Goal: Task Accomplishment & Management: Manage account settings

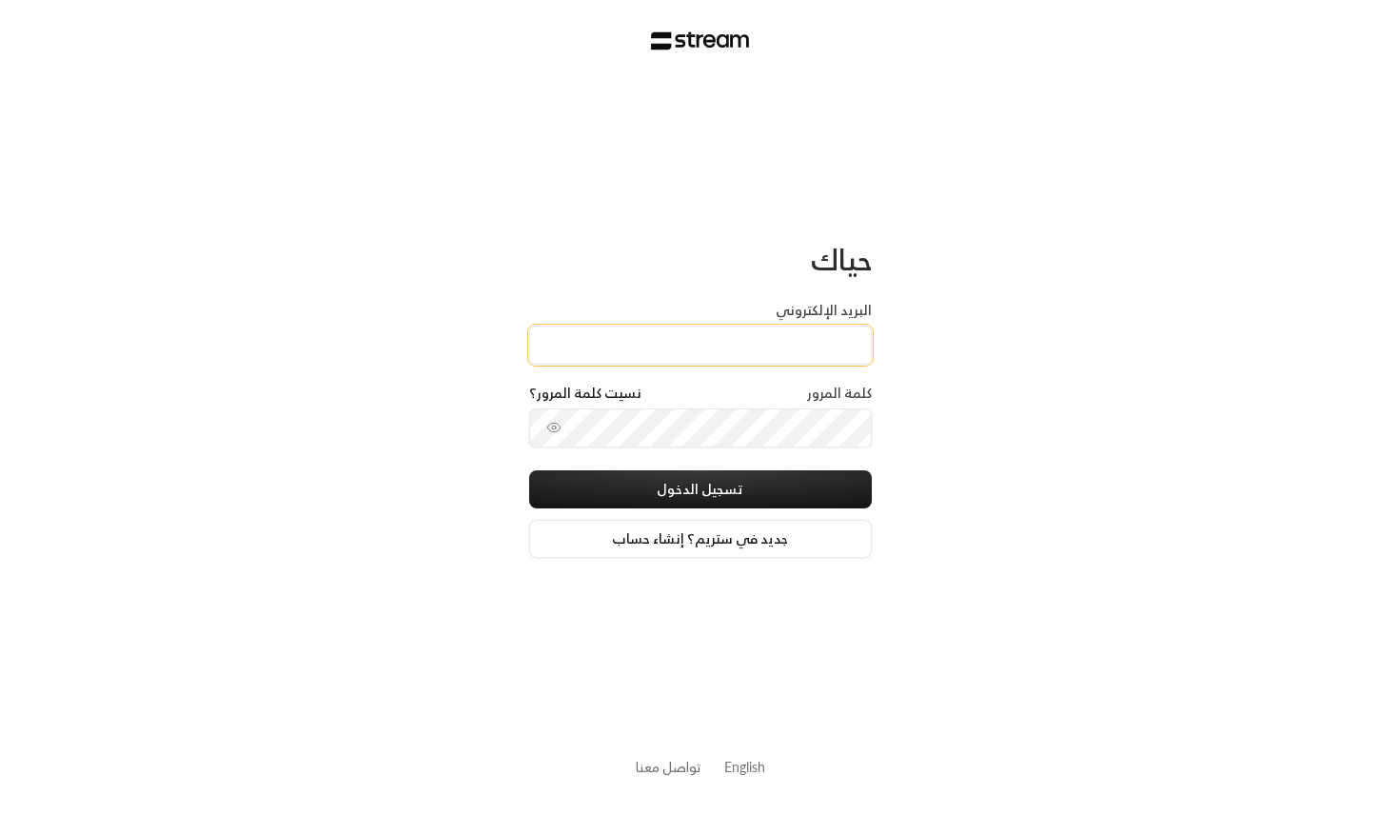
click at [755, 356] on input "البريد الإلكتروني" at bounding box center [700, 345] width 343 height 39
type input "[EMAIL_ADDRESS][DOMAIN_NAME]"
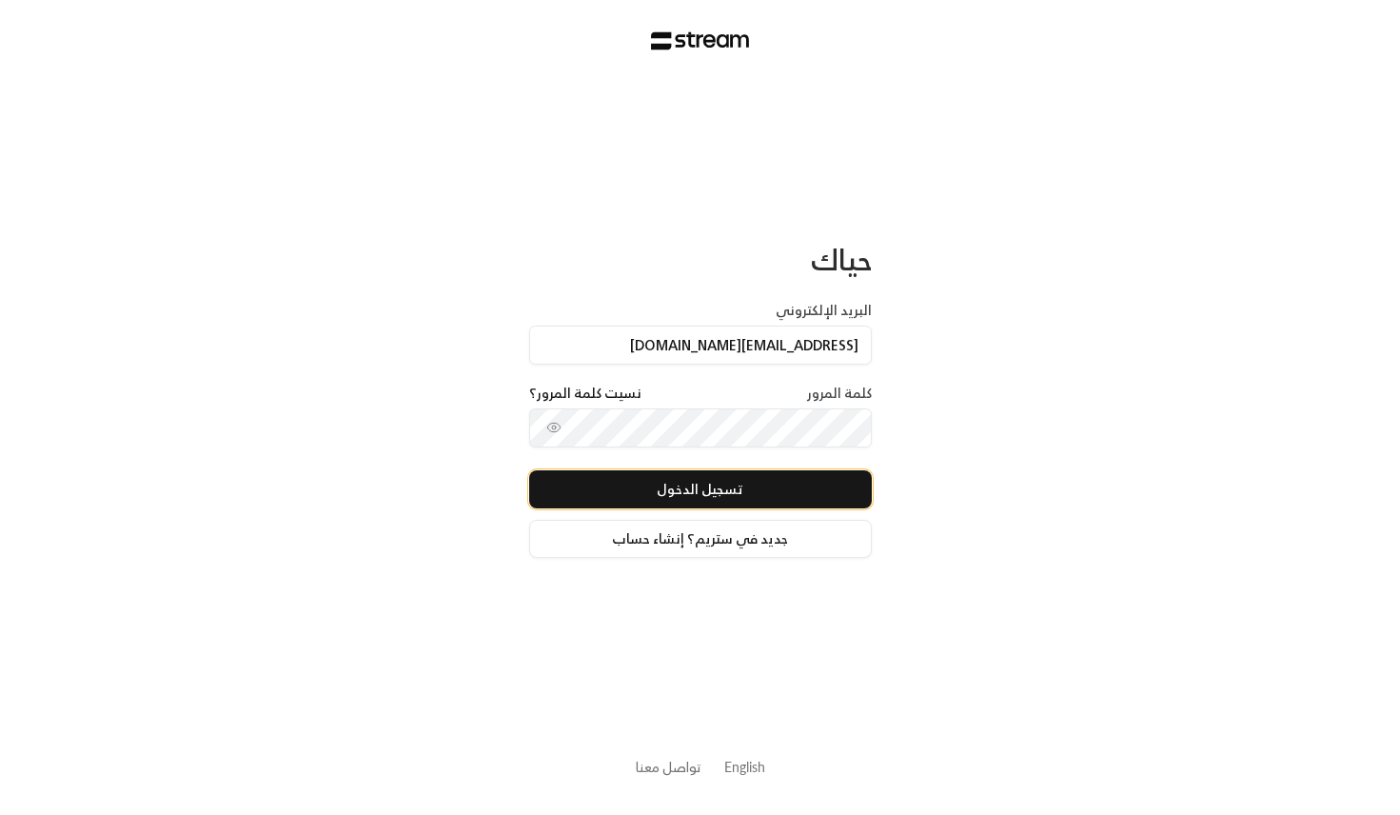
click at [710, 487] on button "تسجيل الدخول" at bounding box center [700, 489] width 343 height 38
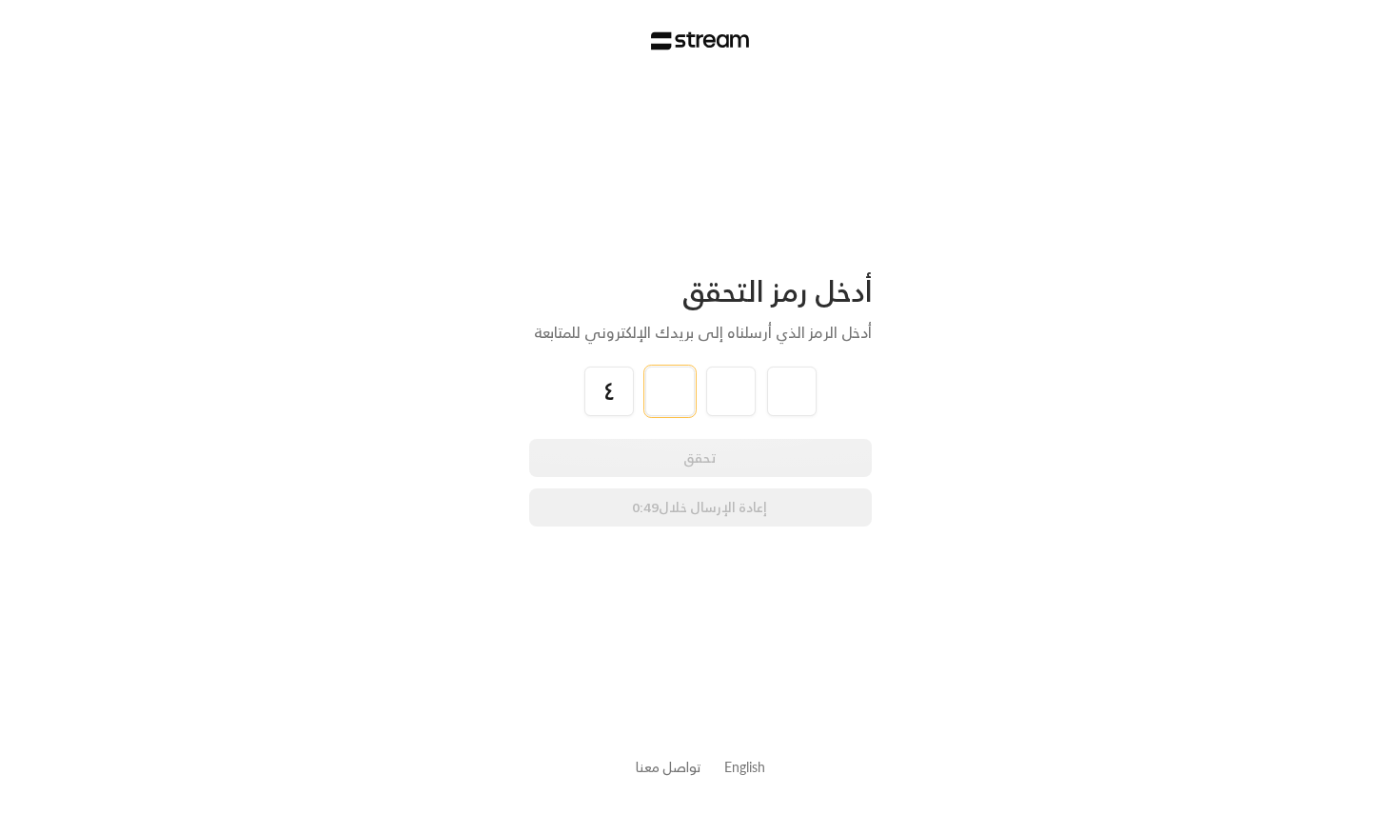
type input "4"
type input "7"
type input "6"
type input "4"
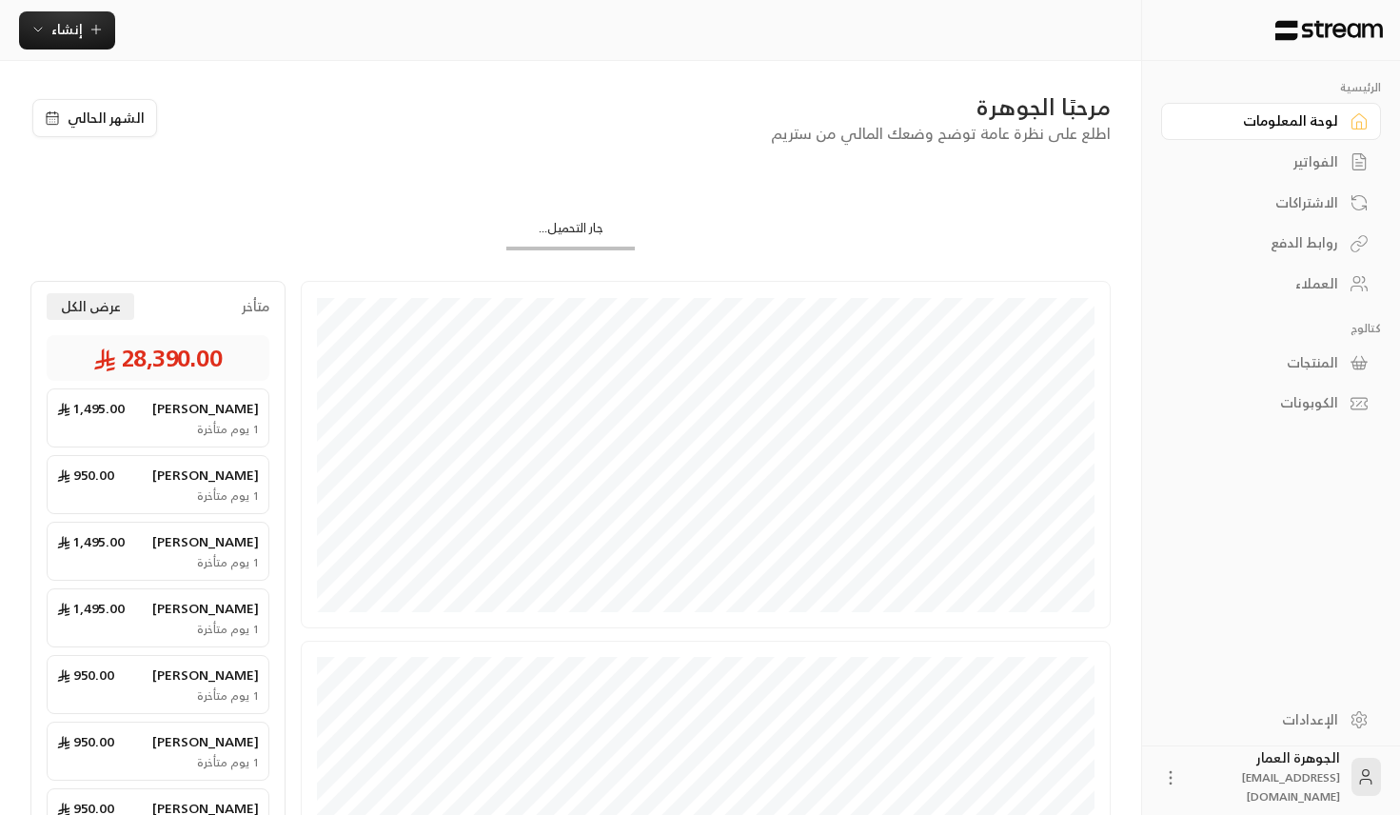
click at [1320, 154] on div "الفواتير" at bounding box center [1261, 161] width 153 height 19
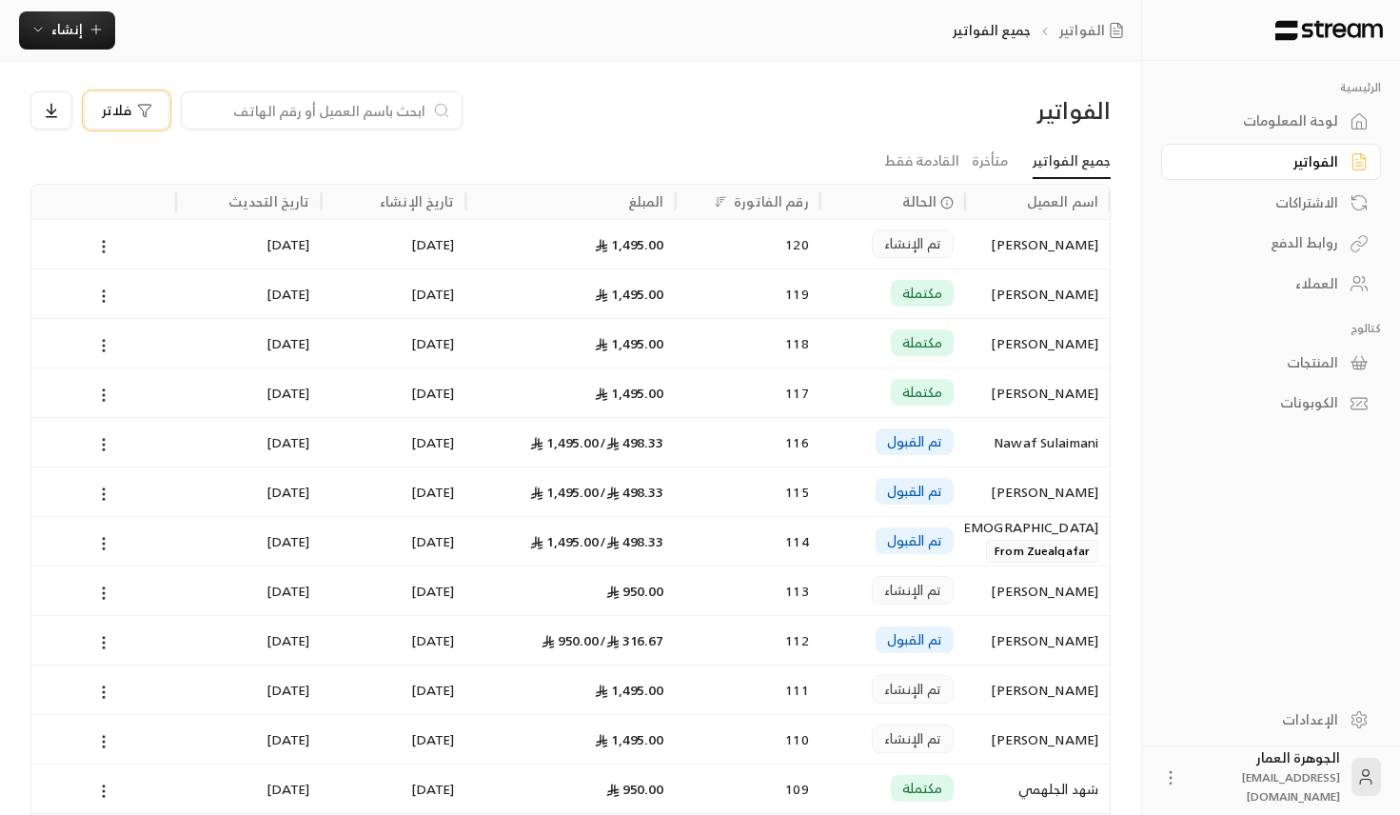
click at [89, 109] on button "فلاتر" at bounding box center [127, 110] width 86 height 38
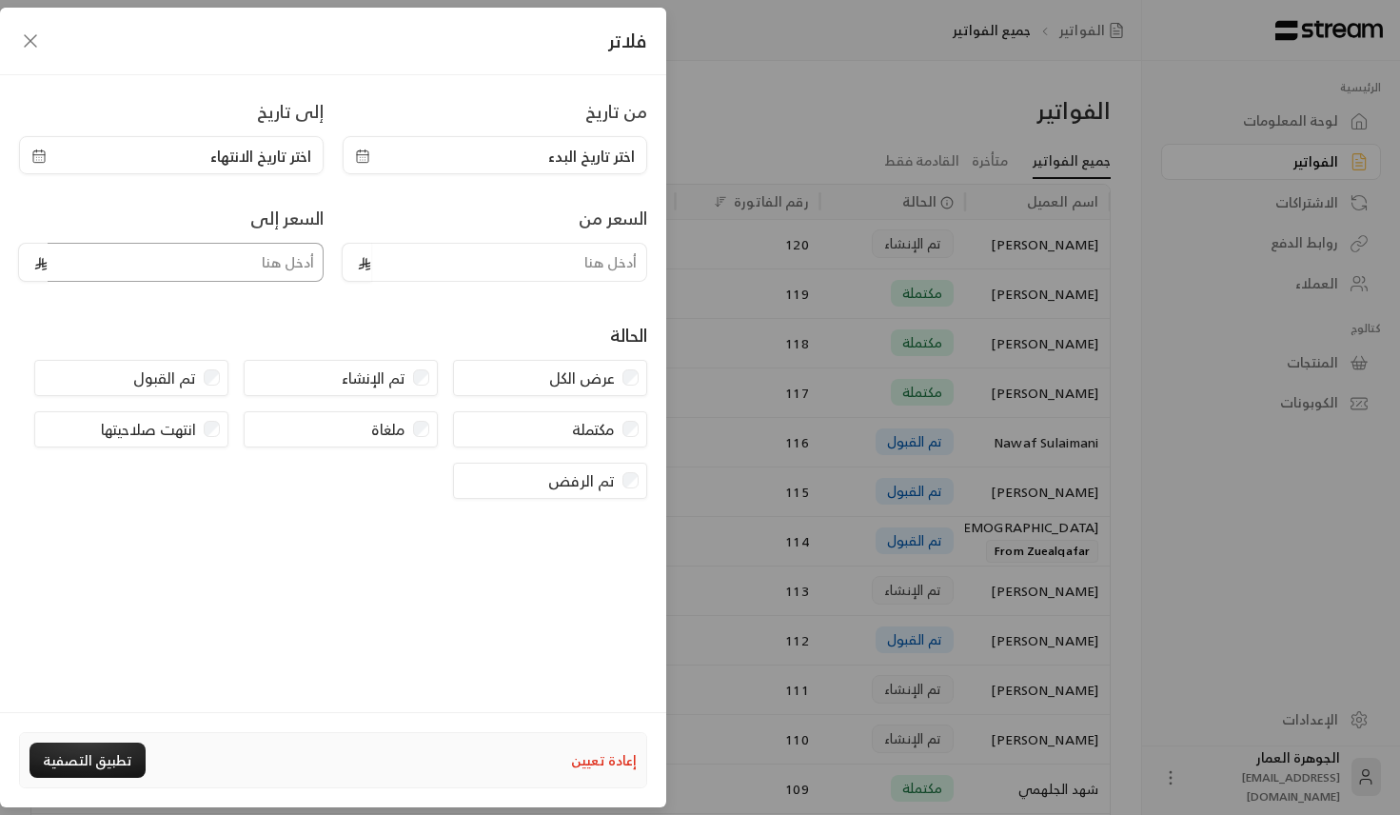
click at [288, 255] on input "tel" at bounding box center [186, 262] width 276 height 39
type input "1000"
click at [108, 765] on button "تطبيق التصفية" at bounding box center [88, 760] width 116 height 35
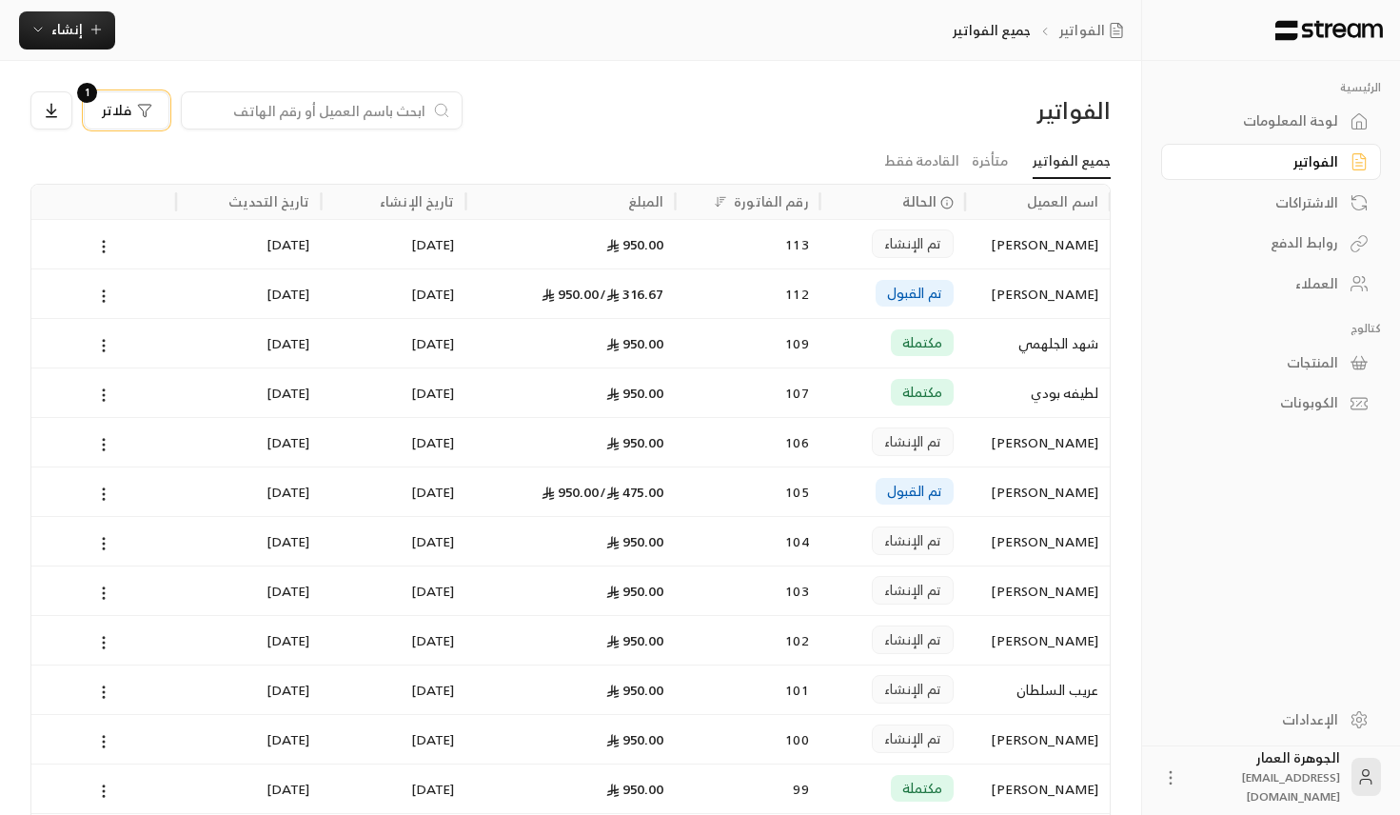
click at [109, 117] on span "فلاتر" at bounding box center [117, 110] width 30 height 13
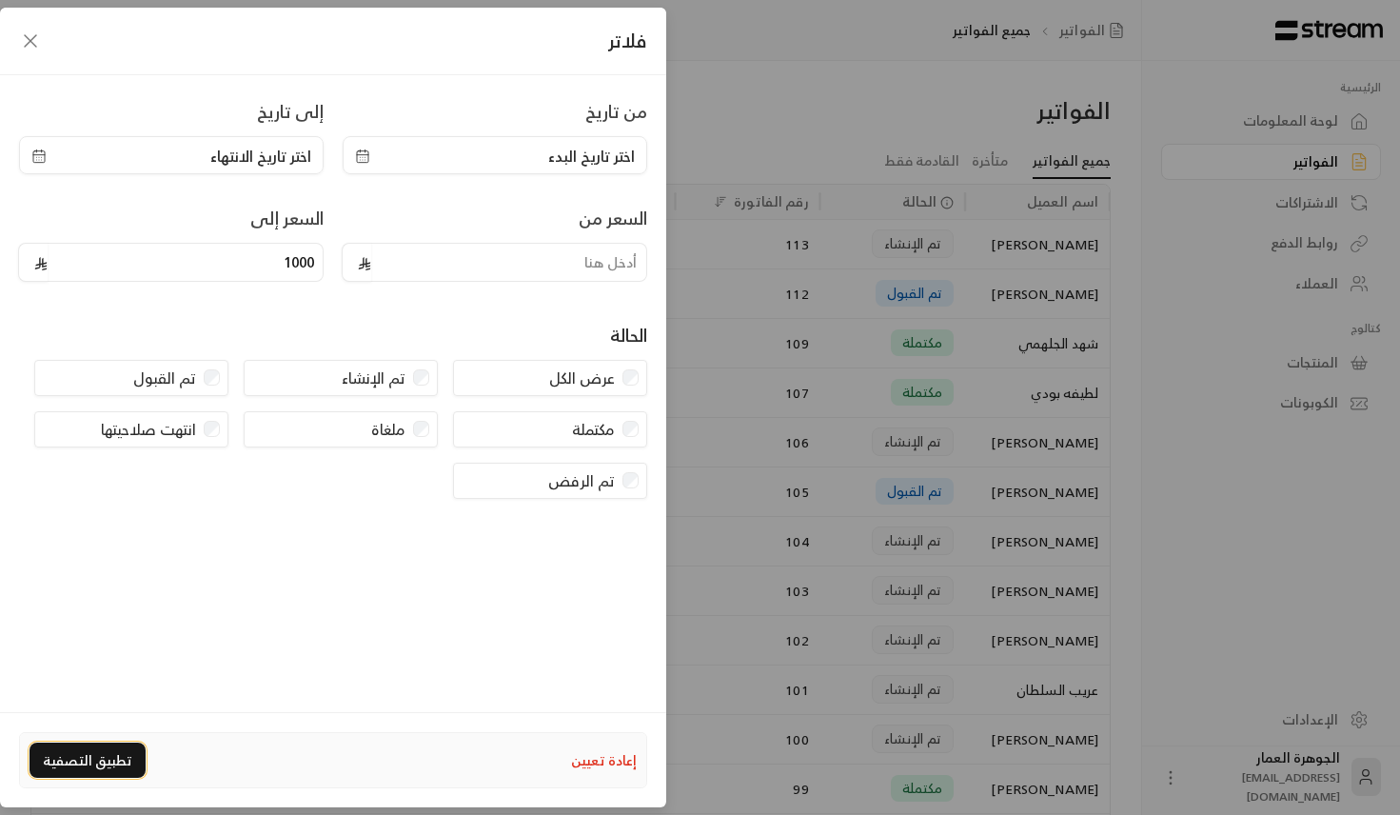
click at [99, 755] on button "تطبيق التصفية" at bounding box center [88, 760] width 116 height 35
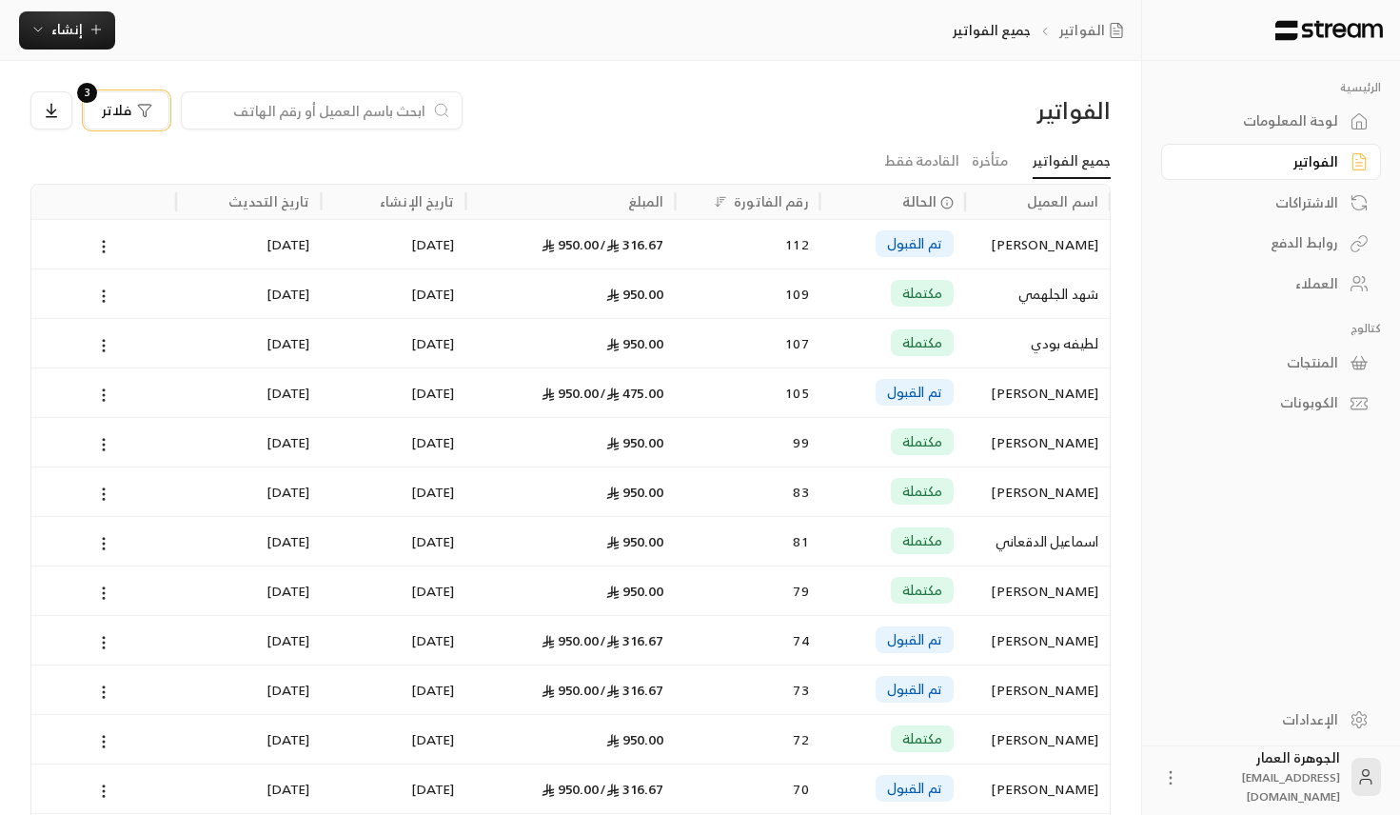
click at [134, 119] on button "فلاتر 3" at bounding box center [127, 110] width 86 height 38
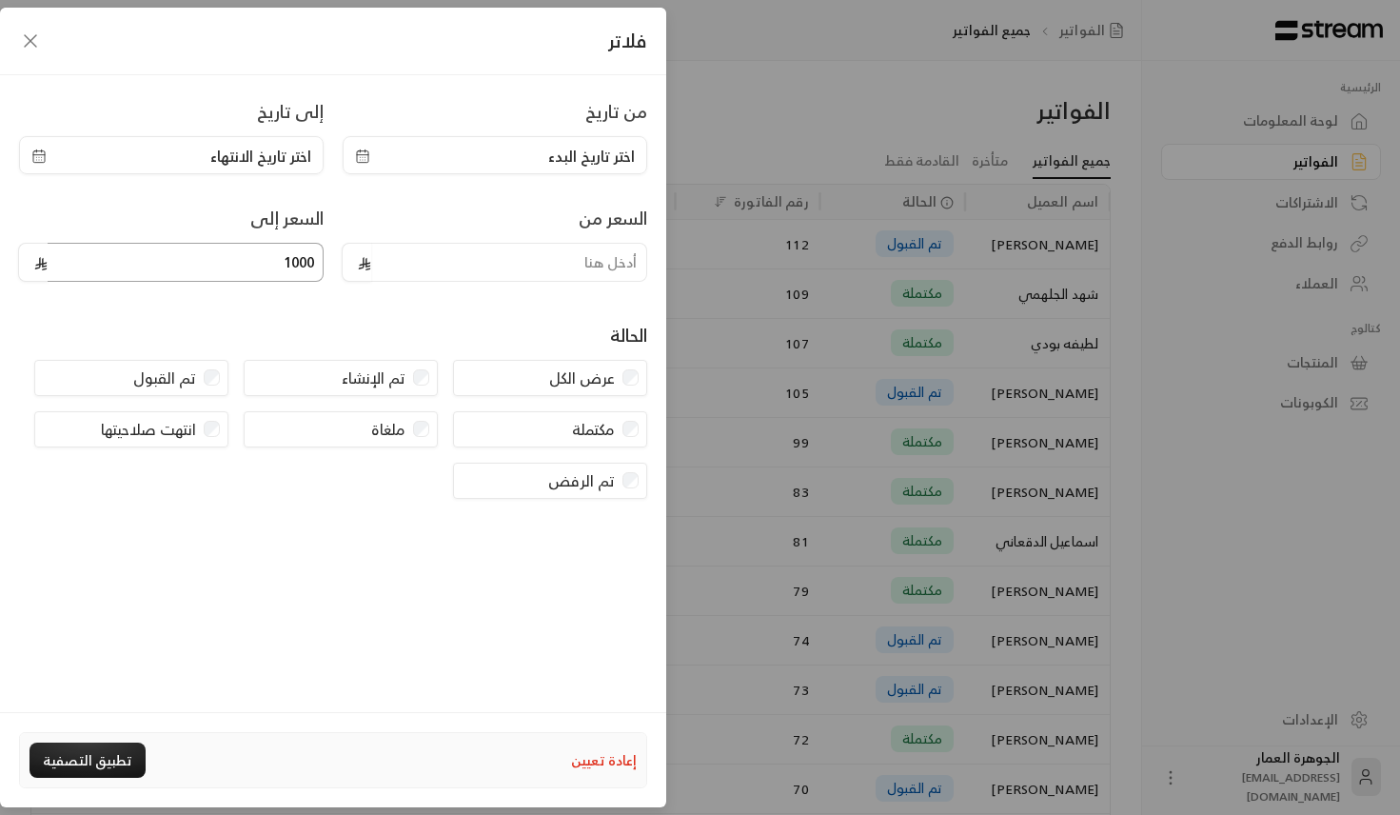
click at [291, 261] on input "1000" at bounding box center [186, 262] width 276 height 39
click at [511, 255] on input "tel" at bounding box center [509, 262] width 276 height 39
type input "1400"
click at [84, 760] on button "تطبيق التصفية" at bounding box center [88, 760] width 116 height 35
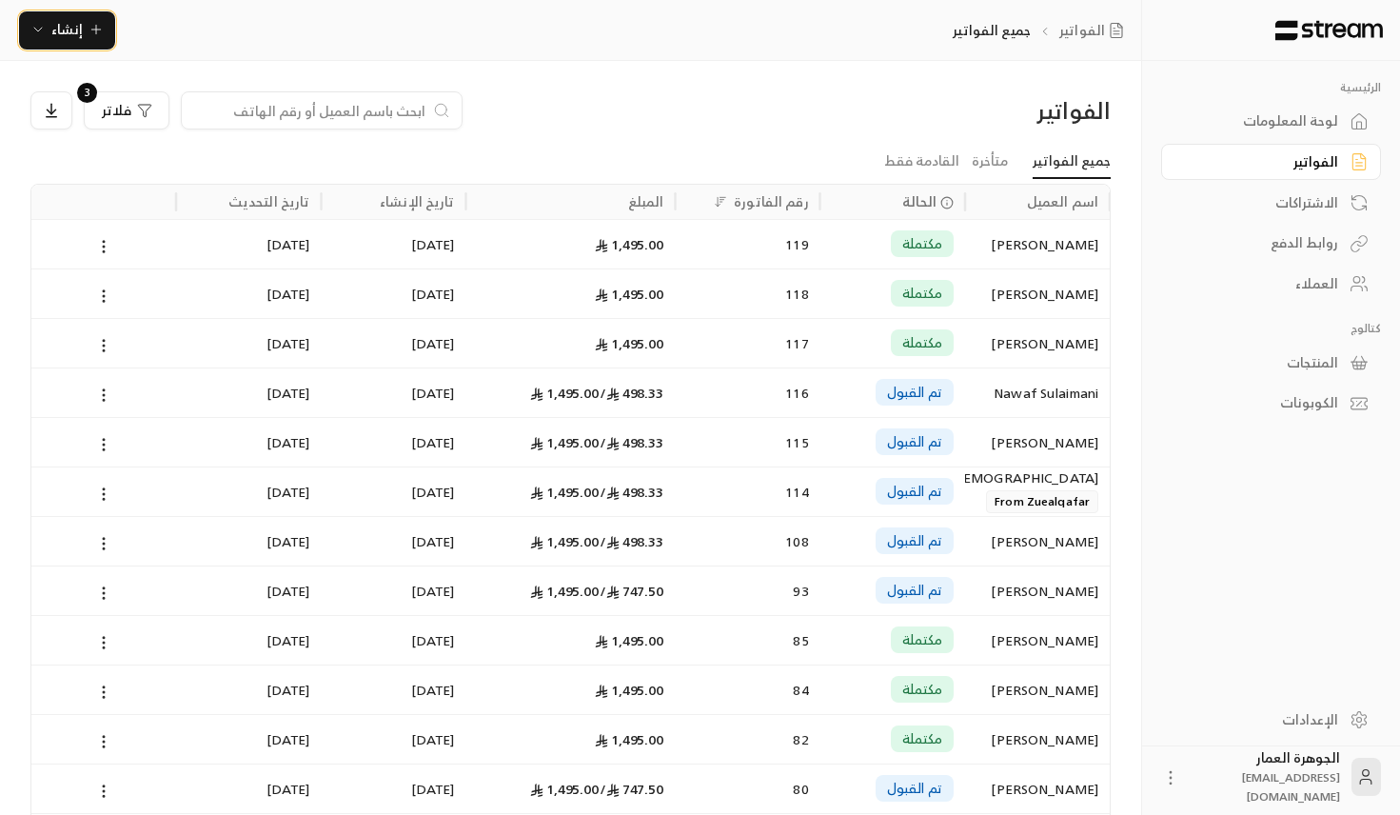
click at [71, 24] on span "إنشاء" at bounding box center [66, 29] width 31 height 24
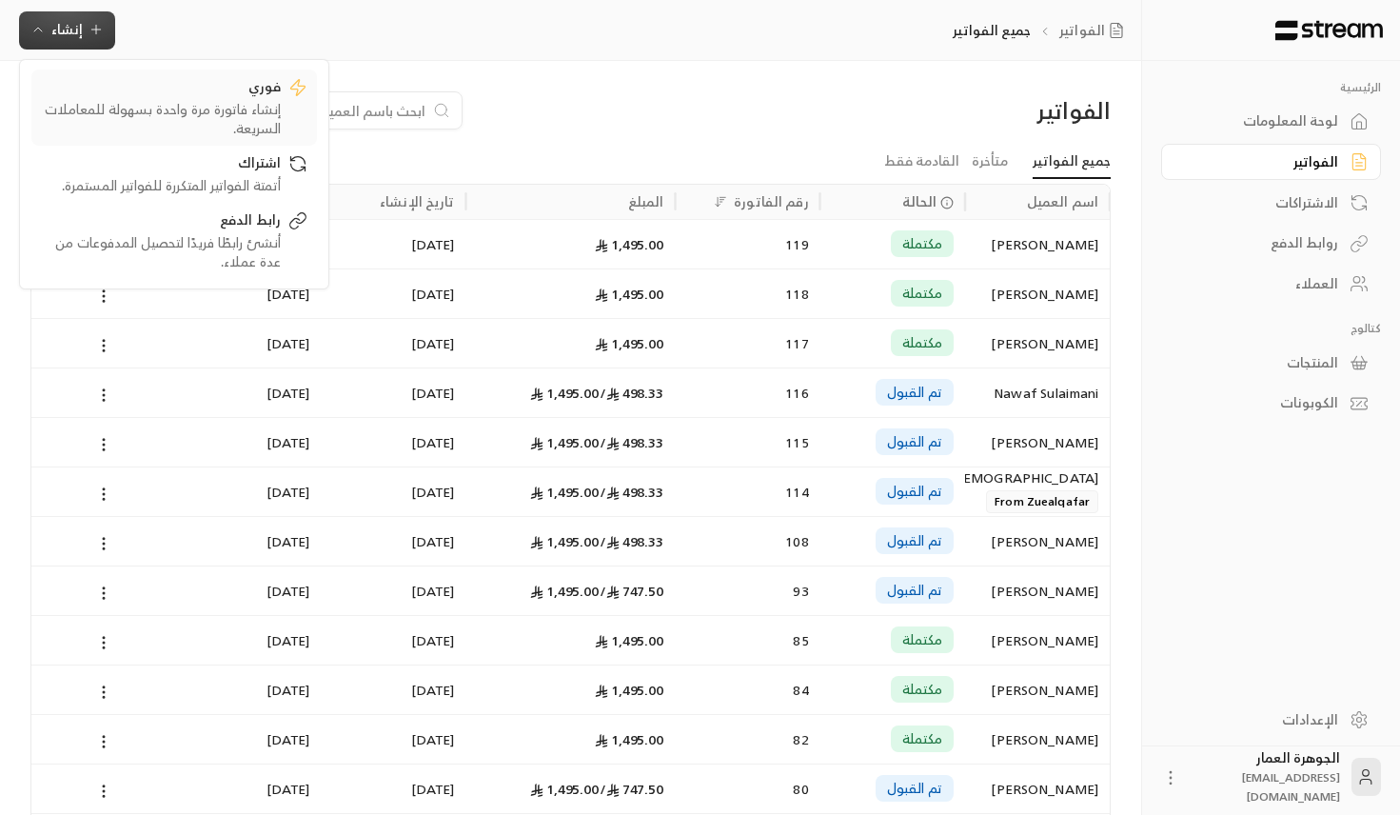
click at [274, 101] on div "إنشاء فاتورة مرة واحدة بسهولة للمعاملات السريعة." at bounding box center [161, 119] width 240 height 38
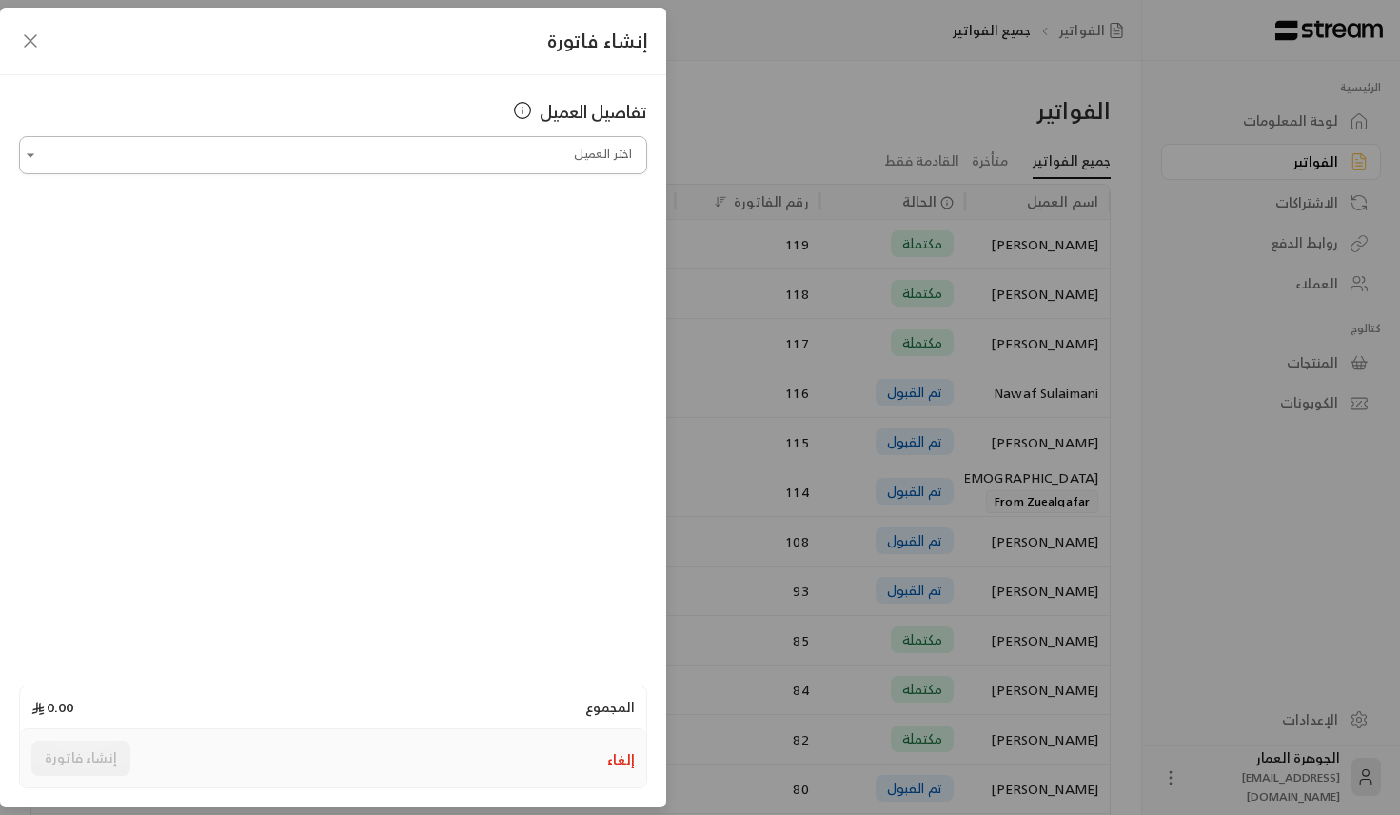
click at [543, 165] on input "اختر العميل" at bounding box center [333, 155] width 628 height 33
click at [125, 171] on div "اختر العميل" at bounding box center [333, 155] width 628 height 38
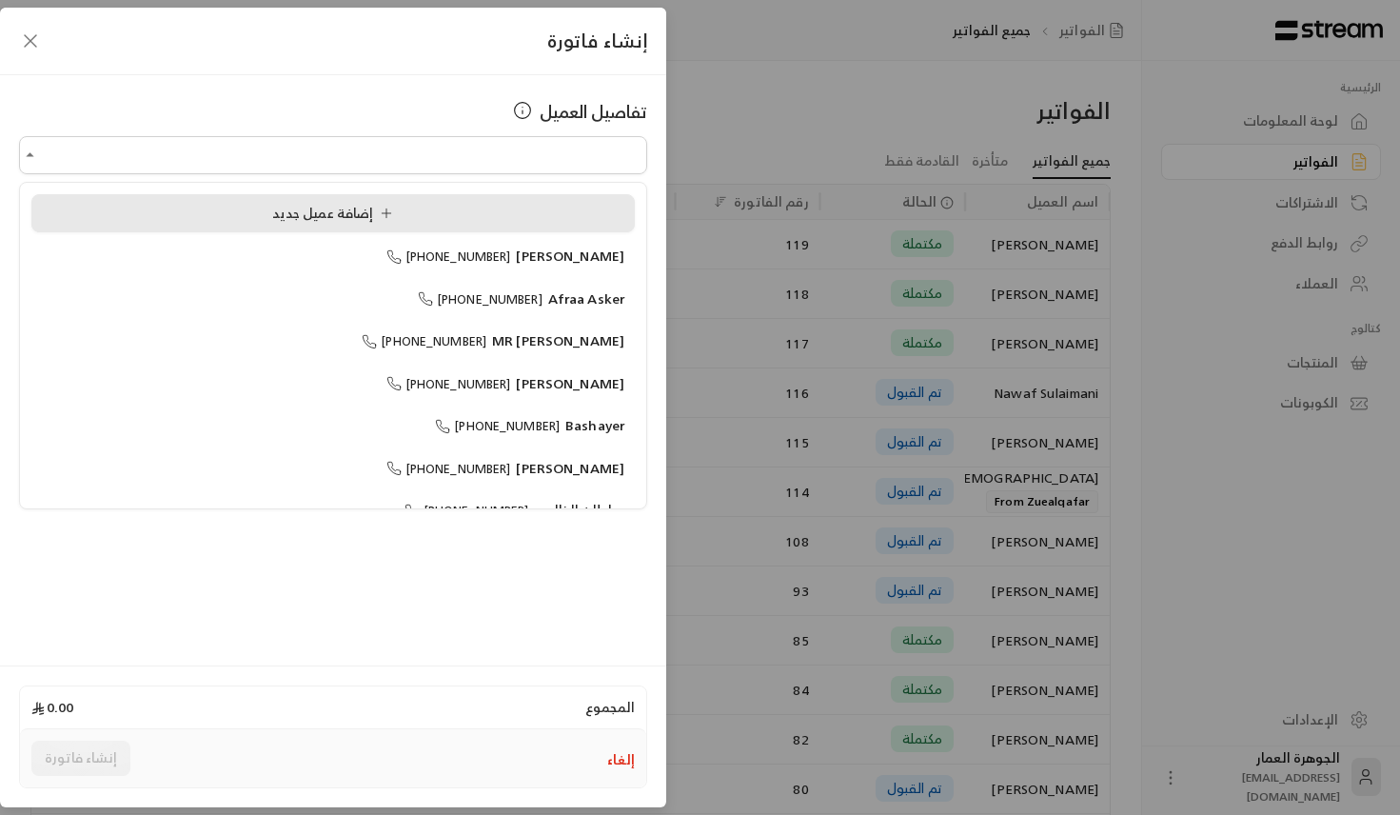
click at [357, 222] on span "إضافة عميل جديد" at bounding box center [336, 213] width 129 height 24
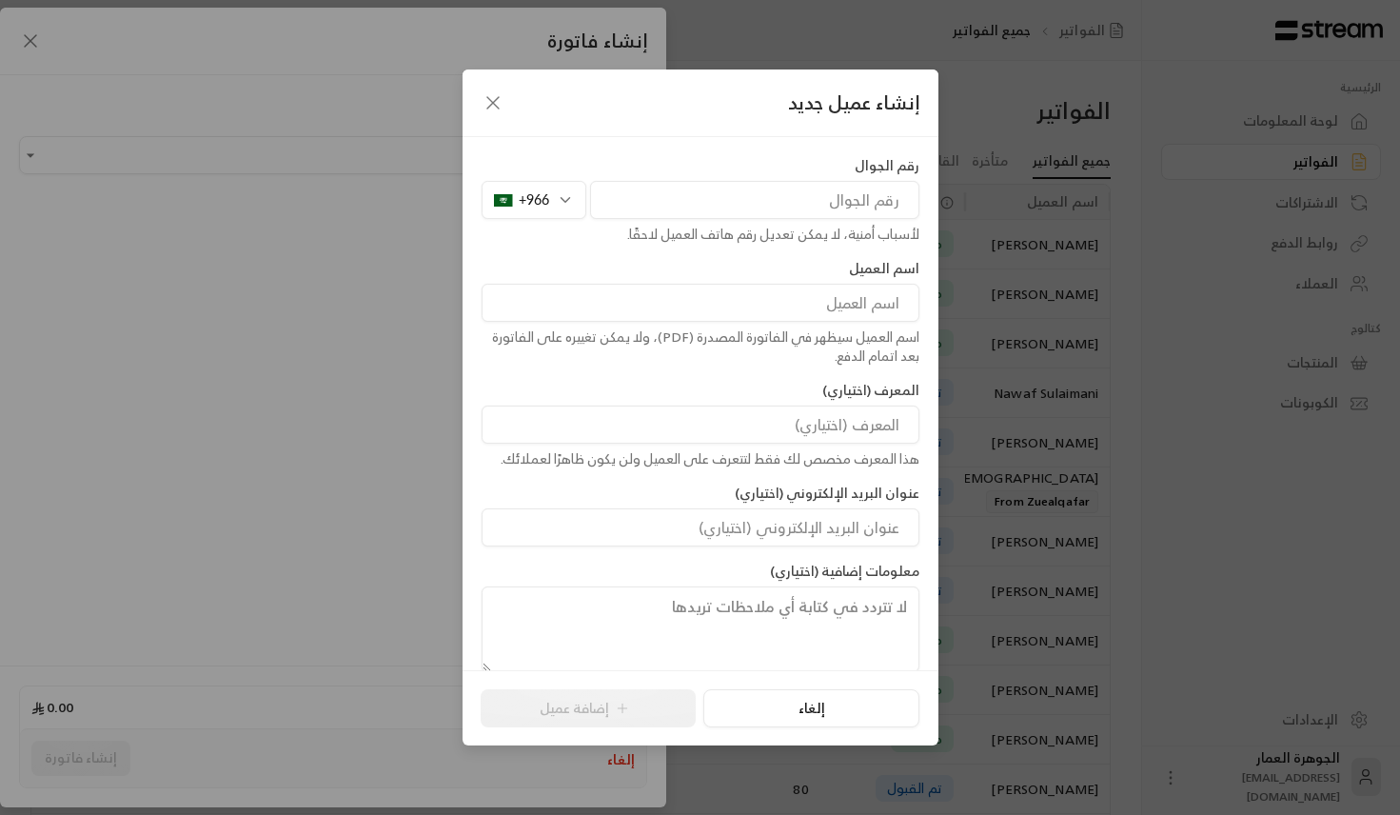
click at [547, 184] on div "+966" at bounding box center [534, 200] width 105 height 38
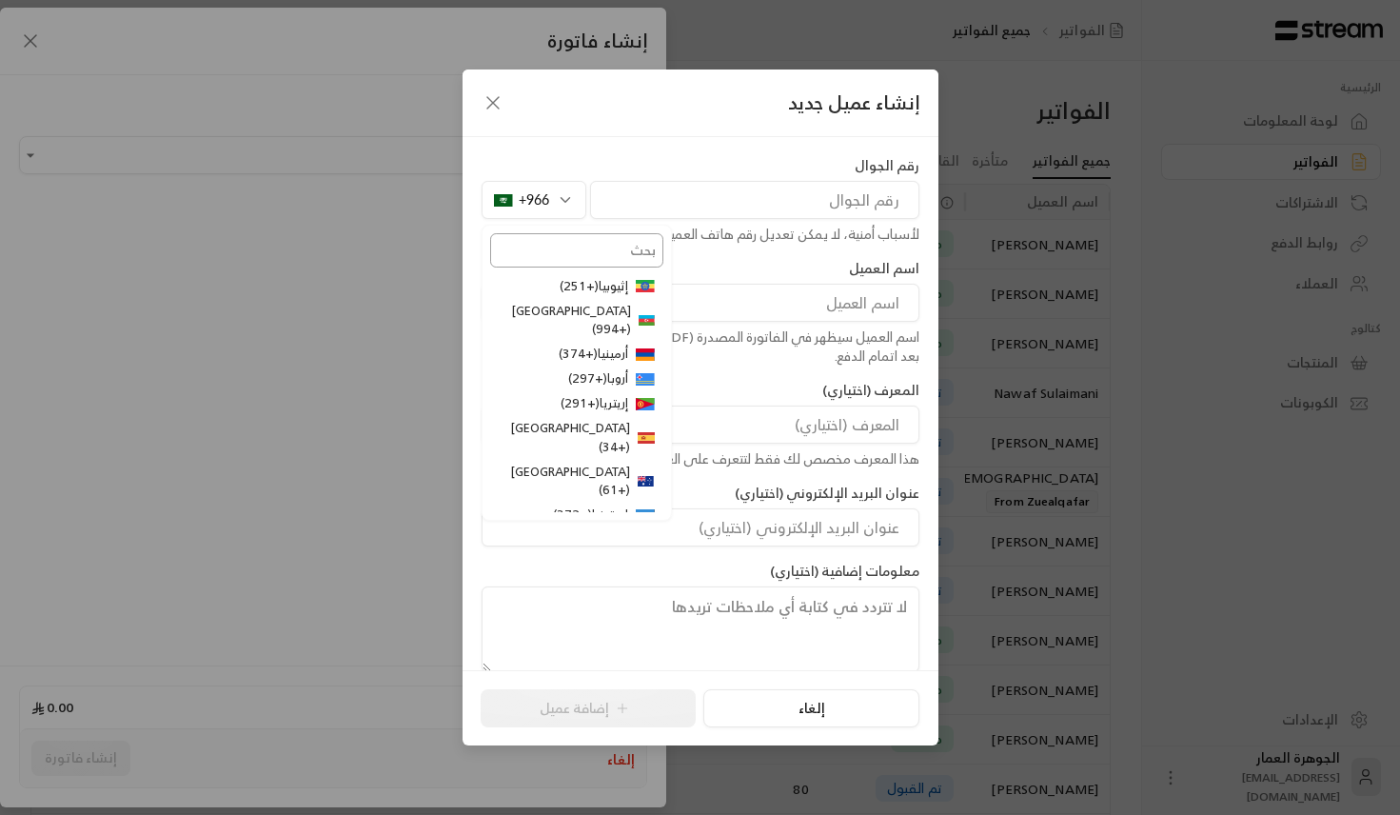
click at [601, 253] on input "text" at bounding box center [576, 250] width 173 height 34
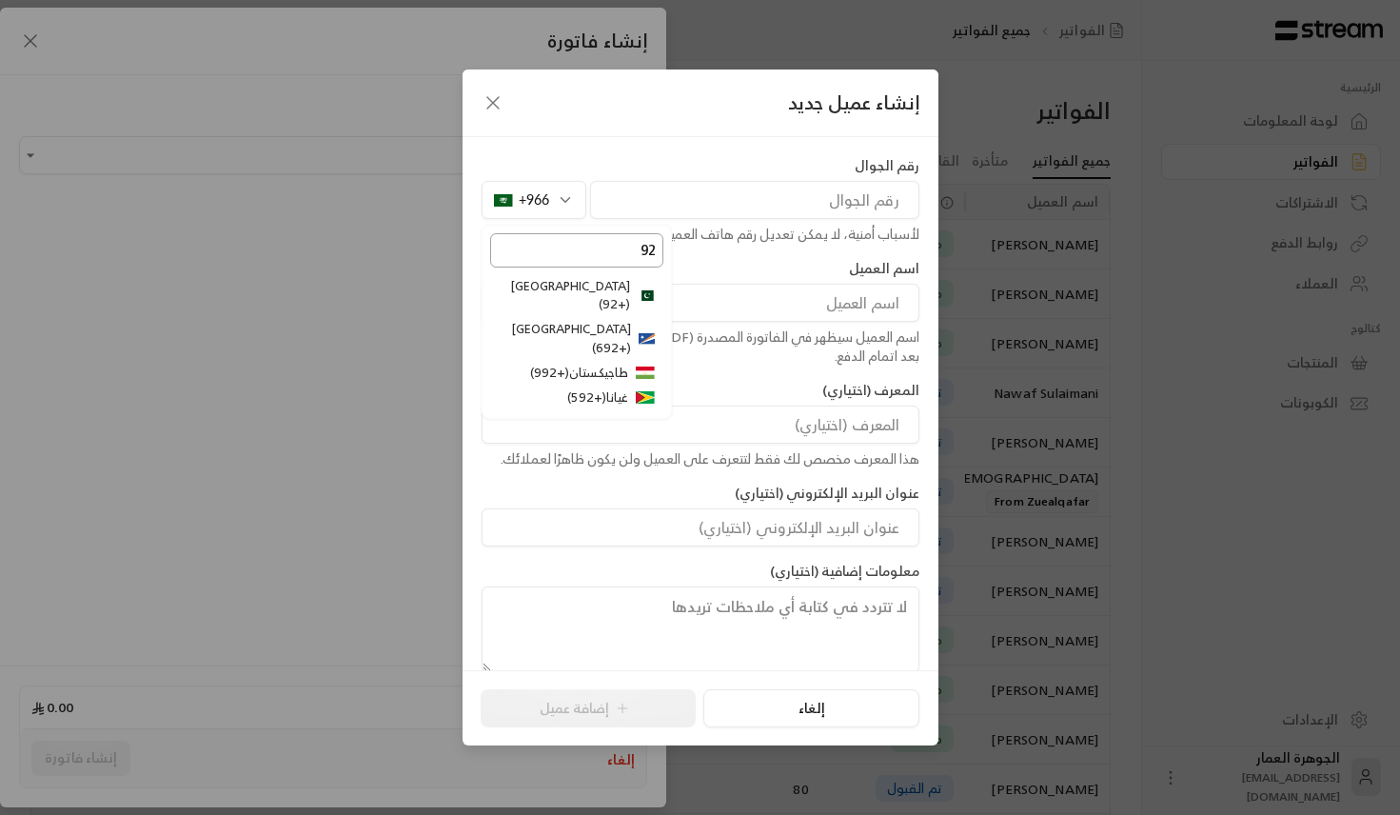
type input "92"
click at [610, 289] on li "باكستان ( +92 )" at bounding box center [576, 296] width 173 height 44
click at [725, 212] on input "tel" at bounding box center [754, 200] width 329 height 38
paste input "3458801924"
type input "3458801924"
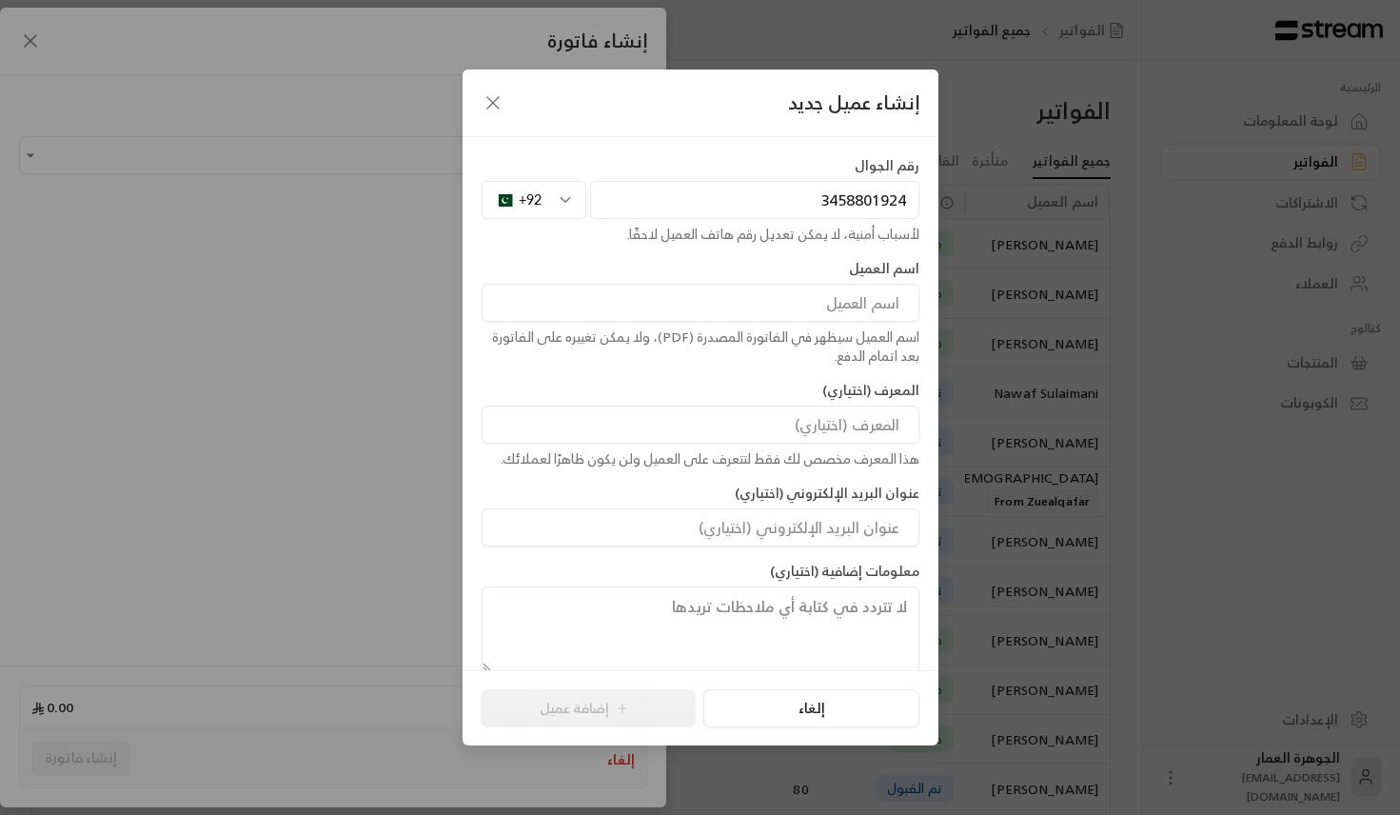
click at [779, 297] on input at bounding box center [701, 303] width 438 height 38
paste input "[DEMOGRAPHIC_DATA]"
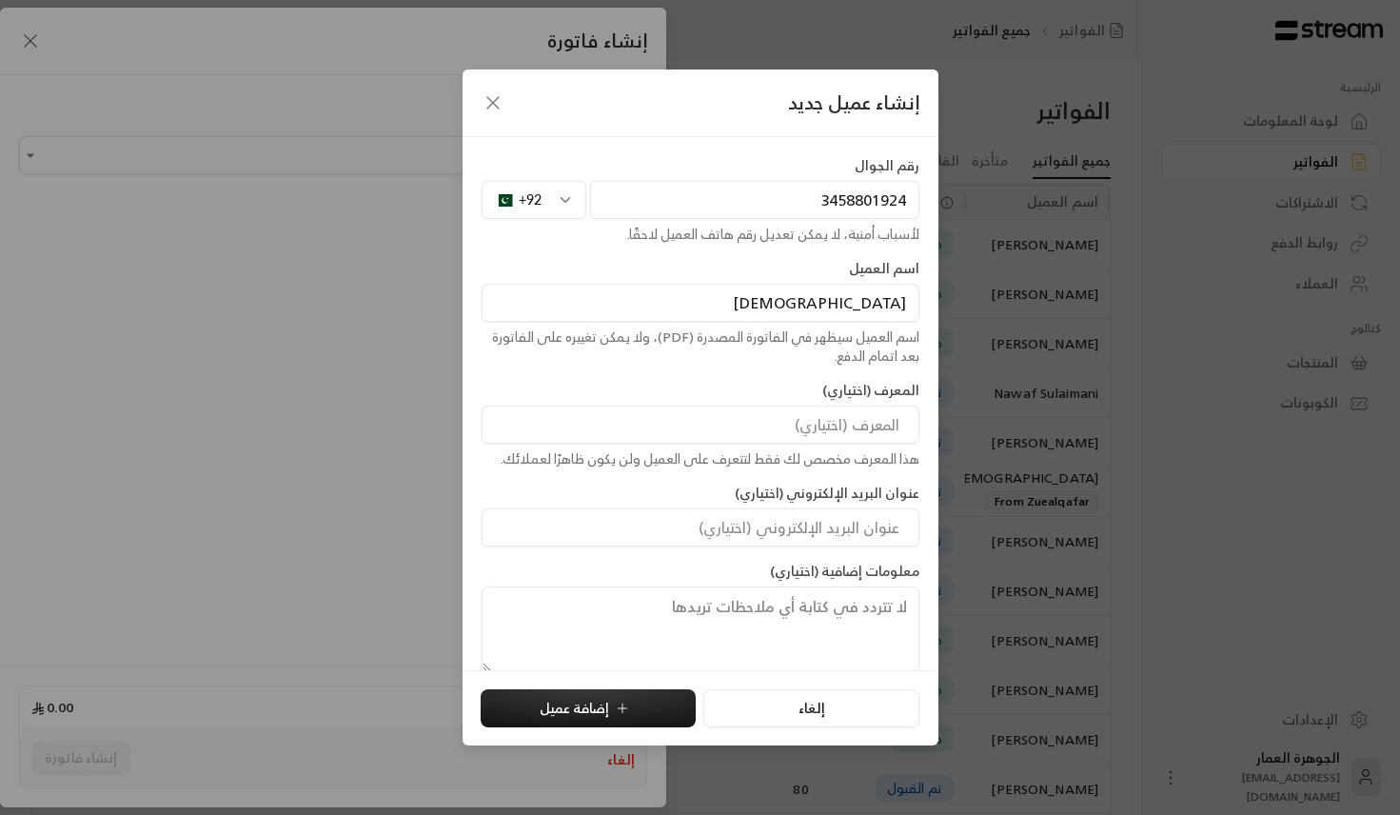
paste input "Awais"
type input "[PERSON_NAME]"
click at [608, 724] on button "إضافة عميل" at bounding box center [588, 708] width 215 height 38
type input "**********"
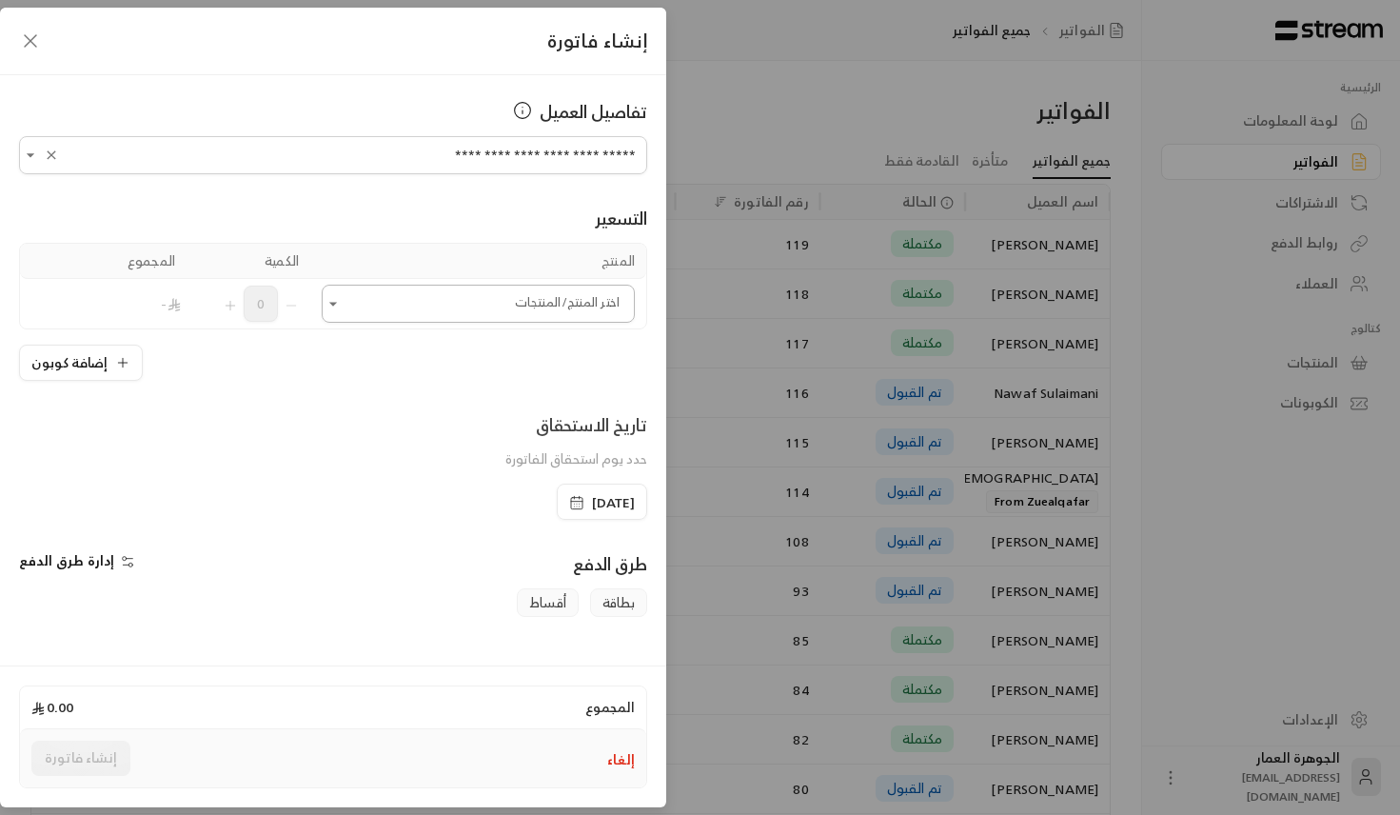
click at [582, 304] on input "اختر العميل" at bounding box center [478, 303] width 313 height 33
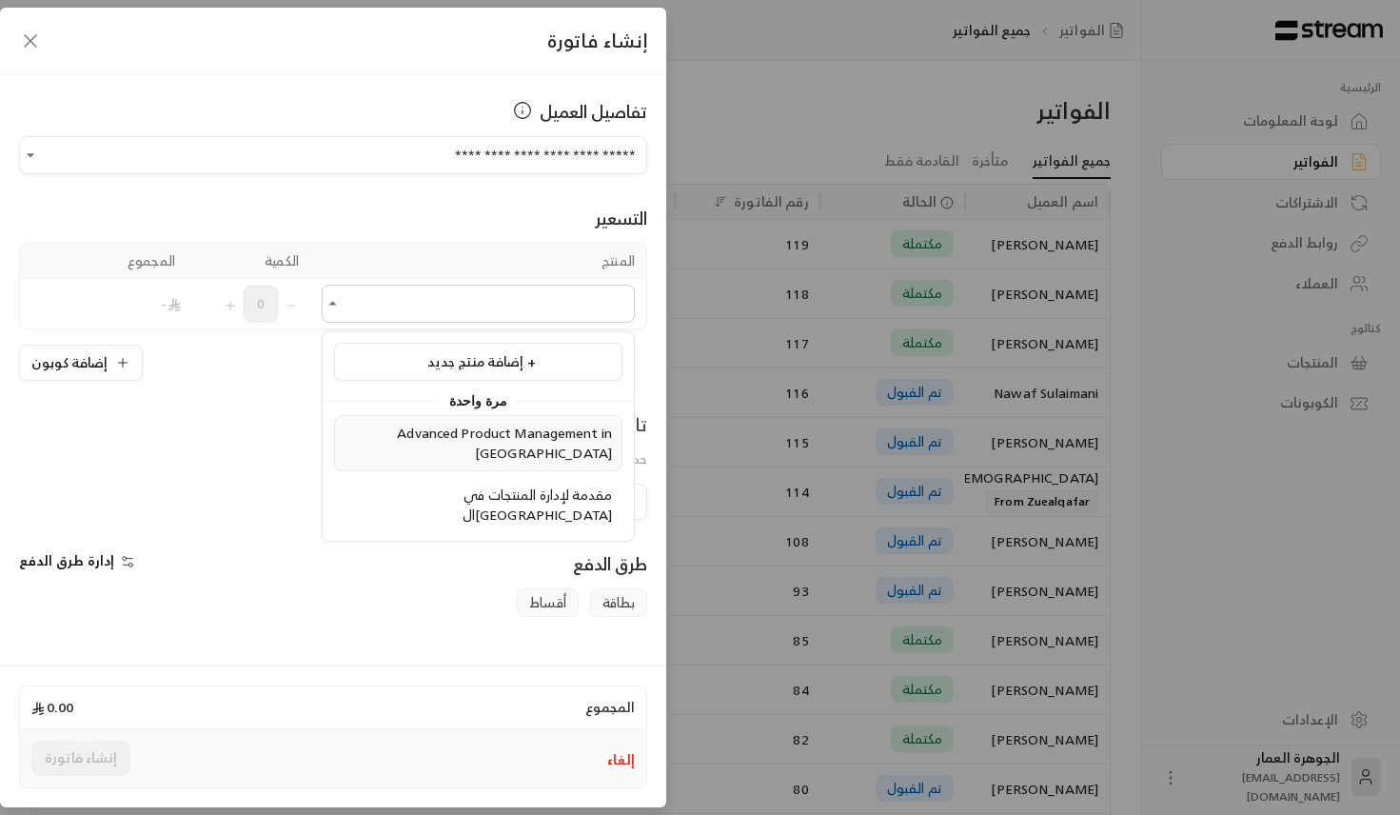
click at [523, 430] on span "Advanced Product Management in [GEOGRAPHIC_DATA]" at bounding box center [504, 443] width 215 height 44
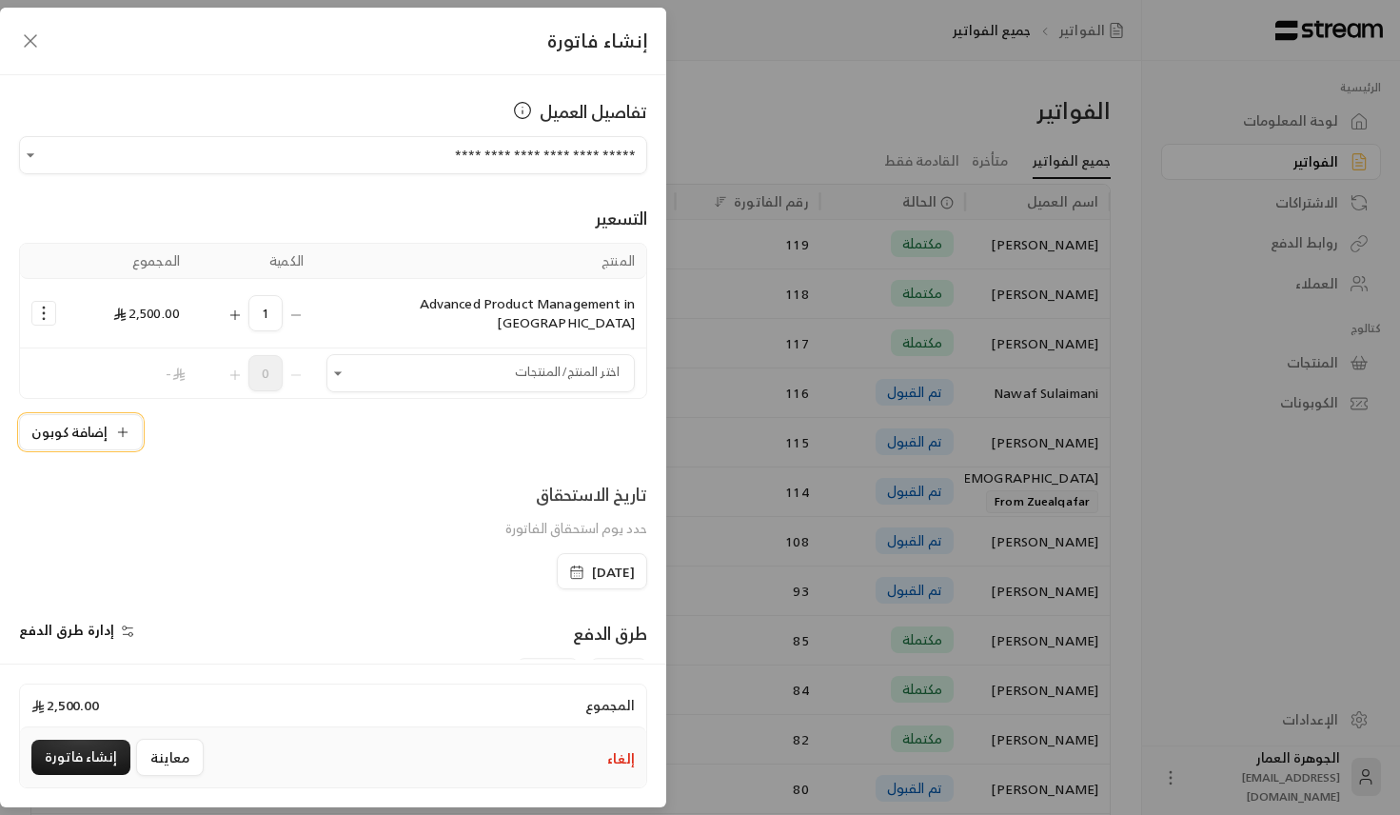
click at [109, 414] on button "إضافة كوبون" at bounding box center [81, 432] width 124 height 36
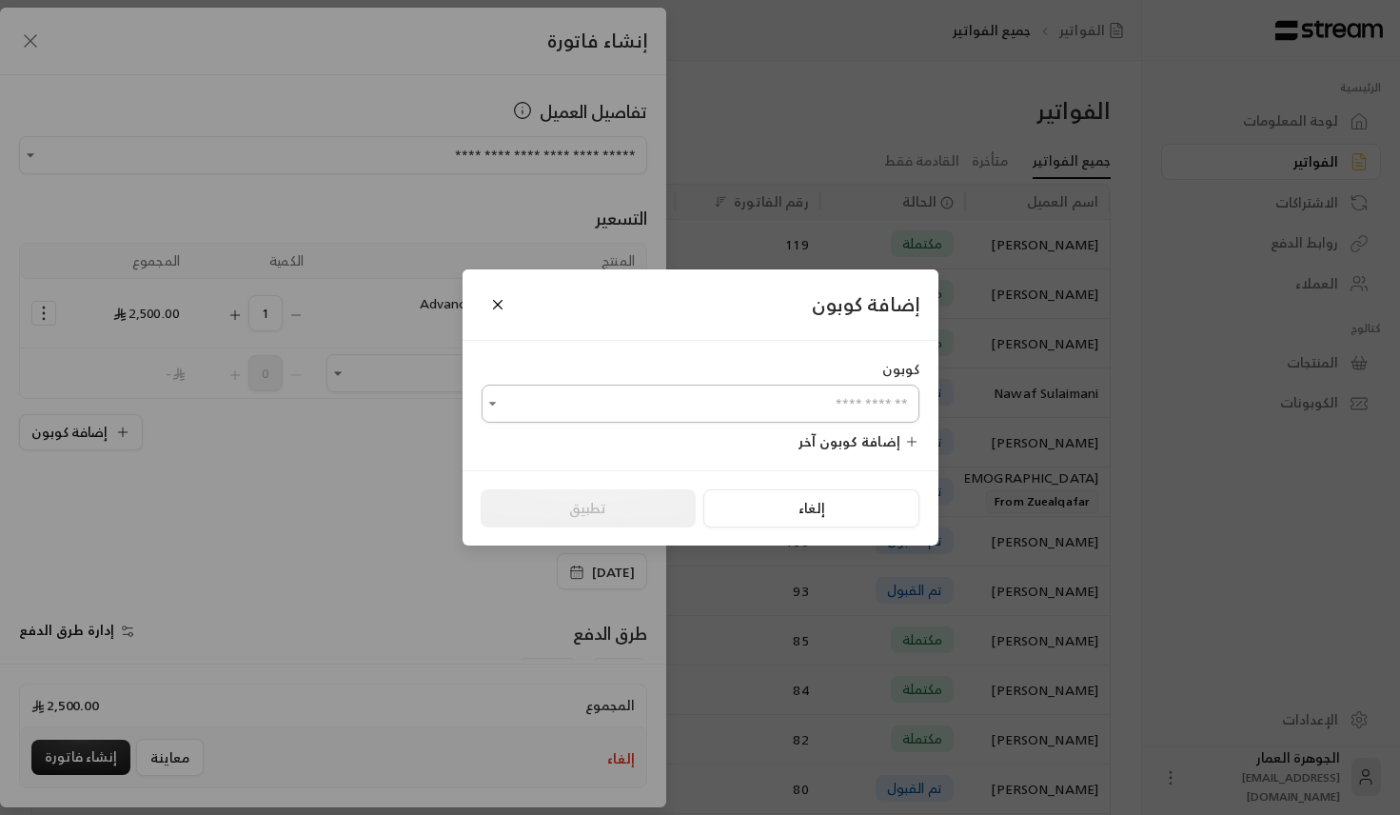
click at [671, 407] on input "اختر العميل" at bounding box center [701, 403] width 438 height 33
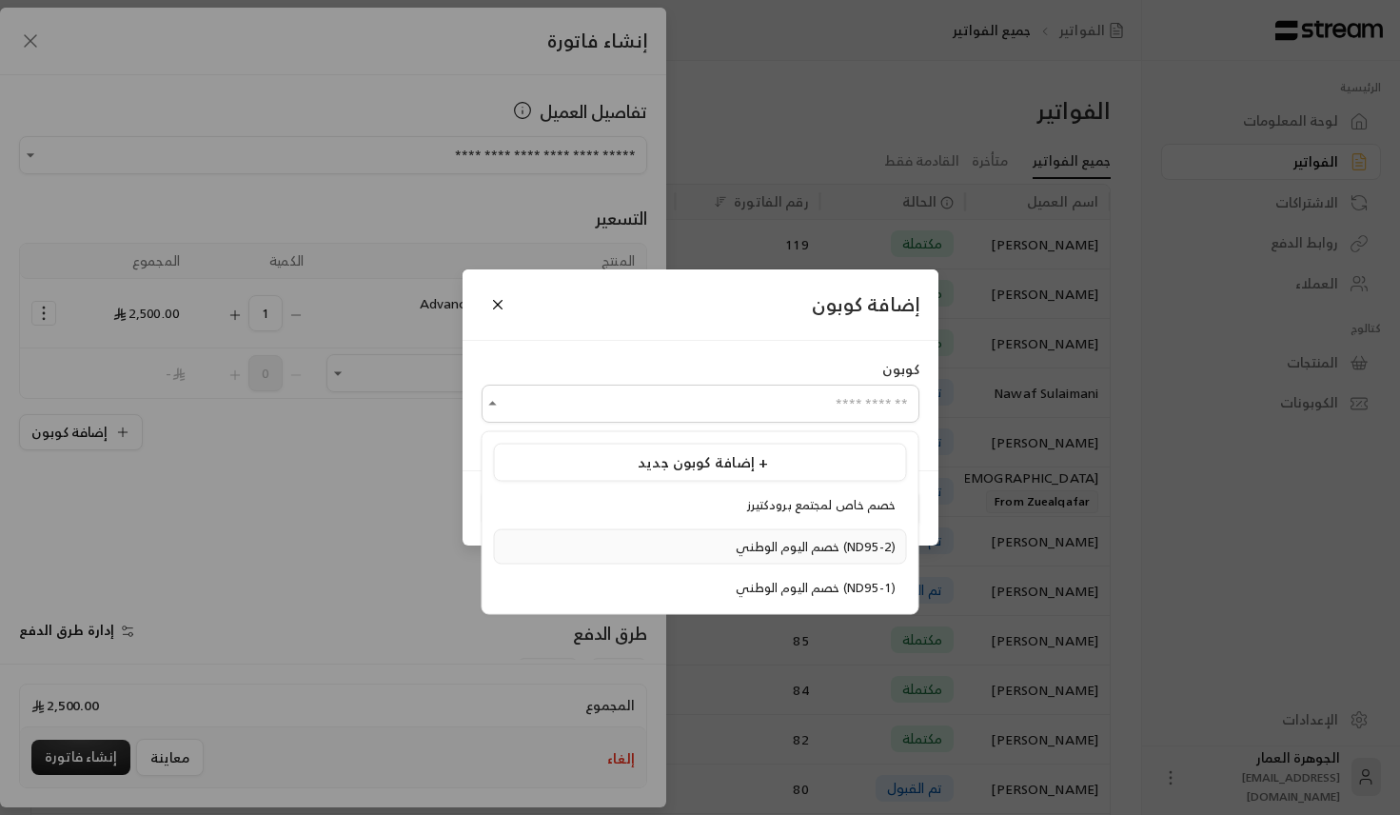
click at [736, 544] on span "خصم اليوم الوطني (ND95-2)" at bounding box center [816, 546] width 160 height 22
type input "**********"
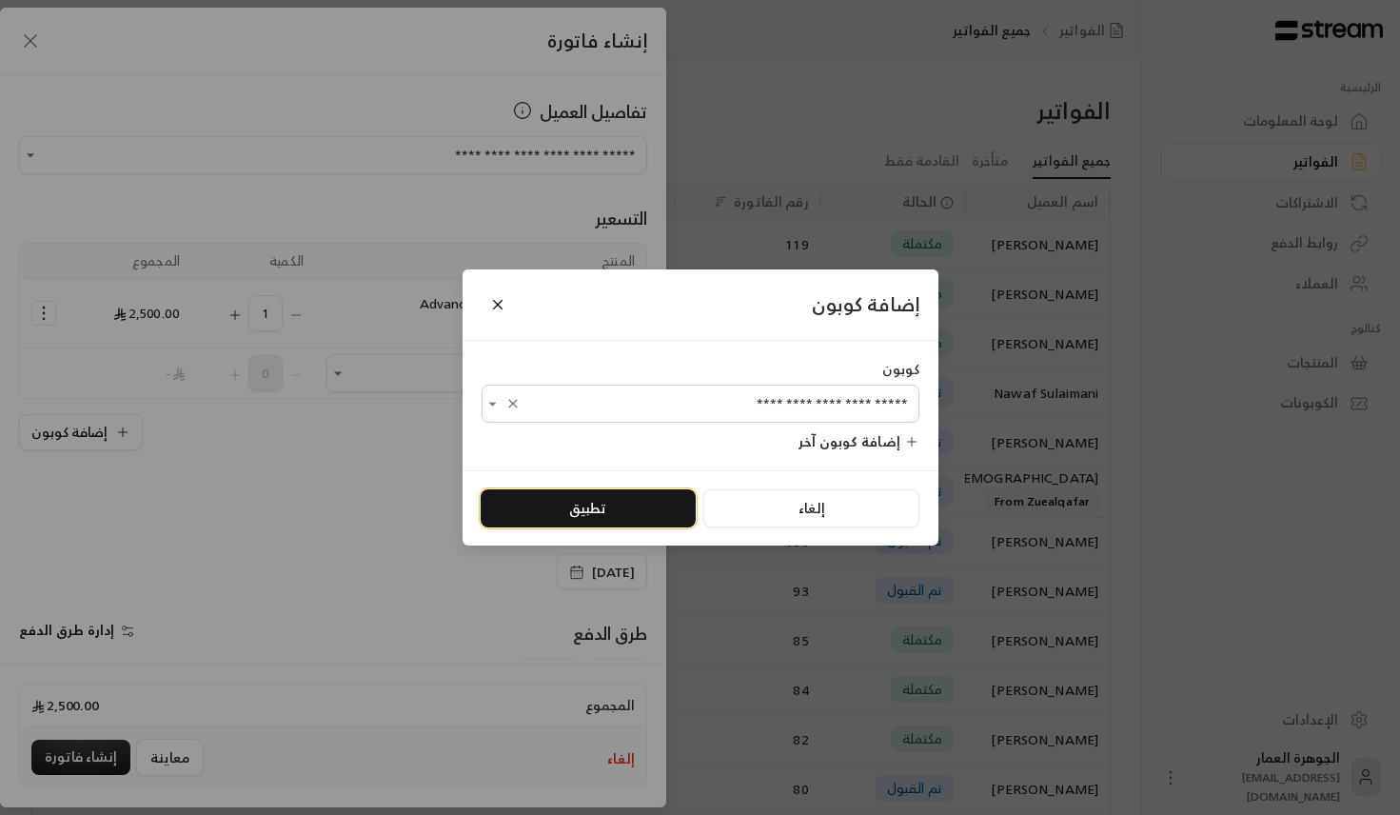
click at [604, 499] on button "تطبيق" at bounding box center [588, 508] width 215 height 38
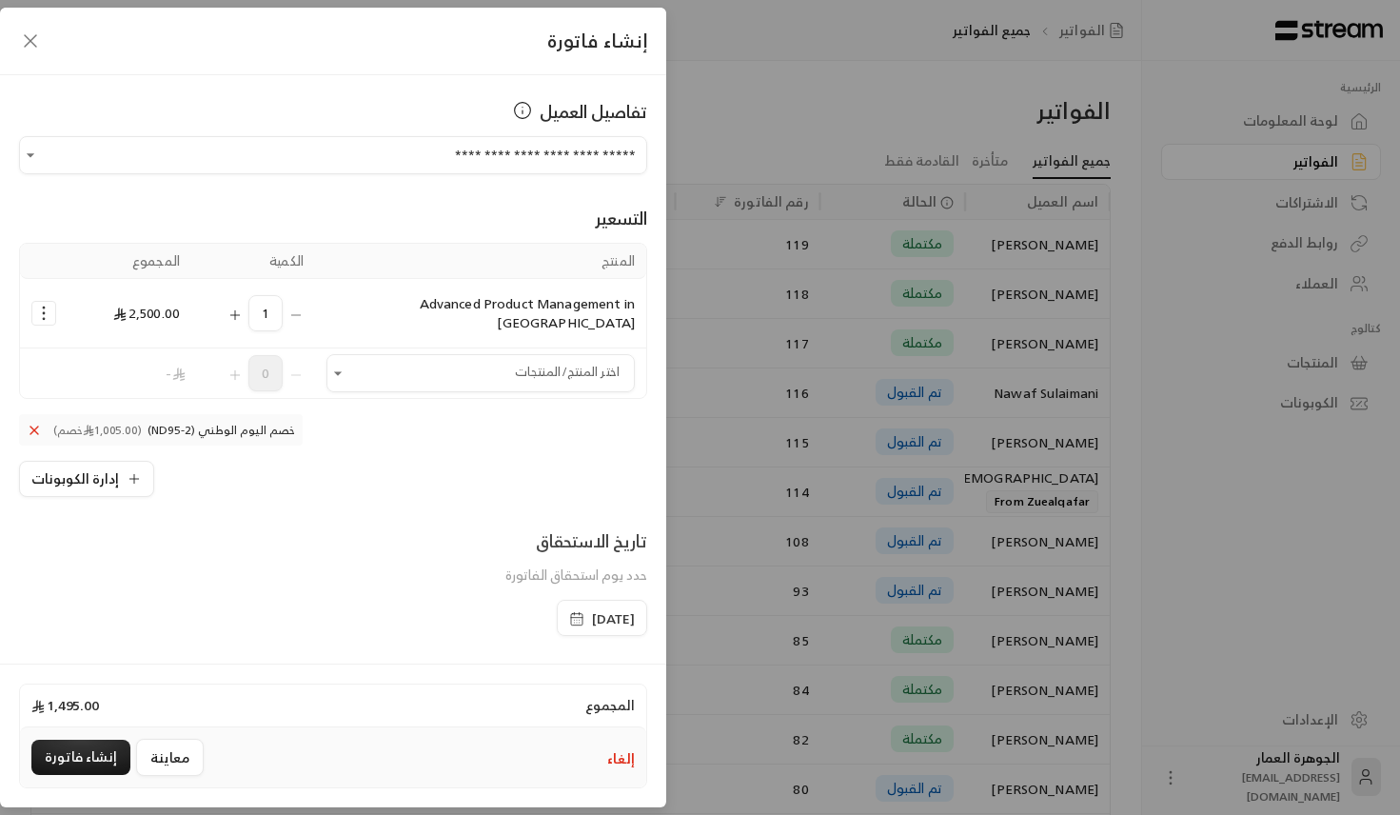
click at [580, 623] on icon "button" at bounding box center [580, 623] width 0 height 0
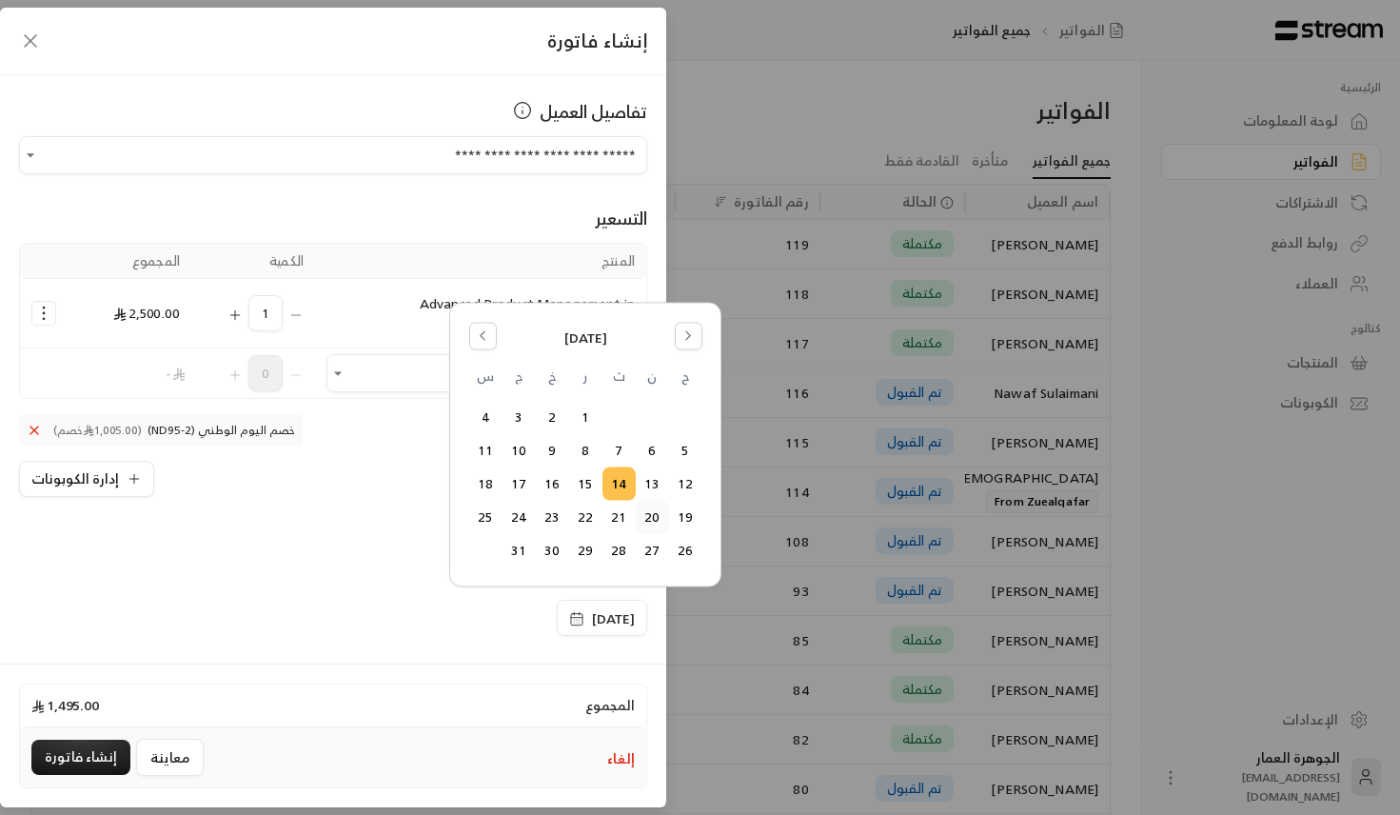
click at [653, 514] on button "20" at bounding box center [652, 517] width 31 height 31
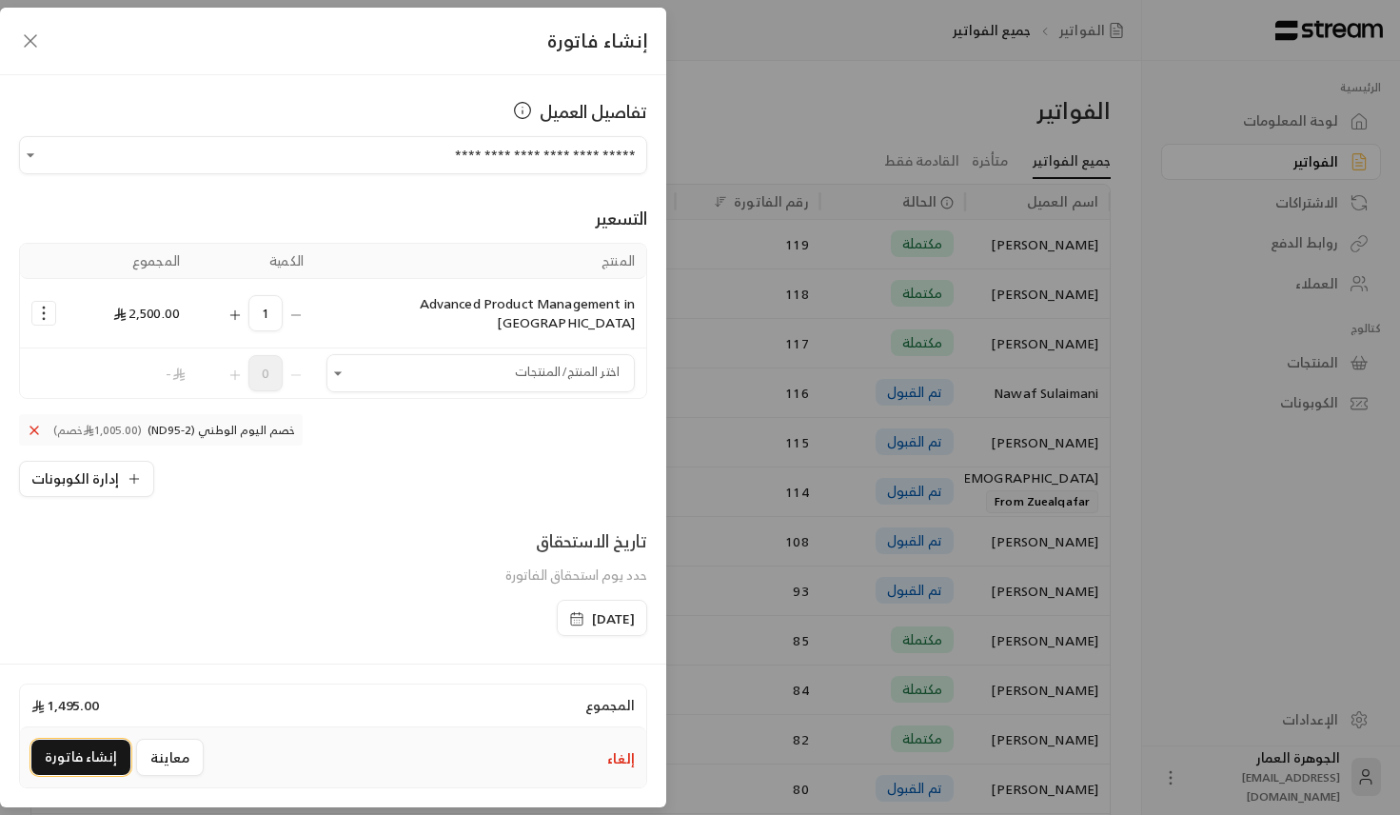
click at [97, 752] on button "إنشاء فاتورة" at bounding box center [80, 757] width 99 height 35
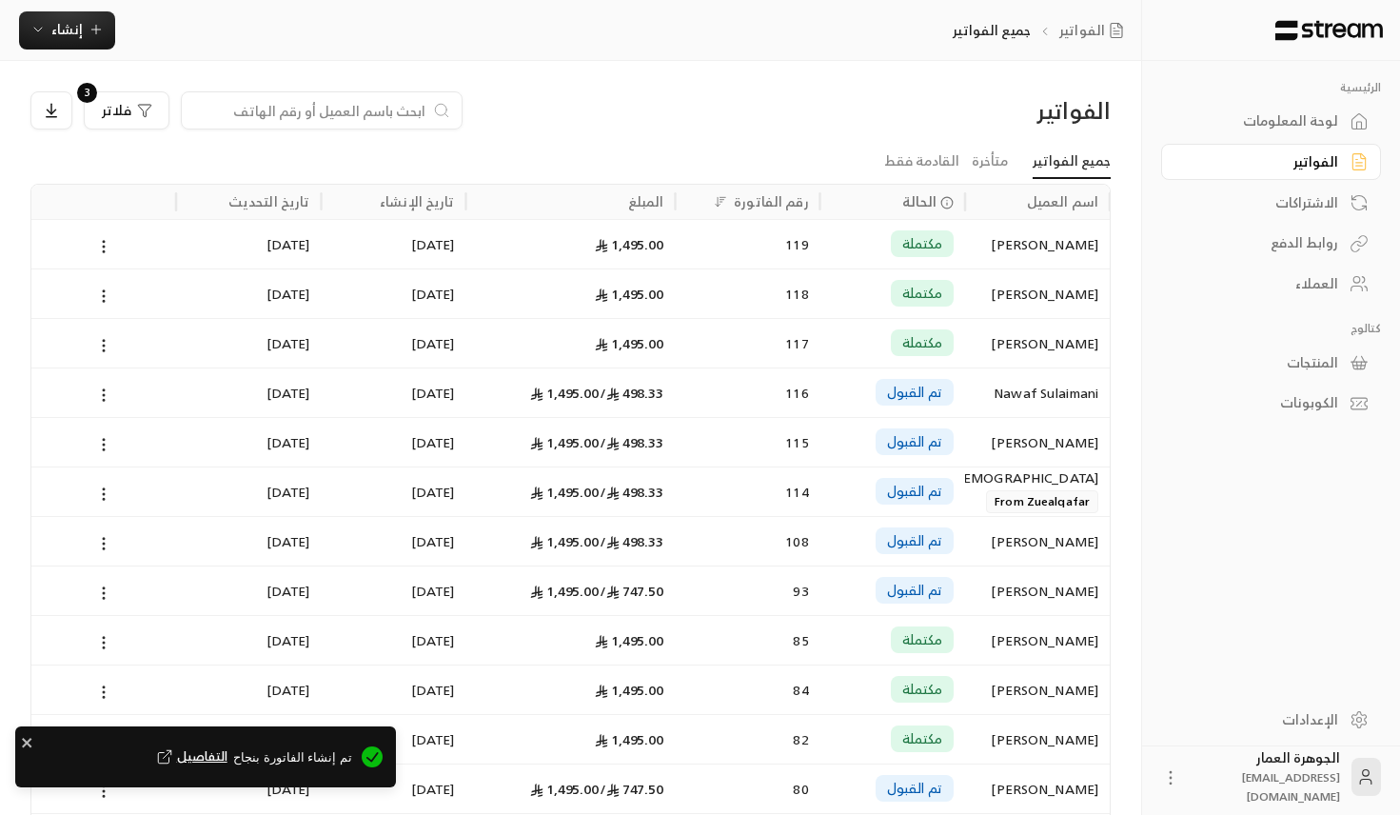
click at [173, 753] on icon "Notifications Alt+T" at bounding box center [164, 756] width 17 height 17
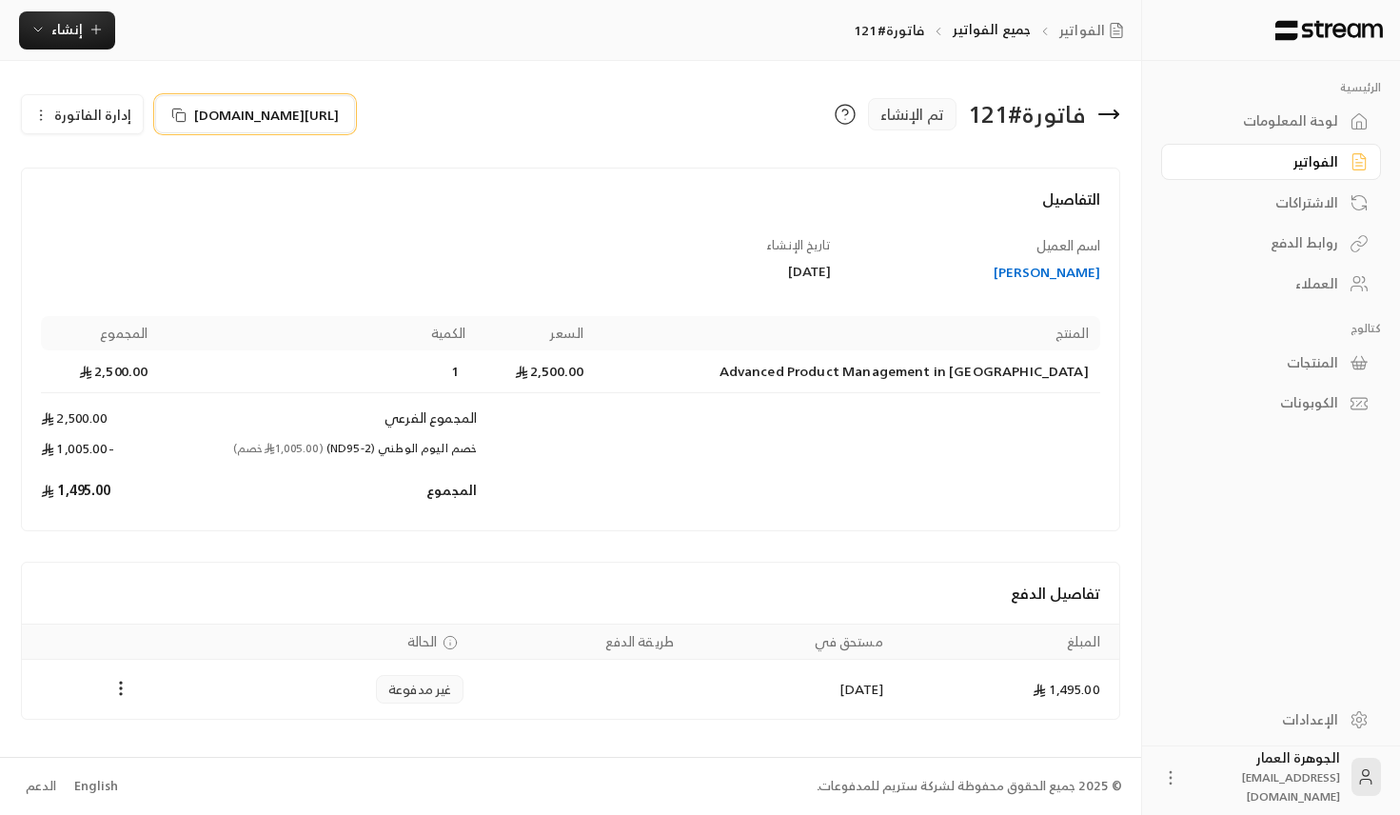
click at [174, 114] on icon at bounding box center [178, 115] width 15 height 15
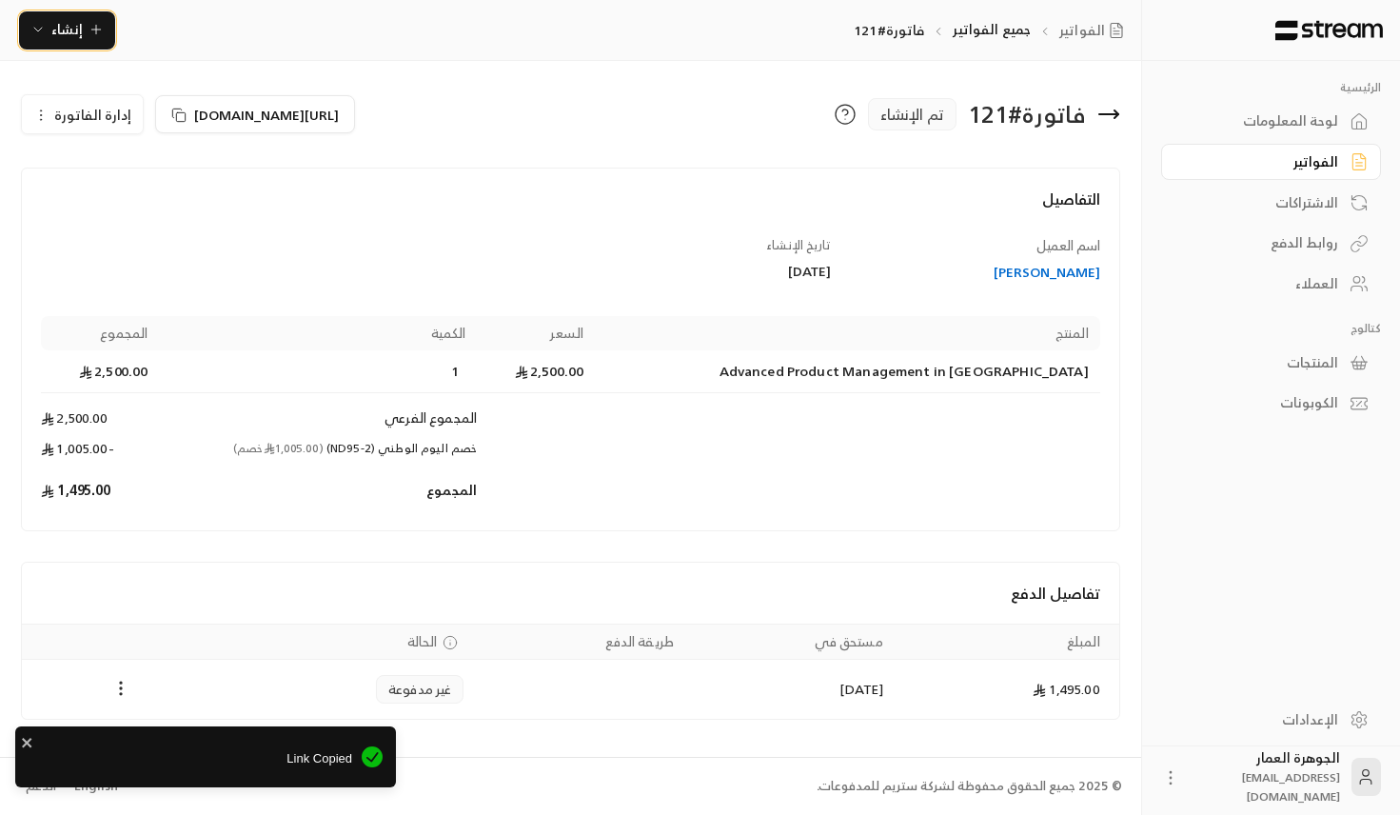
click at [70, 23] on span "إنشاء" at bounding box center [66, 29] width 31 height 24
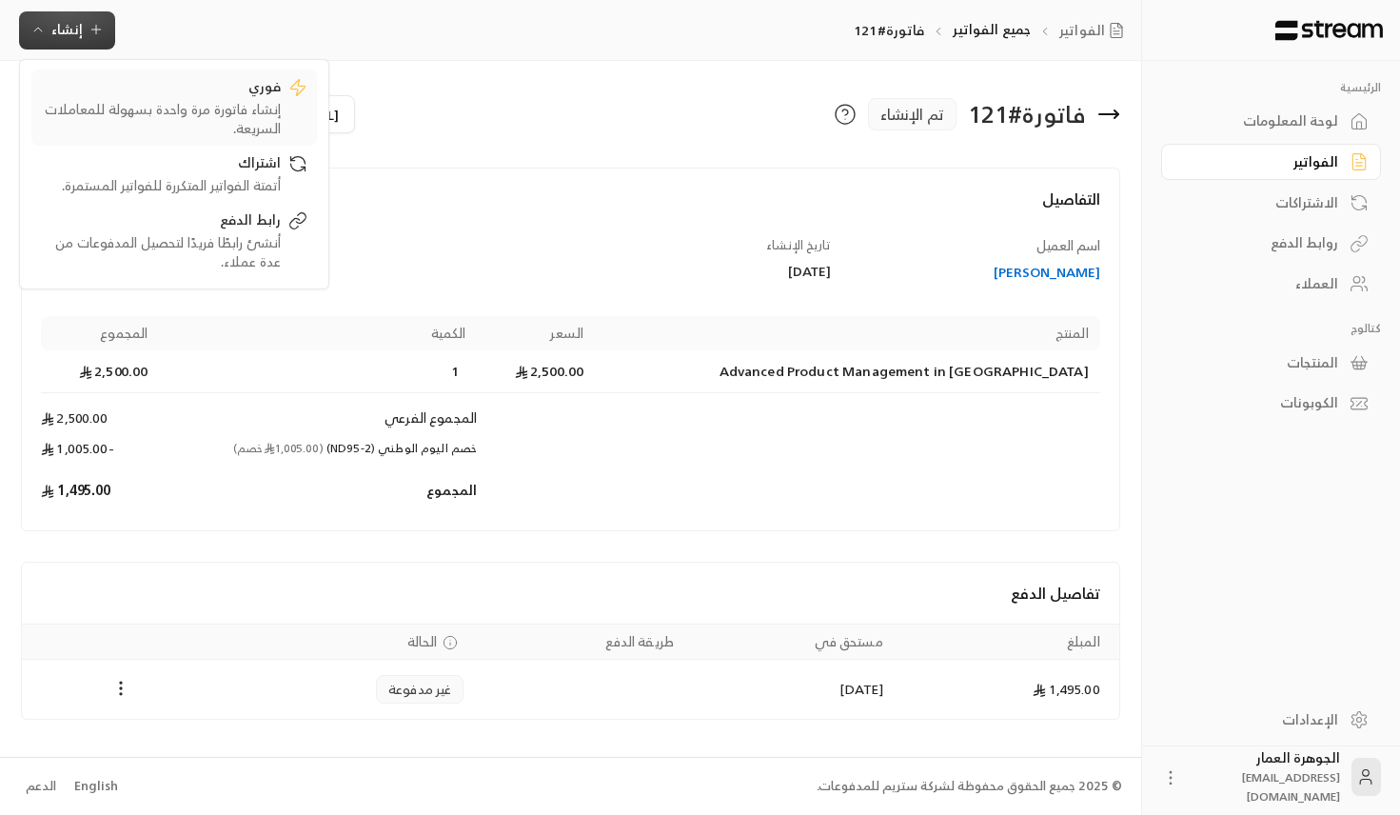
click at [223, 89] on div "فوري" at bounding box center [161, 88] width 240 height 23
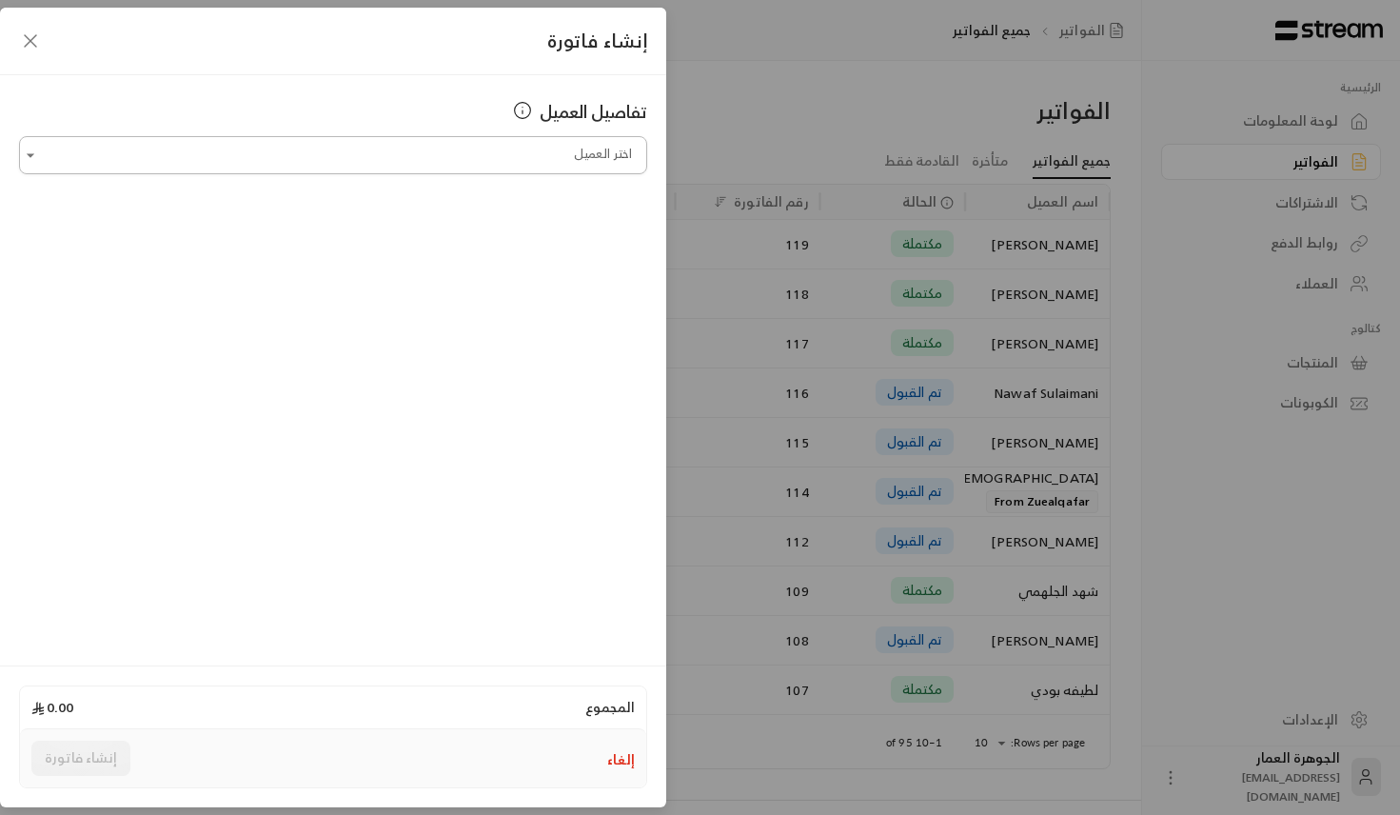
click at [407, 164] on input "اختر العميل" at bounding box center [333, 155] width 628 height 33
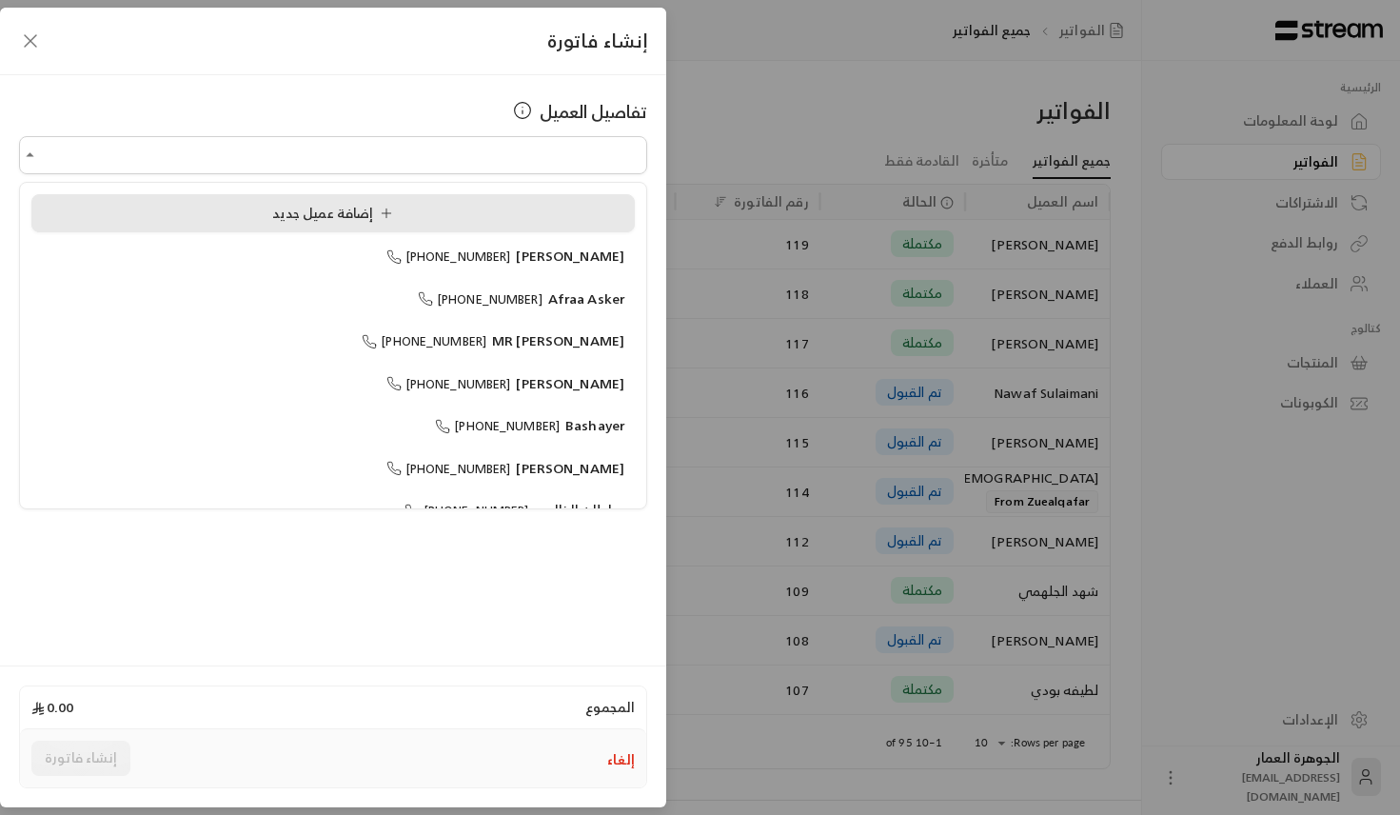
click at [277, 216] on span "إضافة عميل جديد" at bounding box center [336, 213] width 129 height 24
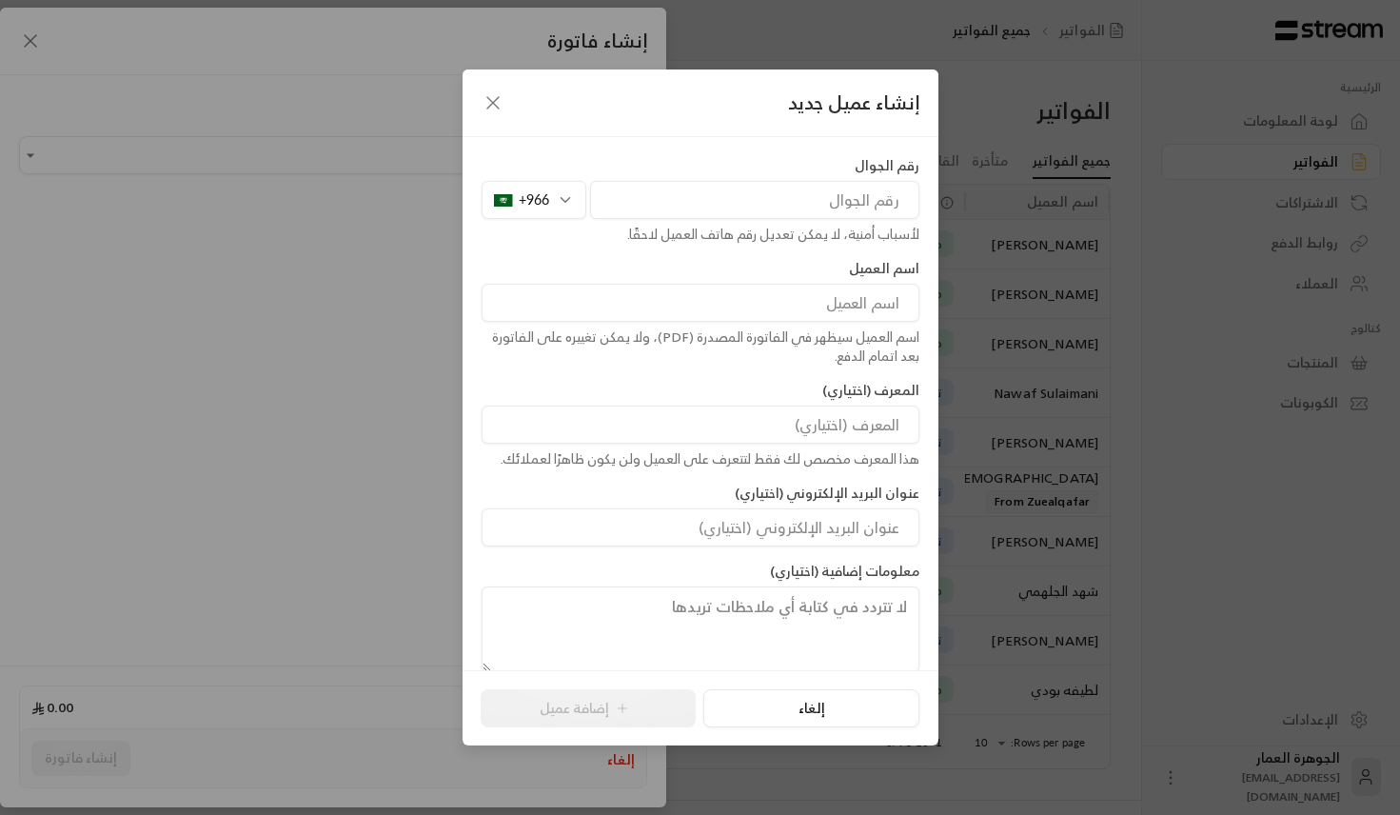
click at [534, 202] on div "+966" at bounding box center [534, 200] width 105 height 38
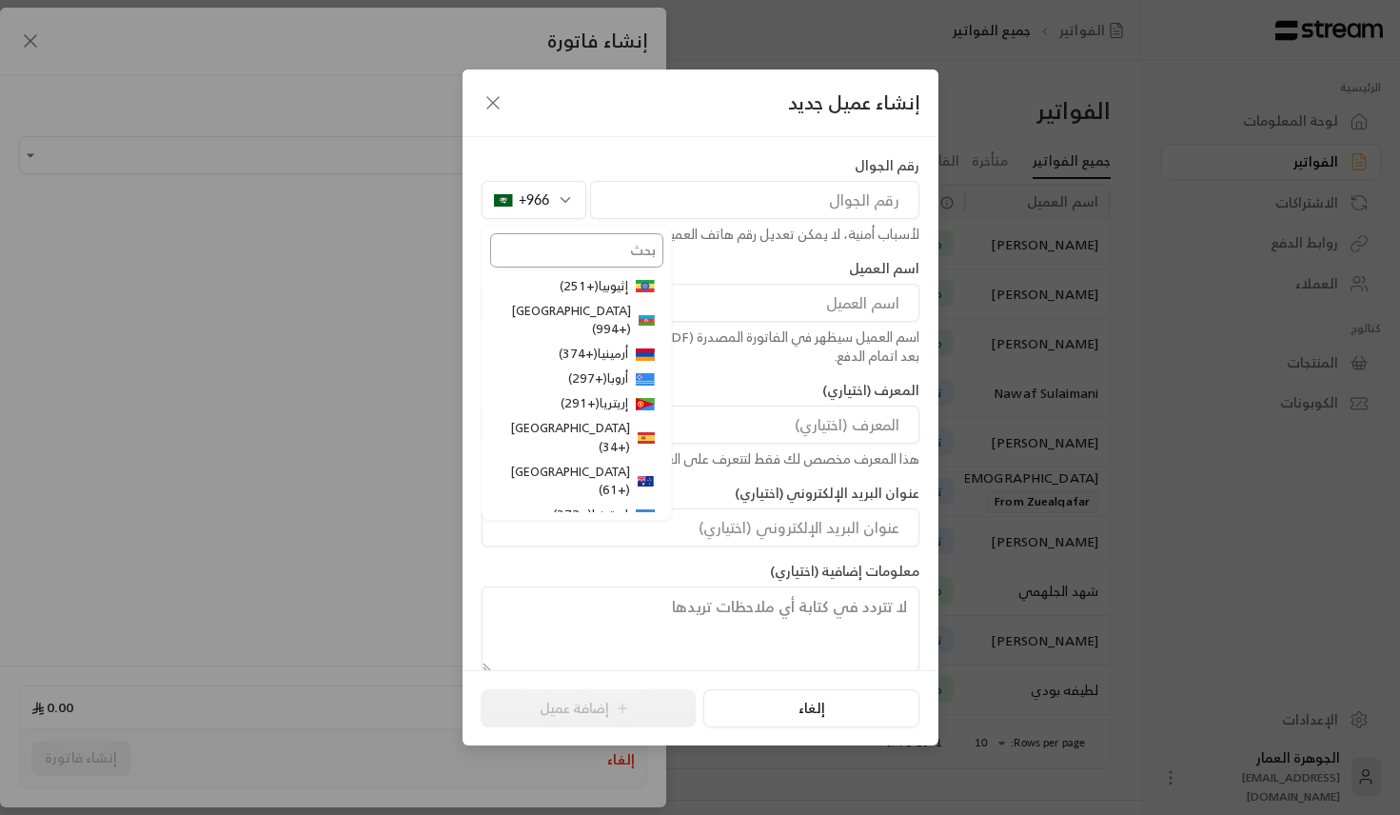
click at [565, 251] on input "text" at bounding box center [576, 250] width 173 height 34
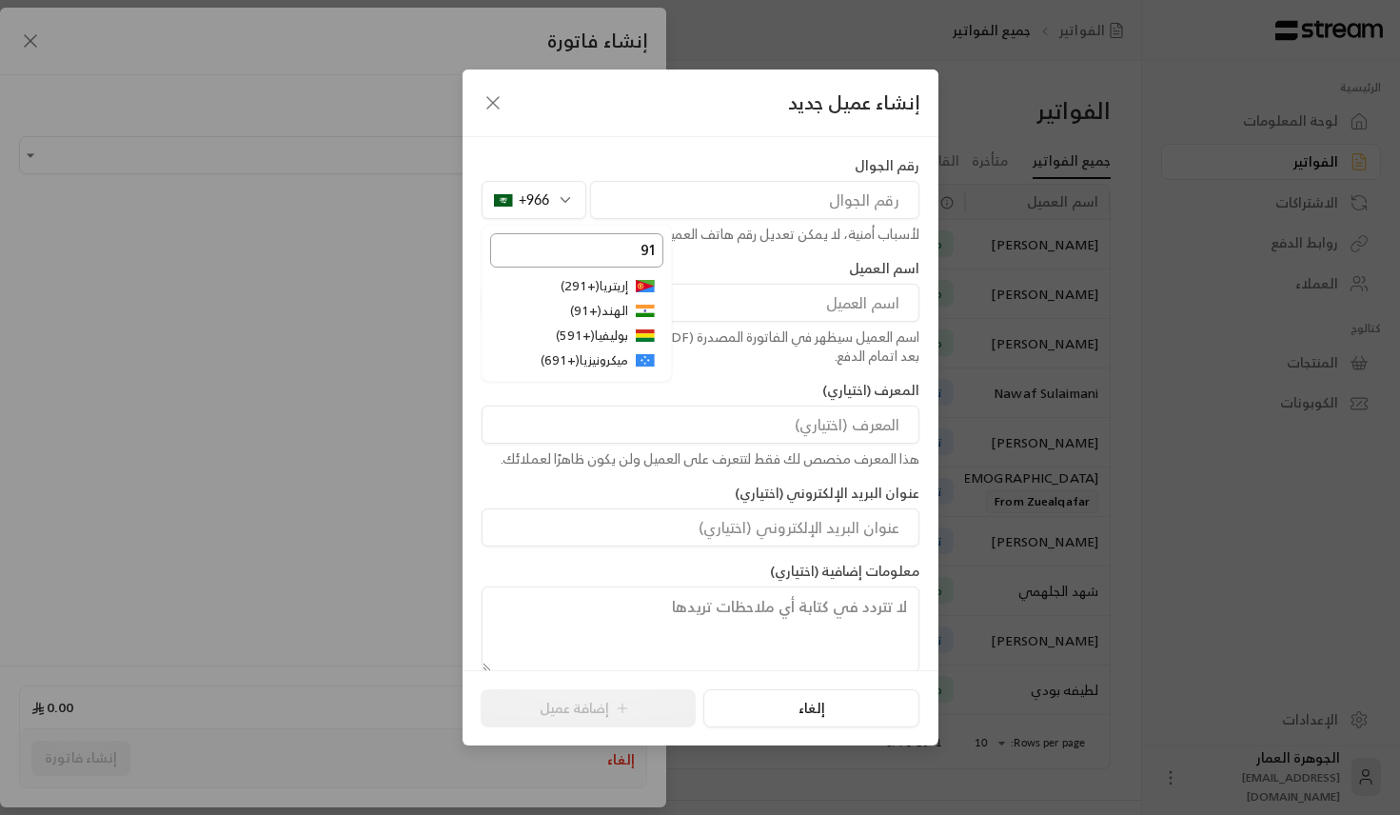
type input "91"
click at [624, 316] on li "الهند ( +91 )" at bounding box center [576, 311] width 173 height 25
click at [757, 197] on input "tel" at bounding box center [754, 200] width 329 height 38
paste input "9833844039"
type input "9833844039"
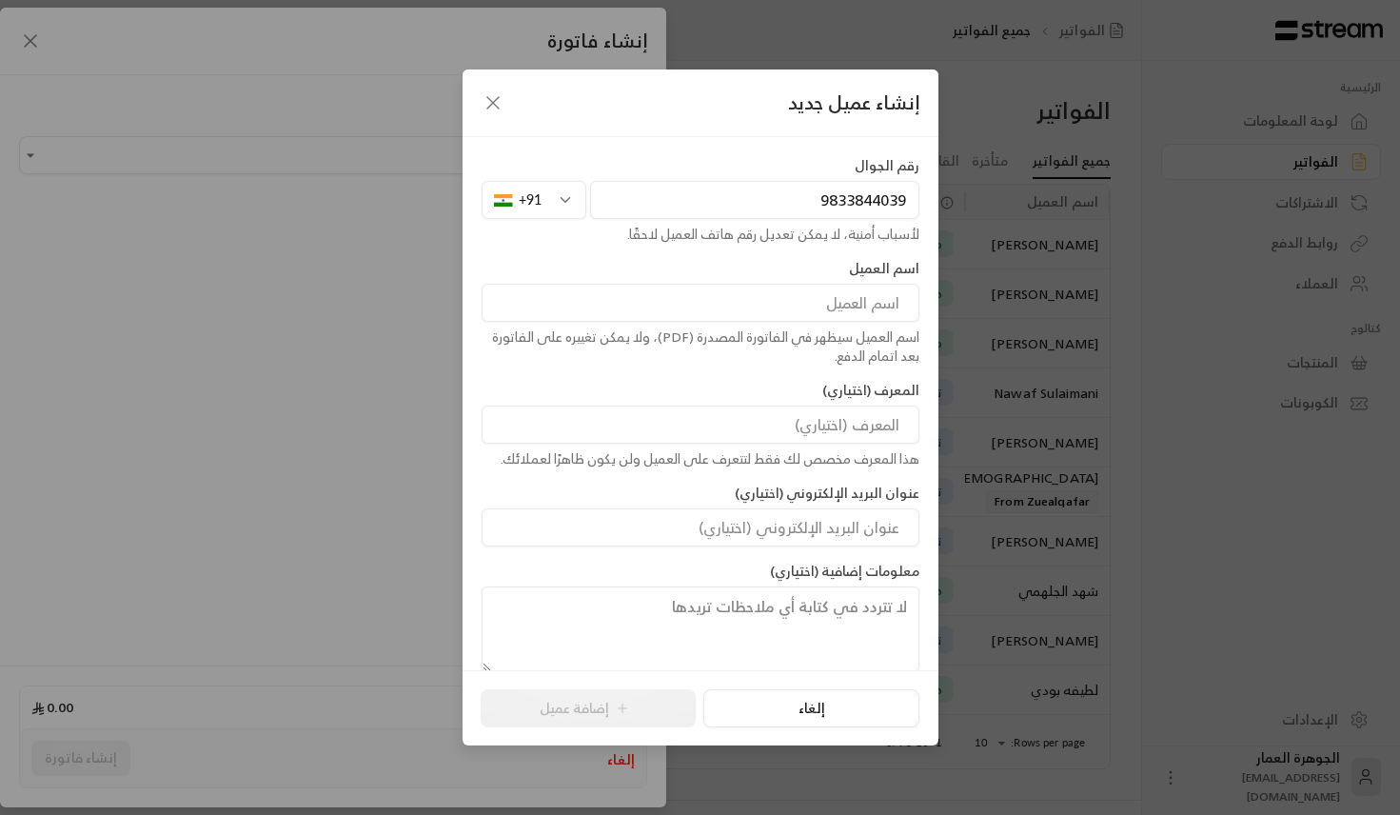
click at [837, 308] on input at bounding box center [701, 303] width 438 height 38
paste input "Rushabhdev"
paste input "[PERSON_NAME]"
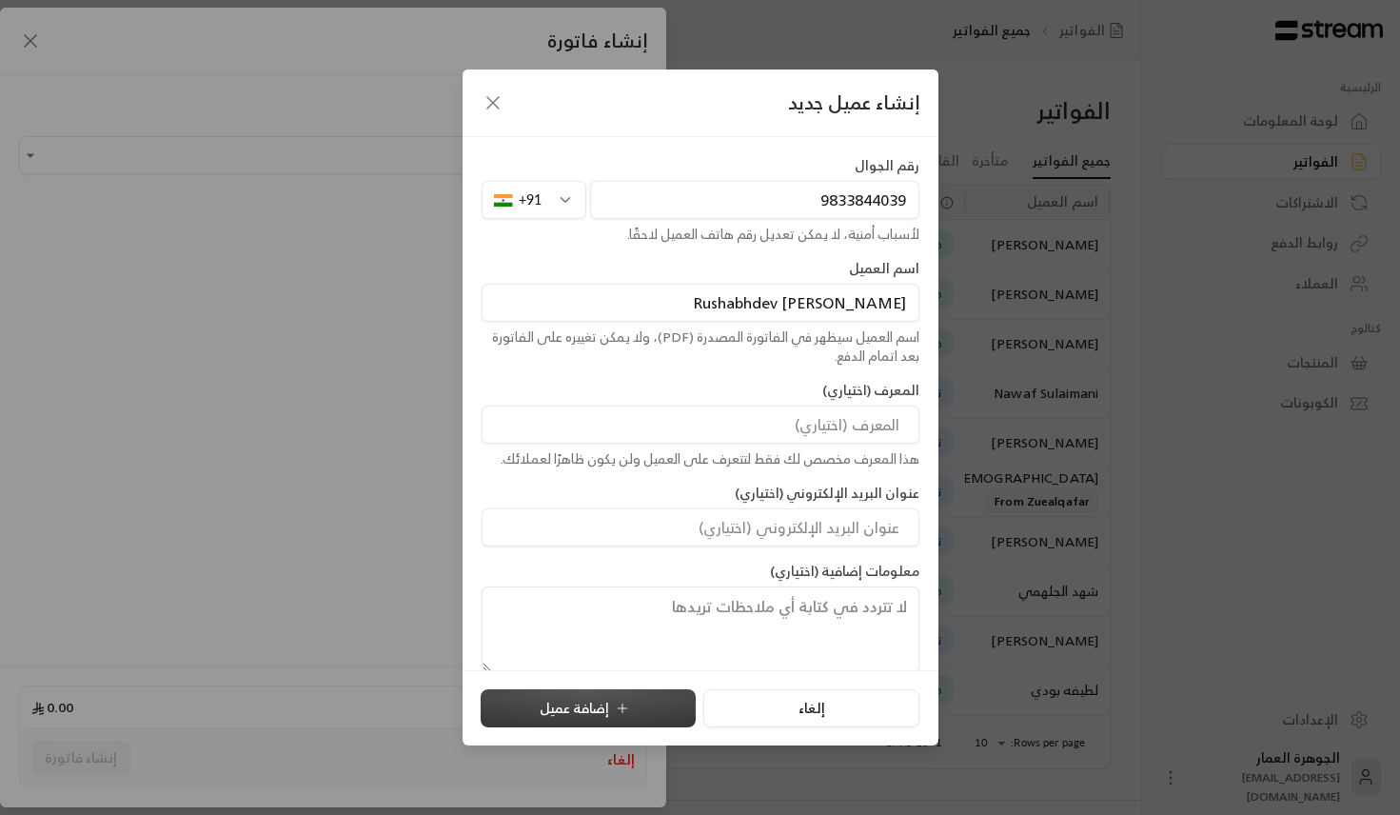
type input "Rushabhdev [PERSON_NAME]"
click at [619, 705] on icon "submit" at bounding box center [622, 708] width 15 height 15
type input "**********"
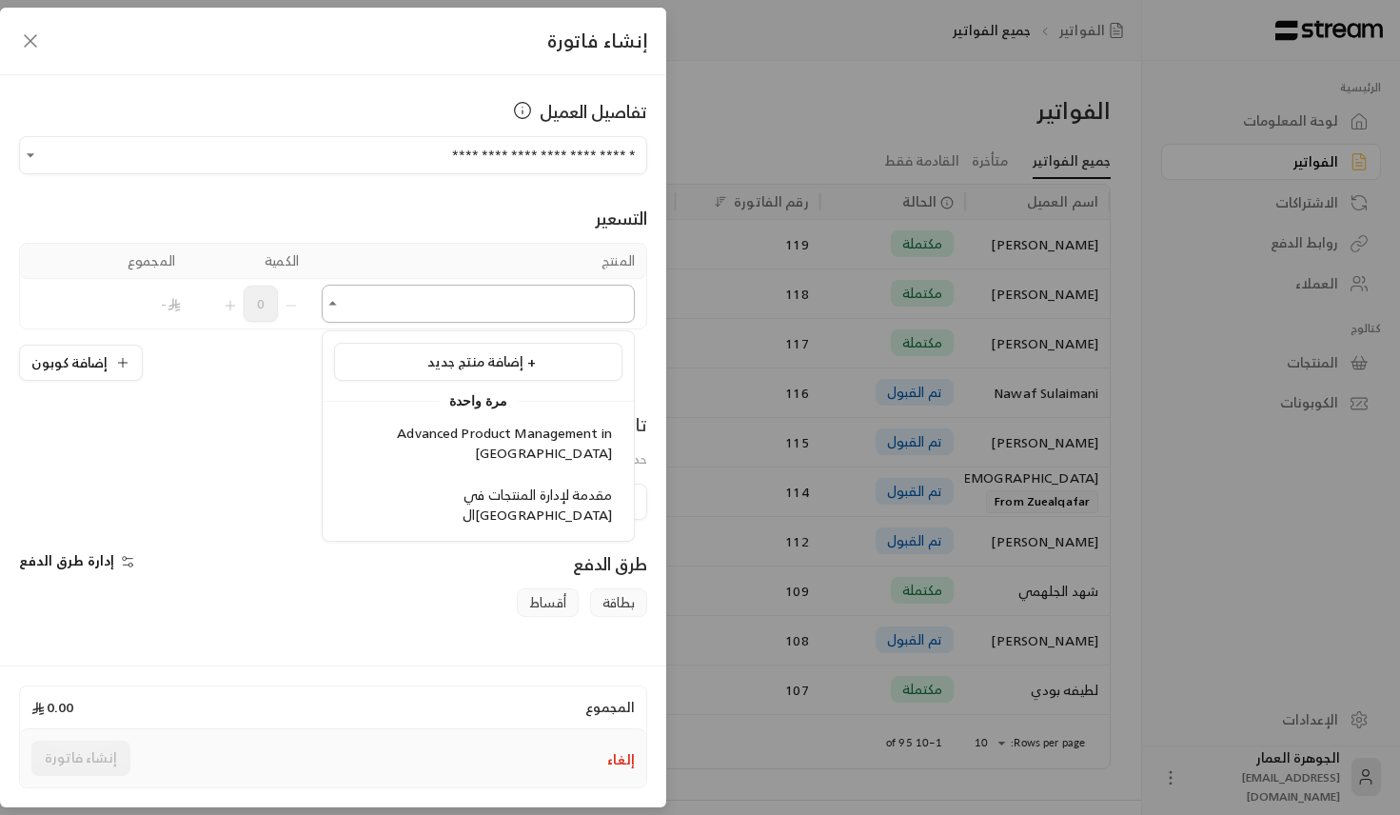
click at [565, 299] on input "اختر العميل" at bounding box center [478, 303] width 313 height 33
click at [516, 425] on span "Advanced Product Management in [GEOGRAPHIC_DATA]" at bounding box center [504, 443] width 215 height 44
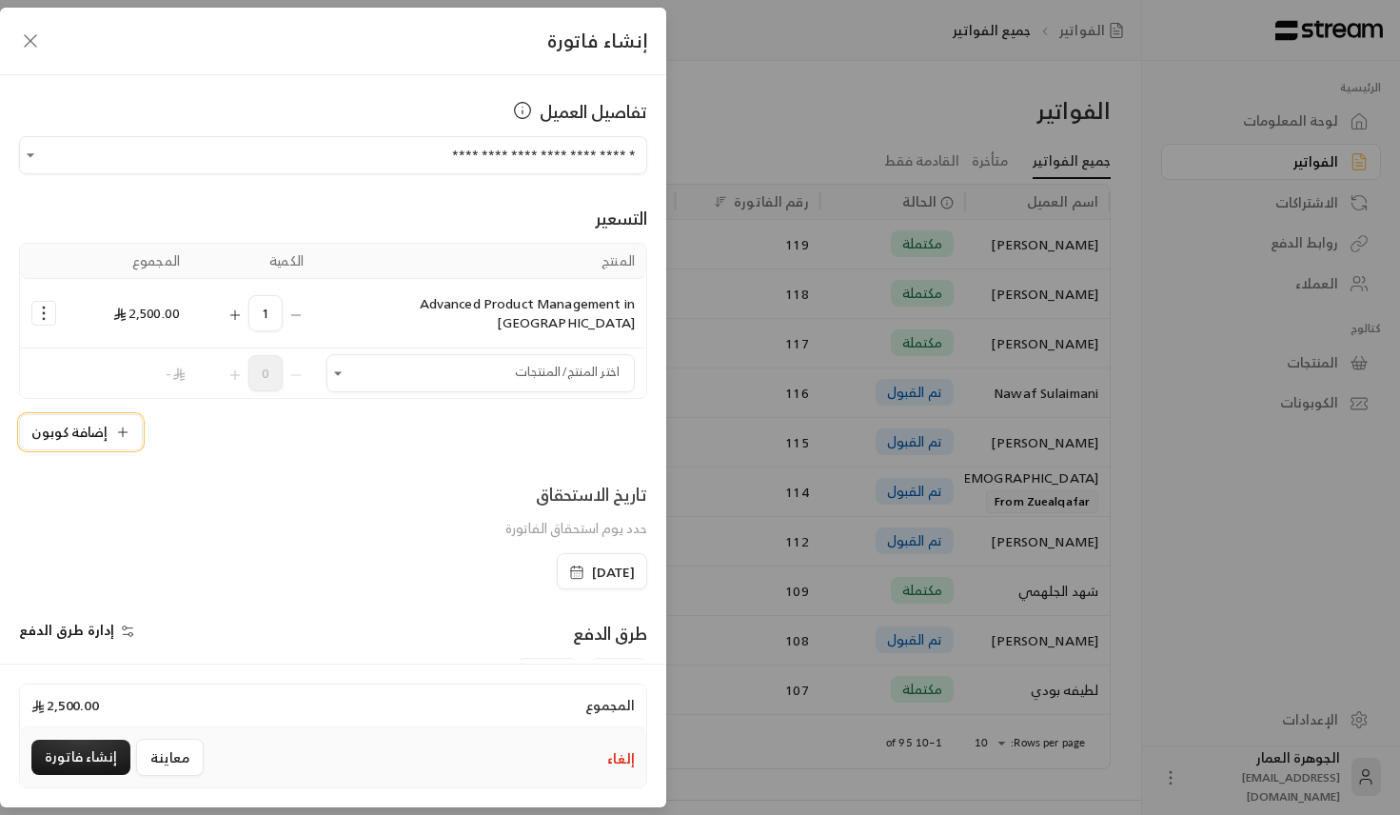
click at [98, 414] on button "إضافة كوبون" at bounding box center [81, 432] width 124 height 36
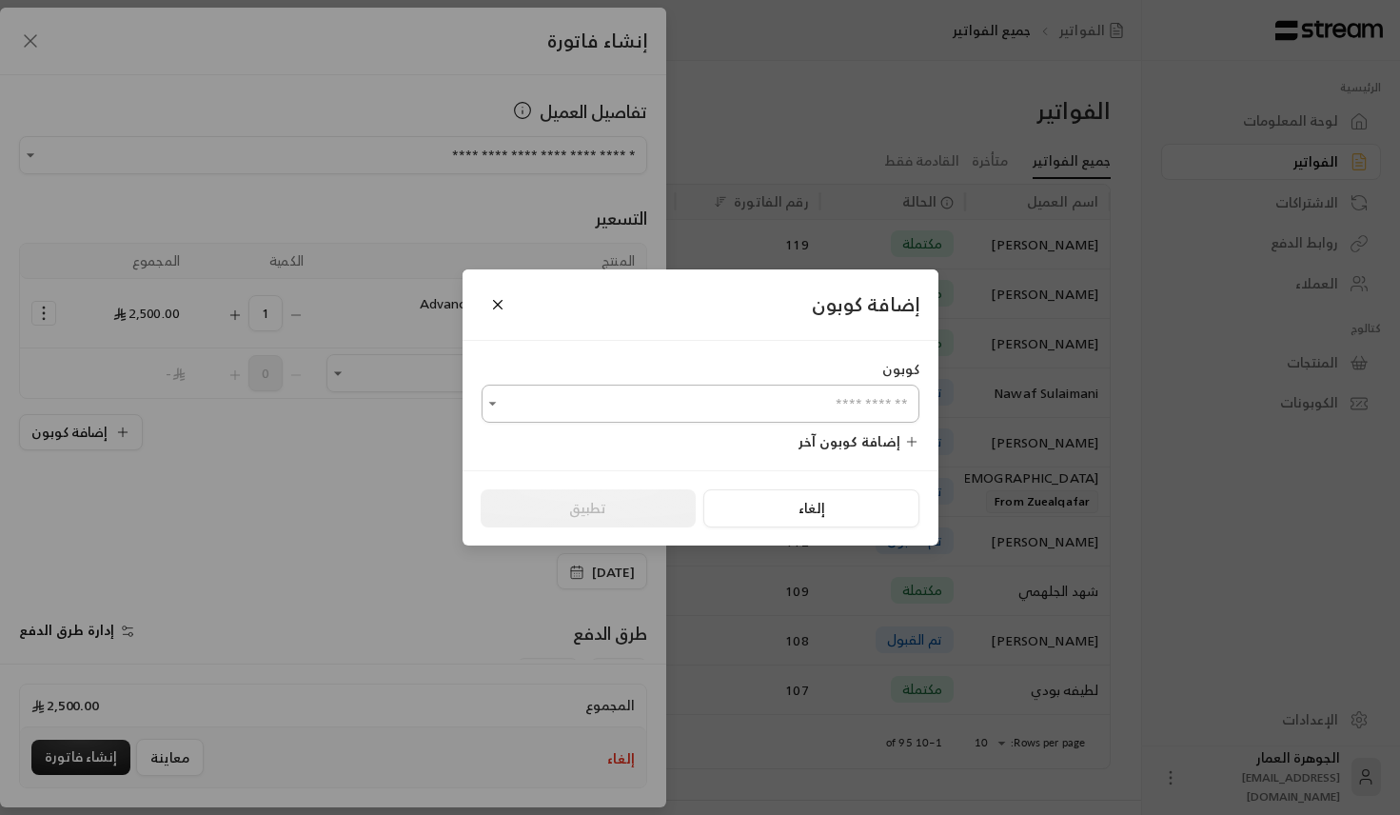
click at [651, 416] on input "اختر العميل" at bounding box center [701, 403] width 438 height 33
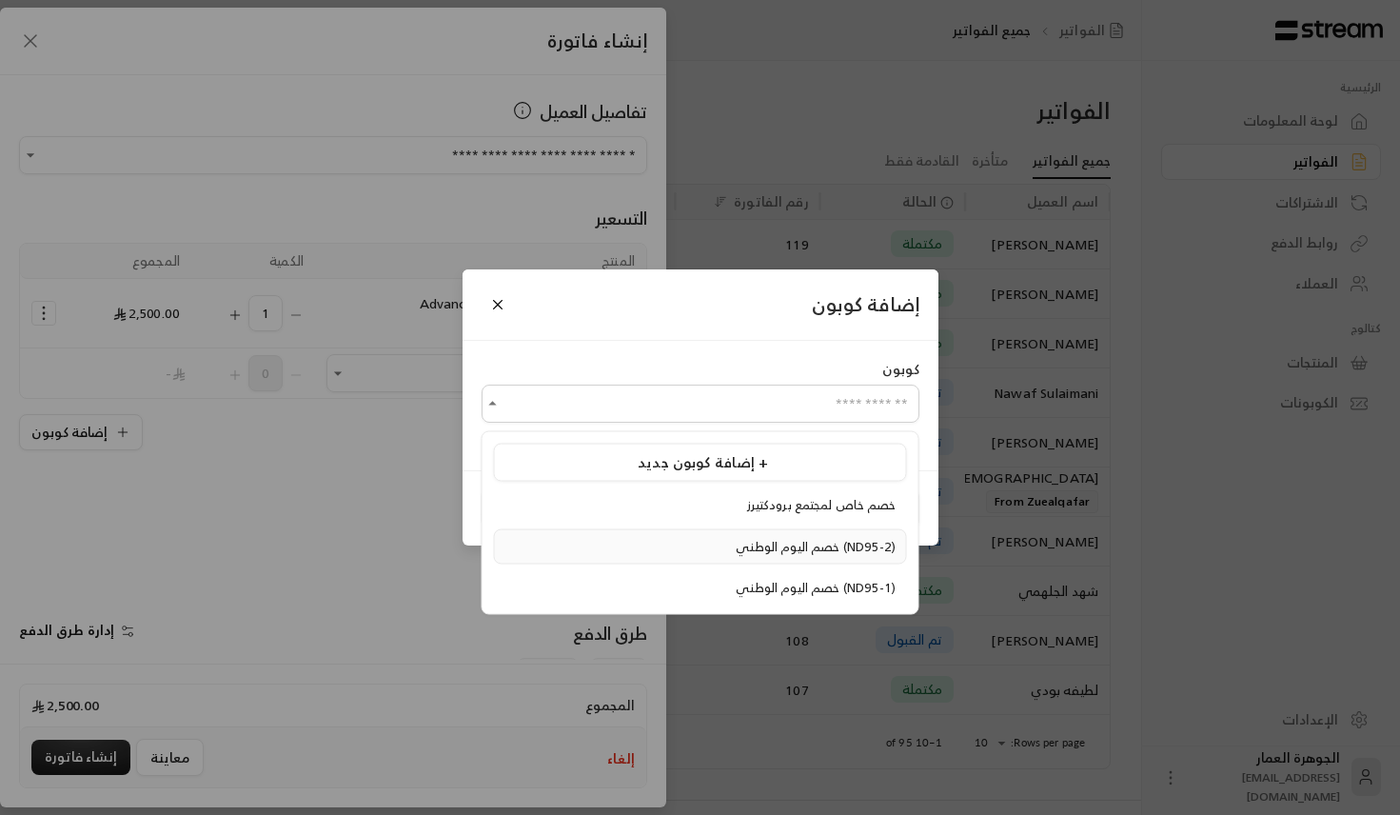
click at [736, 549] on span "خصم اليوم الوطني (ND95-2)" at bounding box center [816, 546] width 160 height 22
type input "**********"
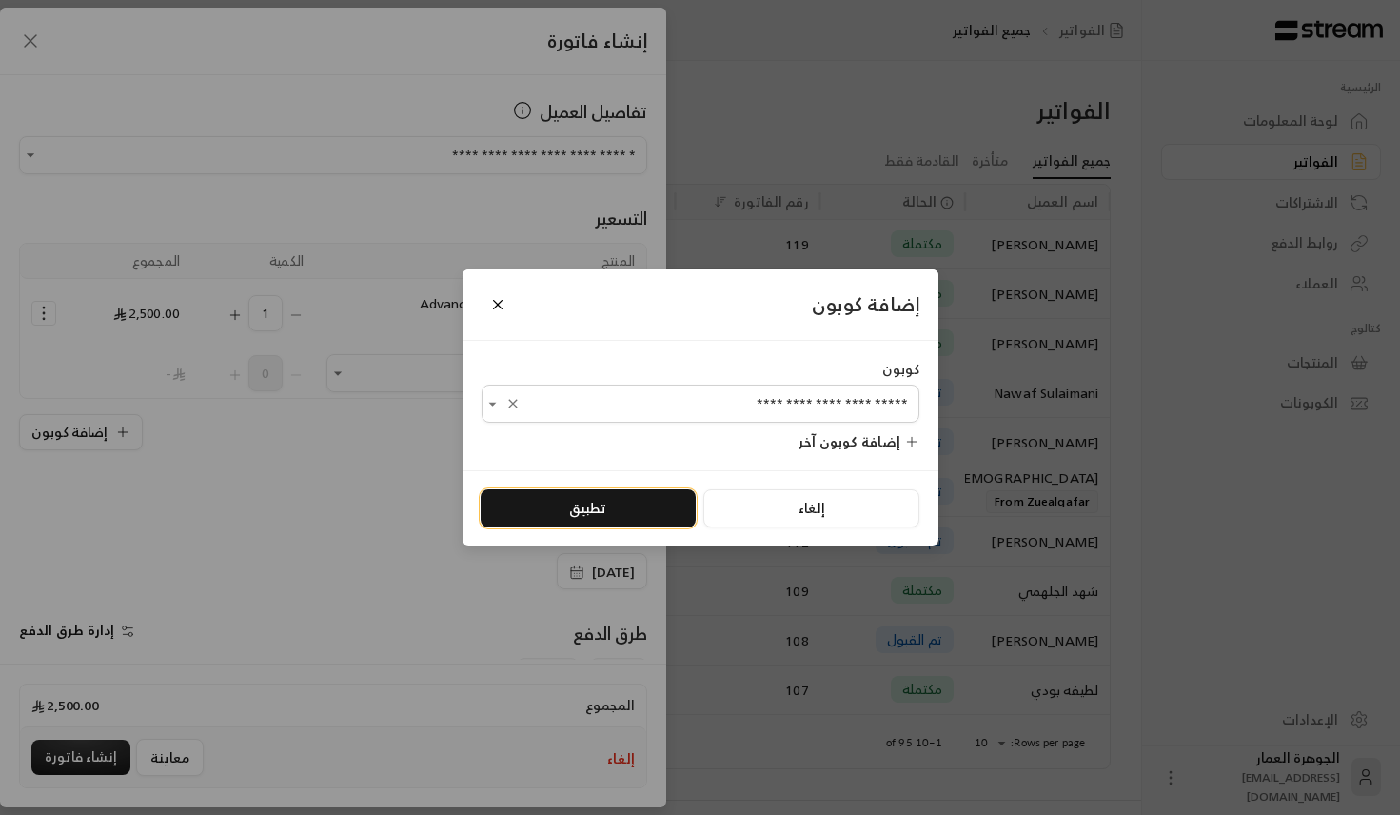
click at [550, 521] on button "تطبيق" at bounding box center [588, 508] width 215 height 38
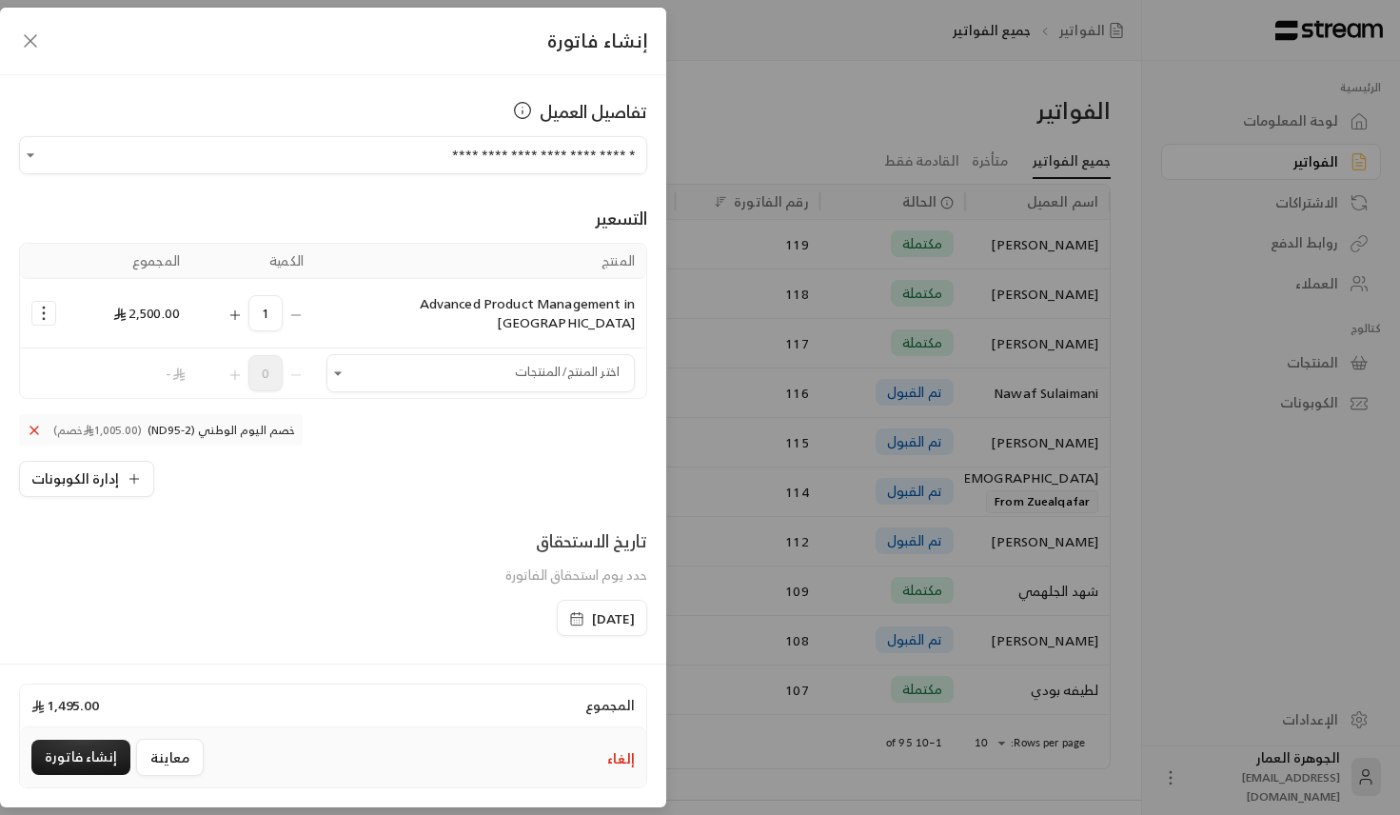
click at [557, 600] on div "[DATE]" at bounding box center [602, 618] width 90 height 36
click at [569, 611] on icon "button" at bounding box center [576, 618] width 15 height 15
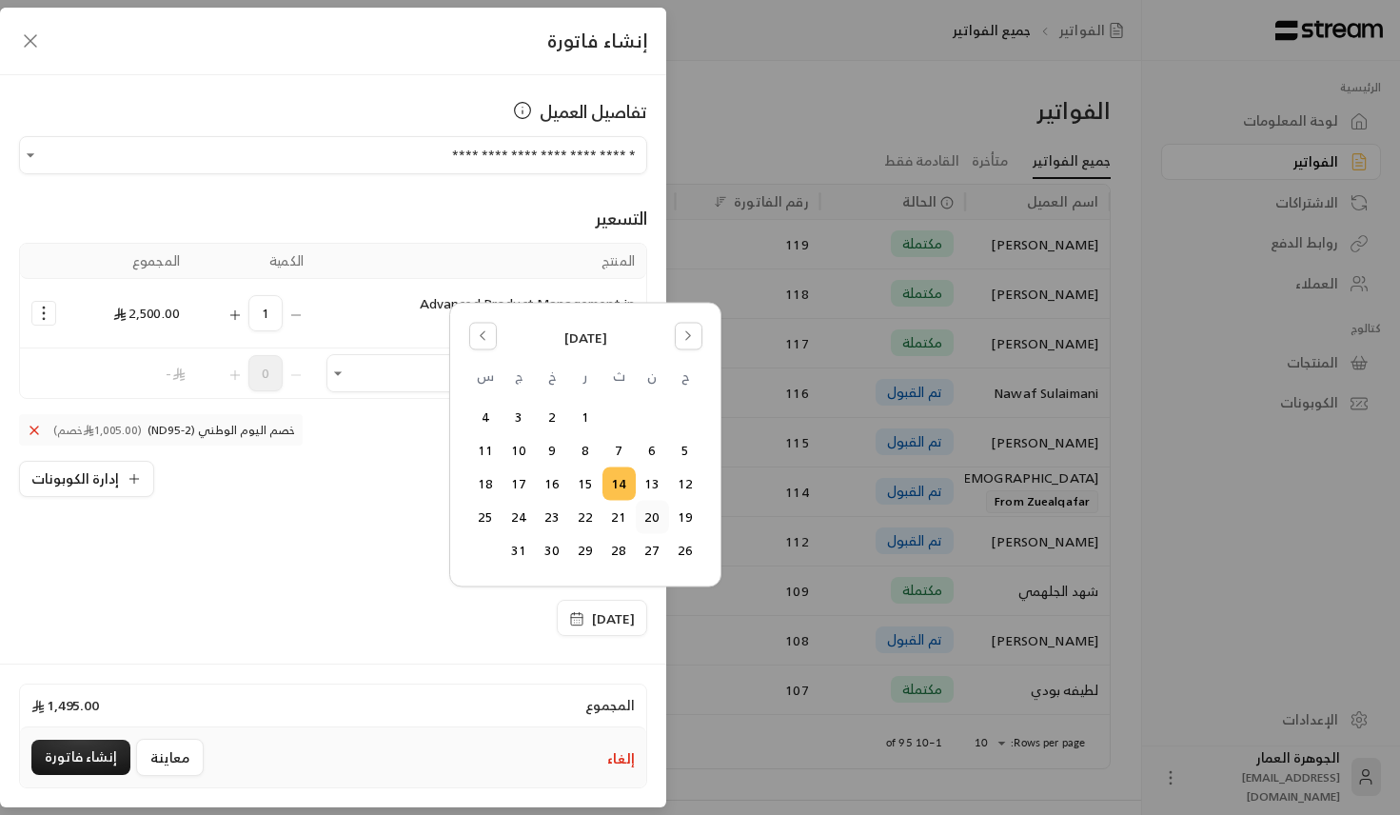
click at [643, 525] on button "20" at bounding box center [652, 517] width 31 height 31
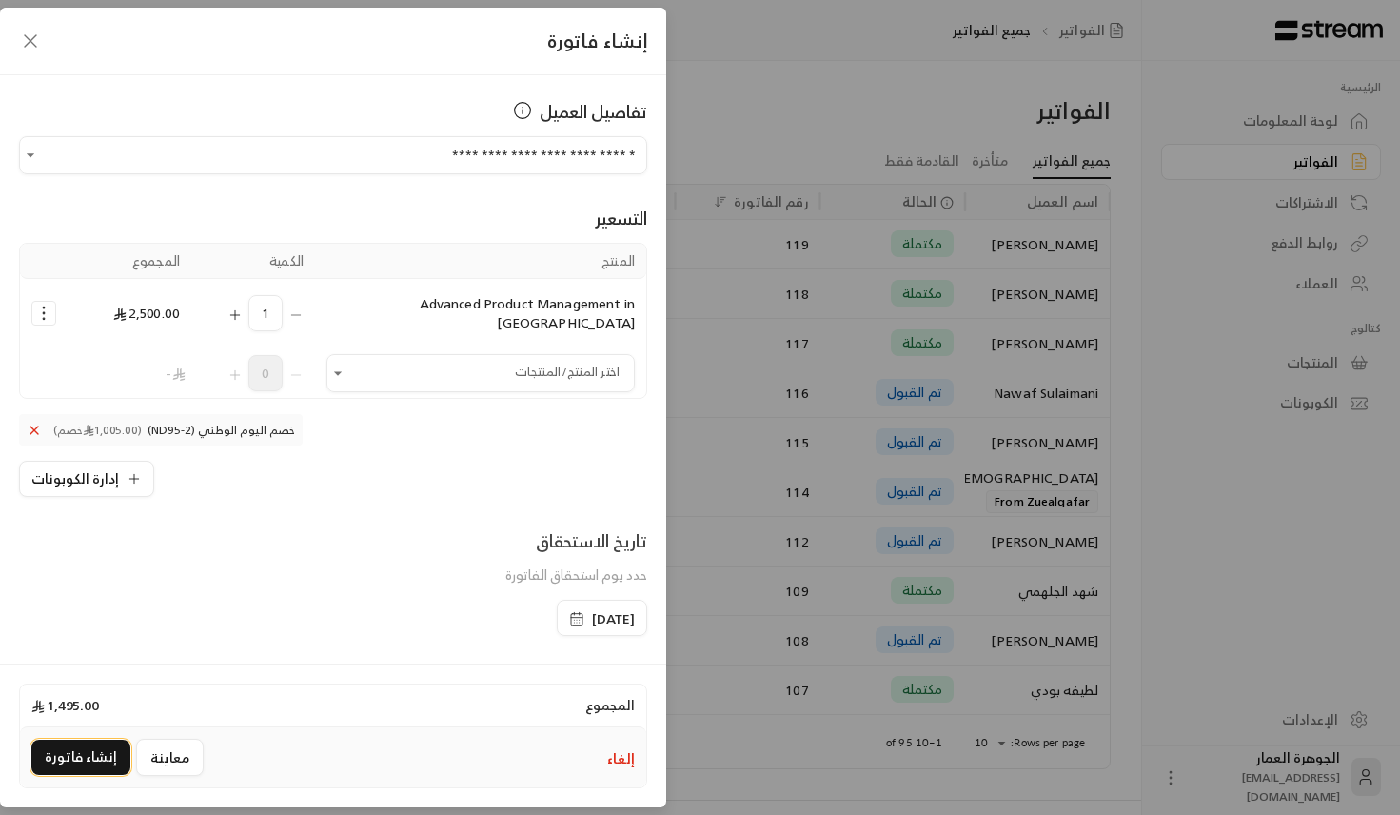
click at [84, 755] on button "إنشاء فاتورة" at bounding box center [80, 757] width 99 height 35
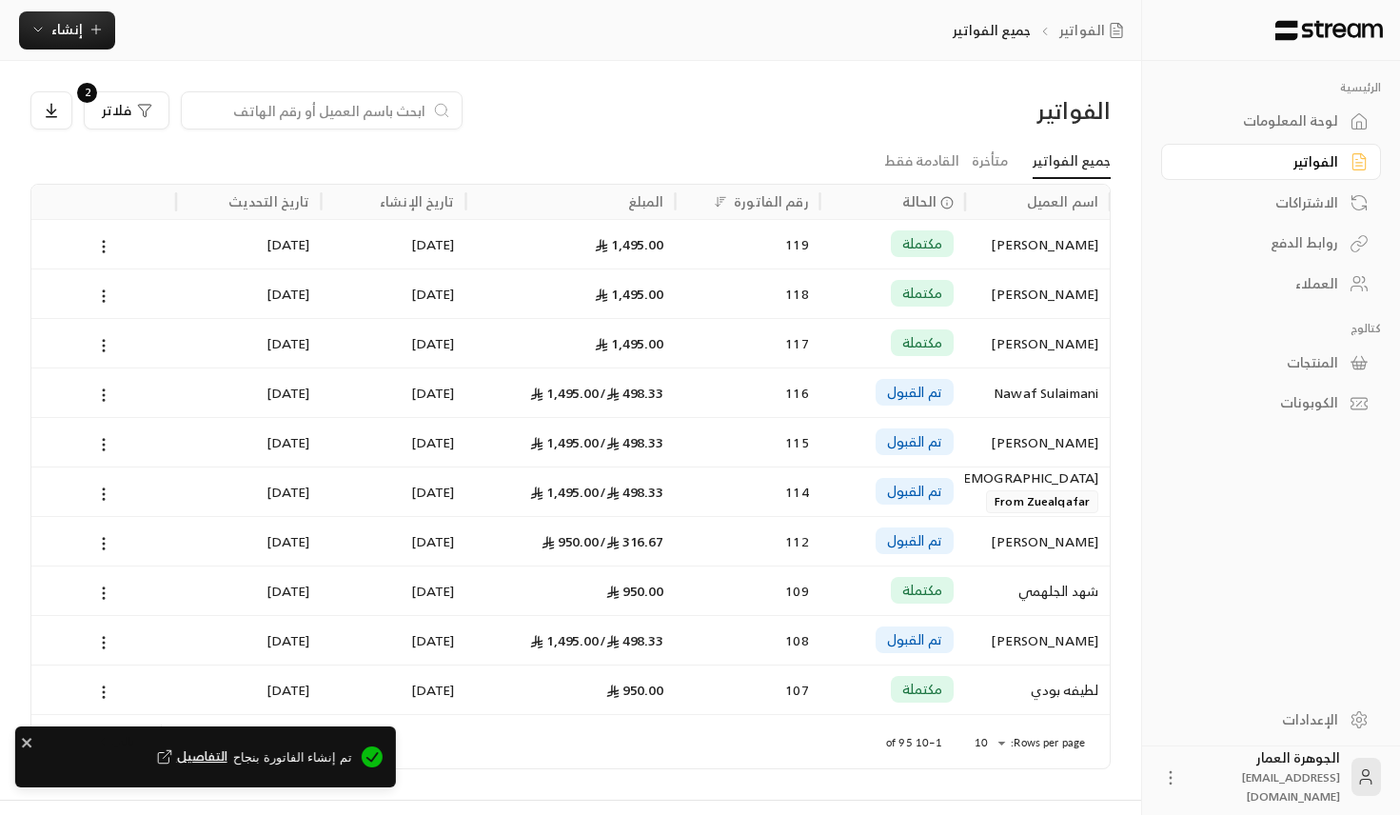
click at [228, 752] on span "التفاصيل" at bounding box center [190, 756] width 74 height 19
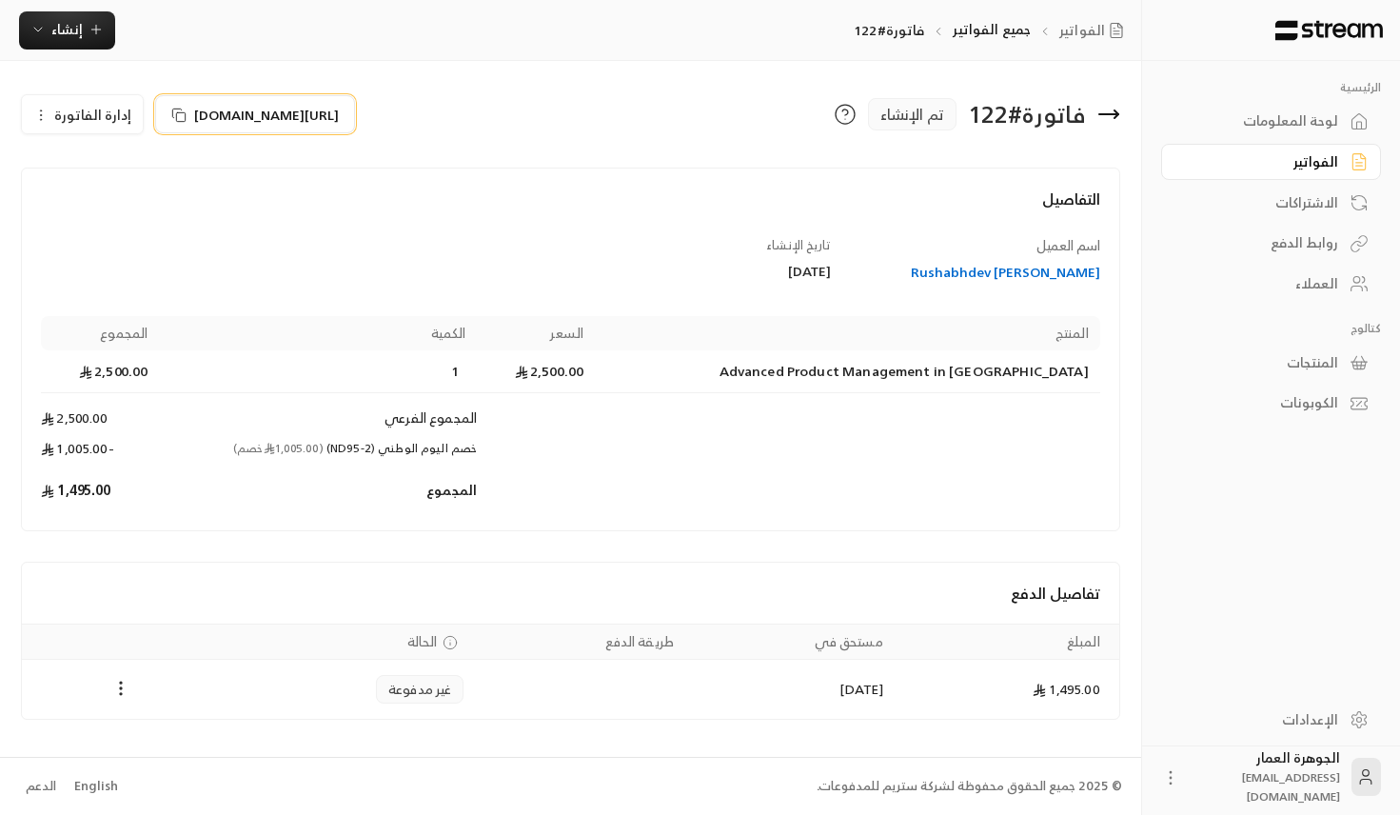
click at [339, 114] on span "[URL][DOMAIN_NAME]" at bounding box center [266, 115] width 145 height 20
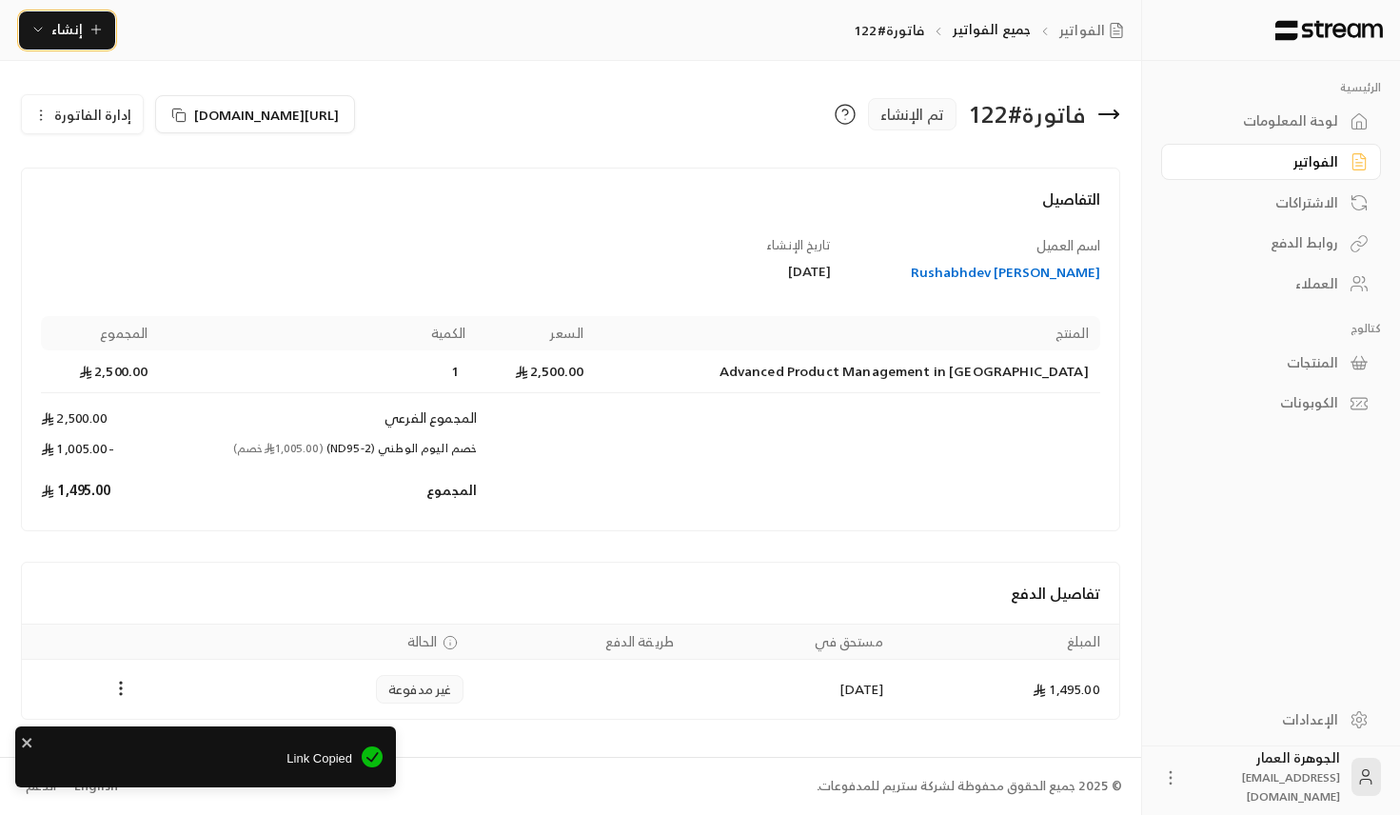
click at [76, 14] on button "إنشاء" at bounding box center [67, 30] width 96 height 38
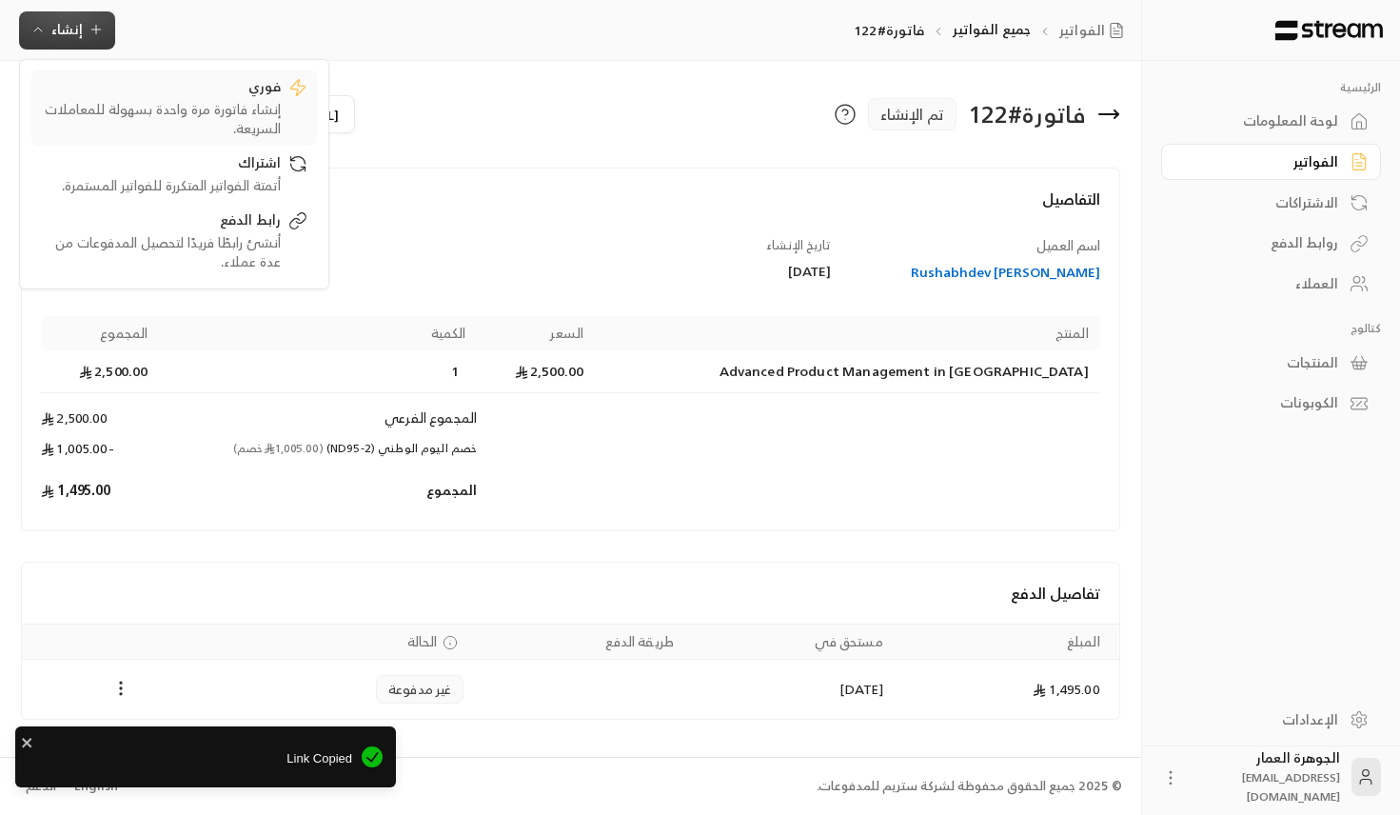
click at [246, 108] on div "إنشاء فاتورة مرة واحدة بسهولة للمعاملات السريعة." at bounding box center [161, 119] width 240 height 38
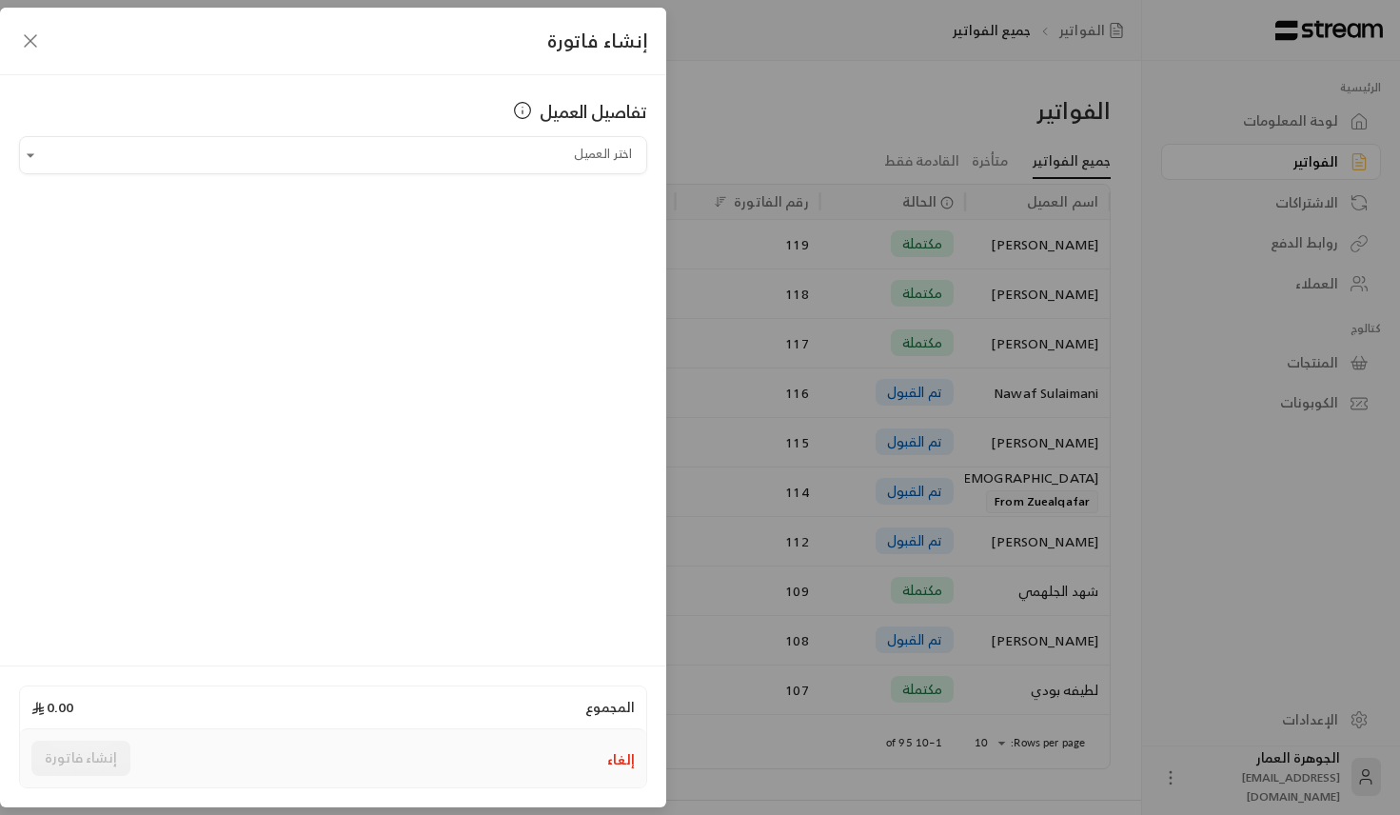
click at [501, 180] on div "تفاصيل العميل اختر العميل اختر العميل" at bounding box center [333, 367] width 666 height 585
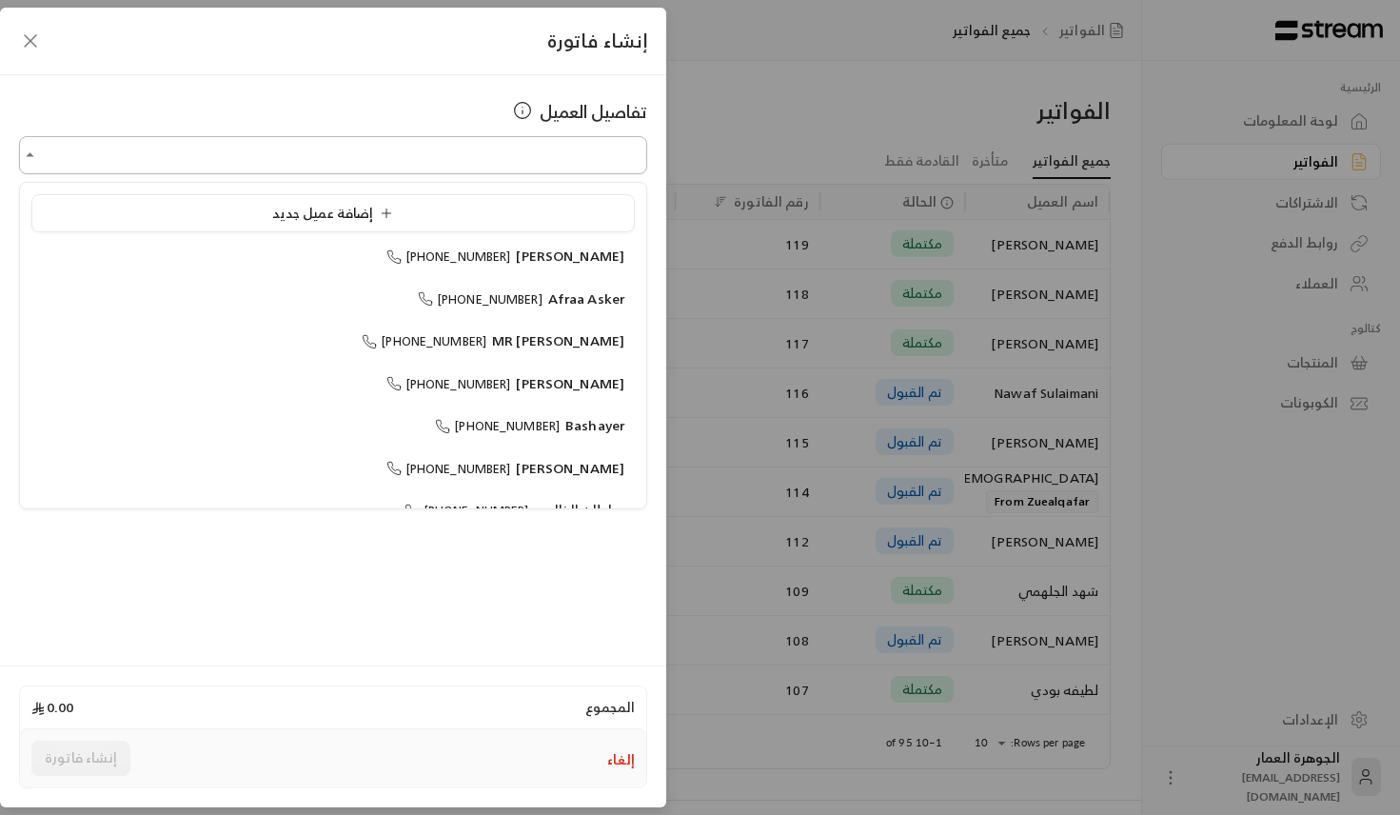
click at [501, 157] on input "اختر العميل" at bounding box center [333, 155] width 628 height 33
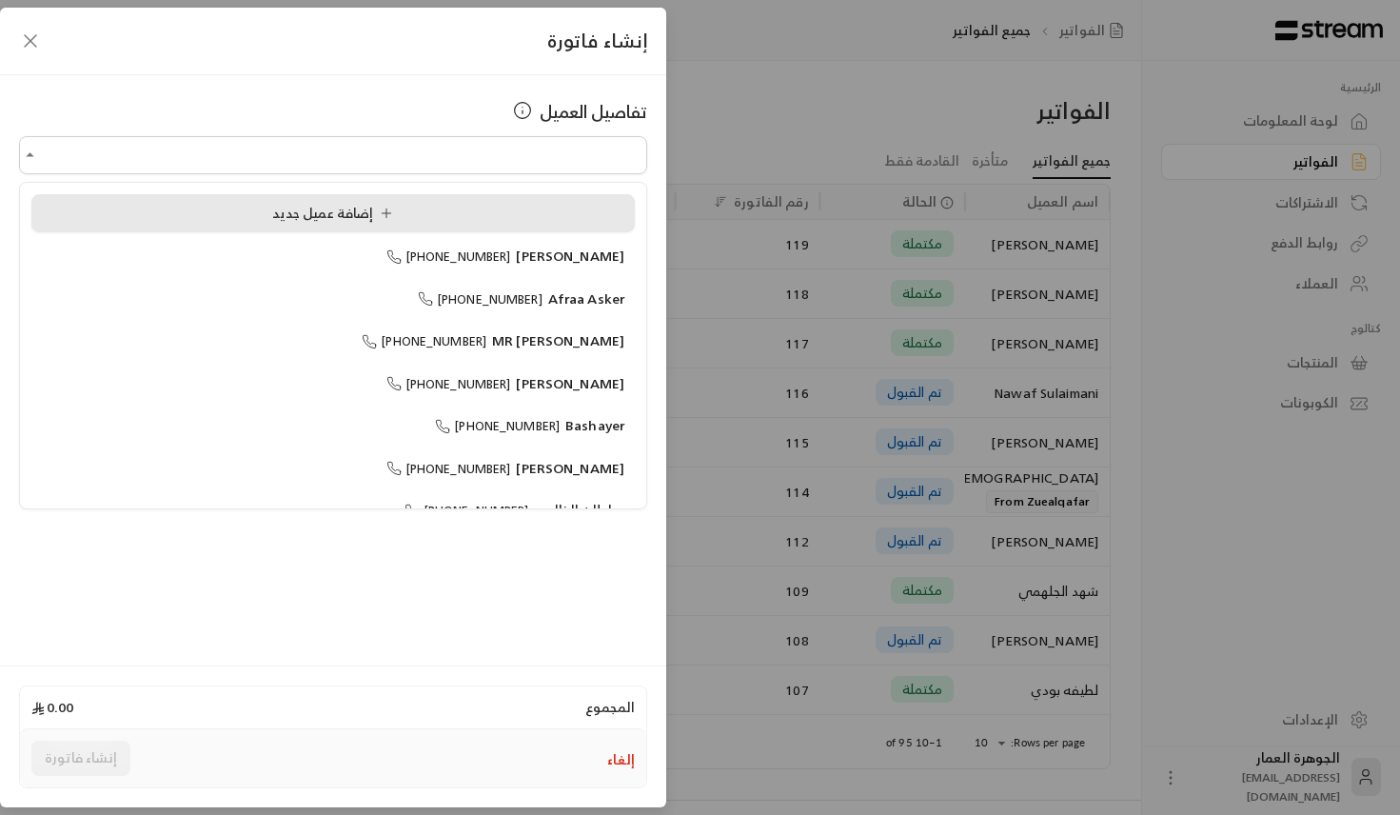
click at [222, 222] on div "إضافة عميل جديد" at bounding box center [333, 214] width 583 height 20
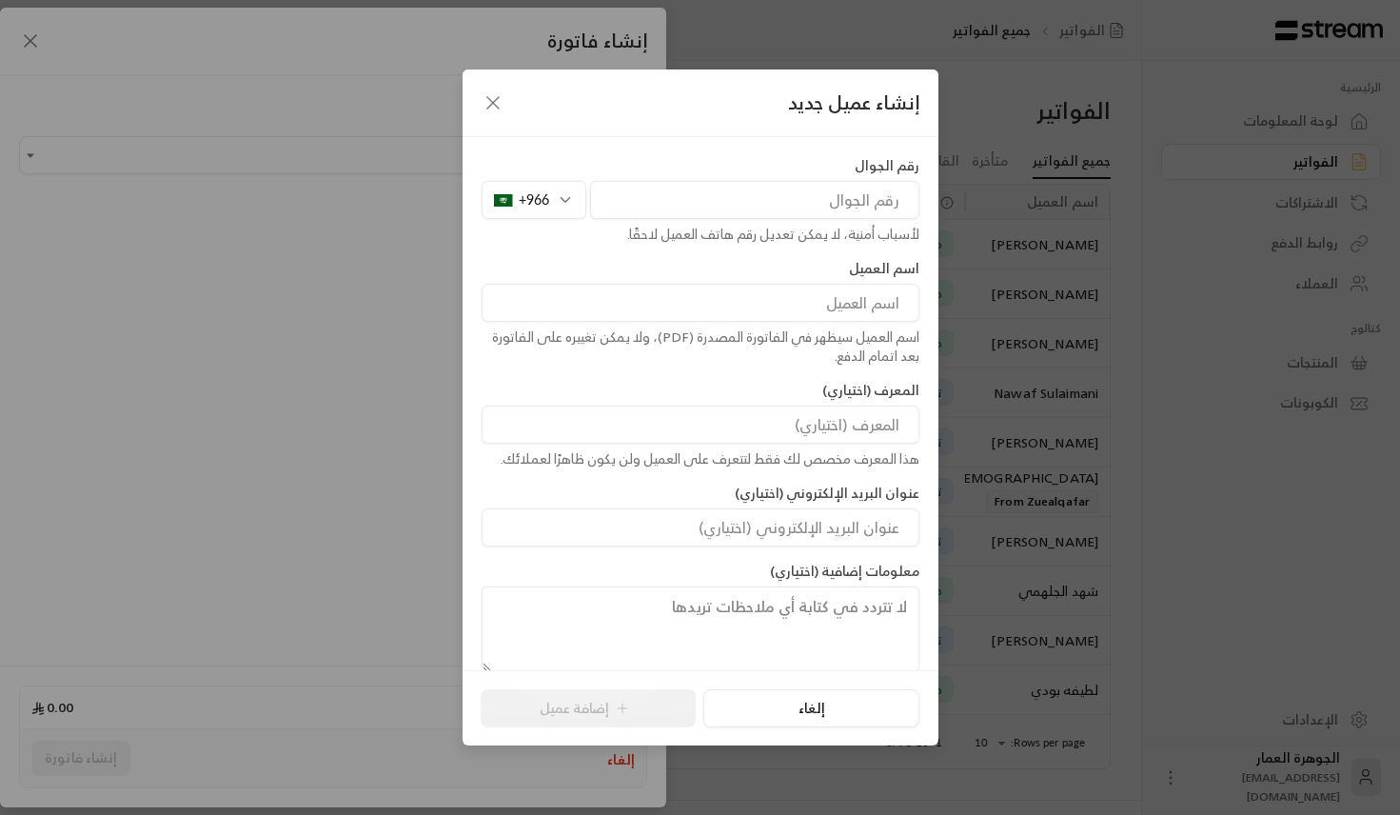
click at [673, 214] on input "tel" at bounding box center [754, 200] width 329 height 38
click at [550, 193] on div "+966" at bounding box center [534, 200] width 105 height 38
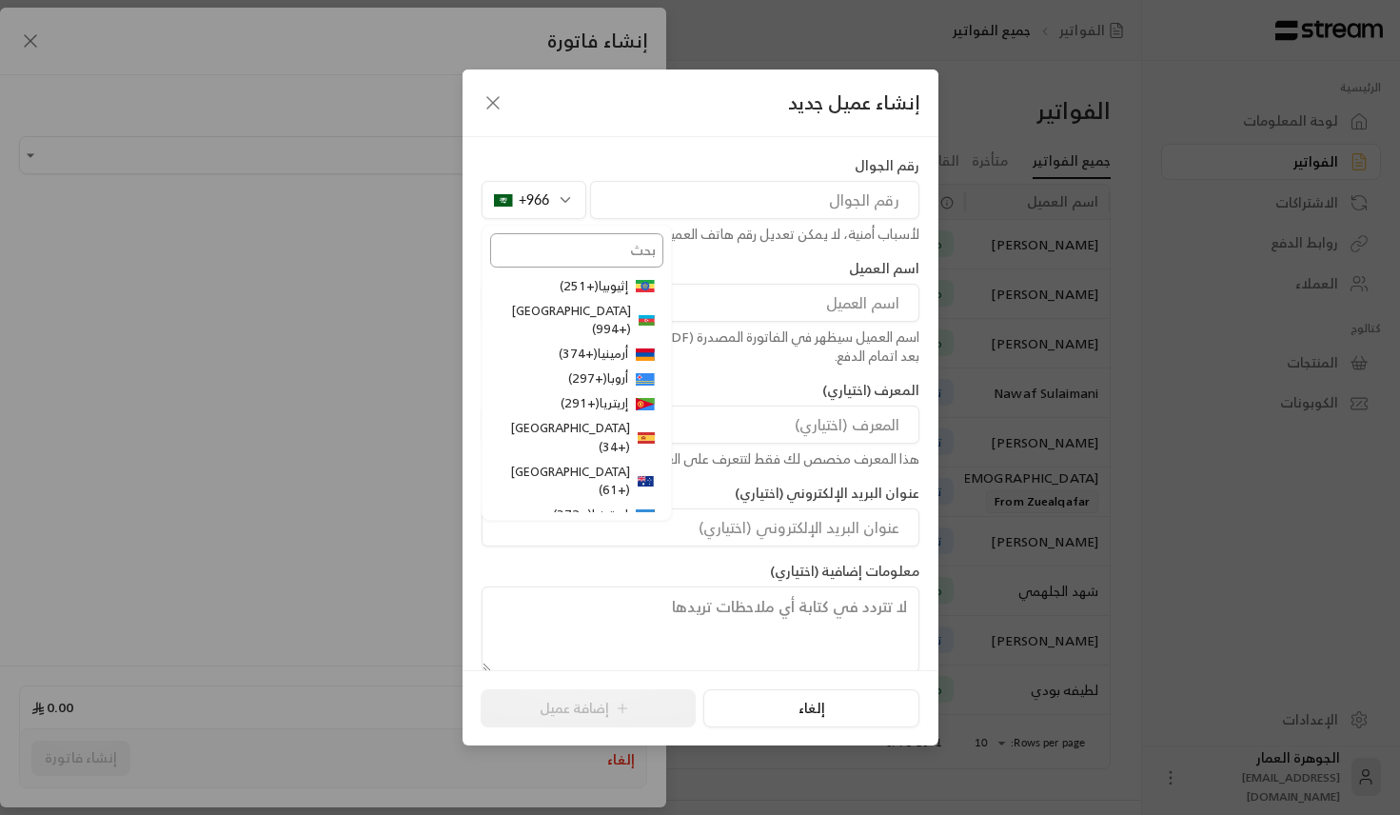
click at [634, 259] on input "text" at bounding box center [576, 250] width 173 height 34
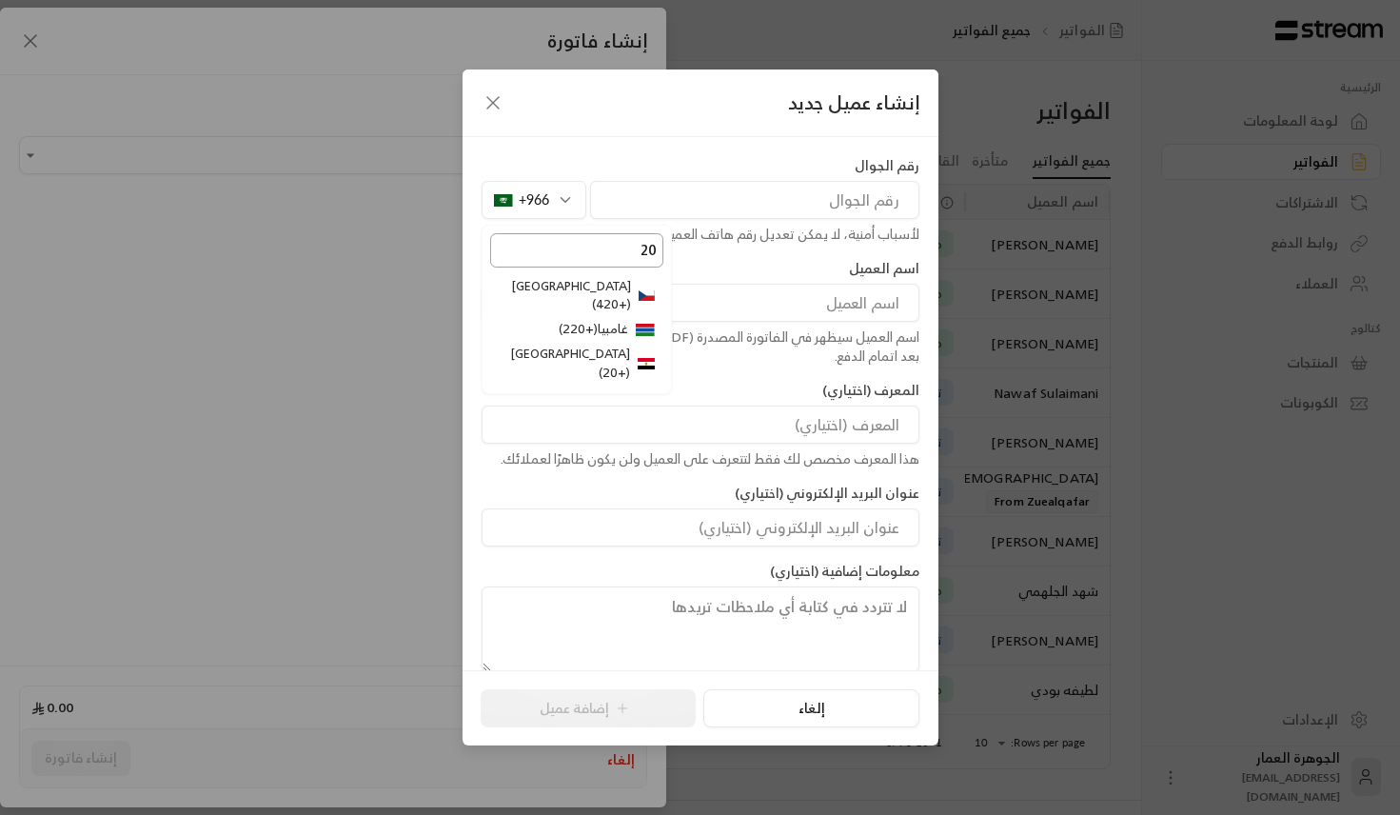
type input "20"
click at [618, 342] on li "مصر ( +20 )" at bounding box center [576, 364] width 173 height 44
click at [789, 200] on input "tel" at bounding box center [754, 200] width 329 height 38
paste input "1010127162"
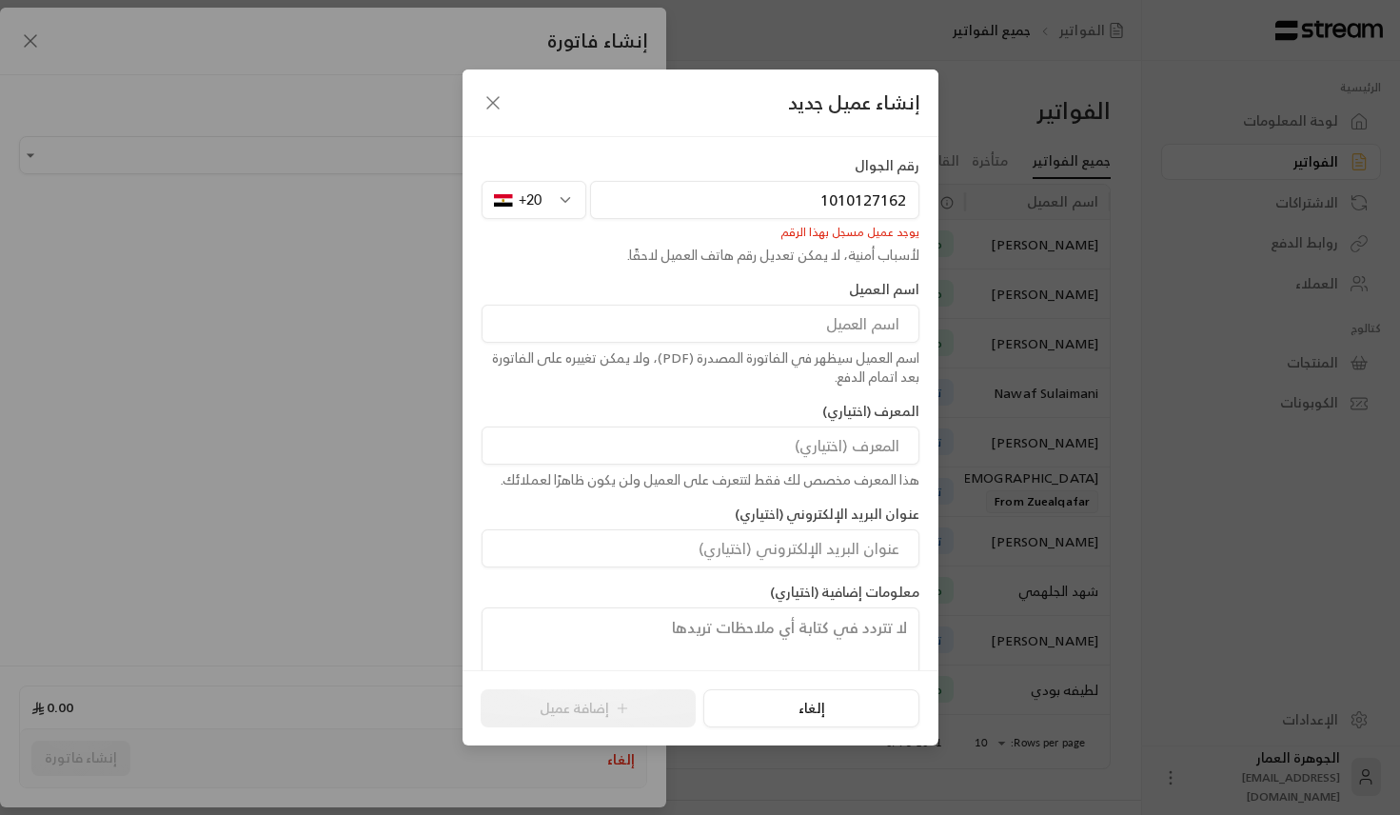
type input "1010127162"
click at [482, 104] on icon "button" at bounding box center [493, 102] width 23 height 23
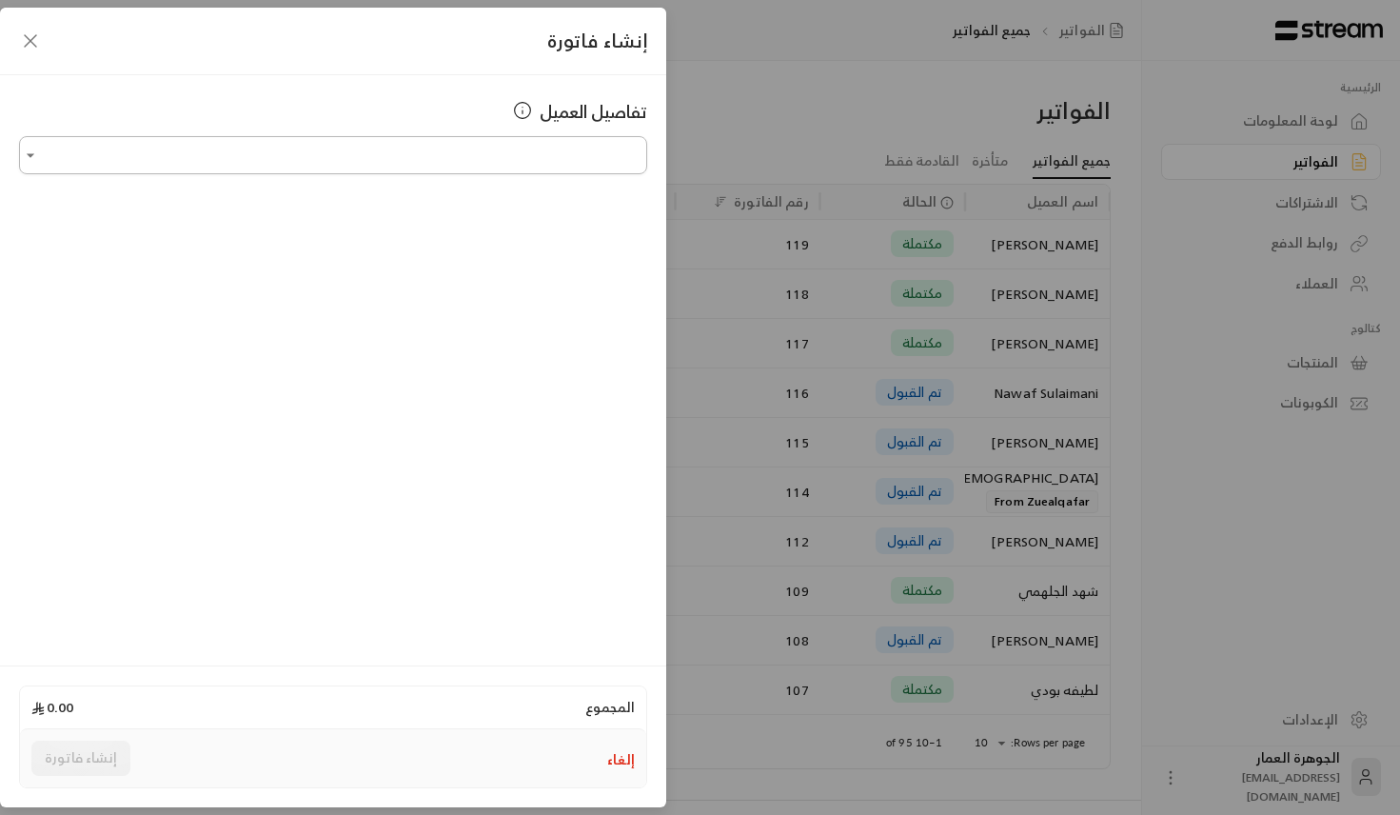
paste input "**********"
click at [516, 251] on span "[PERSON_NAME]" at bounding box center [570, 256] width 109 height 24
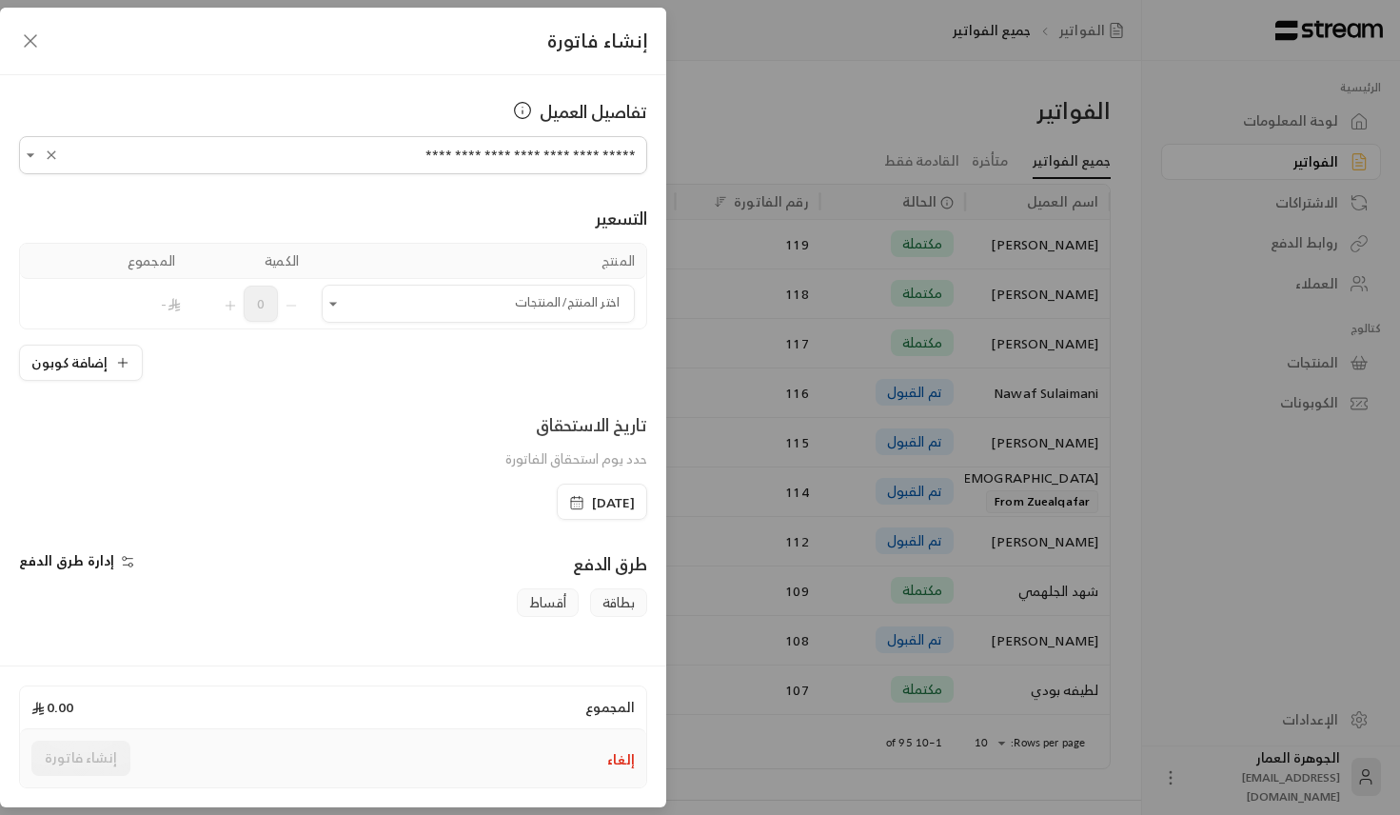
type input "**********"
click at [728, 127] on div "**********" at bounding box center [700, 407] width 1400 height 815
click at [19, 36] on icon "button" at bounding box center [30, 41] width 23 height 23
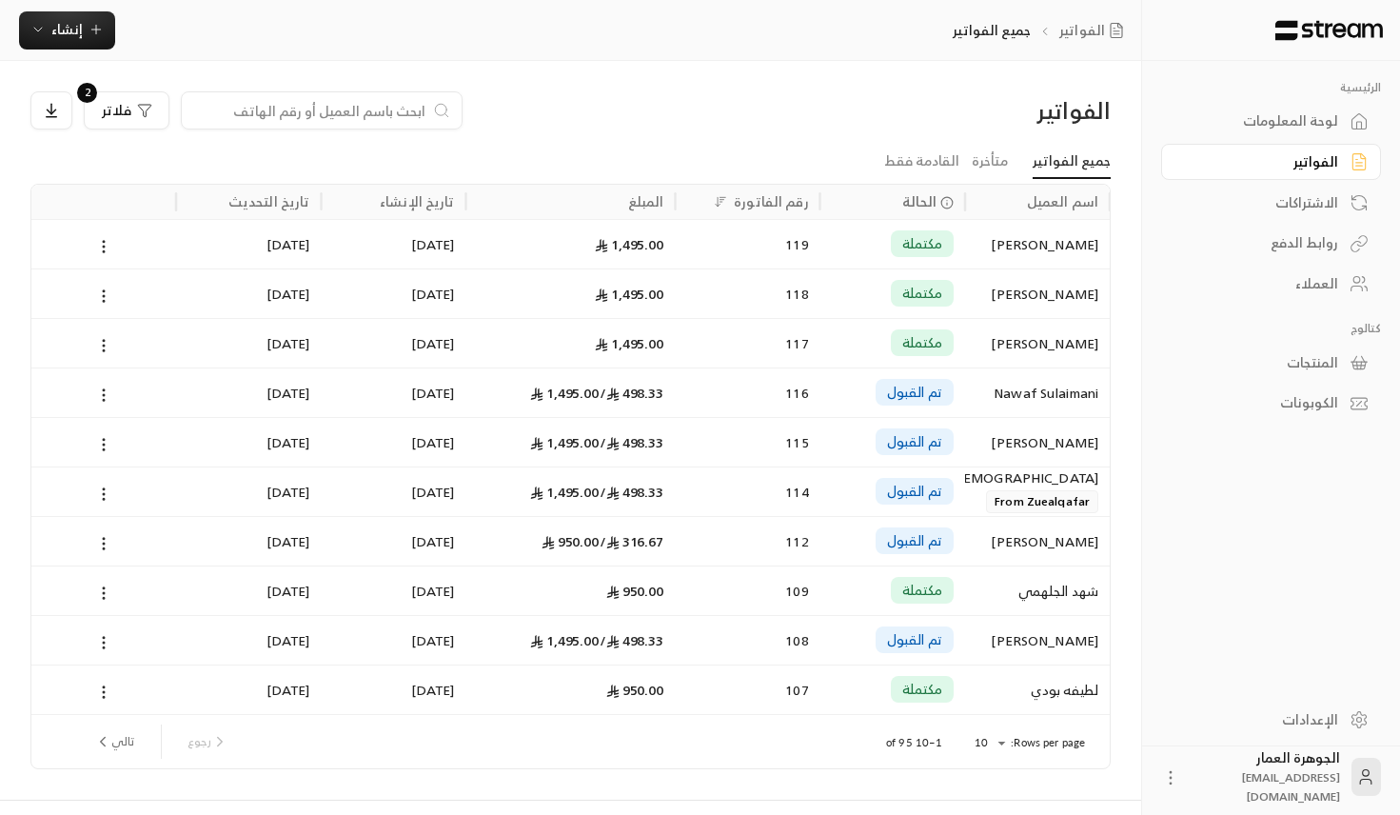
click at [276, 102] on input at bounding box center [309, 110] width 232 height 21
paste input "1010127162"
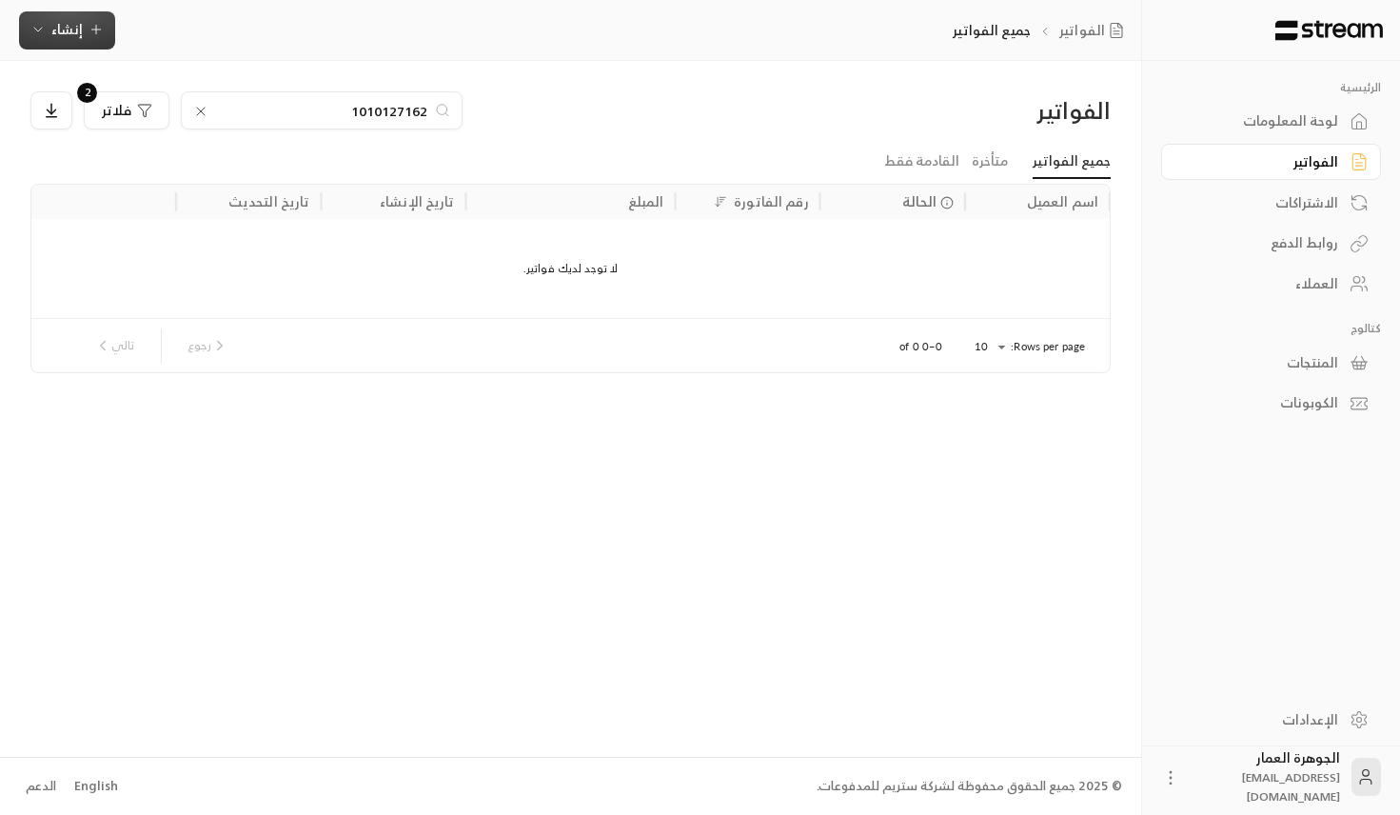
type input "1010127162"
click at [63, 44] on button "إنشاء" at bounding box center [67, 30] width 96 height 38
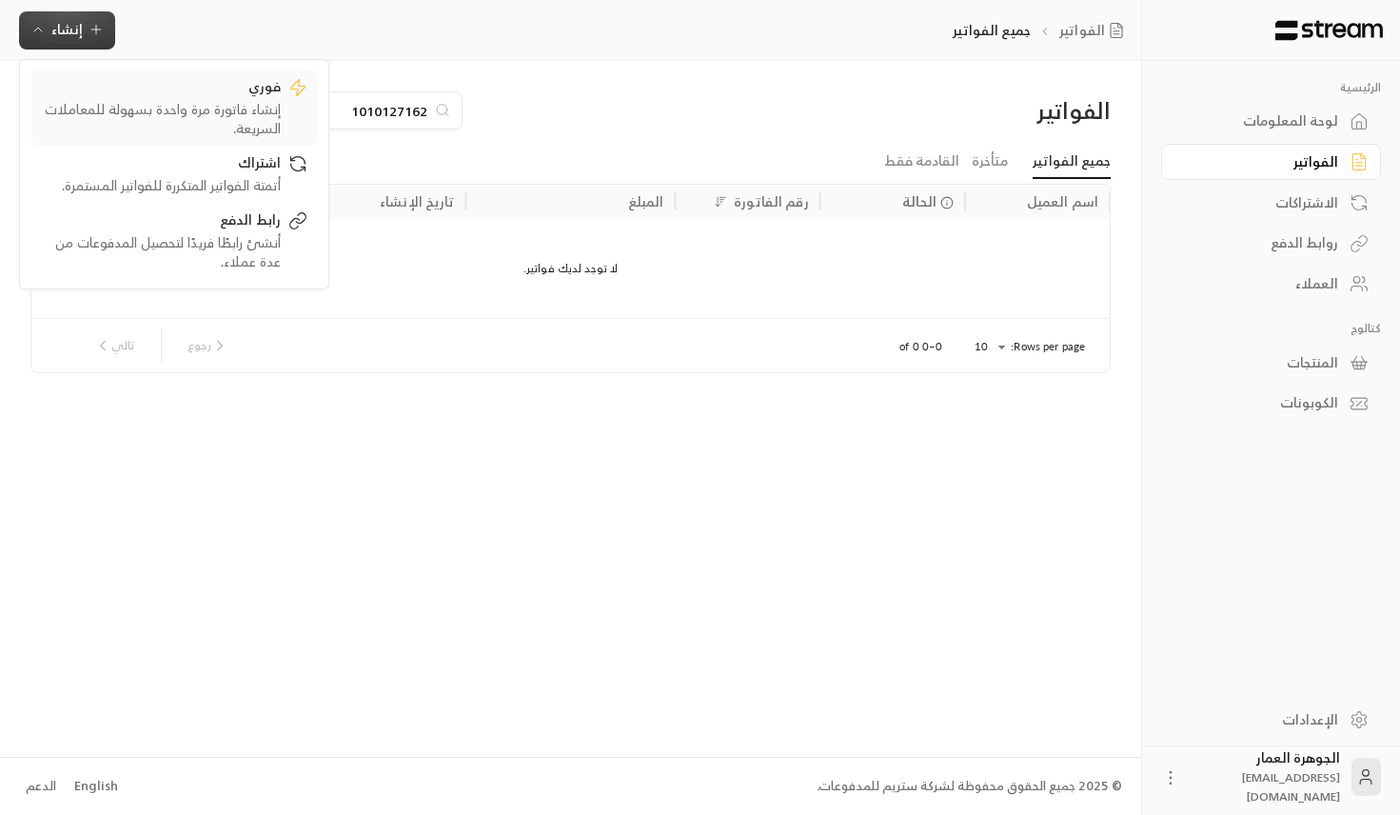
click at [277, 97] on div "فوري" at bounding box center [161, 88] width 240 height 23
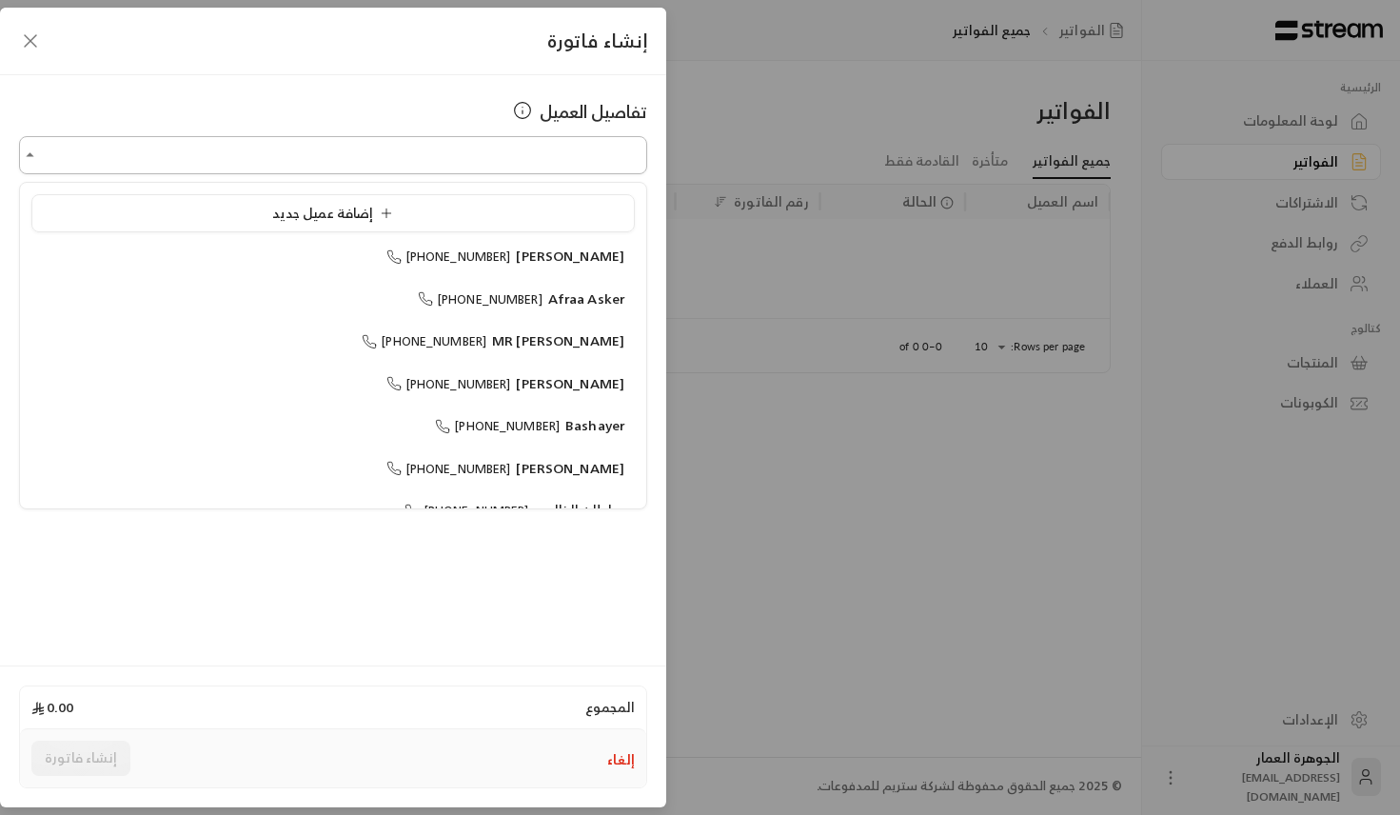
click at [394, 145] on input "اختر العميل" at bounding box center [333, 155] width 628 height 33
paste input "**********"
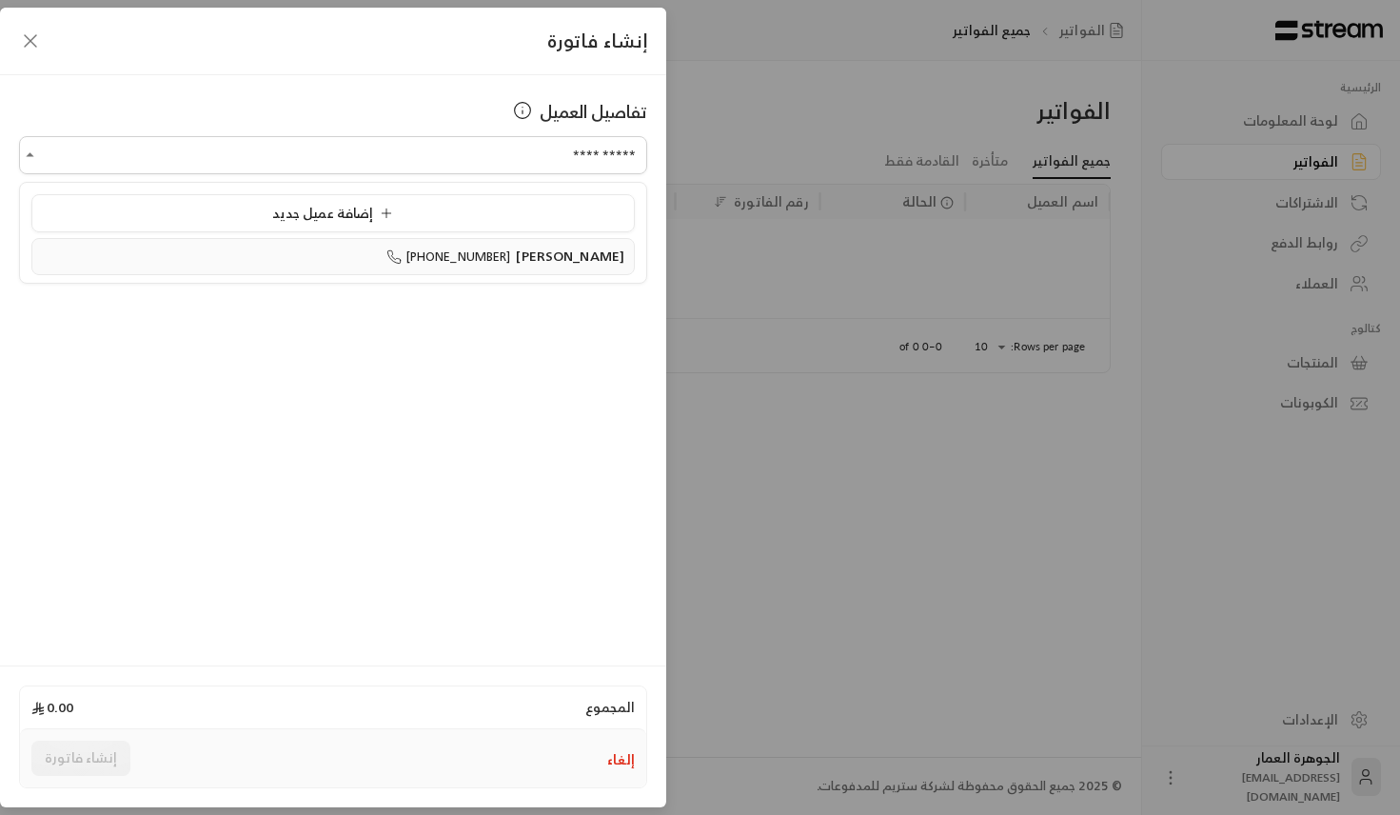
click at [525, 258] on span "[PERSON_NAME]" at bounding box center [570, 256] width 109 height 24
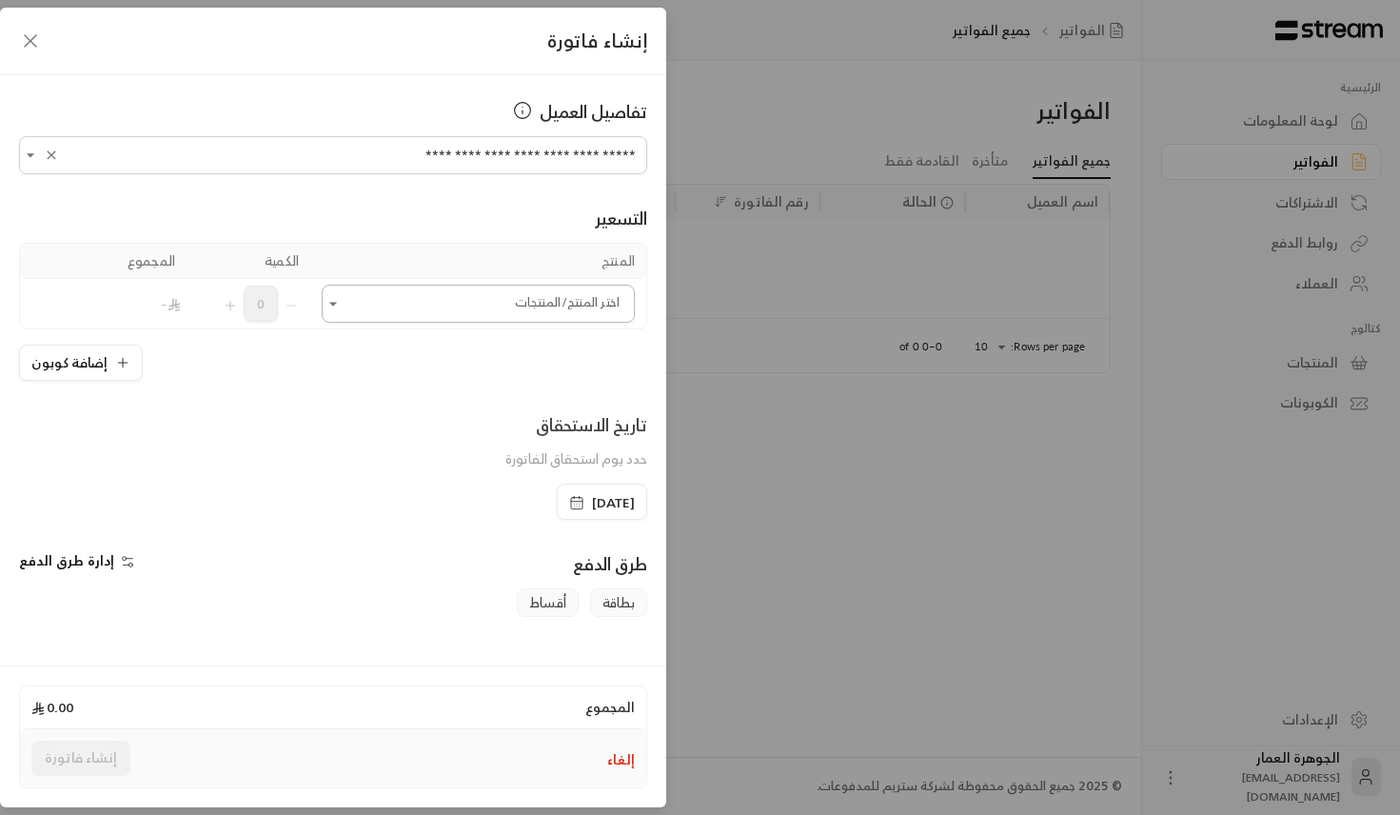
type input "**********"
click at [584, 308] on input "اختر العميل" at bounding box center [478, 303] width 313 height 33
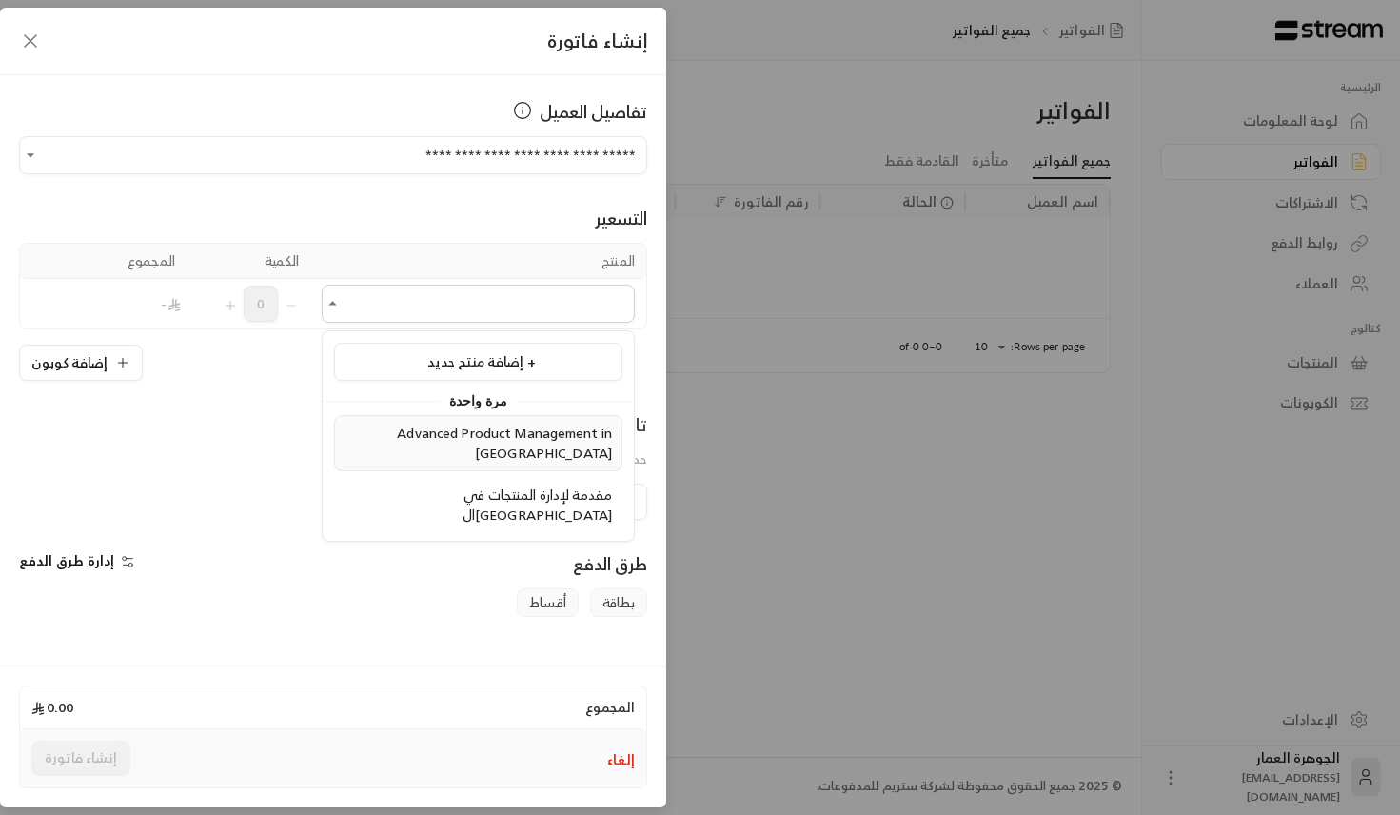
click at [527, 446] on li "Advanced Product Management in [GEOGRAPHIC_DATA]" at bounding box center [478, 443] width 288 height 56
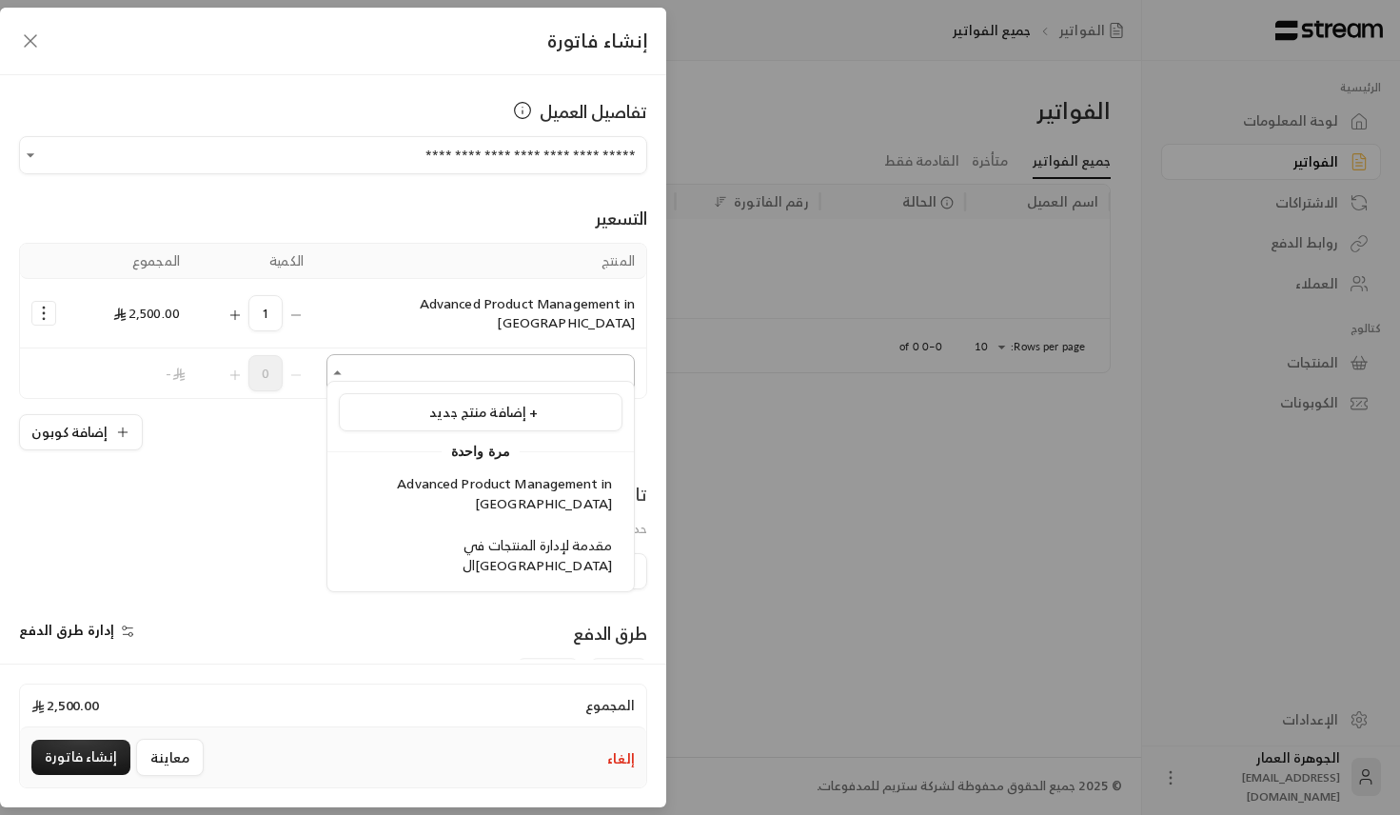
click at [550, 358] on input "اختر العميل" at bounding box center [481, 373] width 308 height 33
click at [434, 482] on span "Advanced Product Management in [GEOGRAPHIC_DATA]" at bounding box center [504, 493] width 215 height 44
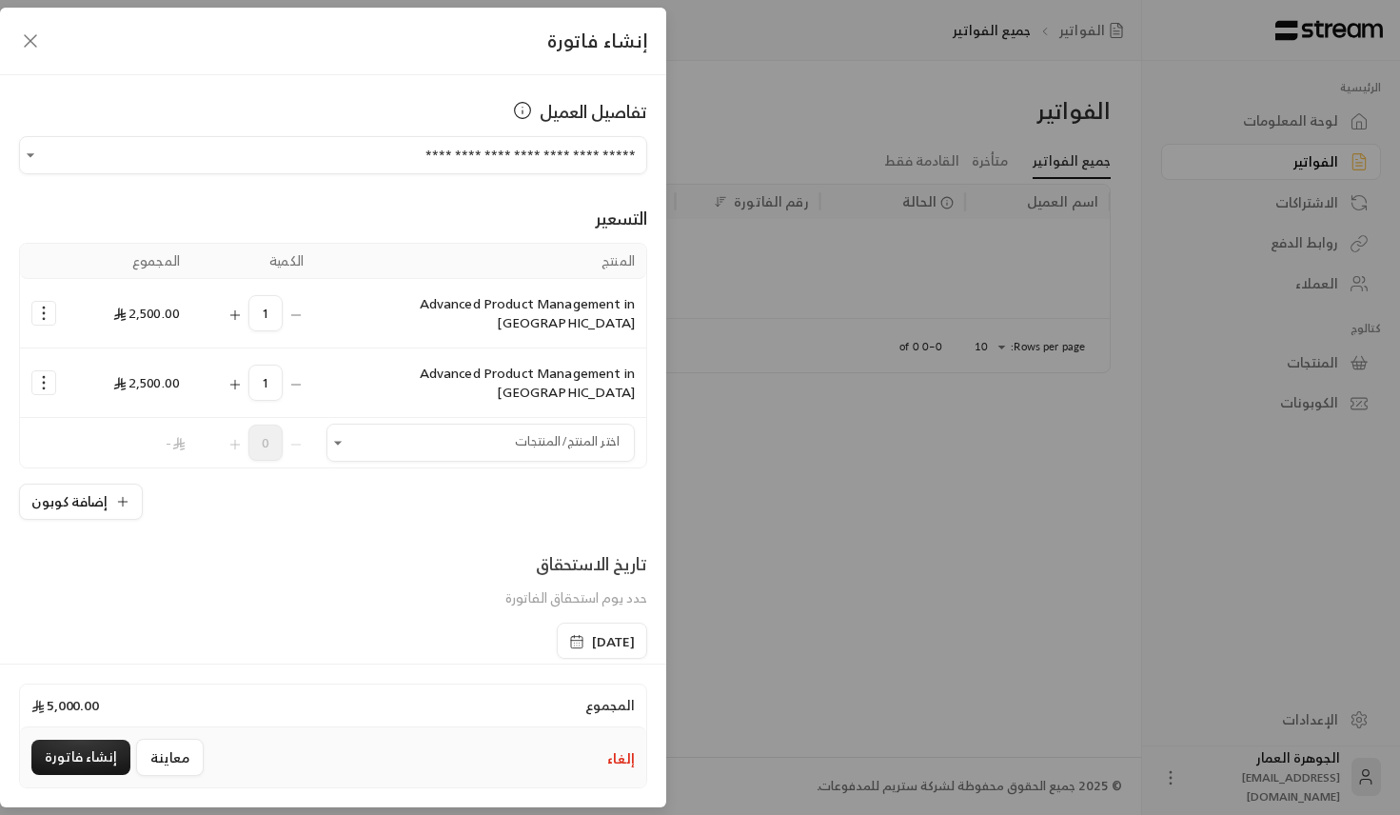
click at [839, 405] on div "**********" at bounding box center [700, 407] width 1400 height 815
click at [29, 45] on icon "button" at bounding box center [30, 41] width 23 height 23
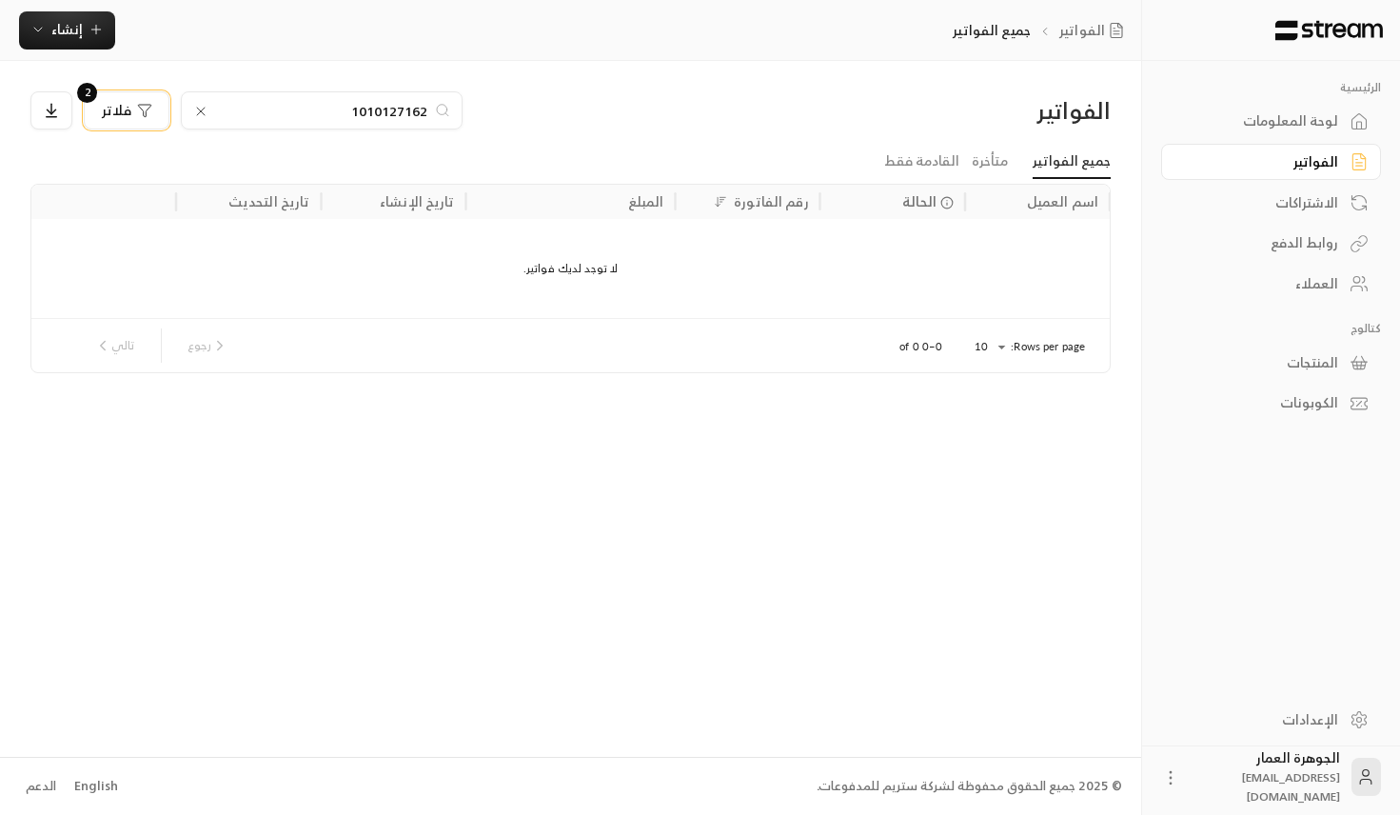
click at [102, 108] on span "فلاتر" at bounding box center [117, 110] width 30 height 13
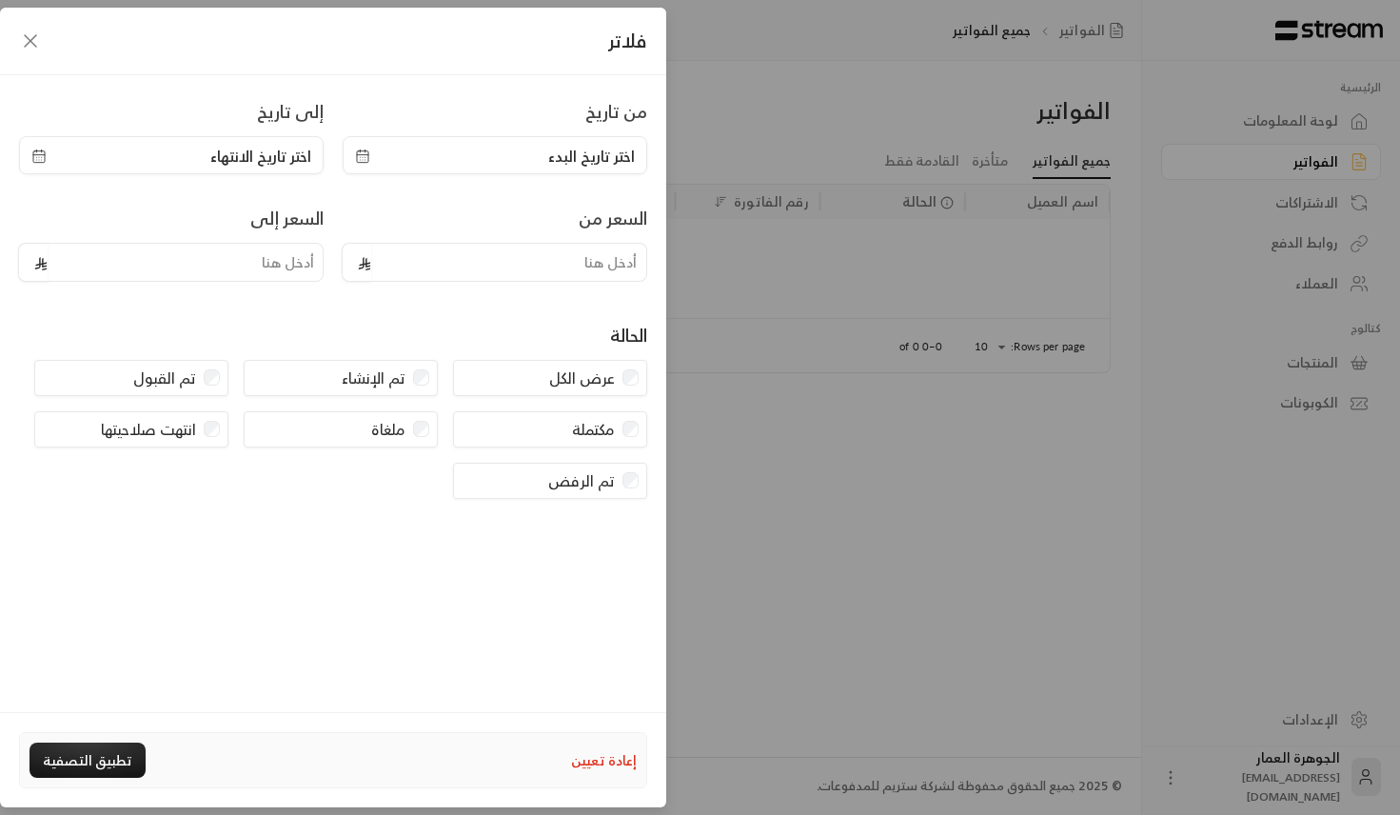
click at [593, 747] on button "إعادة تعيين" at bounding box center [604, 760] width 66 height 32
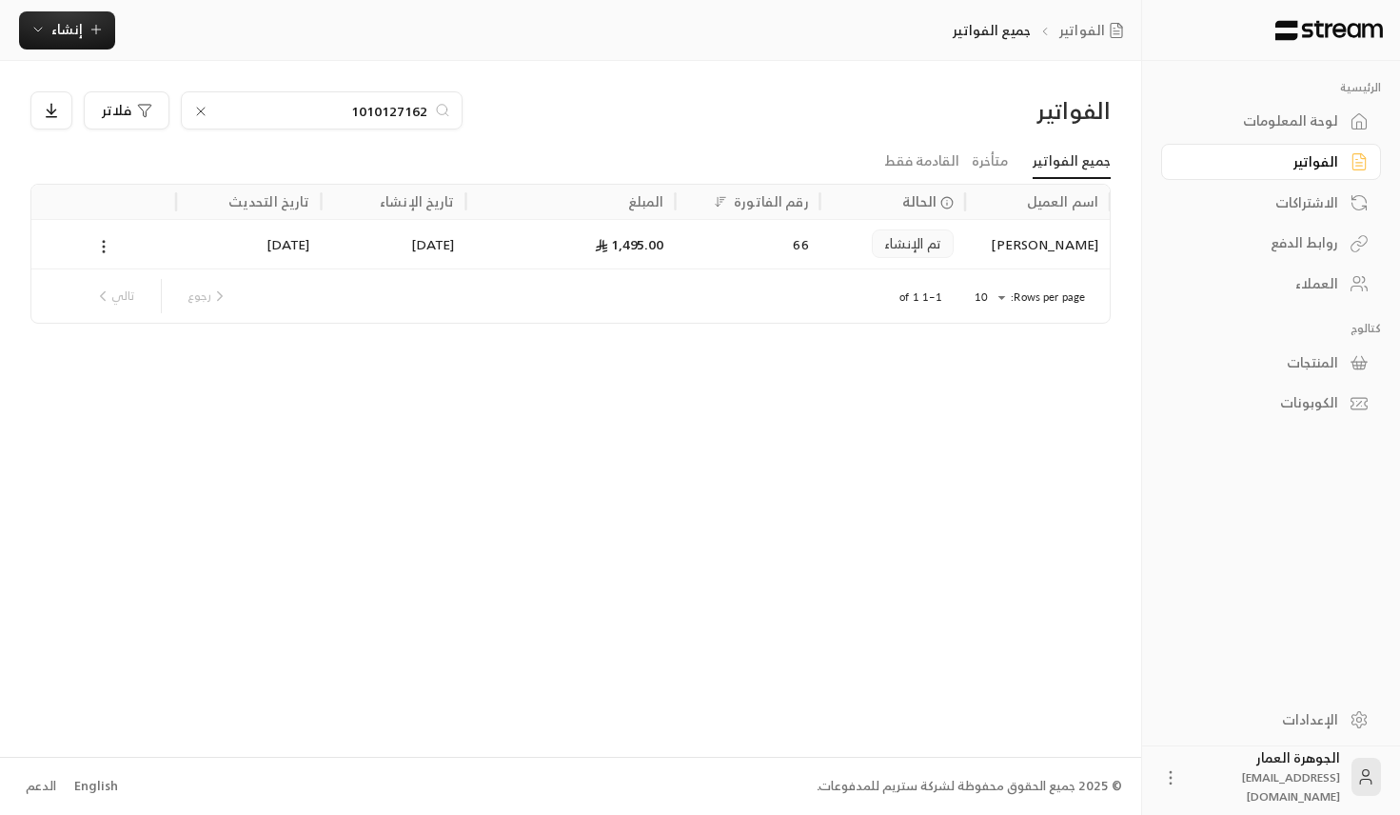
click at [102, 246] on icon at bounding box center [103, 246] width 17 height 17
click at [122, 290] on li "عرض" at bounding box center [125, 296] width 49 height 34
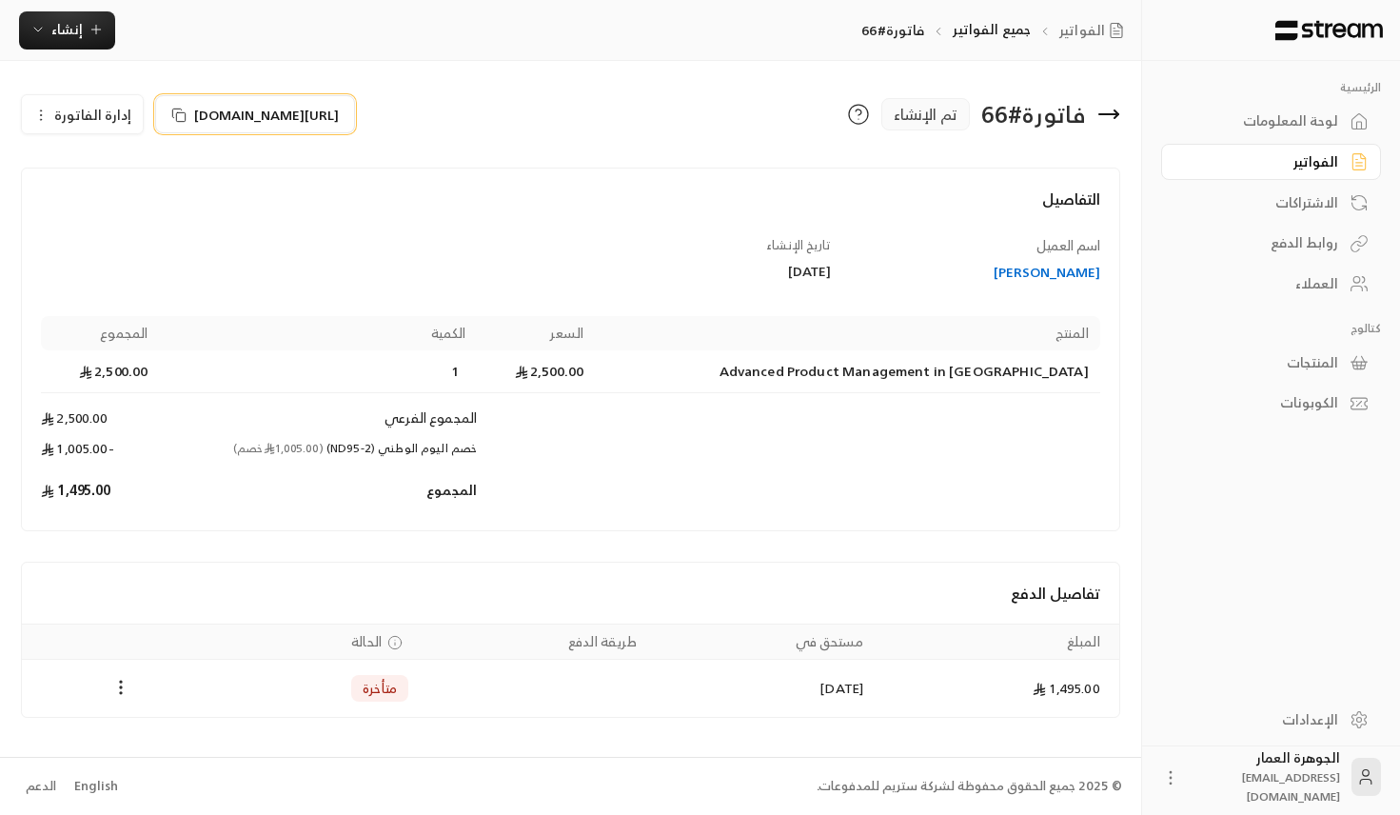
click at [321, 118] on span "[URL][DOMAIN_NAME]" at bounding box center [266, 115] width 145 height 20
click at [1015, 31] on link "جميع الفواتير" at bounding box center [992, 29] width 78 height 24
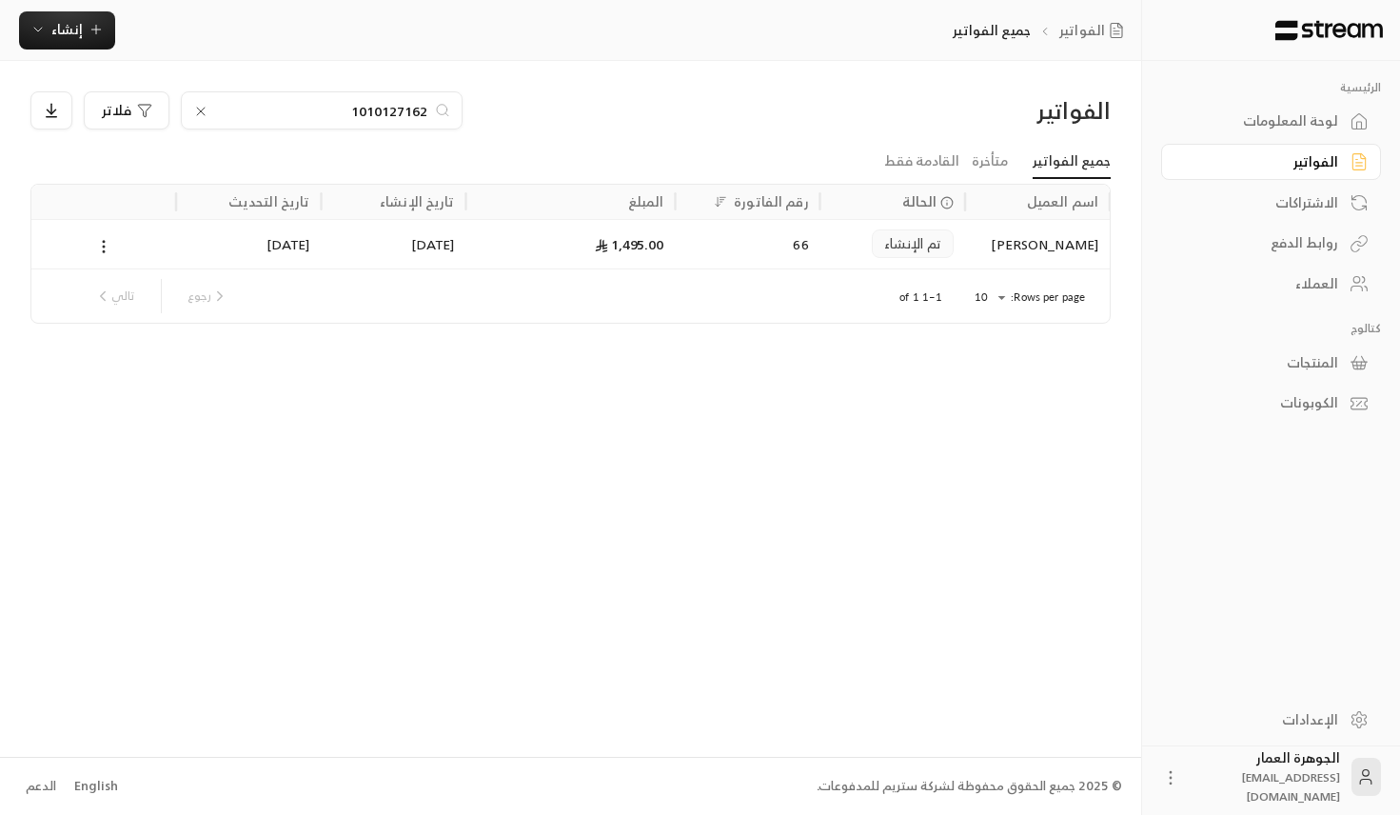
click at [319, 101] on input "1010127162" at bounding box center [321, 110] width 211 height 21
paste input "564766090"
type input "564766090"
click at [193, 110] on icon at bounding box center [200, 111] width 15 height 15
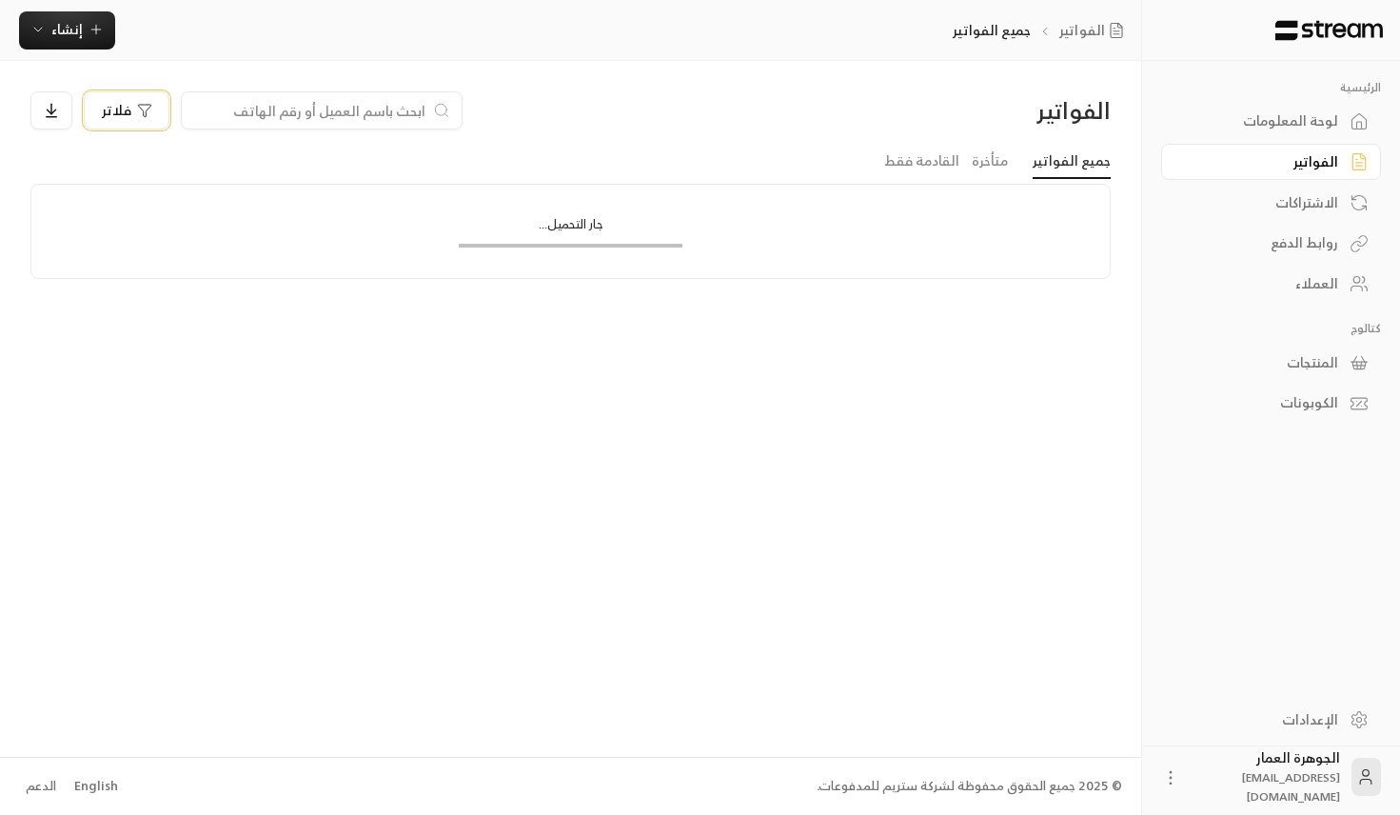
click at [106, 107] on span "فلاتر" at bounding box center [117, 110] width 30 height 13
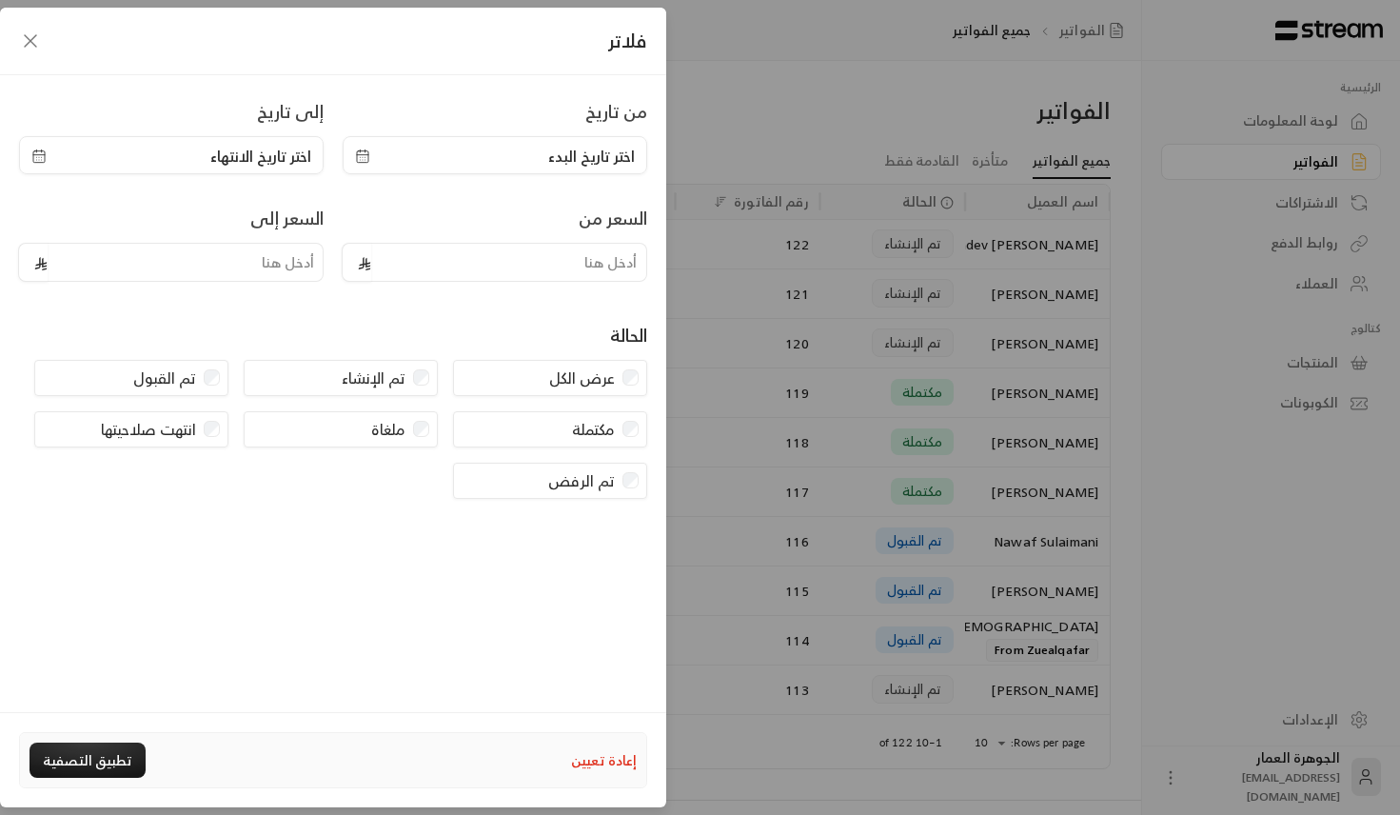
click at [498, 168] on div "اختر تاريخ البدء" at bounding box center [495, 155] width 305 height 38
click at [501, 139] on div "اختر تاريخ البدء" at bounding box center [495, 155] width 305 height 38
click at [503, 154] on span "اختر تاريخ البدء" at bounding box center [495, 156] width 280 height 23
click at [300, 260] on input "tel" at bounding box center [186, 262] width 276 height 39
click at [436, 268] on input "tel" at bounding box center [509, 262] width 276 height 39
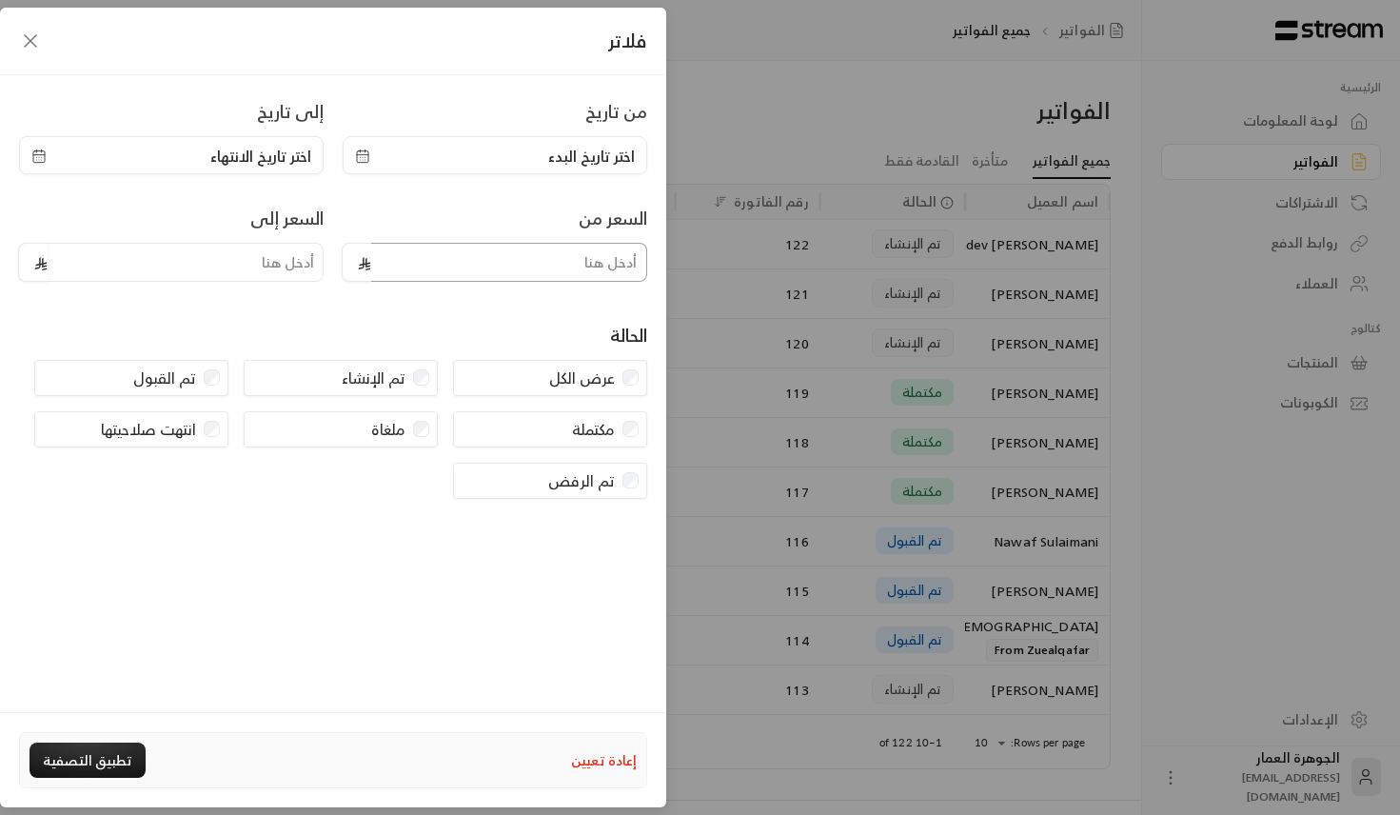
type input "1400"
click at [213, 391] on div "تم القبول" at bounding box center [131, 378] width 194 height 36
click at [108, 760] on button "تطبيق التصفية" at bounding box center [88, 760] width 116 height 35
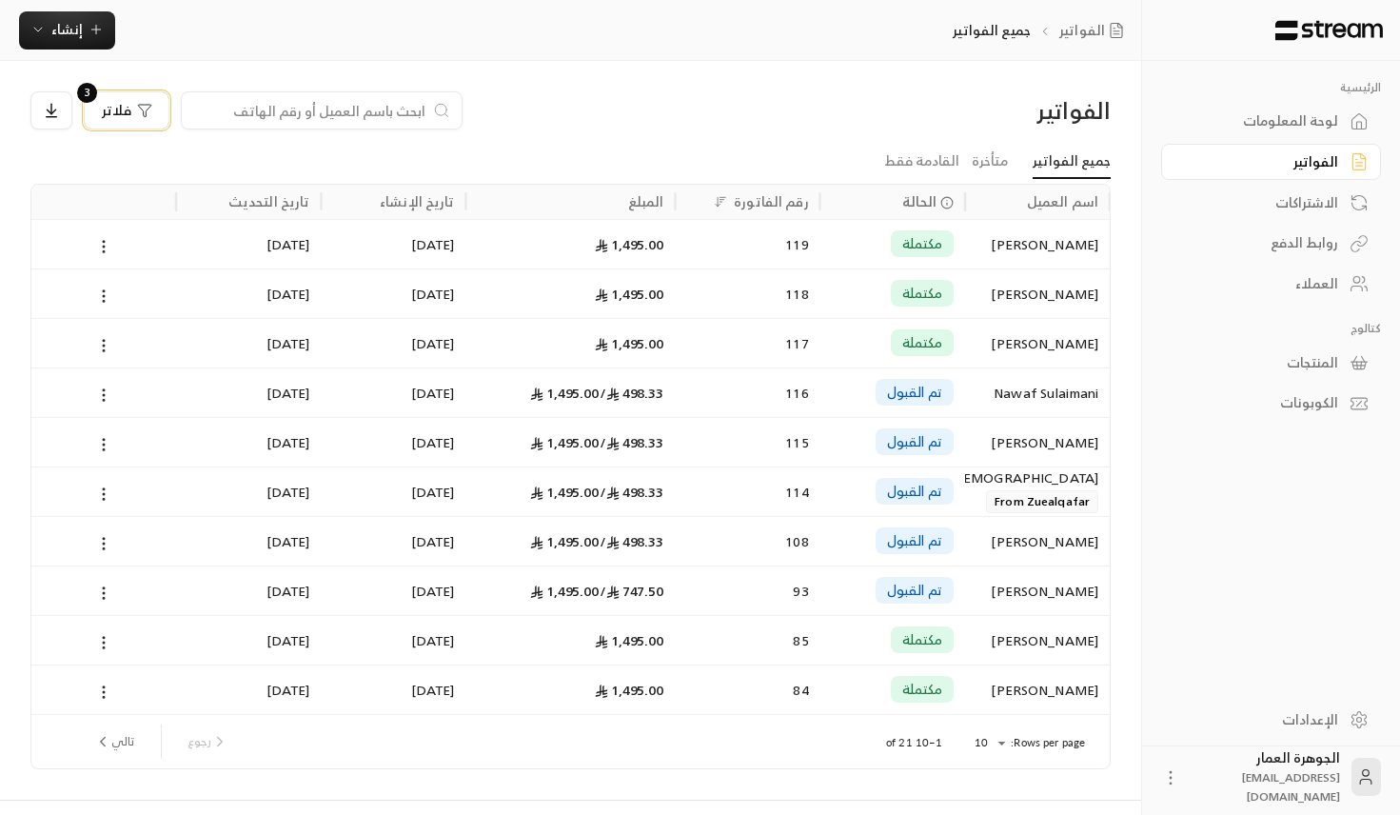
scroll to position [42, 0]
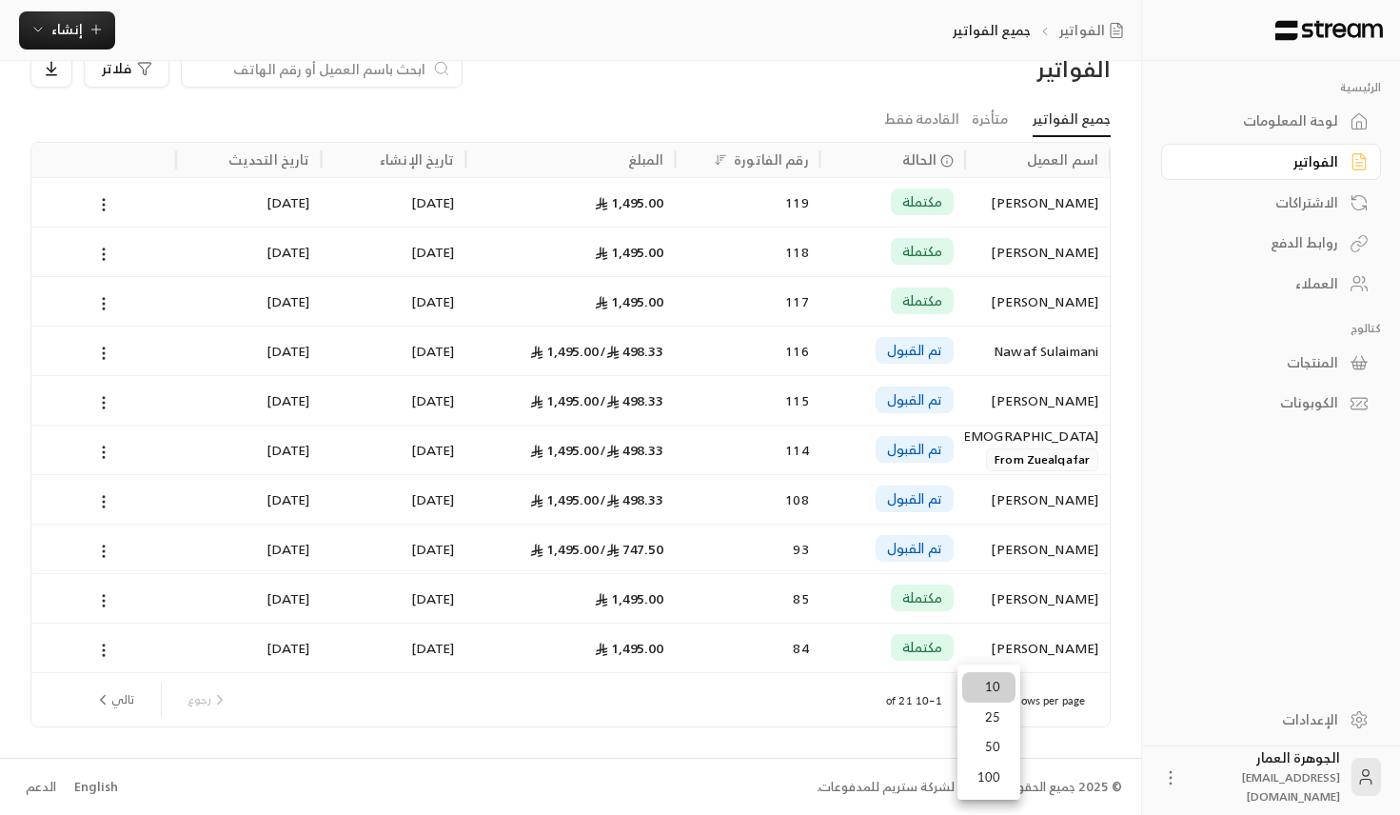
click at [987, 703] on body "الرئيسية لوحة المعلومات الفواتير الاشتراكات روابط الدفع العملاء كتالوج المنتجات…" at bounding box center [700, 365] width 1400 height 815
click at [986, 727] on li "25" at bounding box center [988, 718] width 53 height 30
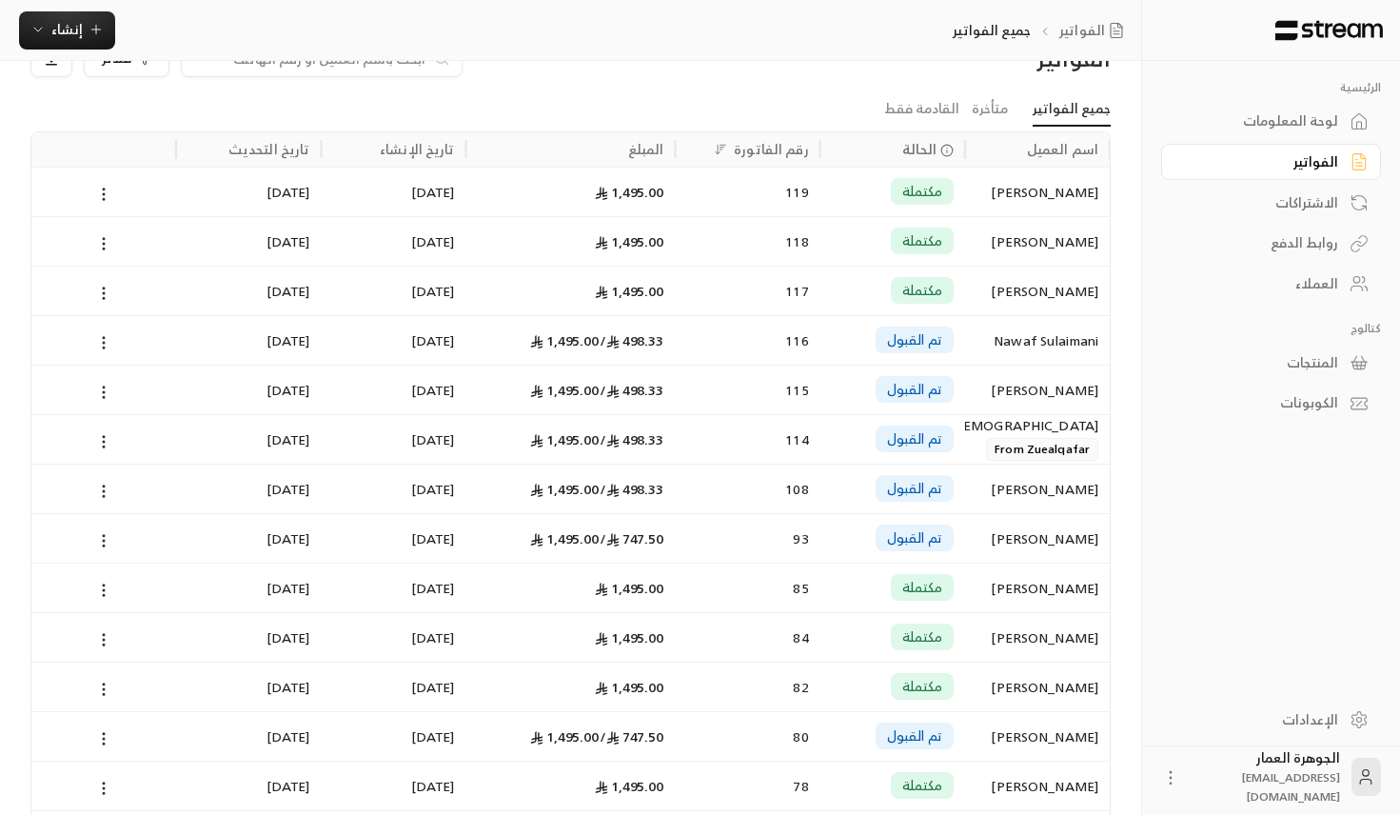
scroll to position [0, 0]
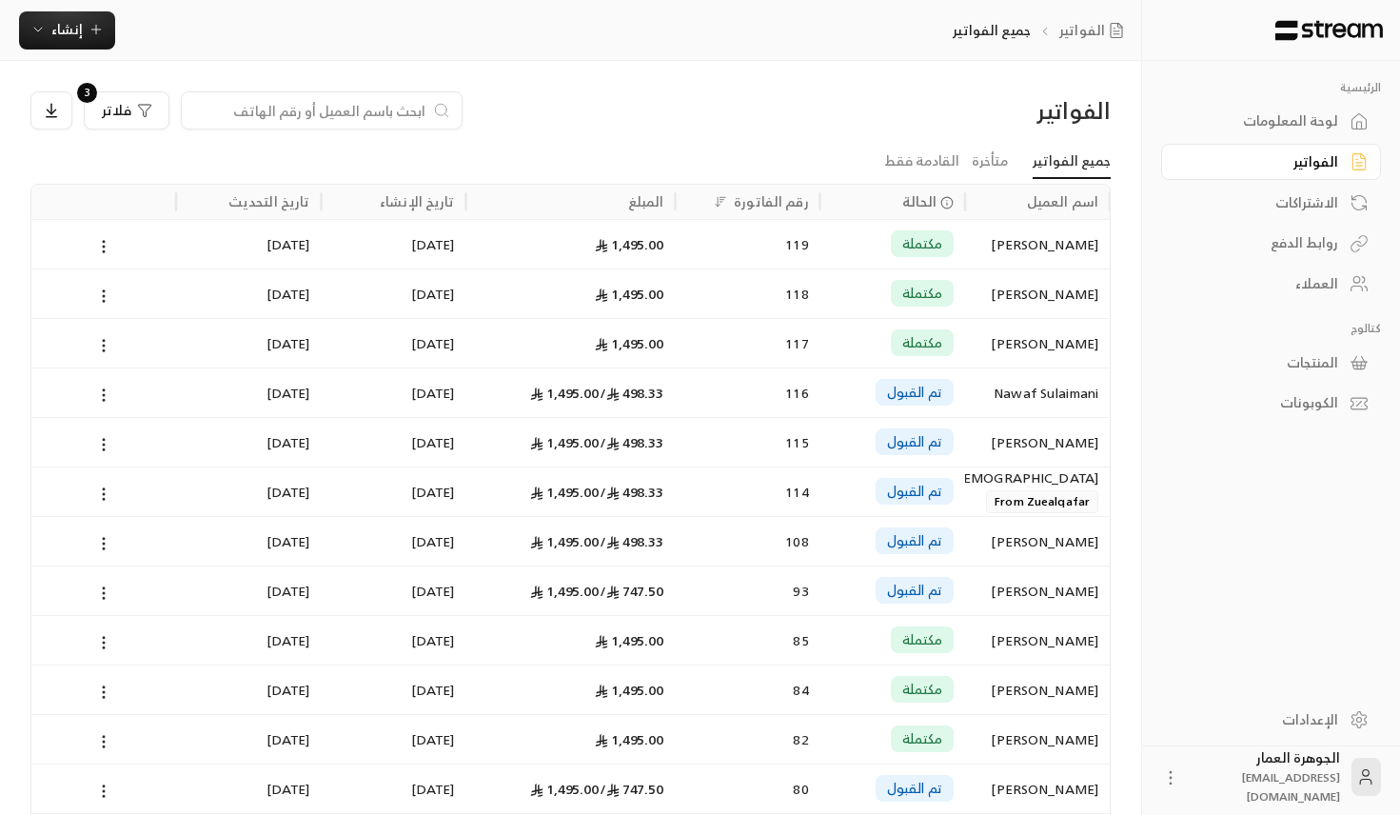
click at [337, 120] on div at bounding box center [322, 110] width 282 height 38
click at [368, 114] on input at bounding box center [309, 110] width 232 height 21
paste input "582545454"
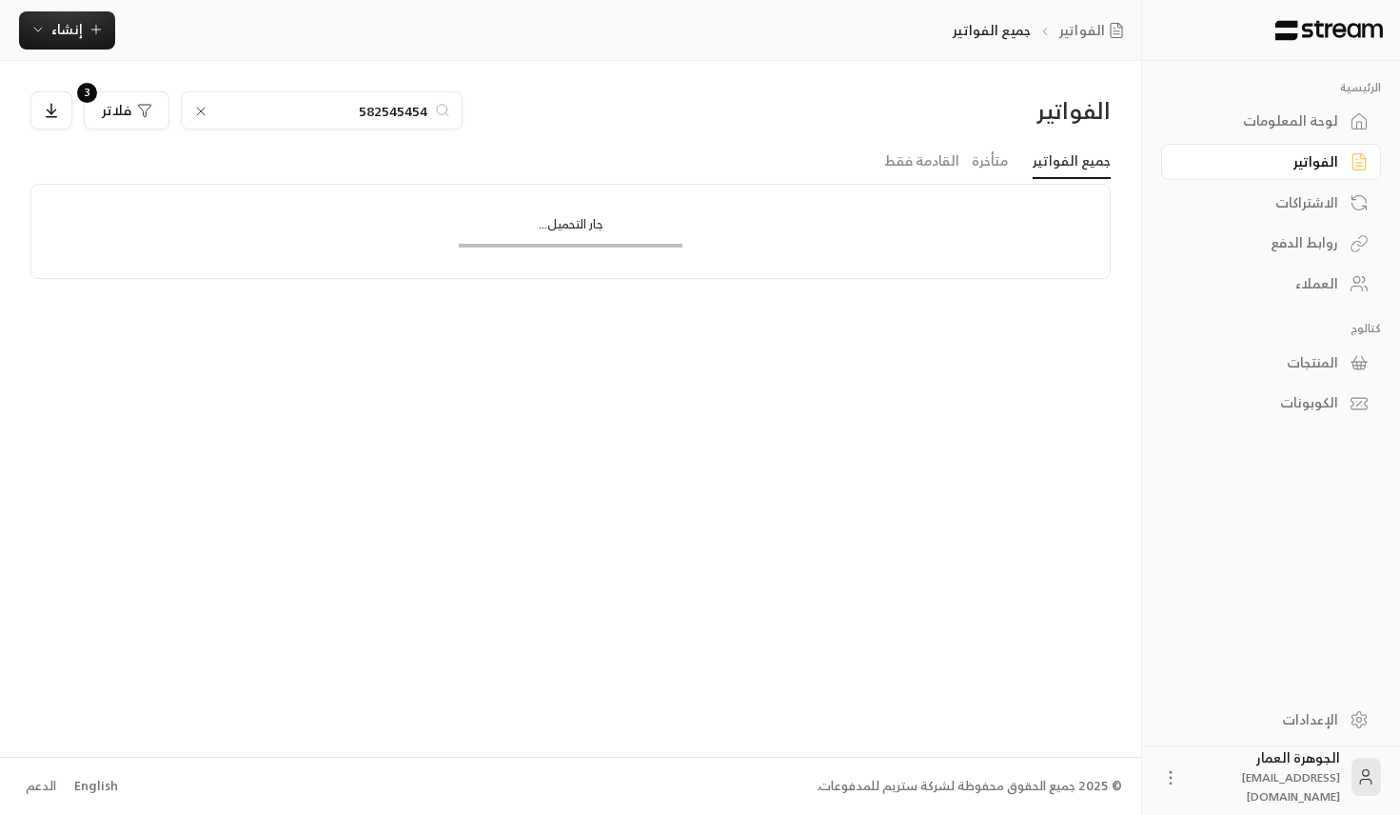
type input "582545454"
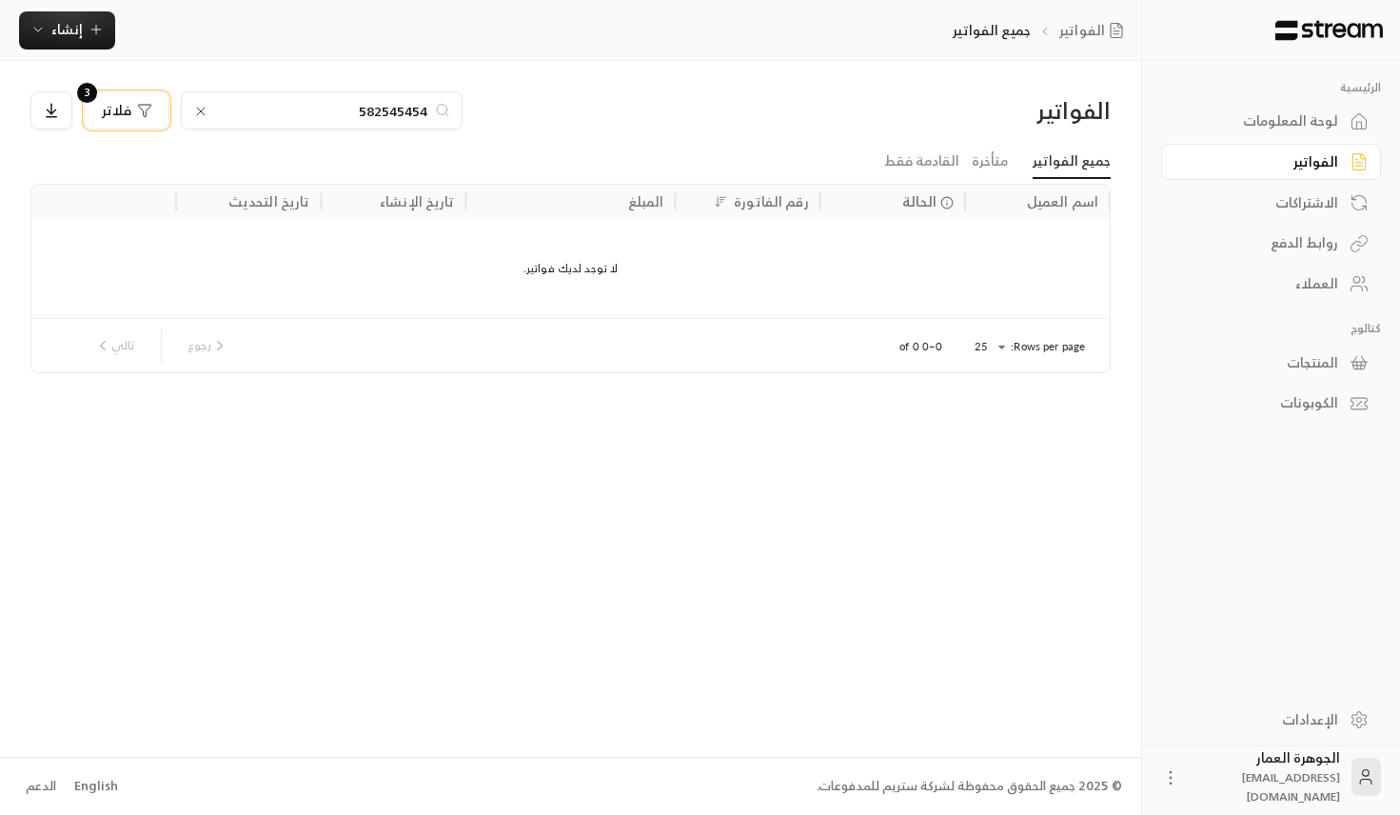
click at [100, 94] on button "فلاتر 3" at bounding box center [127, 110] width 86 height 38
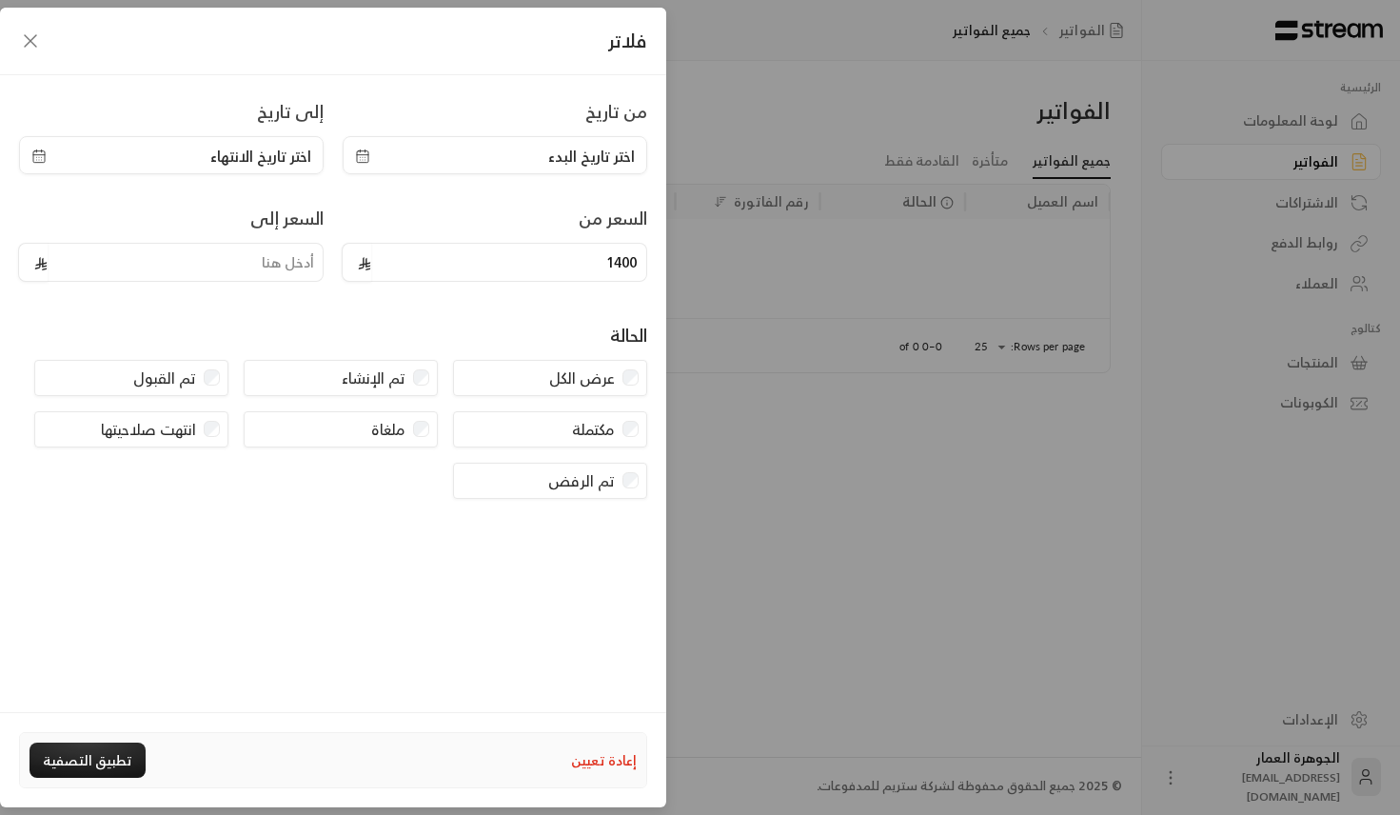
click at [585, 761] on button "إعادة تعيين" at bounding box center [604, 760] width 66 height 32
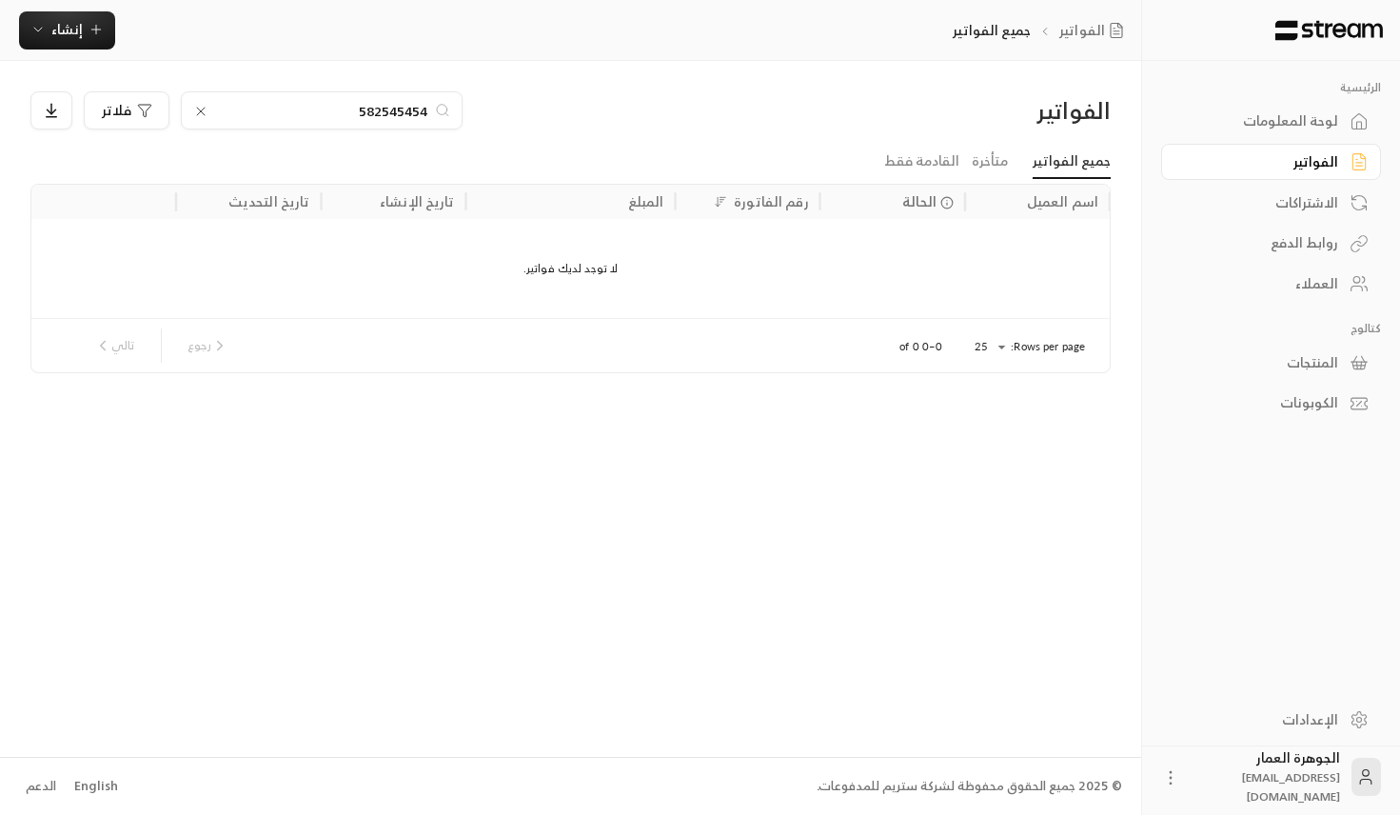
click at [336, 119] on input "582545454" at bounding box center [321, 110] width 211 height 21
click at [1071, 159] on link "جميع الفواتير" at bounding box center [1072, 162] width 78 height 34
click at [198, 104] on icon at bounding box center [200, 111] width 15 height 15
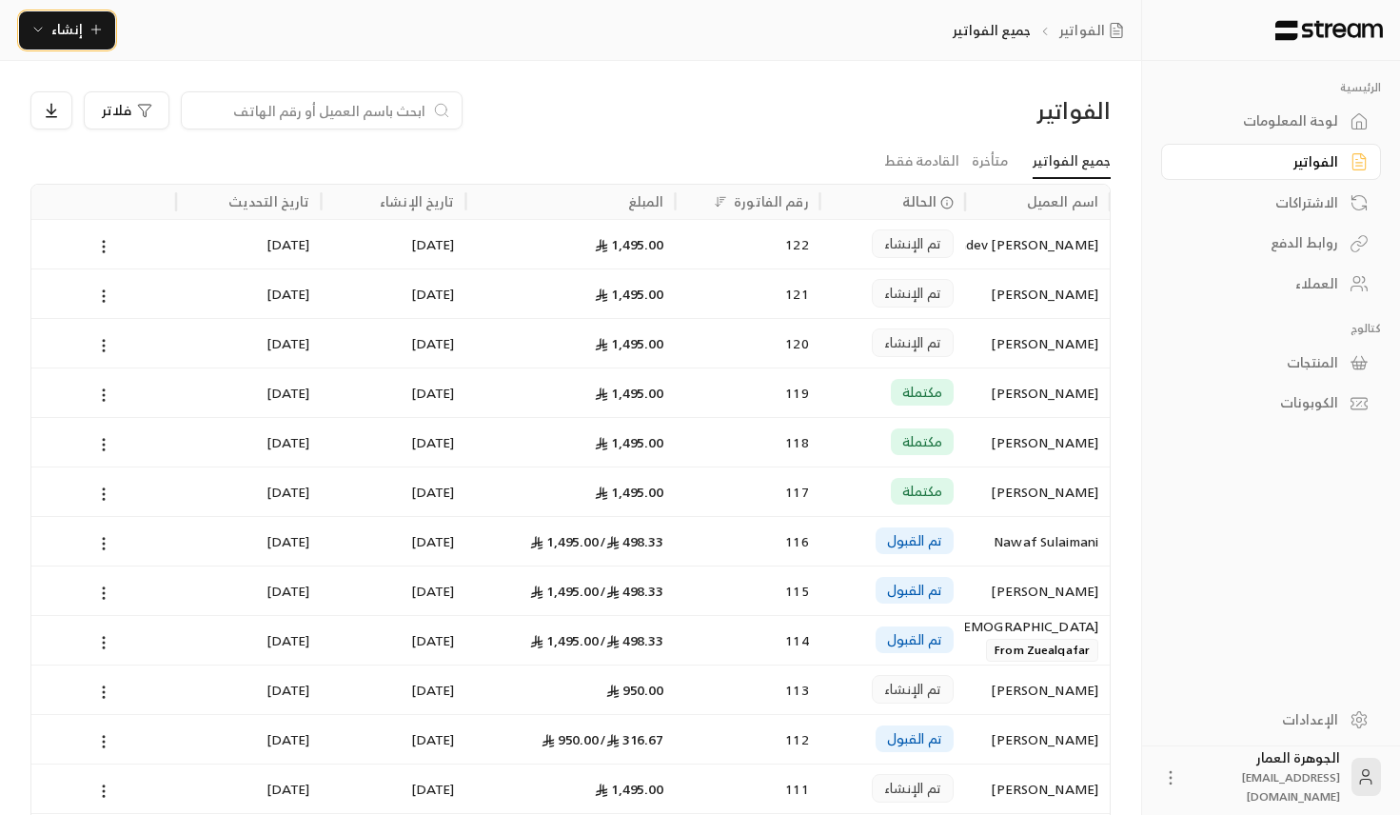
click at [47, 26] on span "إنشاء" at bounding box center [66, 29] width 73 height 24
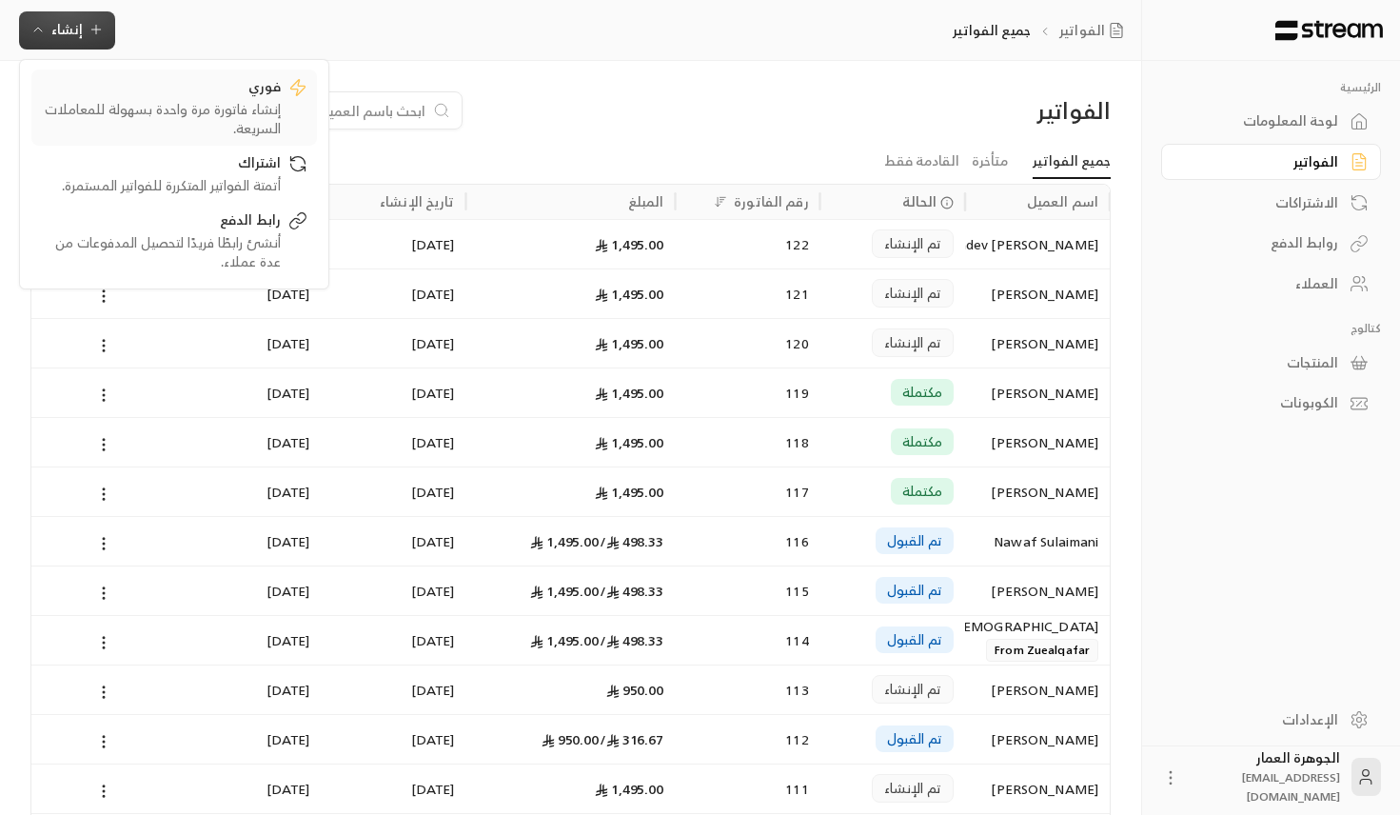
click at [272, 81] on div "فوري" at bounding box center [161, 88] width 240 height 23
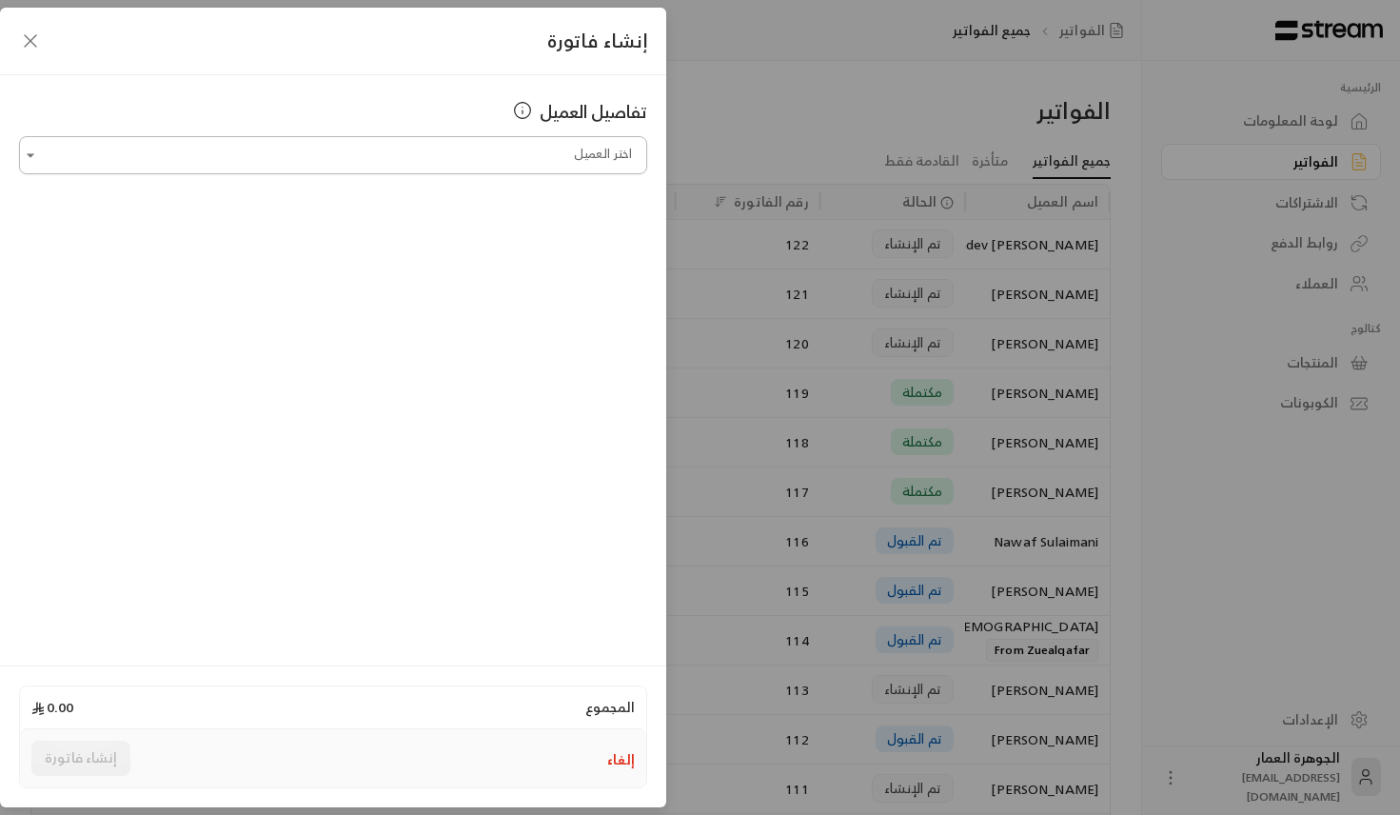
click at [397, 163] on input "اختر العميل" at bounding box center [333, 155] width 628 height 33
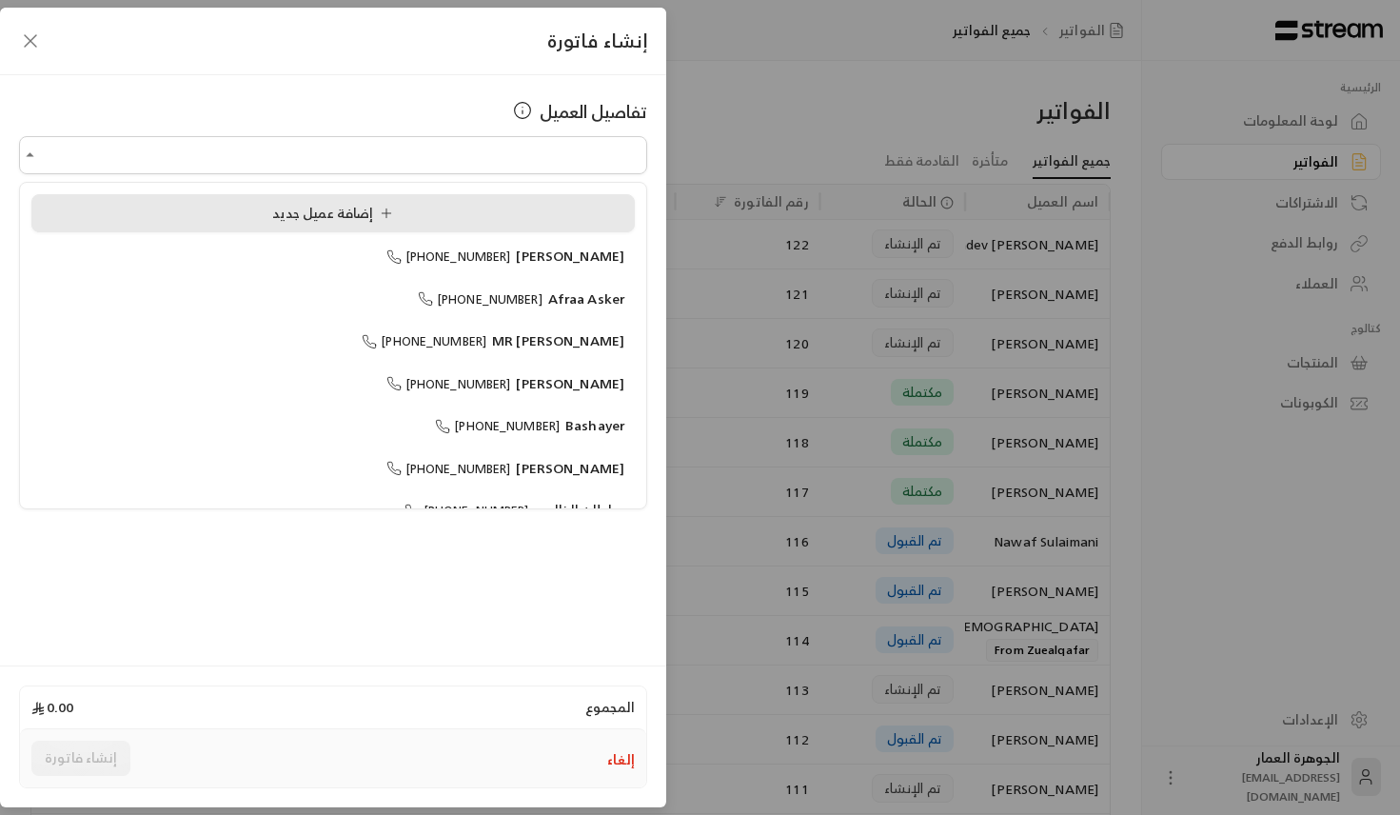
click at [281, 206] on span "إضافة عميل جديد" at bounding box center [336, 213] width 129 height 24
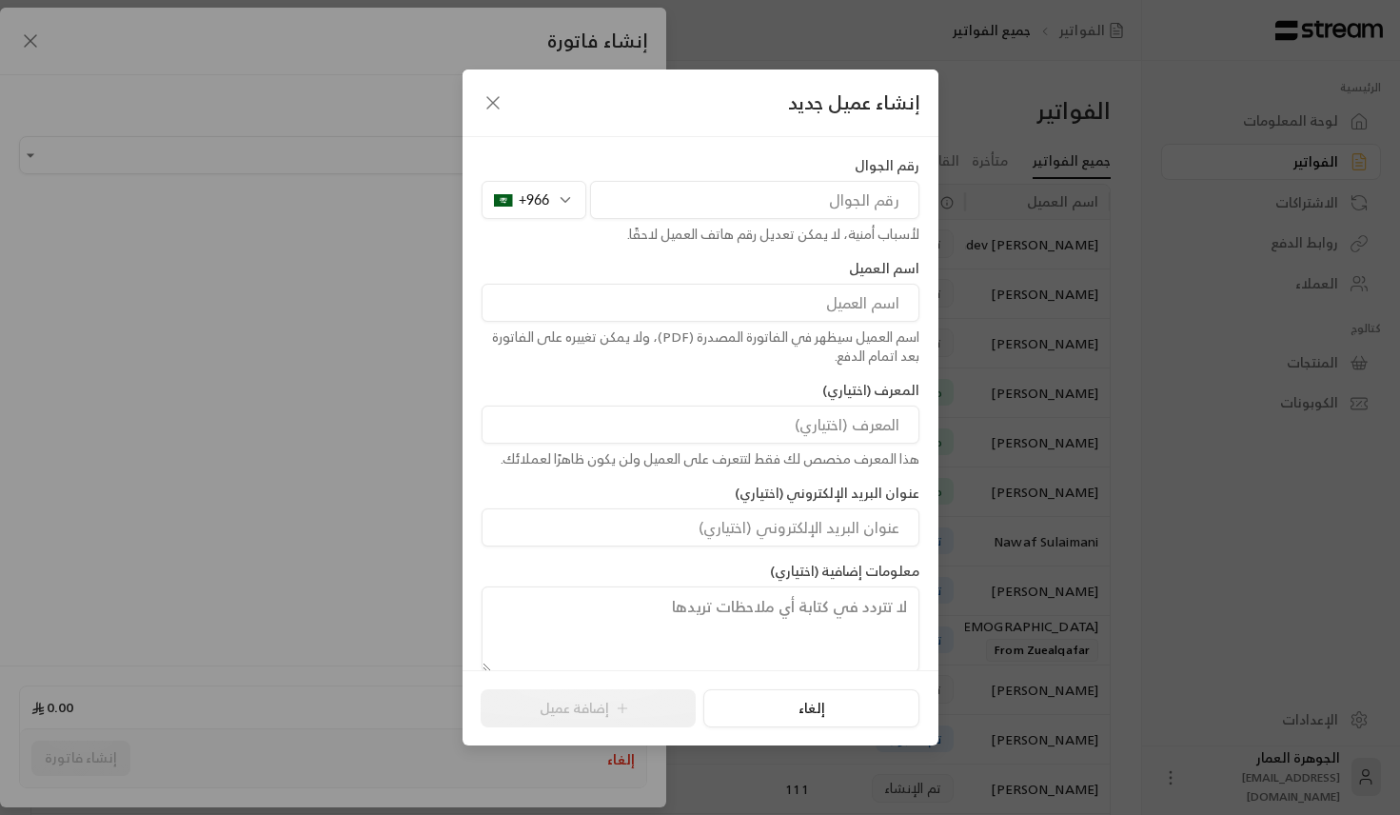
click at [638, 208] on input "tel" at bounding box center [754, 200] width 329 height 38
paste input "9654050142"
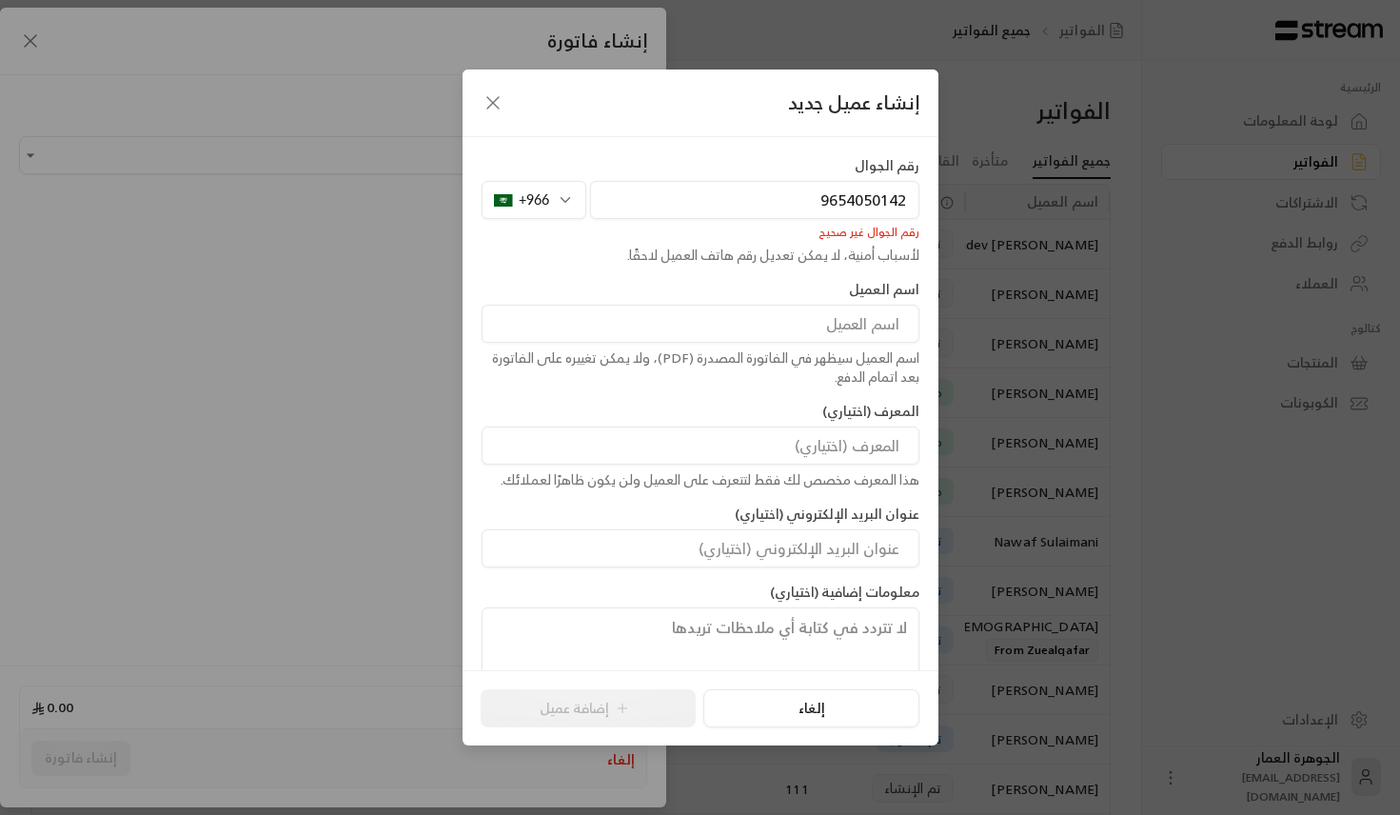
type input "9654050142"
click at [569, 200] on div "+966" at bounding box center [534, 200] width 105 height 38
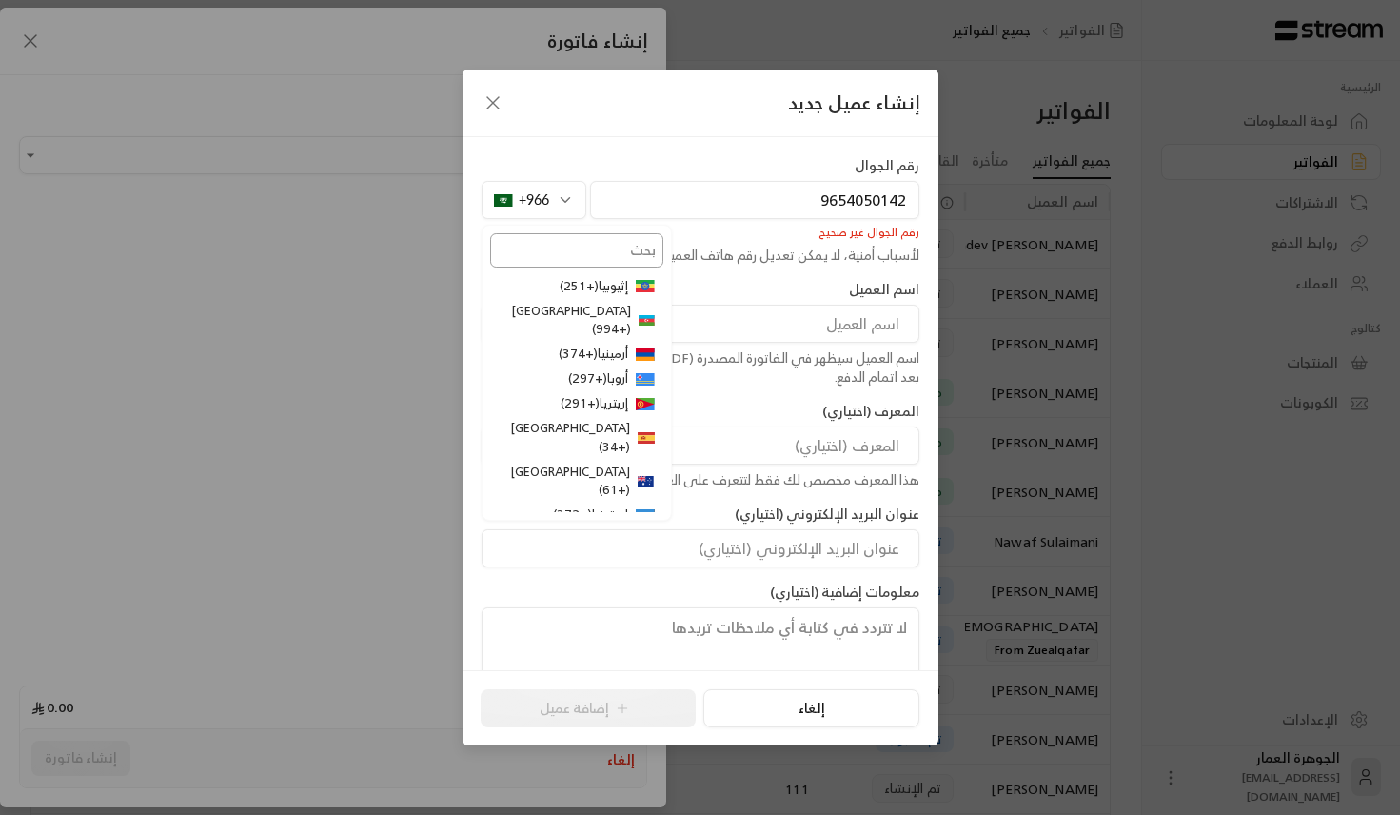
click at [575, 257] on input "text" at bounding box center [576, 250] width 173 height 34
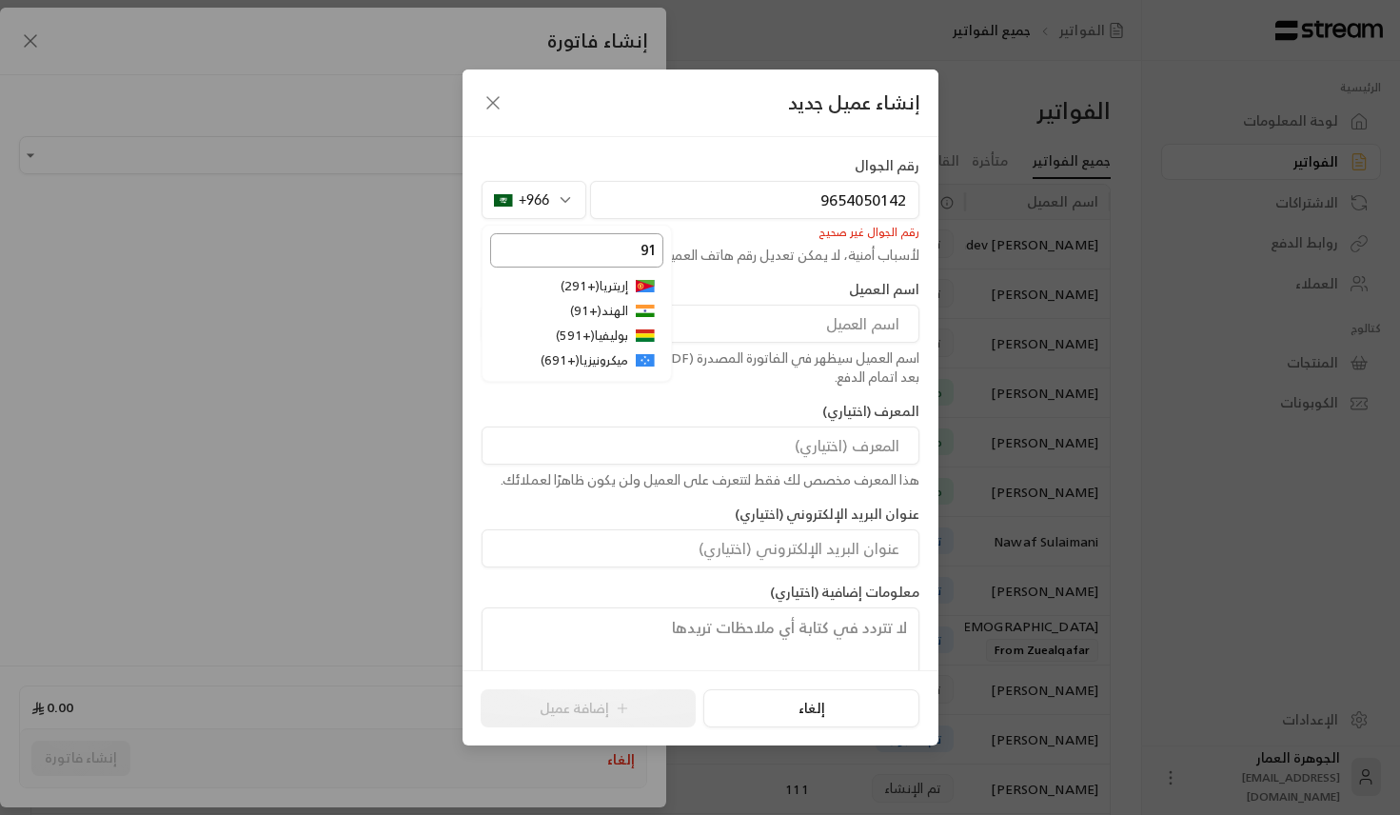
type input "91"
click at [638, 315] on icon at bounding box center [645, 315] width 19 height 4
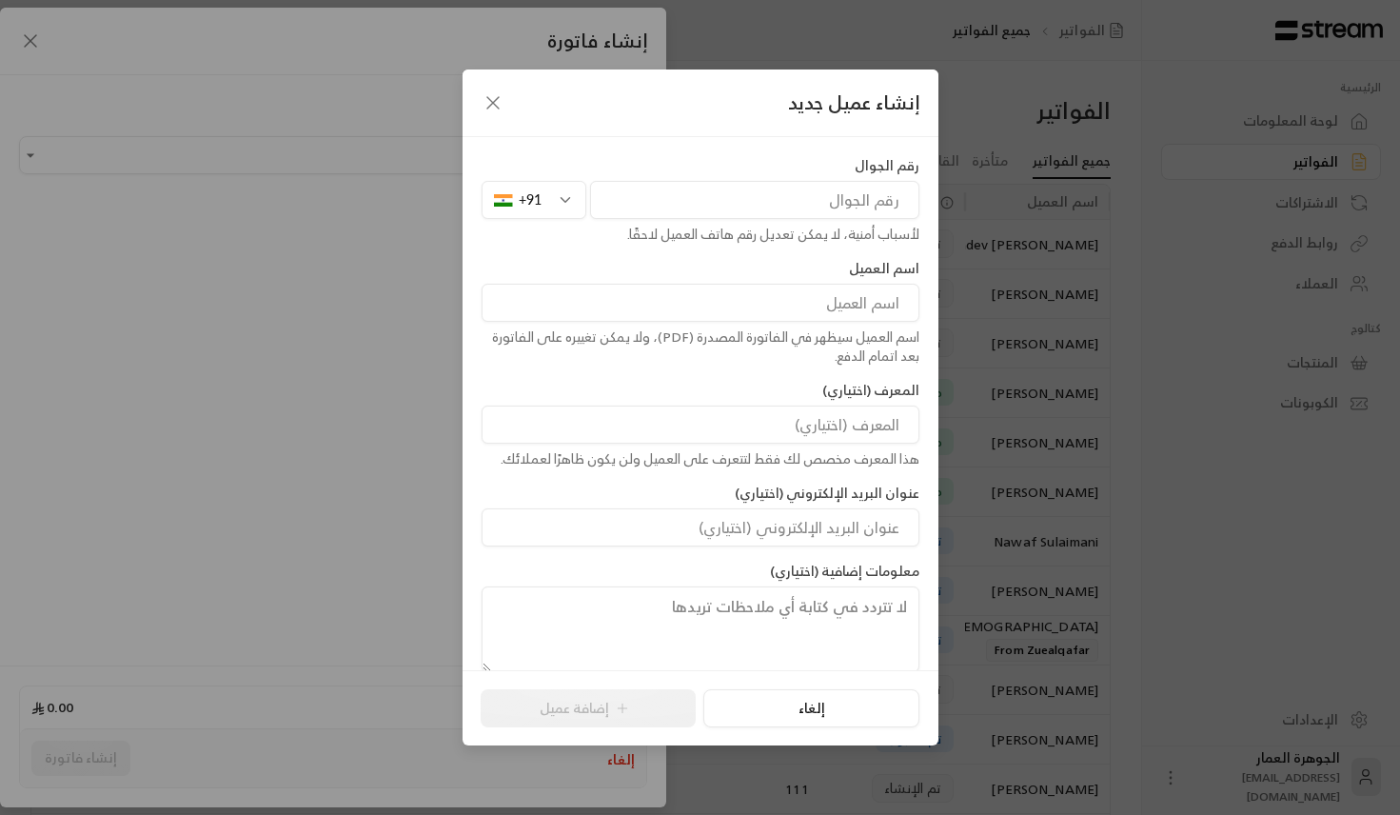
click at [763, 197] on input "tel" at bounding box center [754, 200] width 329 height 38
paste input "9654050142"
type input "9654050142"
click at [890, 328] on div "اسم العميل سيظهر في الفاتورة المصدرة (PDF)، ولا يمكن تغييره على الفاتورة بعد ات…" at bounding box center [701, 346] width 438 height 38
click at [885, 287] on input at bounding box center [701, 303] width 438 height 38
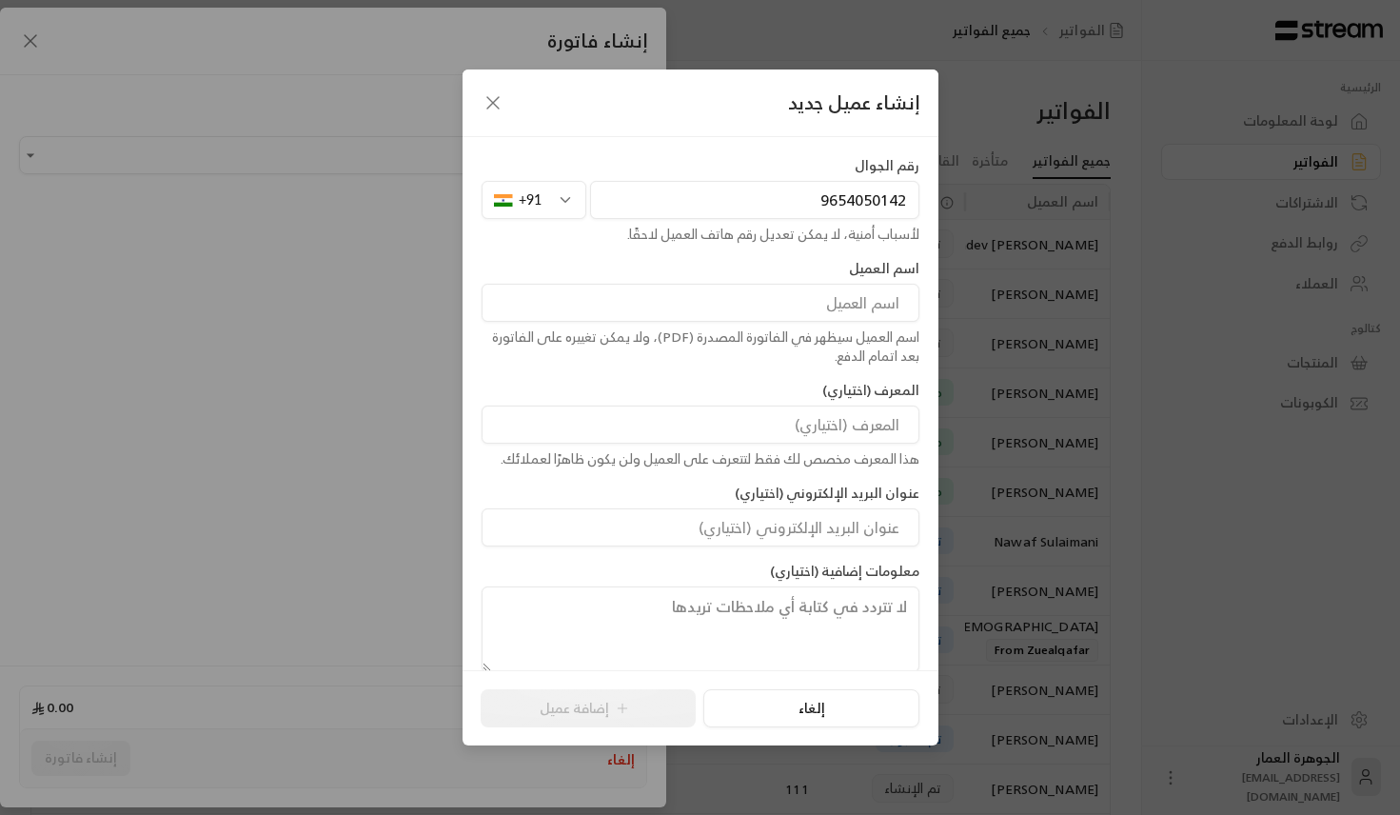
paste input "Sana"
paste input "Alvi"
type input "[PERSON_NAME]"
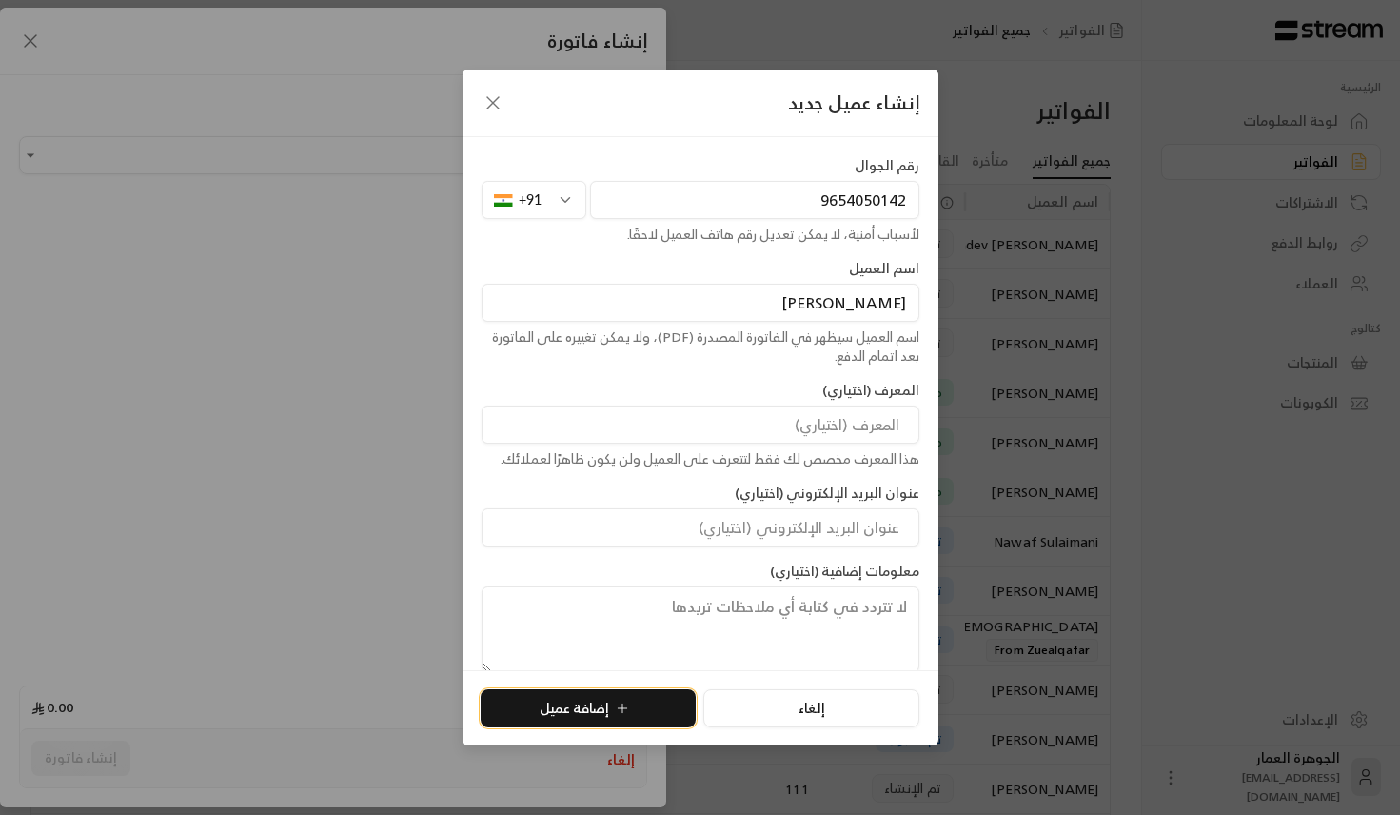
click at [566, 708] on button "إضافة عميل" at bounding box center [588, 708] width 215 height 38
type input "**********"
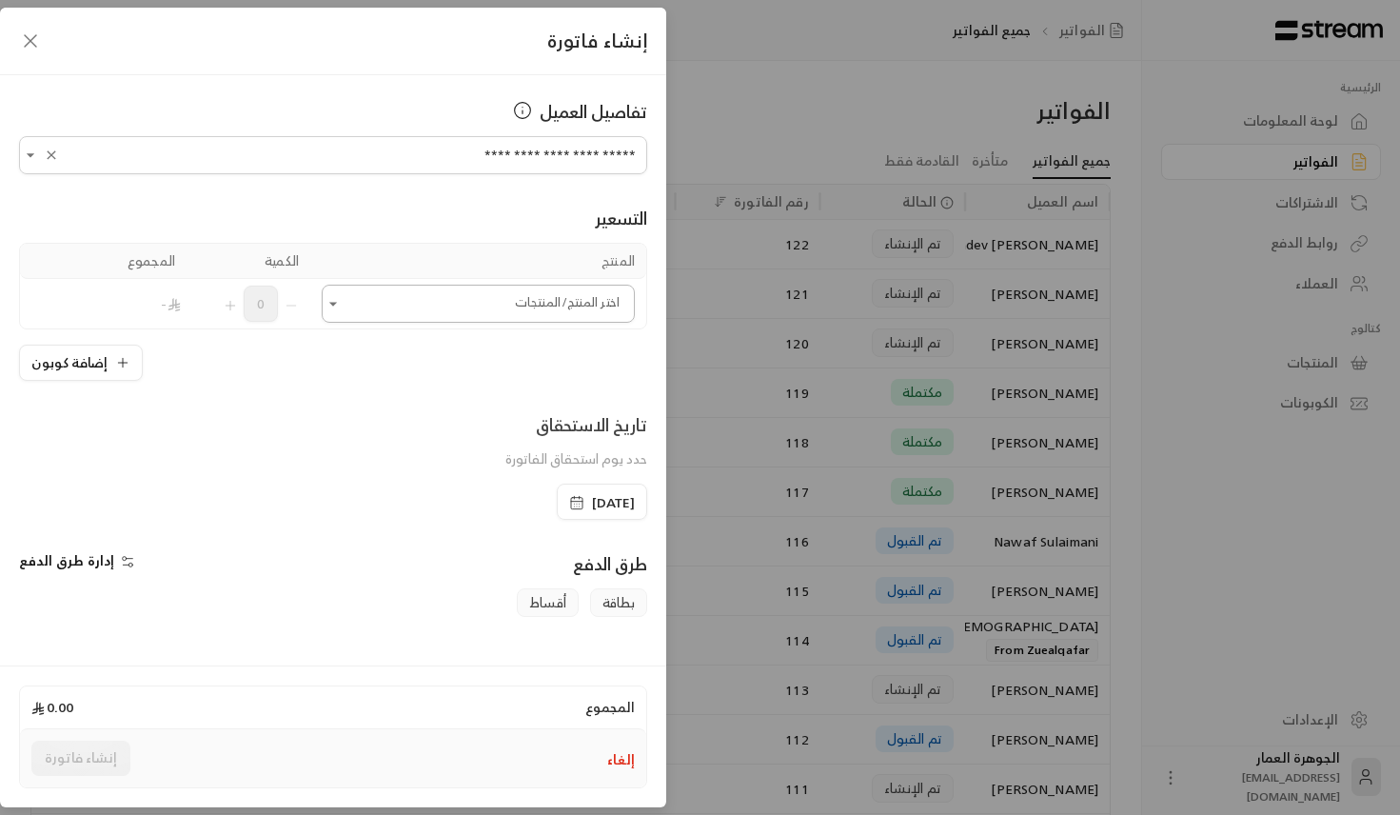
click at [553, 292] on input "اختر العميل" at bounding box center [478, 303] width 313 height 33
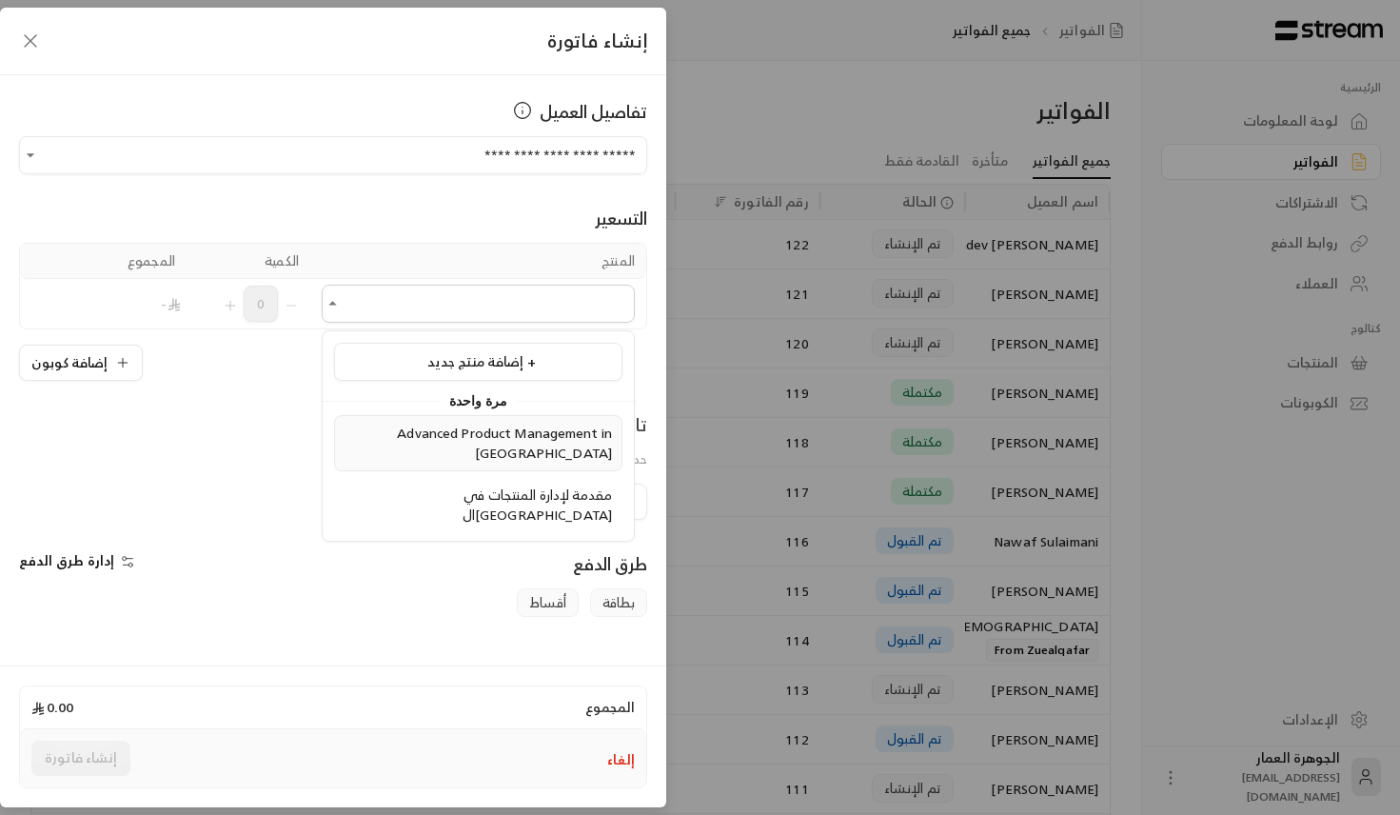
click at [485, 446] on li "Advanced Product Management in [GEOGRAPHIC_DATA]" at bounding box center [478, 443] width 288 height 56
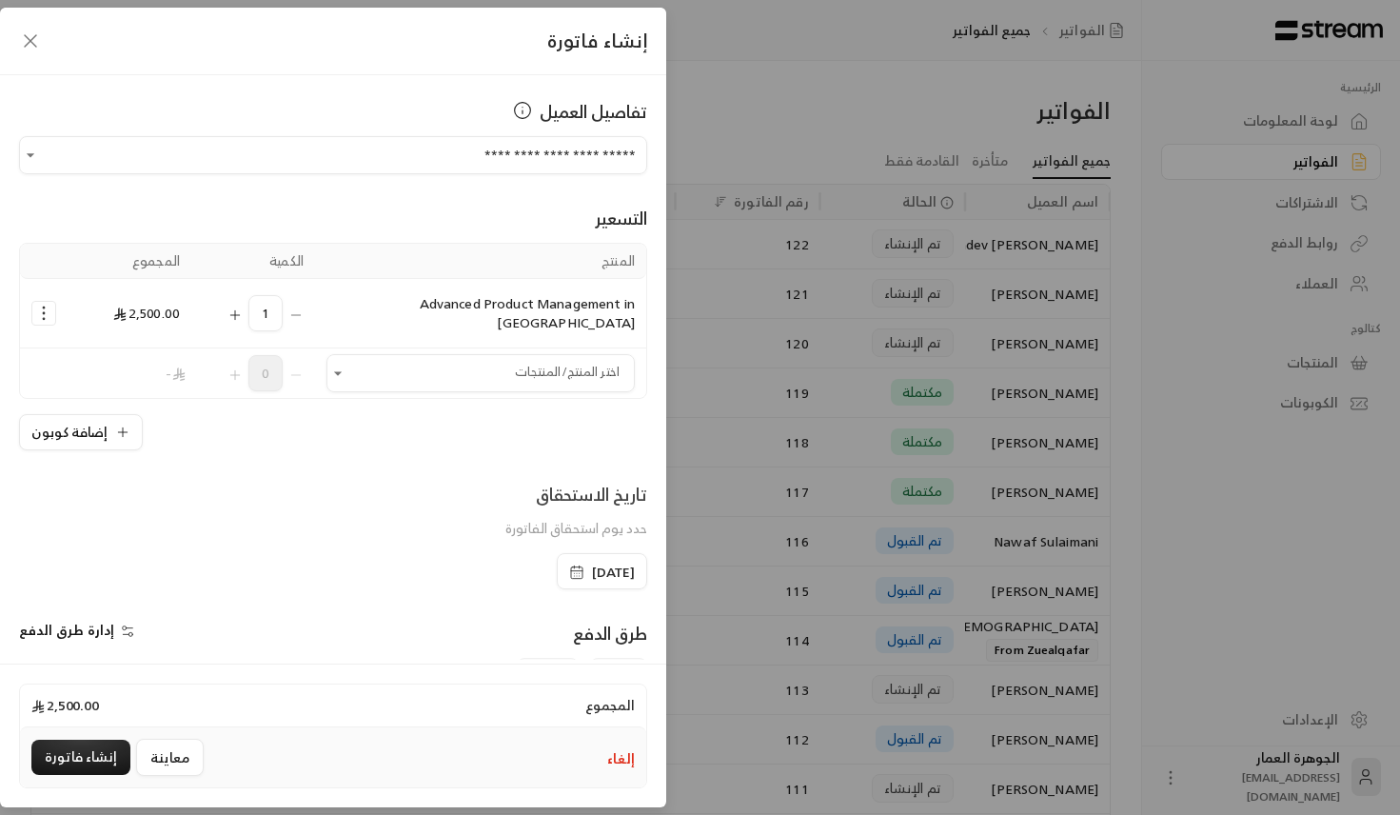
click at [103, 432] on div "**********" at bounding box center [333, 367] width 666 height 585
click at [103, 416] on button "إضافة كوبون" at bounding box center [81, 432] width 124 height 36
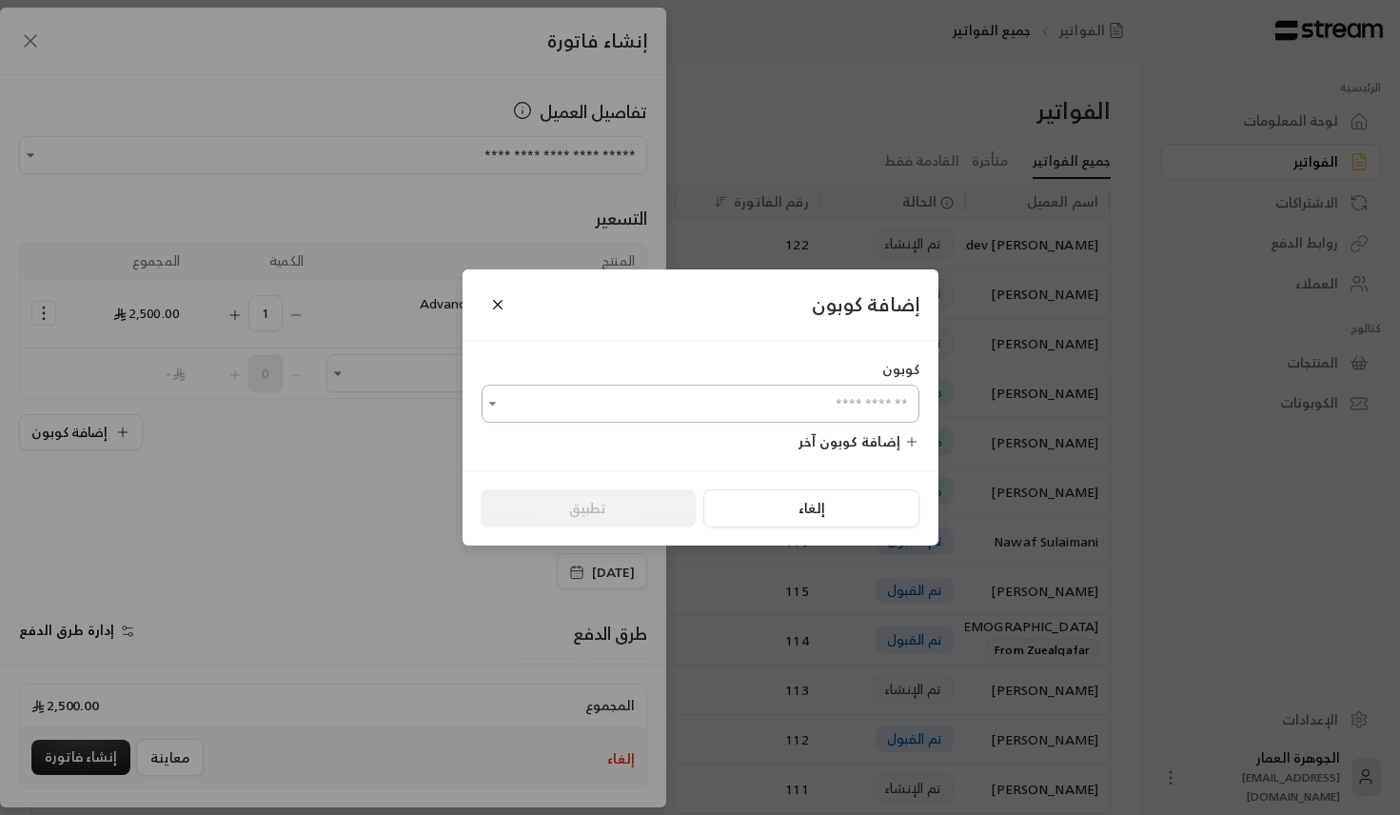
click at [704, 404] on input "اختر العميل" at bounding box center [701, 403] width 438 height 33
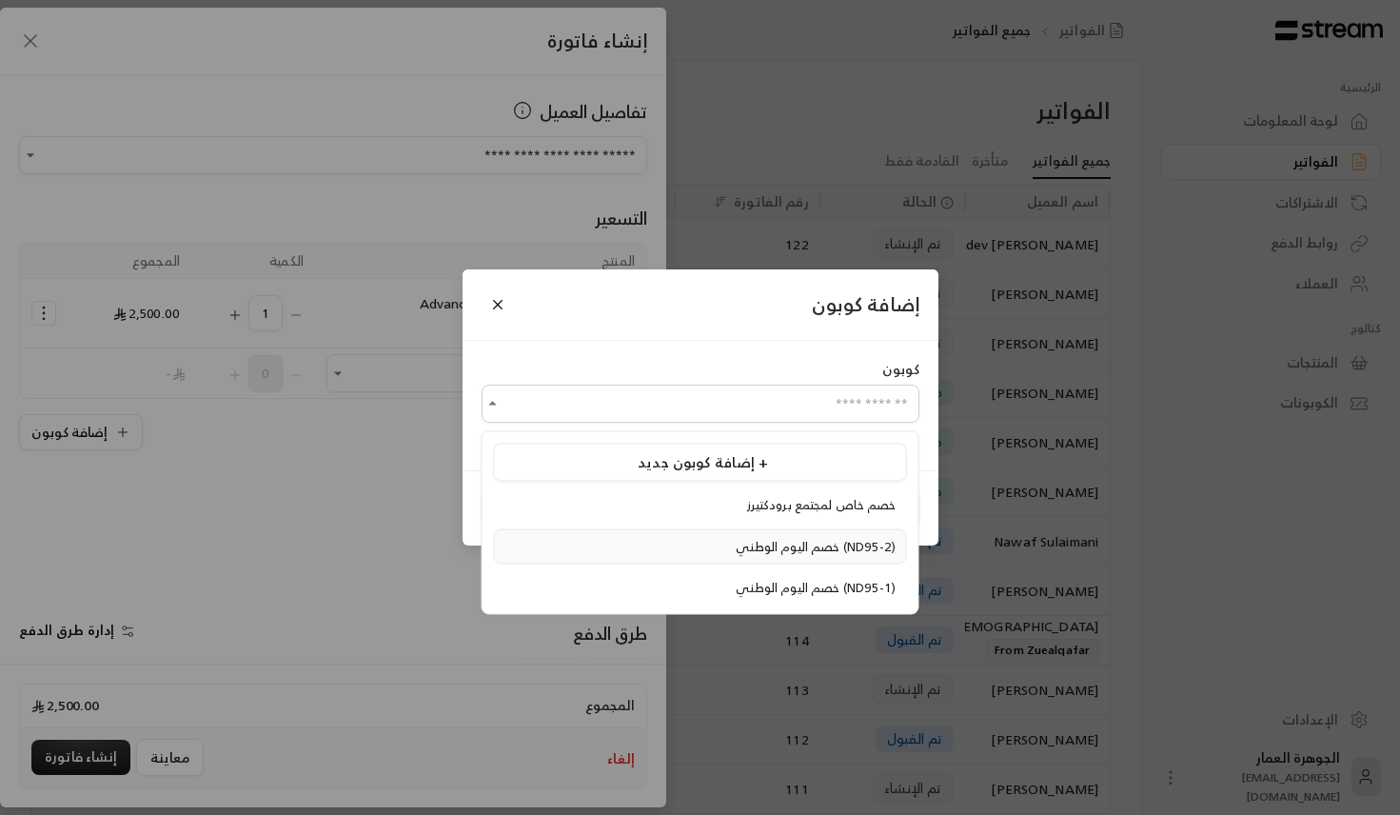
click at [667, 542] on div "خصم اليوم الوطني (ND95-2)" at bounding box center [701, 546] width 392 height 19
type input "**********"
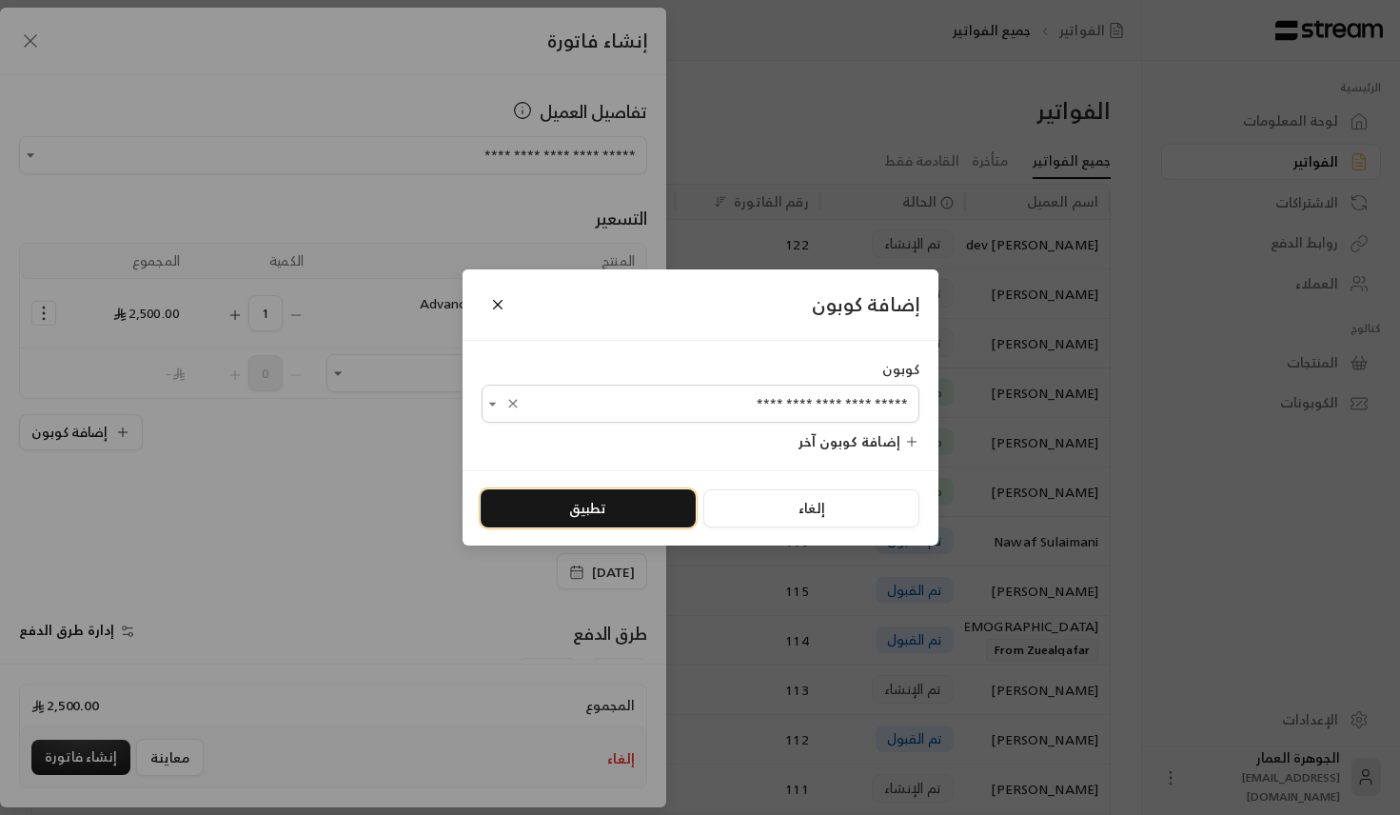
click at [604, 496] on button "تطبيق" at bounding box center [588, 508] width 215 height 38
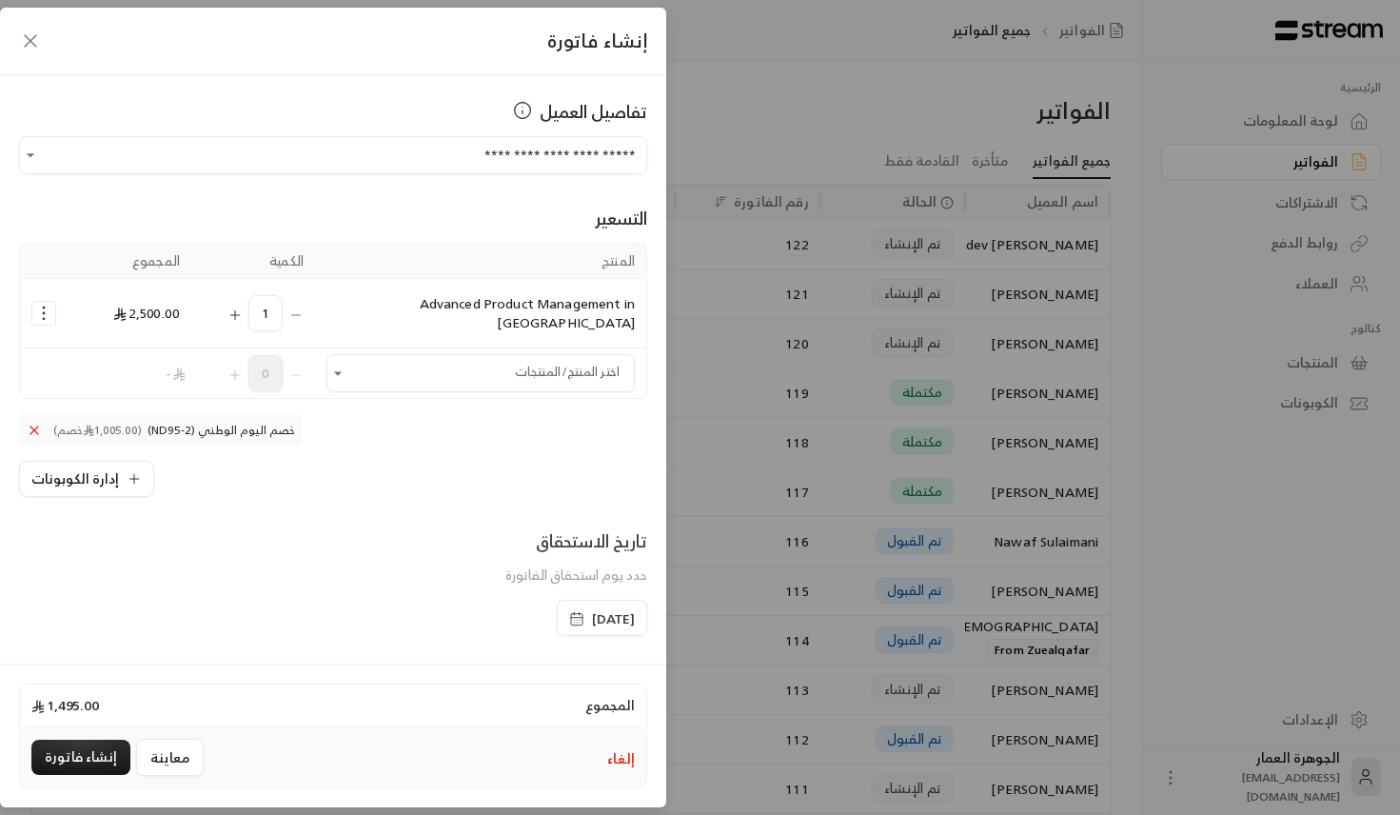
click at [569, 611] on icon "button" at bounding box center [576, 618] width 15 height 15
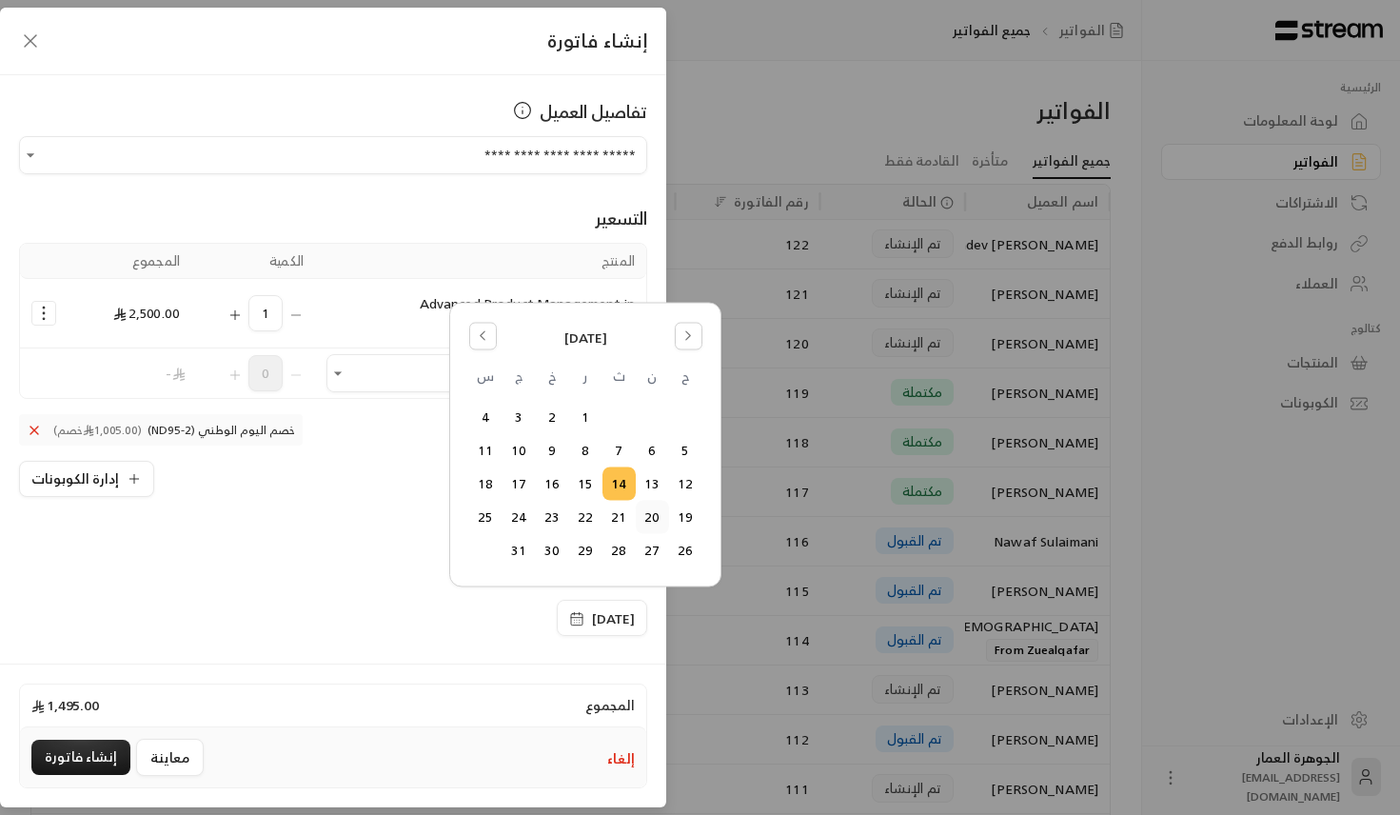
click at [656, 519] on button "20" at bounding box center [652, 517] width 31 height 31
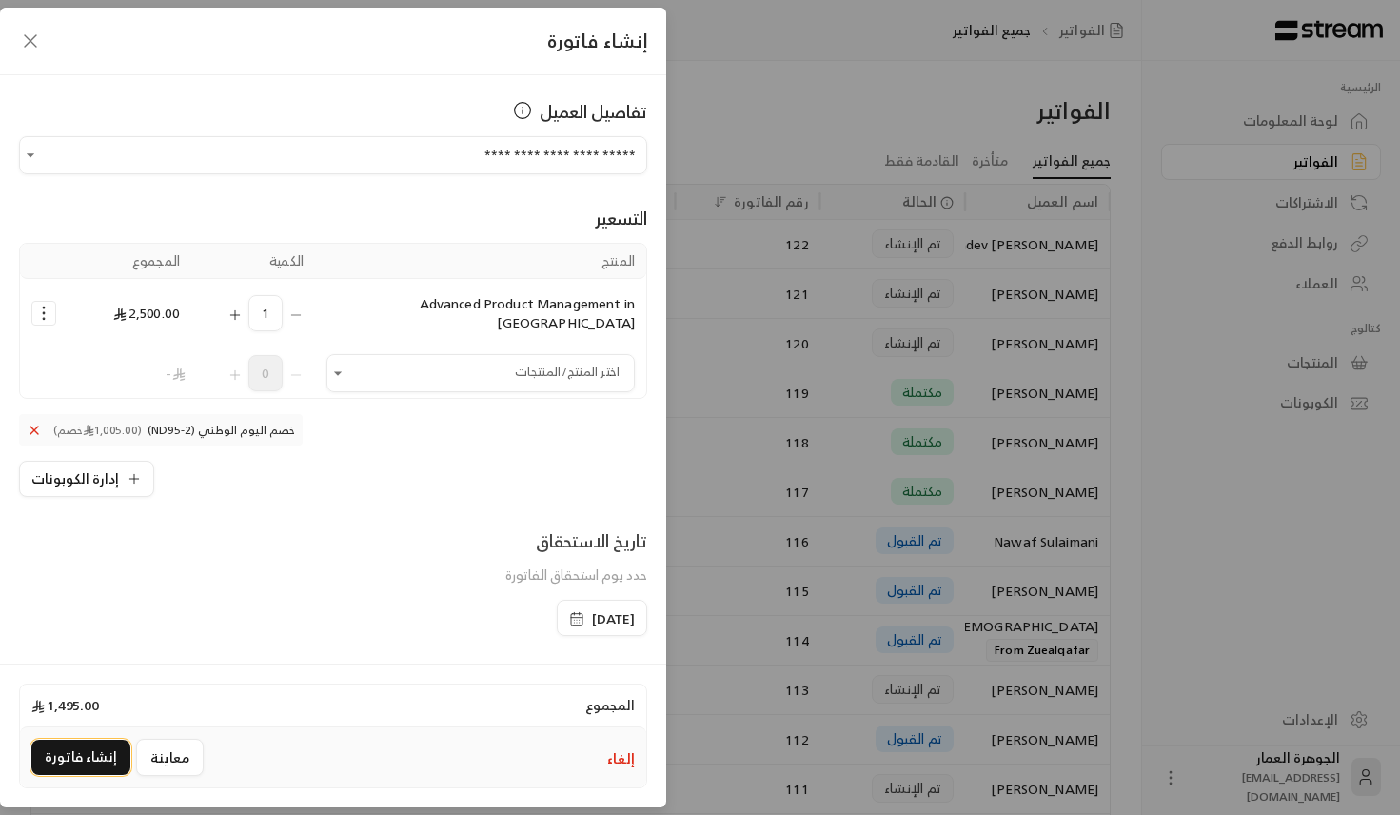
click at [85, 749] on button "إنشاء فاتورة" at bounding box center [80, 757] width 99 height 35
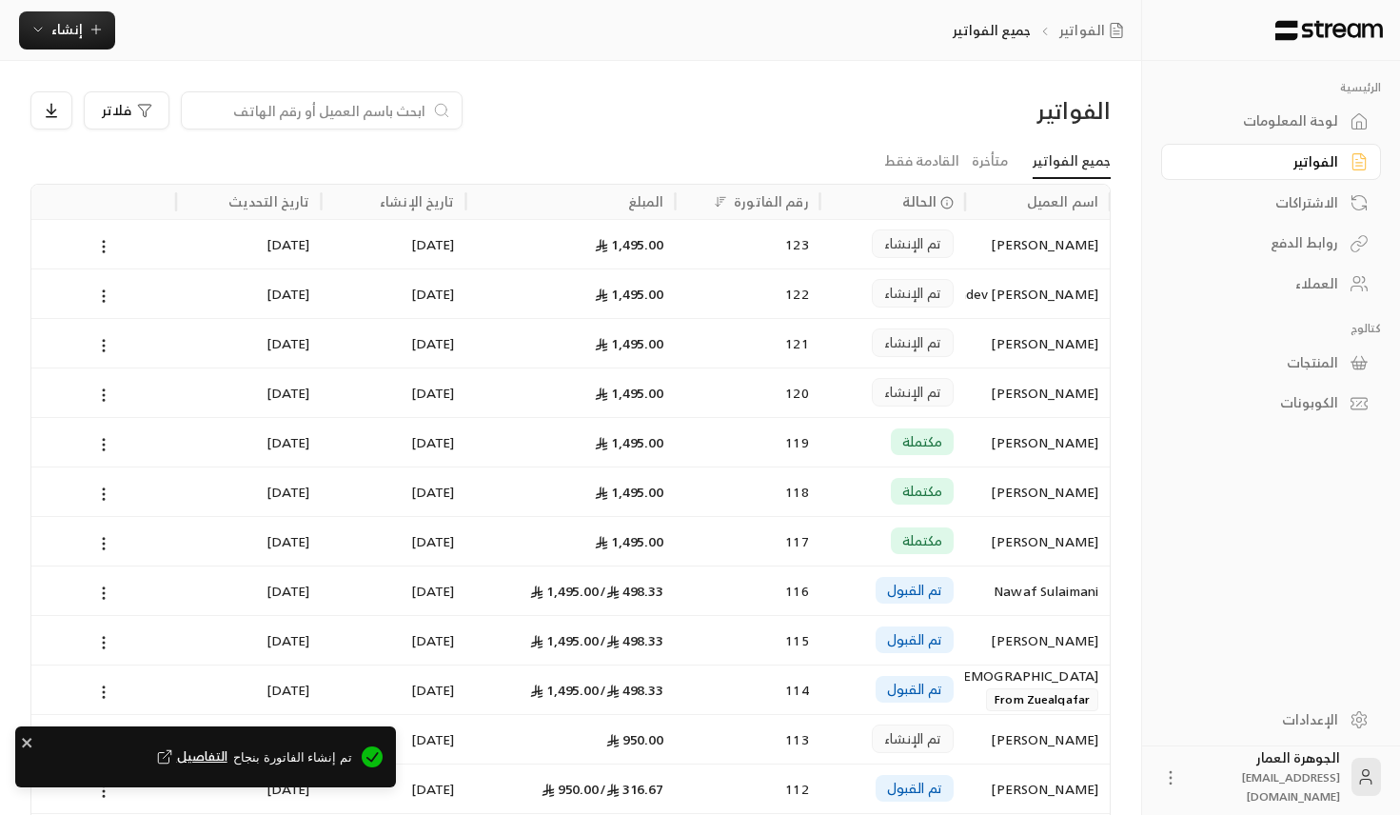
click at [173, 753] on icon "Notifications Alt+T" at bounding box center [164, 756] width 17 height 17
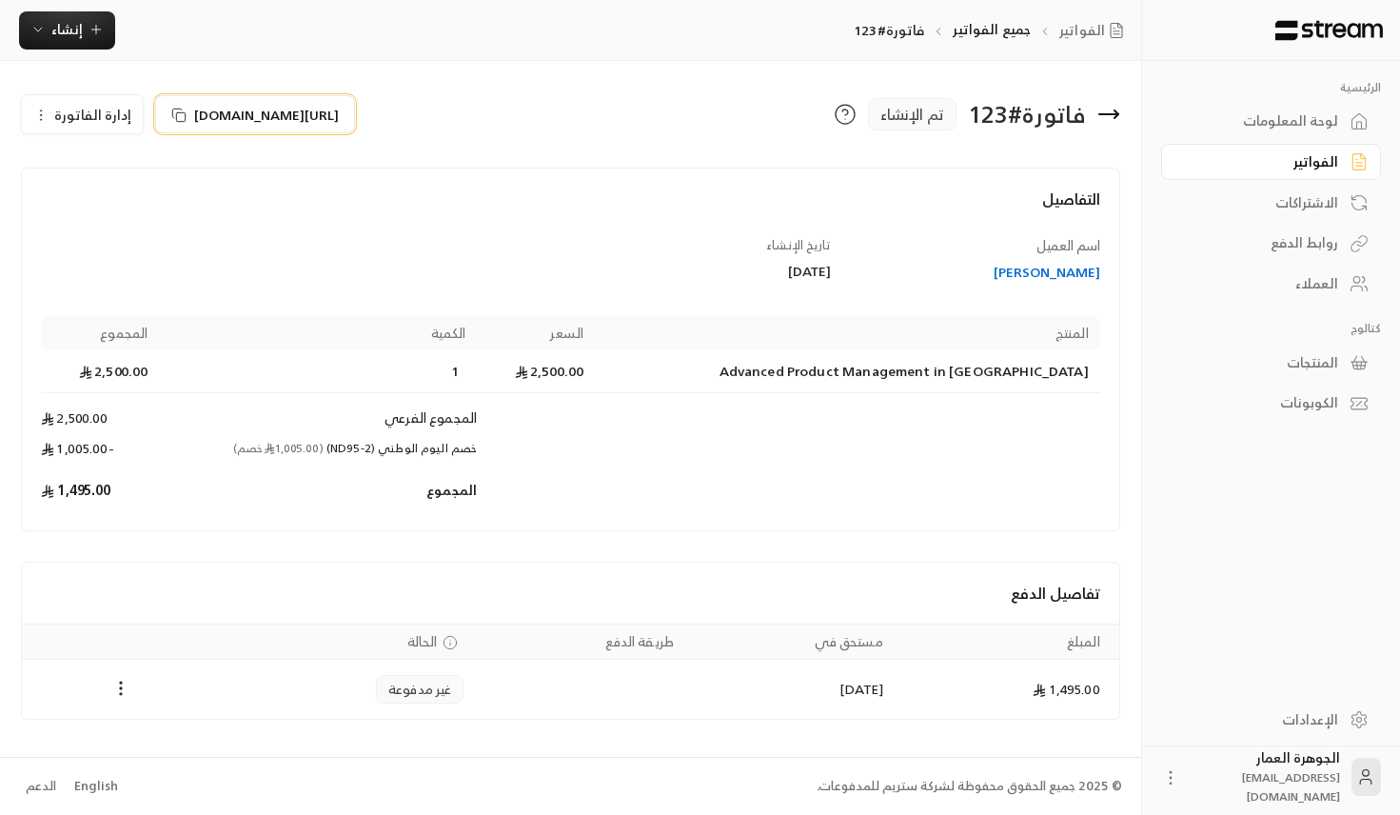
click at [339, 114] on span "[URL][DOMAIN_NAME]" at bounding box center [266, 115] width 145 height 20
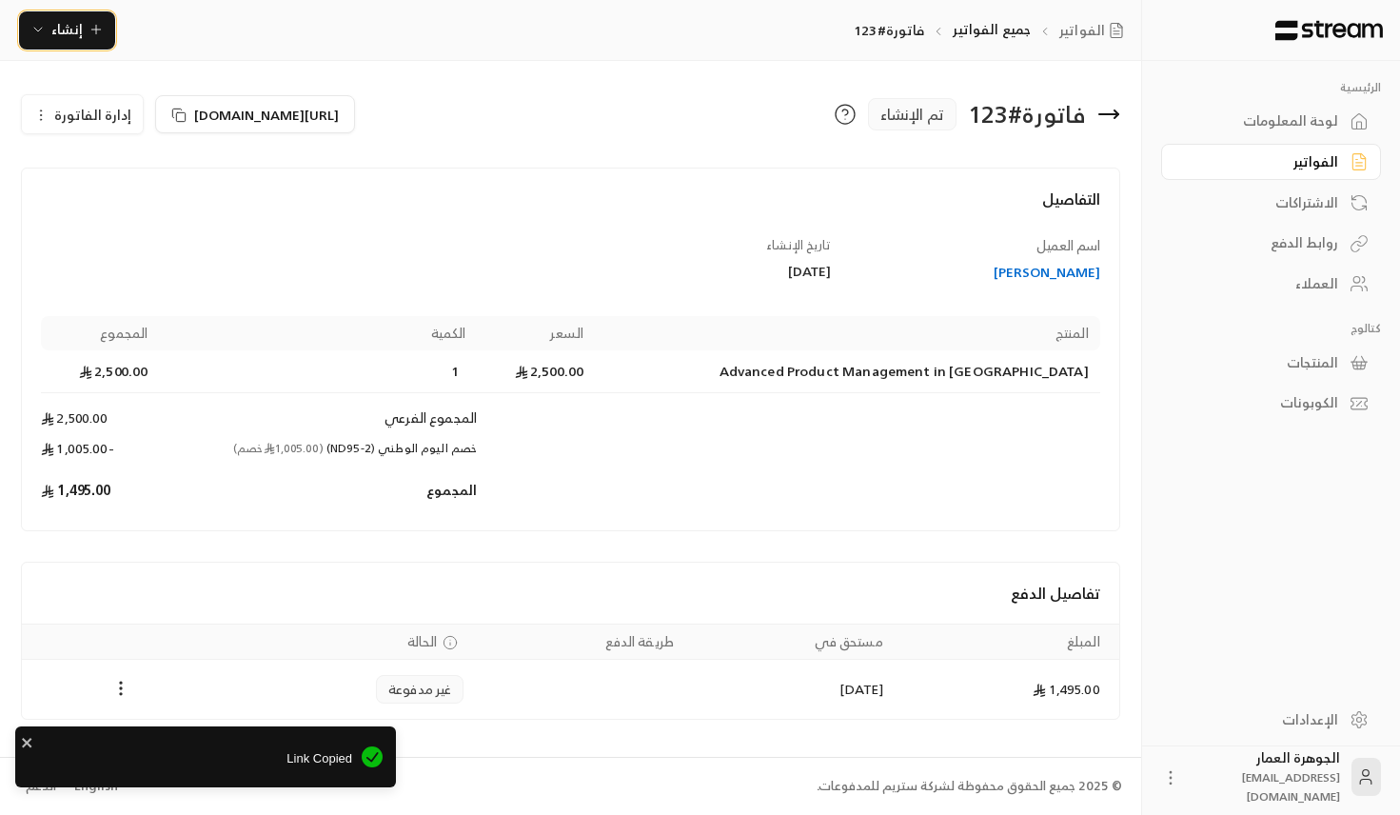
click at [51, 16] on button "إنشاء" at bounding box center [67, 30] width 96 height 38
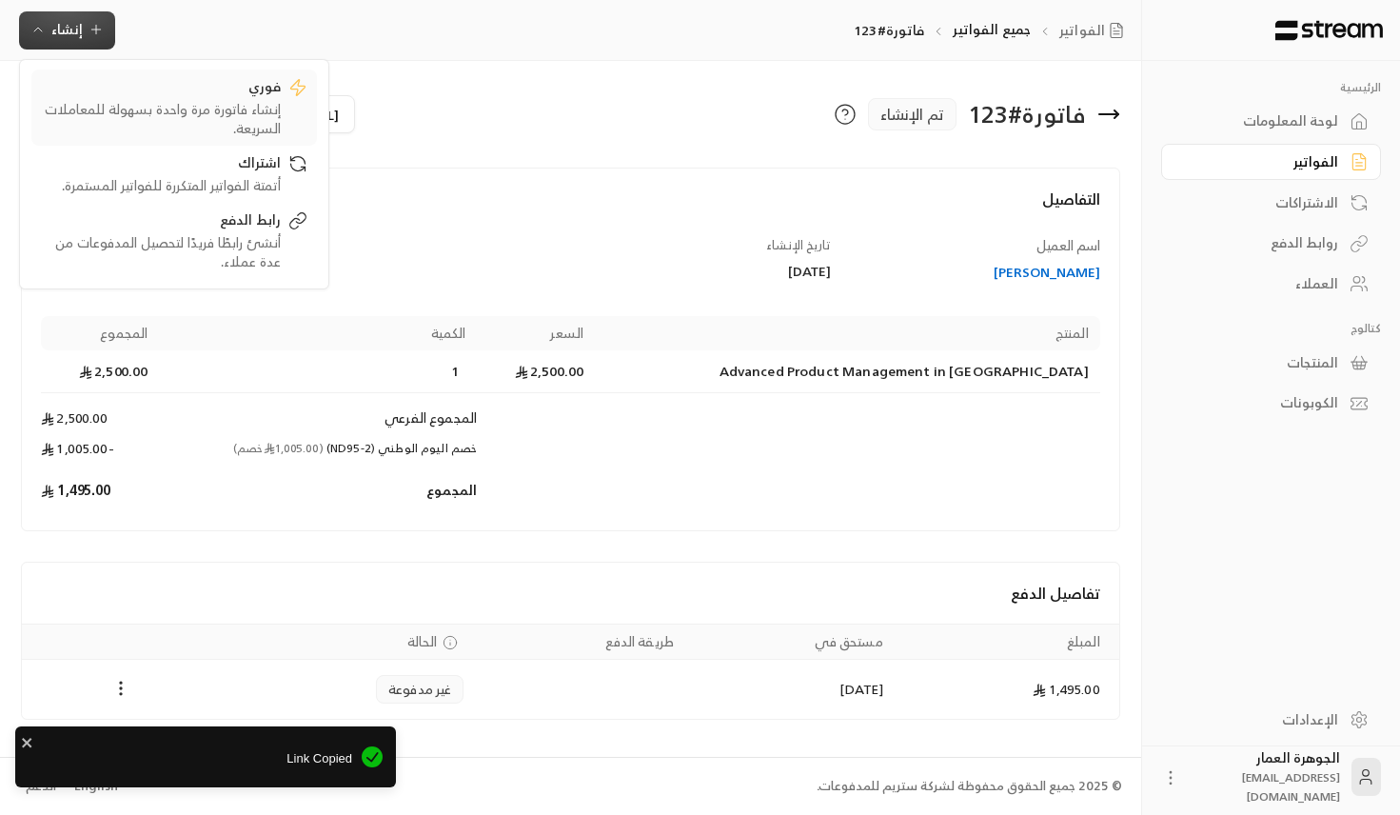
click at [218, 86] on div "فوري" at bounding box center [161, 88] width 240 height 23
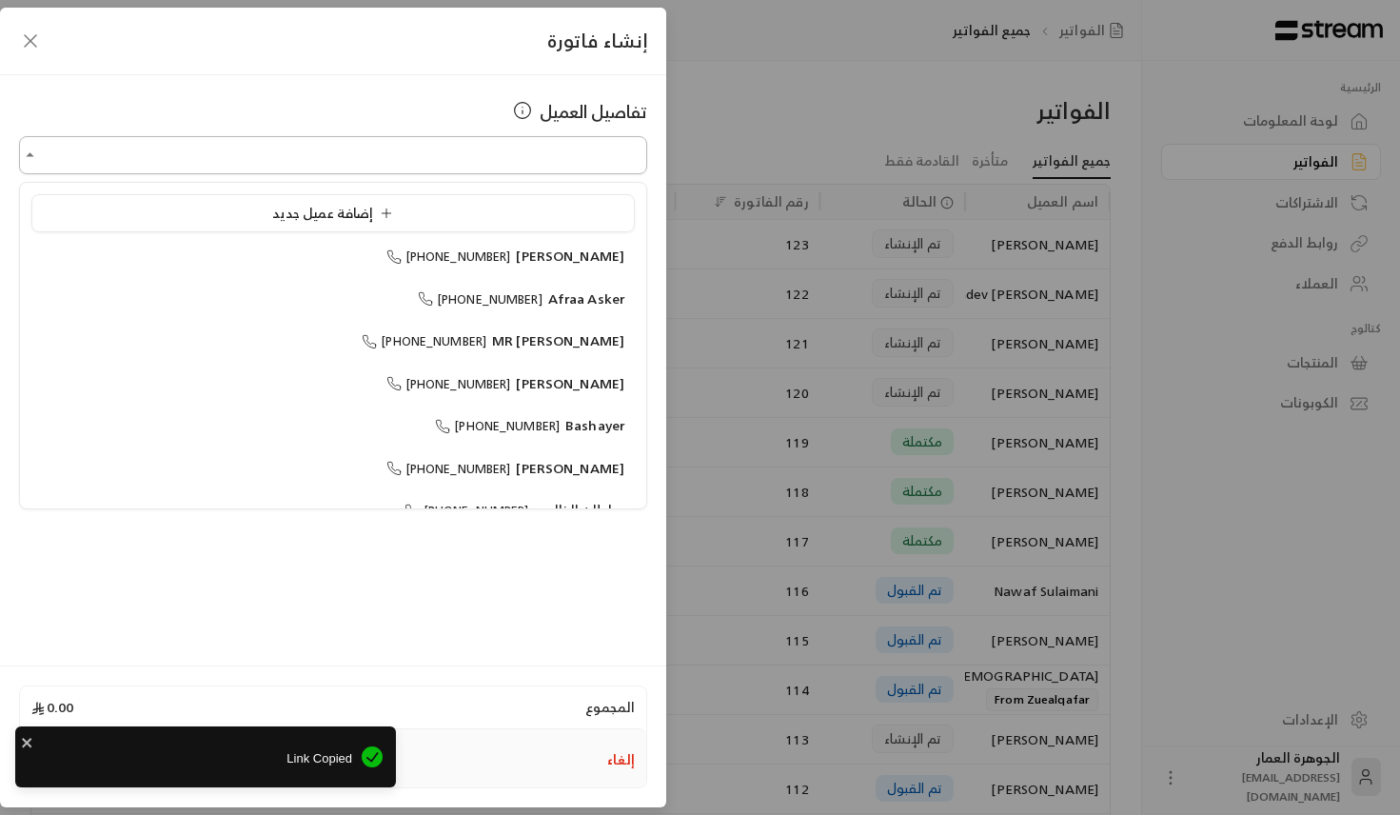
click at [469, 150] on input "اختر العميل" at bounding box center [333, 155] width 628 height 33
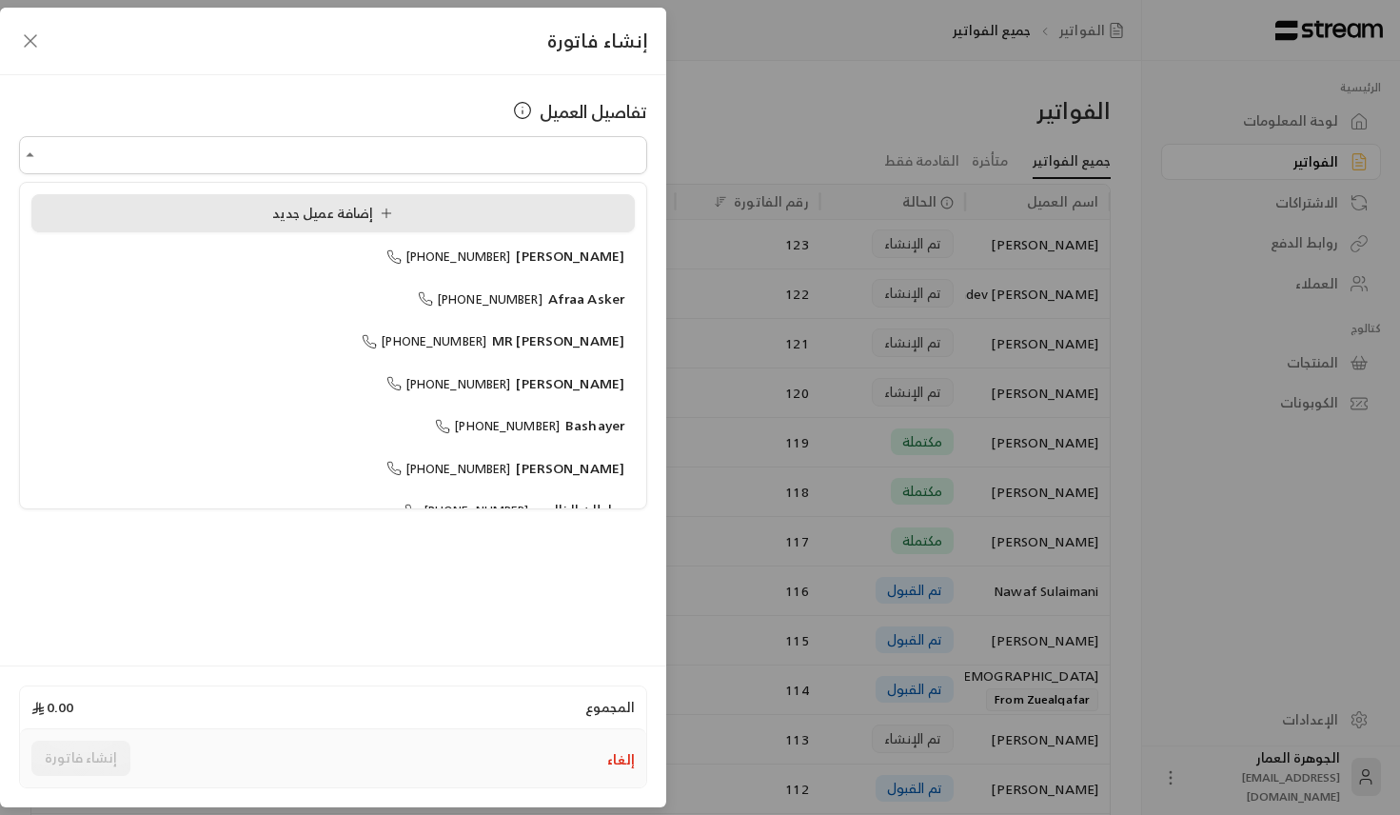
click at [290, 208] on span "إضافة عميل جديد" at bounding box center [336, 213] width 129 height 24
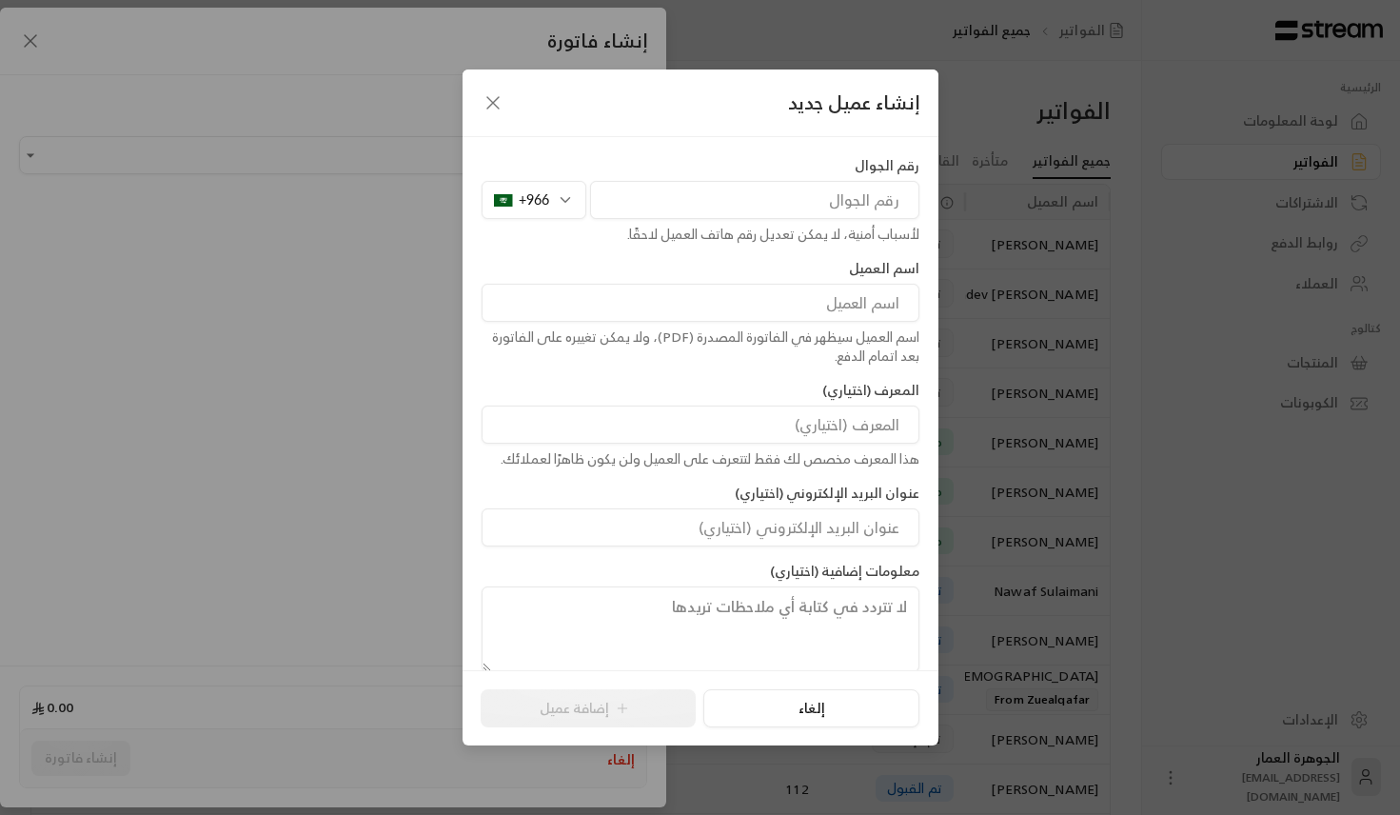
click at [545, 203] on div "+966" at bounding box center [534, 200] width 105 height 38
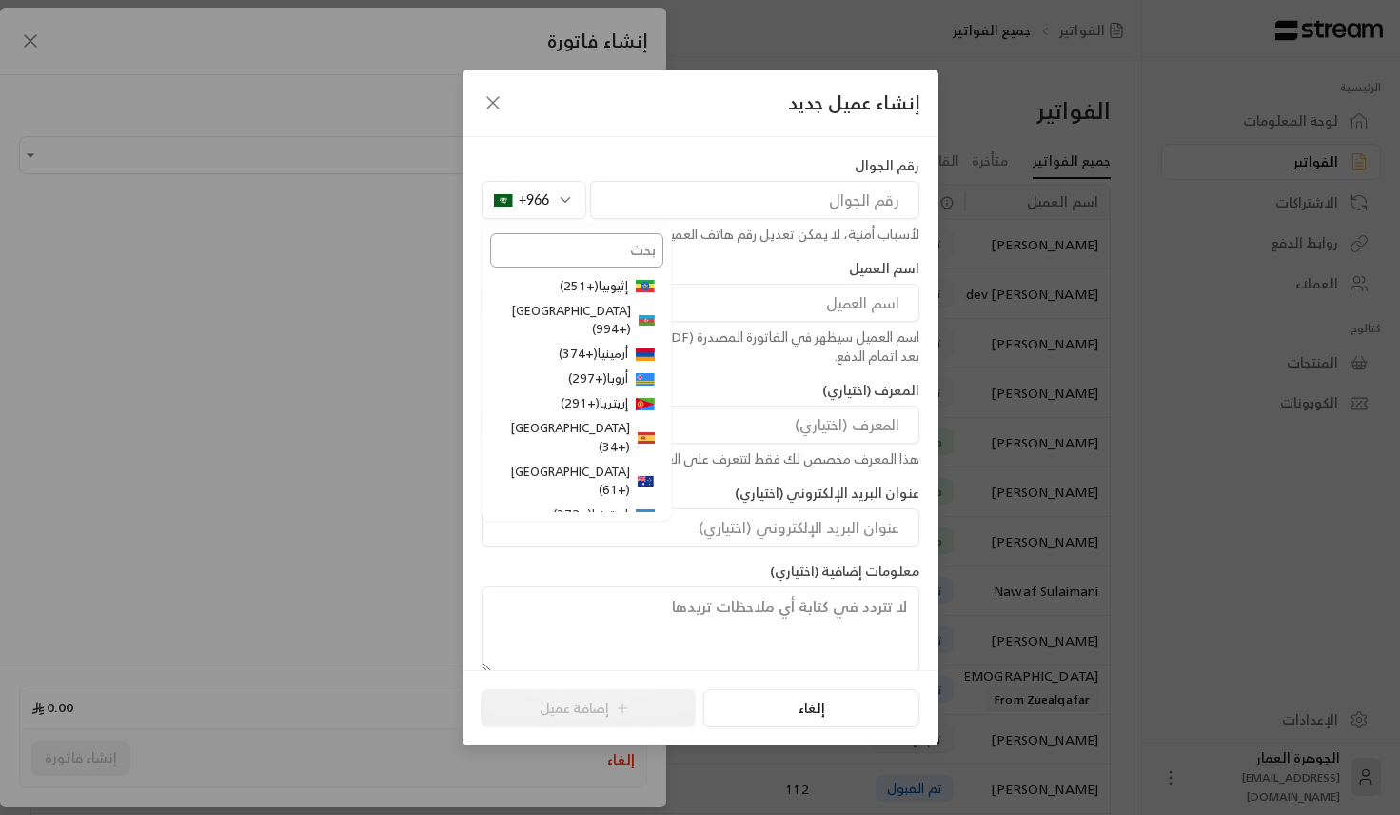
click at [561, 248] on input "text" at bounding box center [576, 250] width 173 height 34
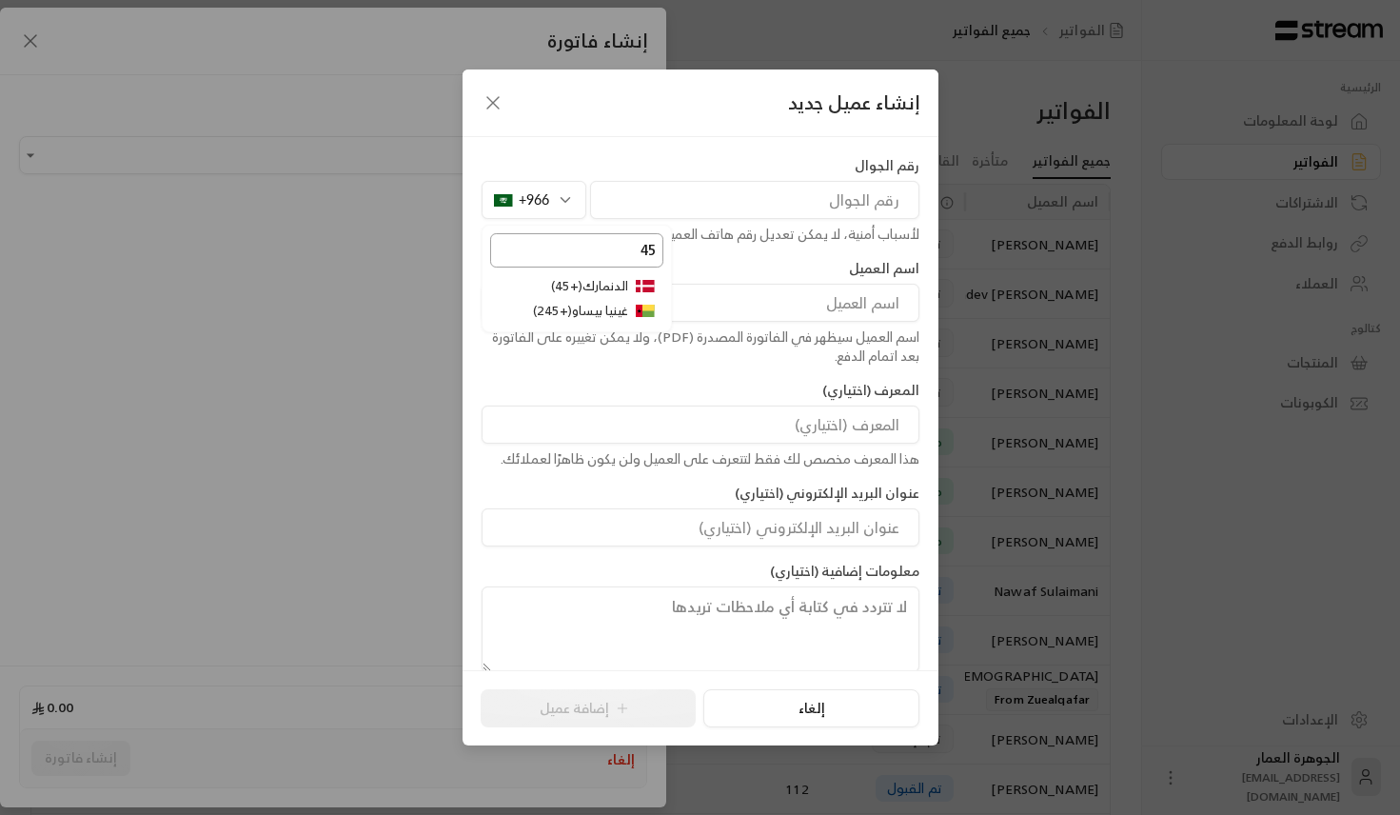
type input "45"
click at [629, 274] on li "الدنمارك ( +45 )" at bounding box center [576, 286] width 173 height 25
click at [688, 202] on input "tel" at bounding box center [754, 200] width 329 height 38
paste input "31715847"
type input "31715847"
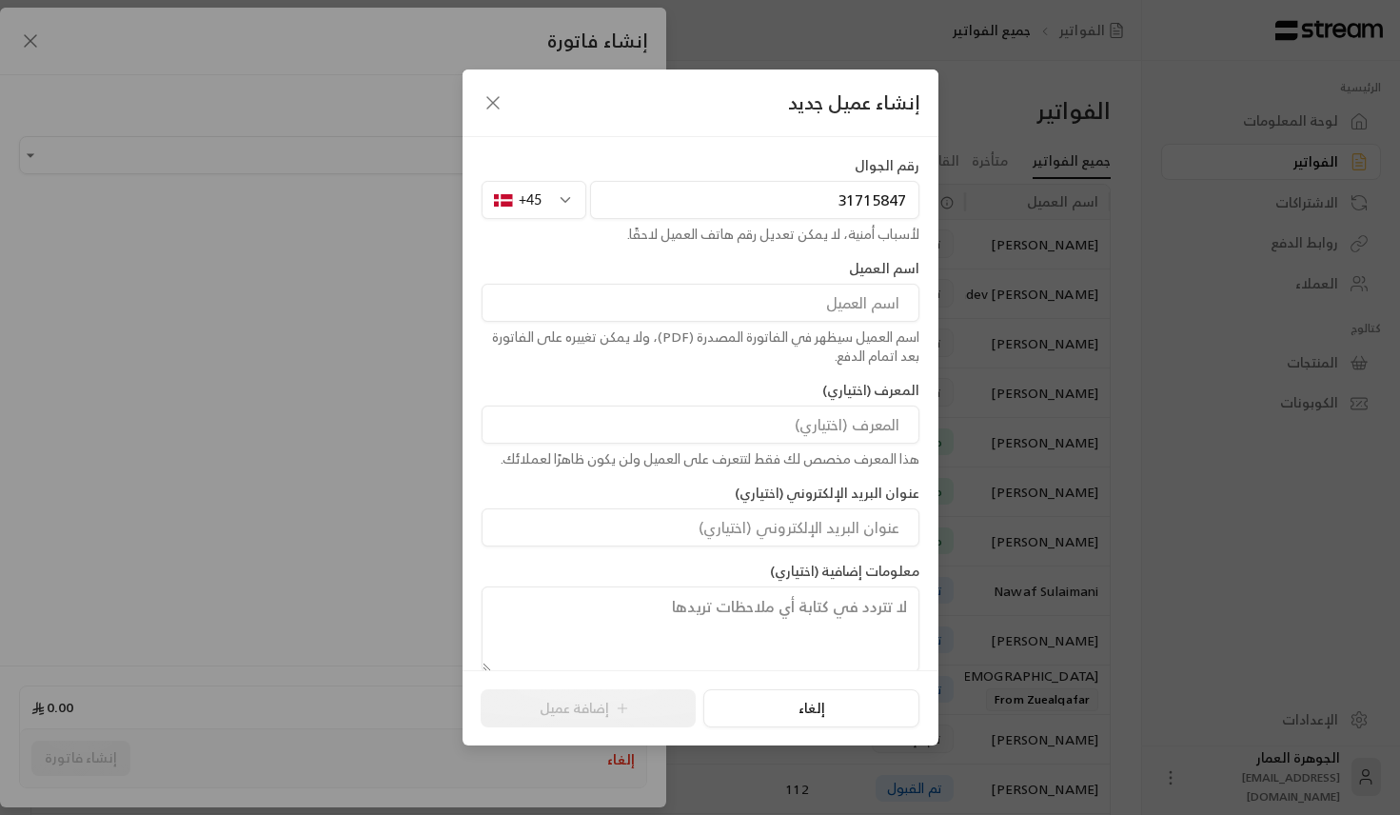
click at [801, 297] on input at bounding box center [701, 303] width 438 height 38
paste input "[PERSON_NAME]"
paste input "Majeed"
type input "[PERSON_NAME]"
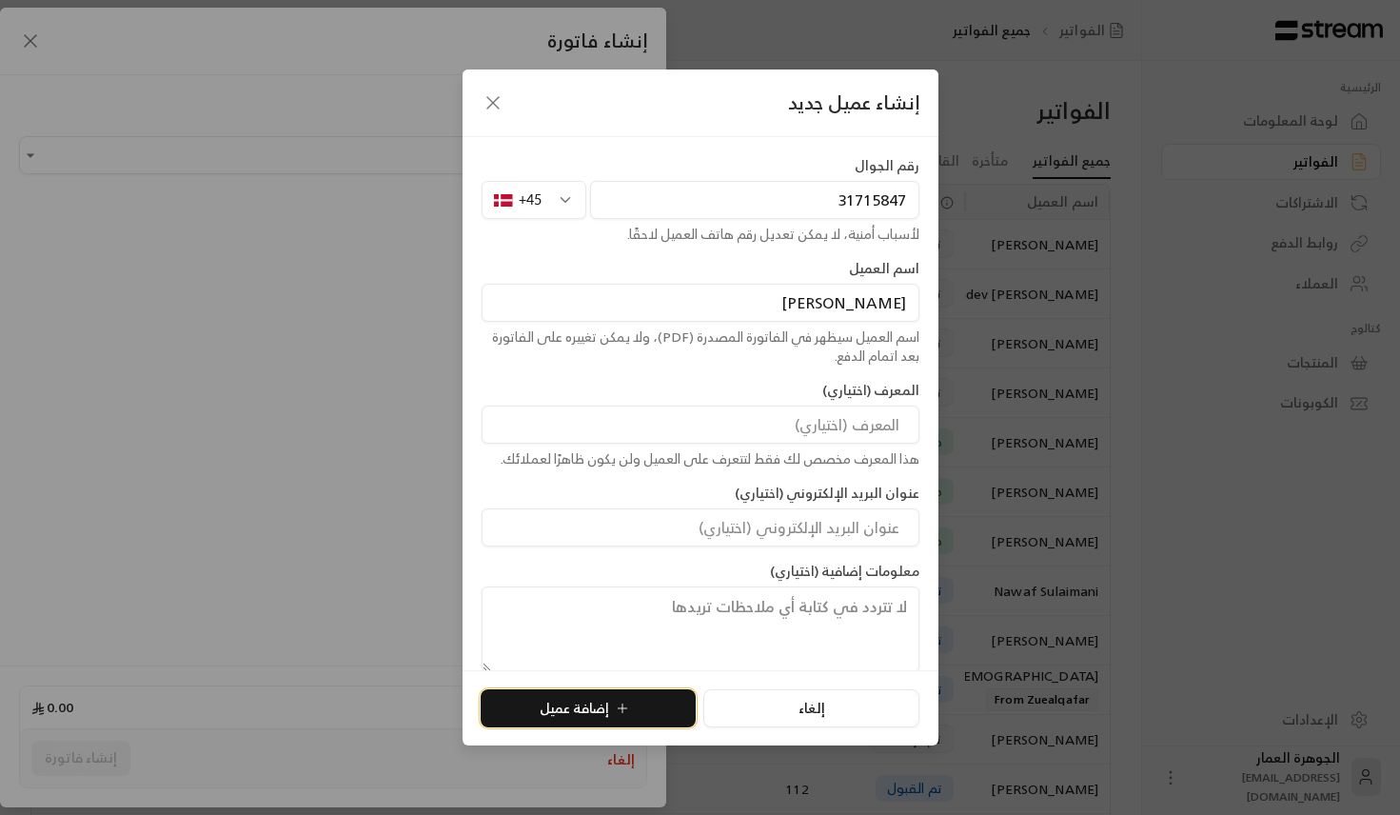
click at [628, 697] on button "إضافة عميل" at bounding box center [588, 708] width 215 height 38
type input "**********"
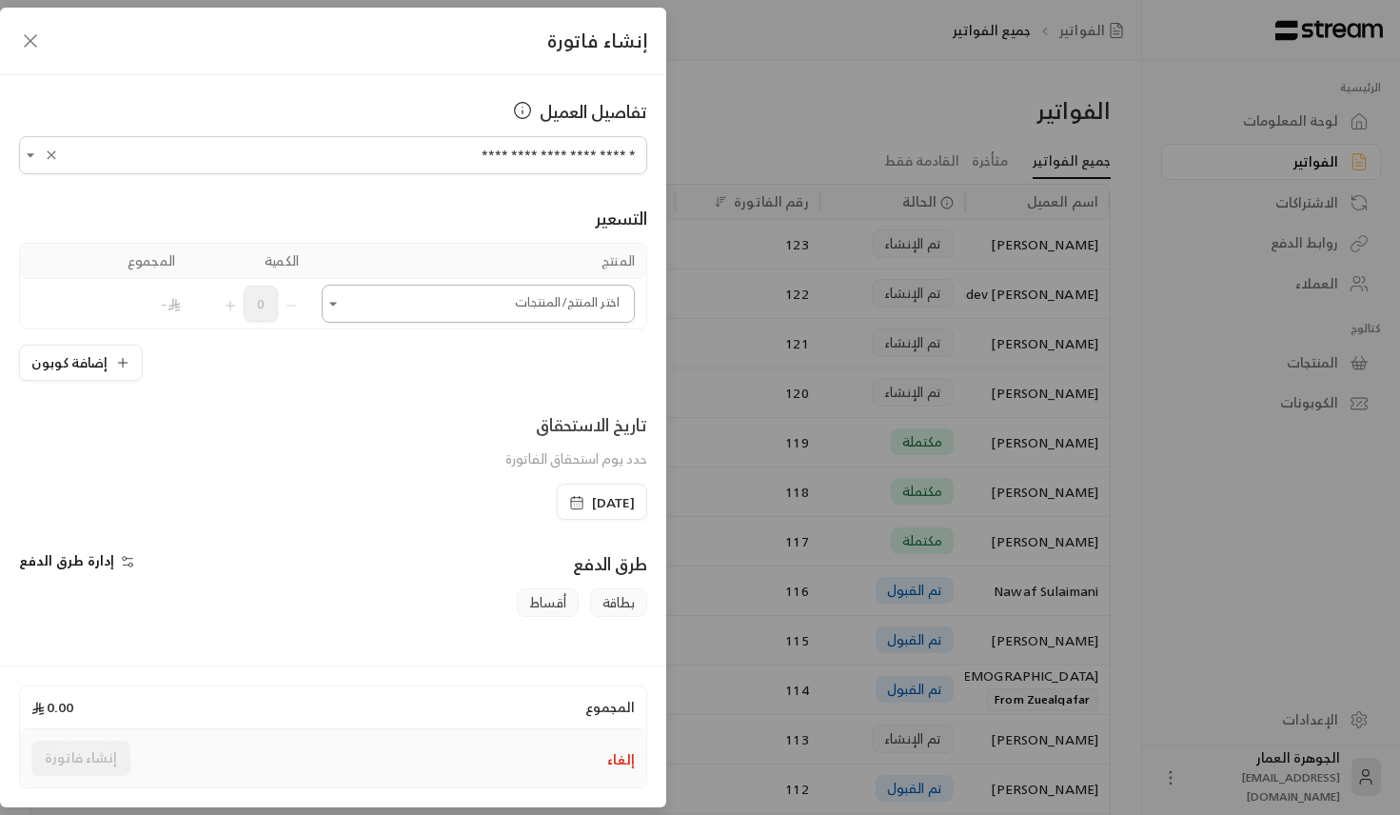
click at [505, 302] on input "اختر العميل" at bounding box center [478, 303] width 313 height 33
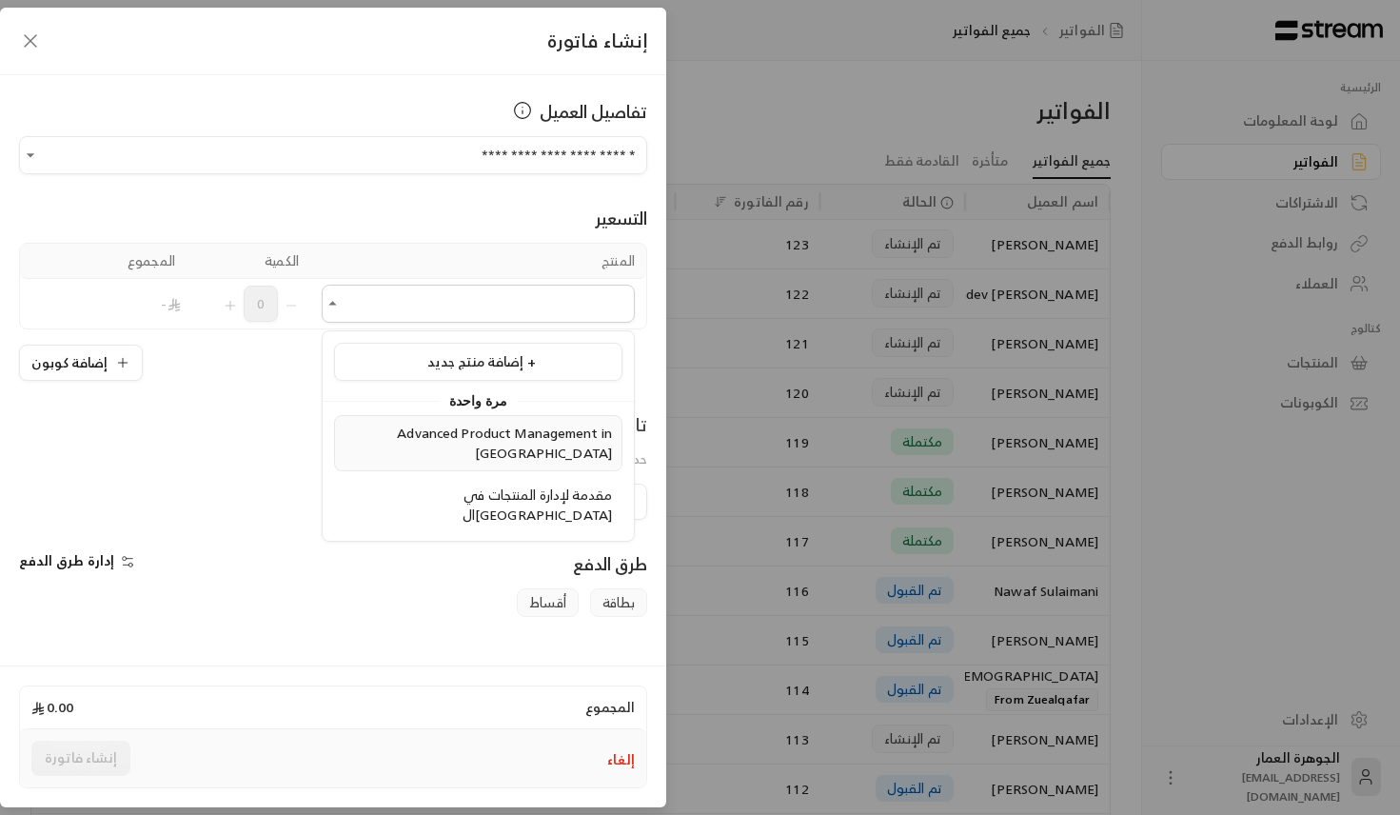
click at [489, 418] on li "Advanced Product Management in [GEOGRAPHIC_DATA]" at bounding box center [478, 443] width 288 height 56
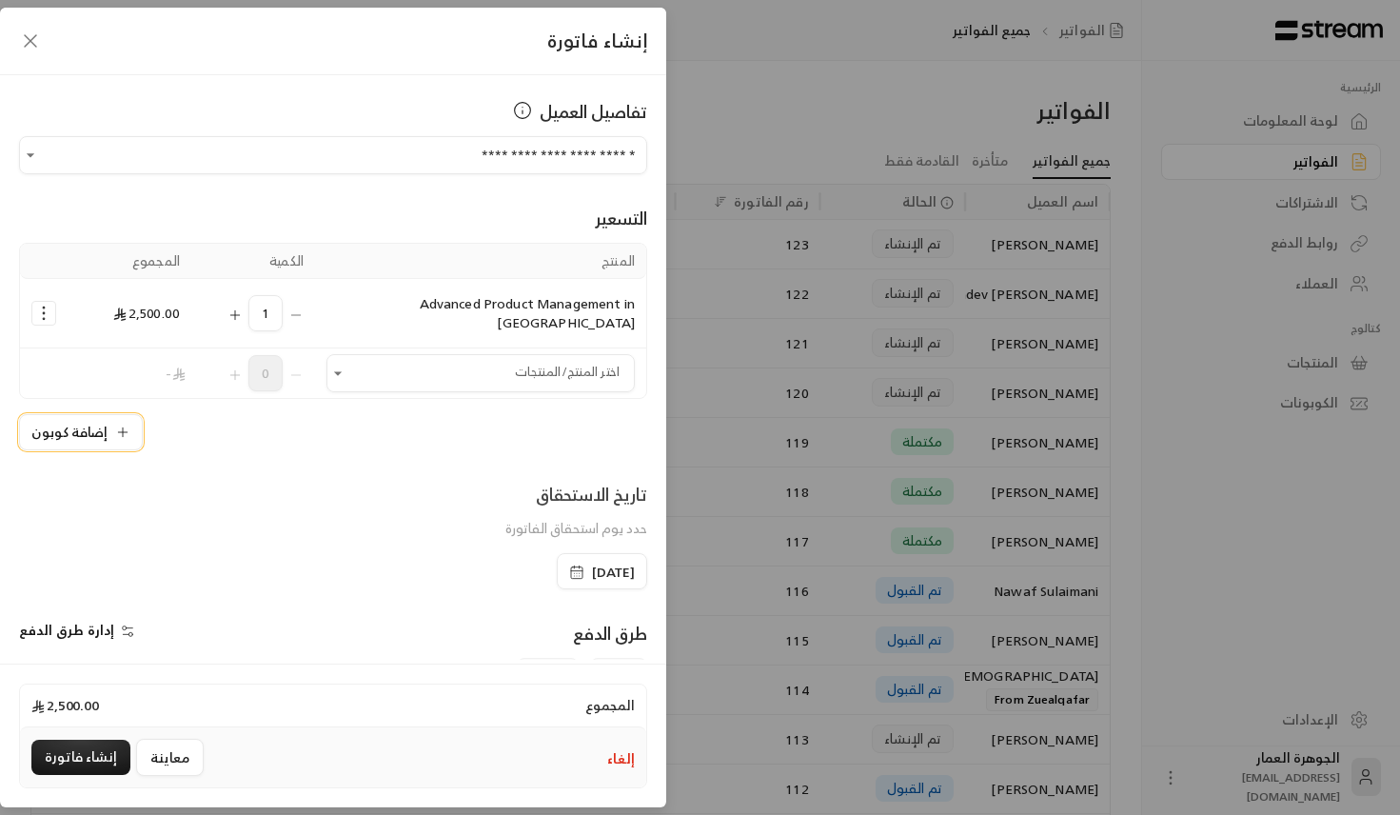
click at [92, 426] on button "إضافة كوبون" at bounding box center [81, 432] width 124 height 36
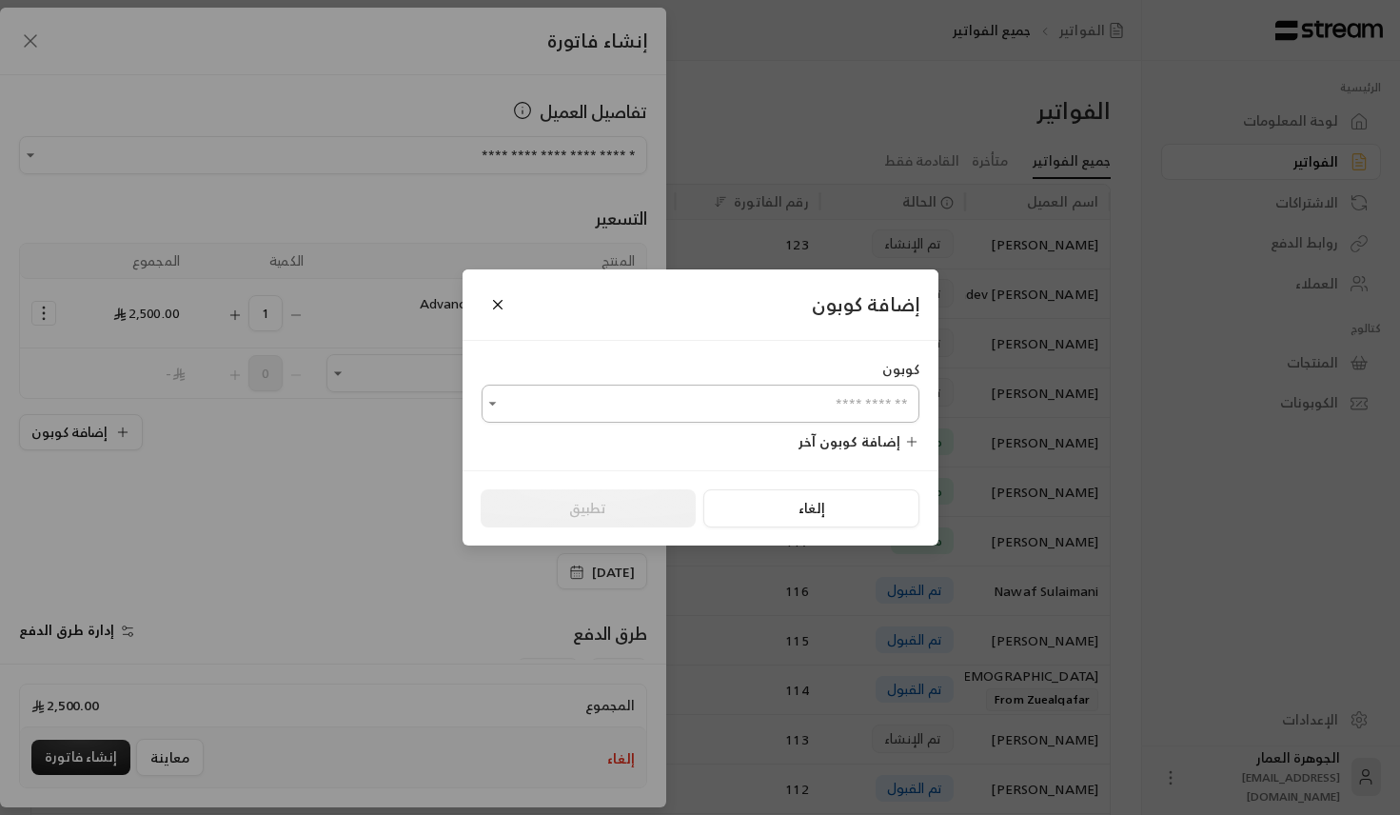
click at [643, 412] on input "اختر العميل" at bounding box center [701, 403] width 438 height 33
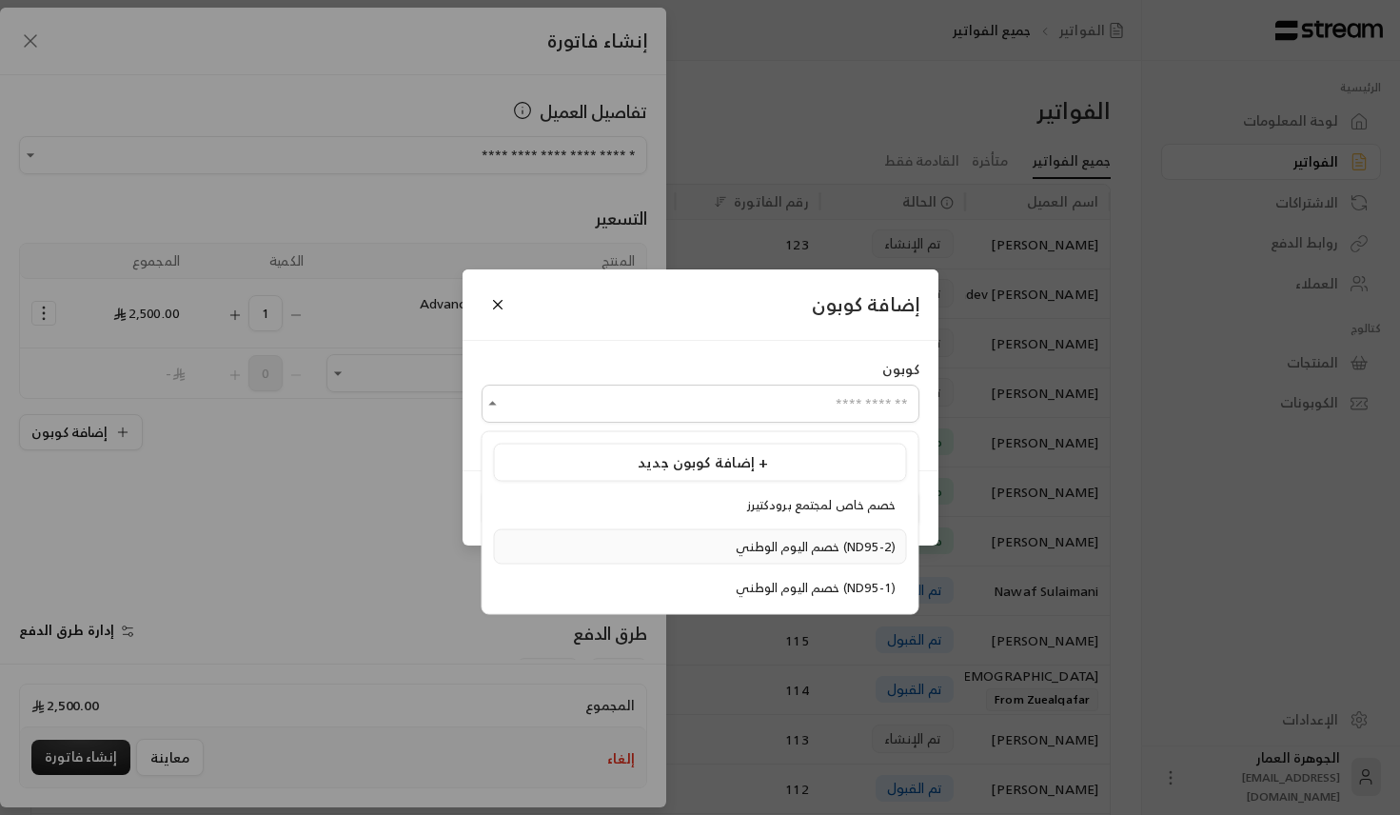
click at [736, 537] on span "خصم اليوم الوطني (ND95-2)" at bounding box center [816, 546] width 160 height 22
type input "**********"
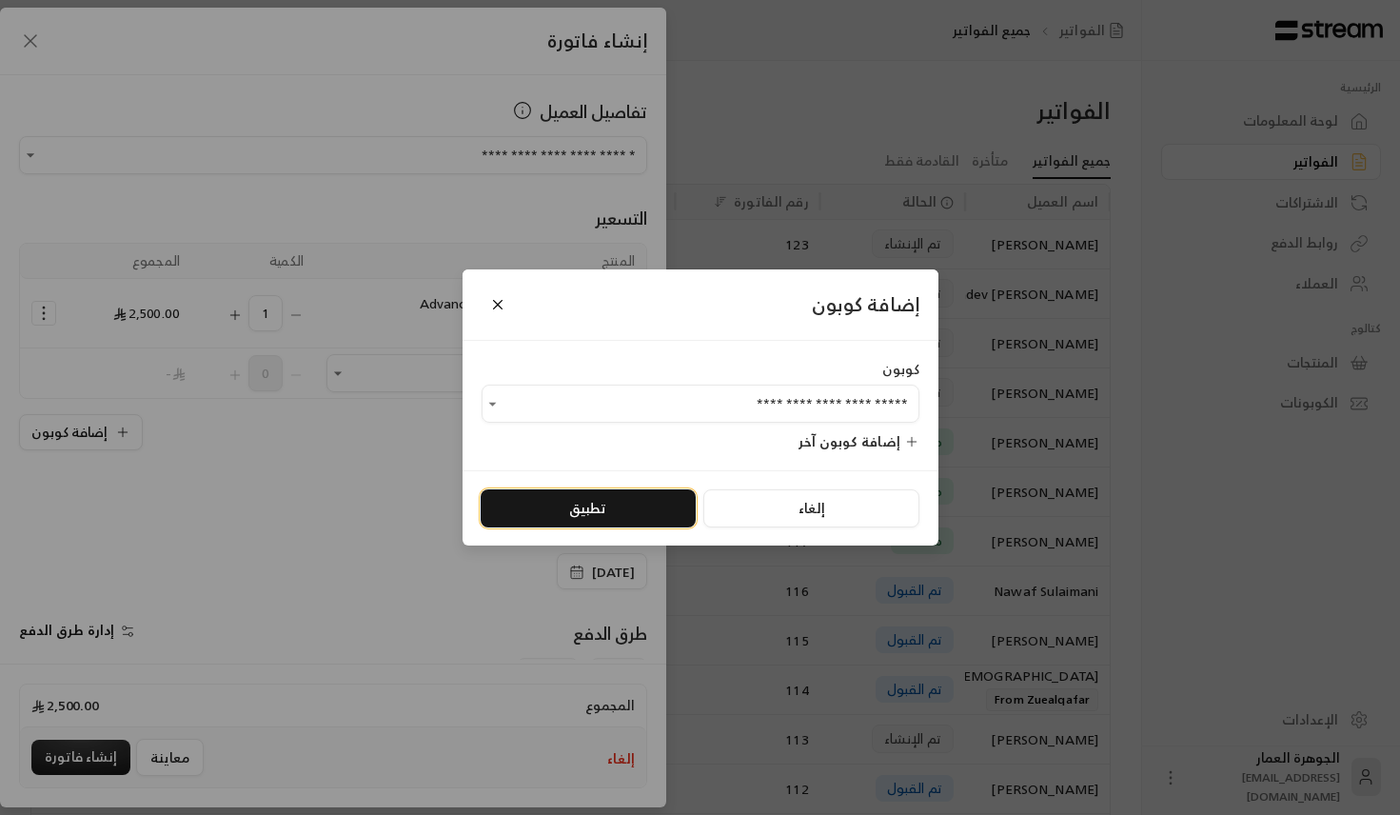
click at [594, 494] on button "تطبيق" at bounding box center [588, 508] width 215 height 38
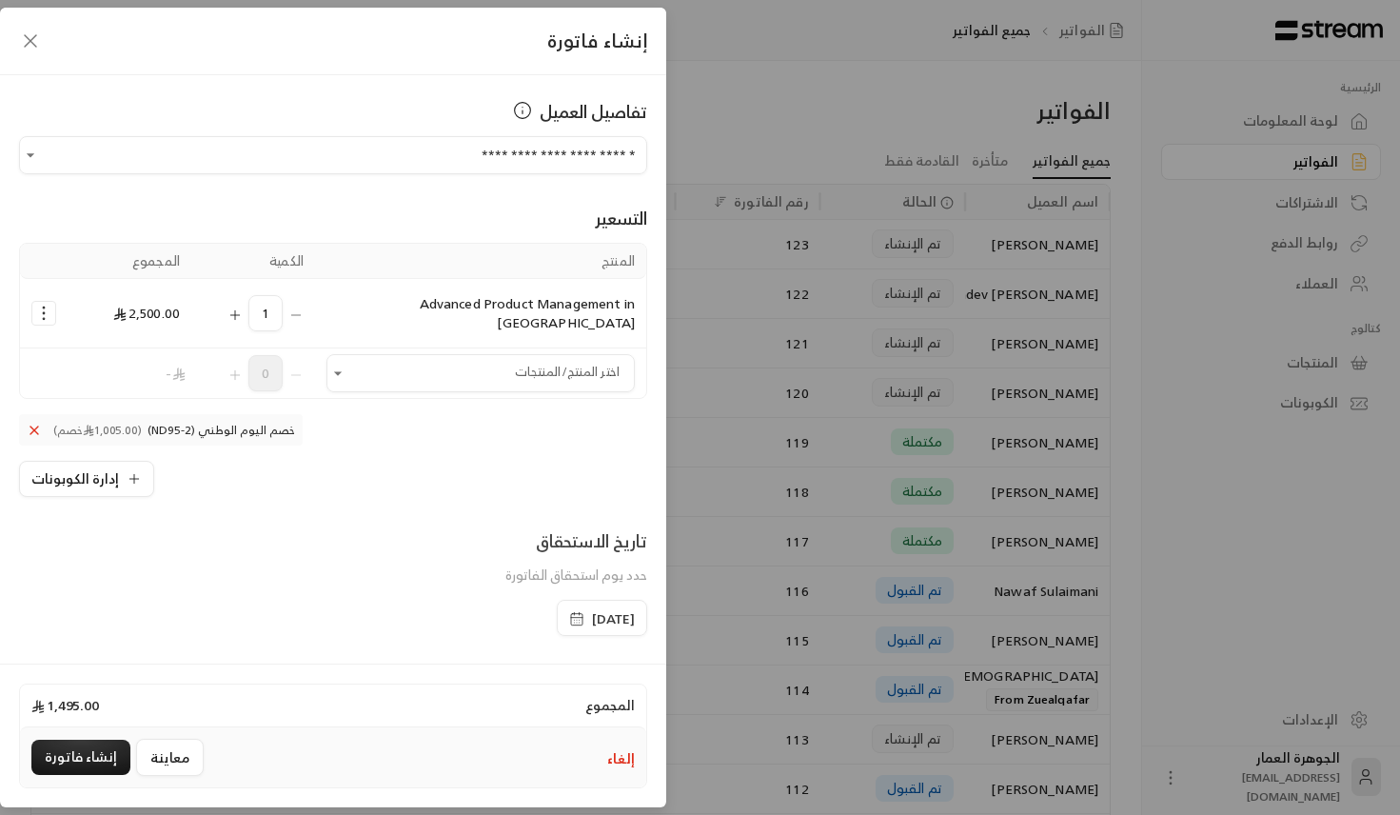
click at [592, 609] on span "[DATE]" at bounding box center [613, 618] width 43 height 19
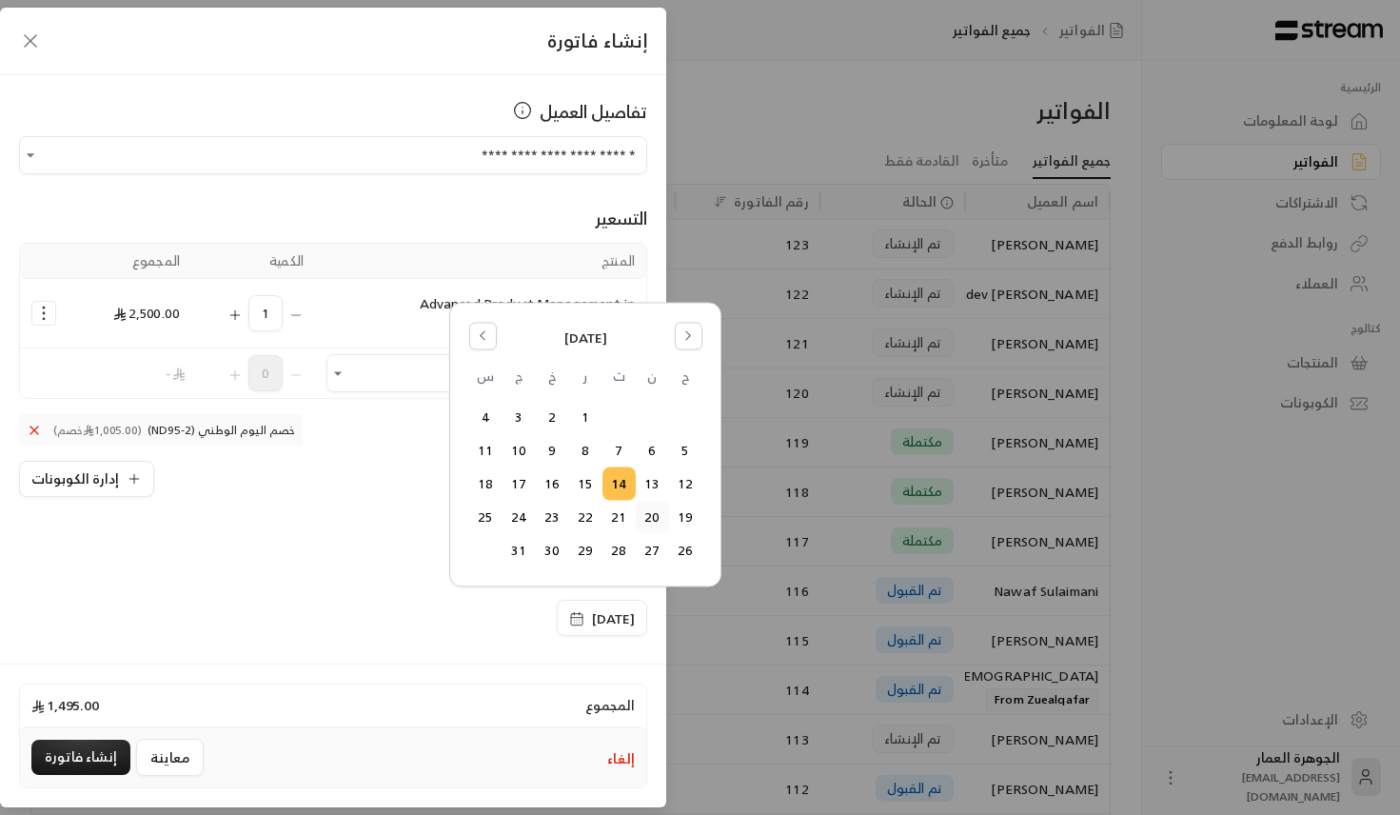
click at [644, 510] on button "20" at bounding box center [652, 517] width 31 height 31
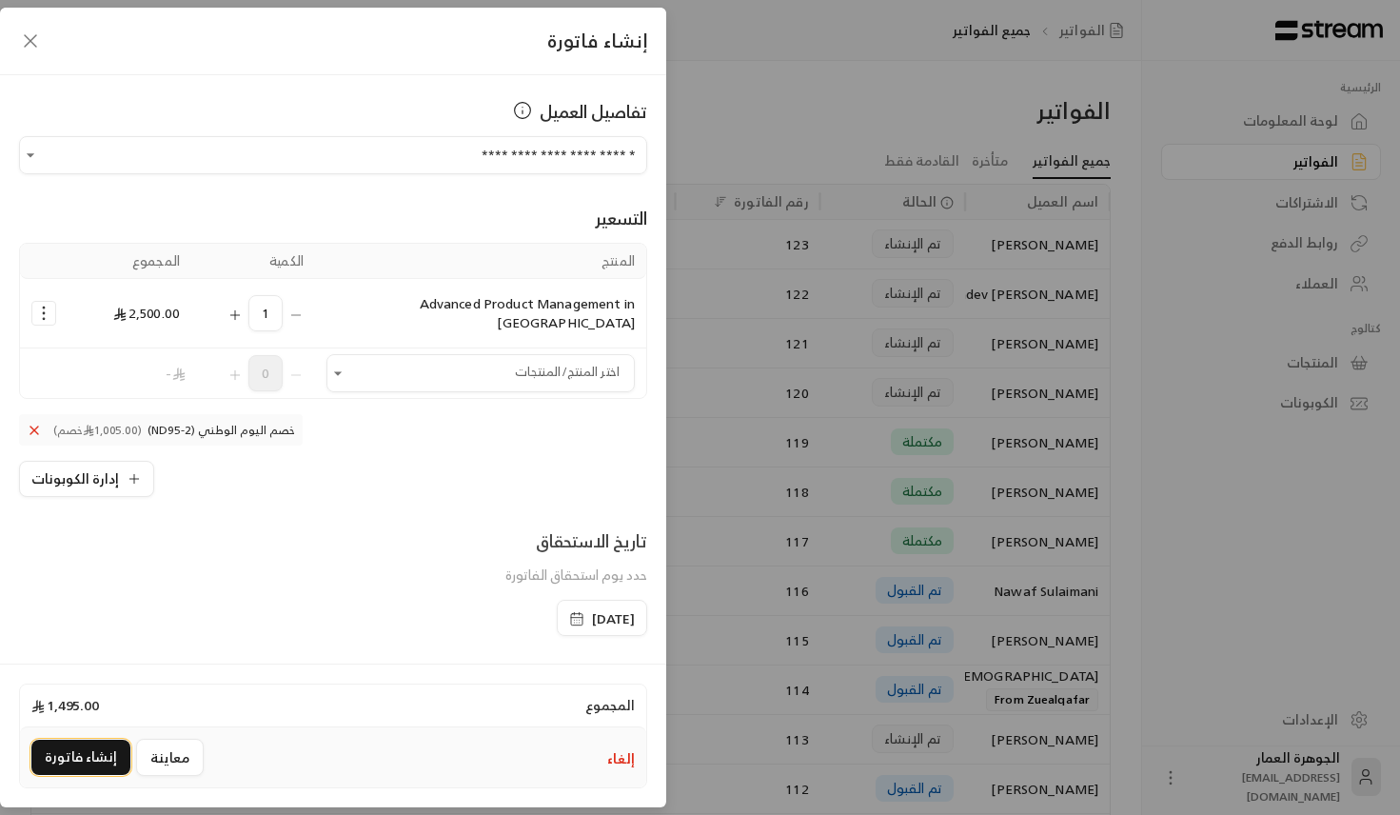
click at [88, 763] on button "إنشاء فاتورة" at bounding box center [80, 757] width 99 height 35
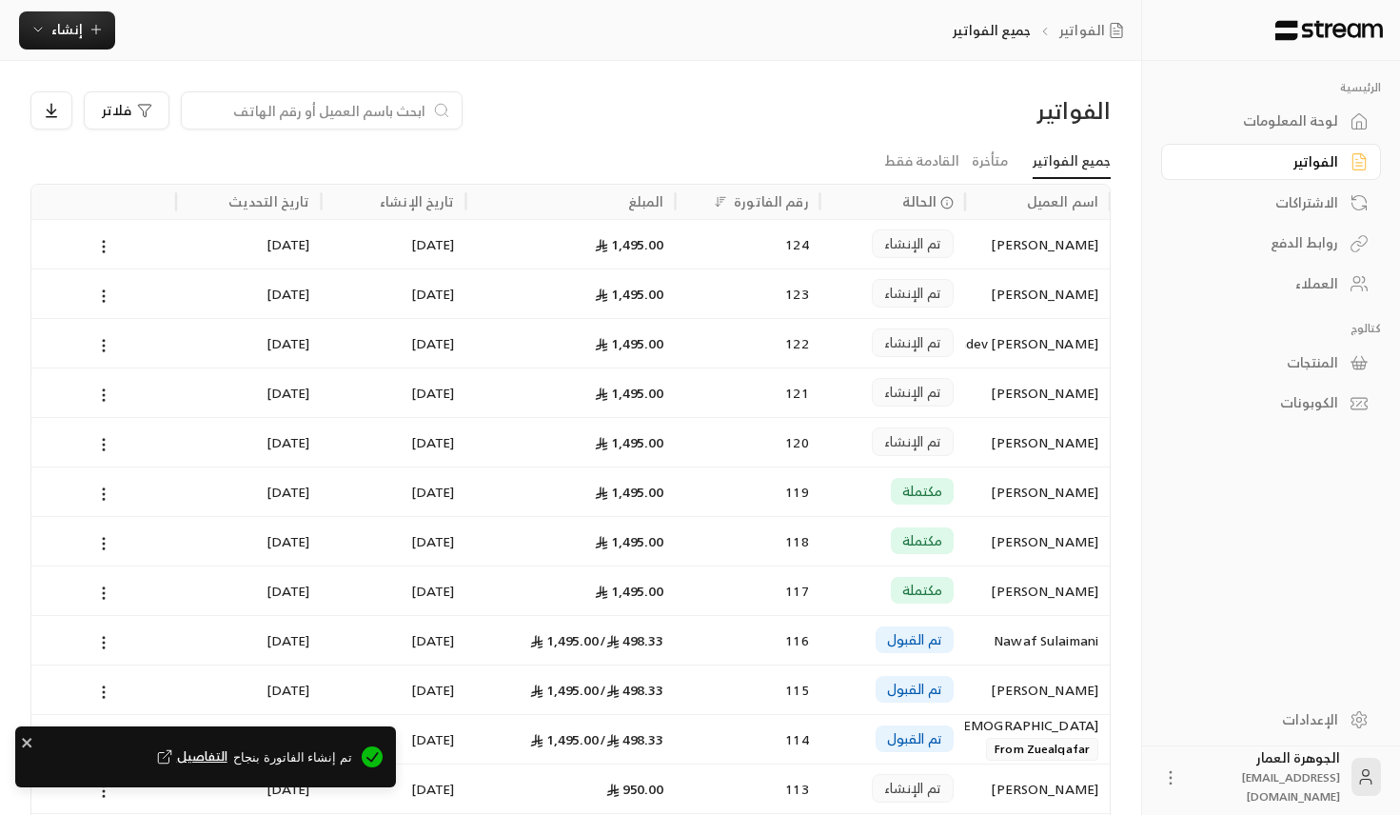
click at [208, 748] on span "التفاصيل" at bounding box center [190, 756] width 74 height 19
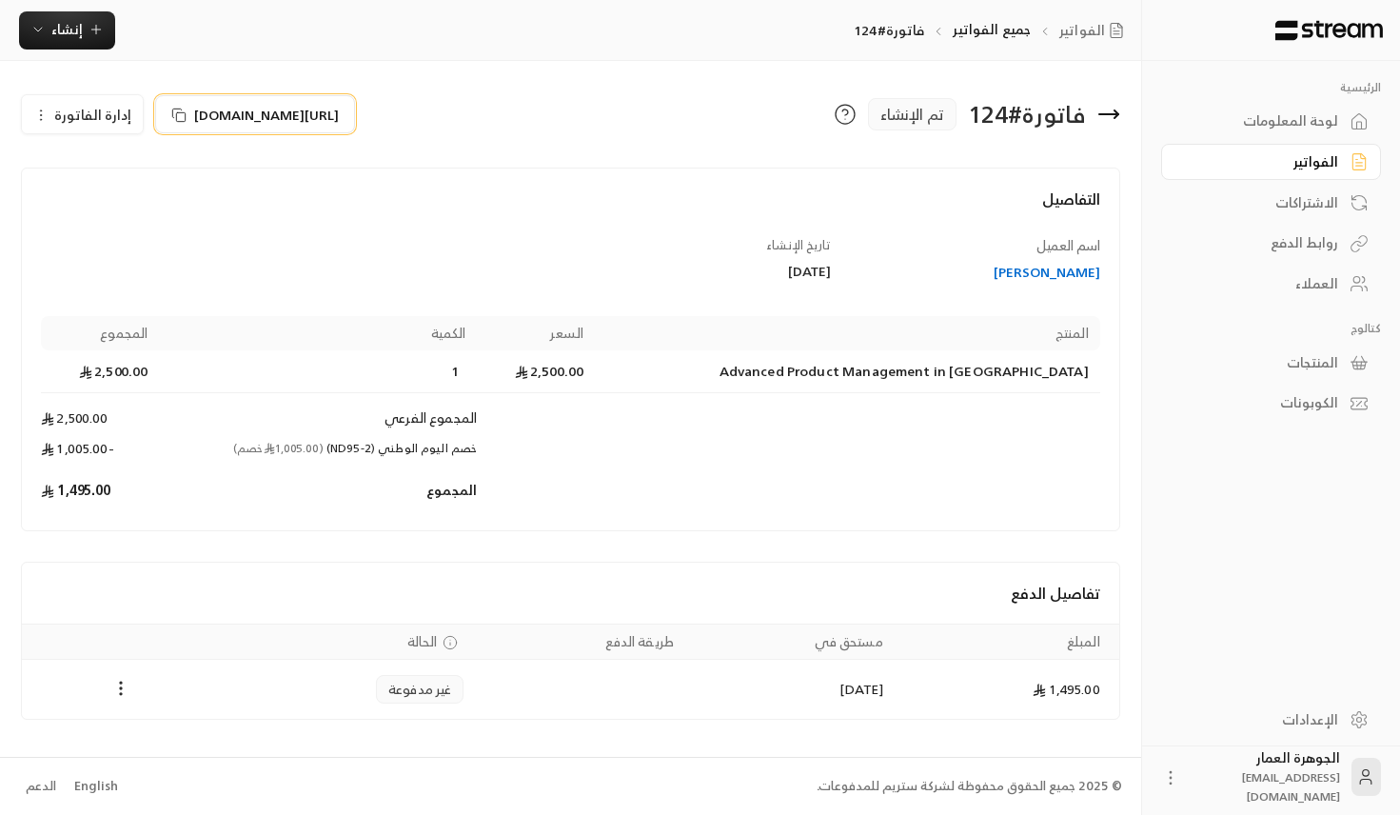
click at [310, 113] on span "[URL][DOMAIN_NAME]" at bounding box center [266, 115] width 145 height 20
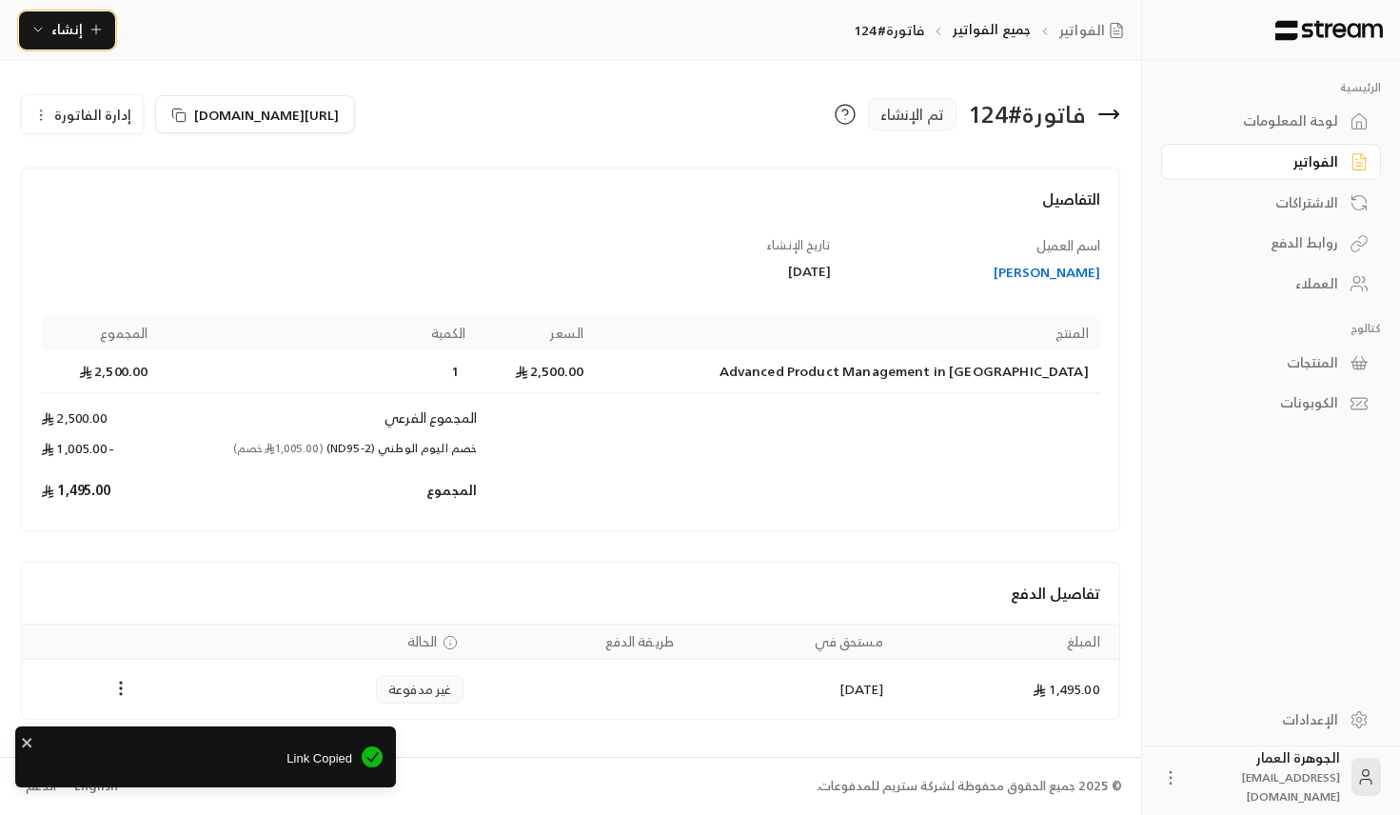
click at [100, 26] on icon "button" at bounding box center [96, 29] width 15 height 15
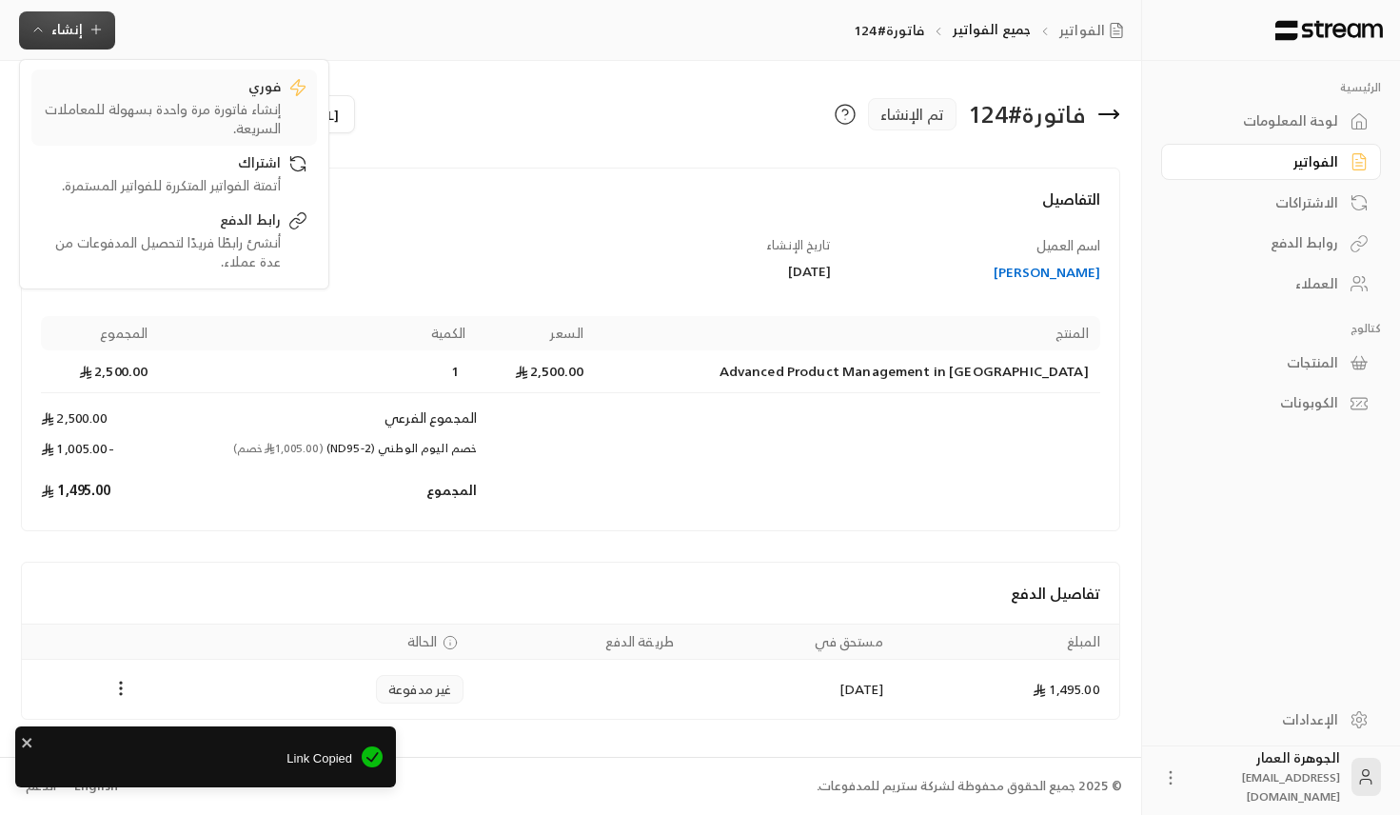
click at [214, 95] on div "فوري" at bounding box center [161, 88] width 240 height 23
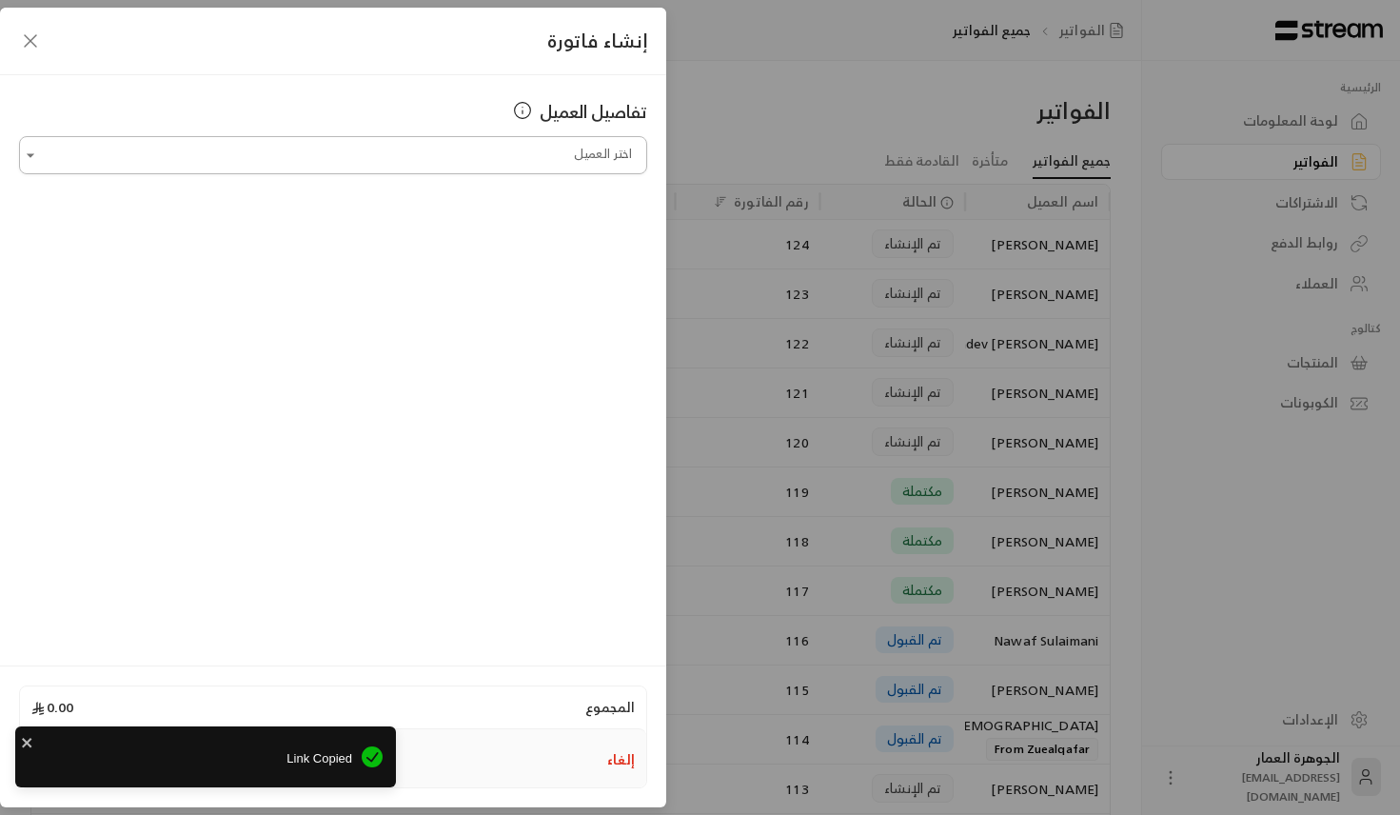
click at [438, 146] on input "اختر العميل" at bounding box center [333, 155] width 628 height 33
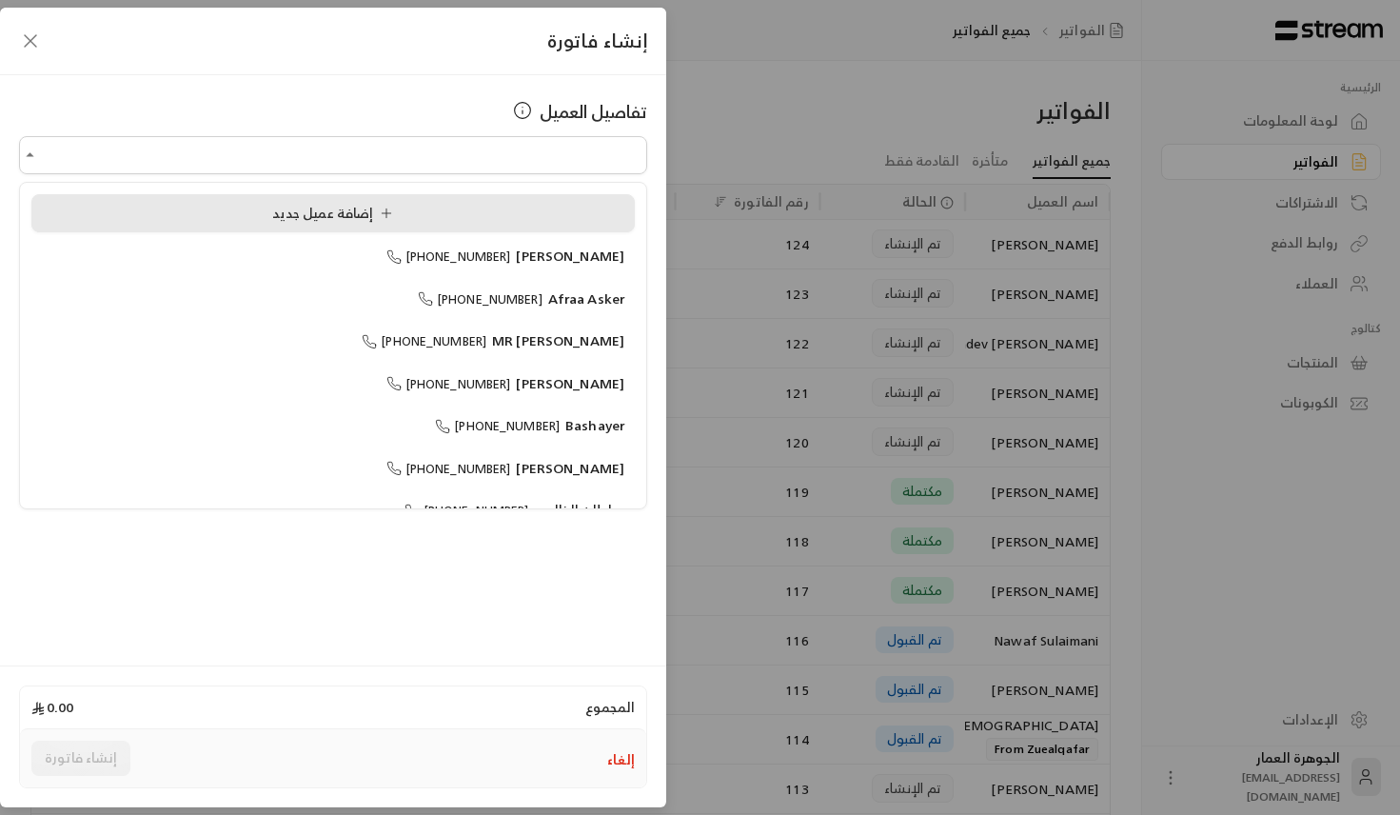
click at [261, 211] on div "إضافة عميل جديد" at bounding box center [333, 214] width 583 height 20
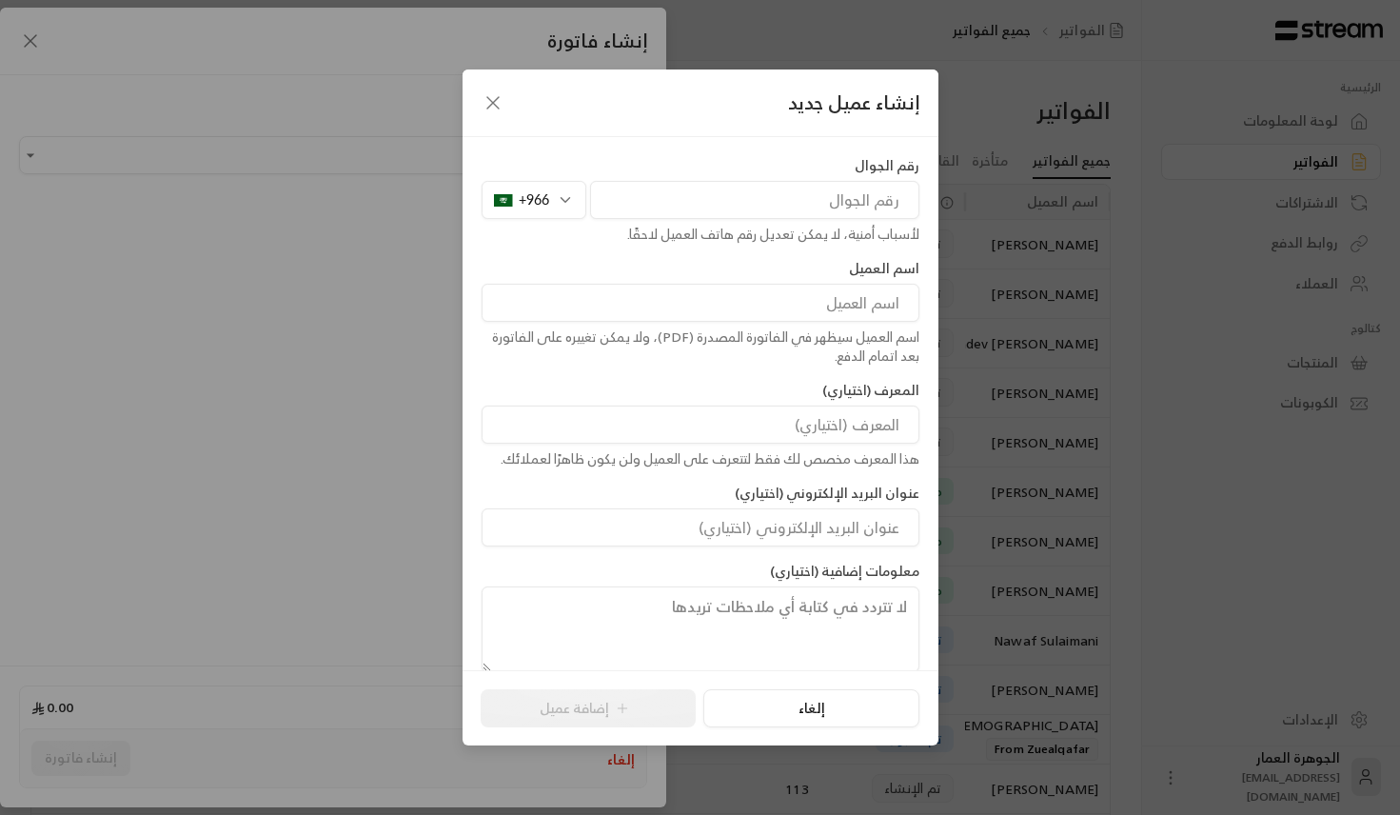
click at [701, 207] on input "tel" at bounding box center [754, 200] width 329 height 38
paste input "560691421"
type input "560691421"
click at [866, 313] on input at bounding box center [701, 303] width 438 height 38
paste input "Yacoub"
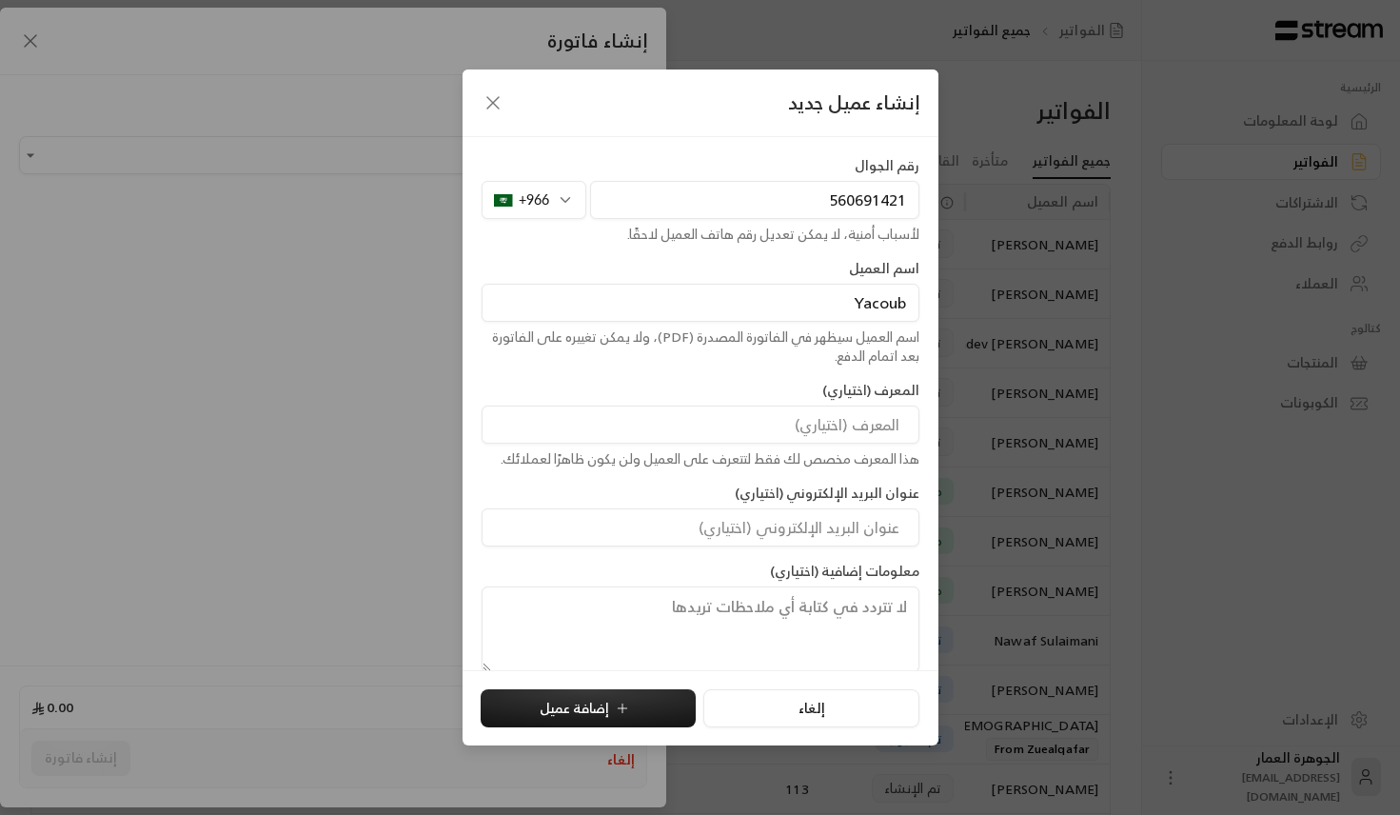
paste input "Kanita"
type input "Yacoub Kanita"
click at [576, 719] on button "إضافة عميل" at bounding box center [588, 708] width 215 height 38
type input "**********"
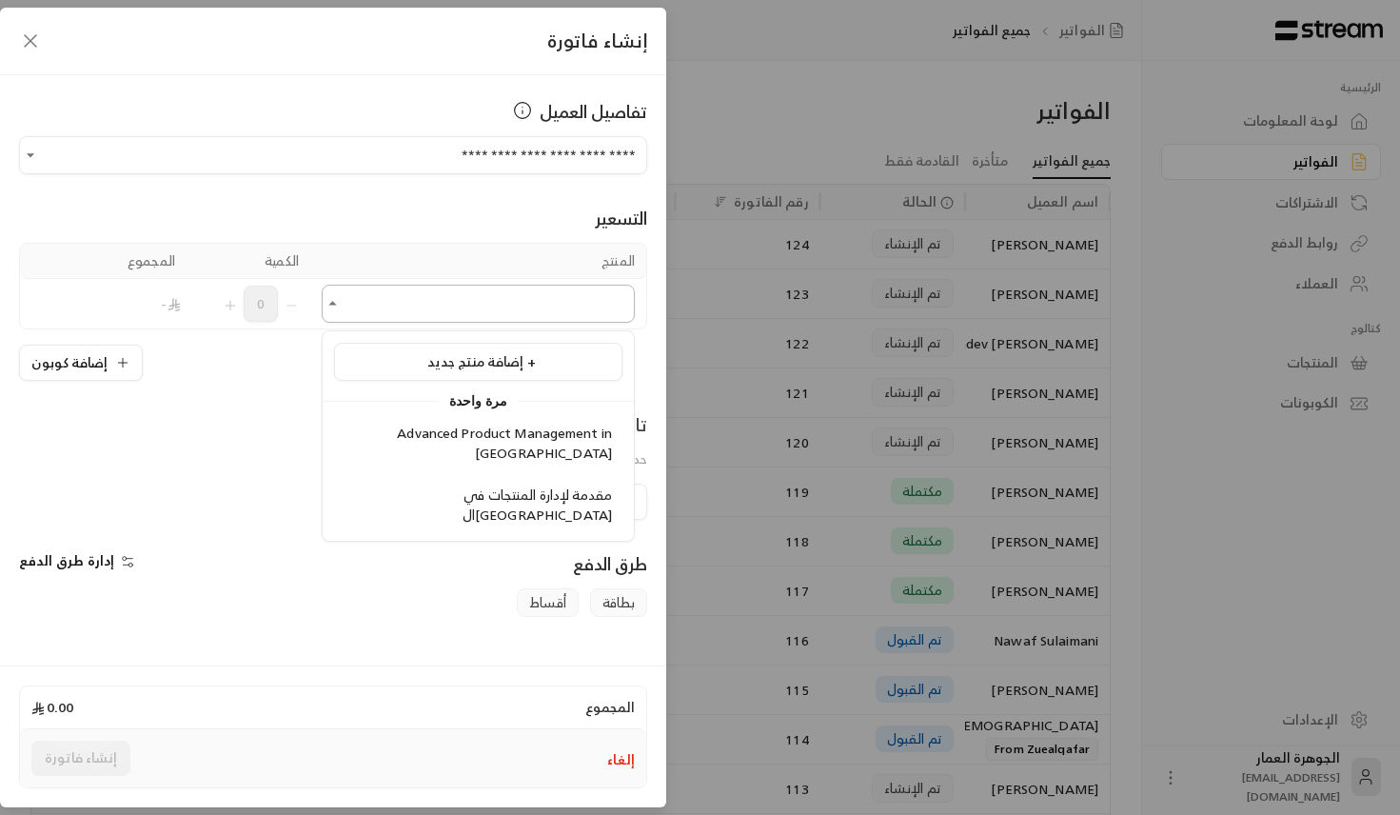
click at [565, 316] on input "اختر العميل" at bounding box center [478, 303] width 313 height 33
click at [479, 430] on span "Advanced Product Management in [GEOGRAPHIC_DATA]" at bounding box center [504, 443] width 215 height 44
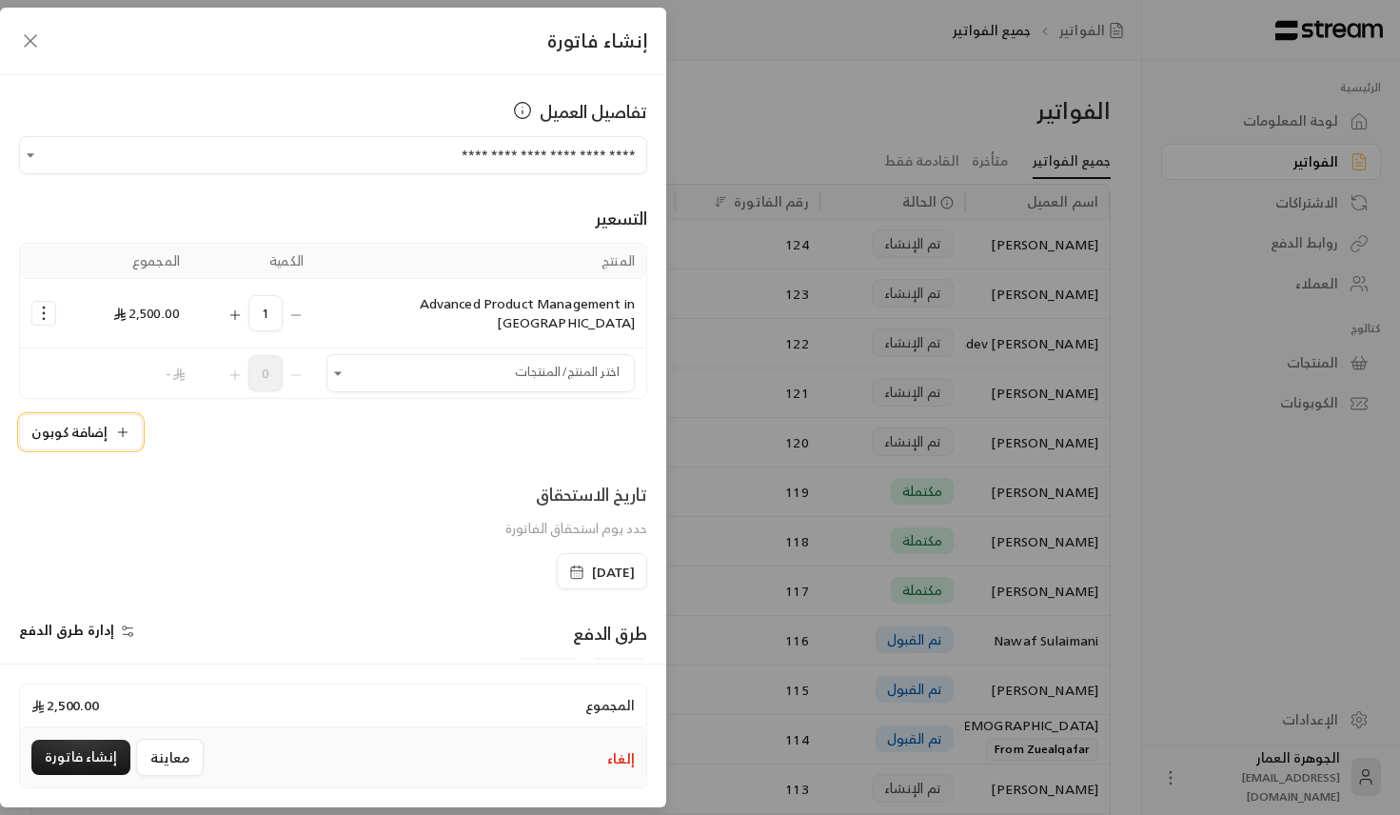
click at [109, 416] on button "إضافة كوبون" at bounding box center [81, 432] width 124 height 36
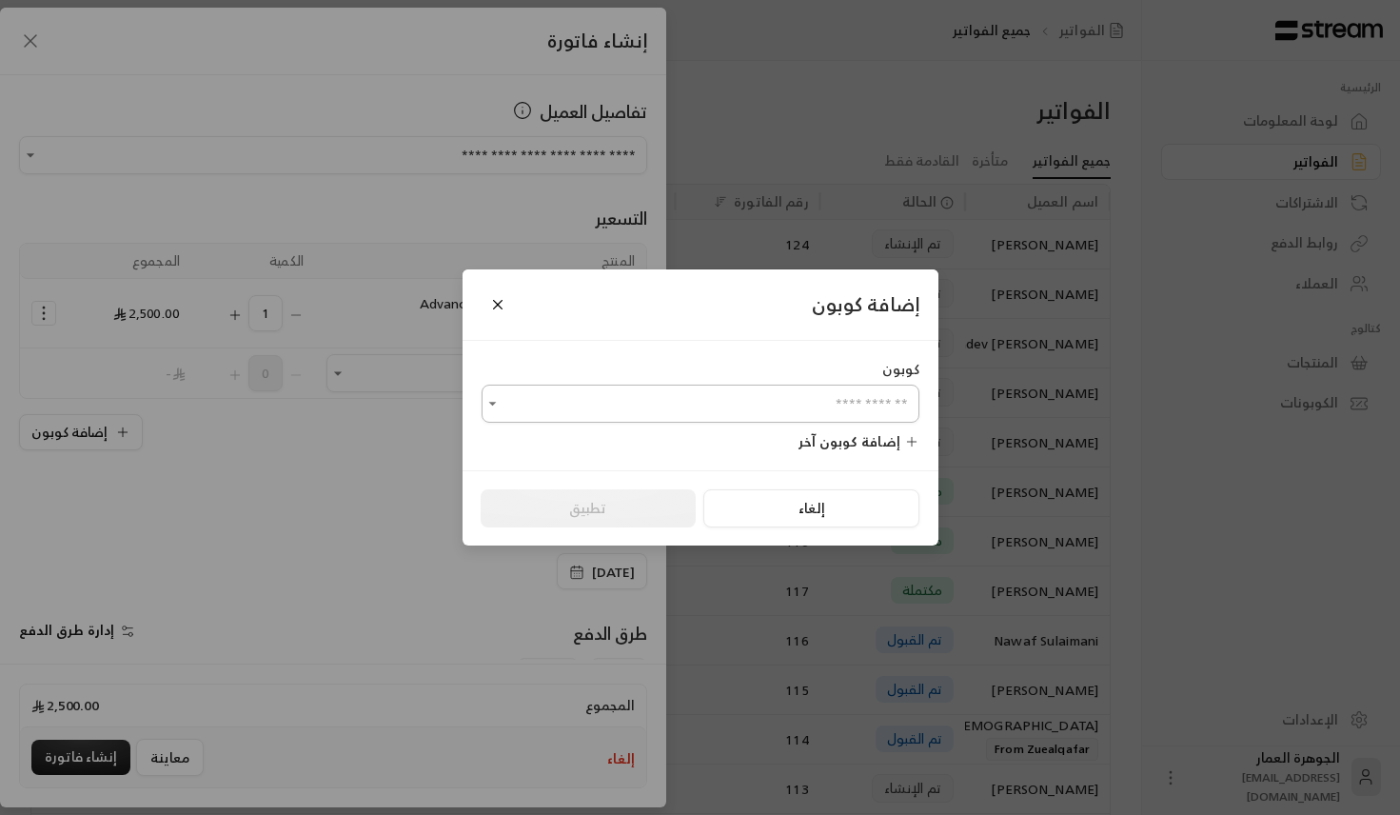
click at [654, 412] on input "اختر العميل" at bounding box center [701, 403] width 438 height 33
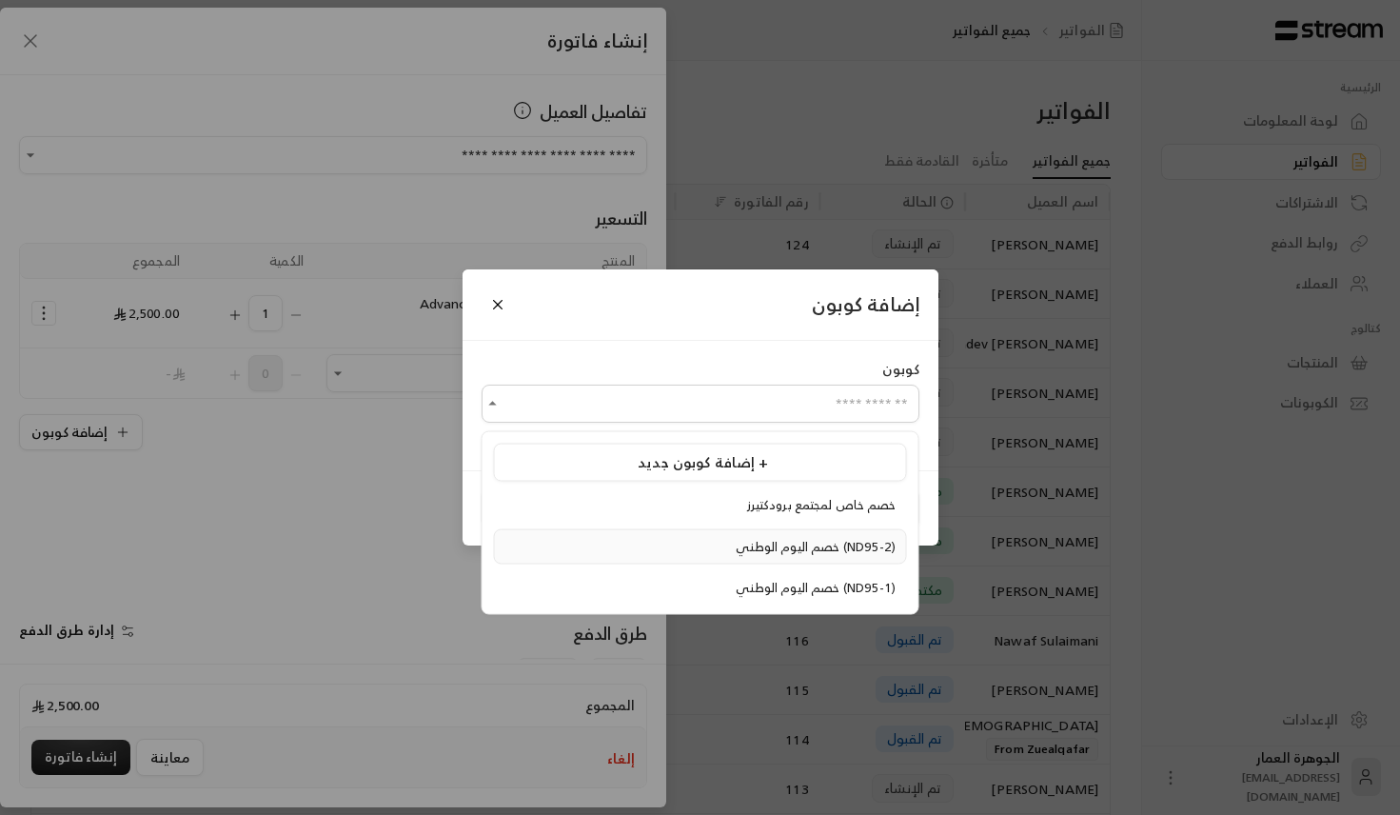
click at [736, 548] on span "خصم اليوم الوطني (ND95-2)" at bounding box center [816, 546] width 160 height 22
type input "**********"
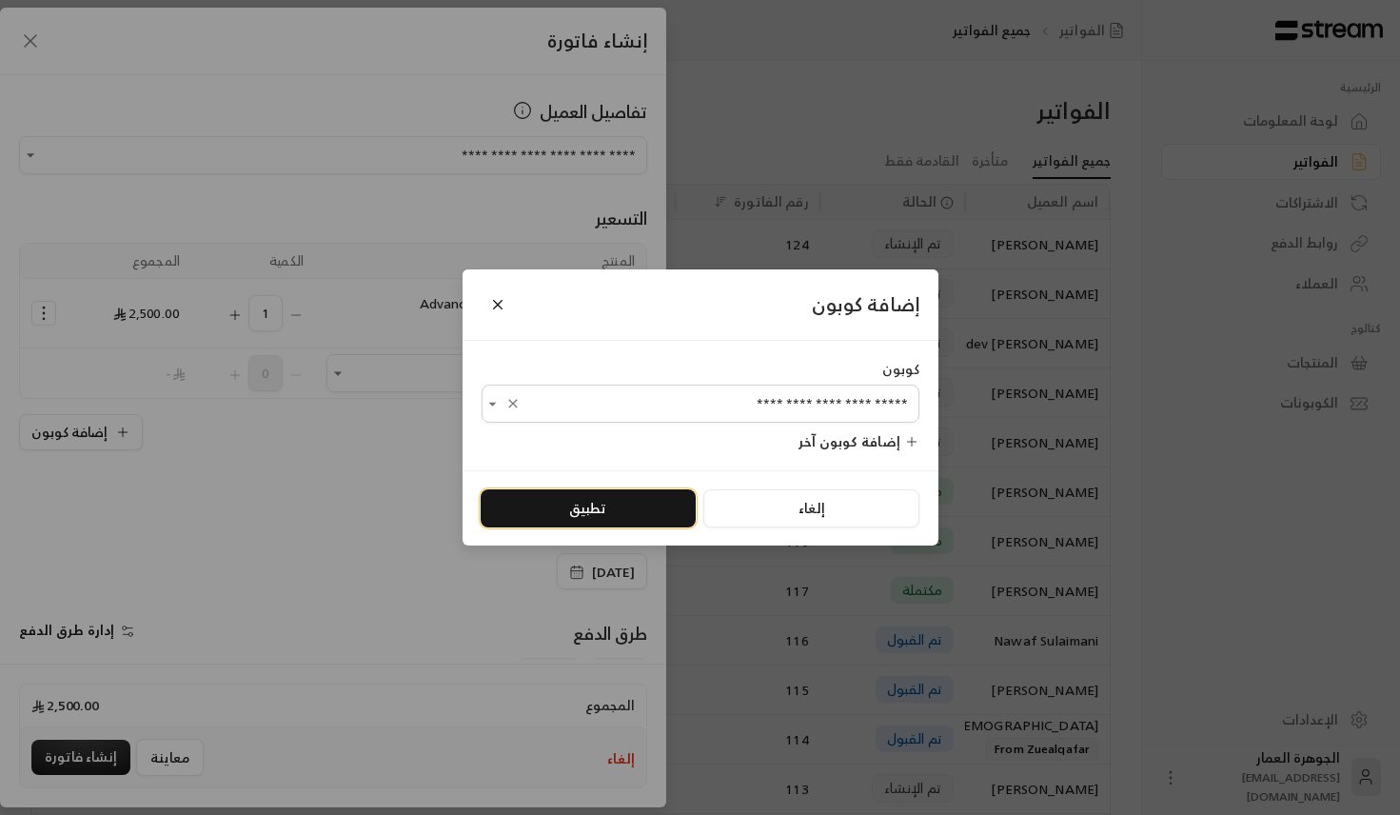
click at [576, 511] on button "تطبيق" at bounding box center [588, 508] width 215 height 38
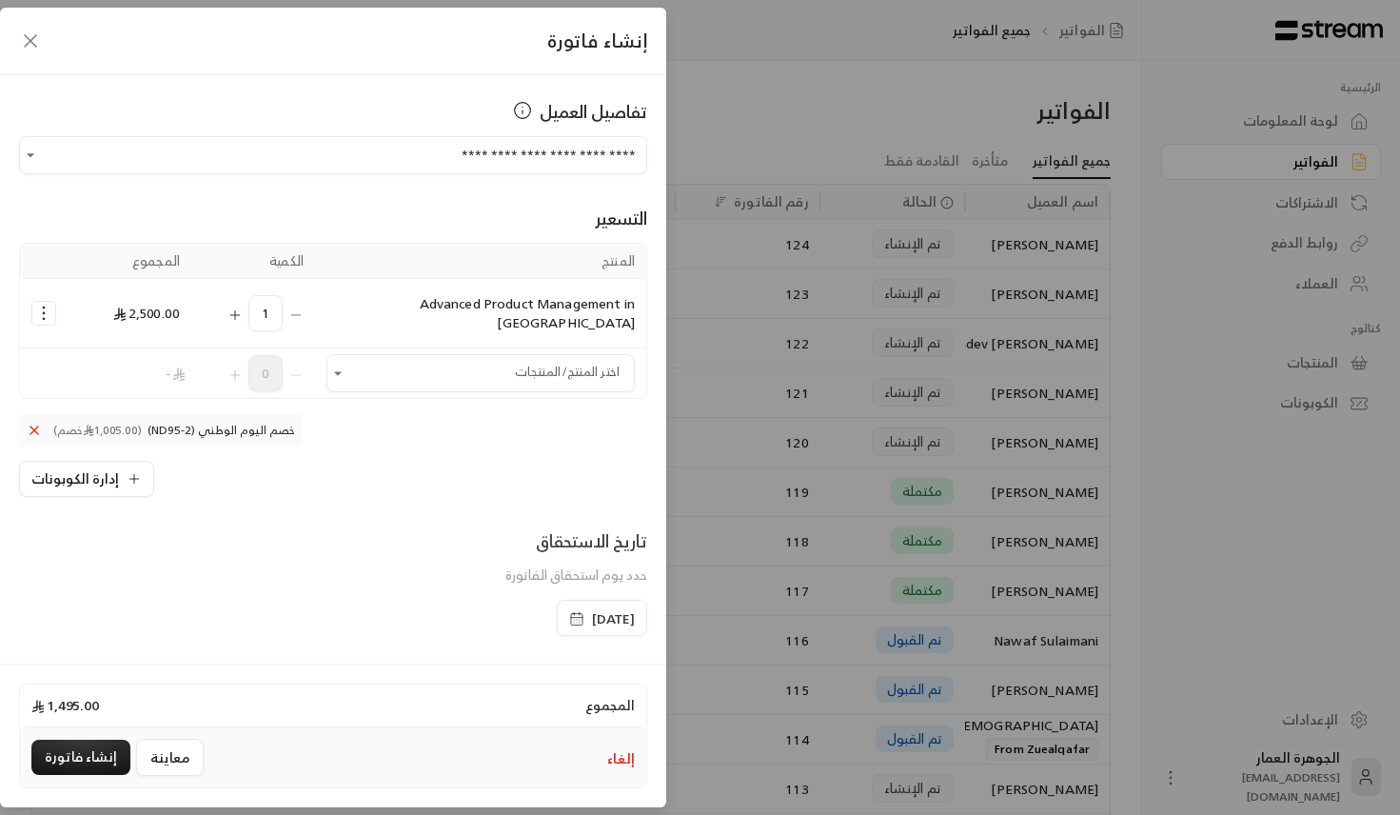
click at [592, 609] on span "[DATE]" at bounding box center [613, 618] width 43 height 19
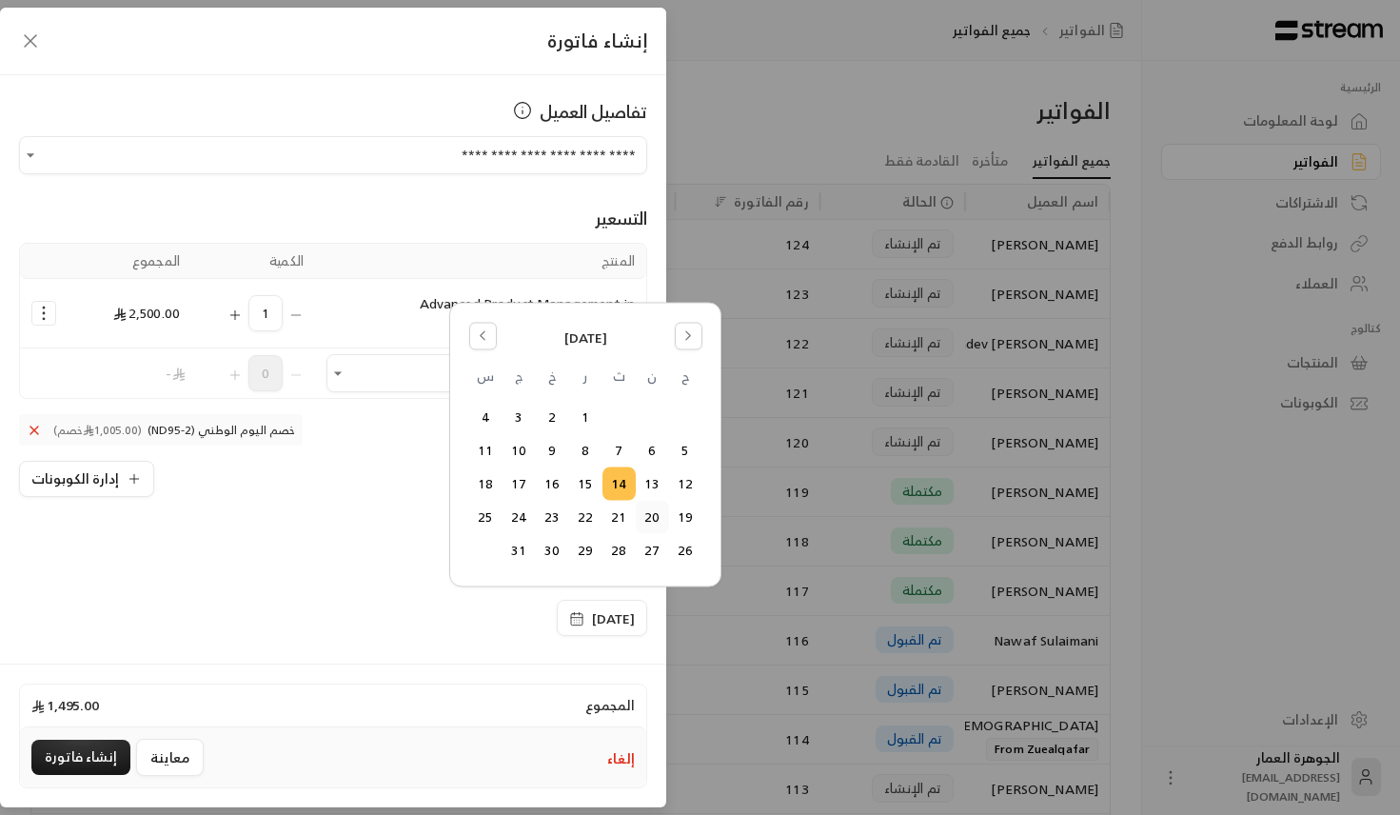
click at [642, 508] on button "20" at bounding box center [652, 517] width 31 height 31
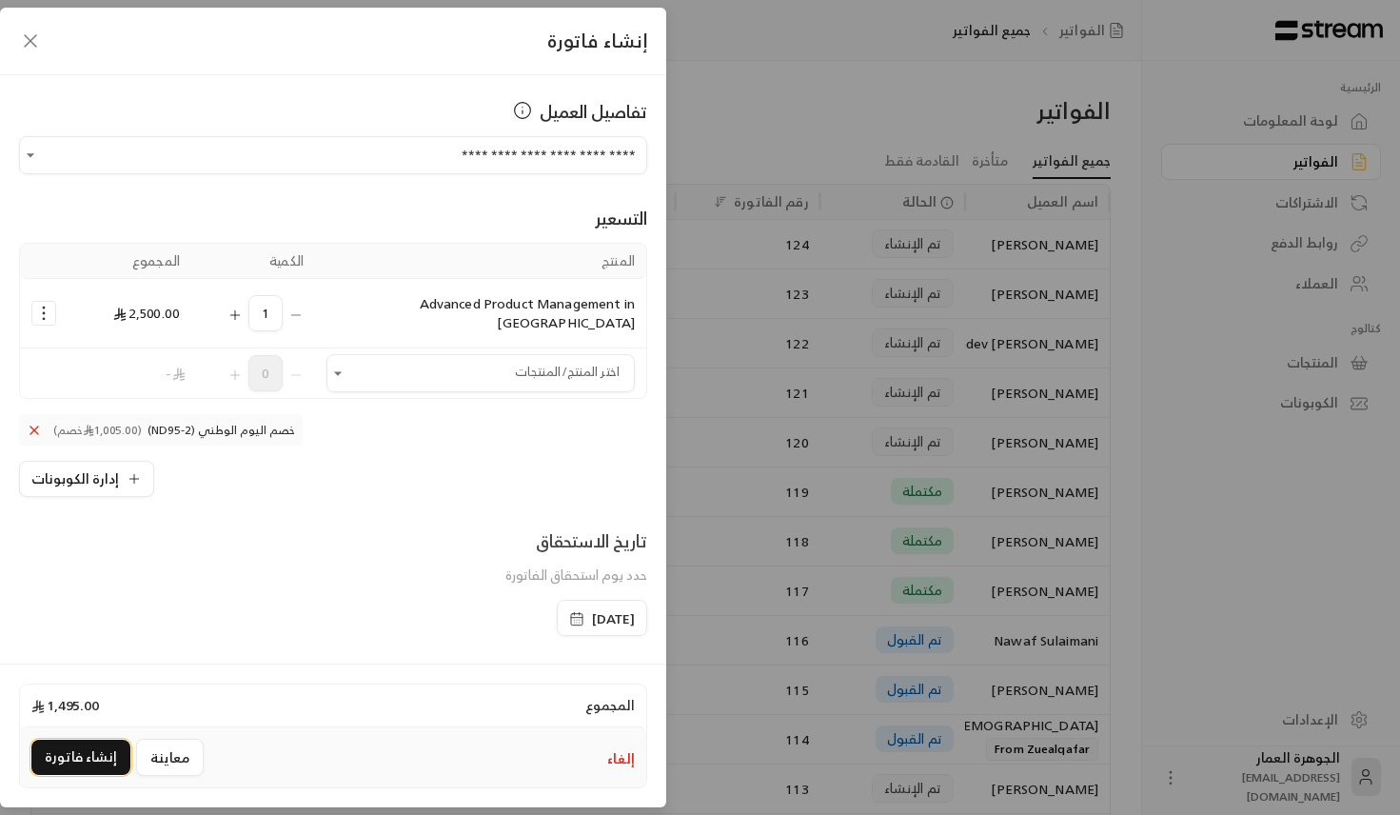
click at [58, 756] on button "إنشاء فاتورة" at bounding box center [80, 757] width 99 height 35
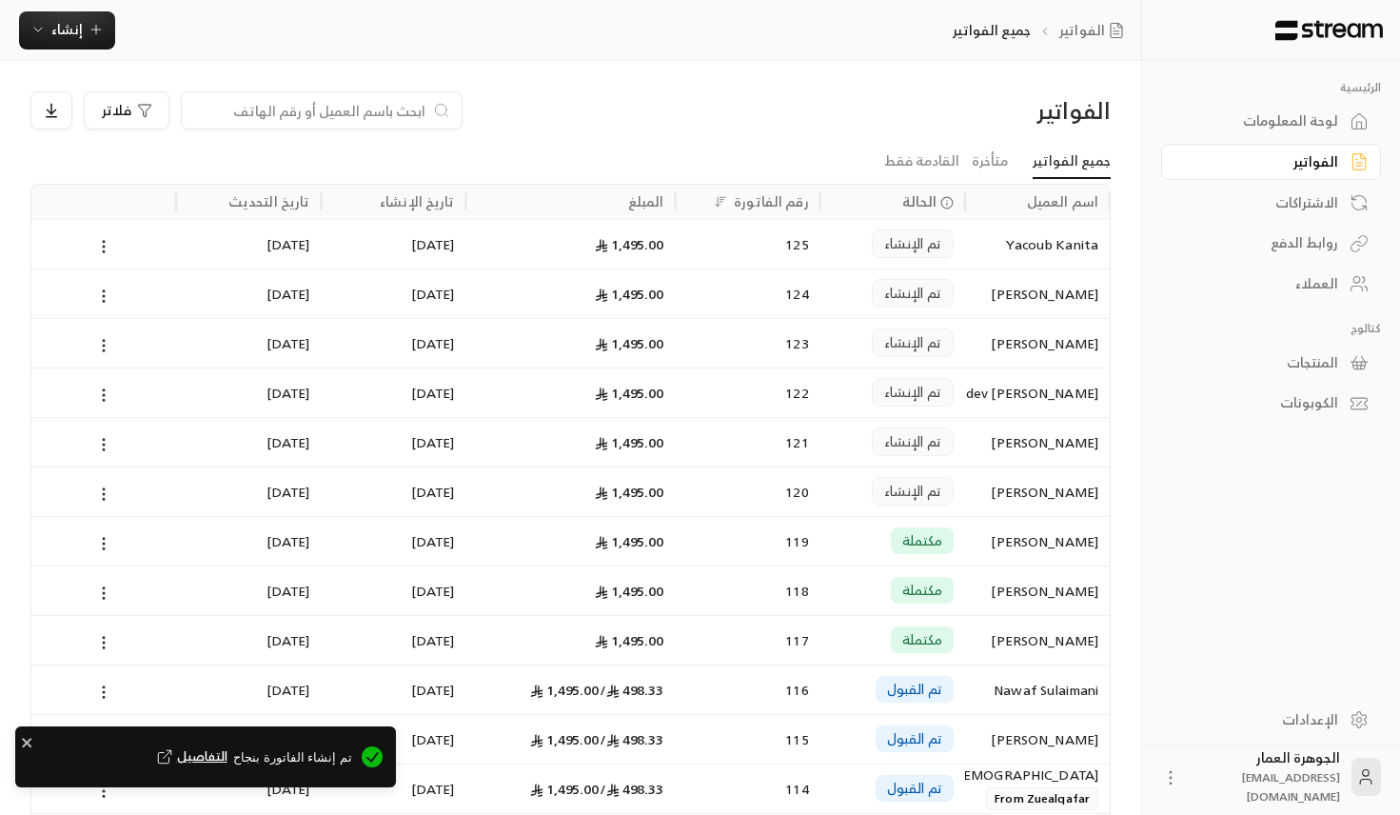
click at [226, 756] on span "التفاصيل" at bounding box center [190, 756] width 74 height 19
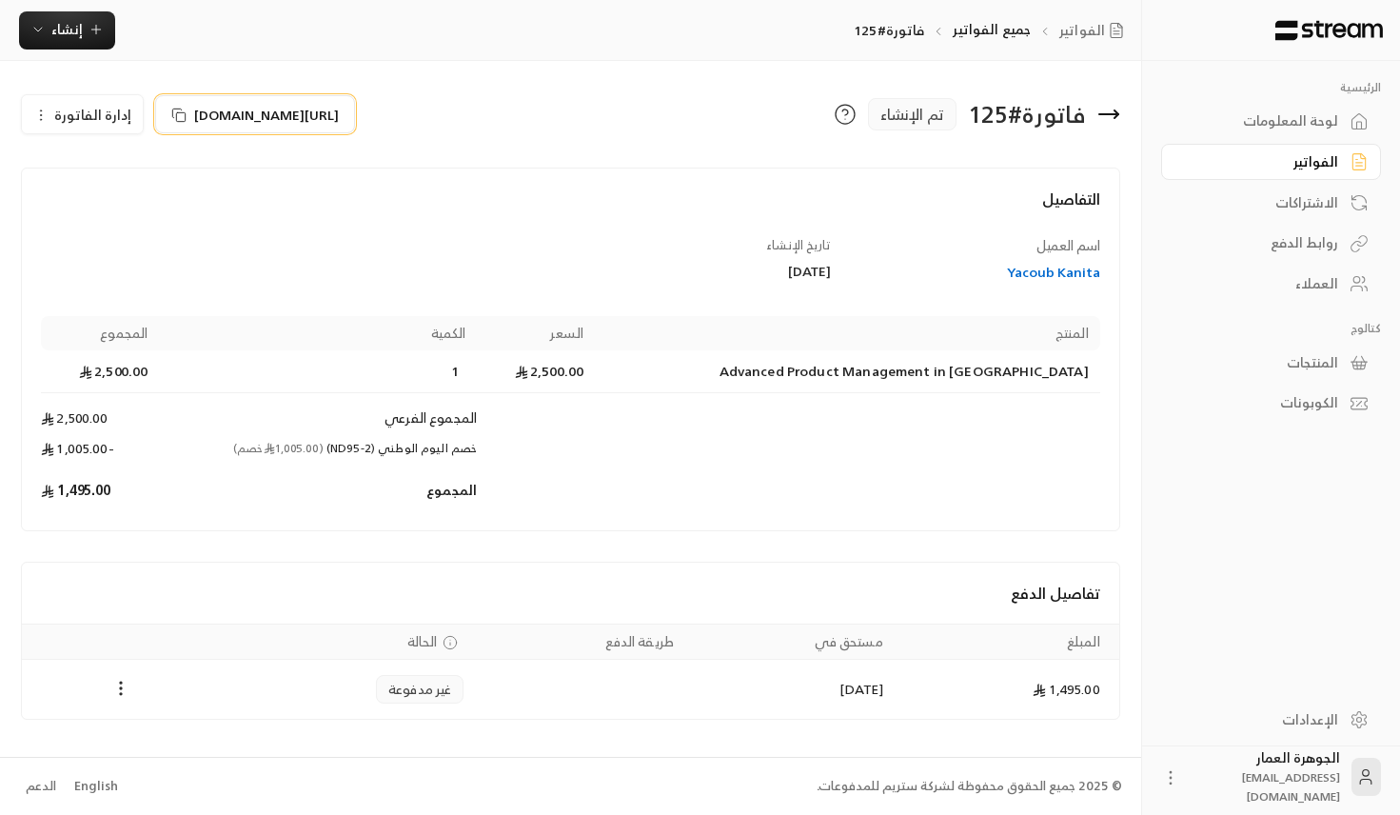
click at [307, 108] on span "[URL][DOMAIN_NAME]" at bounding box center [266, 115] width 145 height 20
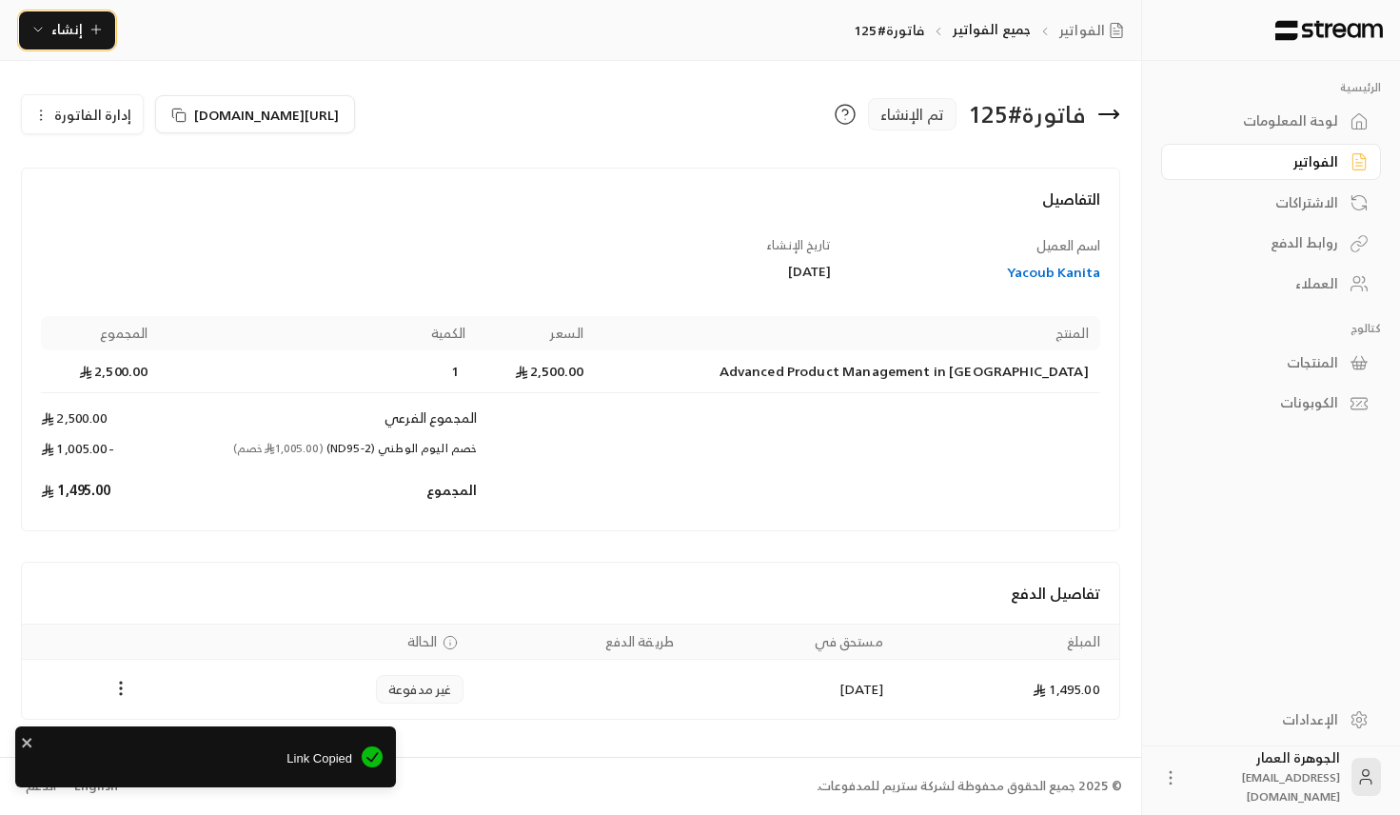
click at [58, 34] on span "إنشاء" at bounding box center [66, 29] width 31 height 24
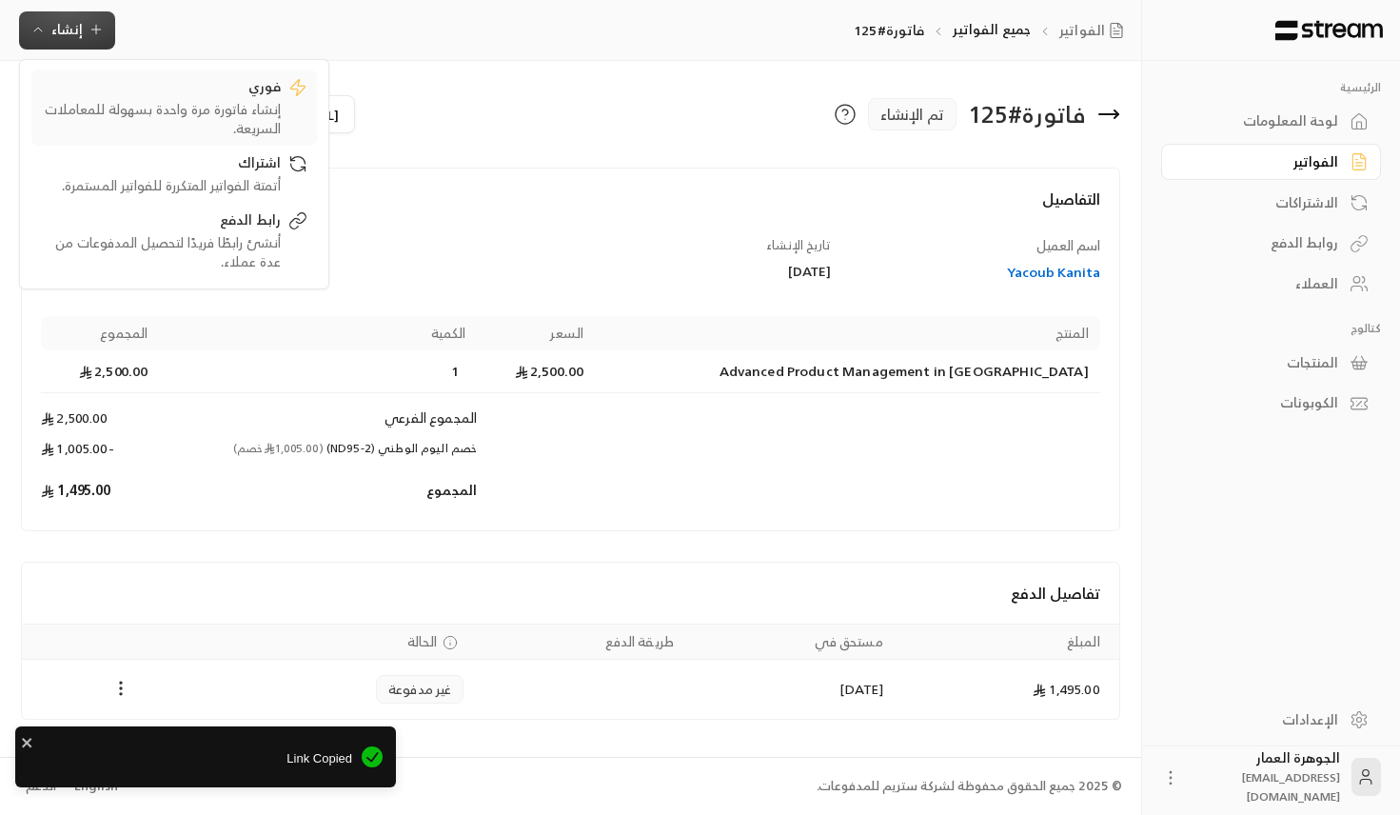
click at [243, 113] on div "إنشاء فاتورة مرة واحدة بسهولة للمعاملات السريعة." at bounding box center [161, 119] width 240 height 38
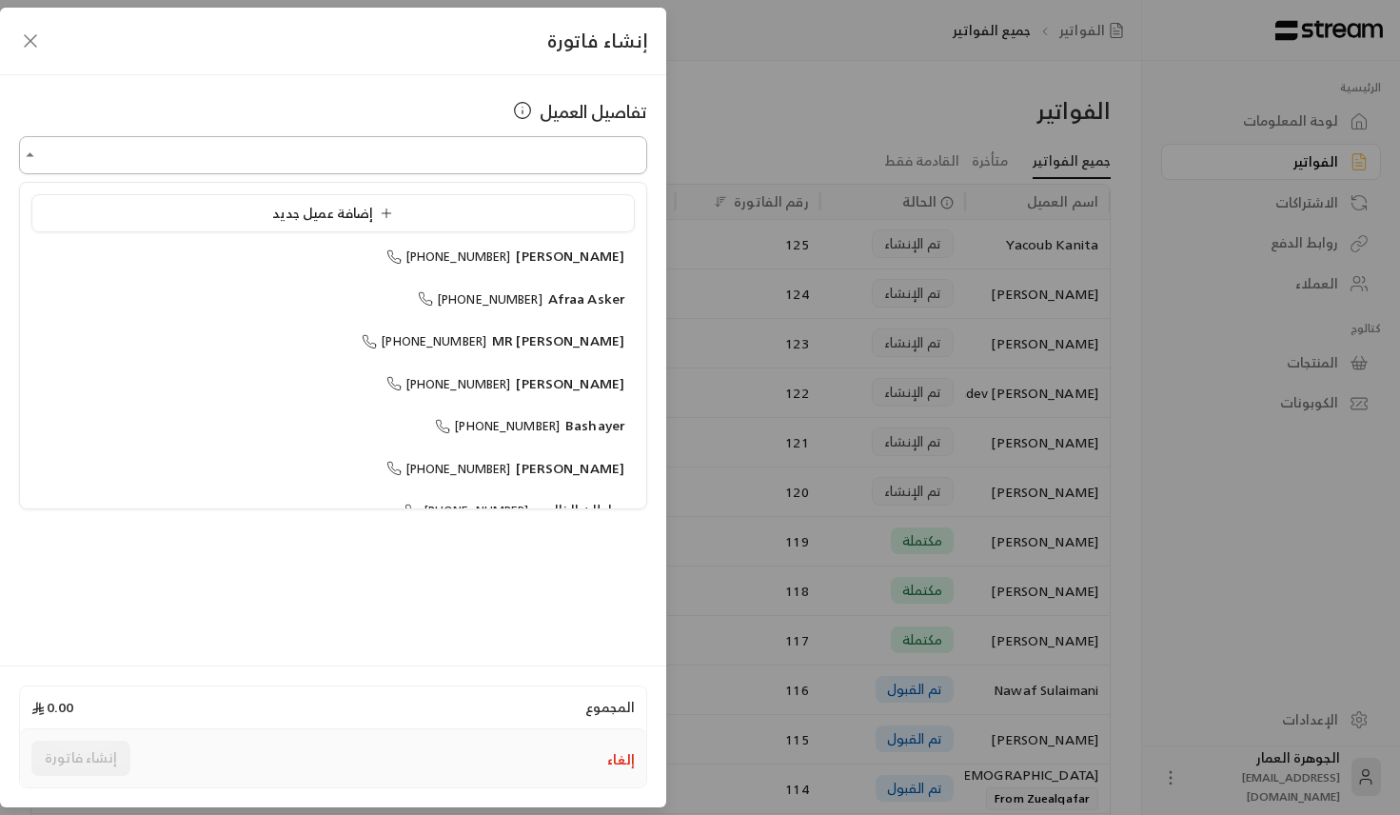
click at [414, 166] on input "اختر العميل" at bounding box center [333, 155] width 628 height 33
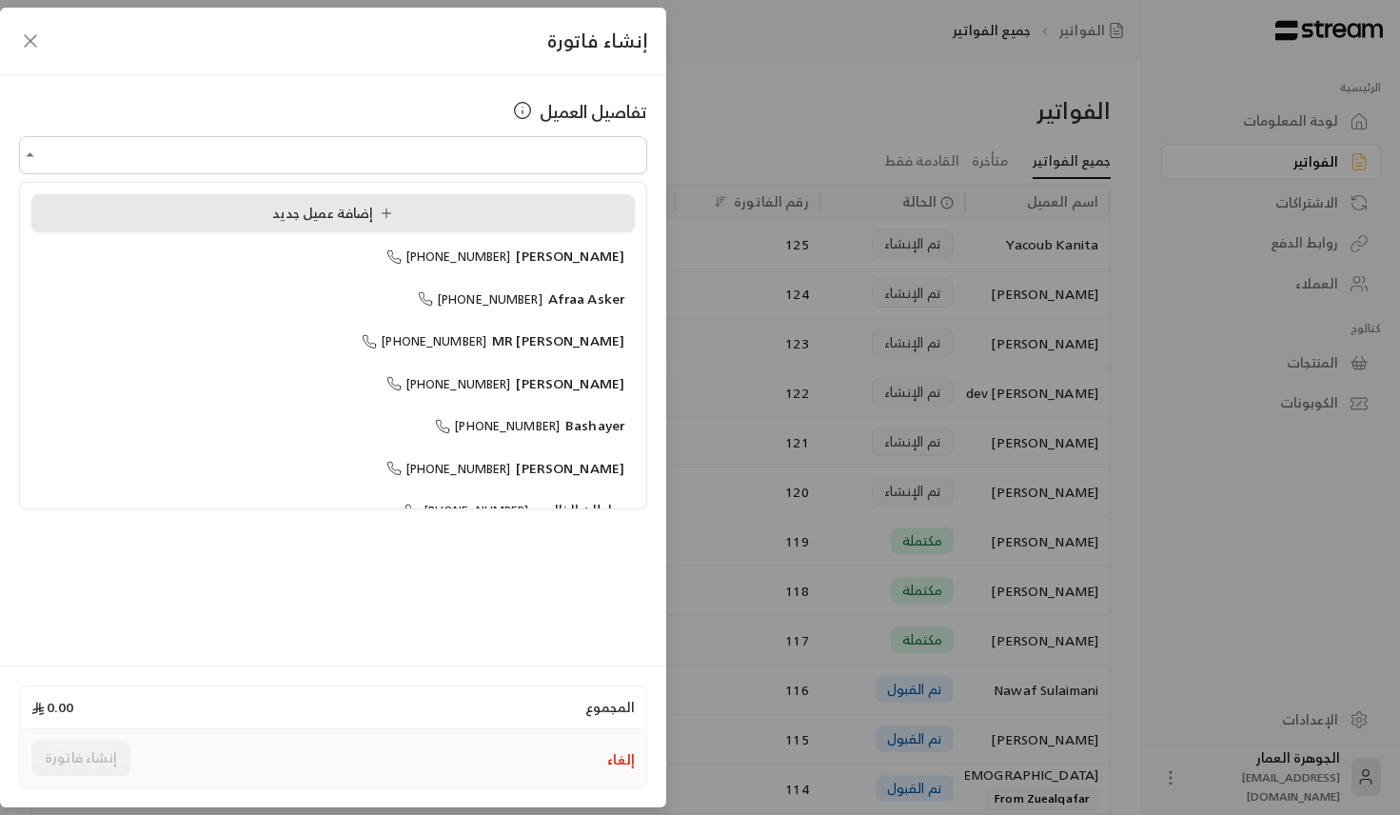
click at [250, 228] on li "إضافة عميل جديد" at bounding box center [333, 213] width 604 height 38
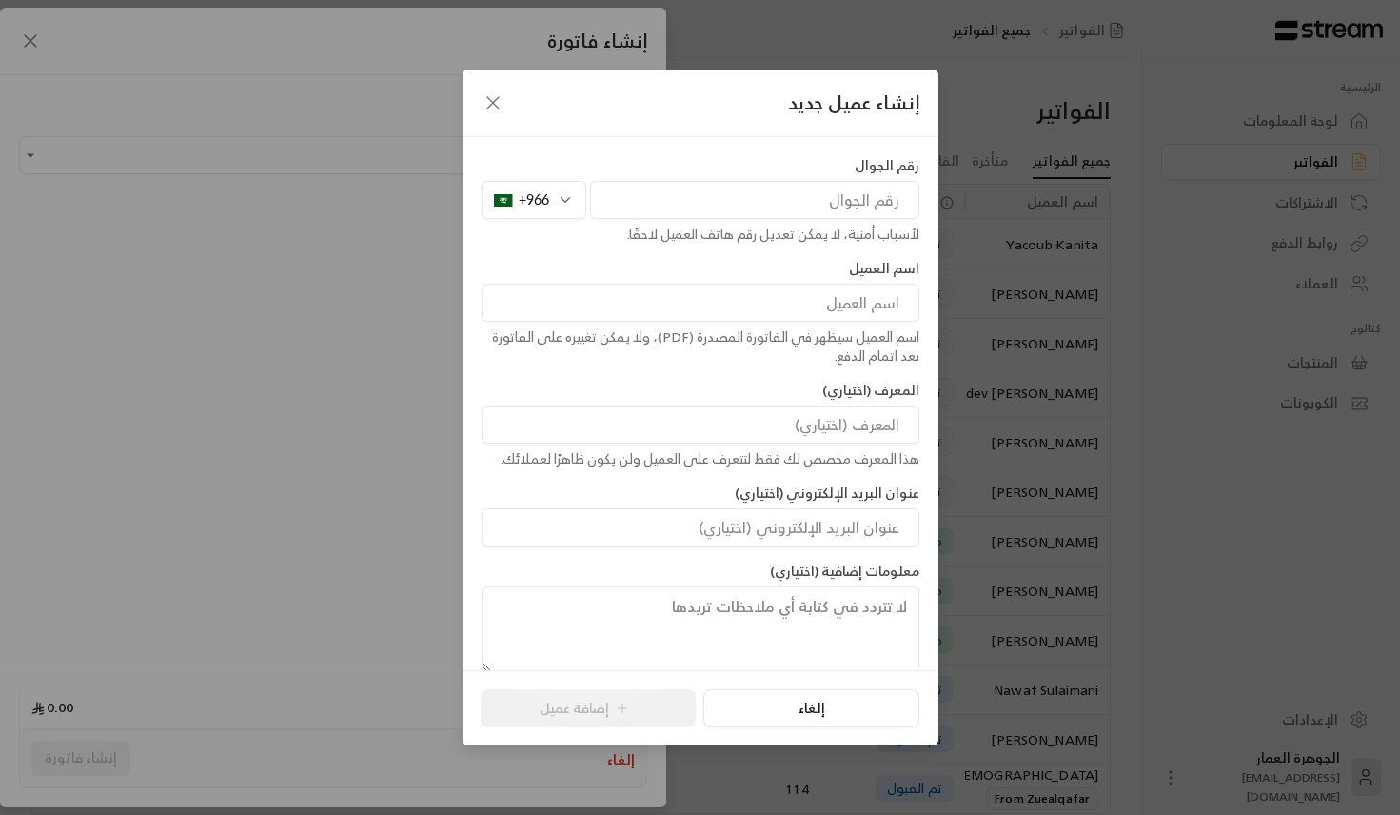
click at [549, 209] on div "+966" at bounding box center [534, 200] width 105 height 38
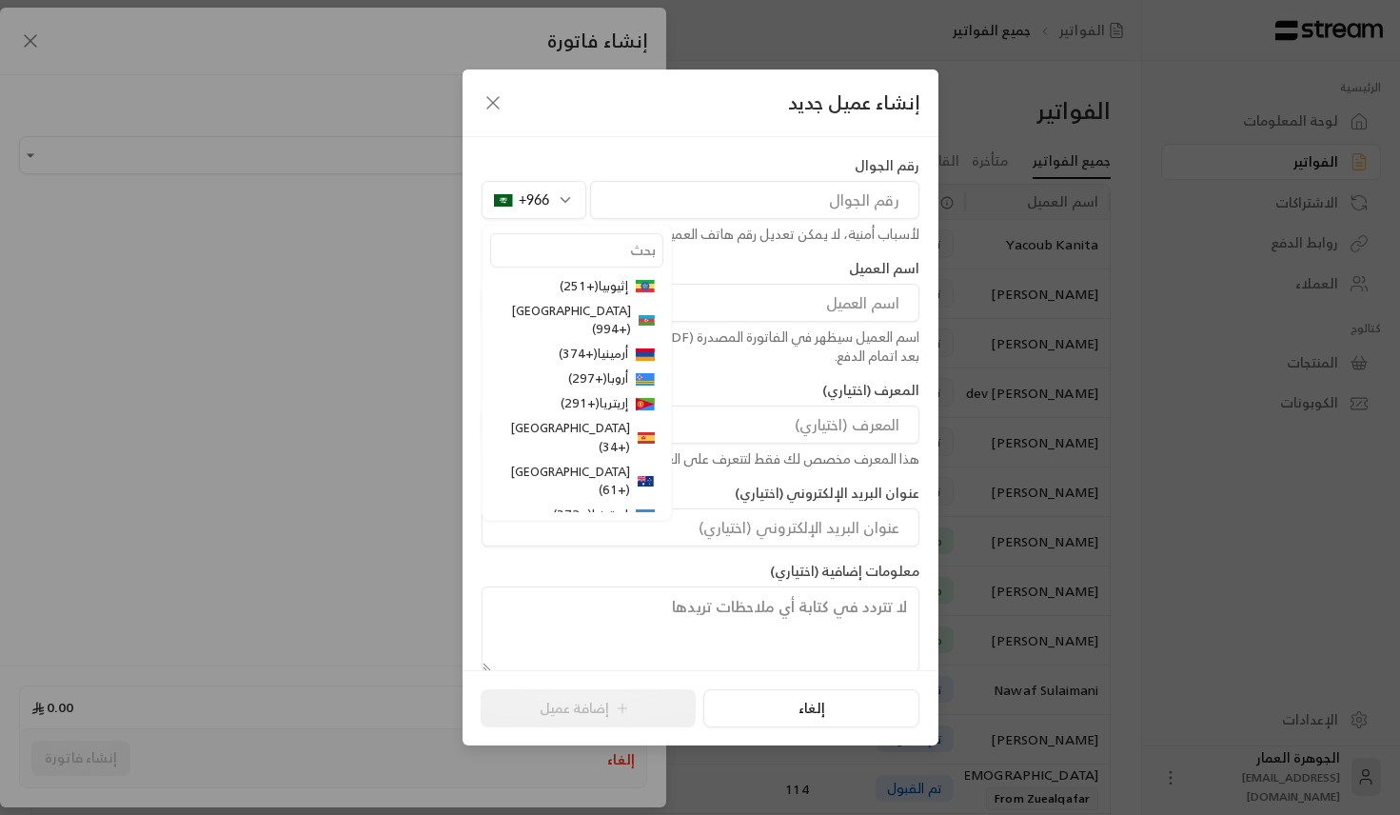
click at [591, 271] on div "إثيوبيا ( +251 ) [GEOGRAPHIC_DATA] ( +994 ) [GEOGRAPHIC_DATA] ( +374 ) أروبا ( …" at bounding box center [577, 373] width 190 height 296
click at [591, 229] on div "إثيوبيا ( +251 ) [GEOGRAPHIC_DATA] ( +994 ) [GEOGRAPHIC_DATA] ( +374 ) أروبا ( …" at bounding box center [577, 373] width 190 height 296
click at [591, 248] on input "text" at bounding box center [576, 250] width 173 height 34
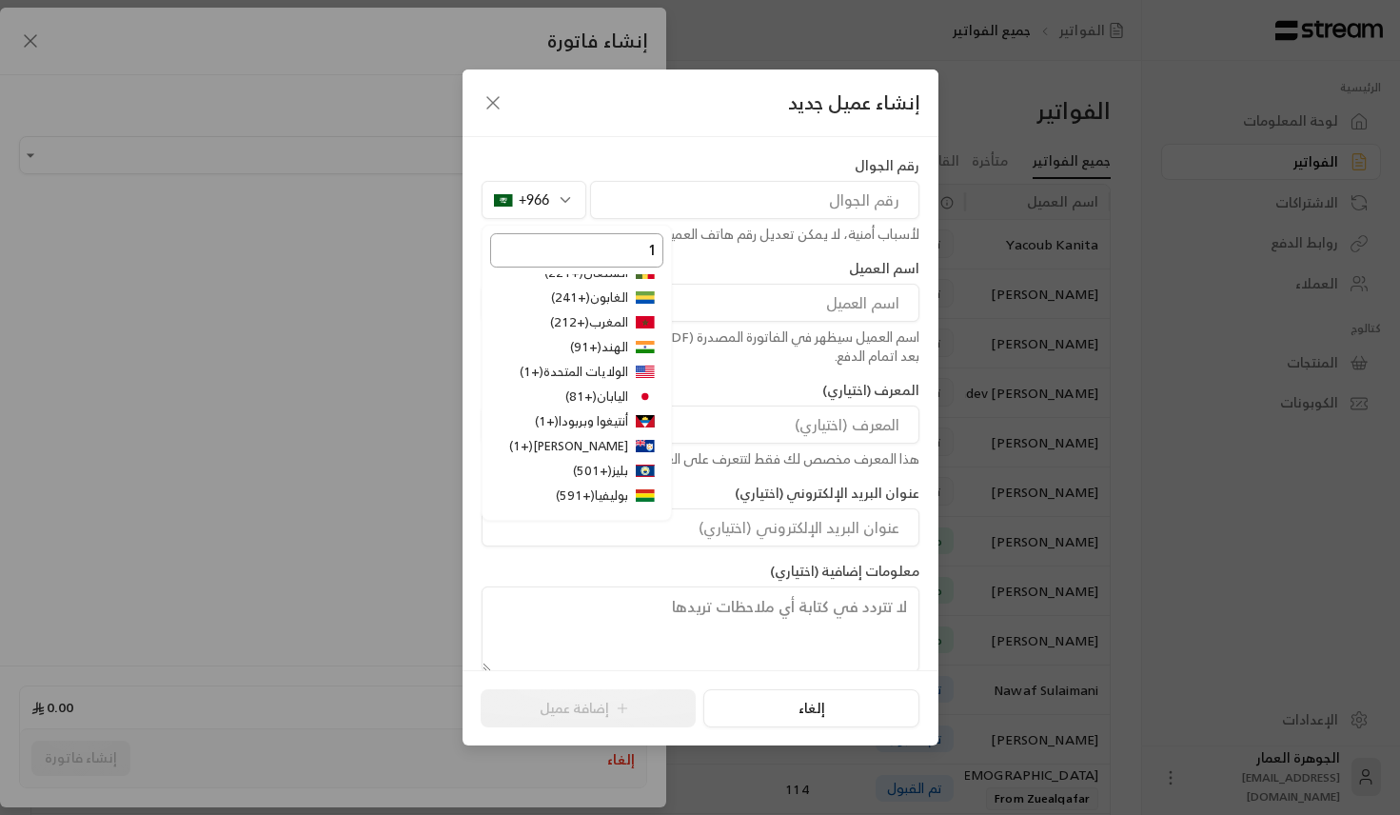
scroll to position [201, 0]
type input "1"
click at [624, 358] on li "الولايات المتحدة ( +1 )" at bounding box center [576, 370] width 173 height 25
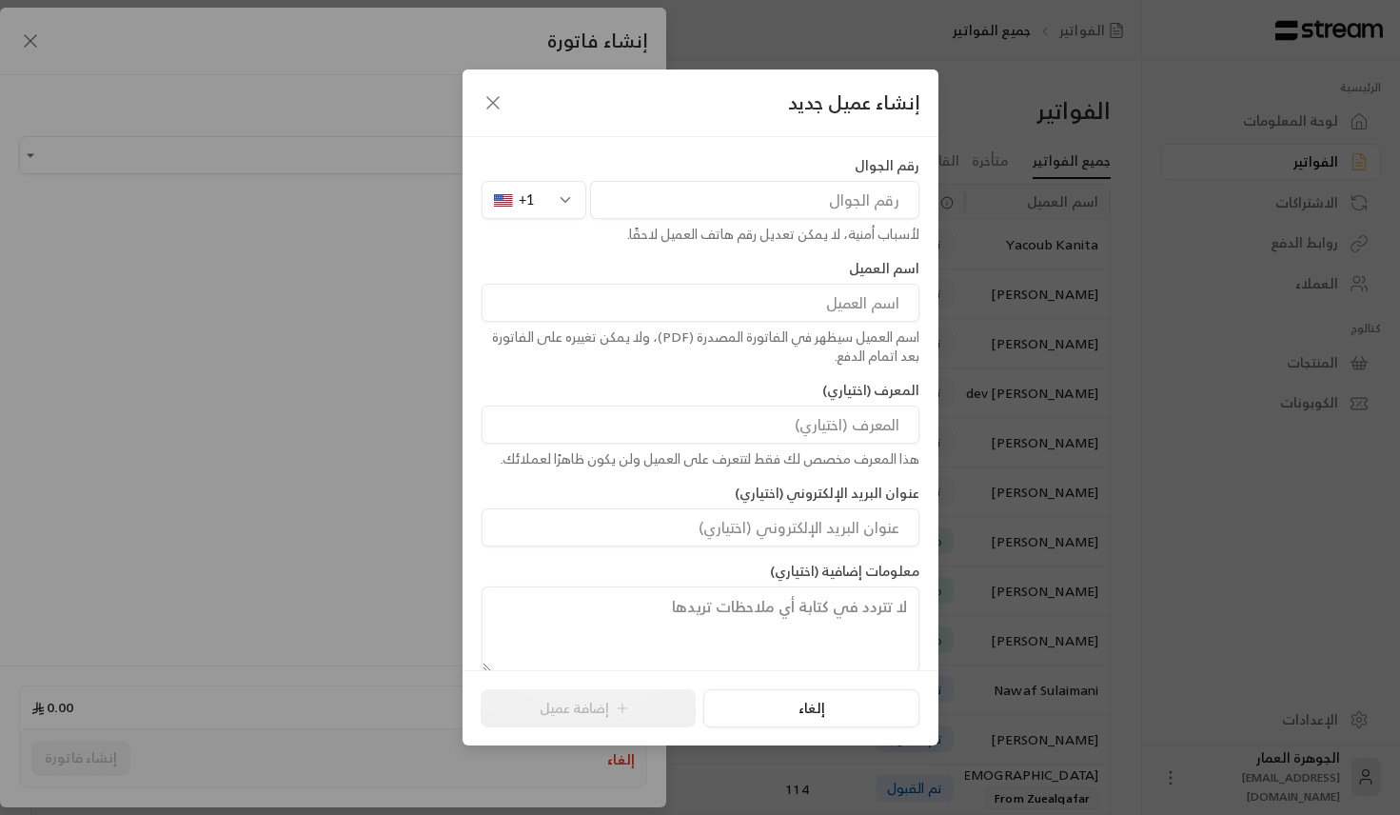
click at [781, 185] on input "tel" at bounding box center [754, 200] width 329 height 38
paste input "4376614937"
type input "4376614937"
click at [806, 301] on input at bounding box center [701, 303] width 438 height 38
paste input "Tarak"
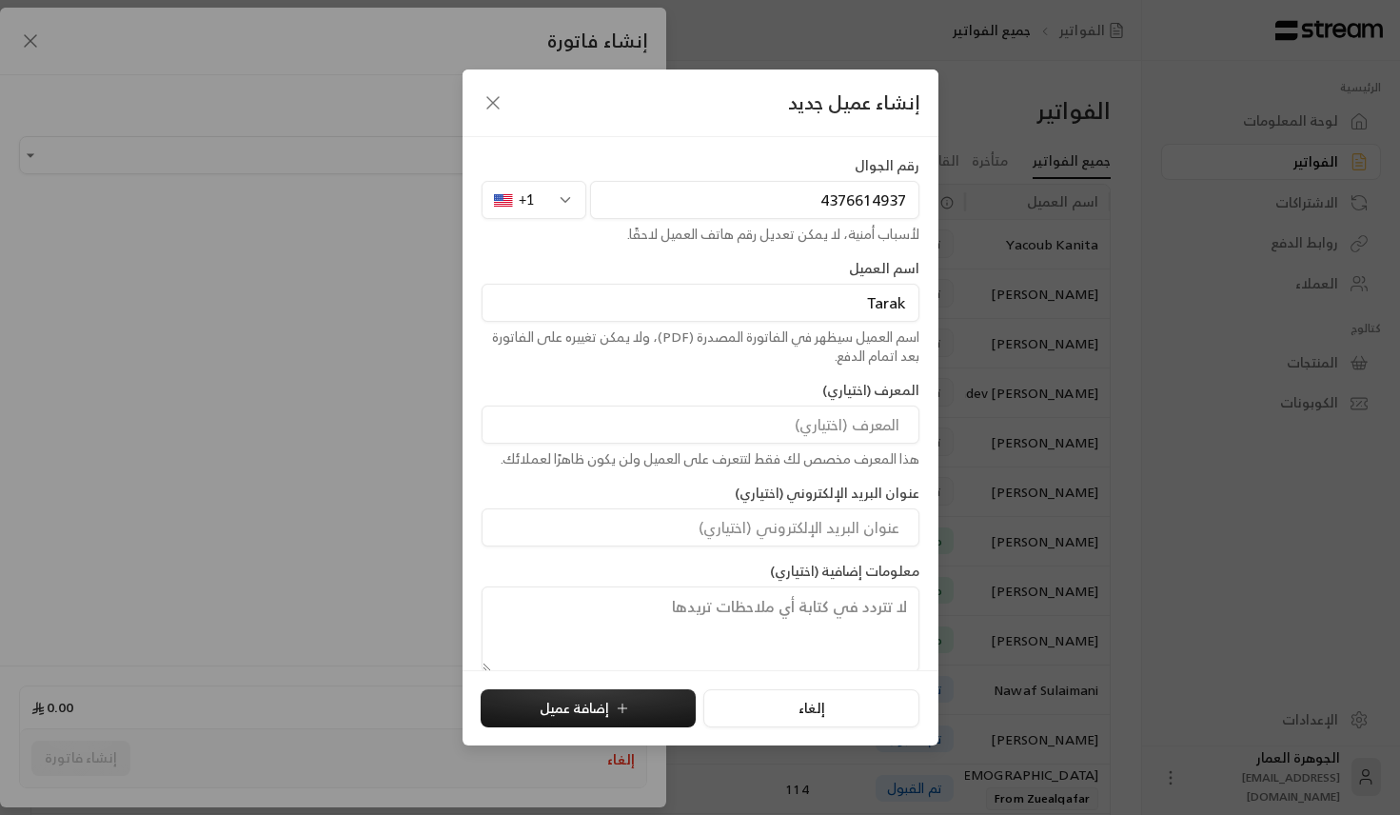
paste input "Bugshan"
type input "[PERSON_NAME]"
click at [582, 704] on button "إضافة عميل" at bounding box center [588, 708] width 215 height 38
type input "**********"
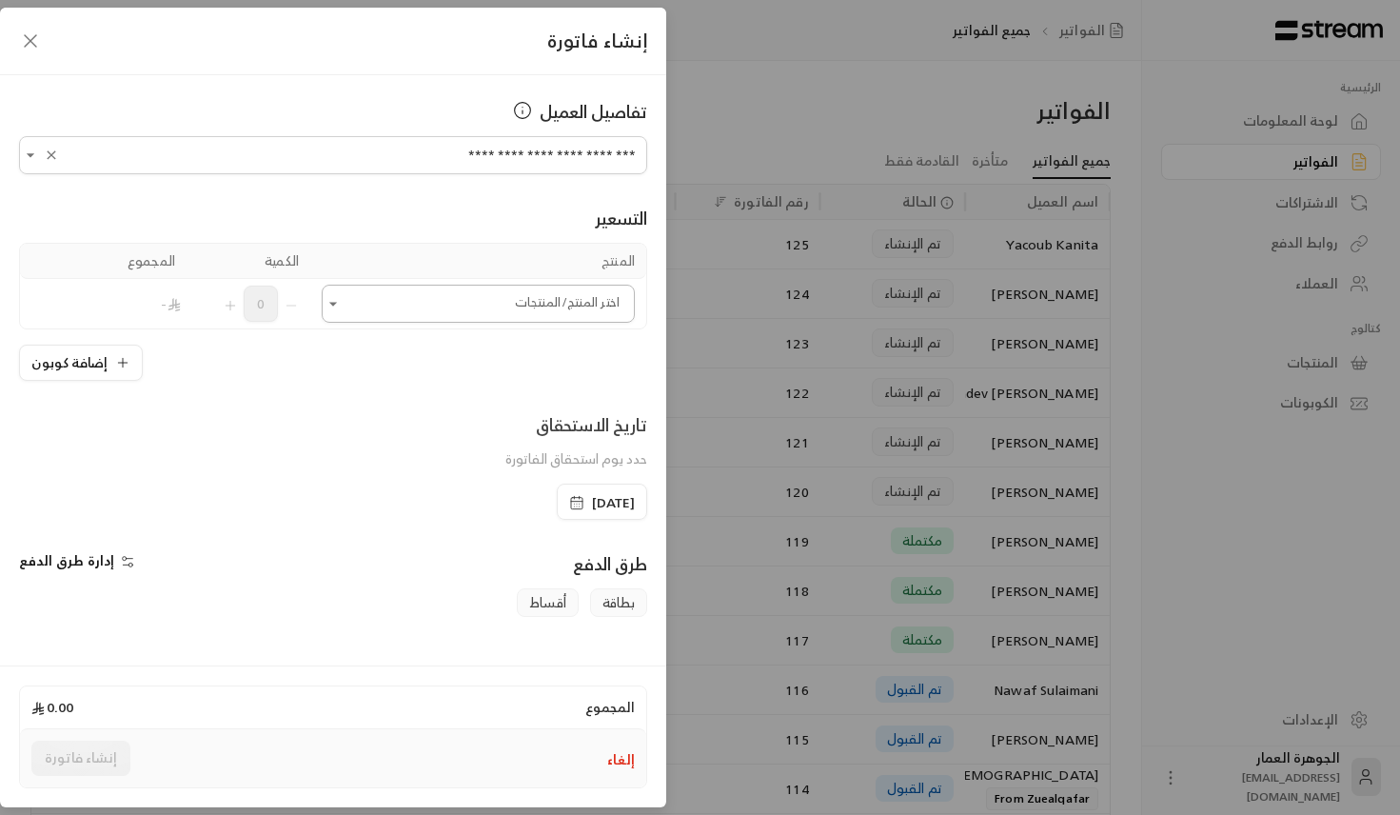
click at [466, 311] on input "اختر العميل" at bounding box center [478, 303] width 313 height 33
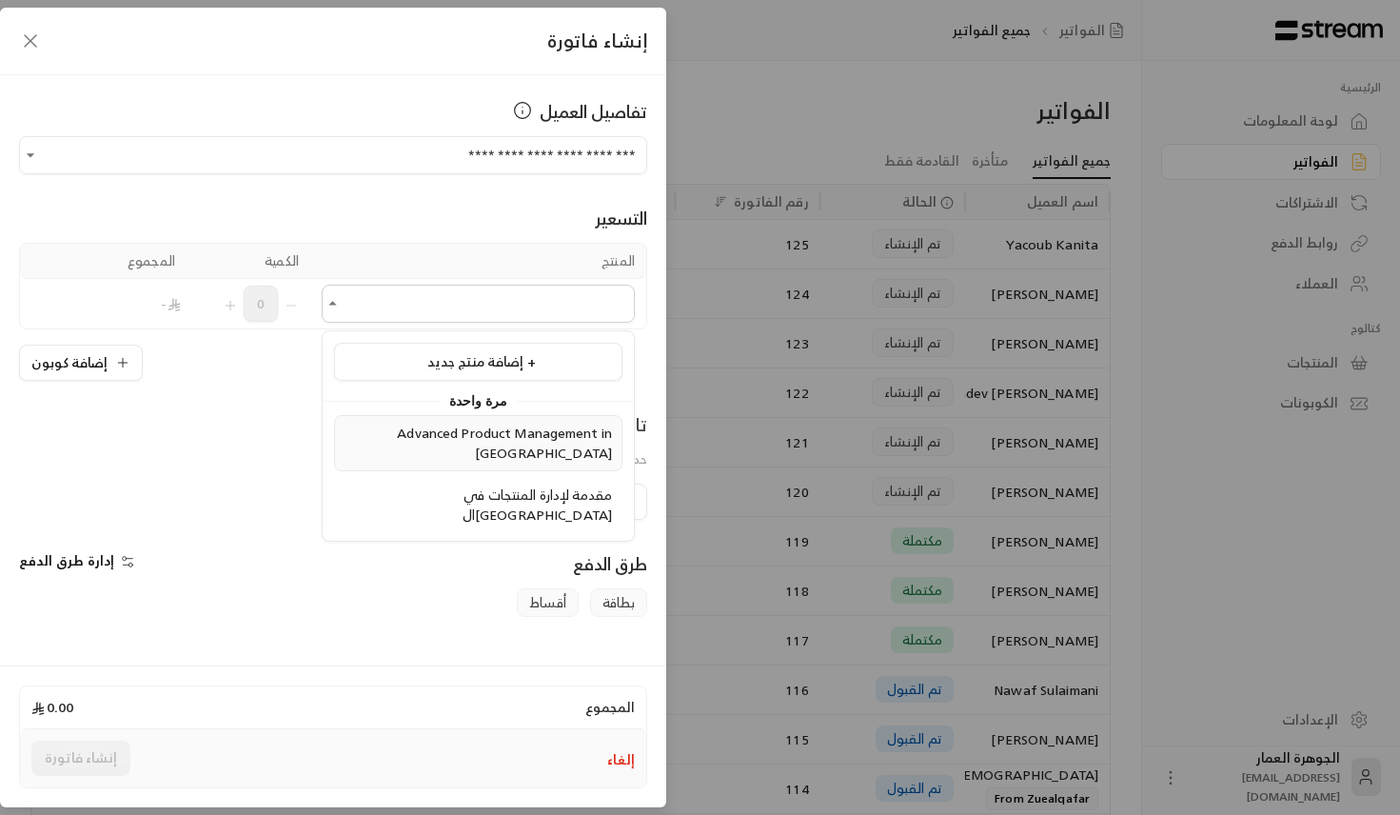
click at [443, 430] on span "Advanced Product Management in [GEOGRAPHIC_DATA]" at bounding box center [504, 443] width 215 height 44
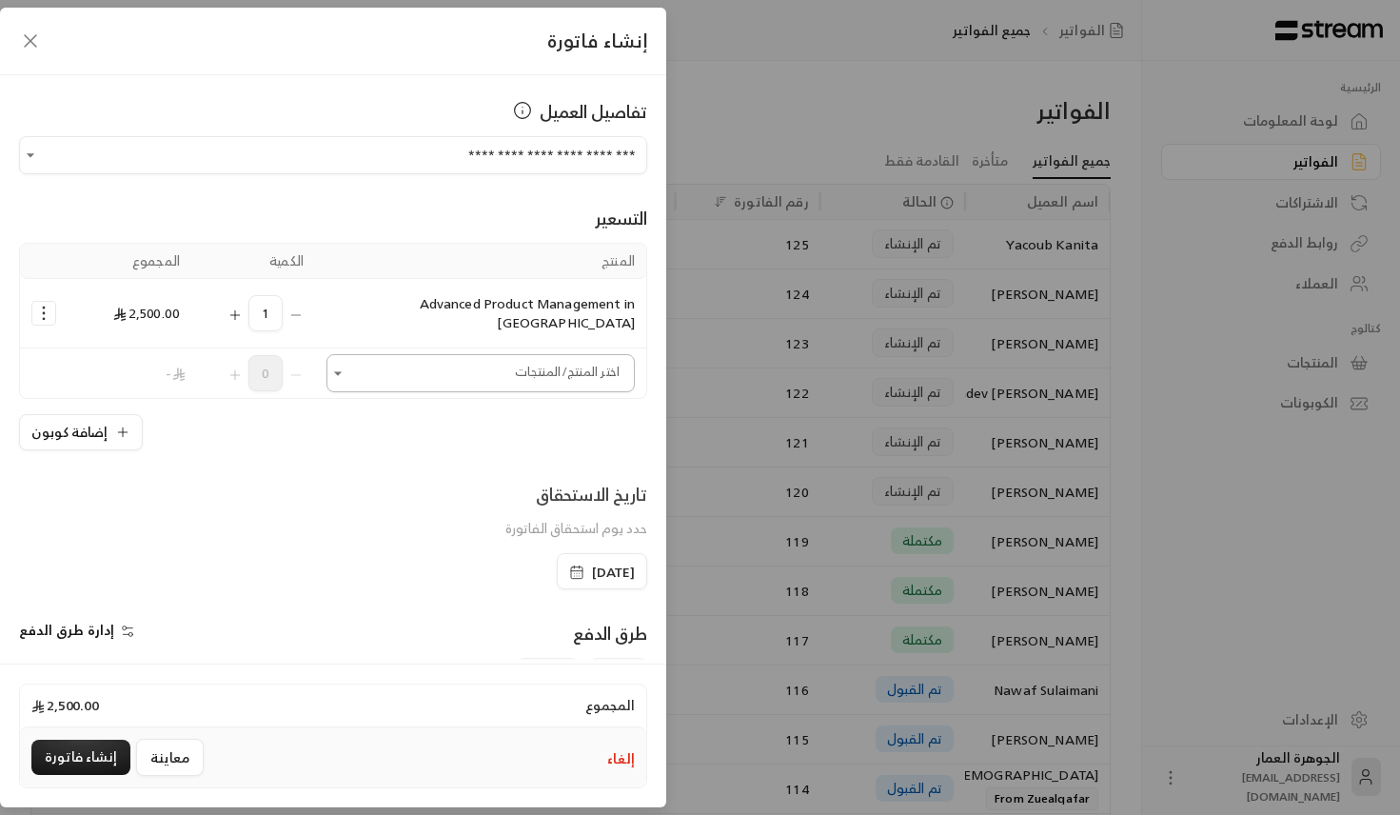
click at [453, 357] on input "اختر العميل" at bounding box center [481, 373] width 308 height 33
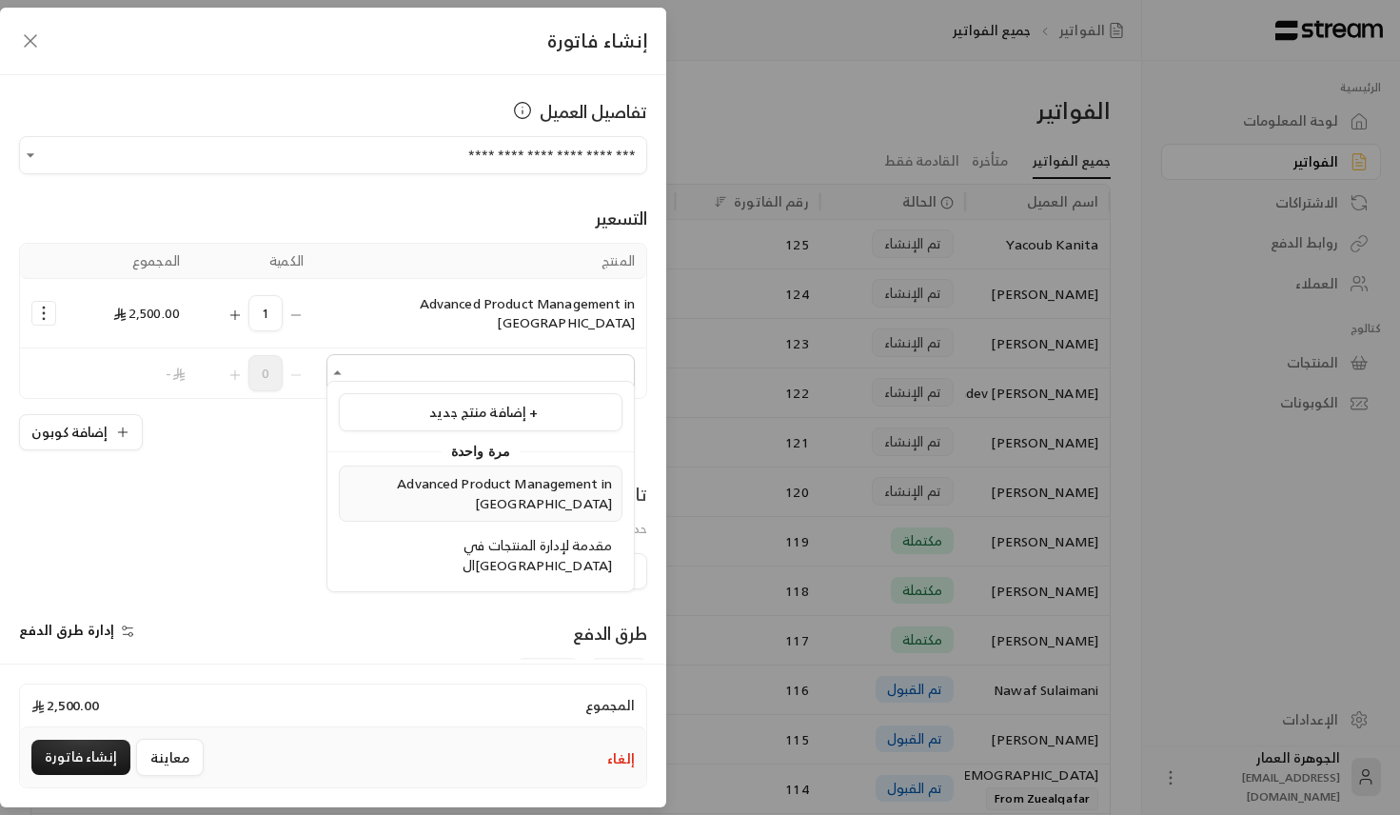
click at [427, 490] on span "Advanced Product Management in [GEOGRAPHIC_DATA]" at bounding box center [504, 493] width 215 height 44
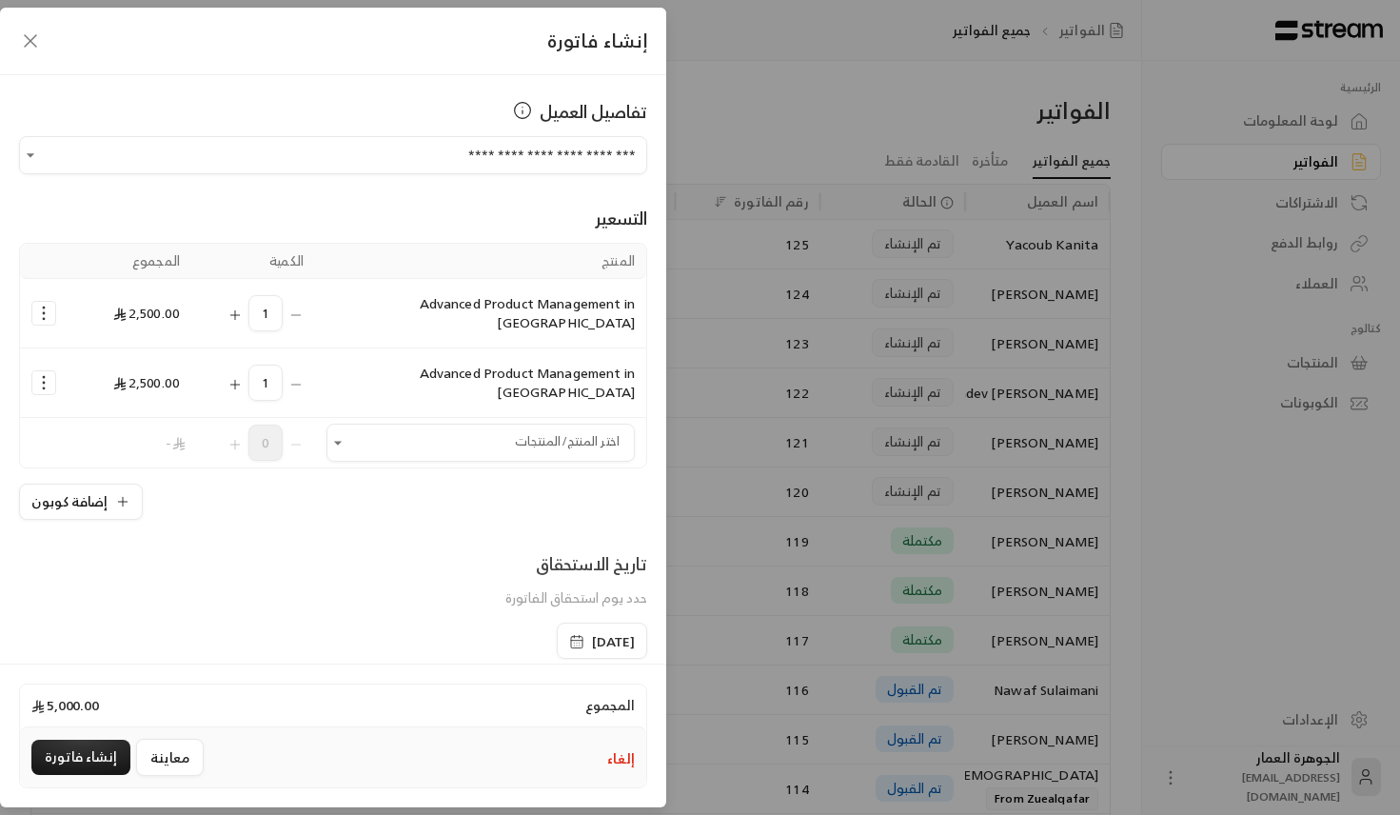
click at [301, 365] on div "1" at bounding box center [253, 383] width 101 height 36
click at [45, 373] on icon "Selected Products" at bounding box center [43, 382] width 19 height 19
click at [97, 447] on link "إزالة المنتج" at bounding box center [104, 463] width 118 height 33
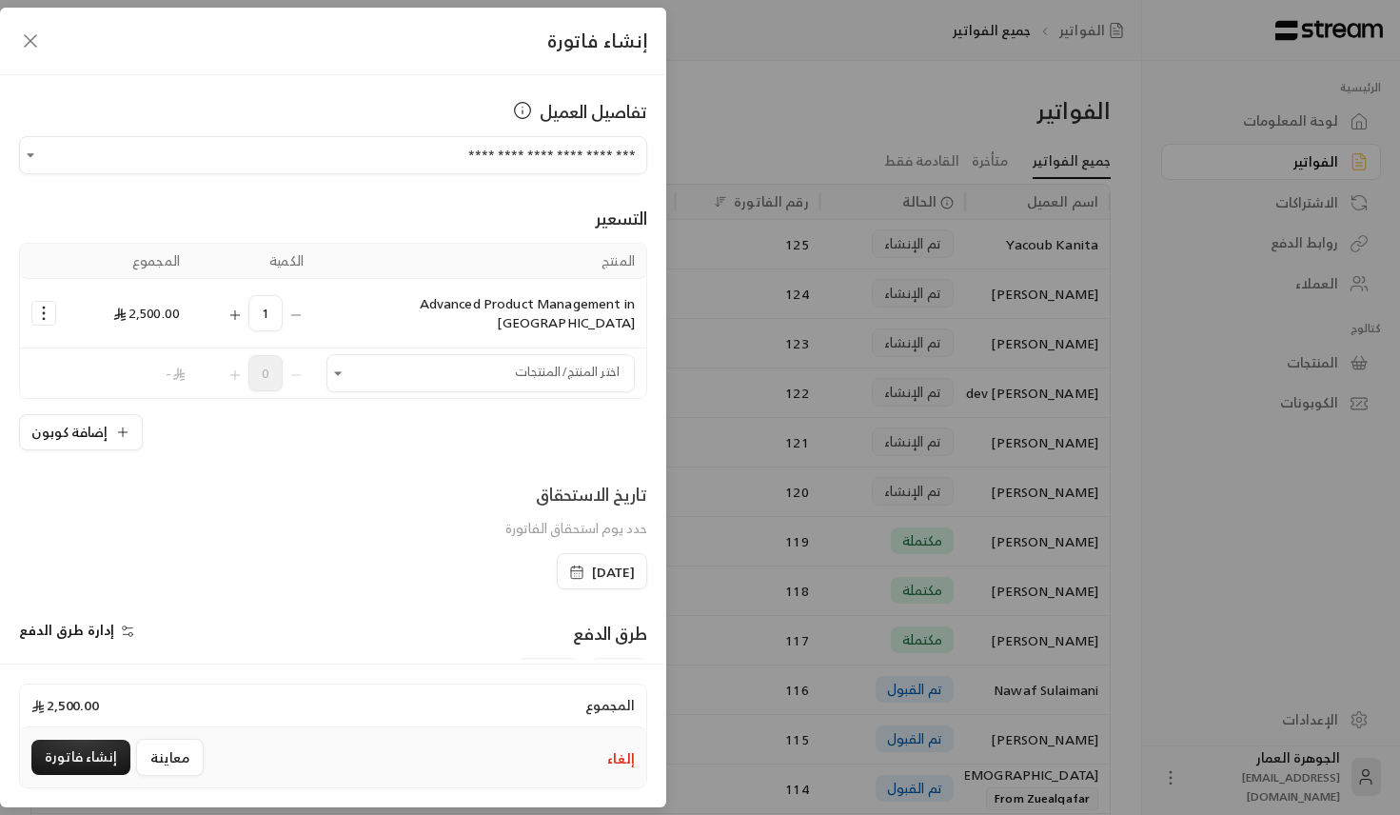
click at [42, 306] on icon "Selected Products" at bounding box center [43, 313] width 19 height 19
click at [128, 349] on span "إضافة كوبون" at bounding box center [118, 360] width 70 height 22
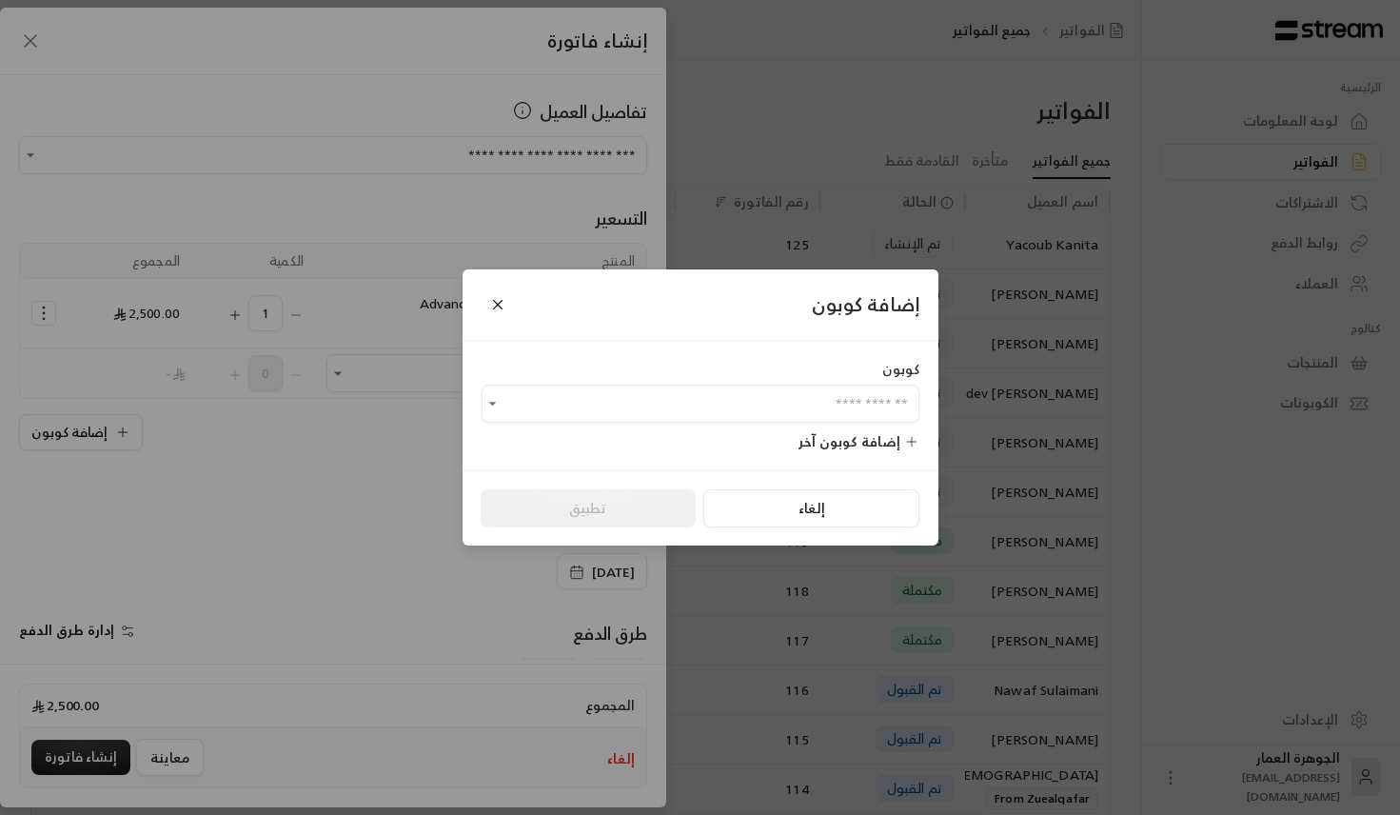
click at [668, 426] on div "كوبون ​ إضافة كوبون آخر" at bounding box center [701, 405] width 476 height 129
click at [668, 408] on input "اختر العميل" at bounding box center [701, 403] width 438 height 33
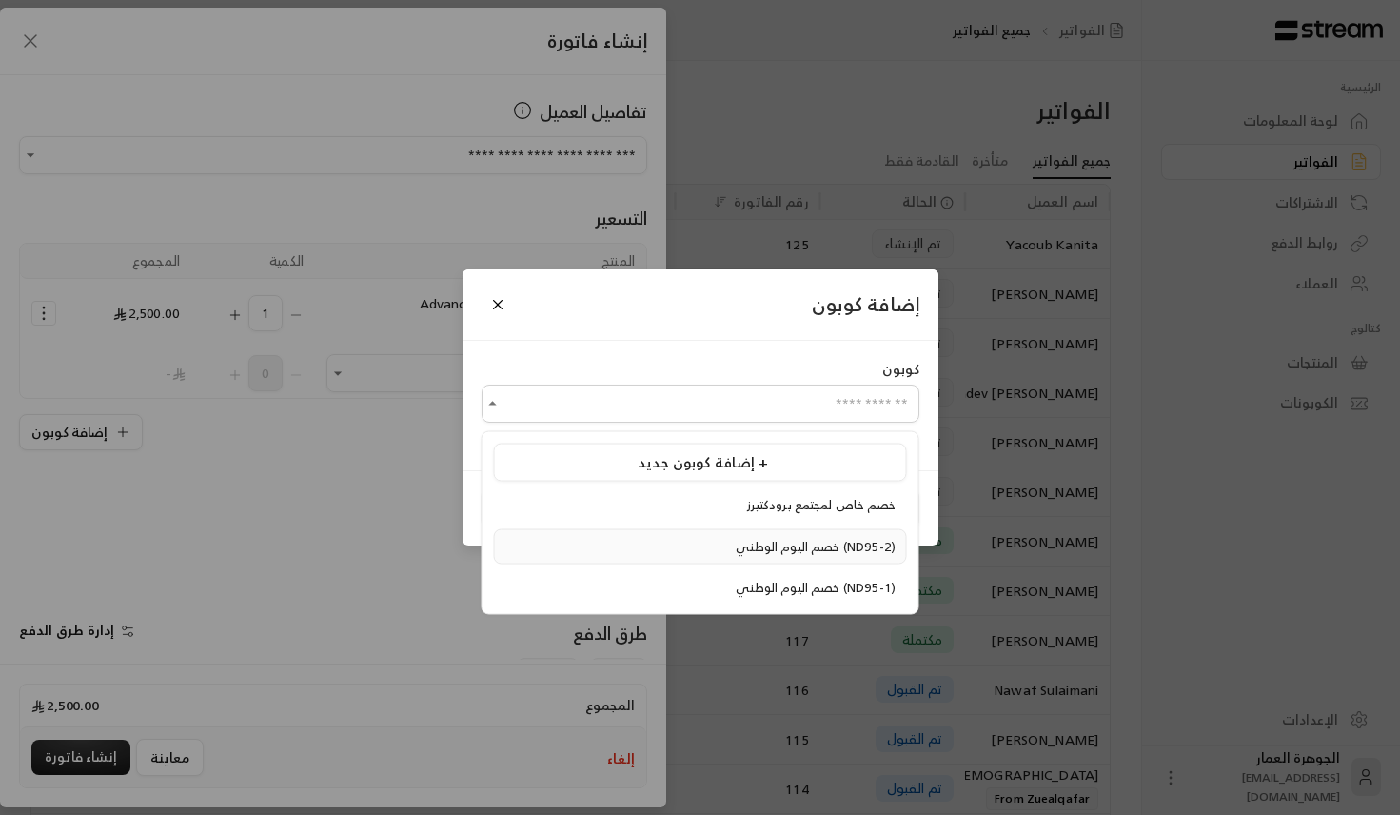
click at [736, 544] on span "خصم اليوم الوطني (ND95-2)" at bounding box center [816, 546] width 160 height 22
type input "**********"
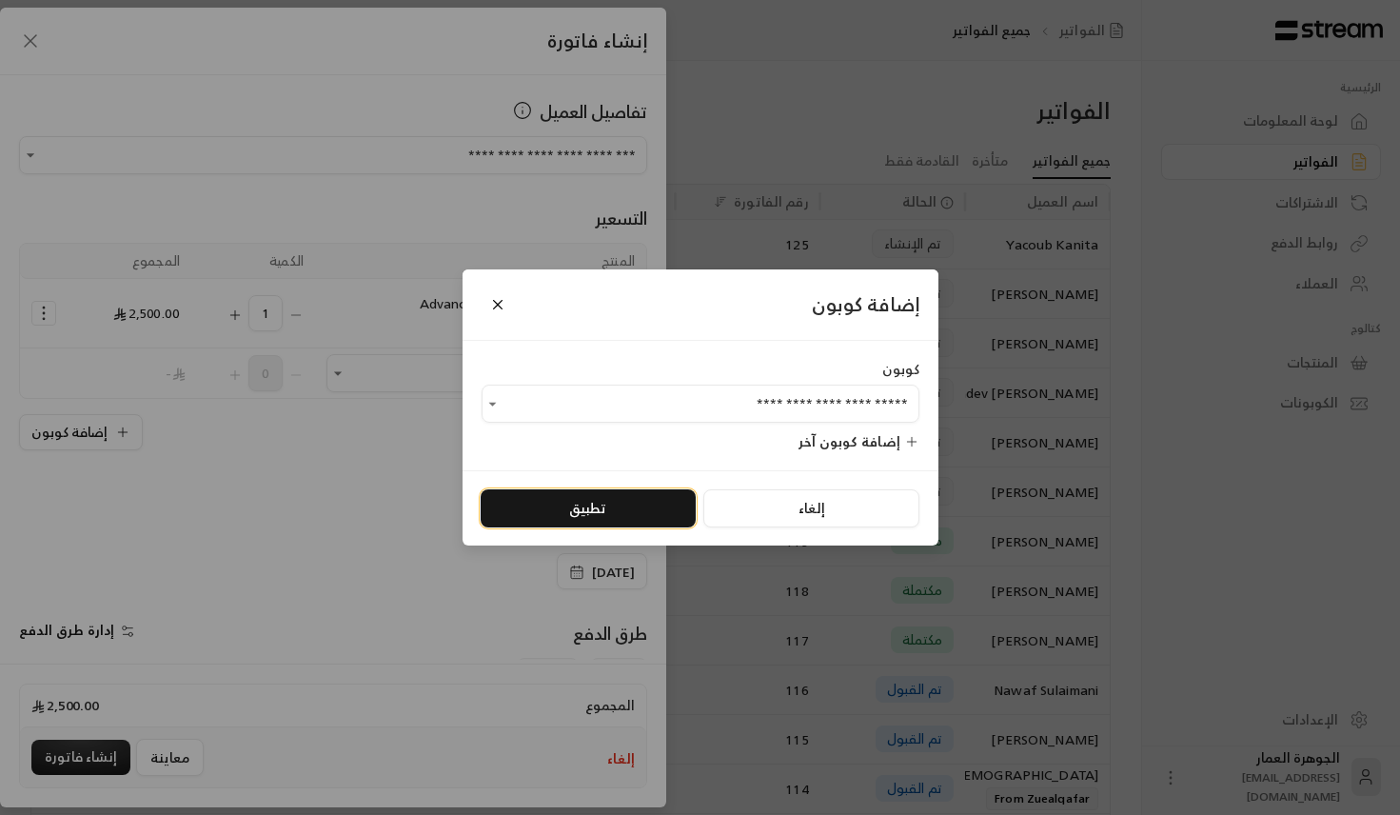
click at [626, 501] on button "تطبيق" at bounding box center [588, 508] width 215 height 38
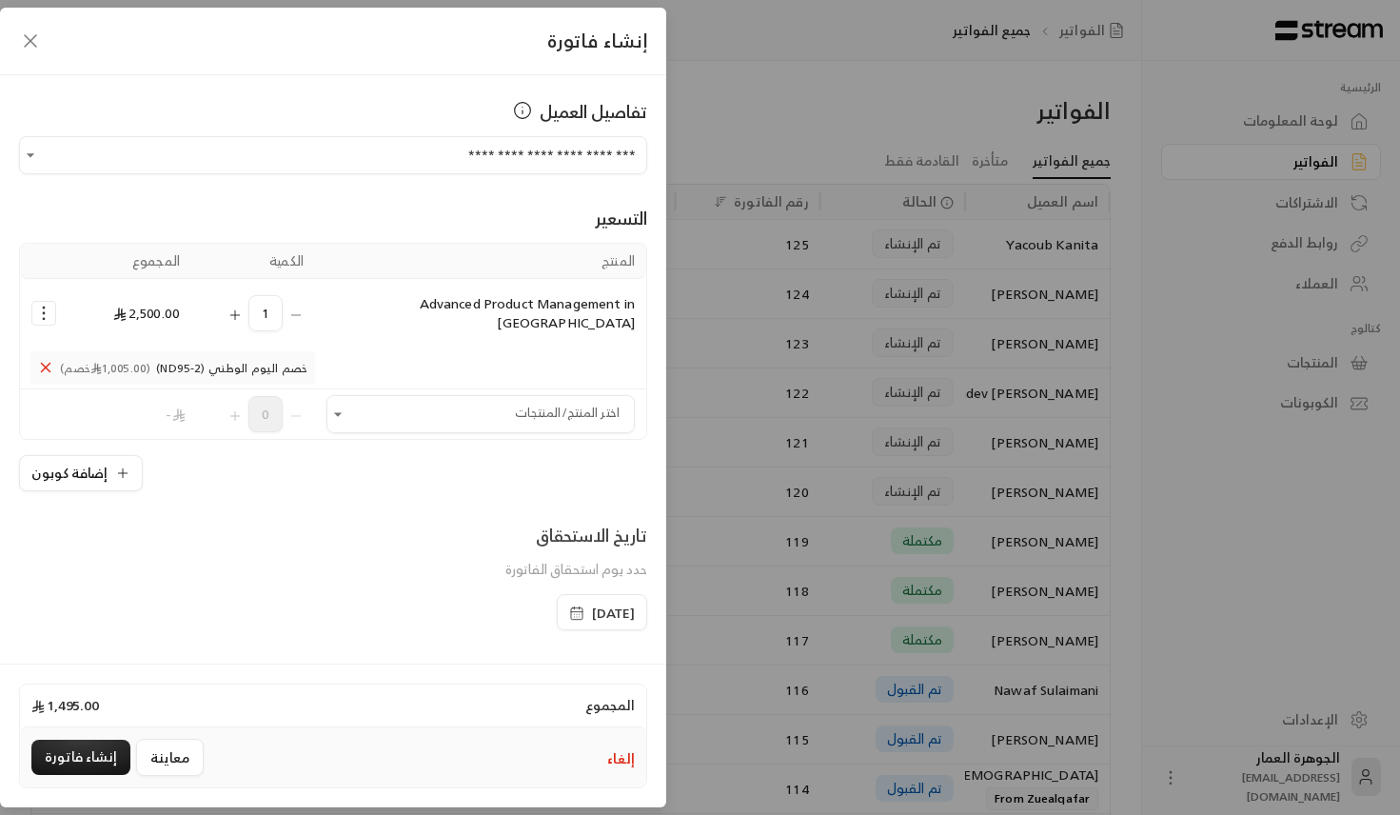
click at [592, 604] on span "[DATE]" at bounding box center [613, 613] width 43 height 19
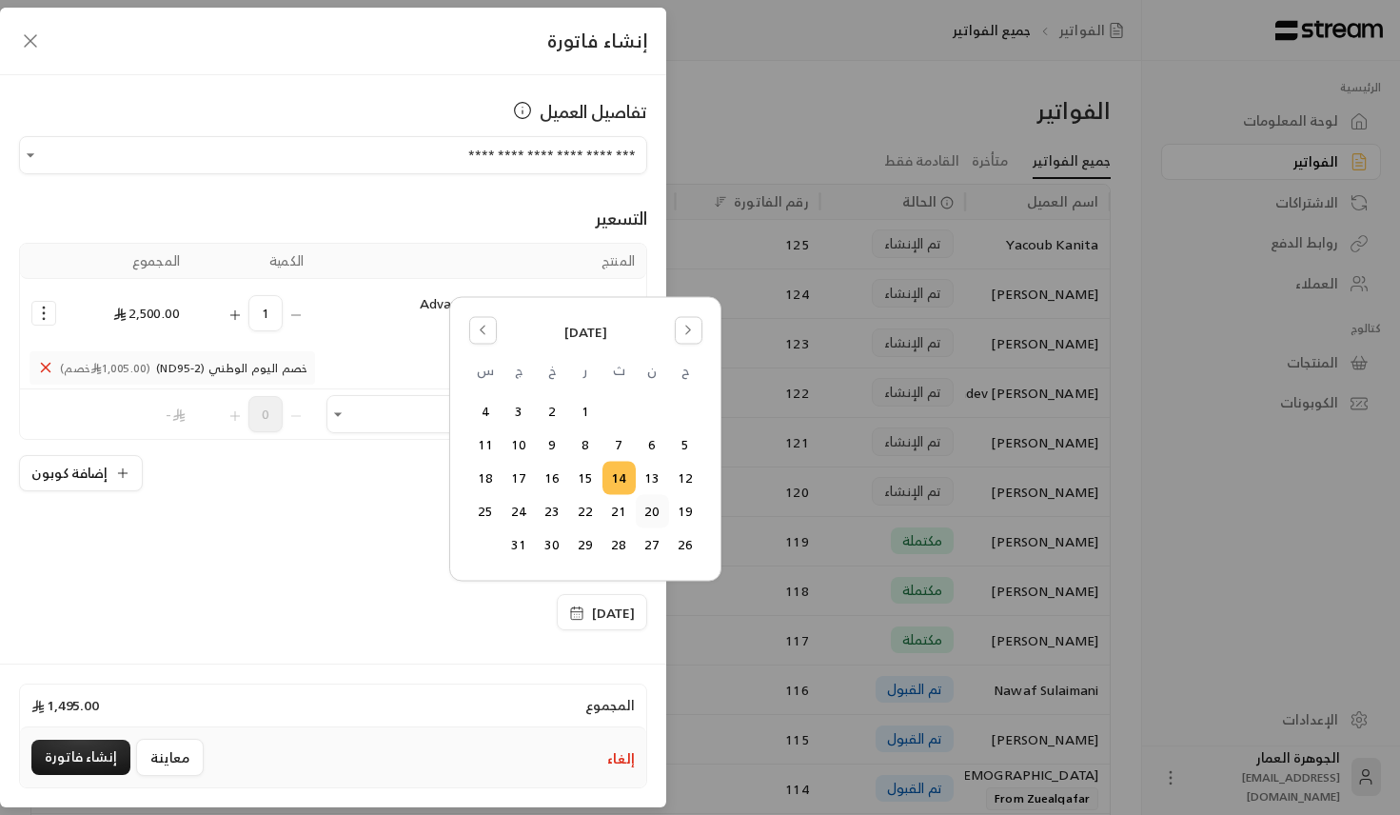
click at [653, 521] on button "20" at bounding box center [652, 511] width 31 height 31
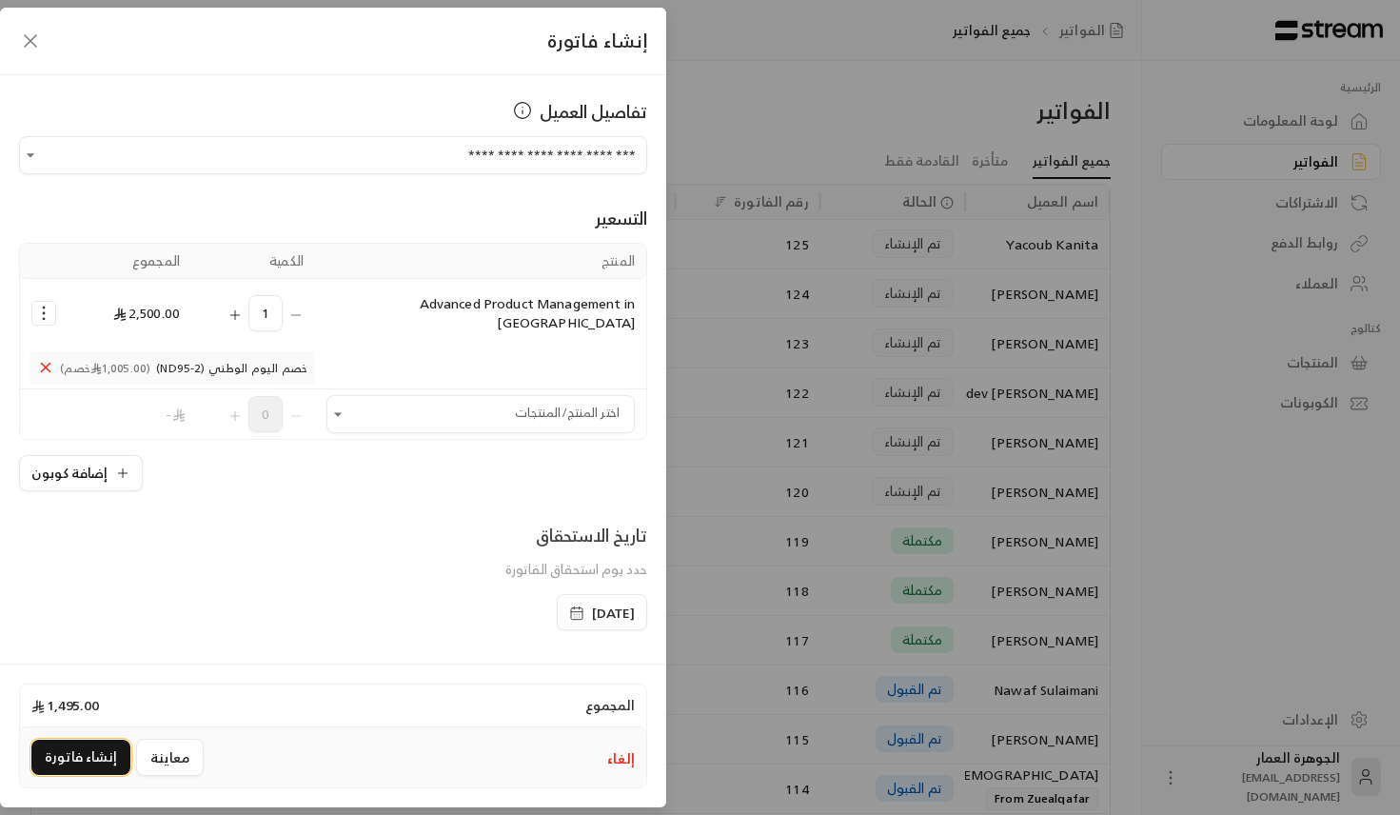
click at [87, 749] on button "إنشاء فاتورة" at bounding box center [80, 757] width 99 height 35
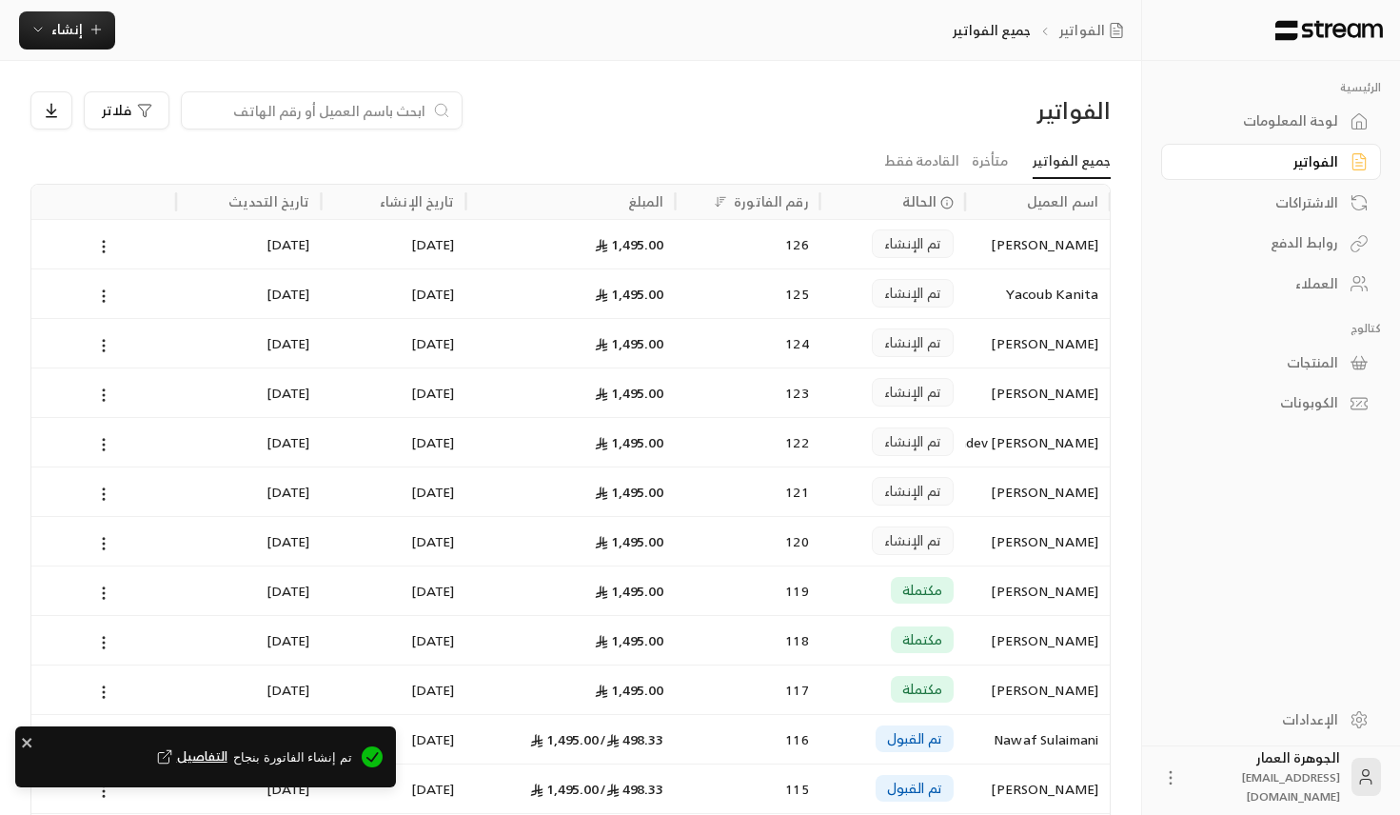
click at [228, 750] on span "التفاصيل" at bounding box center [190, 756] width 74 height 19
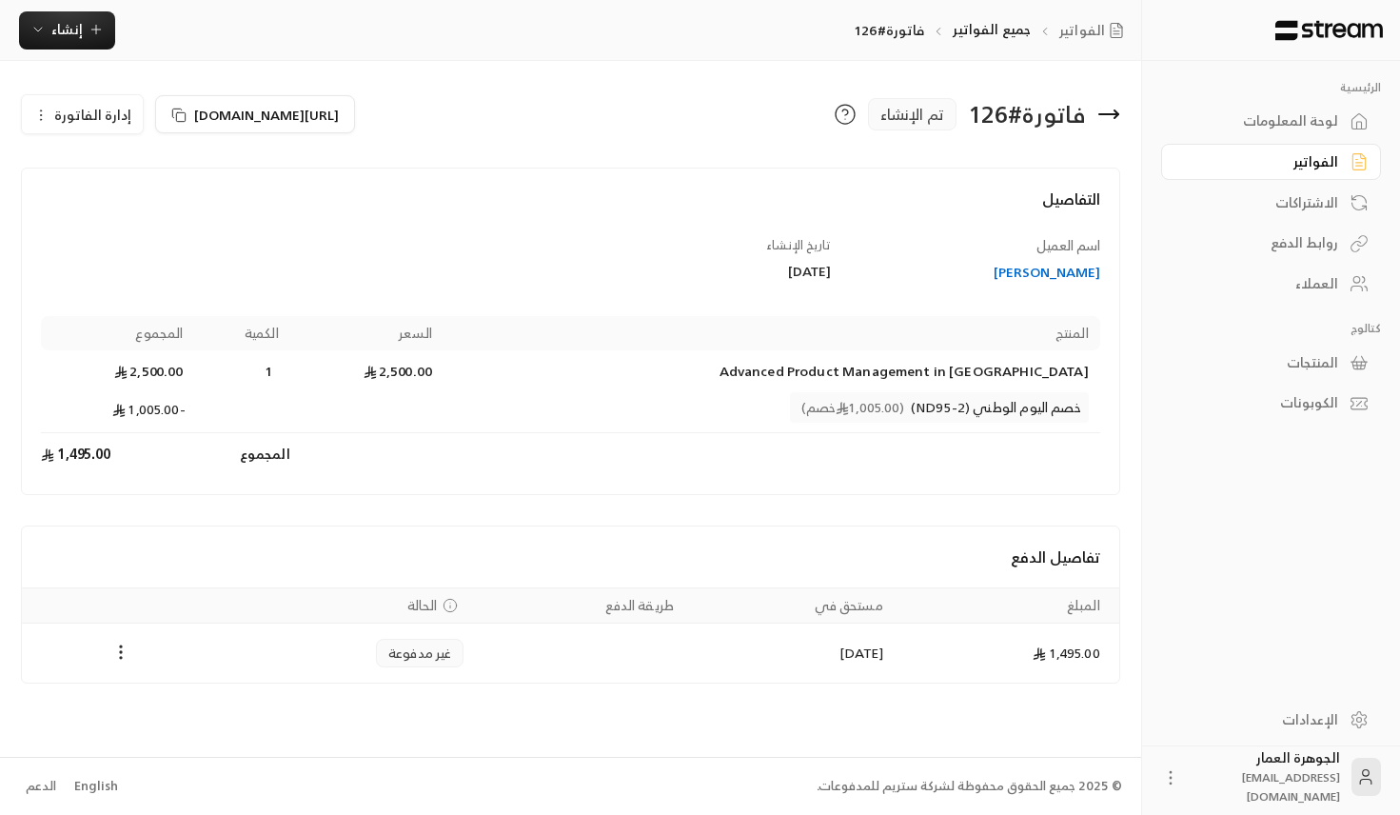
click at [355, 91] on div "[URL][DOMAIN_NAME] إدارة الفاتورة" at bounding box center [291, 114] width 559 height 46
click at [339, 124] on span "[URL][DOMAIN_NAME]" at bounding box center [266, 115] width 145 height 20
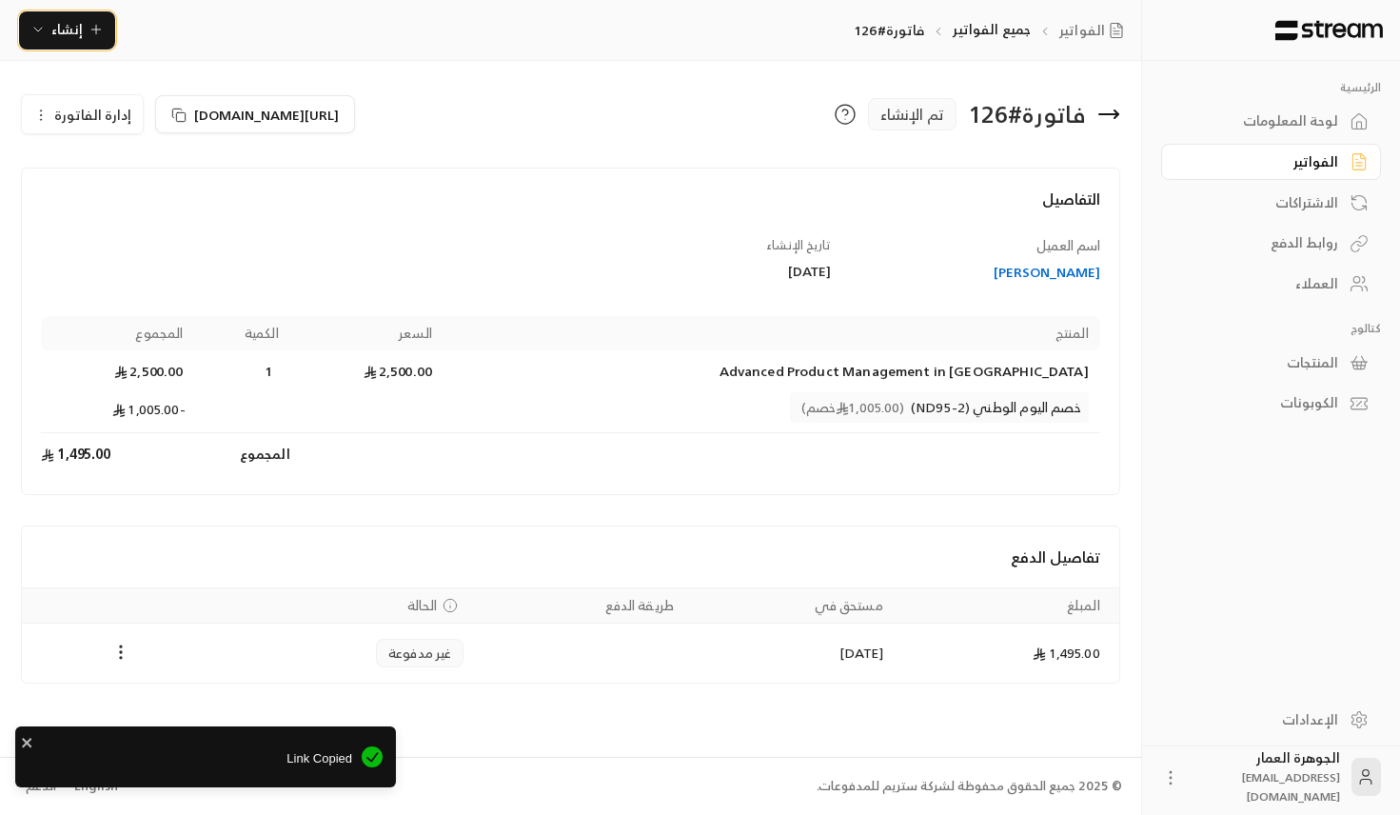
click at [43, 32] on icon "button" at bounding box center [37, 29] width 15 height 15
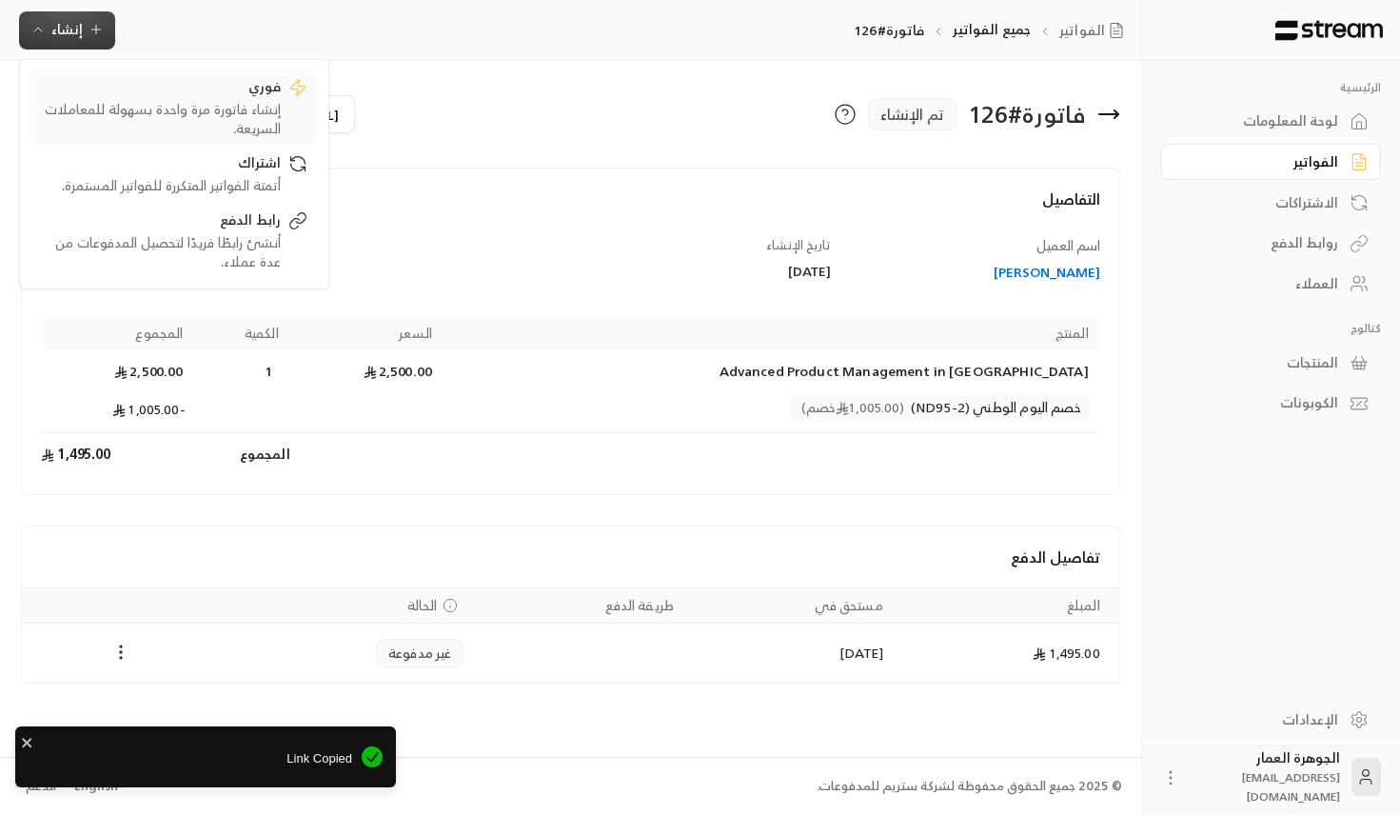
click at [306, 105] on div "فوري إنشاء فاتورة مرة واحدة بسهولة للمعاملات السريعة." at bounding box center [174, 107] width 267 height 61
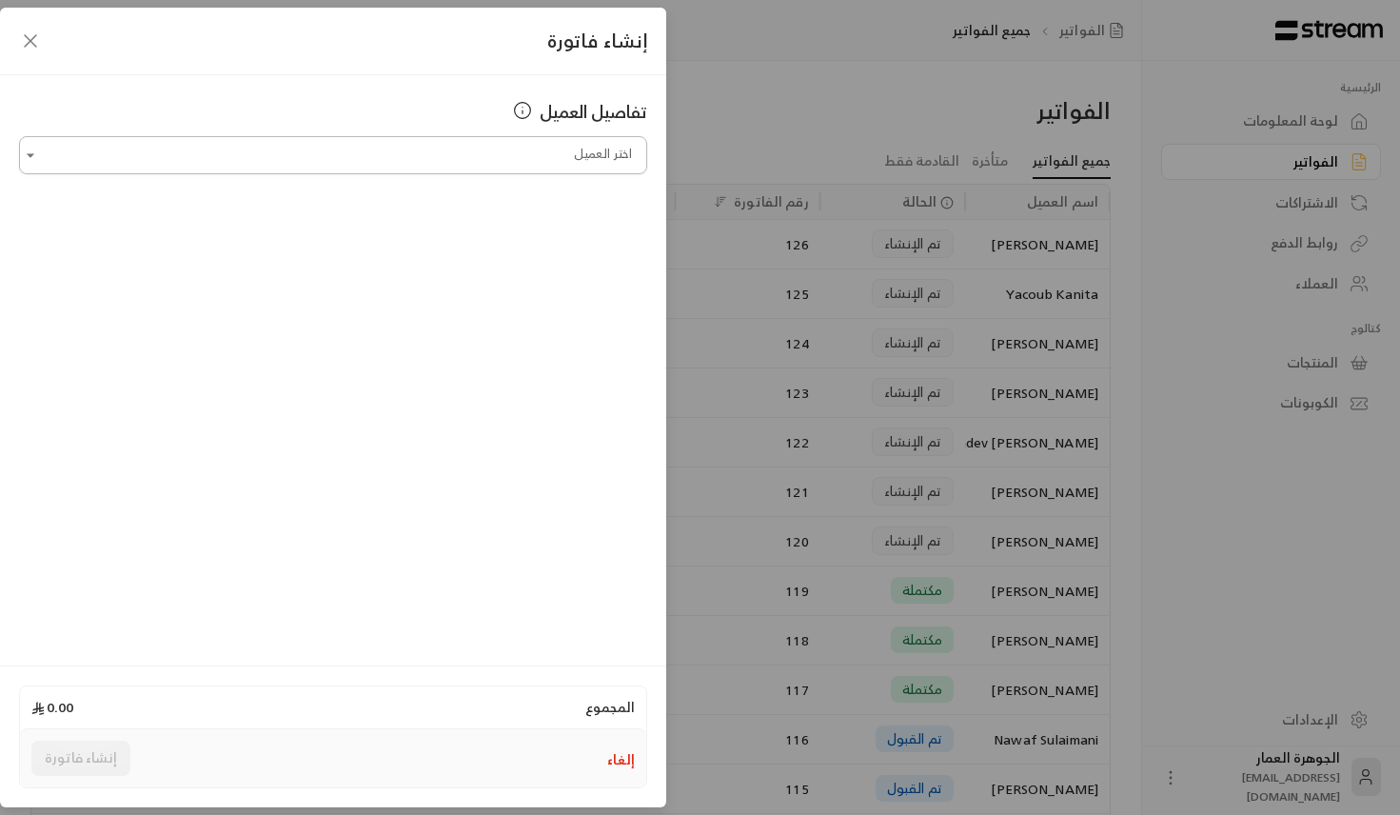
click at [500, 157] on input "اختر العميل" at bounding box center [333, 155] width 628 height 33
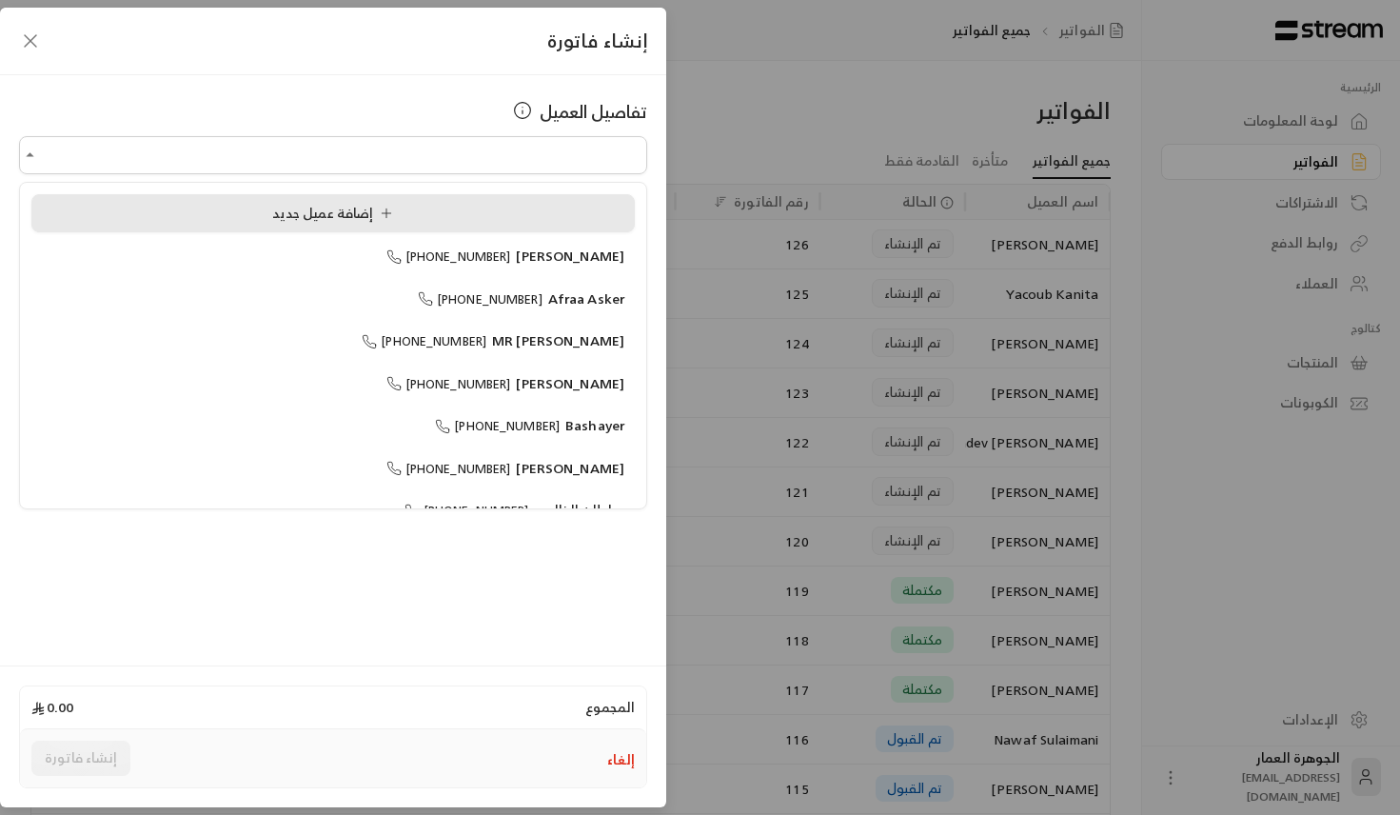
click at [304, 211] on span "إضافة عميل جديد" at bounding box center [336, 213] width 129 height 24
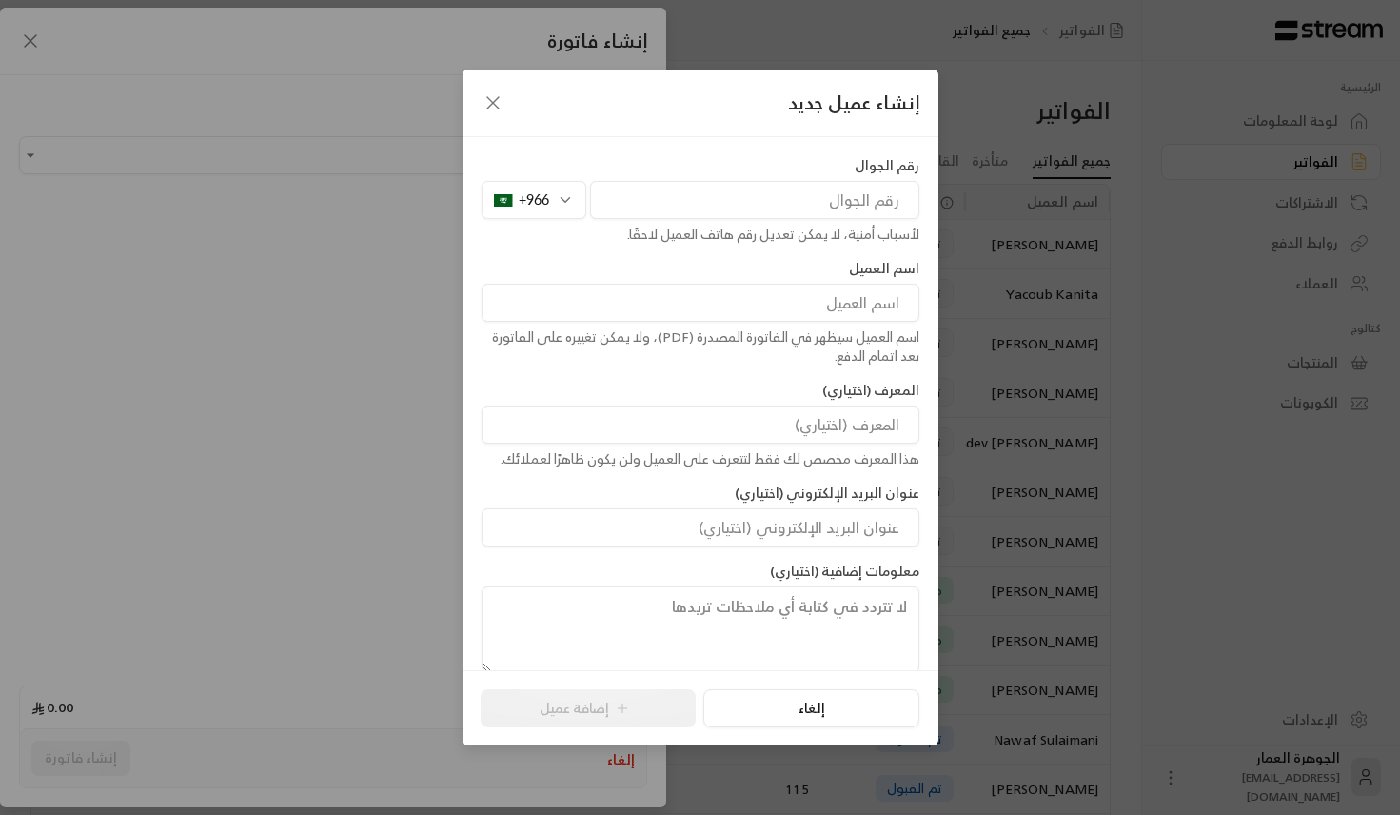
click at [757, 191] on input "tel" at bounding box center [754, 200] width 329 height 38
paste input "0542775650"
type input "542775650"
click at [805, 274] on div "اسم العميل اسم العميل سيظهر في الفاتورة المصدرة (PDF)، ولا يمكن تغييره على الفا…" at bounding box center [700, 312] width 457 height 107
click at [803, 298] on input at bounding box center [701, 303] width 438 height 38
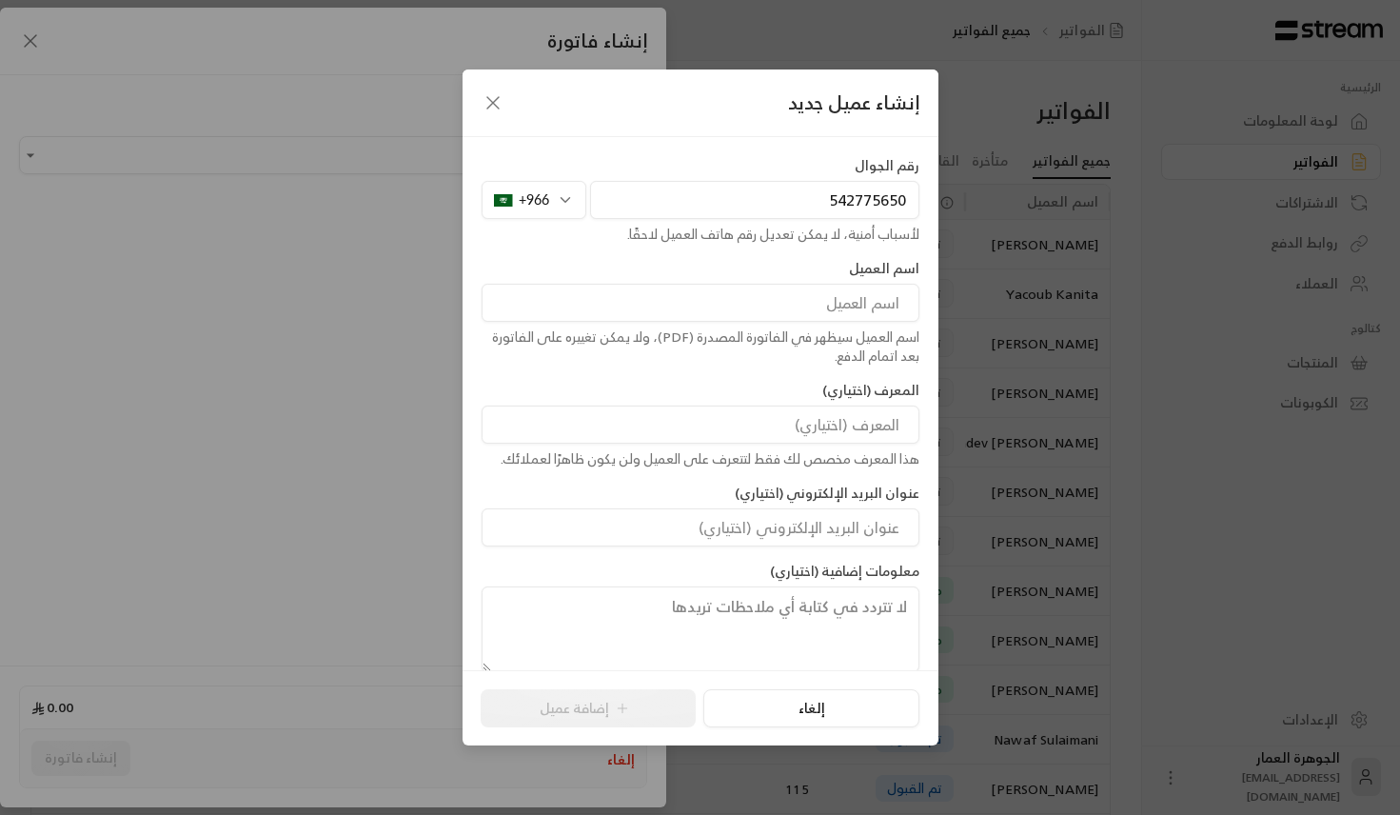
paste input "ALAA"
paste input "ALMADHOUN"
type input "[PERSON_NAME]"
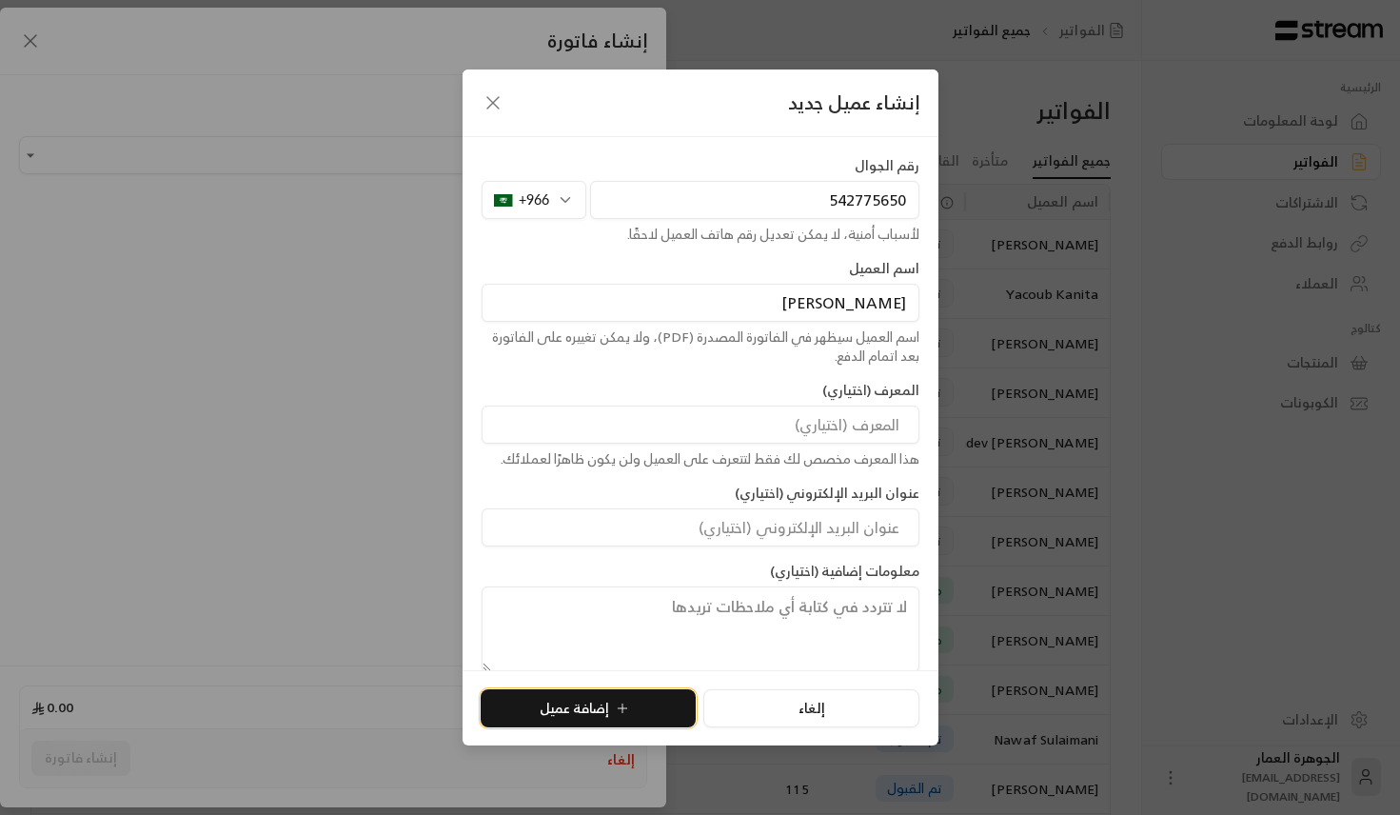
click at [596, 719] on button "إضافة عميل" at bounding box center [588, 708] width 215 height 38
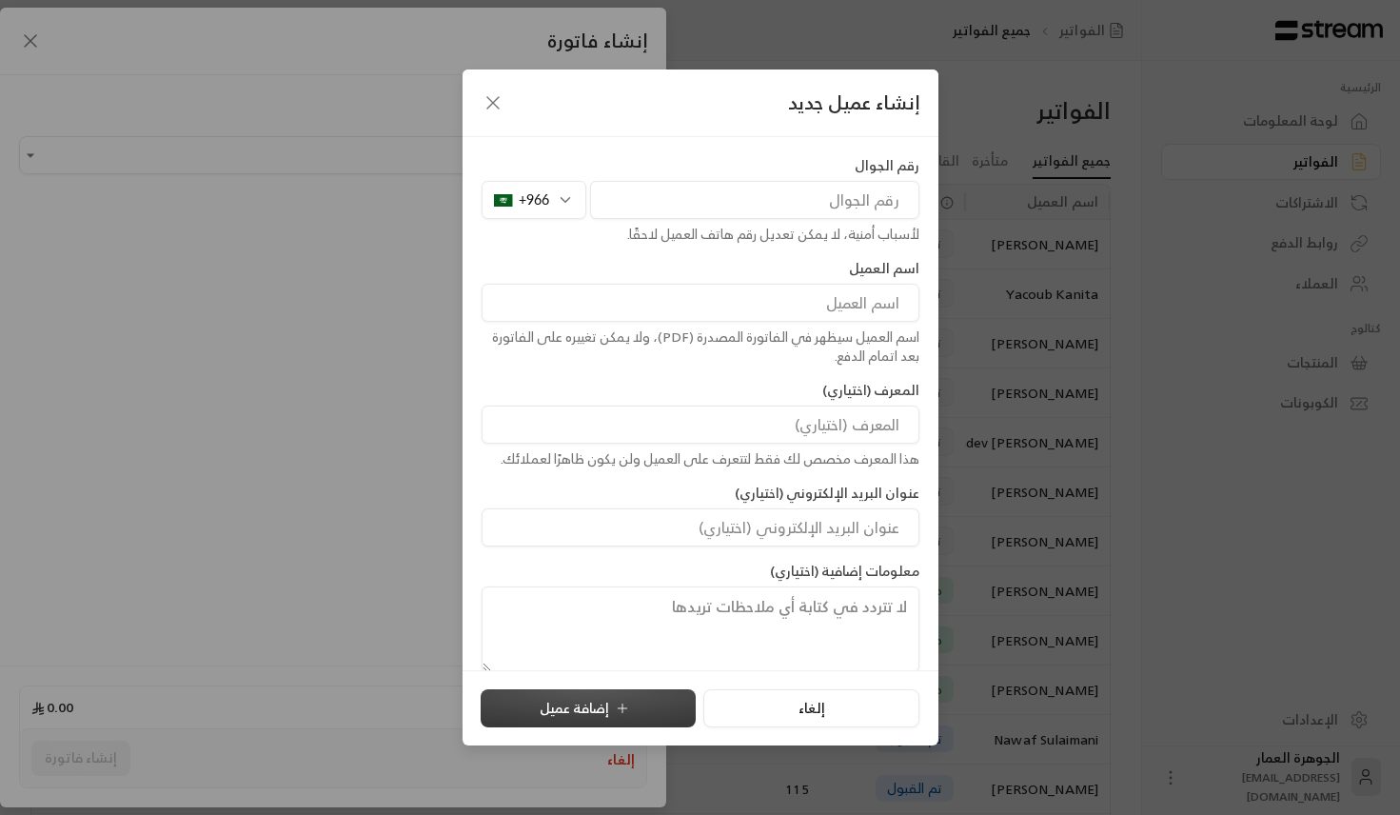
type input "**********"
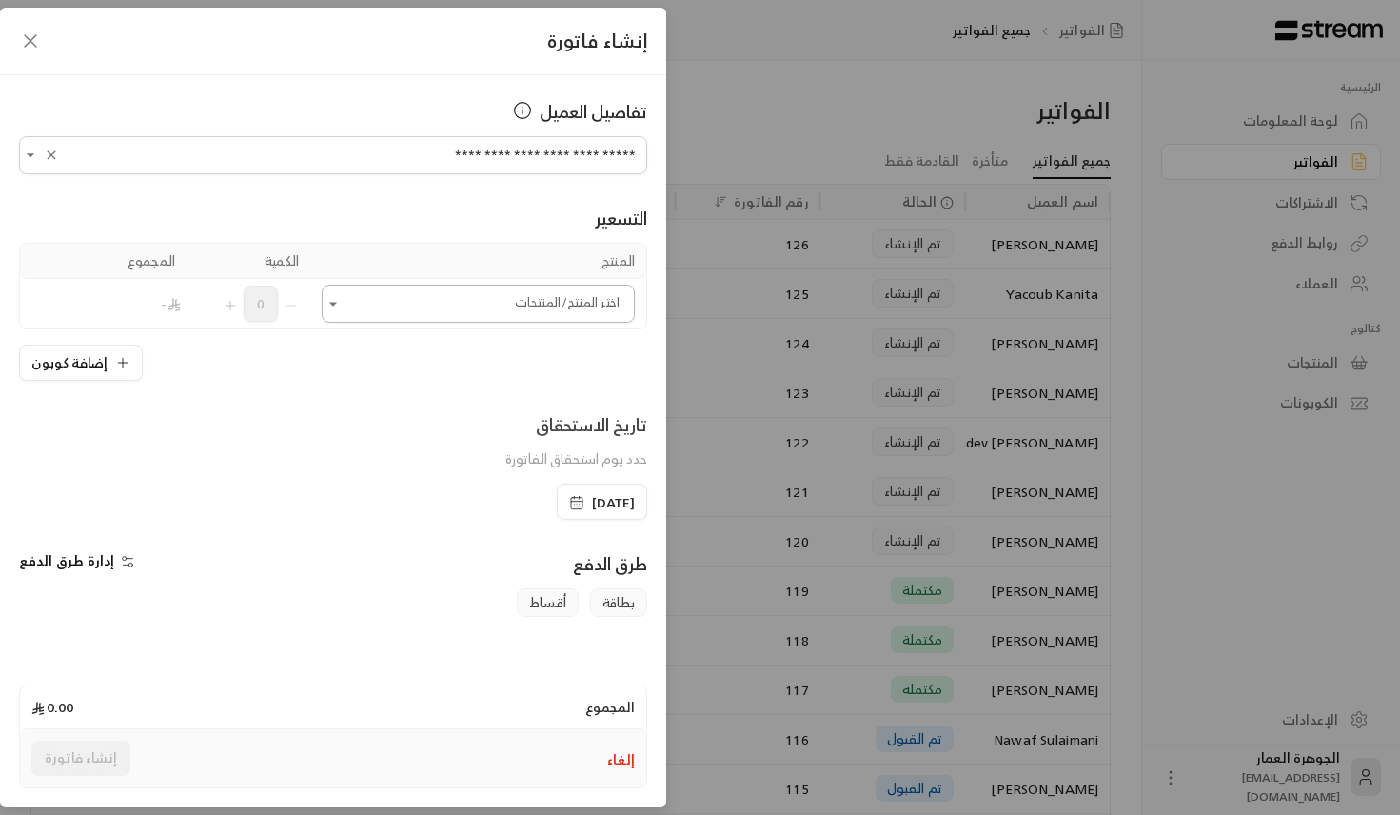
click at [564, 305] on input "اختر العميل" at bounding box center [478, 303] width 313 height 33
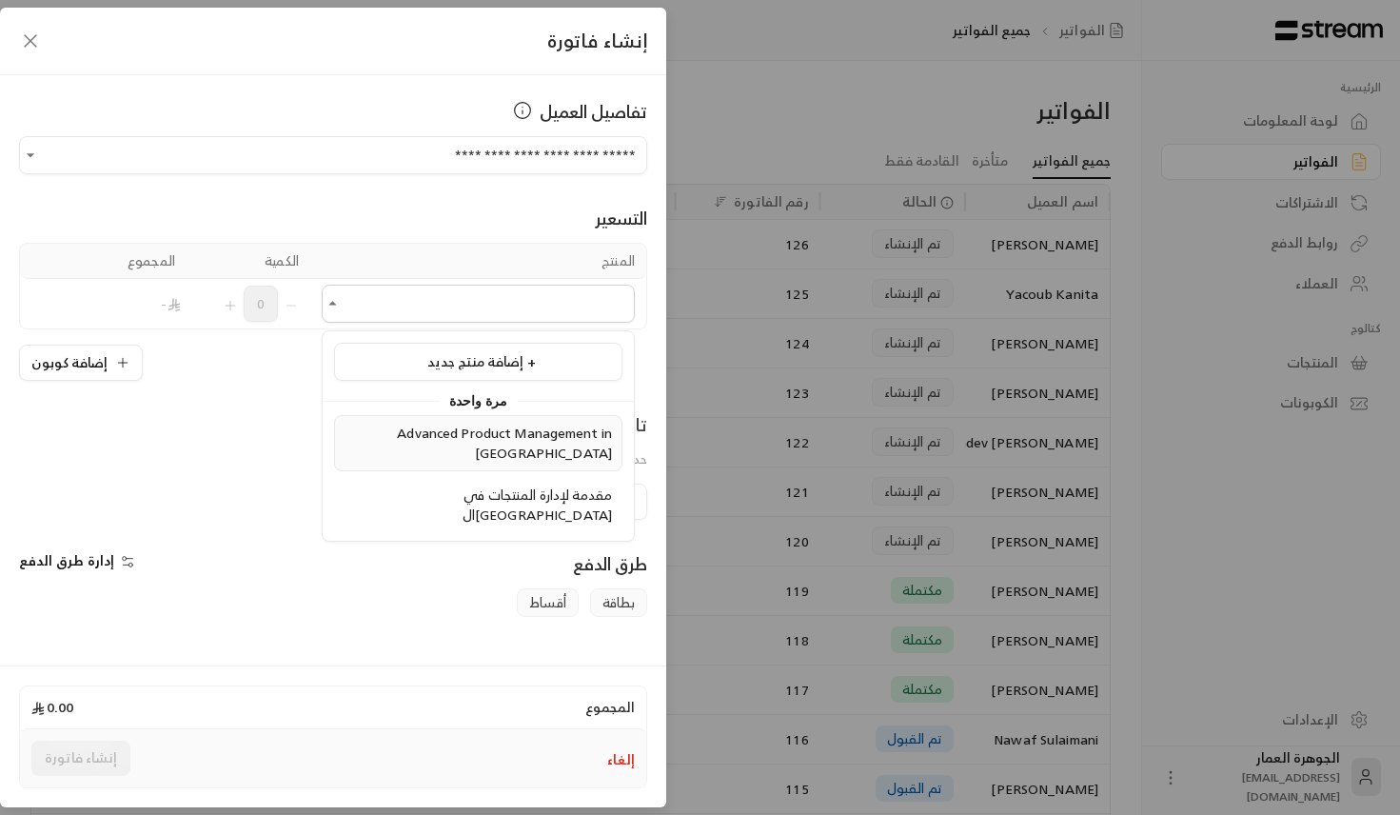
click at [510, 442] on span "Advanced Product Management in [GEOGRAPHIC_DATA]" at bounding box center [504, 443] width 215 height 44
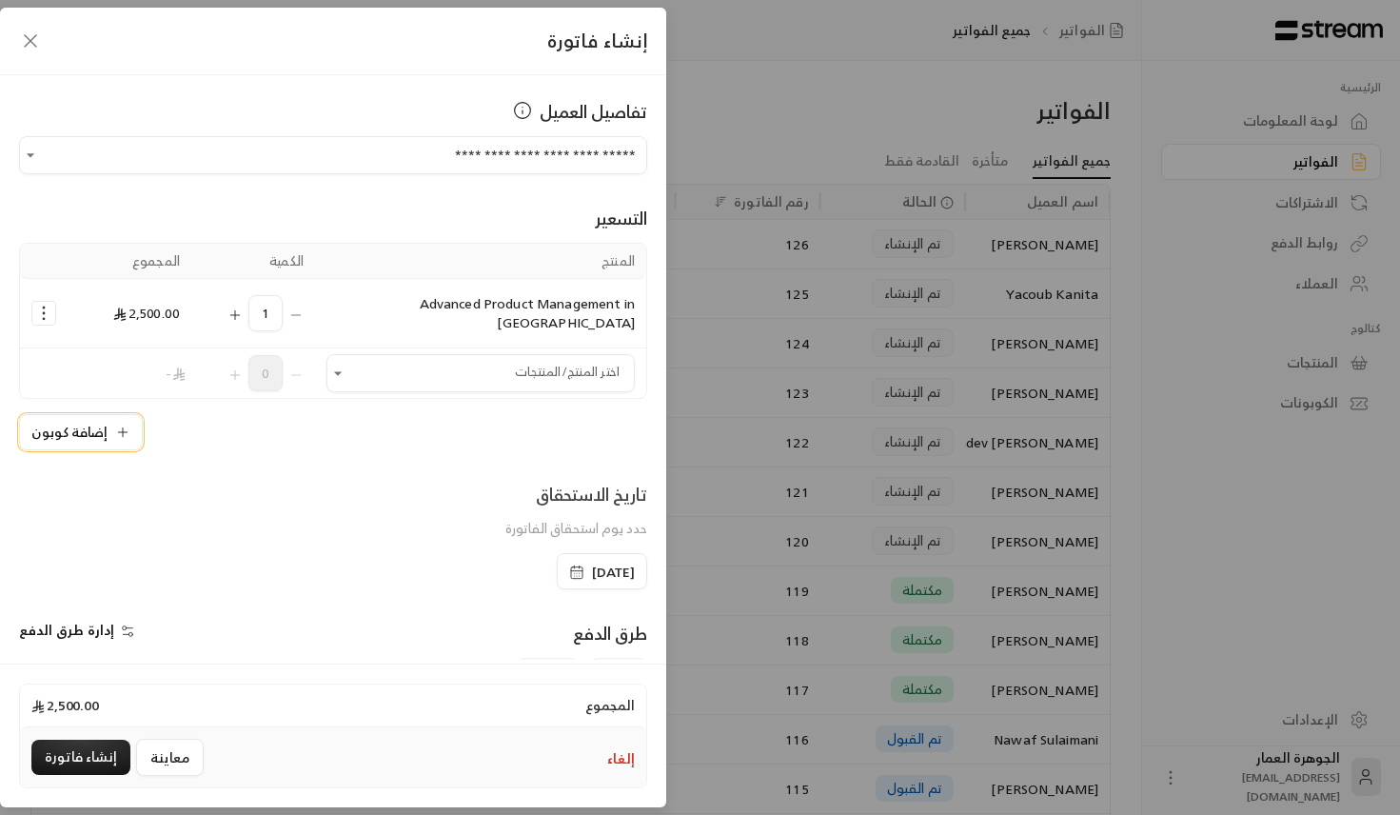
click at [108, 414] on button "إضافة كوبون" at bounding box center [81, 432] width 124 height 36
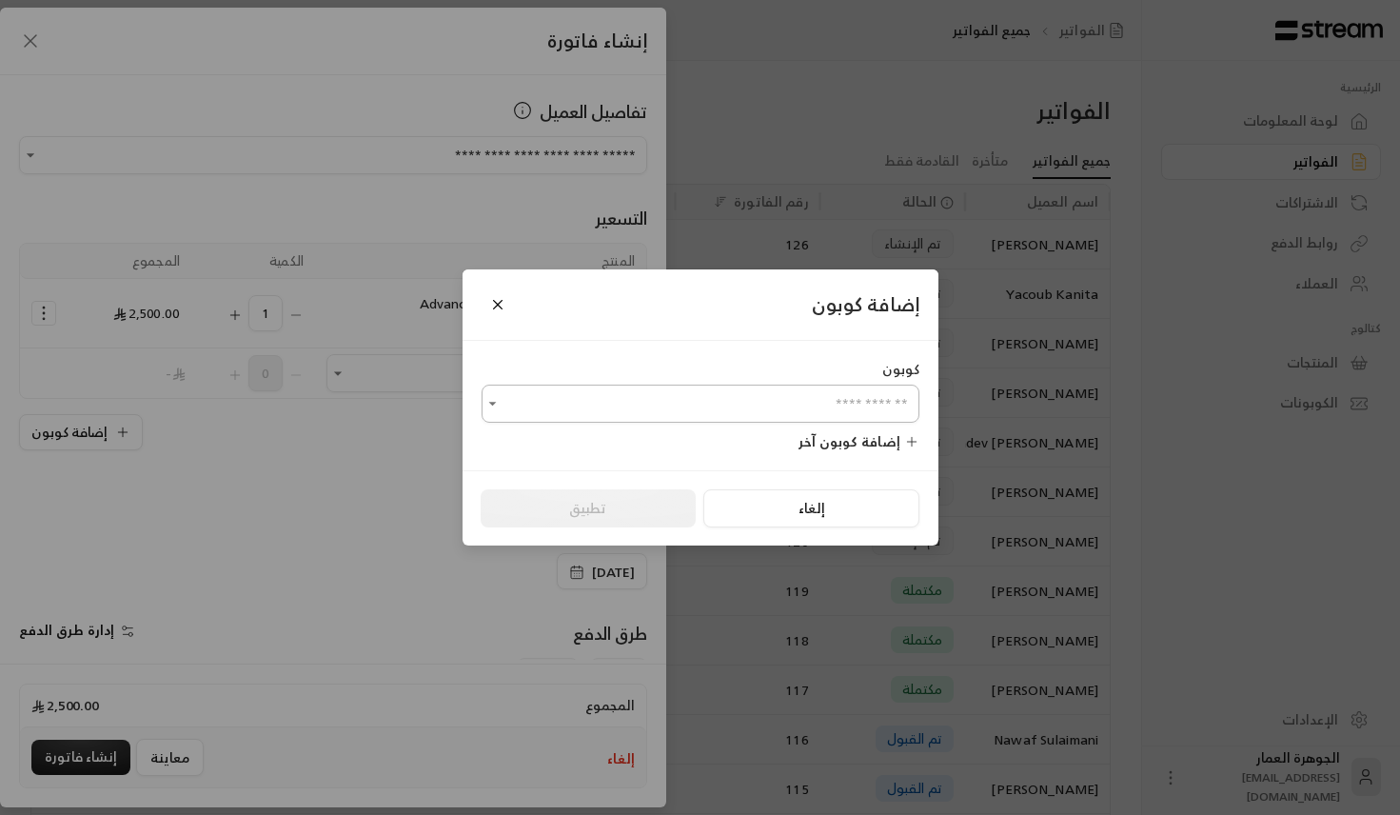
click at [559, 422] on div "​" at bounding box center [701, 404] width 438 height 38
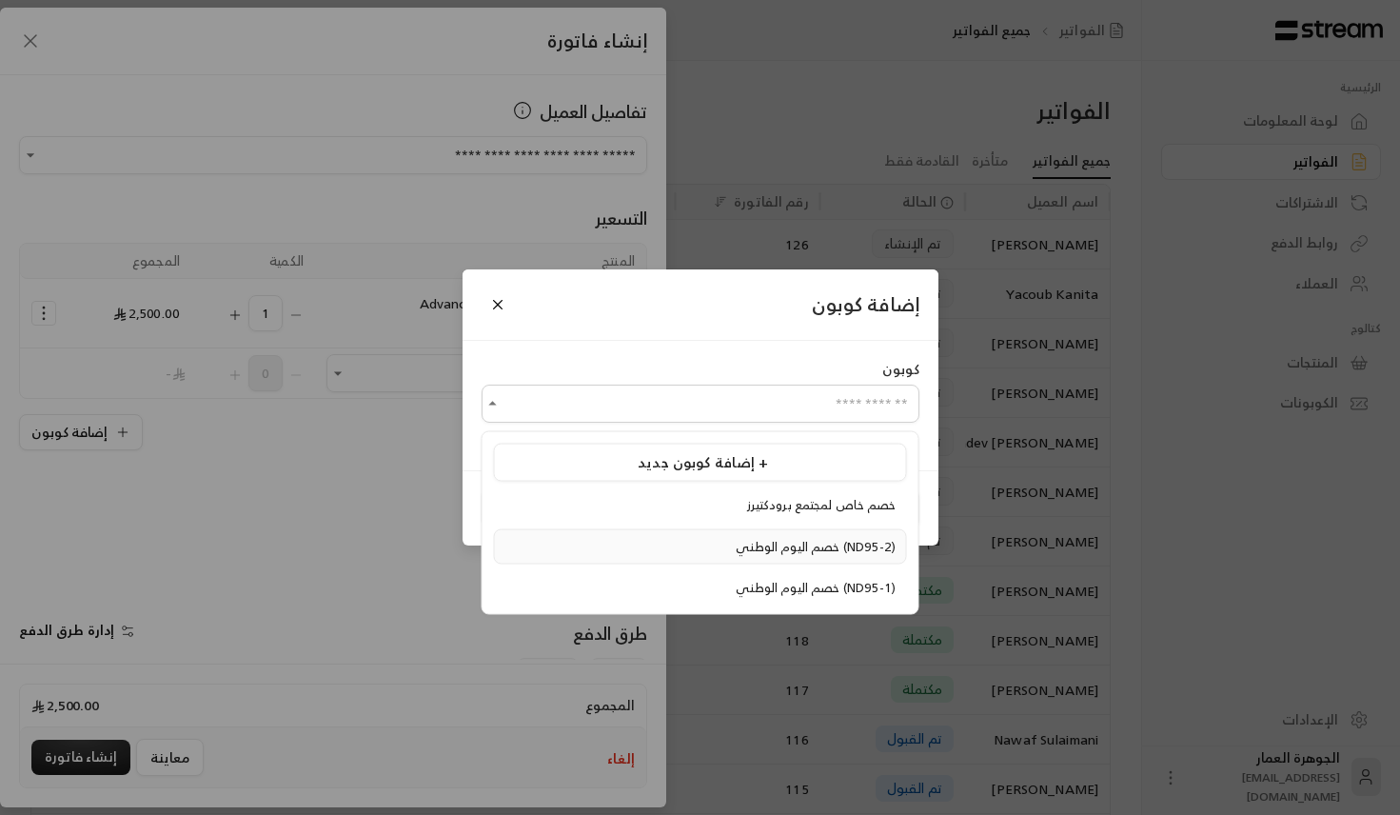
click at [736, 538] on span "خصم اليوم الوطني (ND95-2)" at bounding box center [816, 546] width 160 height 22
type input "**********"
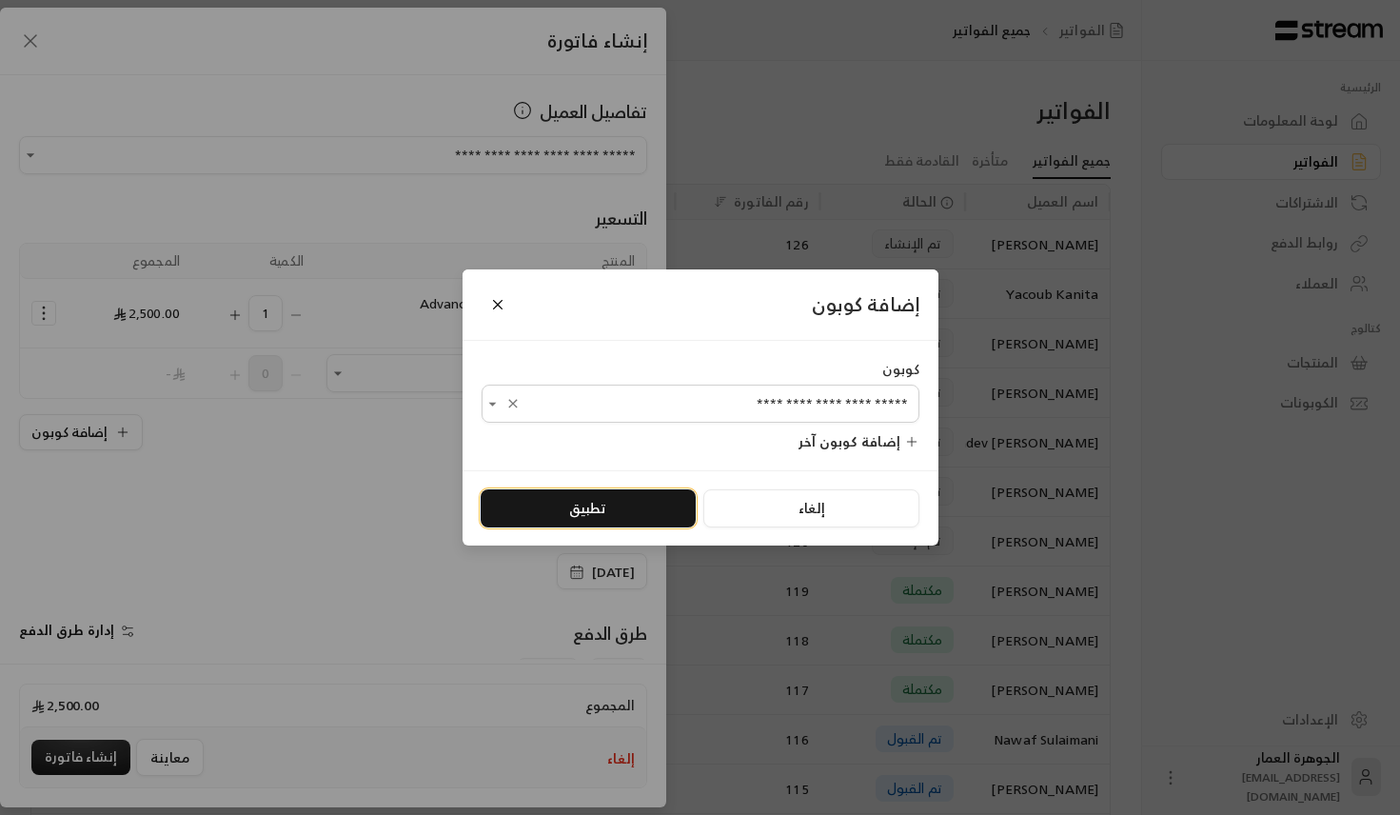
click at [592, 522] on button "تطبيق" at bounding box center [588, 508] width 215 height 38
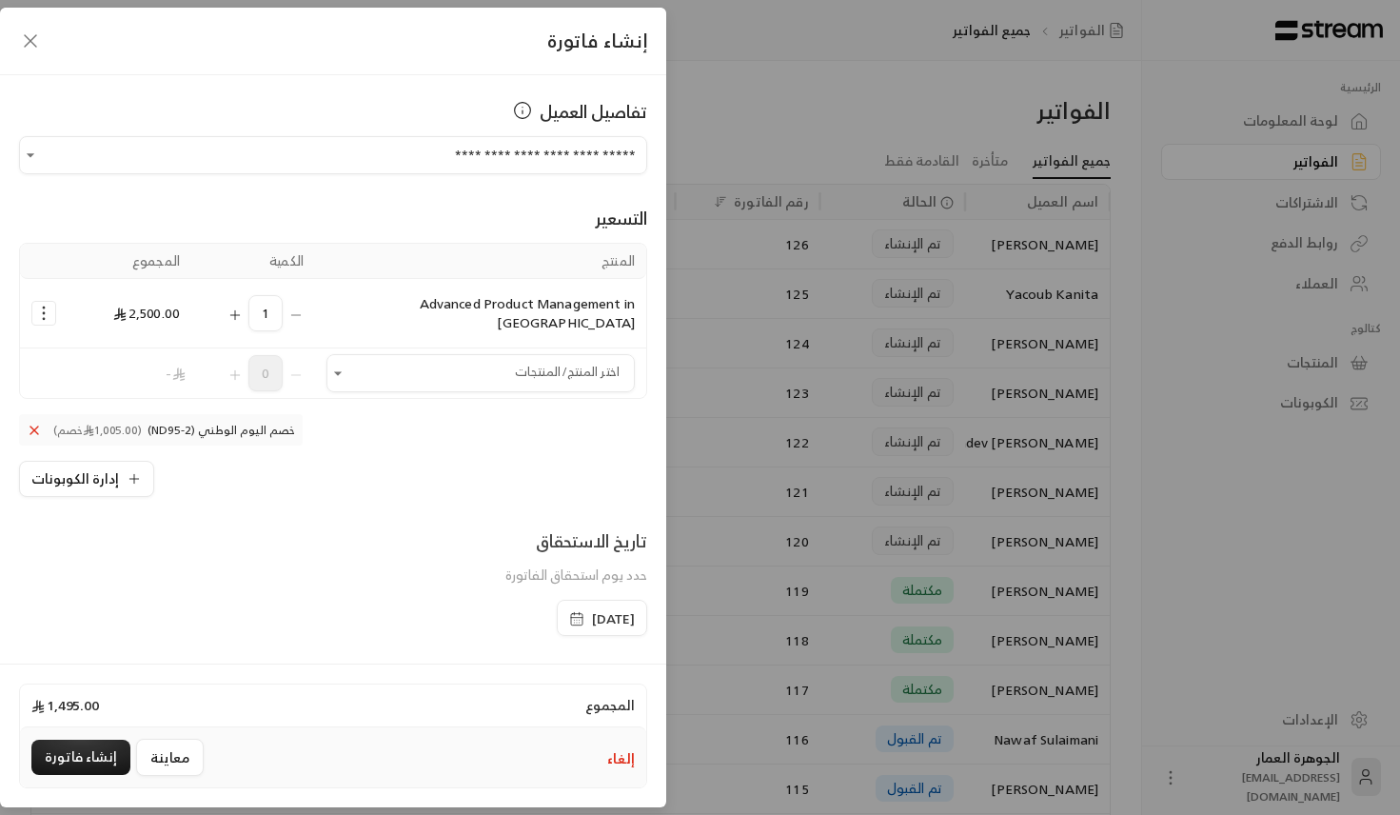
click at [592, 609] on span "[DATE]" at bounding box center [613, 618] width 43 height 19
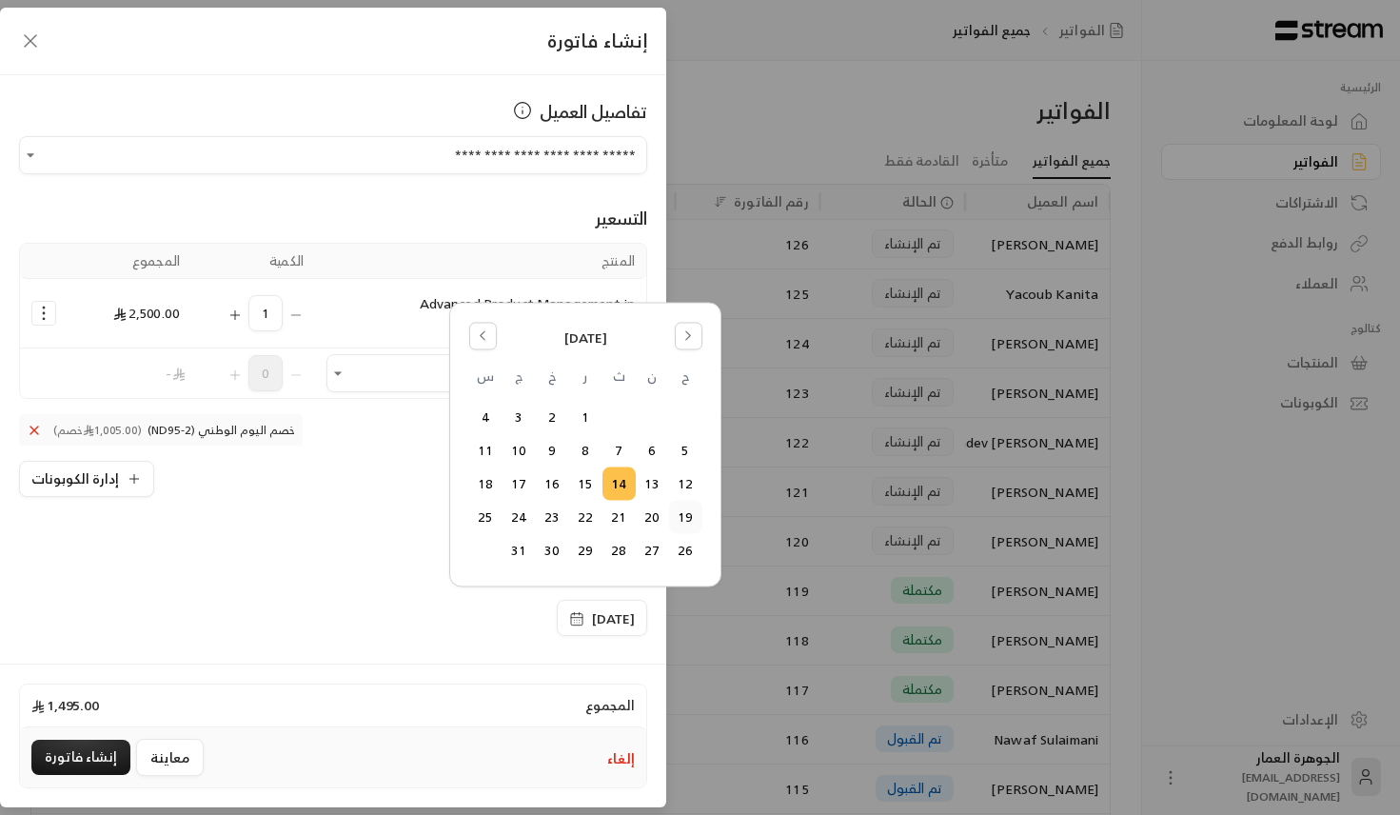
click at [670, 527] on button "19" at bounding box center [685, 517] width 31 height 31
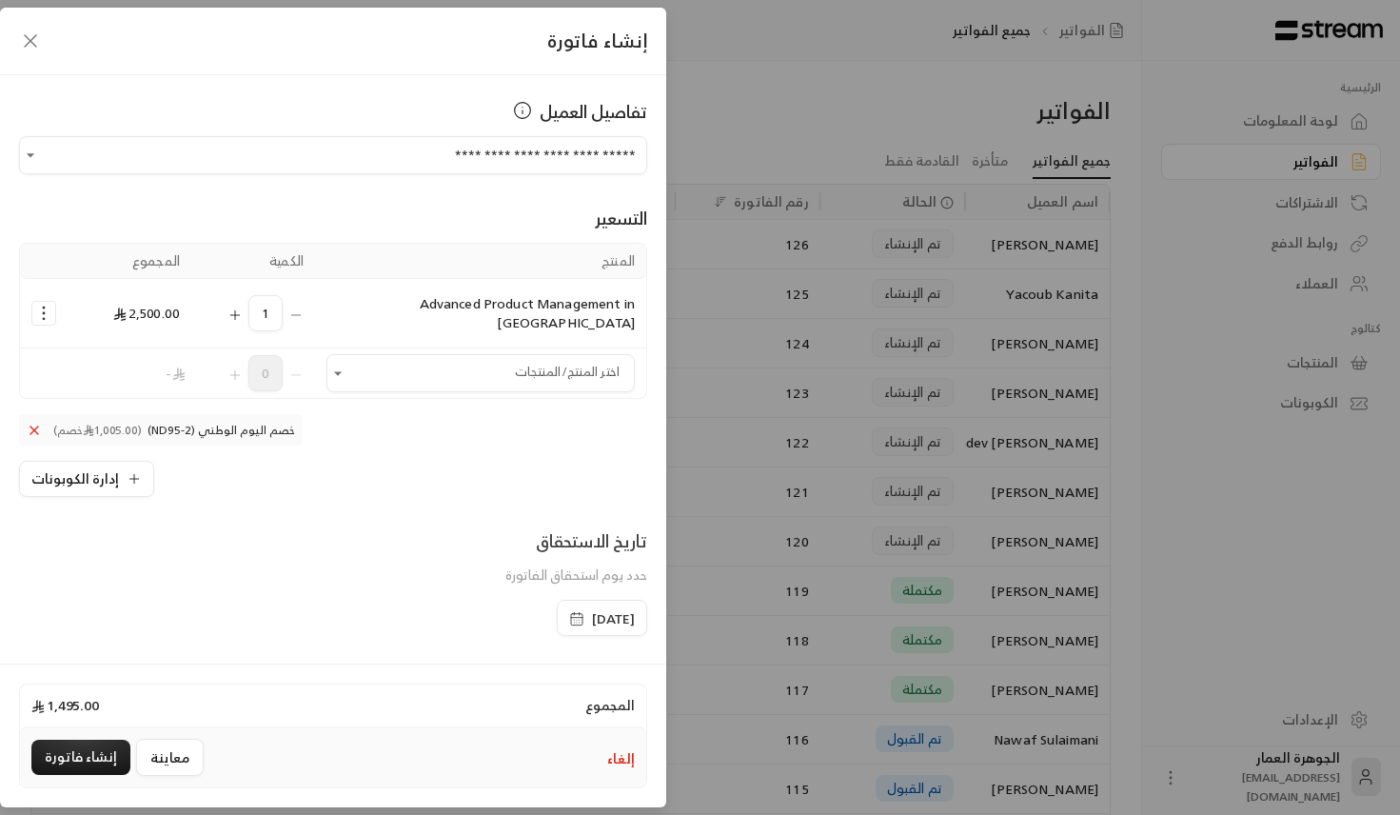
click at [592, 609] on span "[DATE]" at bounding box center [613, 618] width 43 height 19
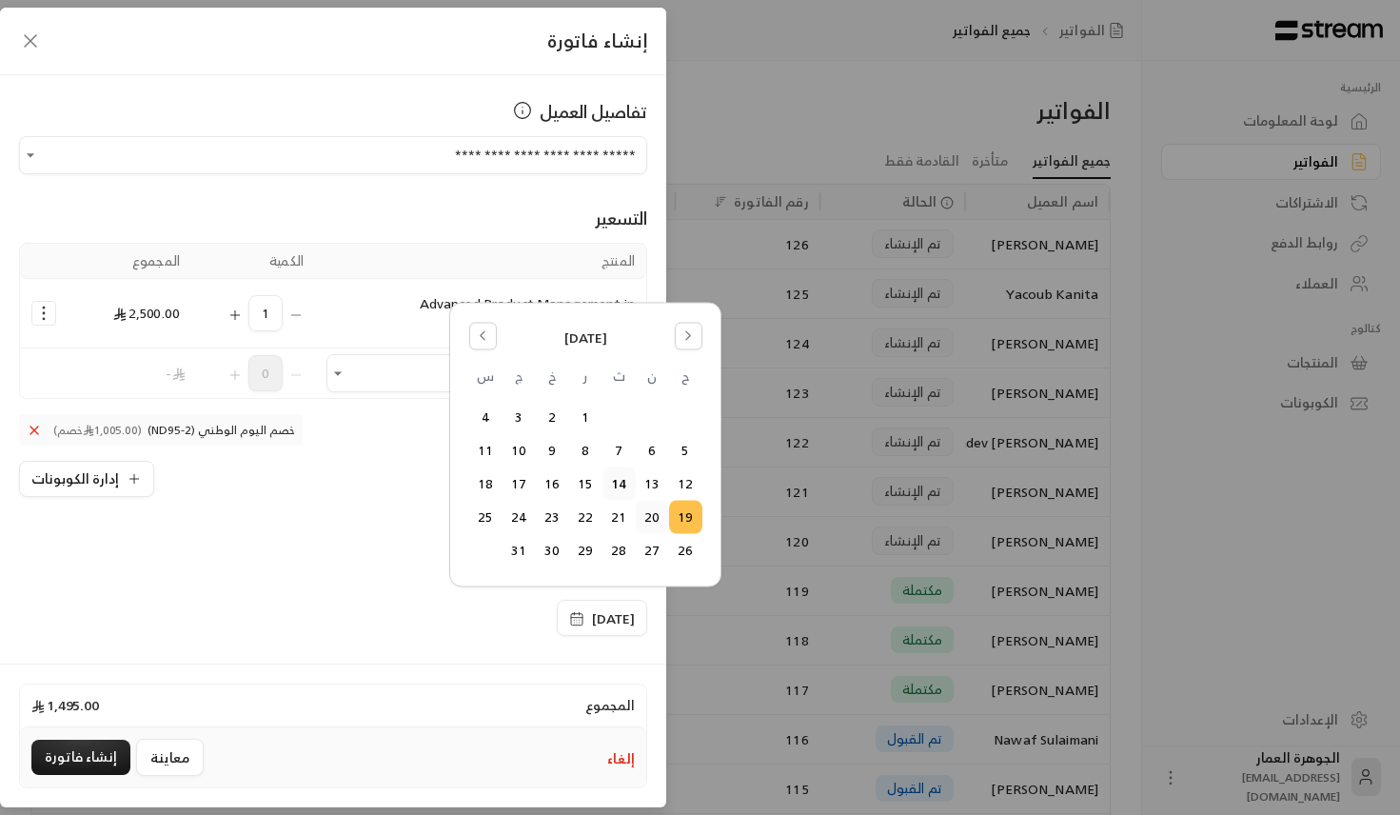
click at [644, 513] on button "20" at bounding box center [652, 517] width 31 height 31
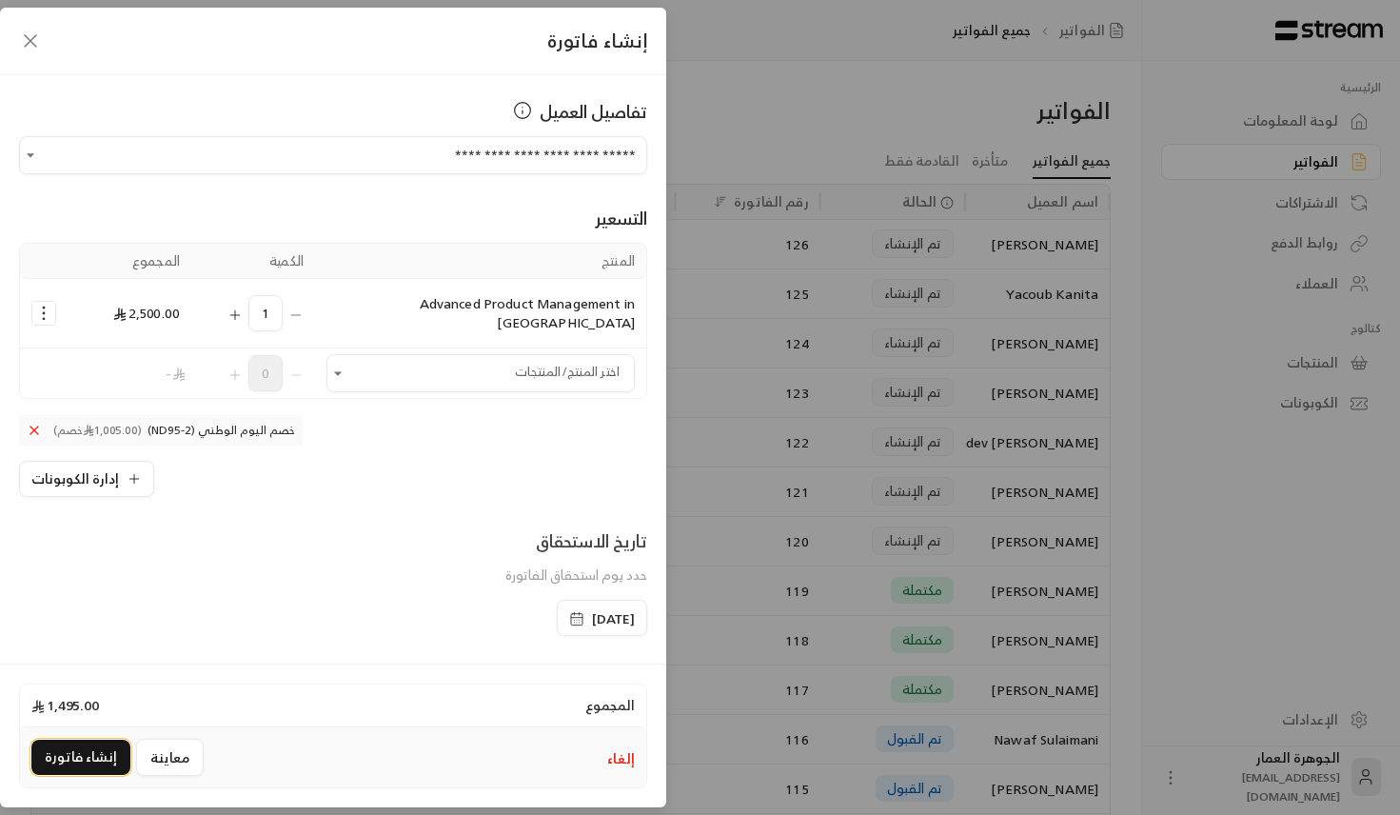
click at [85, 747] on button "إنشاء فاتورة" at bounding box center [80, 757] width 99 height 35
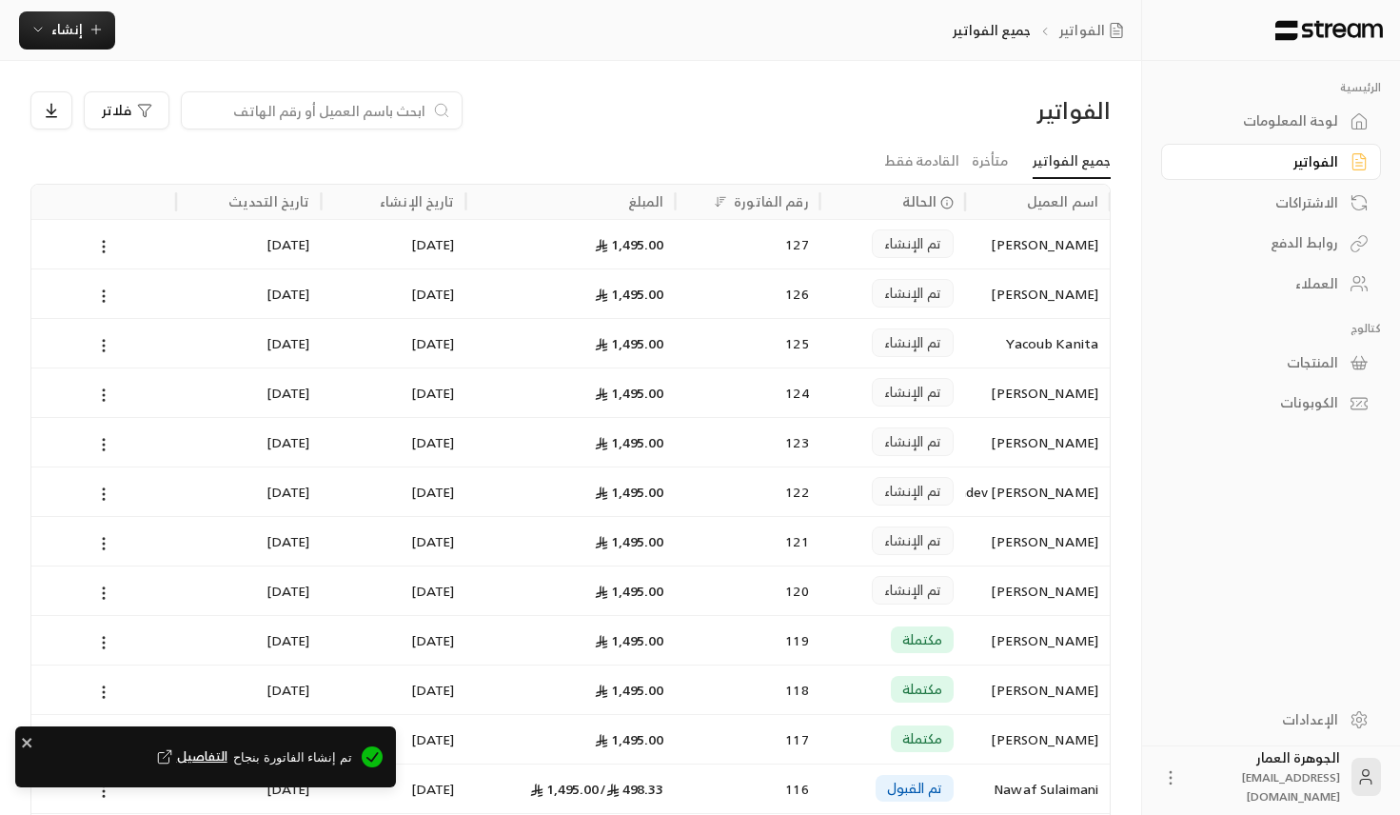
click at [208, 754] on span "التفاصيل" at bounding box center [190, 756] width 74 height 19
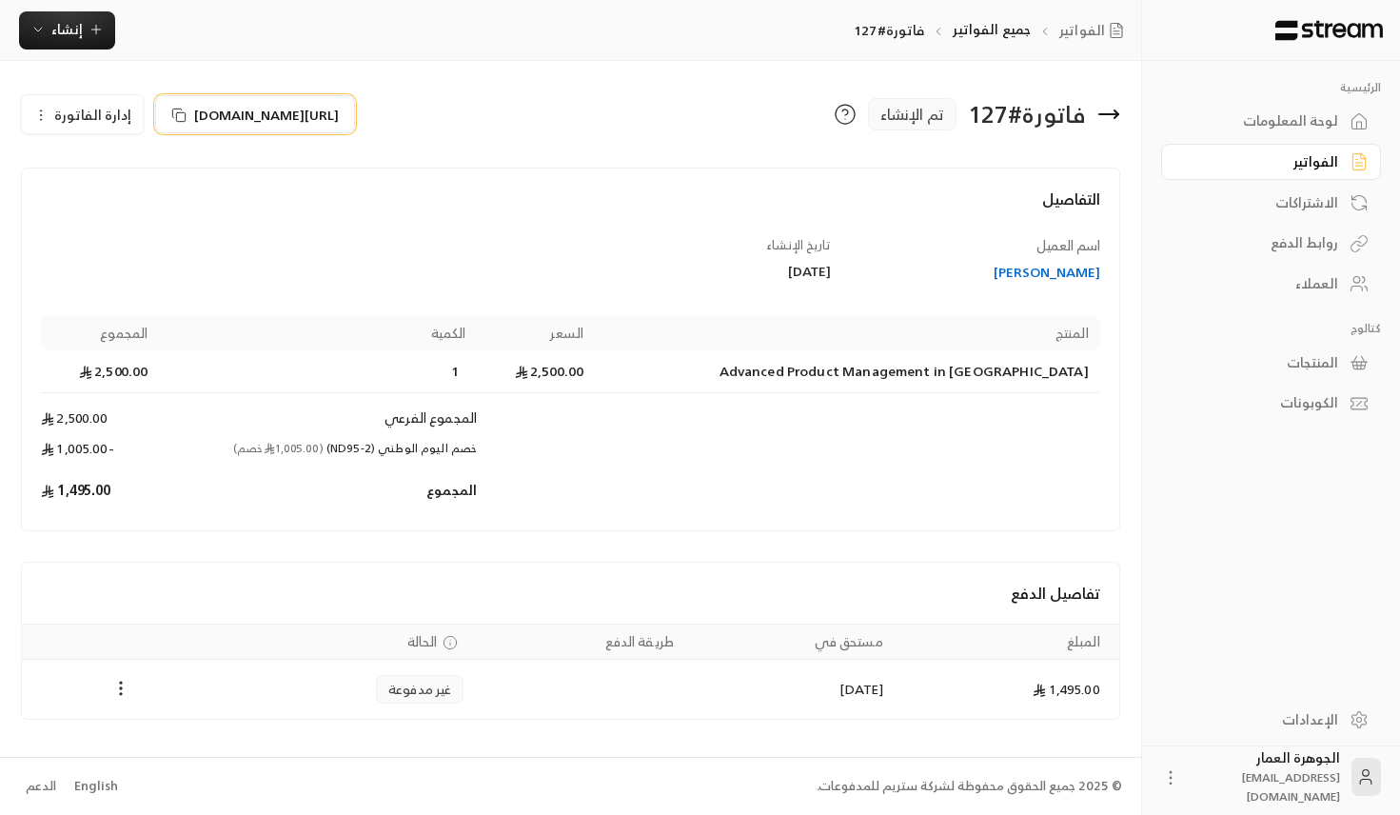
click at [353, 103] on button "[URL][DOMAIN_NAME]" at bounding box center [255, 114] width 200 height 38
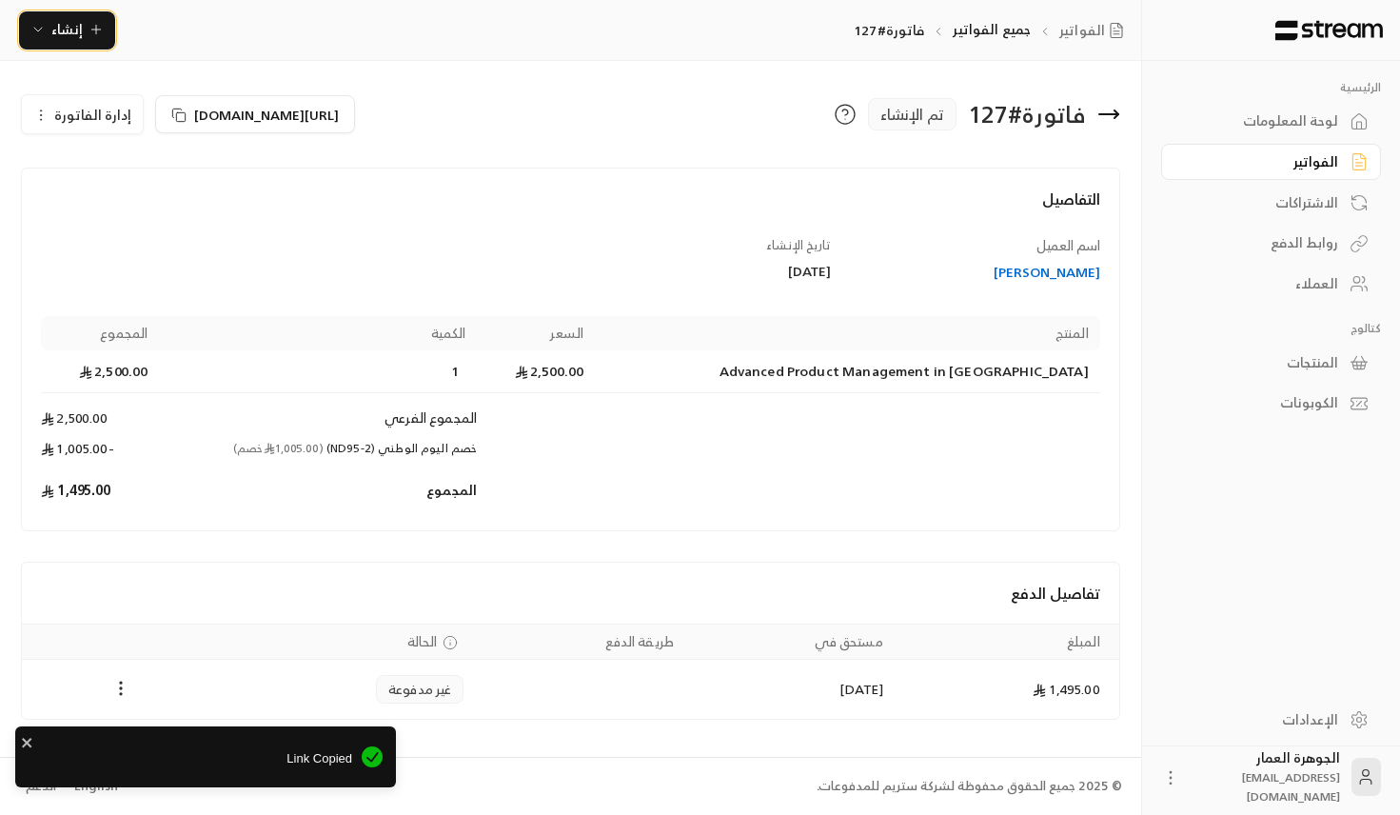
click at [68, 33] on span "إنشاء" at bounding box center [66, 29] width 31 height 24
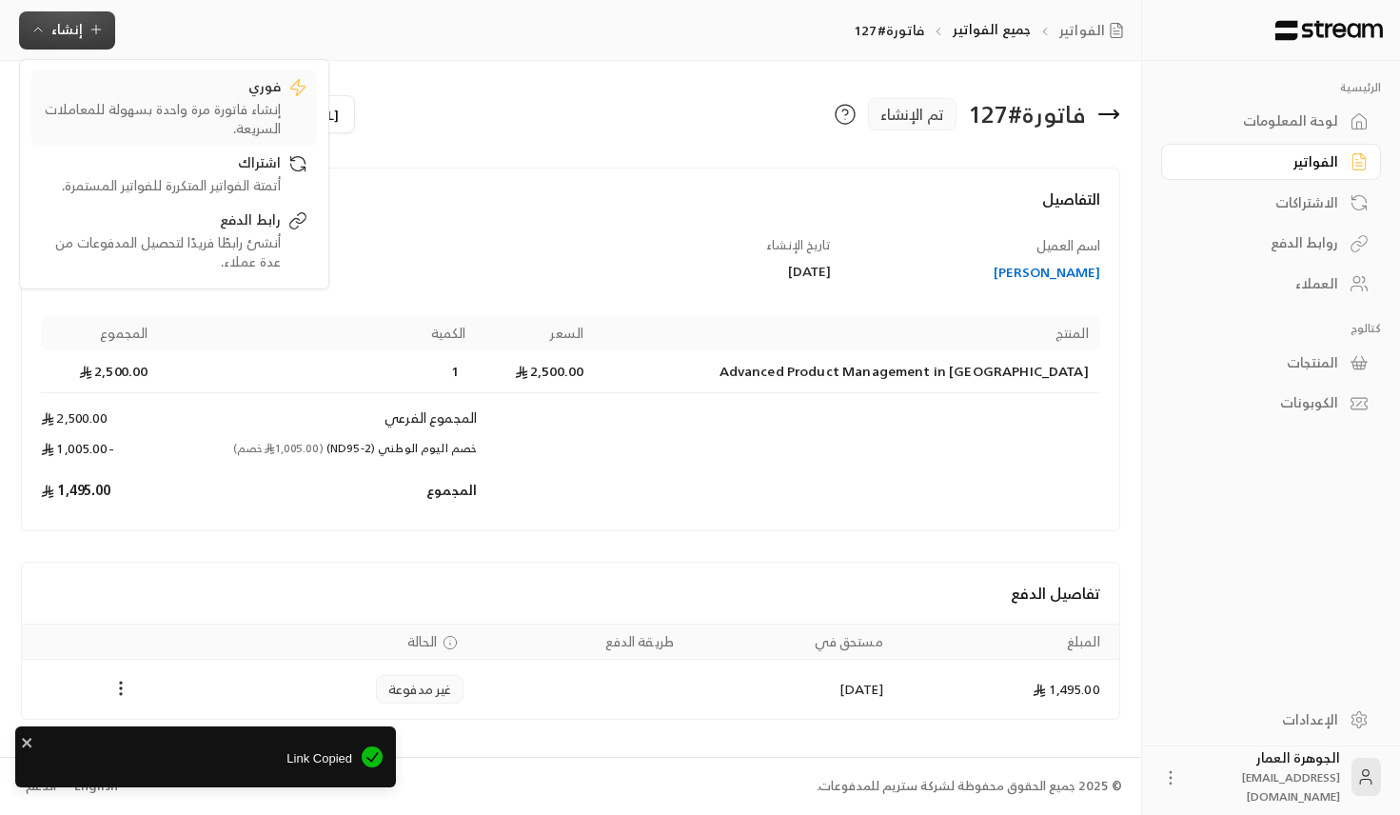
click at [263, 93] on div "فوري" at bounding box center [161, 88] width 240 height 23
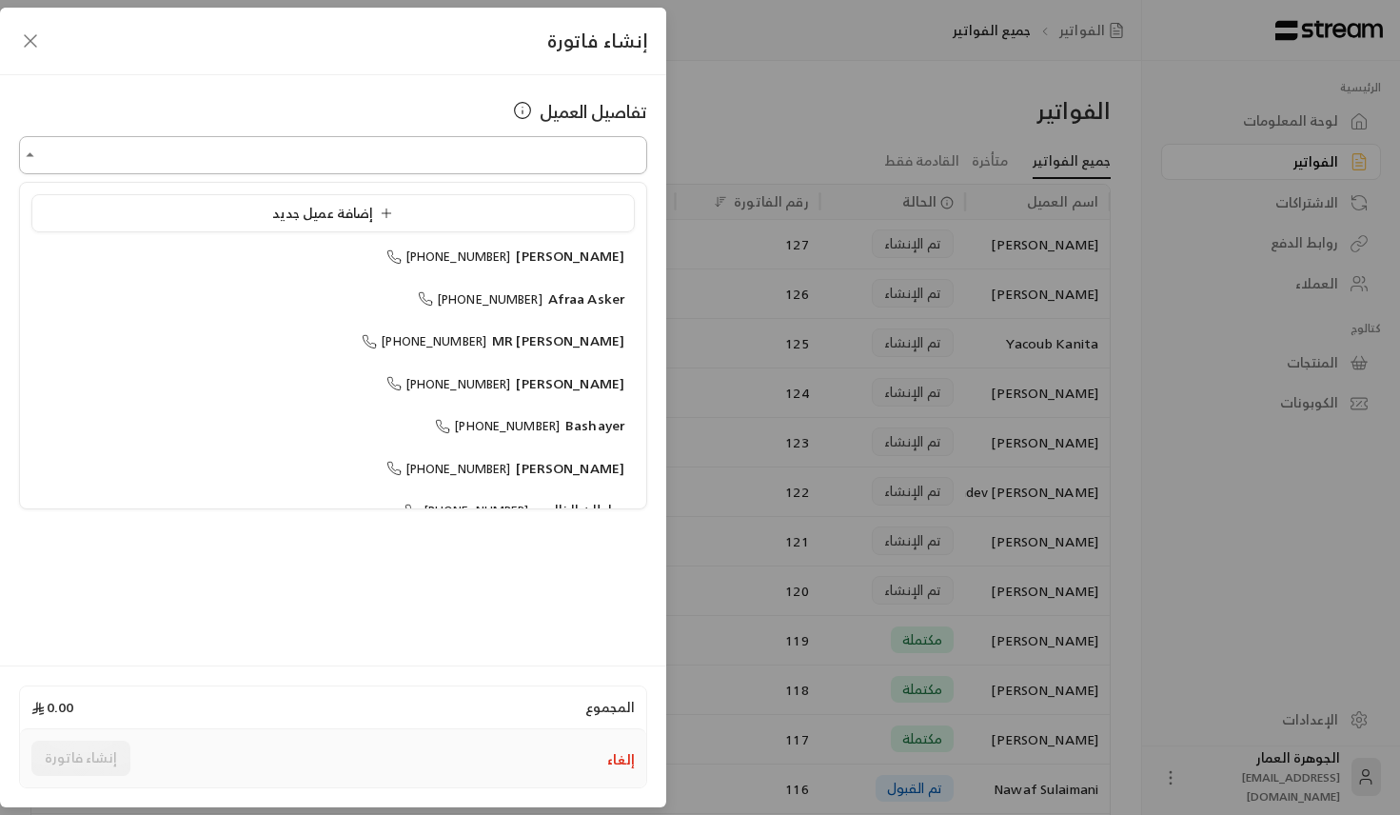
click at [374, 147] on input "اختر العميل" at bounding box center [333, 155] width 628 height 33
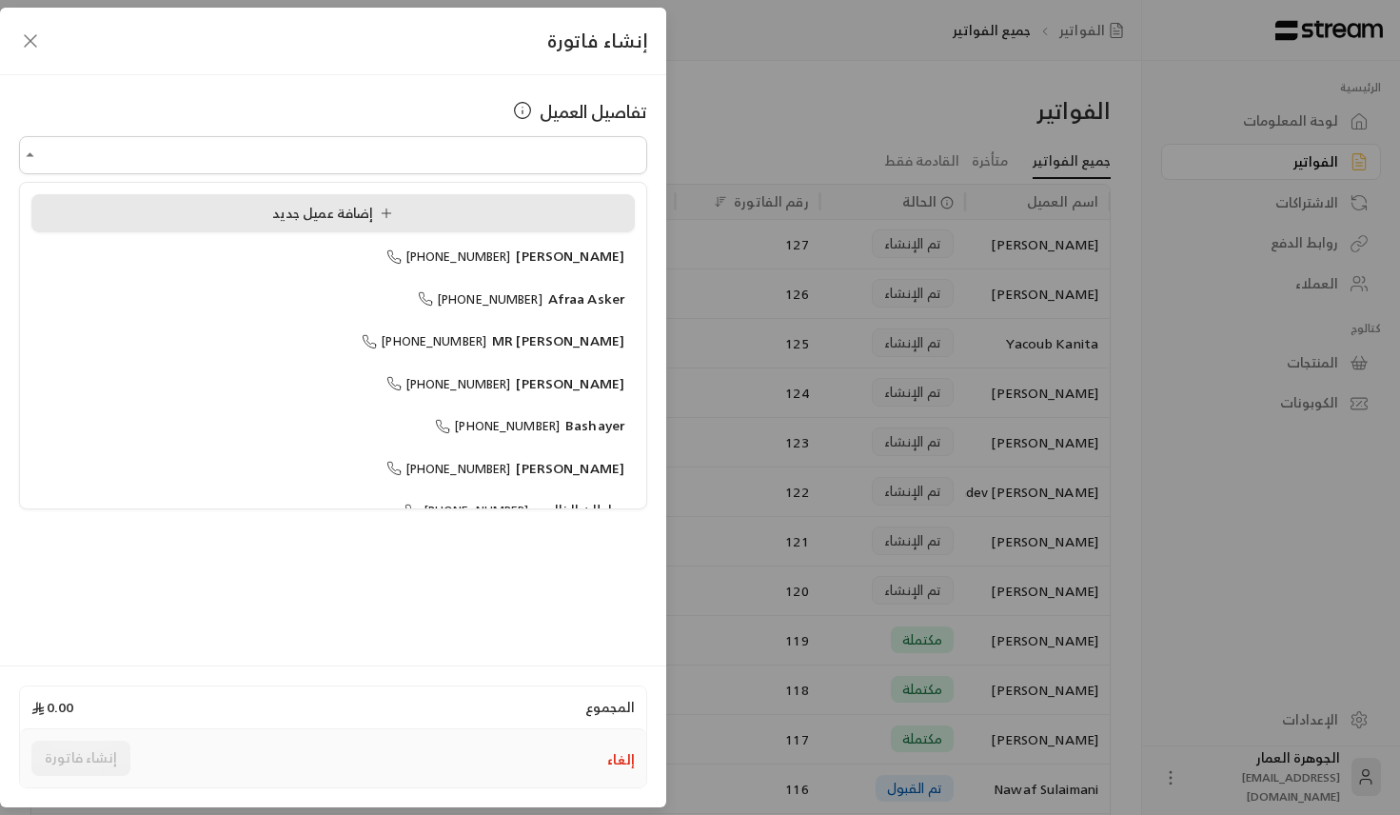
click at [303, 212] on span "إضافة عميل جديد" at bounding box center [336, 213] width 129 height 24
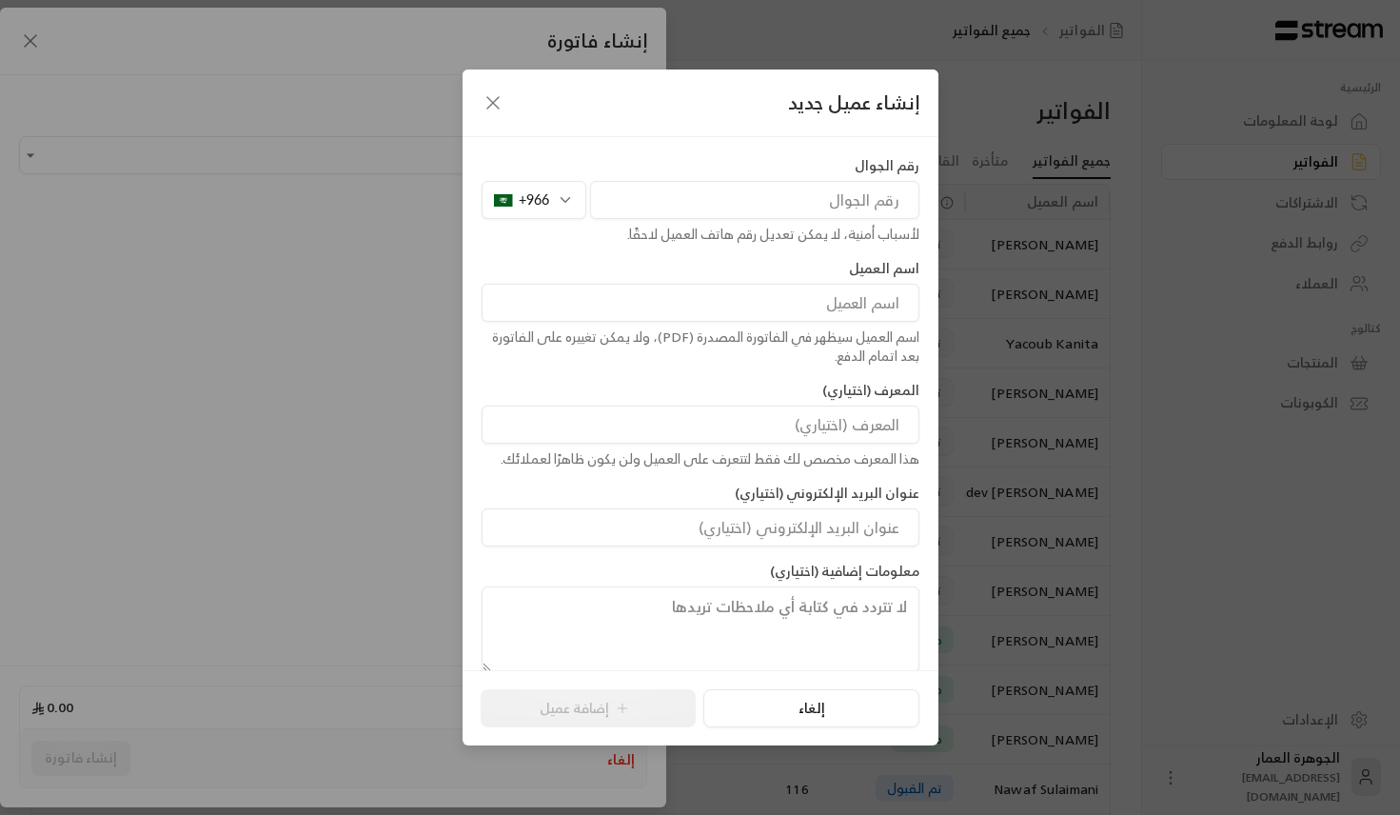
click at [653, 207] on input "tel" at bounding box center [754, 200] width 329 height 38
paste input "582545454"
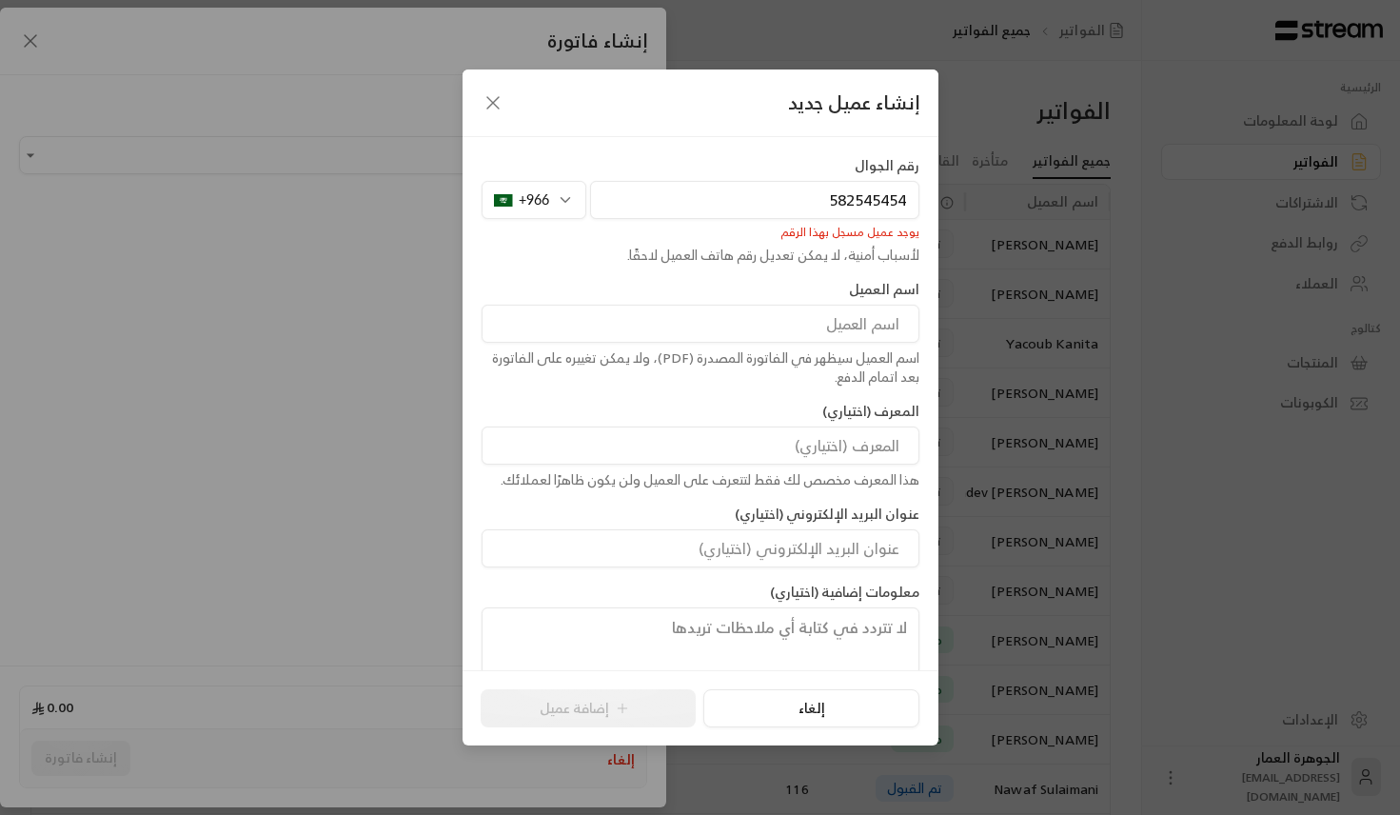
type input "582545454"
click at [487, 113] on div "إنشاء عميل جديد" at bounding box center [701, 103] width 476 height 68
click at [484, 89] on div "إنشاء عميل جديد" at bounding box center [701, 103] width 476 height 68
click at [492, 99] on icon "button" at bounding box center [493, 102] width 23 height 23
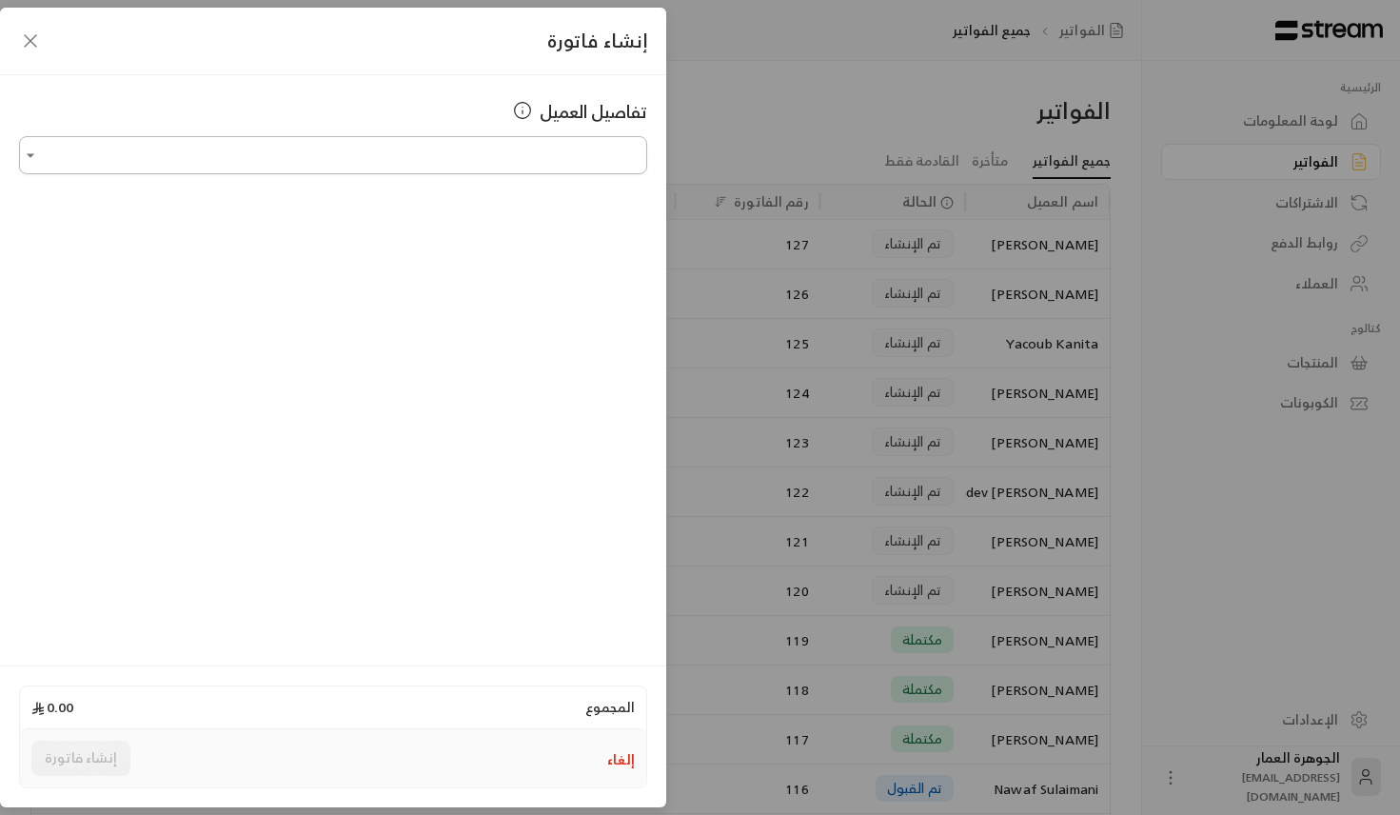
paste input "*********"
click at [537, 249] on span "[PERSON_NAME]" at bounding box center [570, 256] width 109 height 24
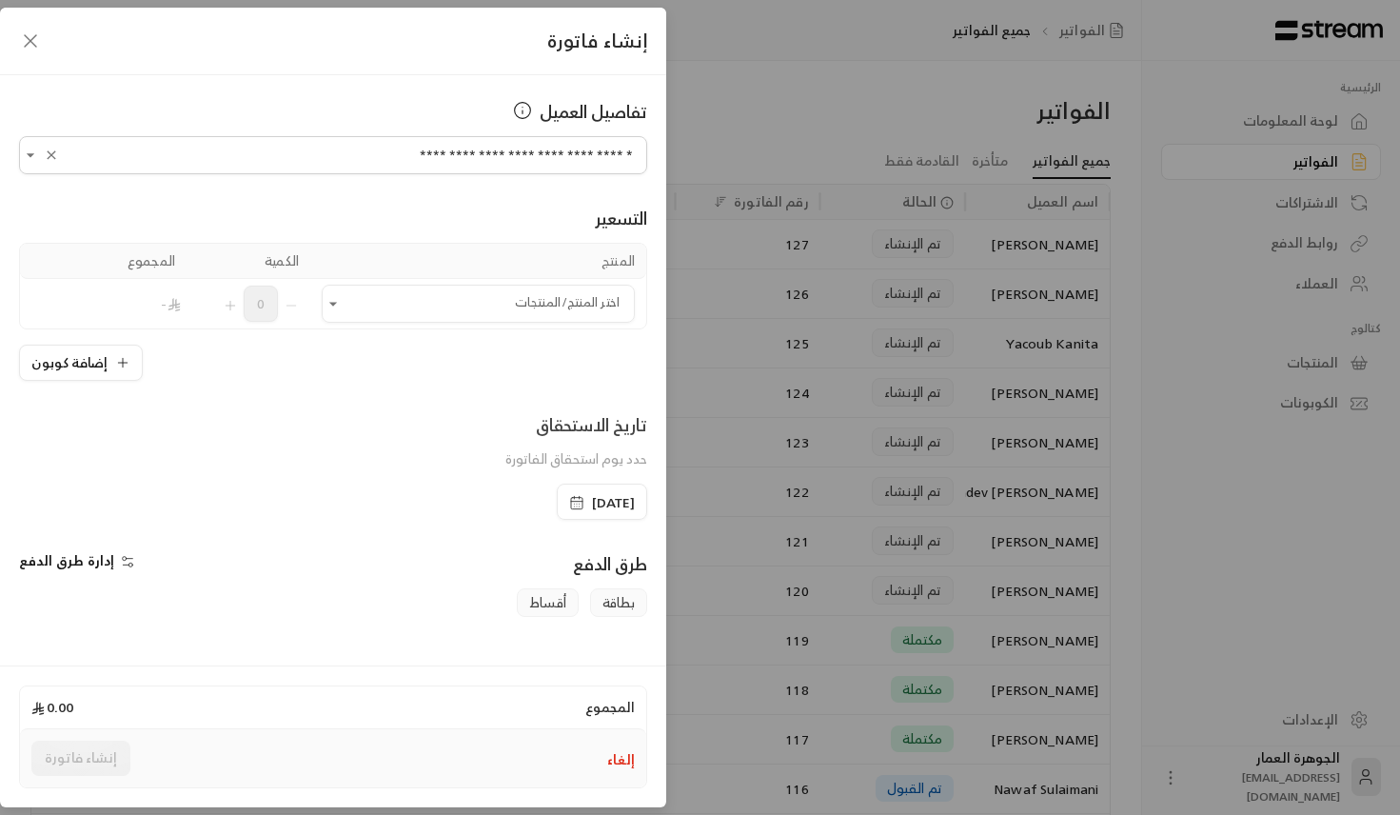
type input "**********"
click at [775, 122] on div "**********" at bounding box center [700, 407] width 1400 height 815
click at [36, 39] on icon "button" at bounding box center [30, 41] width 23 height 23
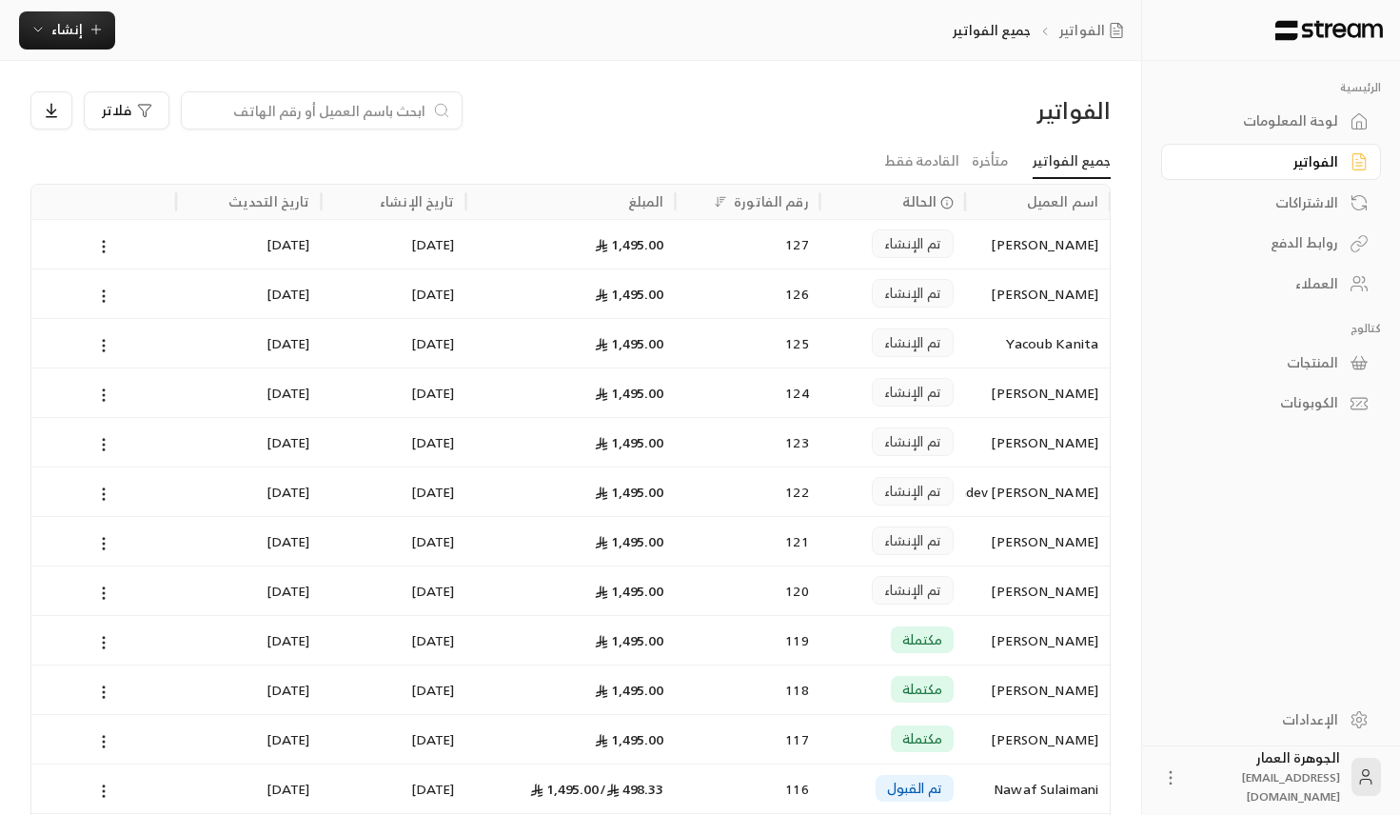
click at [236, 109] on input at bounding box center [309, 110] width 232 height 21
paste input "582545454"
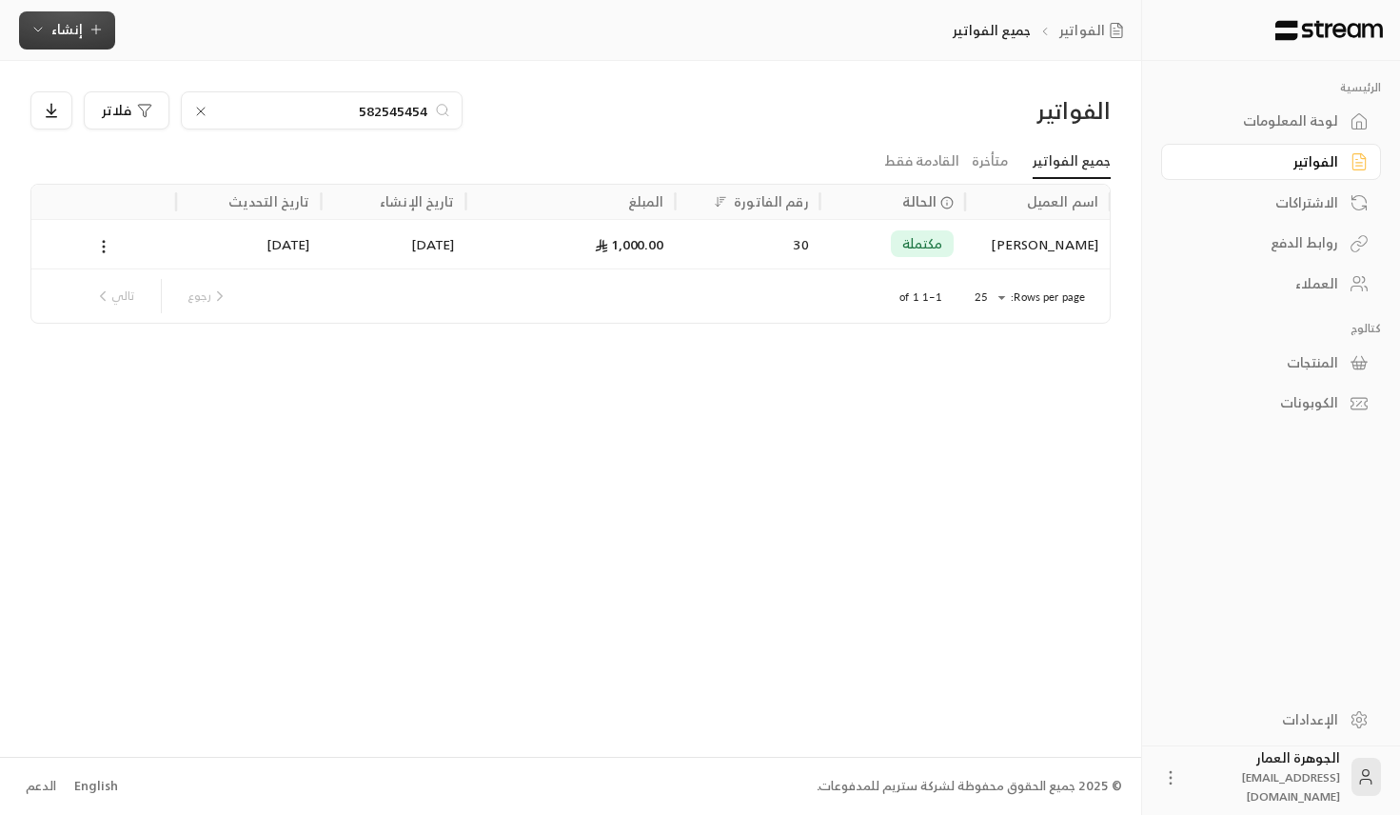
type input "582545454"
click at [80, 36] on span "إنشاء" at bounding box center [66, 29] width 31 height 24
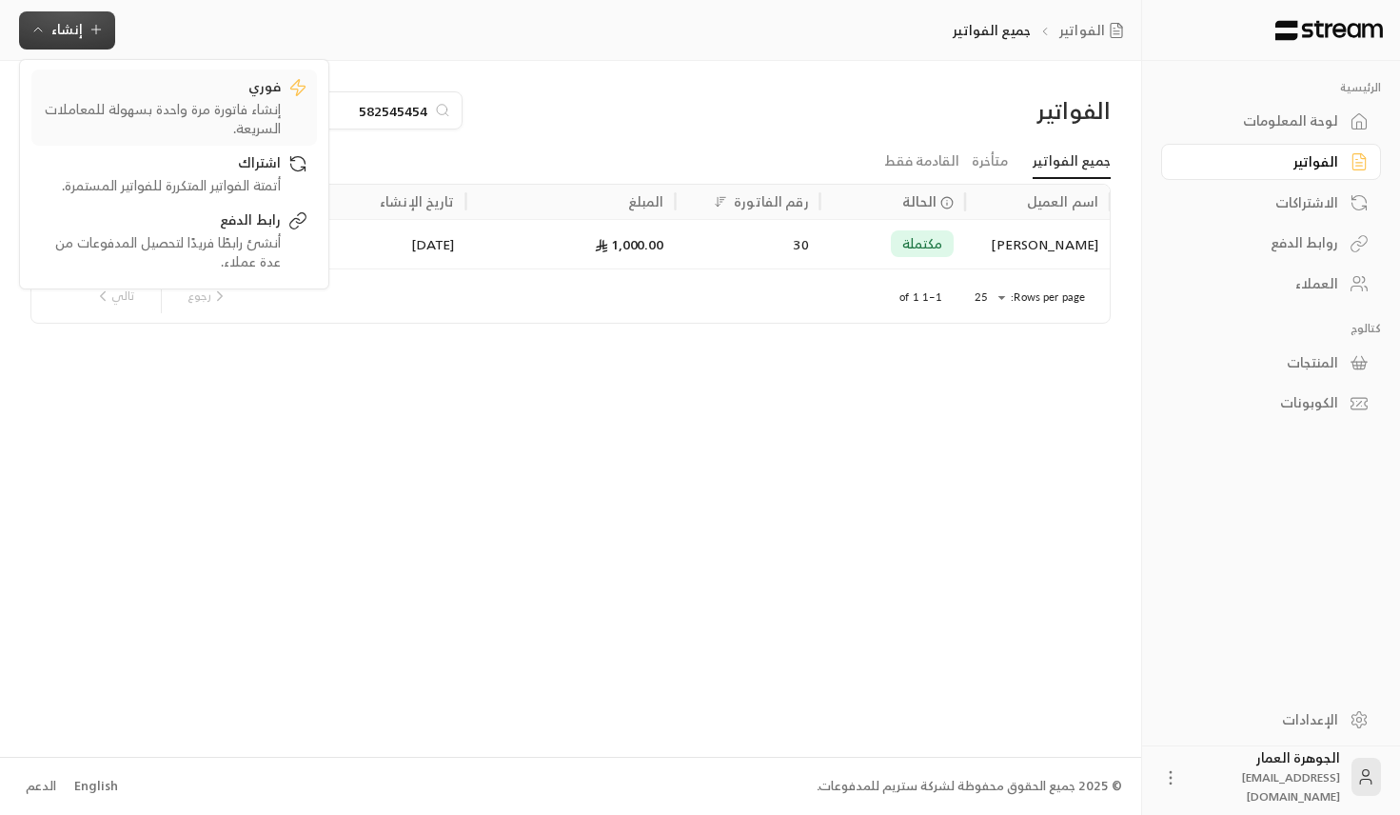
click at [268, 104] on div "إنشاء فاتورة مرة واحدة بسهولة للمعاملات السريعة." at bounding box center [161, 119] width 240 height 38
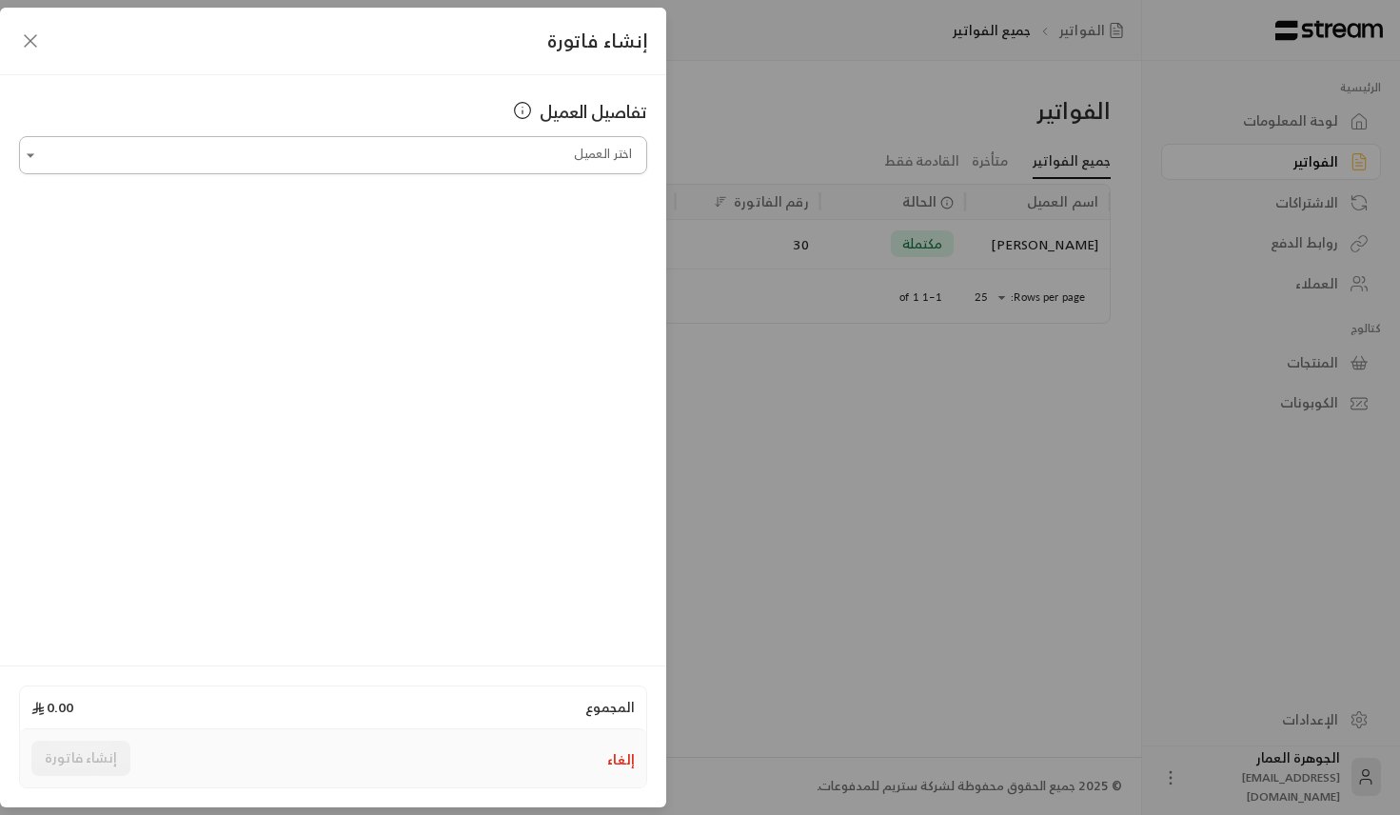
click at [454, 169] on input "اختر العميل" at bounding box center [333, 155] width 628 height 33
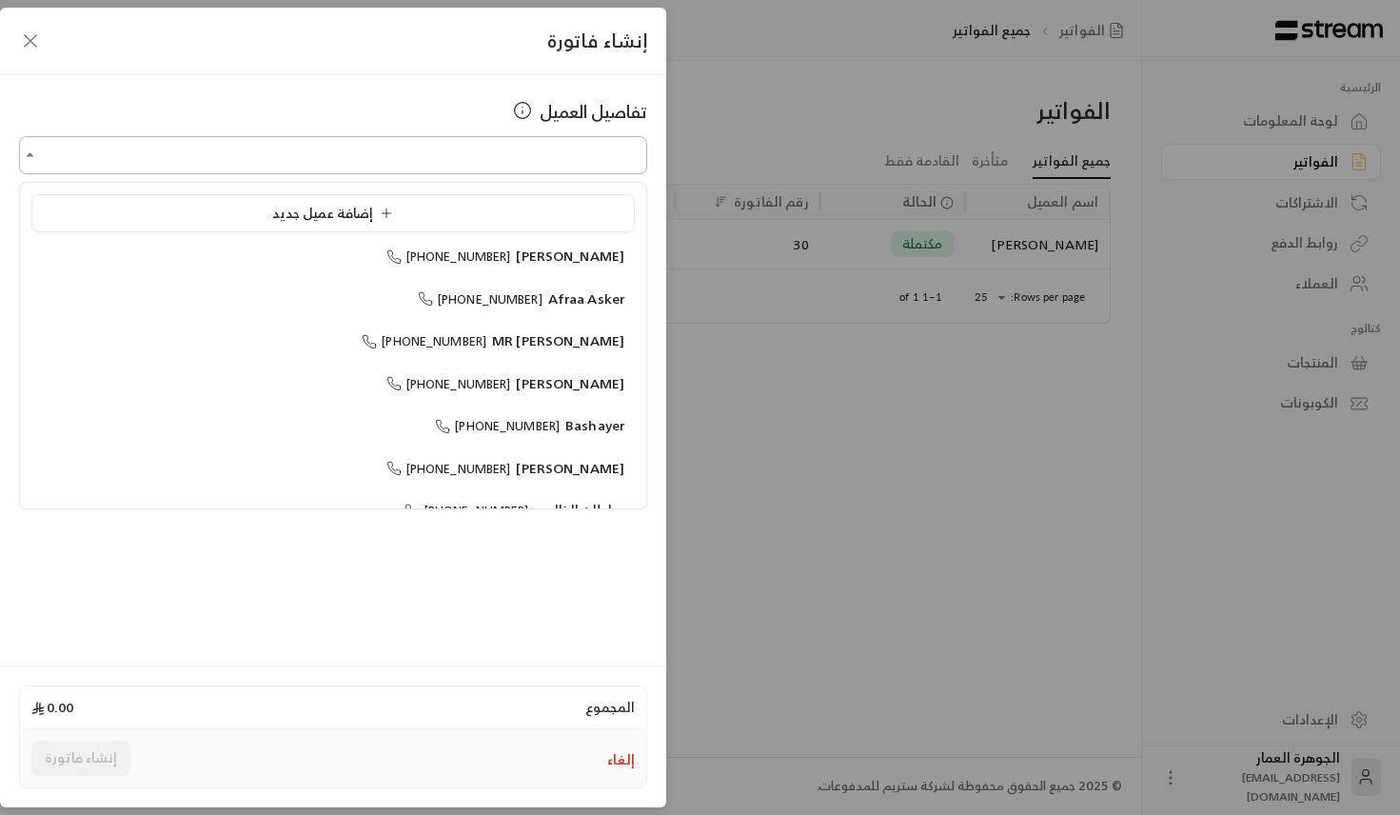
paste input "*********"
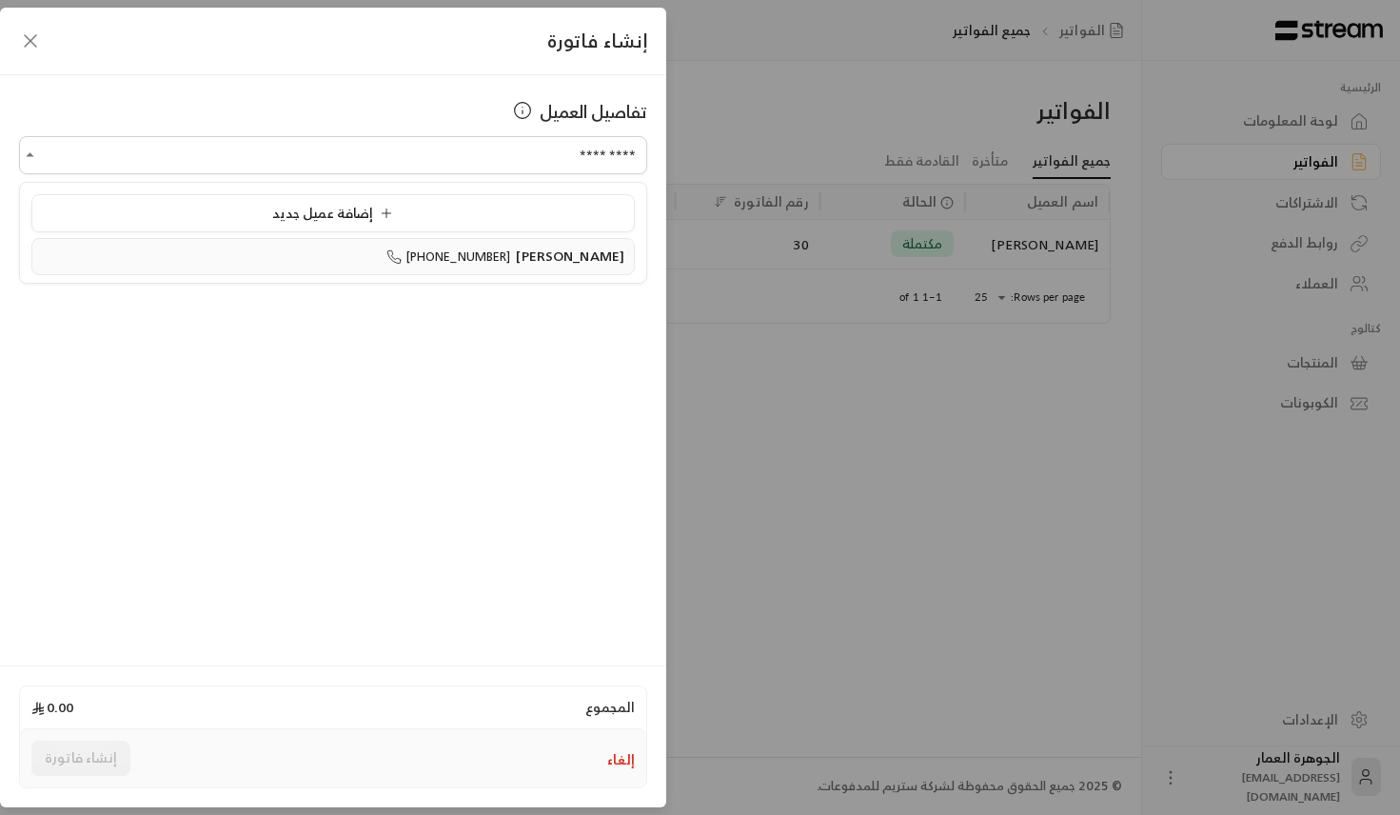
click at [571, 260] on span "[PERSON_NAME]" at bounding box center [570, 256] width 109 height 24
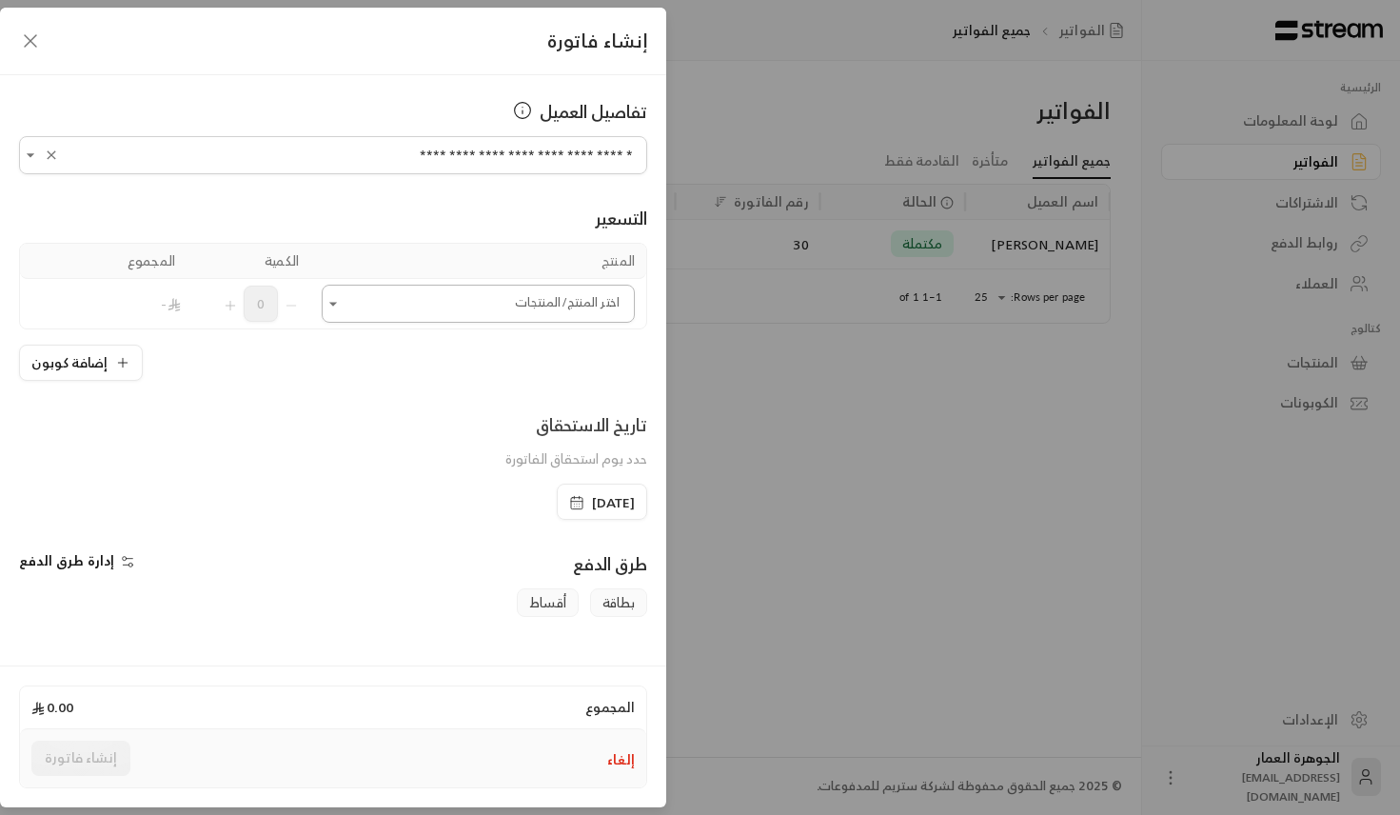
type input "**********"
click at [525, 300] on input "اختر العميل" at bounding box center [478, 303] width 313 height 33
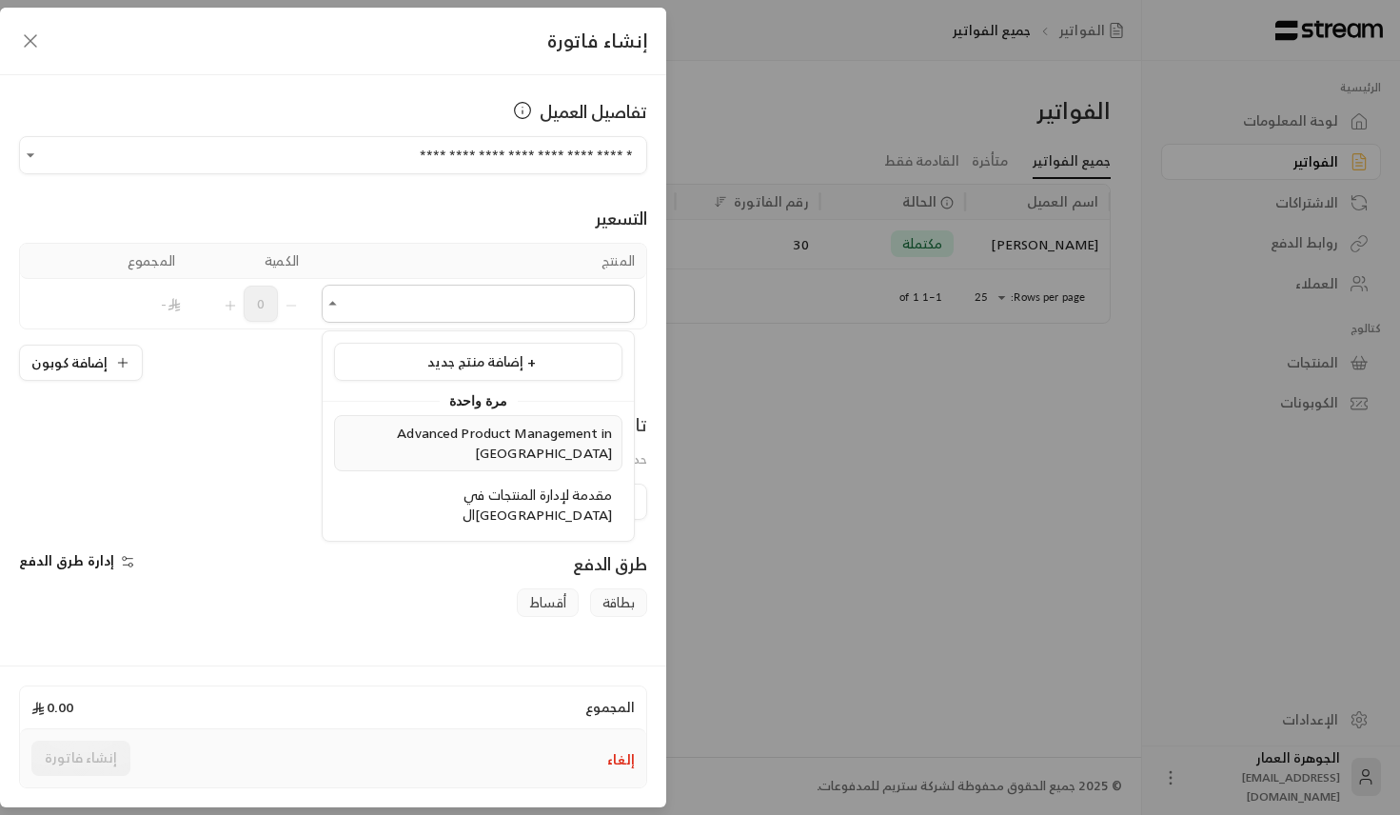
click at [478, 423] on span "Advanced Product Management in [GEOGRAPHIC_DATA]" at bounding box center [504, 443] width 215 height 44
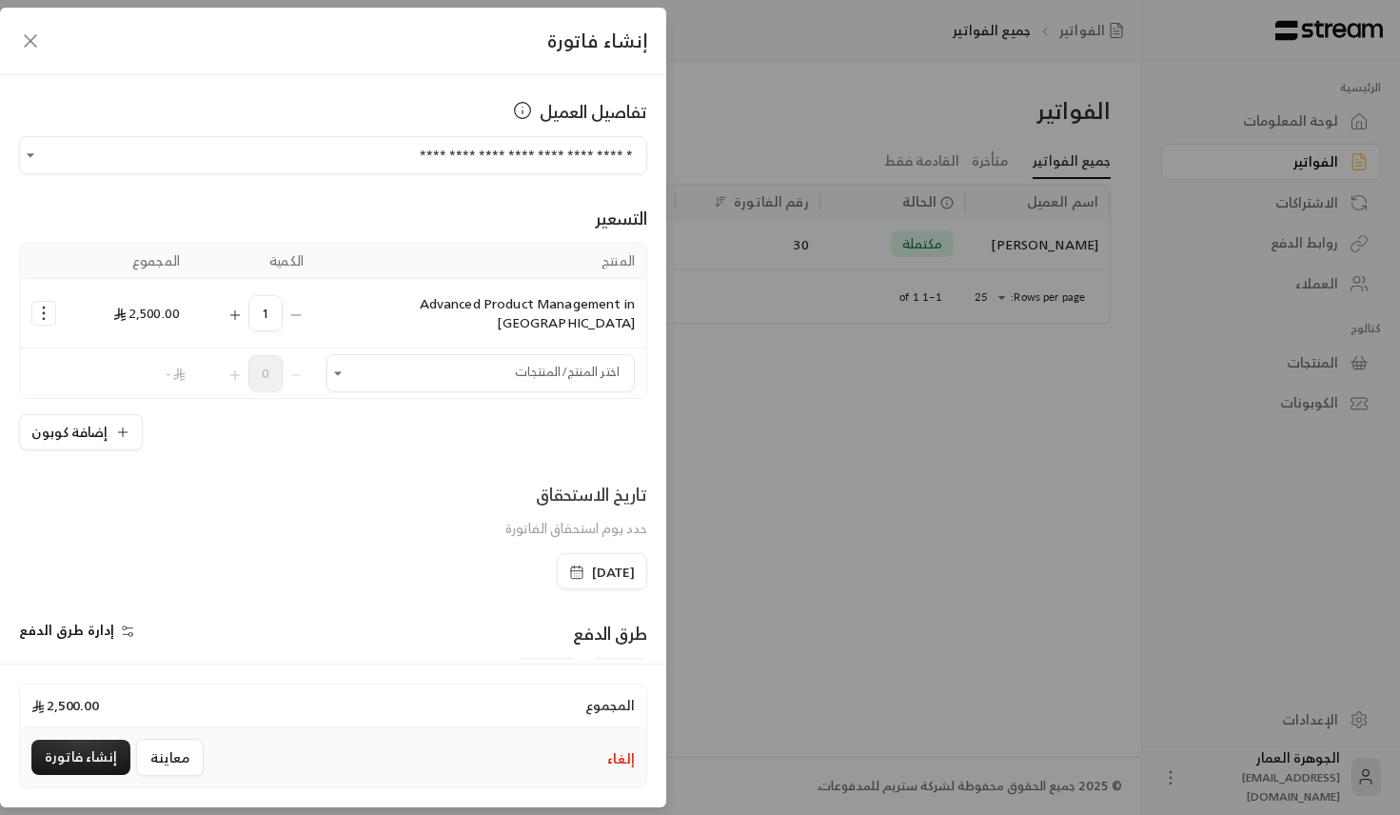
click at [87, 431] on div "**********" at bounding box center [333, 367] width 666 height 585
click at [92, 414] on button "إضافة كوبون" at bounding box center [81, 432] width 124 height 36
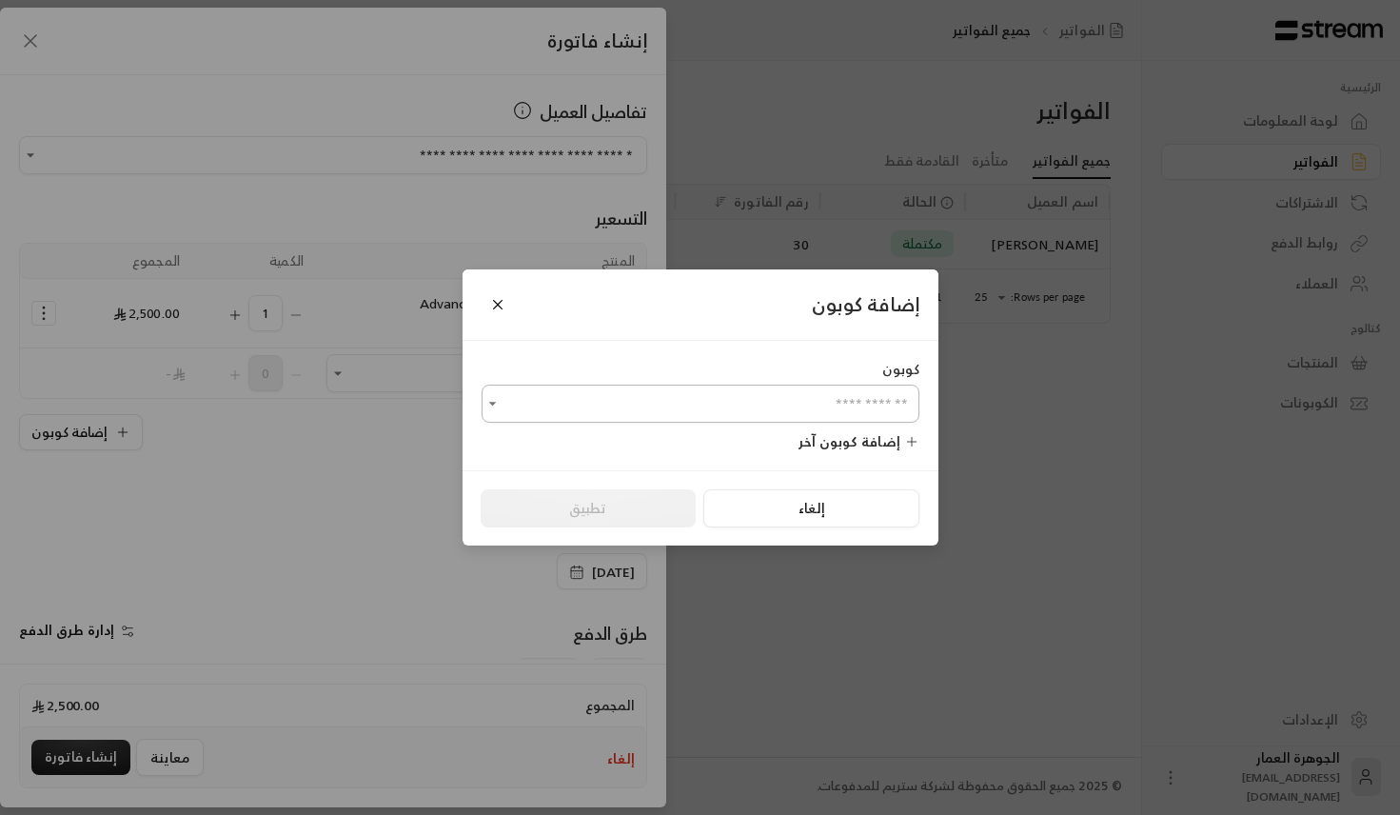
click at [664, 395] on input "اختر العميل" at bounding box center [701, 403] width 438 height 33
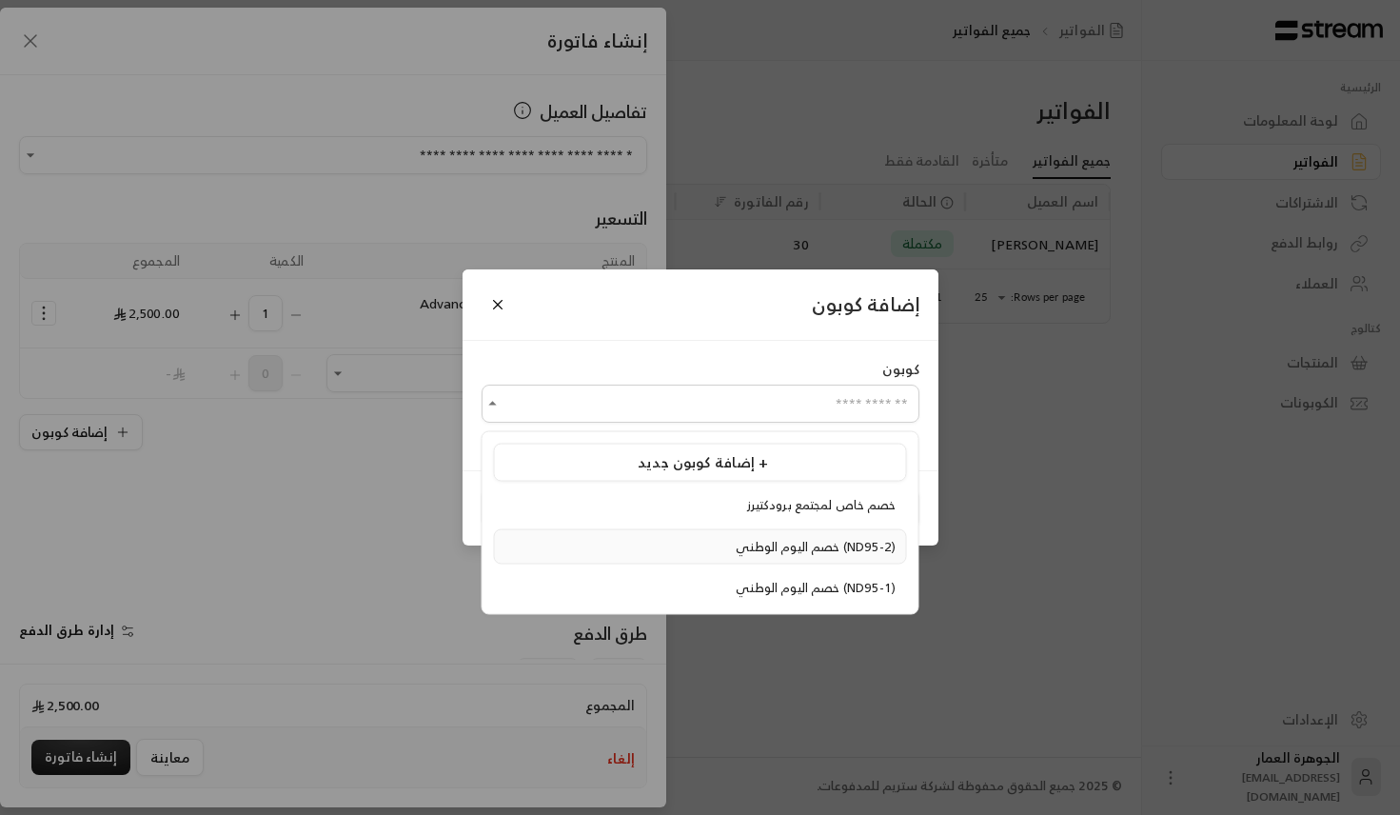
click at [736, 537] on span "خصم اليوم الوطني (ND95-2)" at bounding box center [816, 546] width 160 height 22
type input "**********"
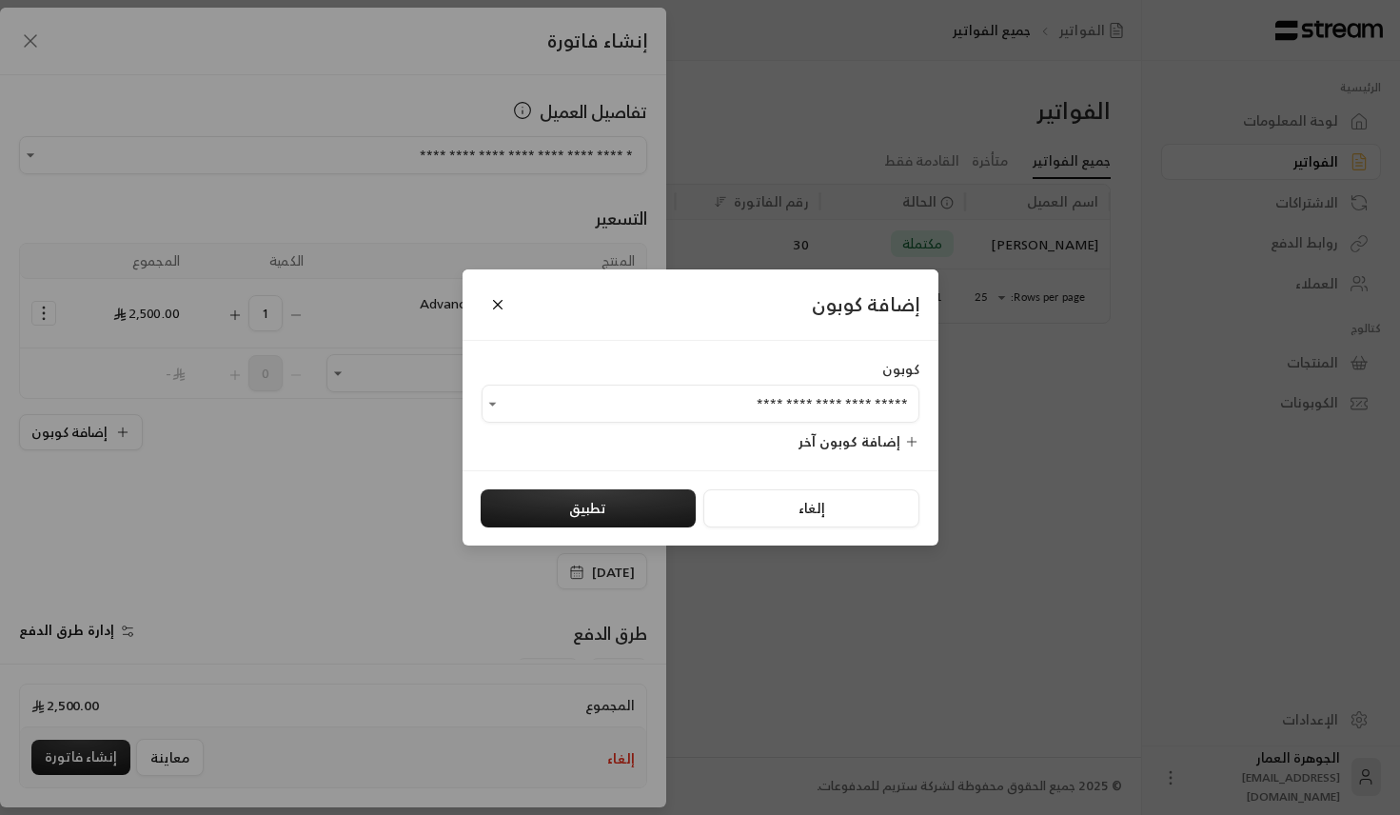
click at [560, 488] on div "إلغاء تطبيق" at bounding box center [701, 508] width 476 height 76
click at [560, 504] on button "تطبيق" at bounding box center [588, 508] width 215 height 38
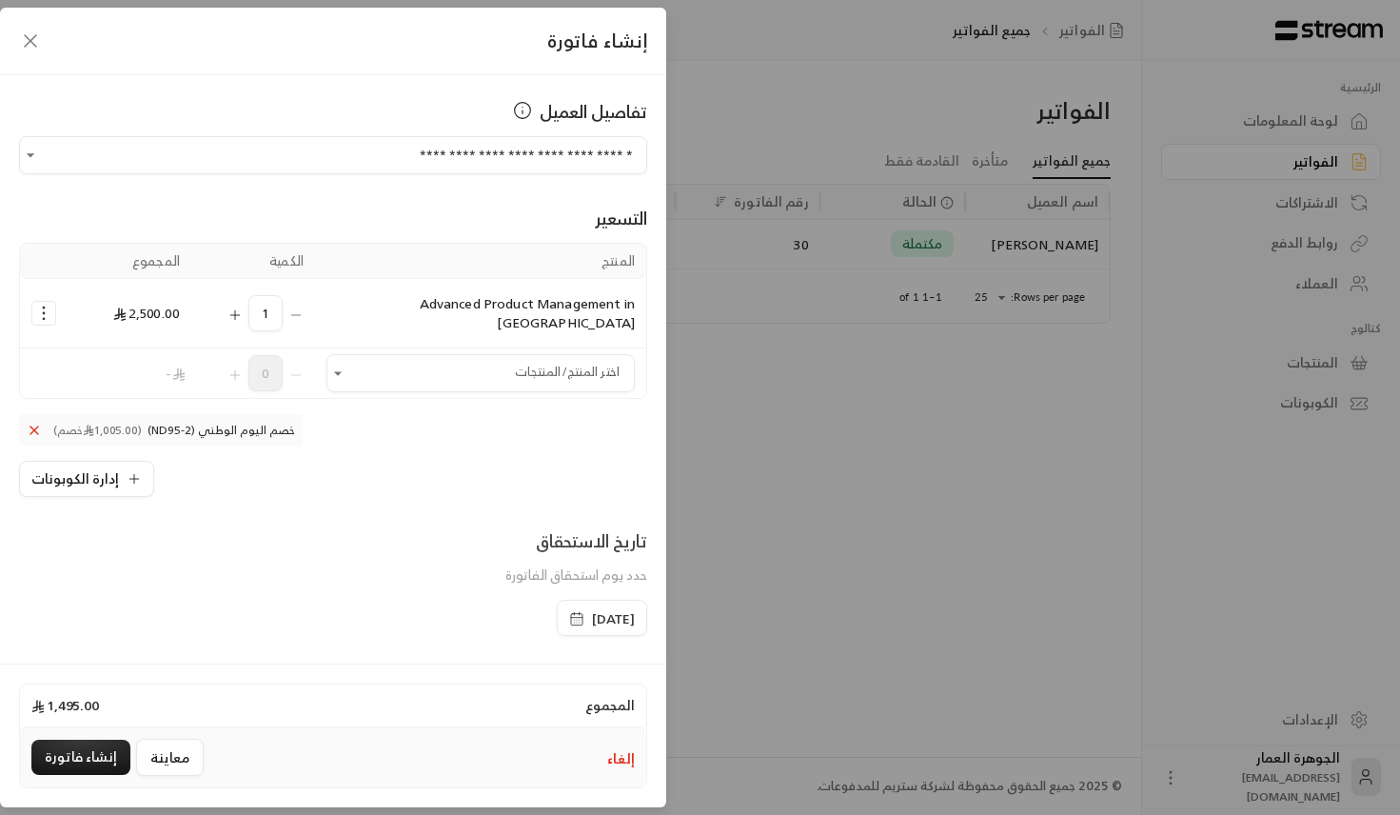
click at [592, 609] on span "[DATE]" at bounding box center [613, 618] width 43 height 19
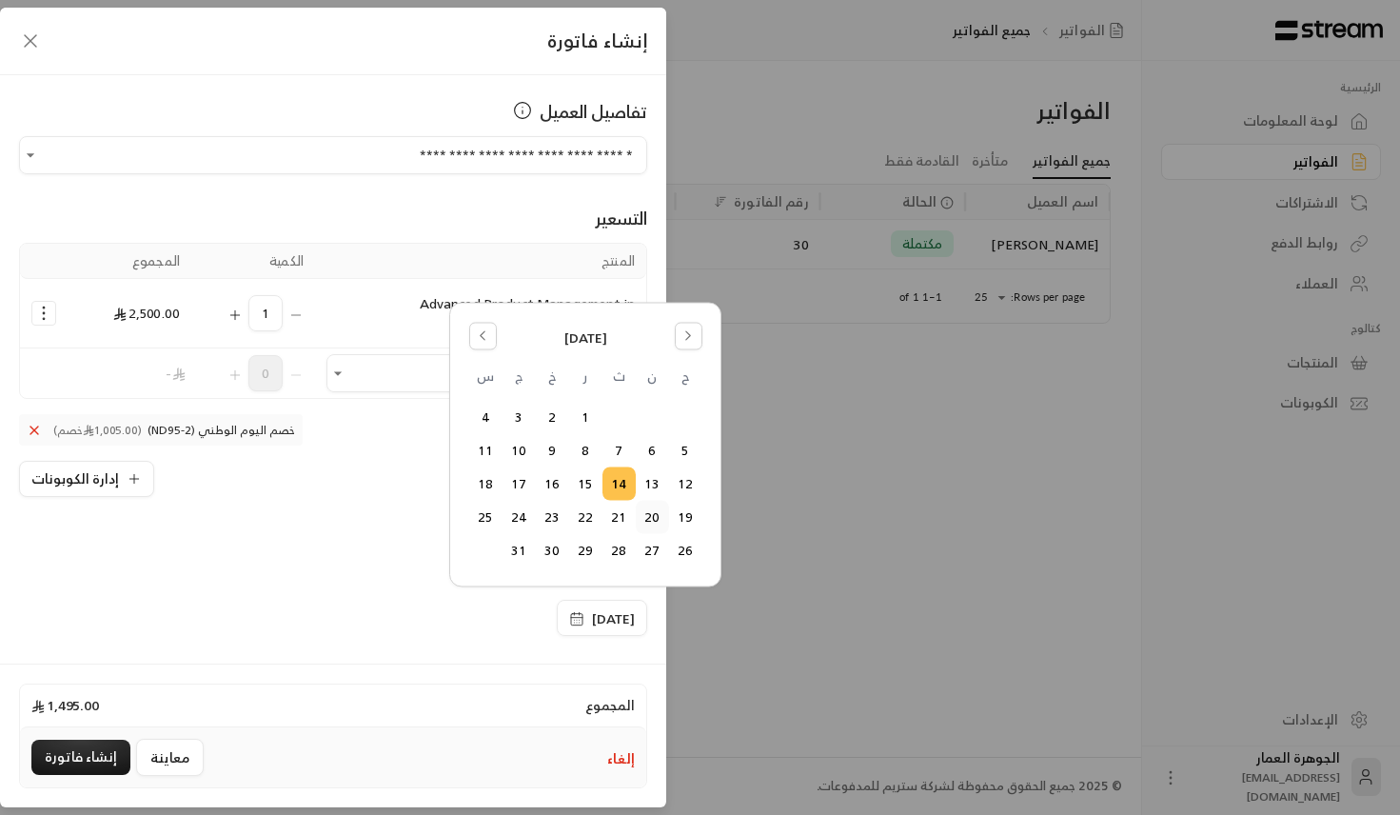
click at [642, 508] on button "20" at bounding box center [652, 517] width 31 height 31
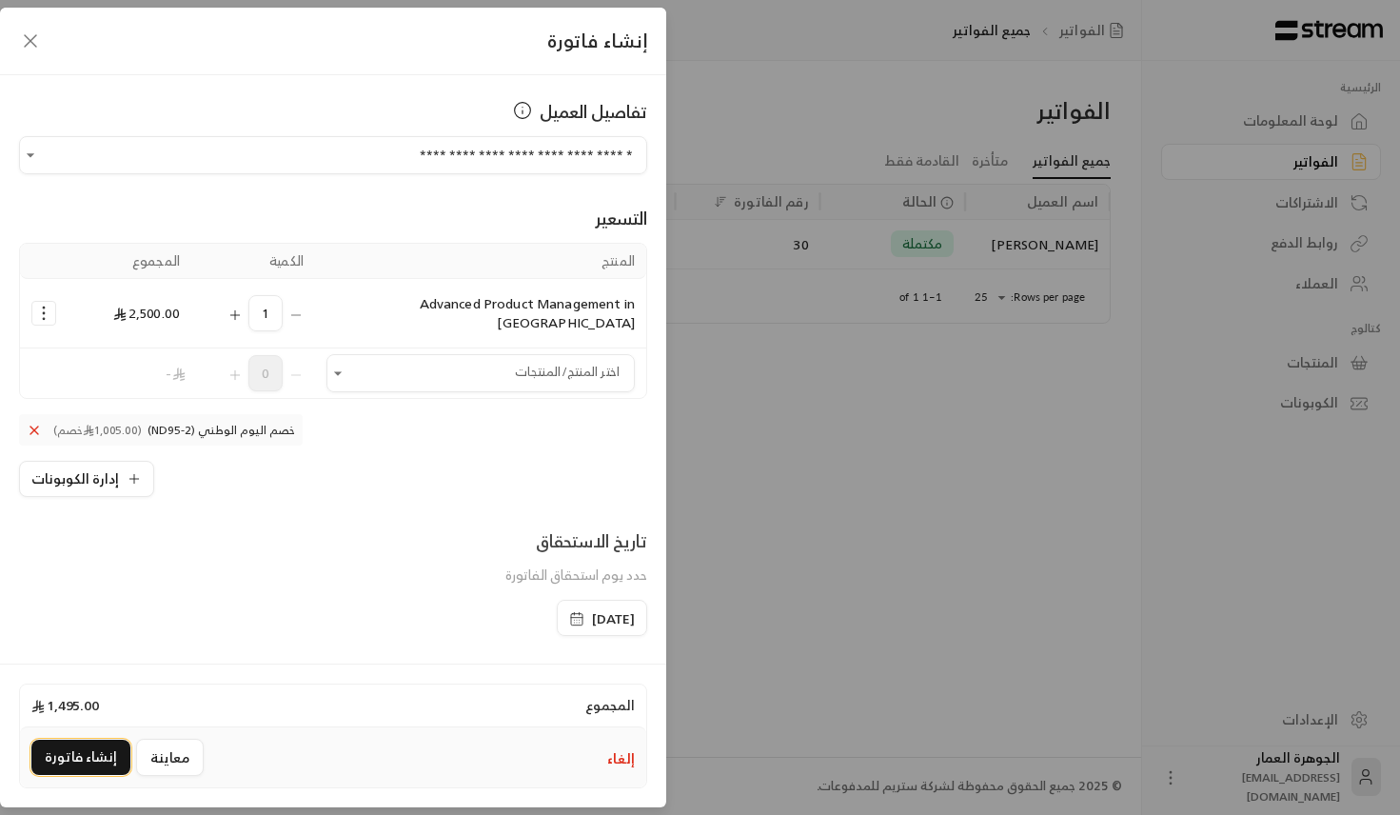
click at [71, 740] on button "إنشاء فاتورة" at bounding box center [80, 757] width 99 height 35
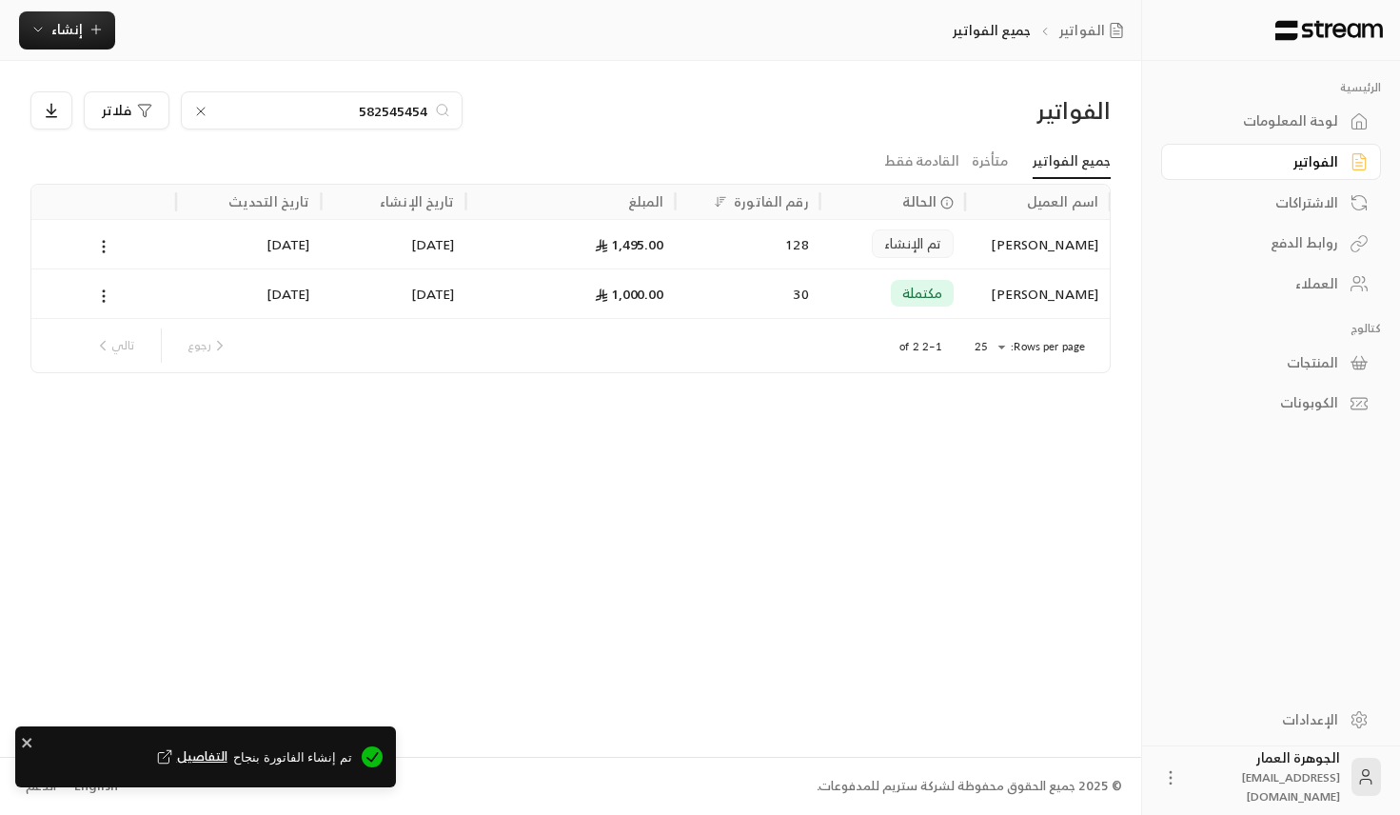
click at [213, 759] on span "التفاصيل" at bounding box center [190, 756] width 74 height 19
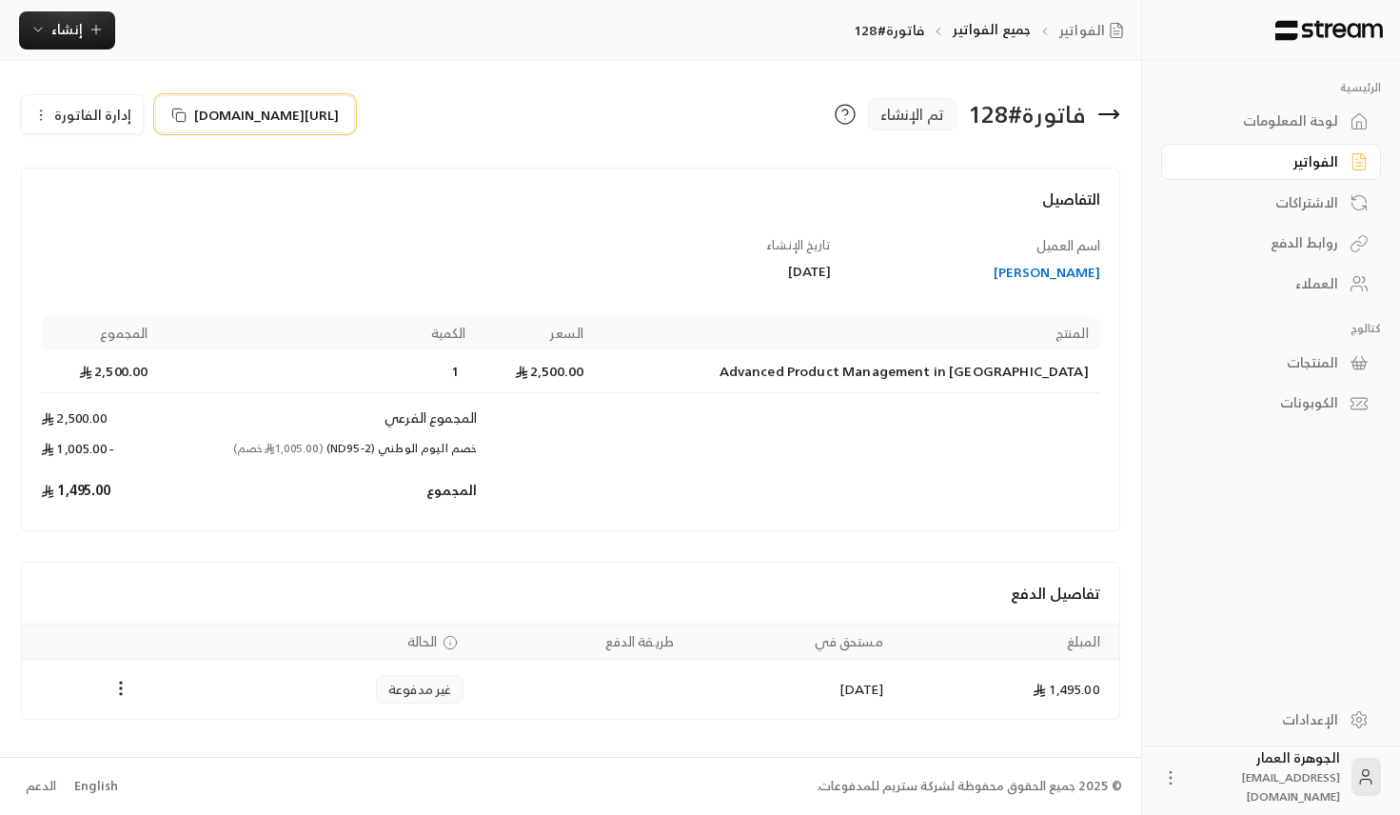
click at [339, 114] on span "[URL][DOMAIN_NAME]" at bounding box center [266, 115] width 145 height 20
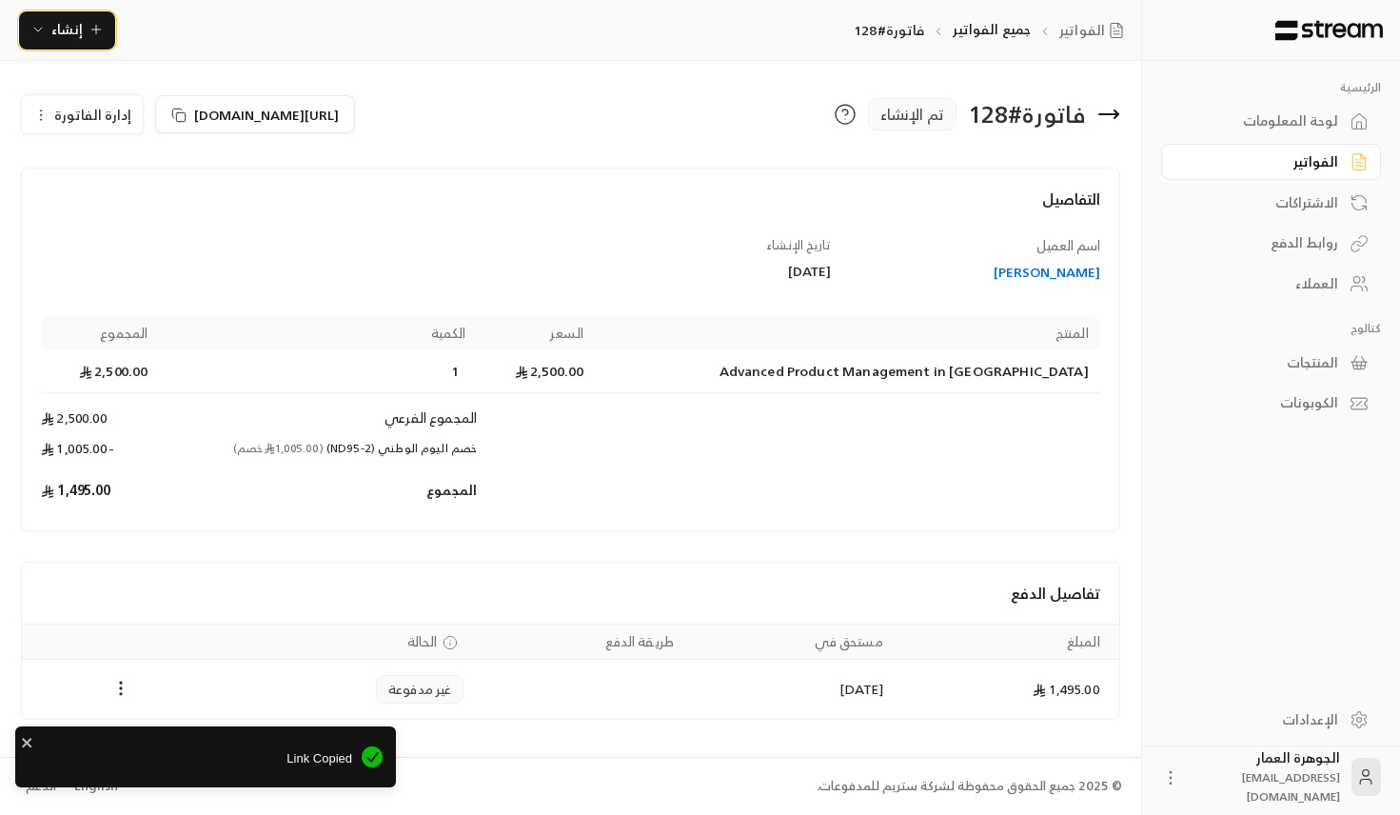
click at [82, 20] on span "إنشاء" at bounding box center [66, 29] width 73 height 24
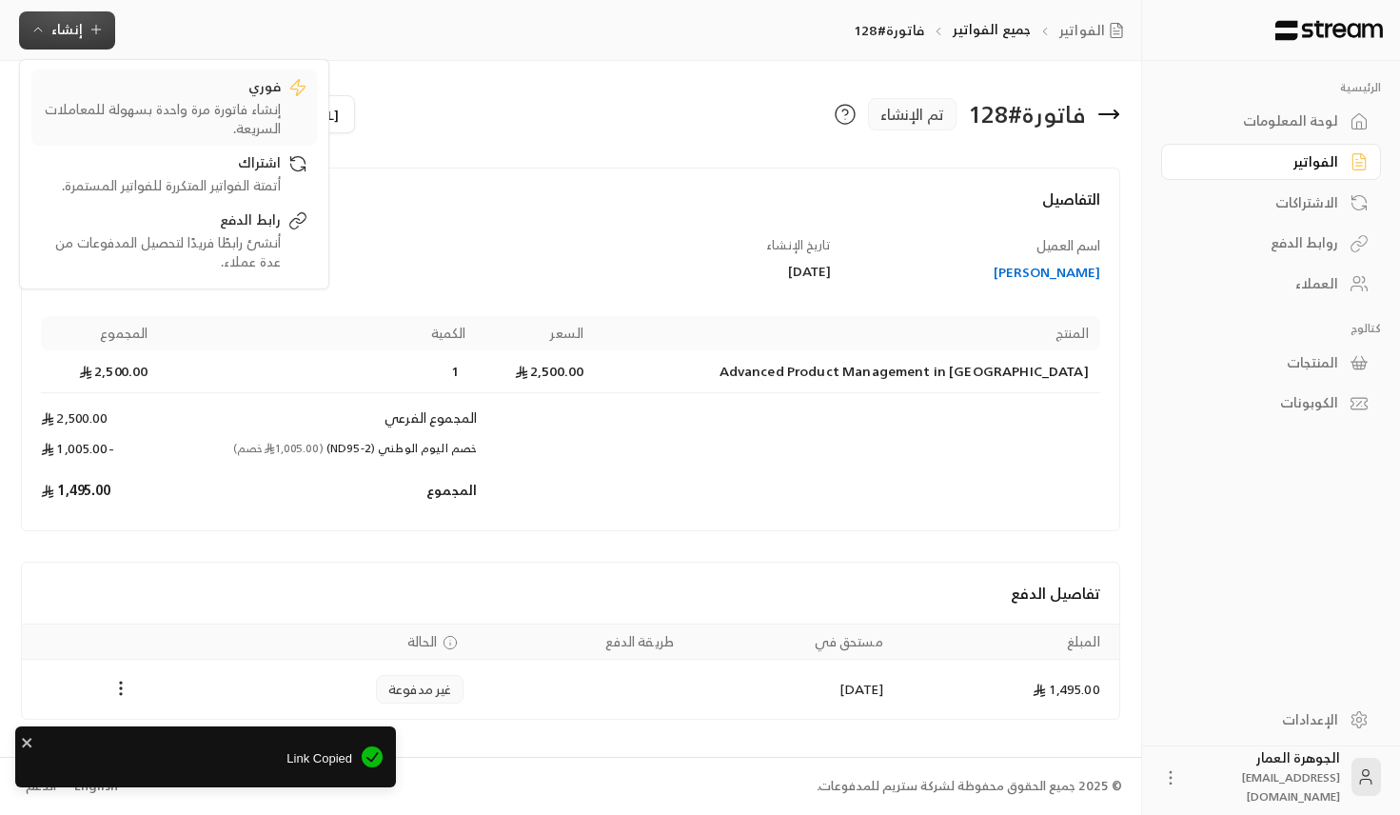
click at [251, 90] on div "فوري" at bounding box center [161, 88] width 240 height 23
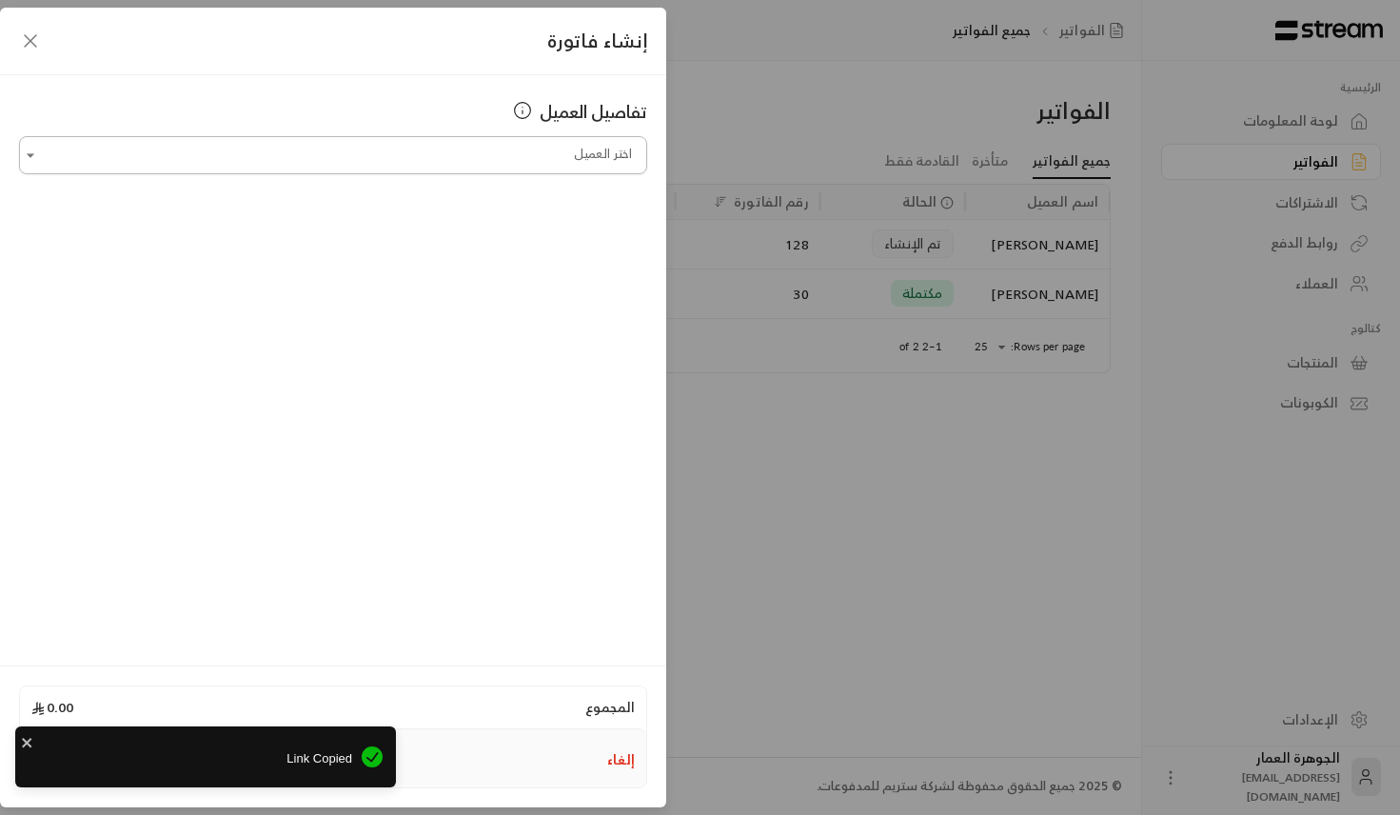
click at [354, 161] on input "اختر العميل" at bounding box center [333, 155] width 628 height 33
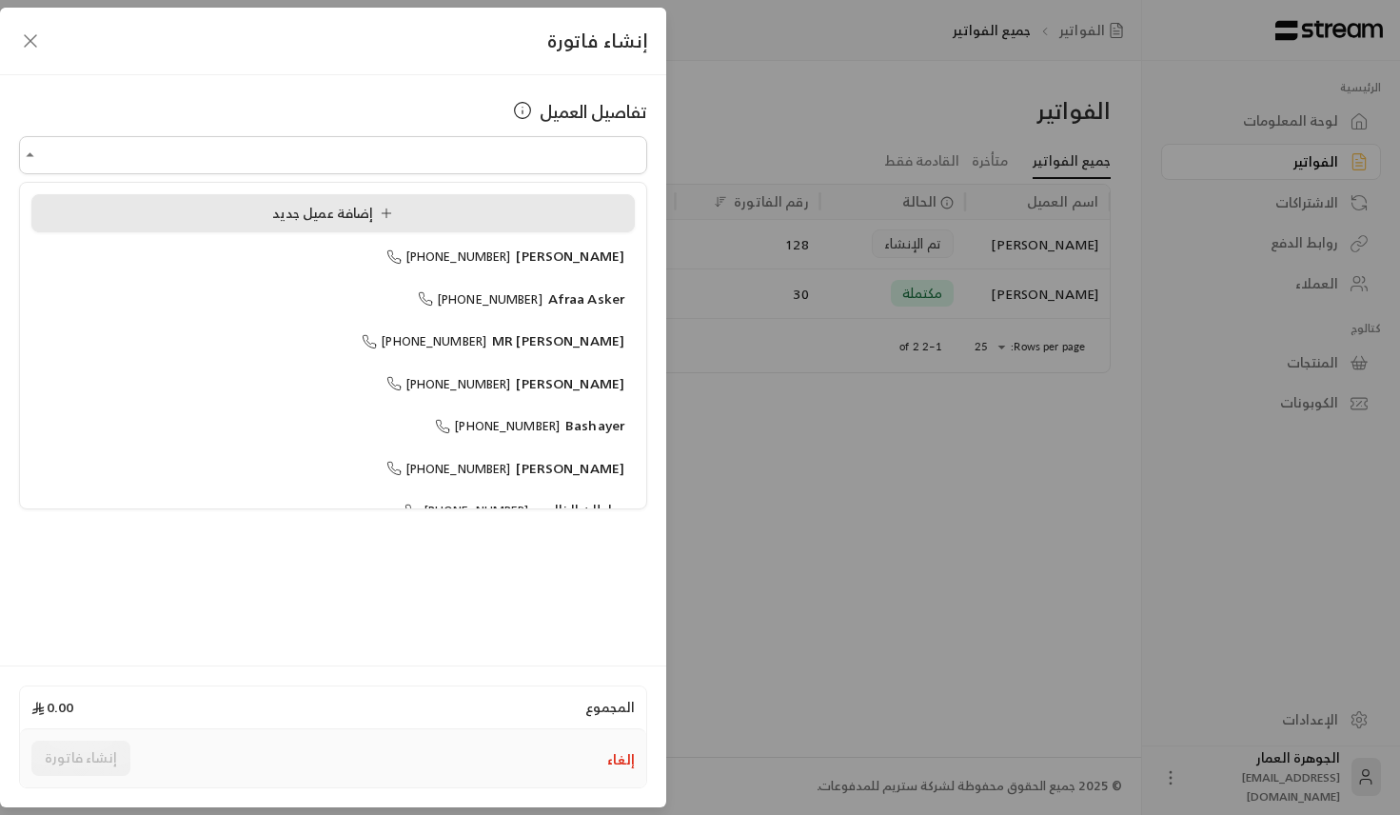
click at [312, 194] on li "إضافة عميل جديد" at bounding box center [333, 213] width 604 height 38
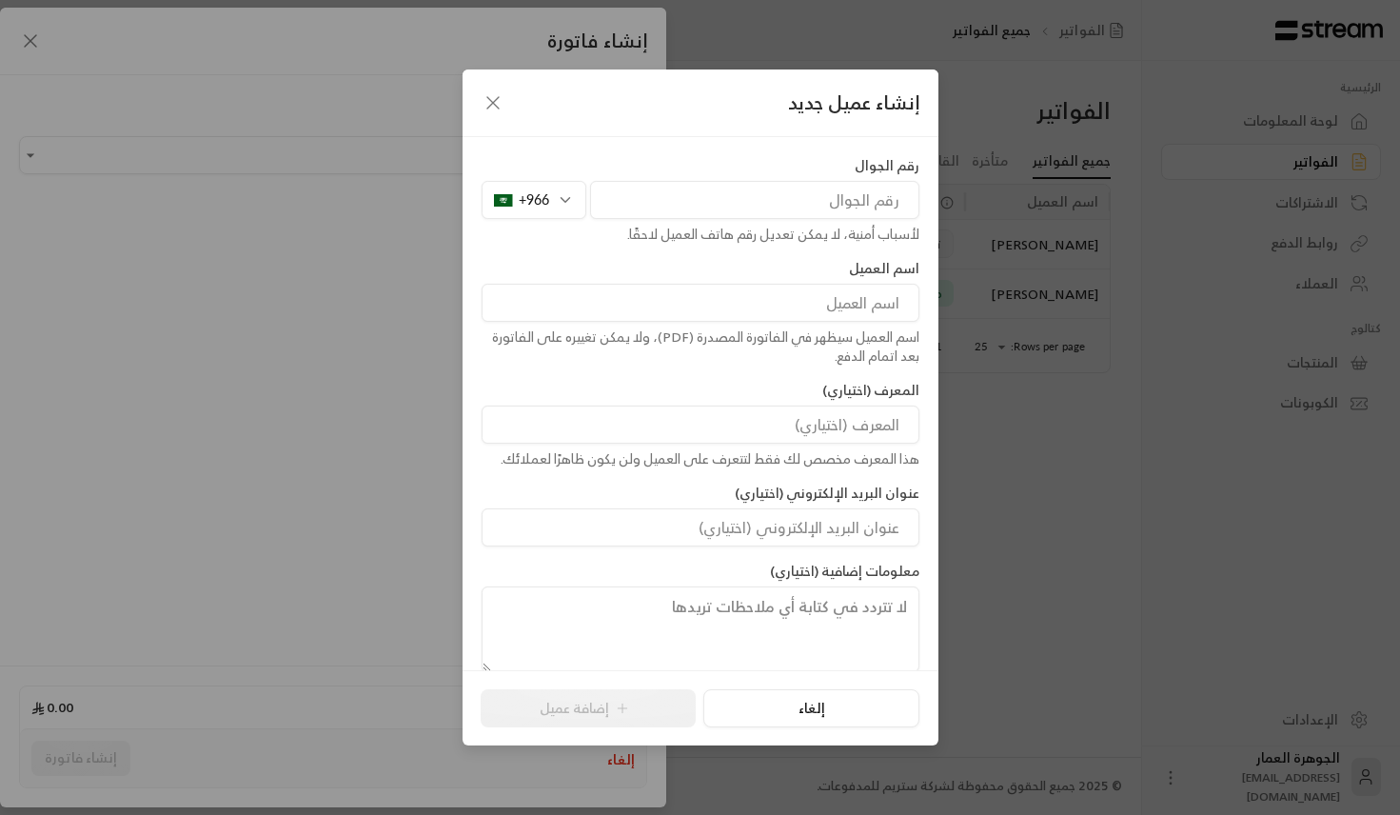
click at [745, 188] on input "tel" at bounding box center [754, 200] width 329 height 38
paste input "566987608"
type input "566987608"
click at [803, 284] on input at bounding box center [701, 303] width 438 height 38
paste input "Mashael"
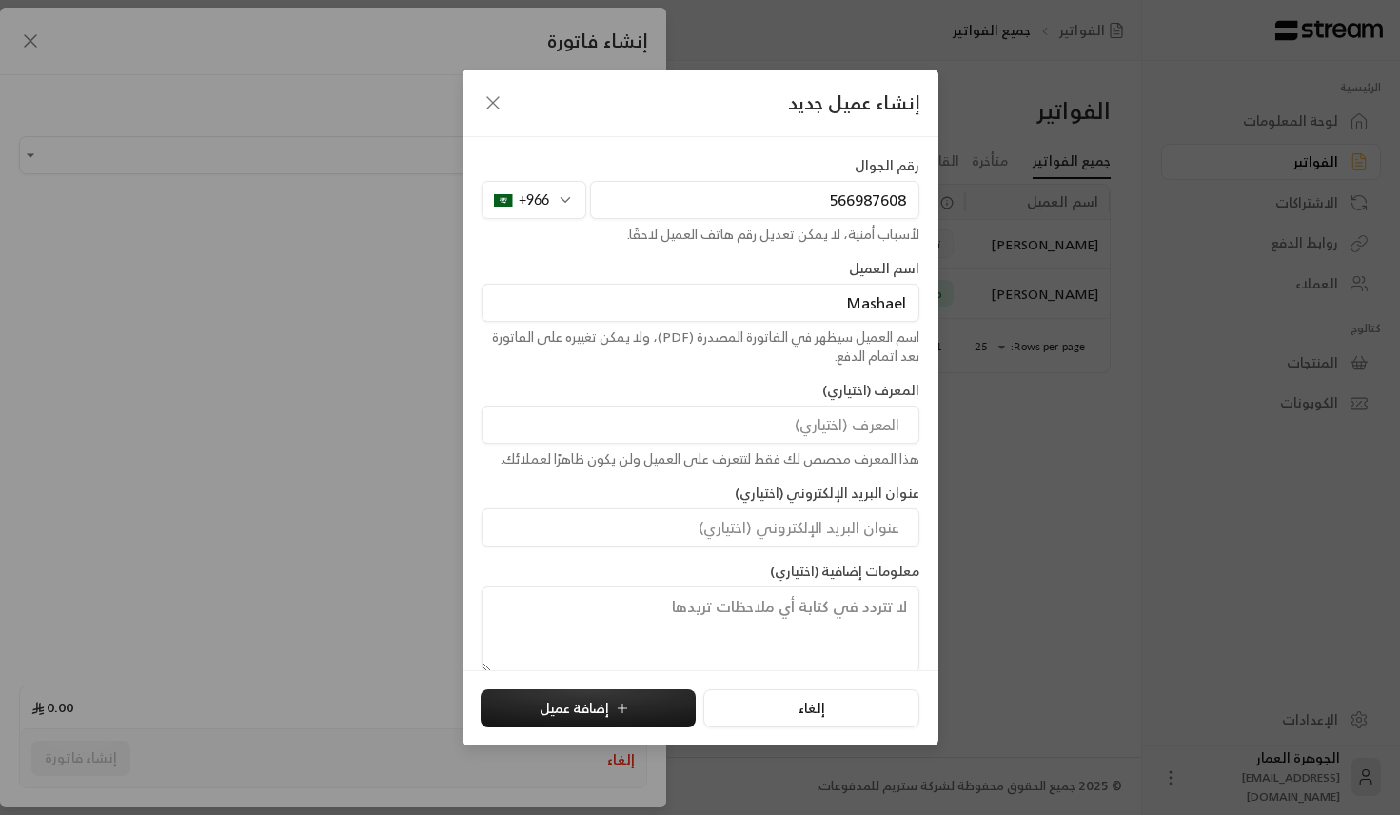
paste input "Alghamdi"
type input "[PERSON_NAME]"
click at [585, 709] on button "إضافة عميل" at bounding box center [588, 708] width 215 height 38
type input "**********"
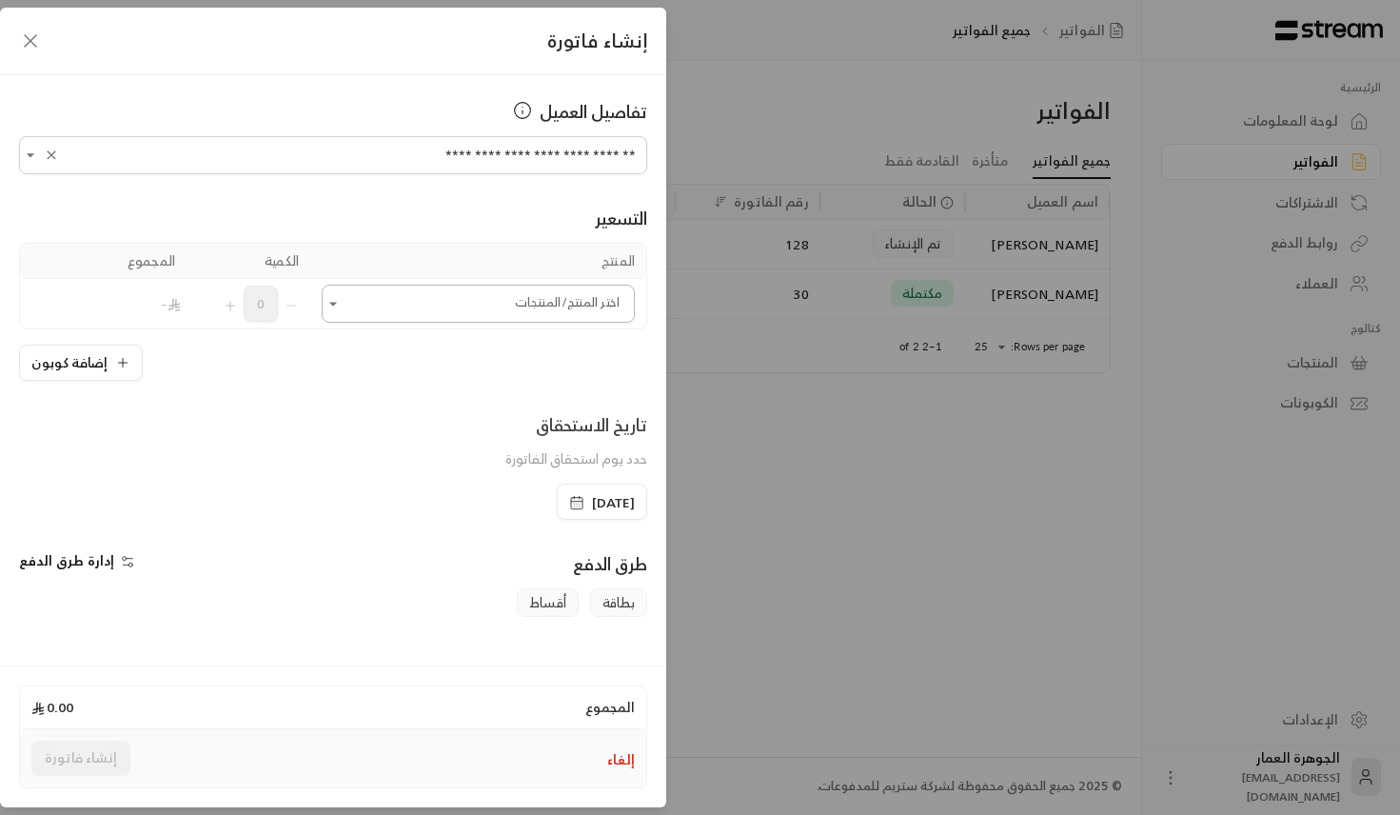
click at [511, 315] on input "اختر العميل" at bounding box center [478, 303] width 313 height 33
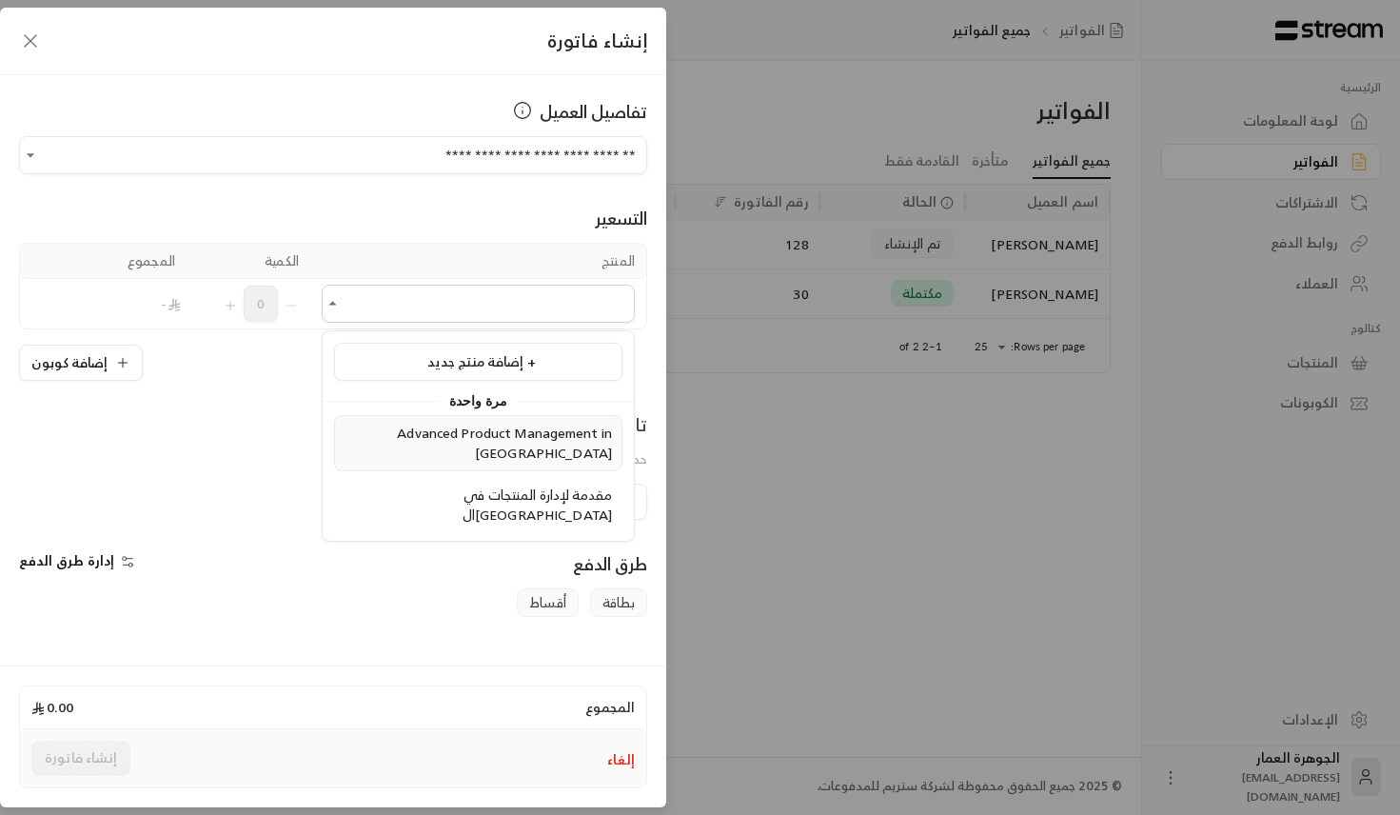
click at [473, 423] on span "Advanced Product Management in [GEOGRAPHIC_DATA]" at bounding box center [504, 443] width 215 height 44
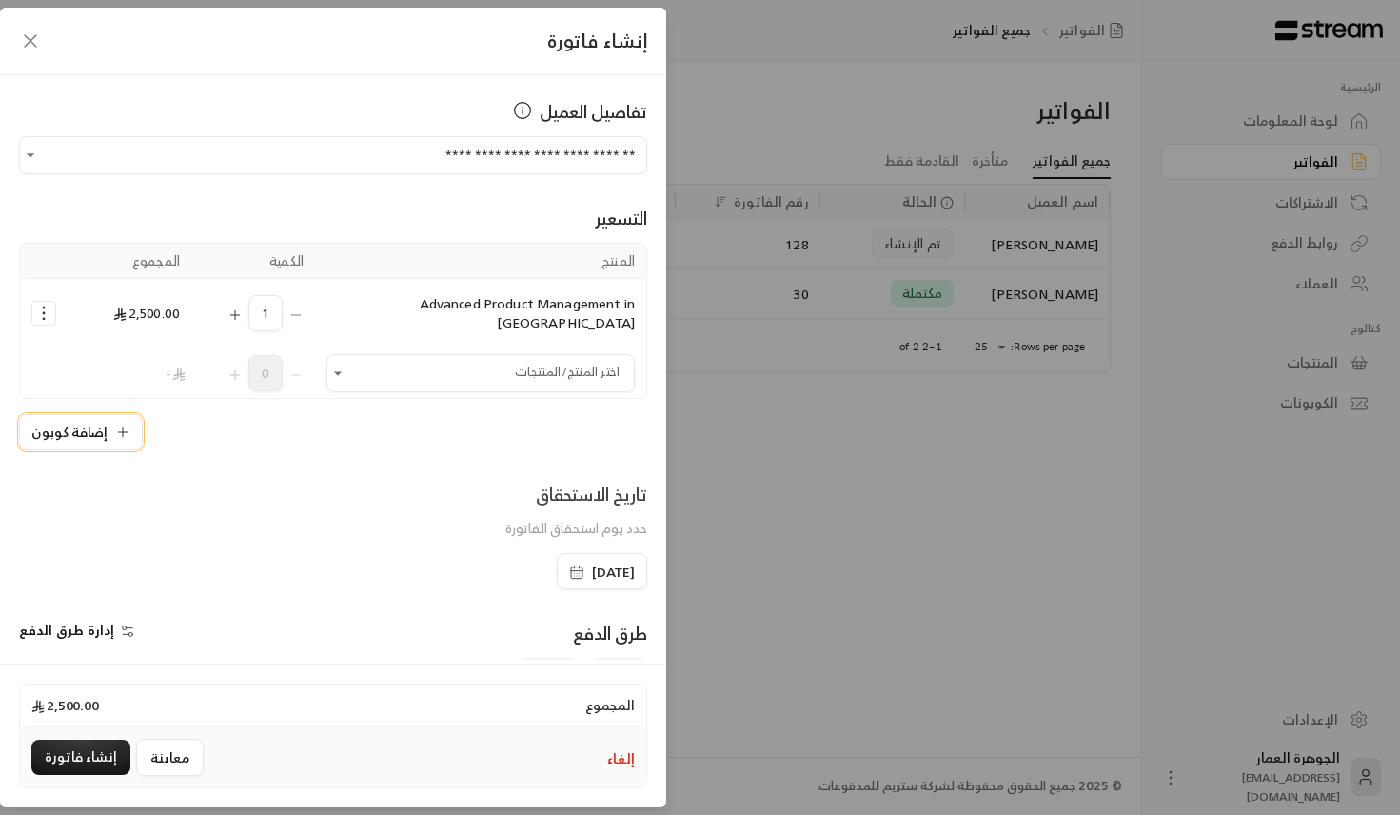
click at [105, 416] on button "إضافة كوبون" at bounding box center [81, 432] width 124 height 36
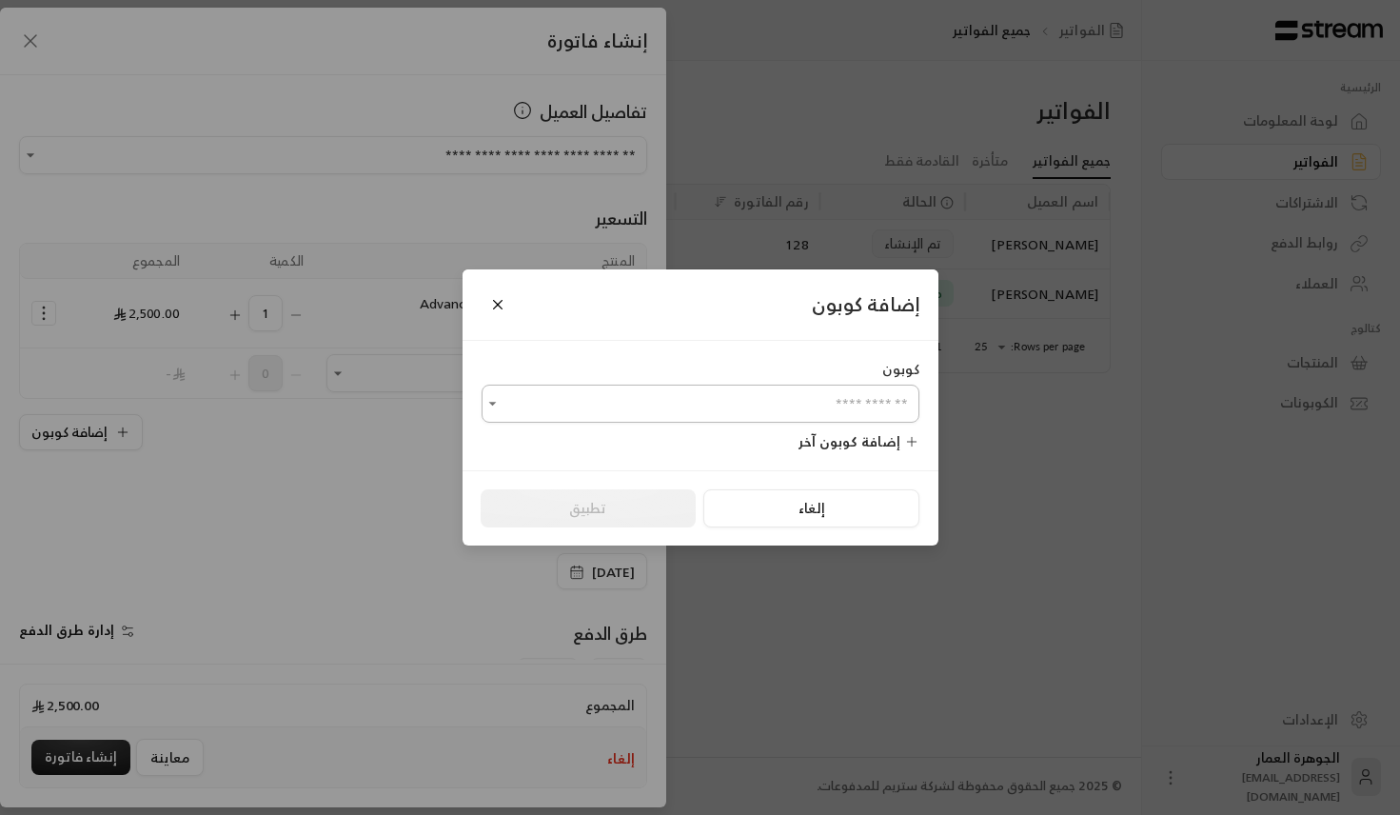
click at [617, 392] on input "اختر العميل" at bounding box center [701, 403] width 438 height 33
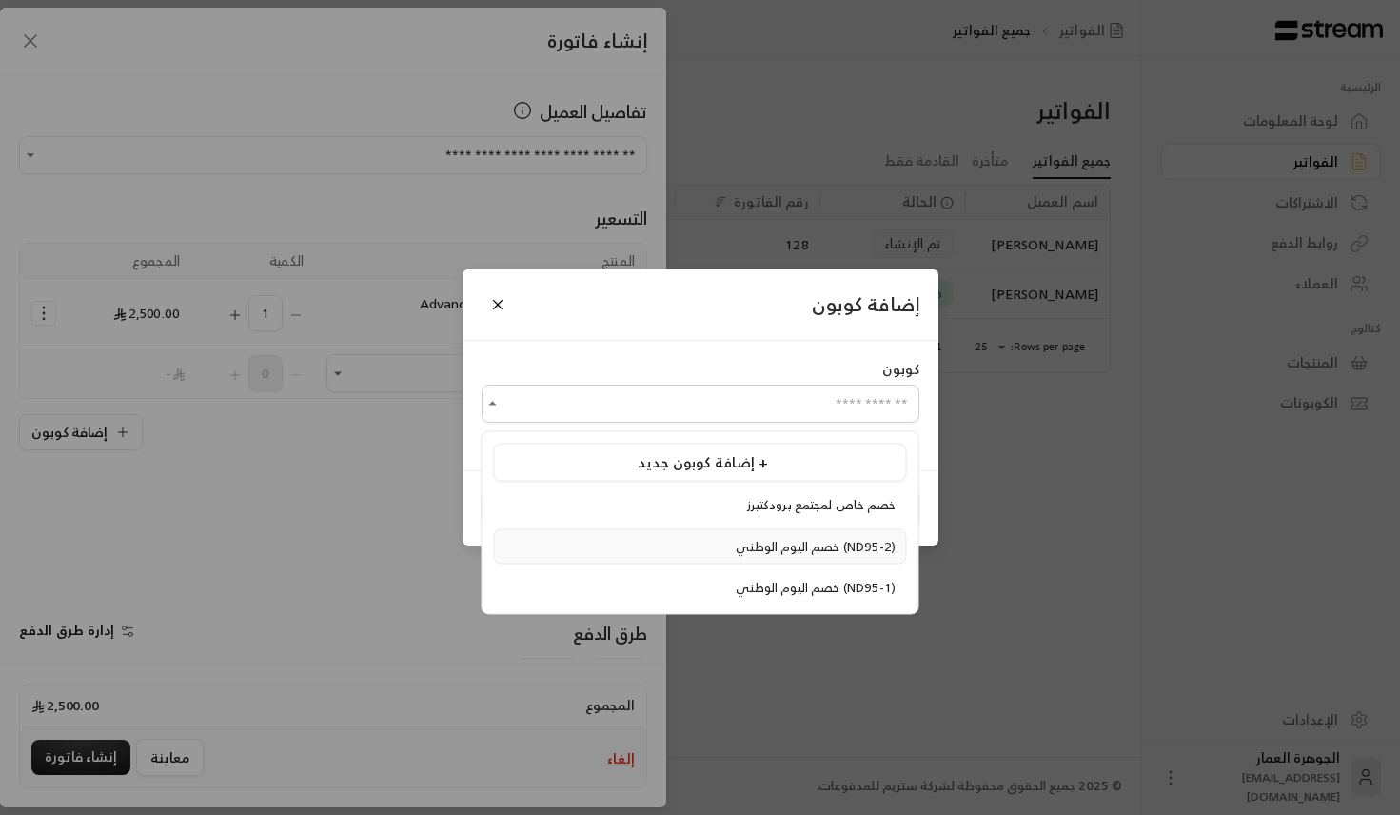
click at [736, 540] on span "خصم اليوم الوطني (ND95-2)" at bounding box center [816, 546] width 160 height 22
type input "**********"
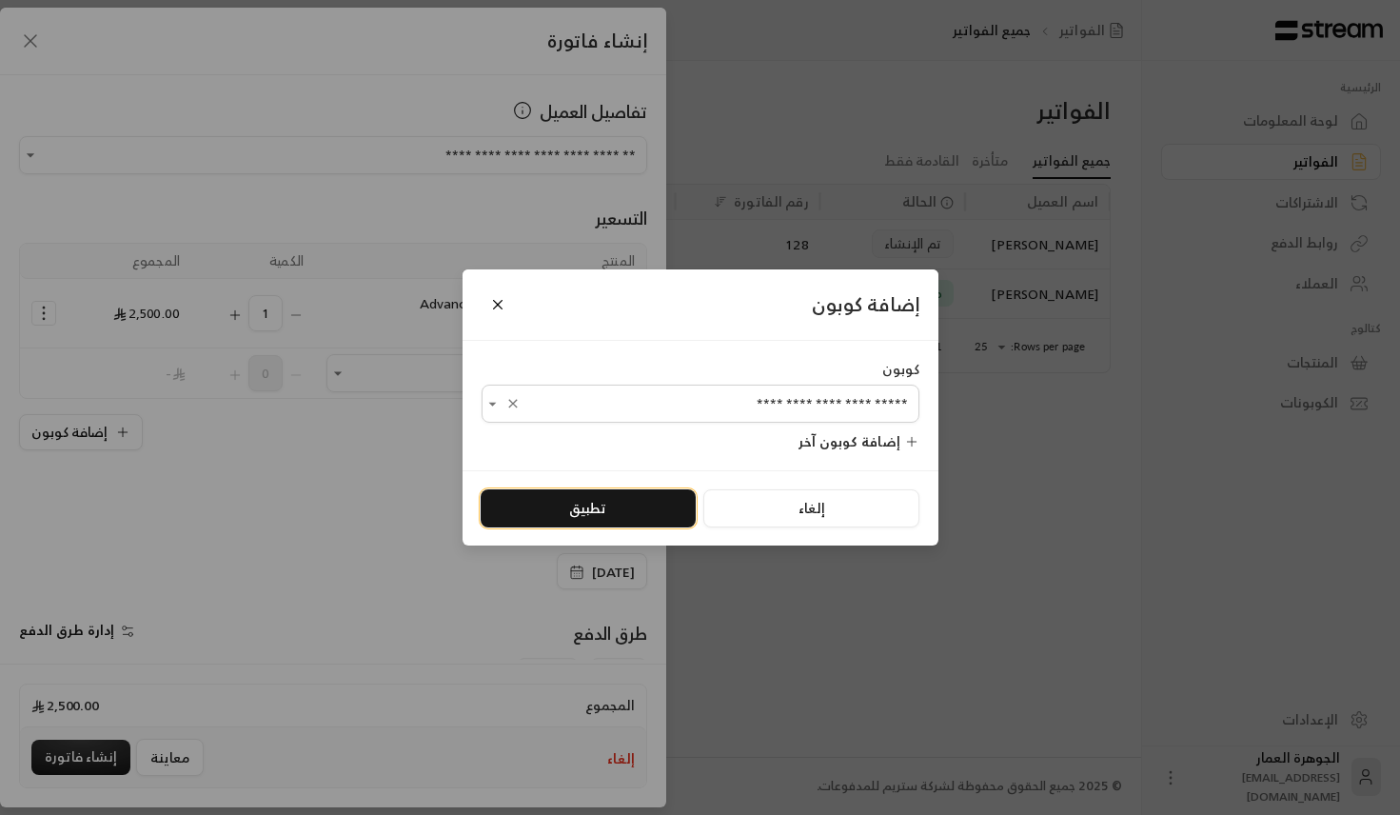
click at [626, 525] on button "تطبيق" at bounding box center [588, 508] width 215 height 38
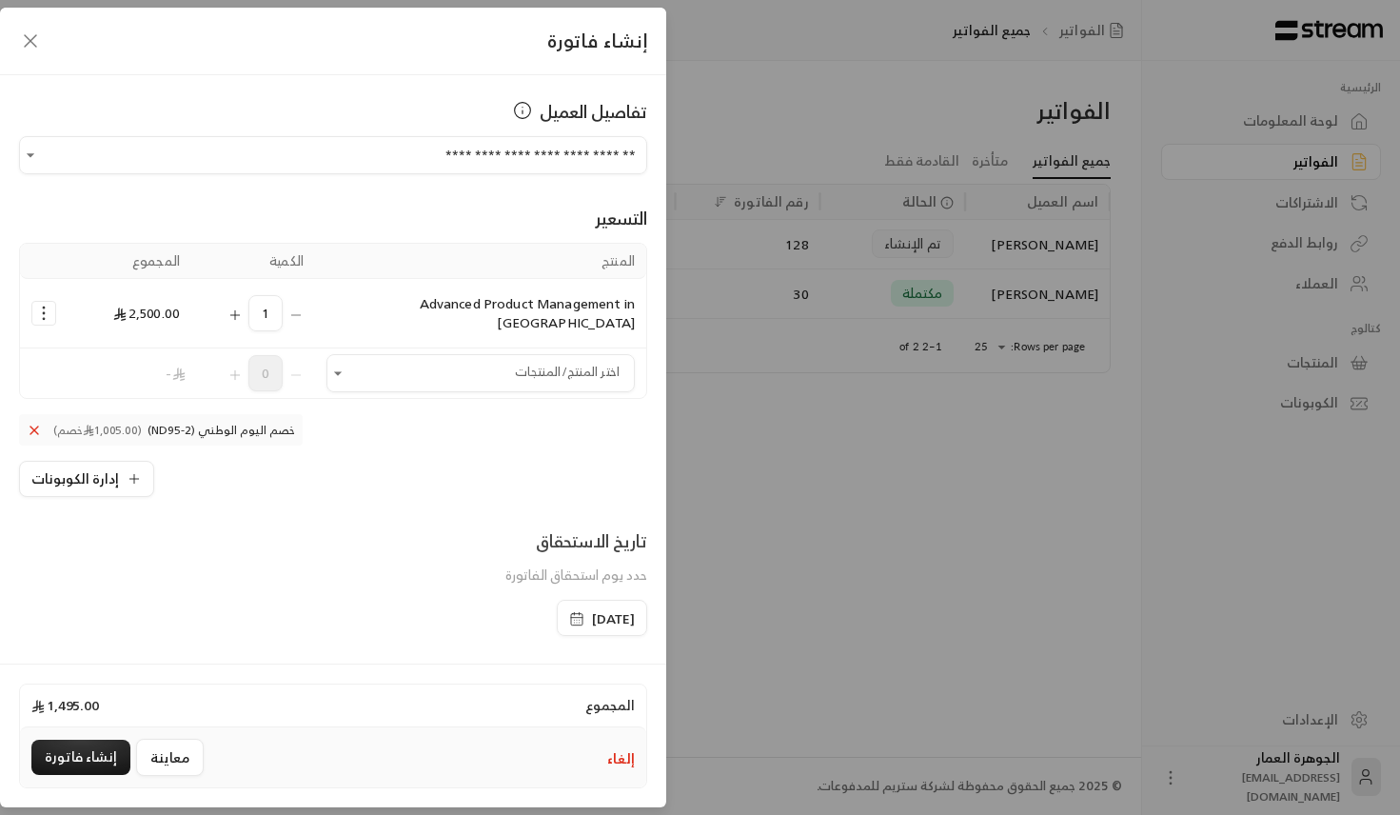
click at [547, 613] on div "[DATE]" at bounding box center [601, 618] width 109 height 36
click at [569, 611] on icon "button" at bounding box center [576, 618] width 15 height 15
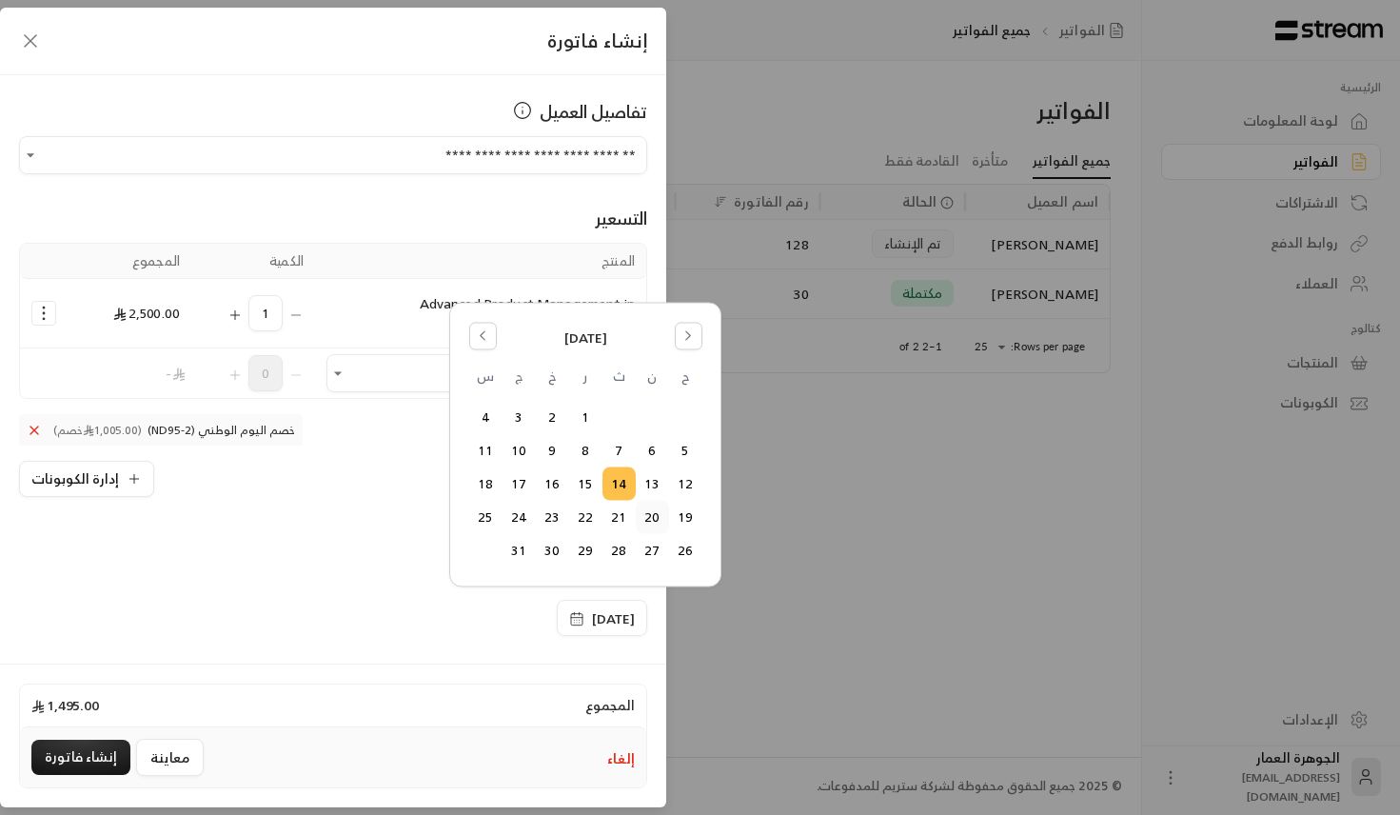
click at [656, 517] on button "20" at bounding box center [652, 517] width 31 height 31
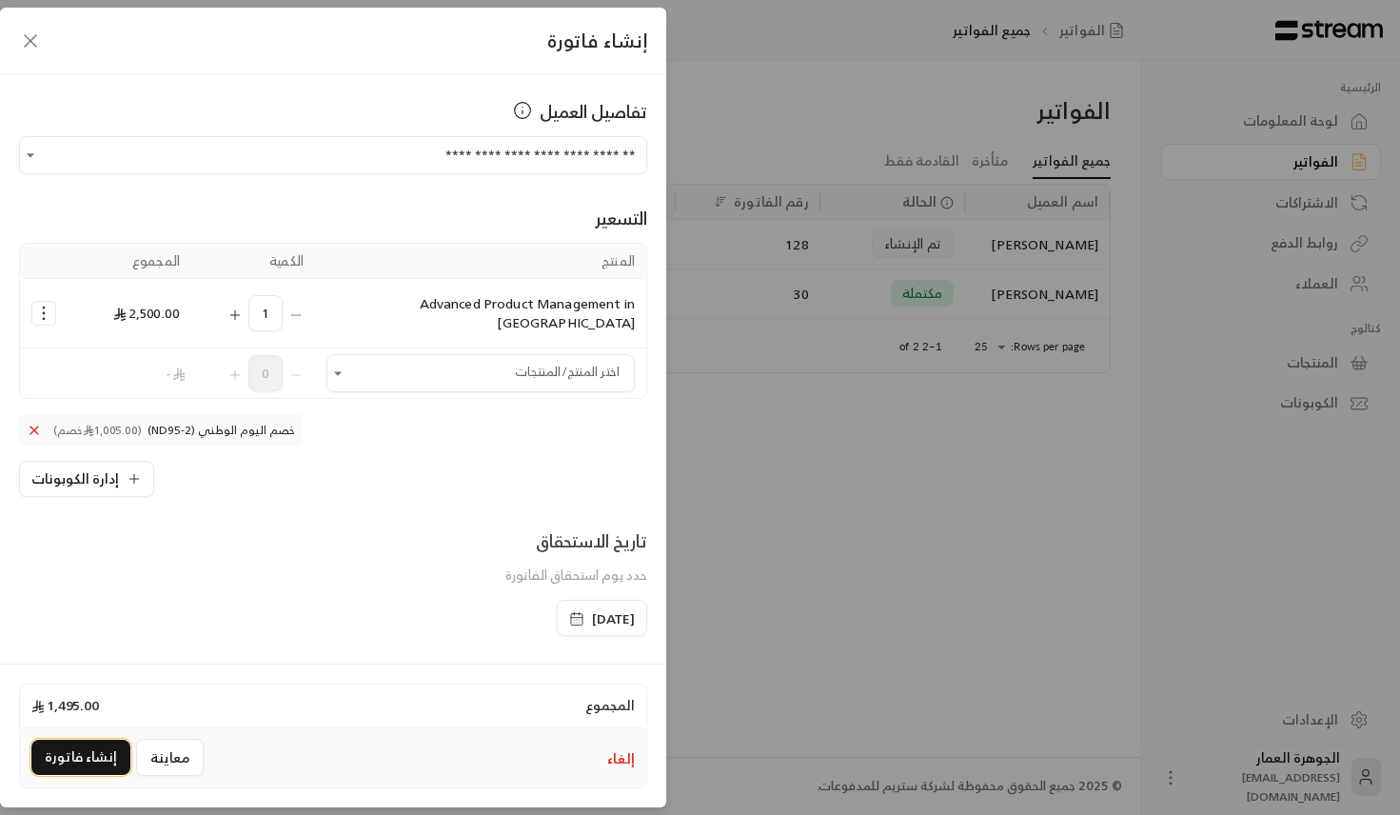
click at [52, 754] on button "إنشاء فاتورة" at bounding box center [80, 757] width 99 height 35
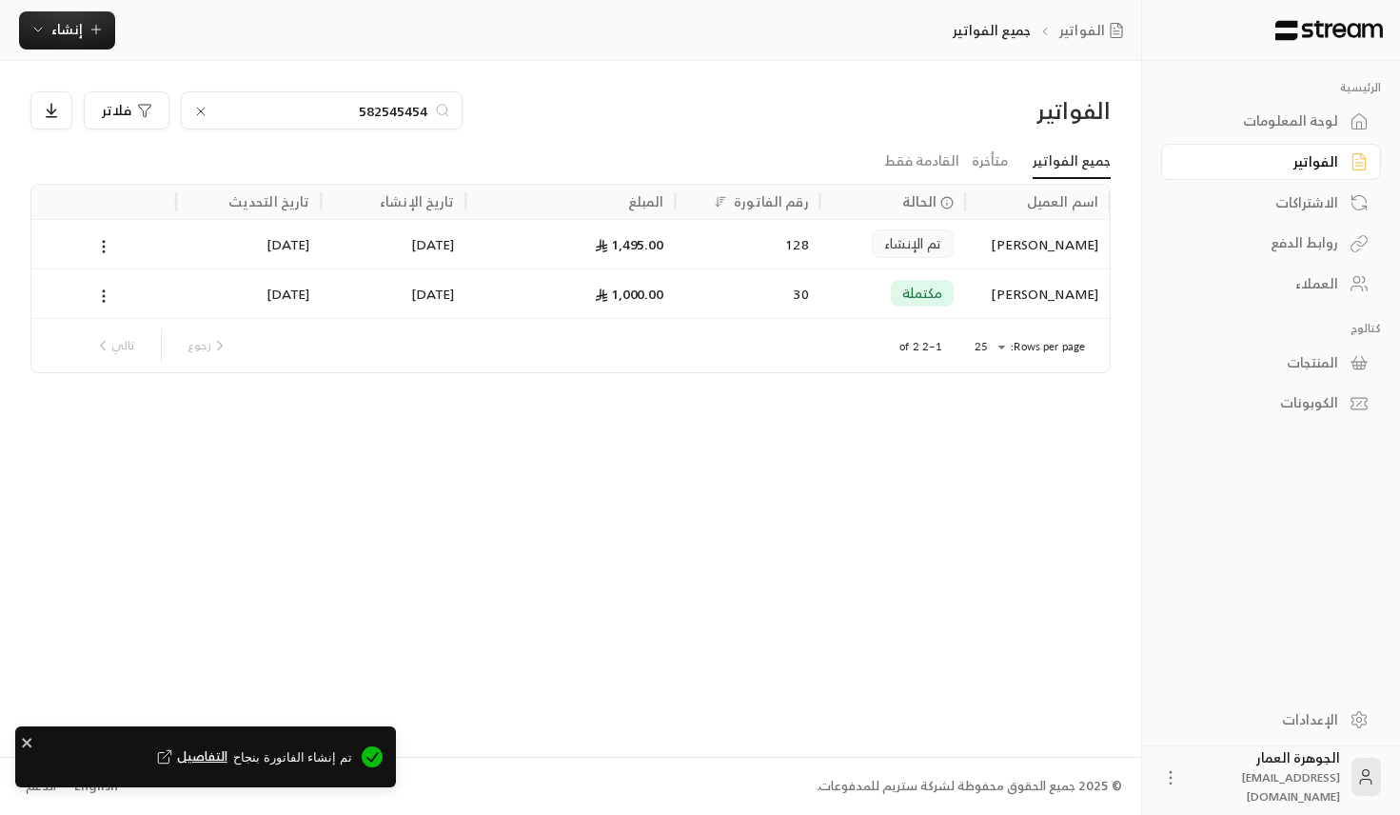
click at [228, 753] on span "التفاصيل" at bounding box center [190, 756] width 74 height 19
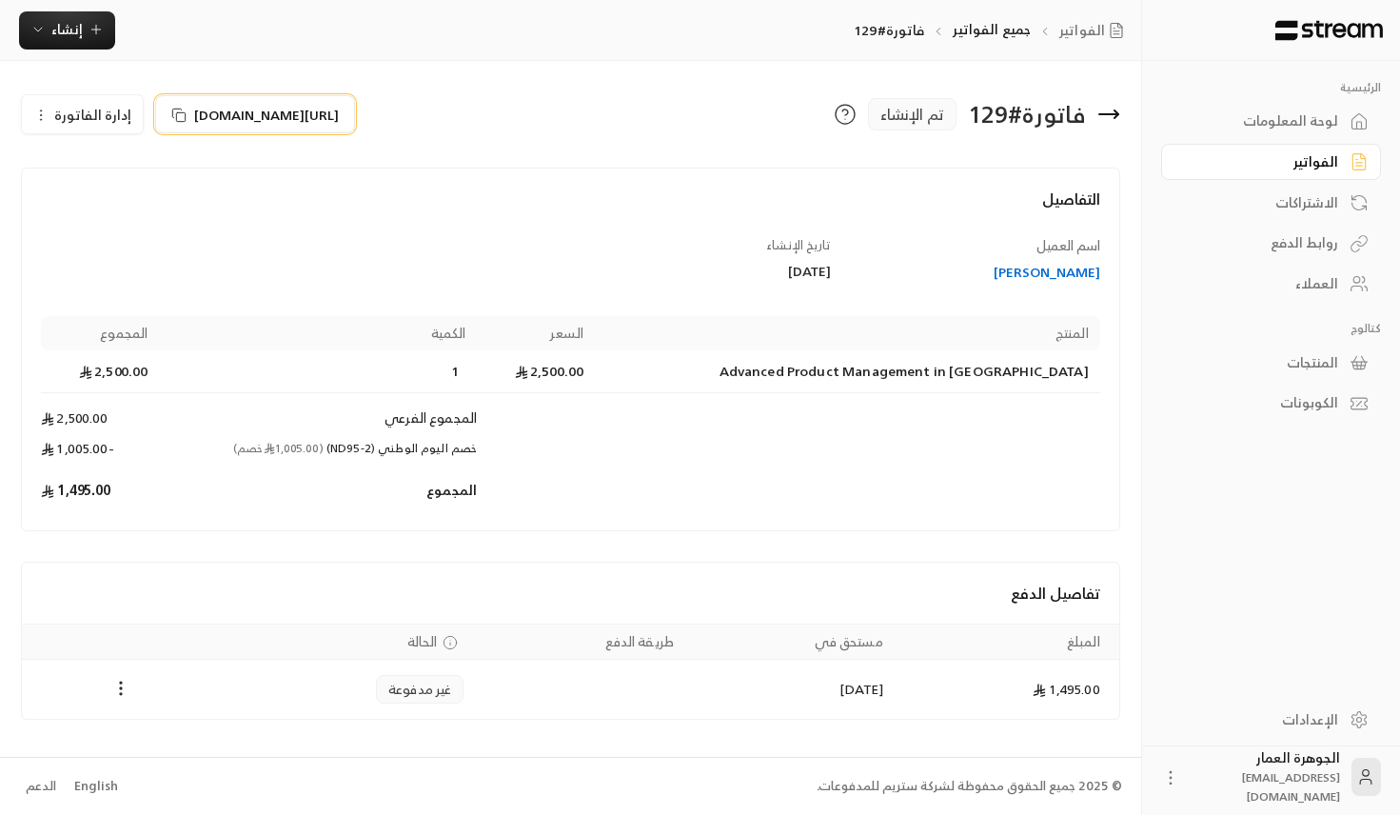
click at [272, 97] on button "[URL][DOMAIN_NAME]" at bounding box center [255, 114] width 200 height 38
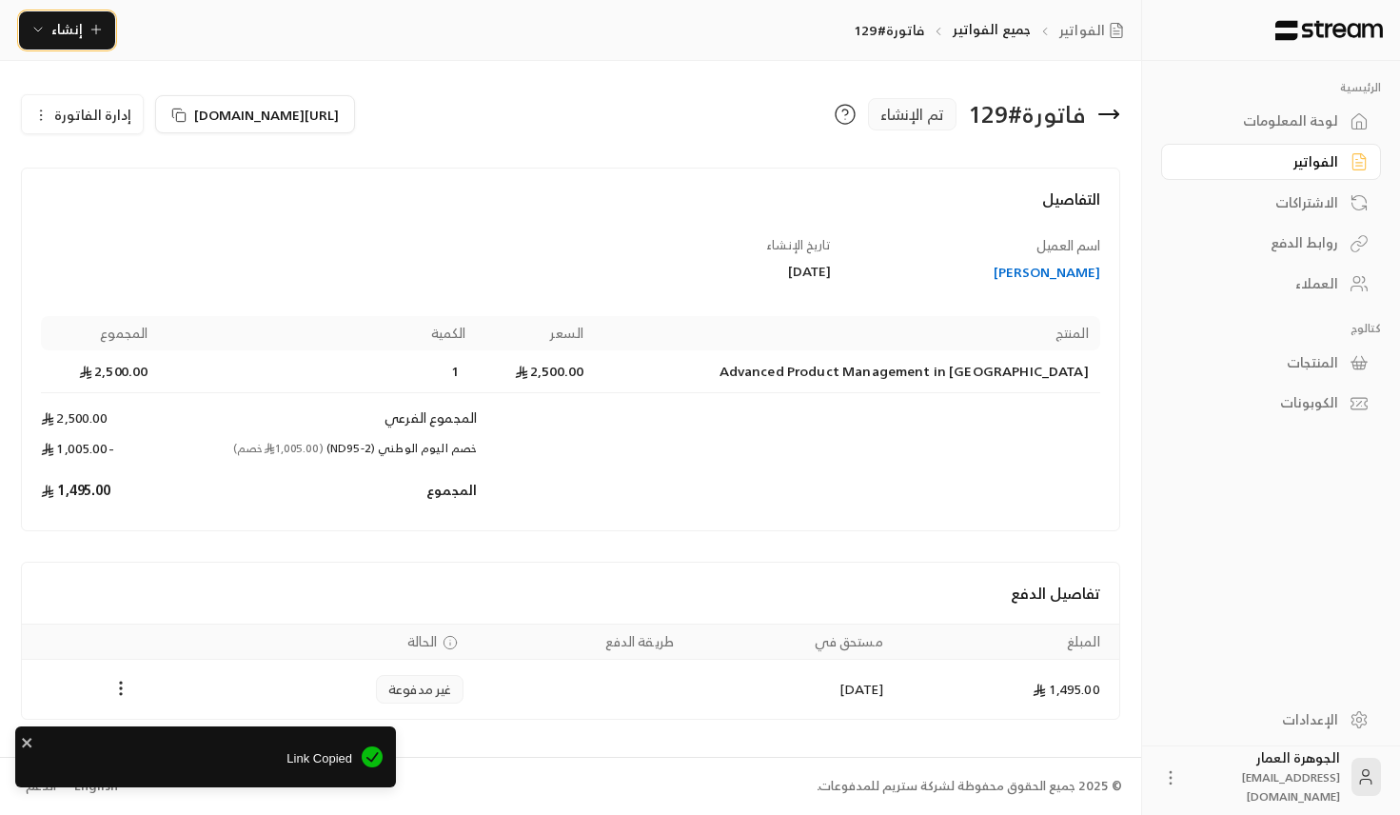
click at [86, 34] on span "إنشاء" at bounding box center [66, 29] width 73 height 24
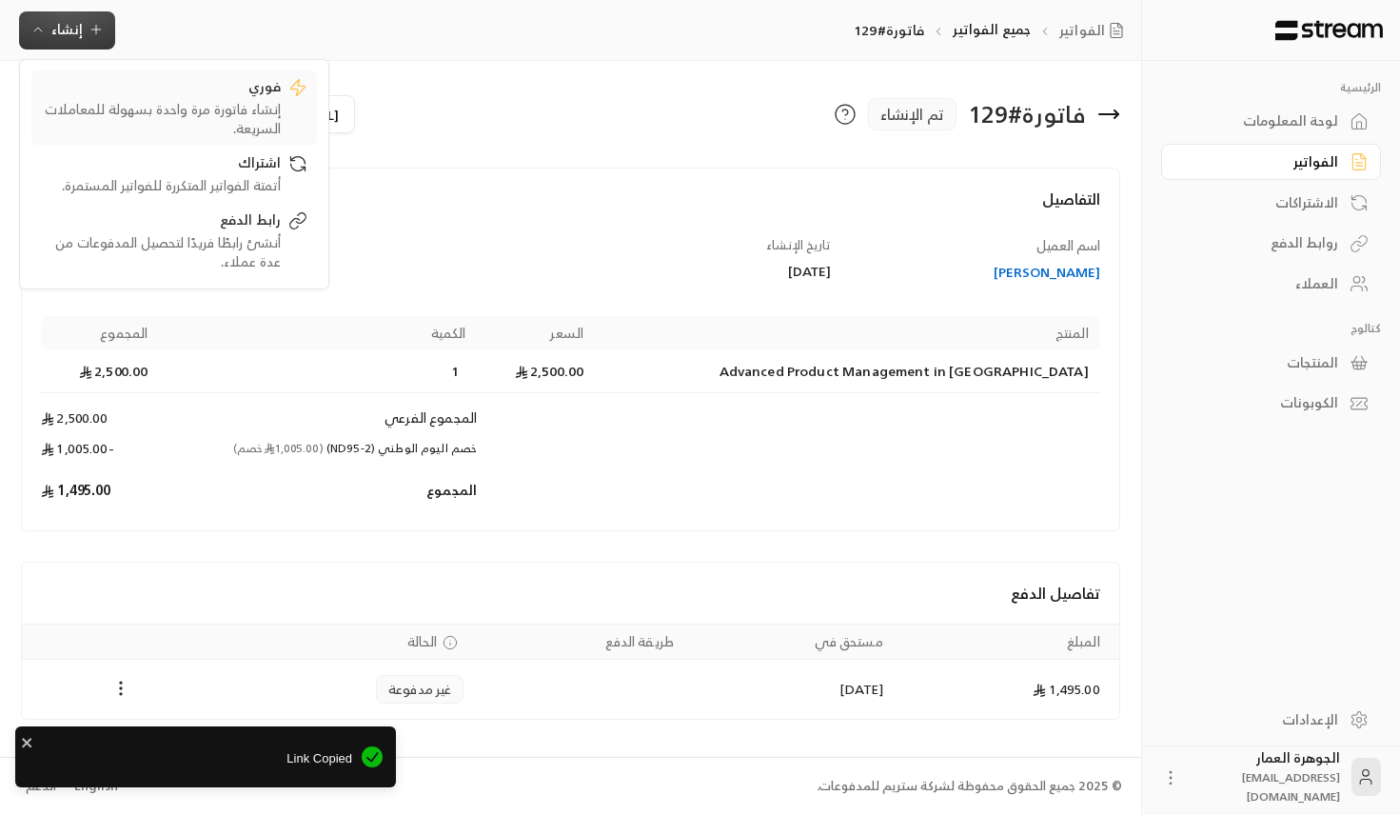
click at [214, 90] on div "فوري" at bounding box center [161, 88] width 240 height 23
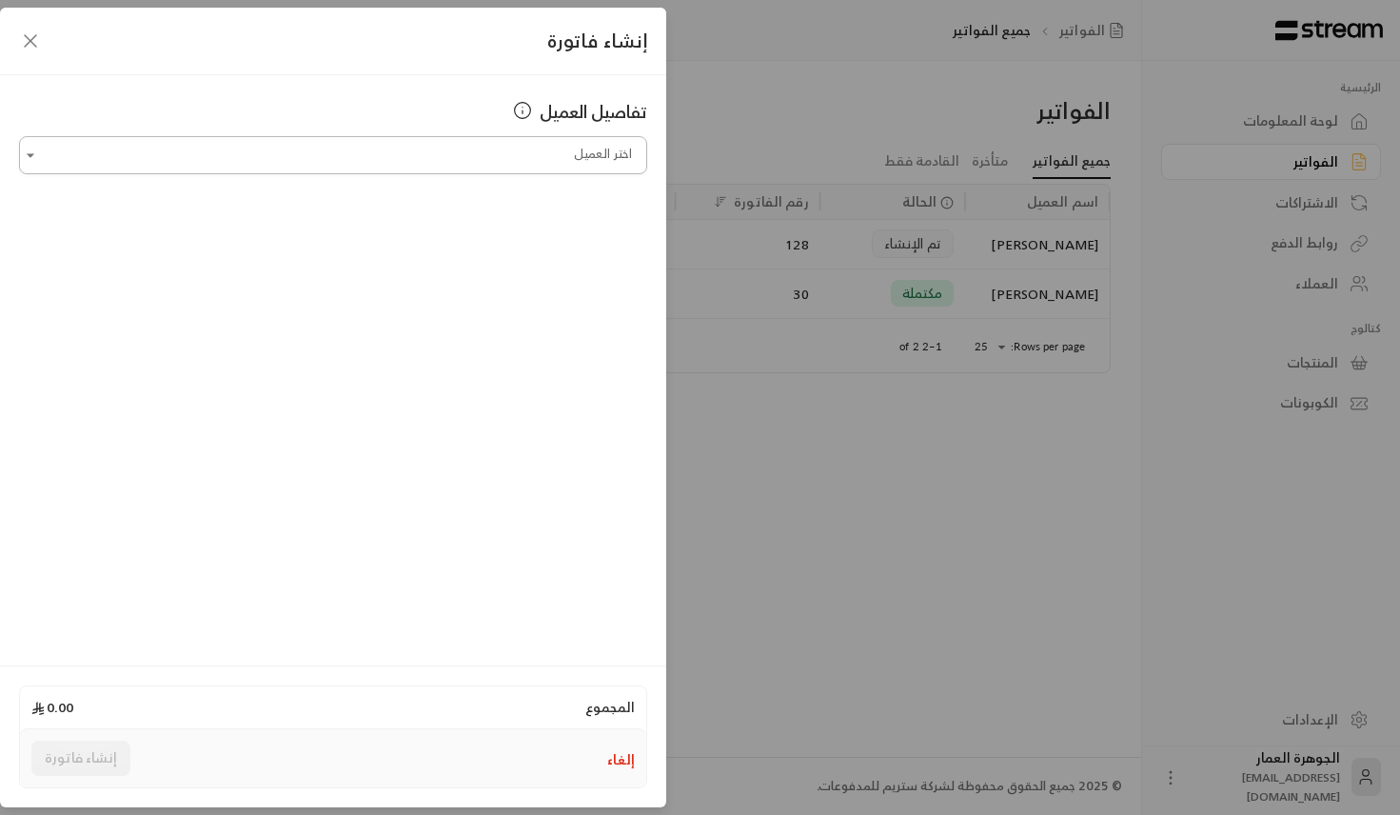
click at [346, 143] on input "اختر العميل" at bounding box center [333, 155] width 628 height 33
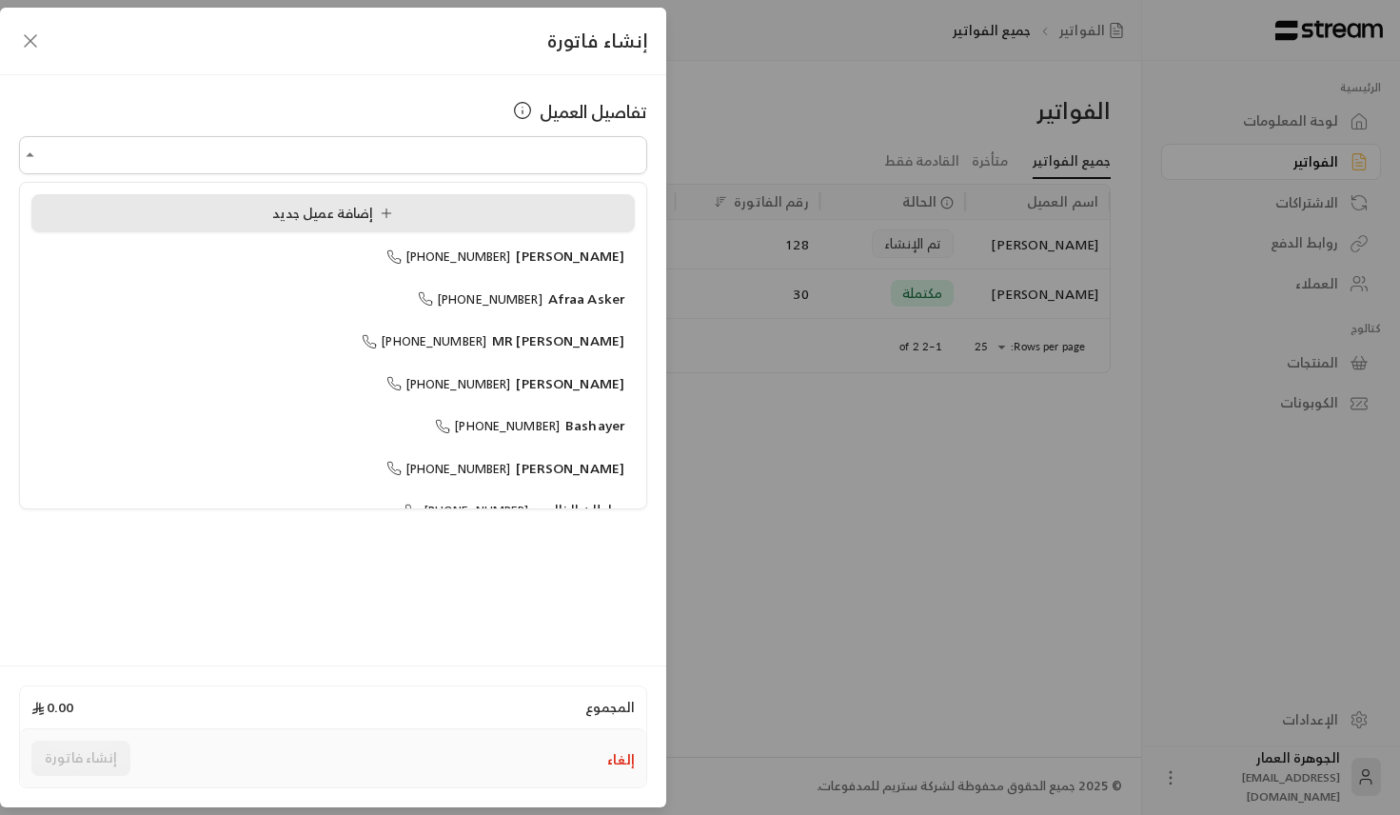
click at [283, 224] on span "إضافة عميل جديد" at bounding box center [336, 213] width 129 height 24
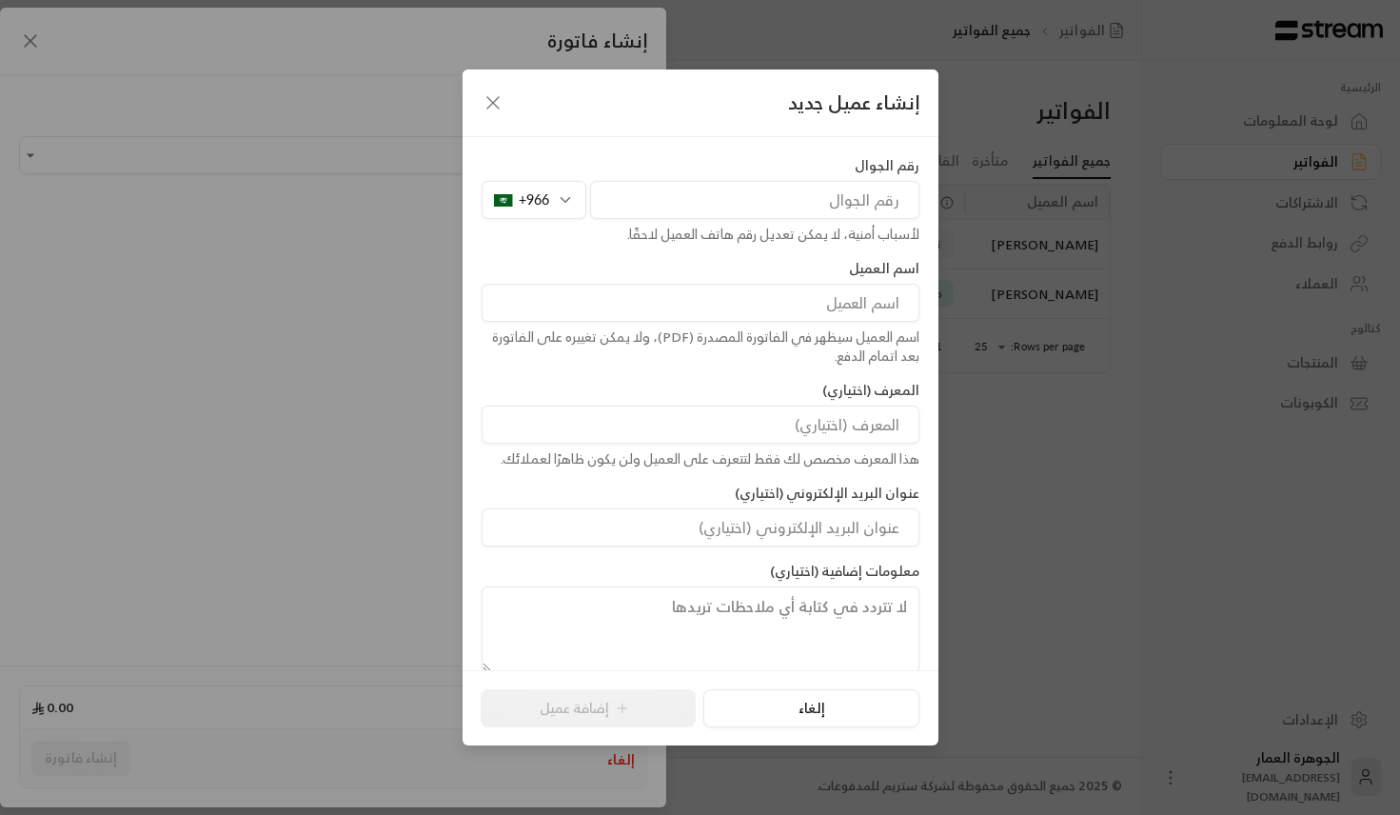
click at [740, 190] on input "tel" at bounding box center [754, 200] width 329 height 38
paste input "538986092"
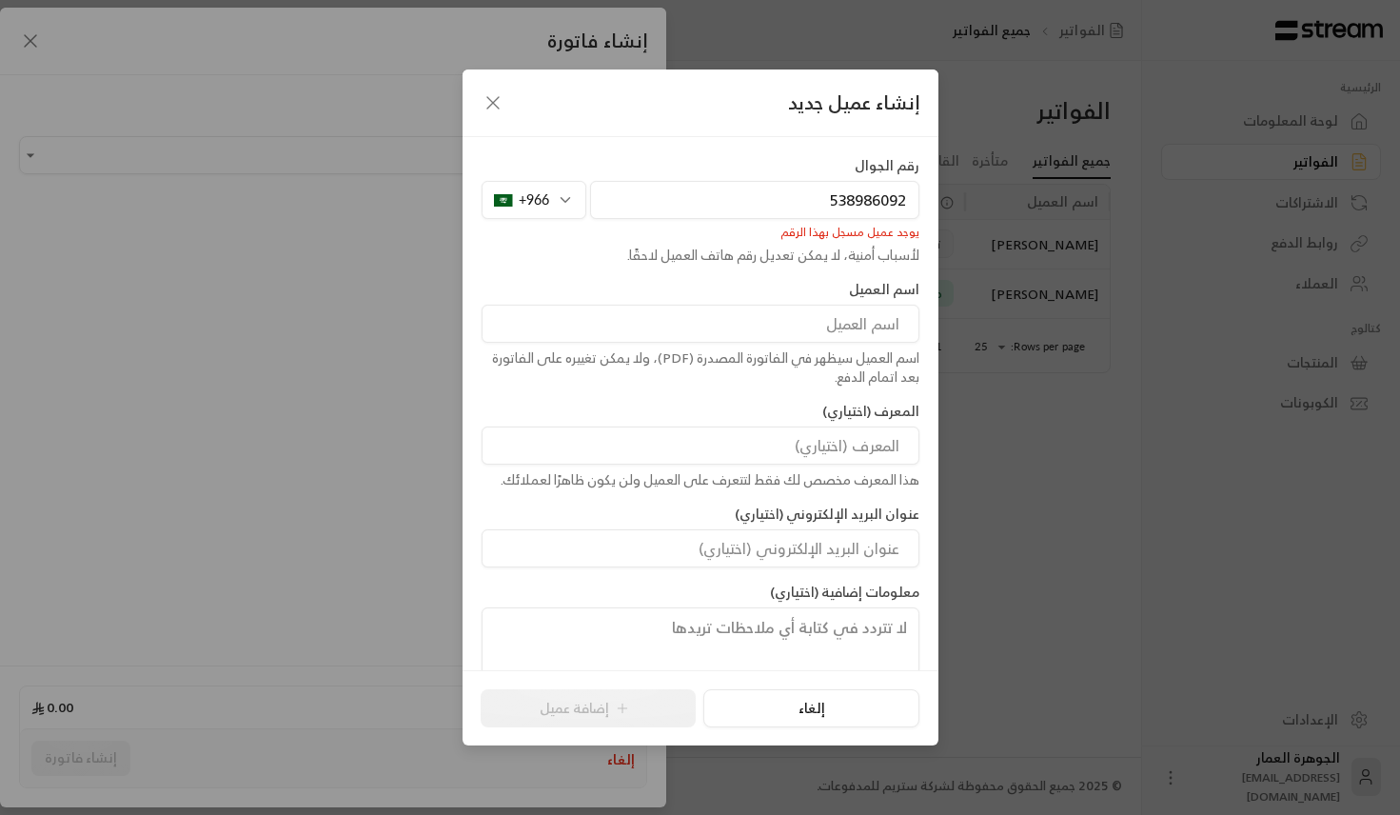
type input "538986092"
click at [471, 93] on div "إنشاء عميل جديد" at bounding box center [701, 103] width 476 height 68
click at [488, 96] on icon "button" at bounding box center [493, 102] width 23 height 23
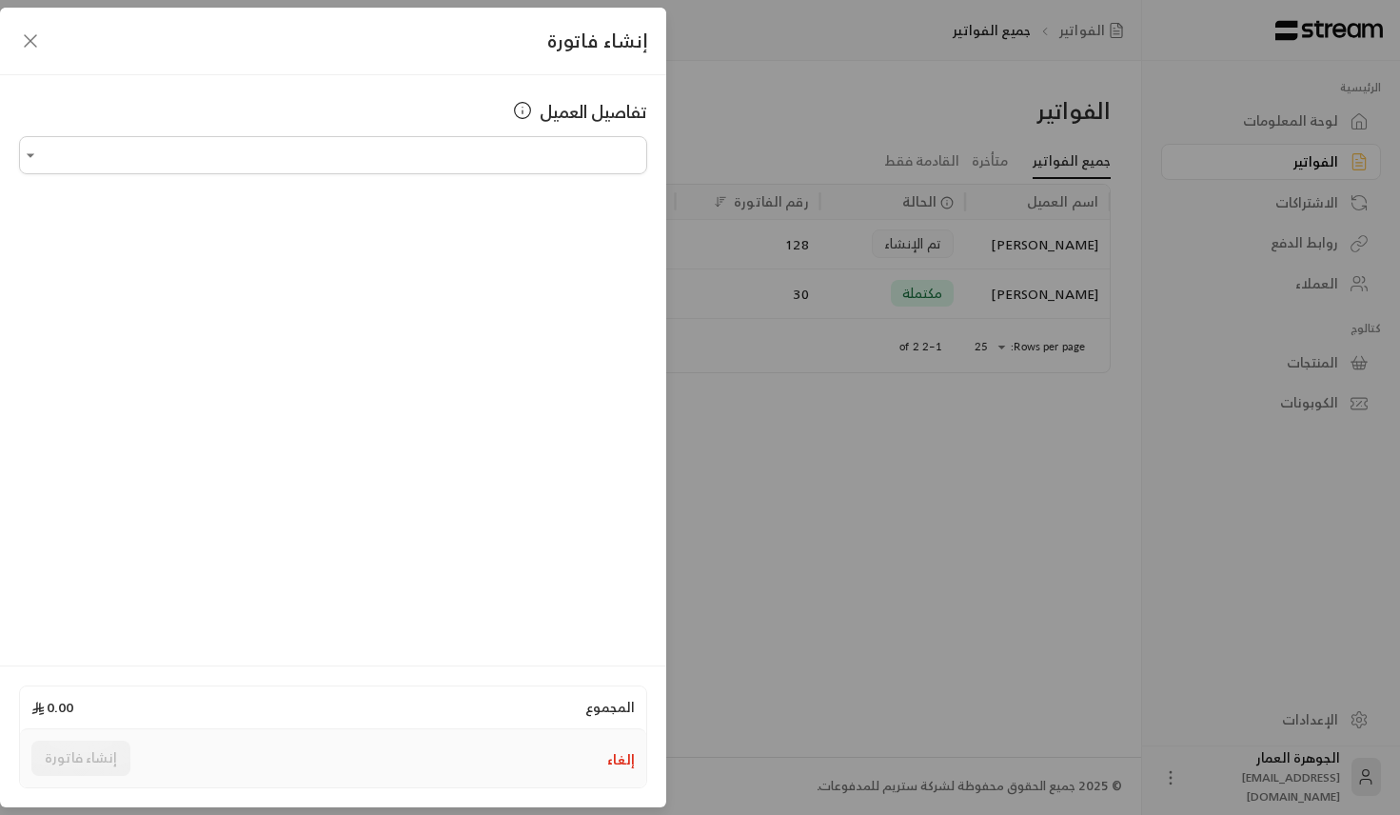
click at [853, 101] on div "إنشاء فاتورة تفاصيل العميل اختر العميل اختر العميل المجموع 0.00 إلغاء إنشاء فات…" at bounding box center [700, 407] width 1400 height 815
click at [751, 72] on div "إنشاء فاتورة تفاصيل العميل اختر العميل اختر العميل المجموع 0.00 إلغاء إنشاء فات…" at bounding box center [700, 407] width 1400 height 815
click at [46, 43] on div "إنشاء فاتورة" at bounding box center [333, 42] width 666 height 68
click at [26, 42] on icon "button" at bounding box center [30, 41] width 23 height 23
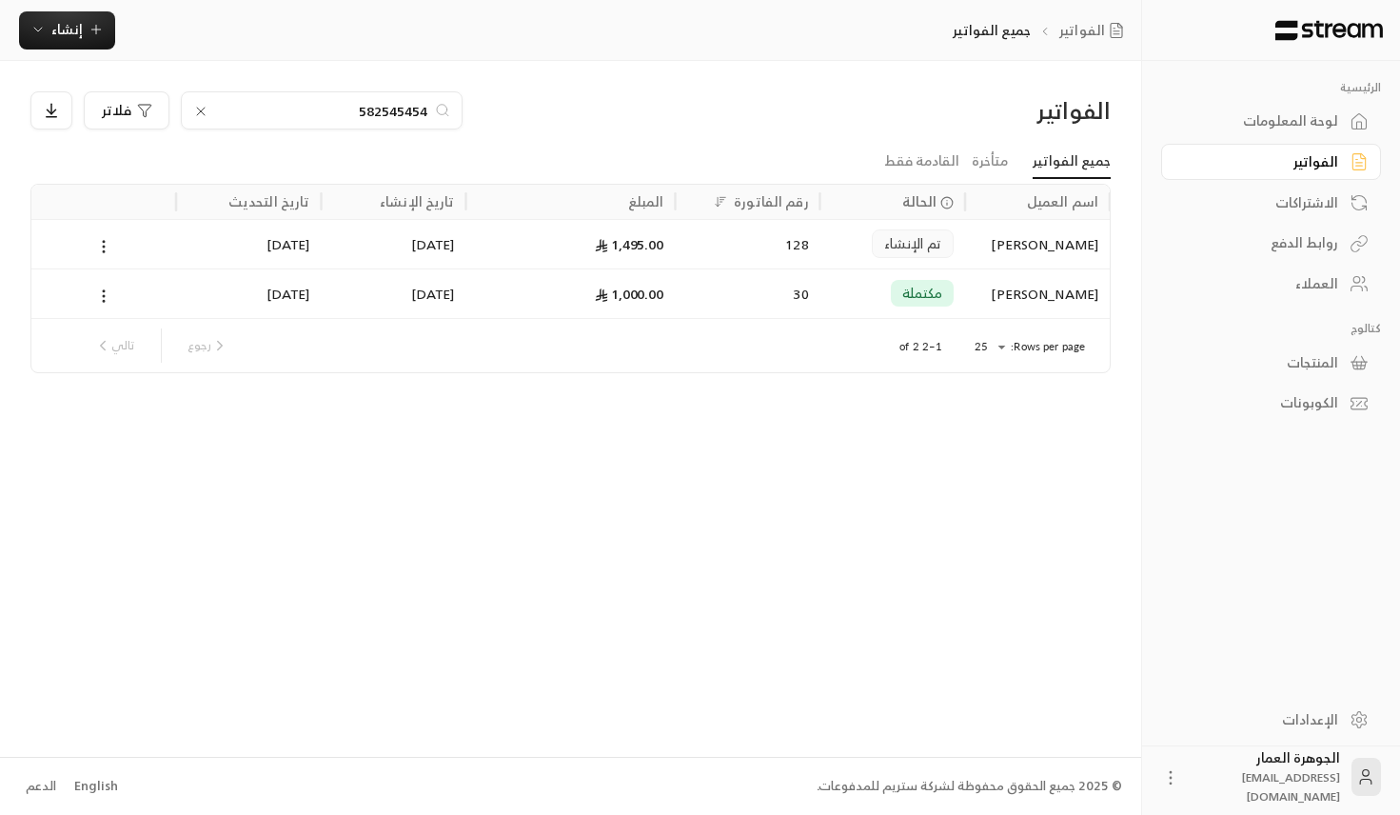
click at [320, 109] on input "582545454" at bounding box center [321, 110] width 211 height 21
paste input "38986092"
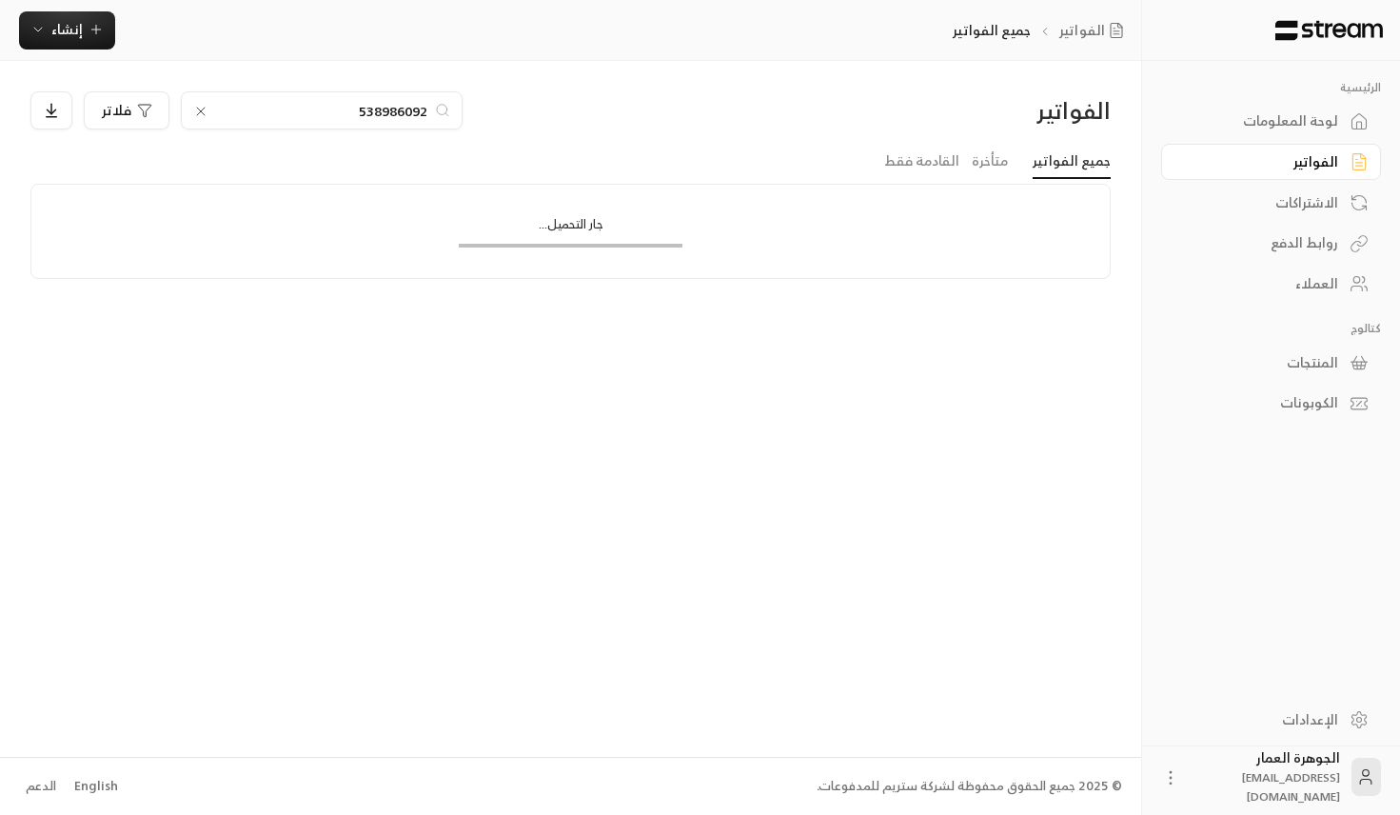
type input "538986092"
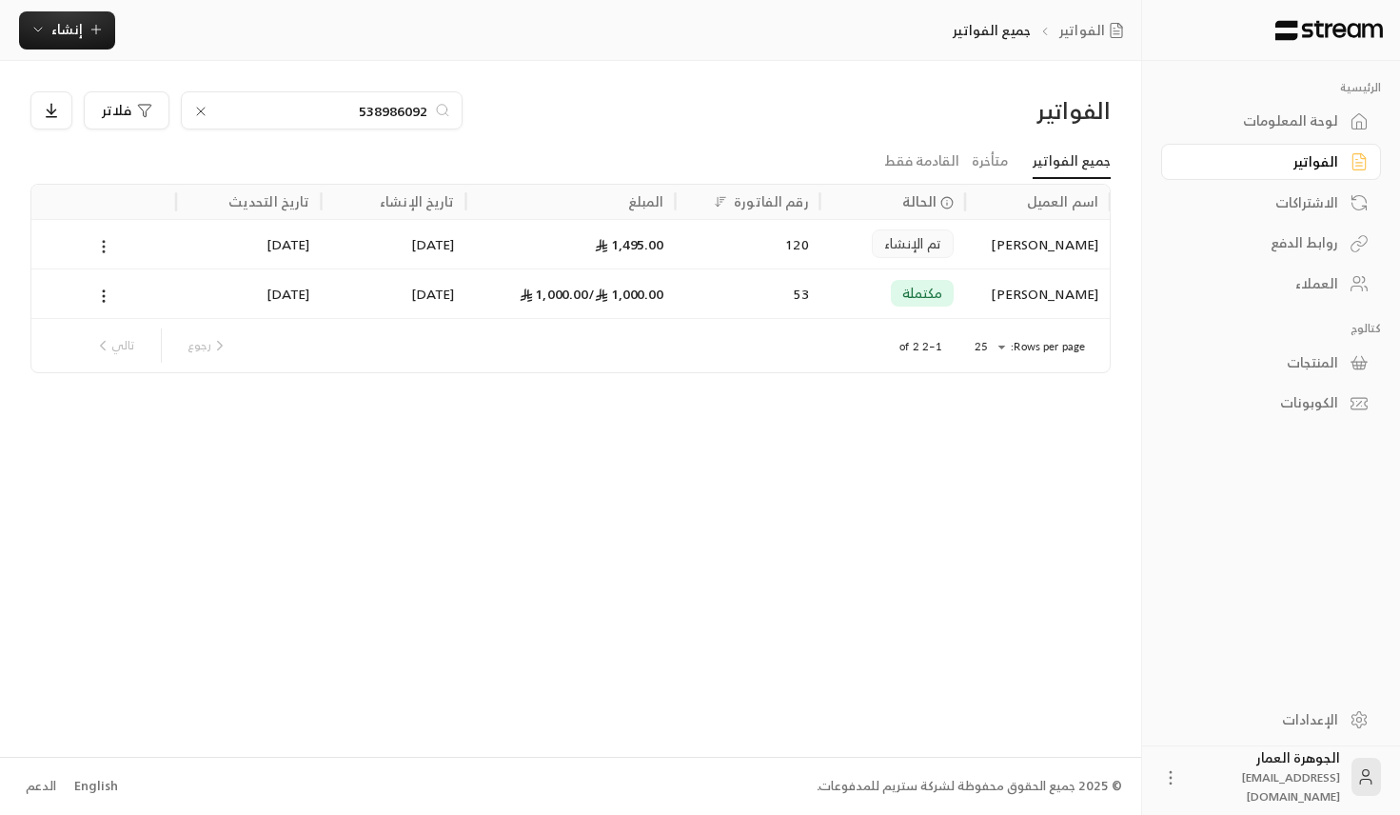
click at [107, 245] on icon at bounding box center [103, 246] width 17 height 17
click at [128, 305] on li "عرض" at bounding box center [125, 296] width 49 height 34
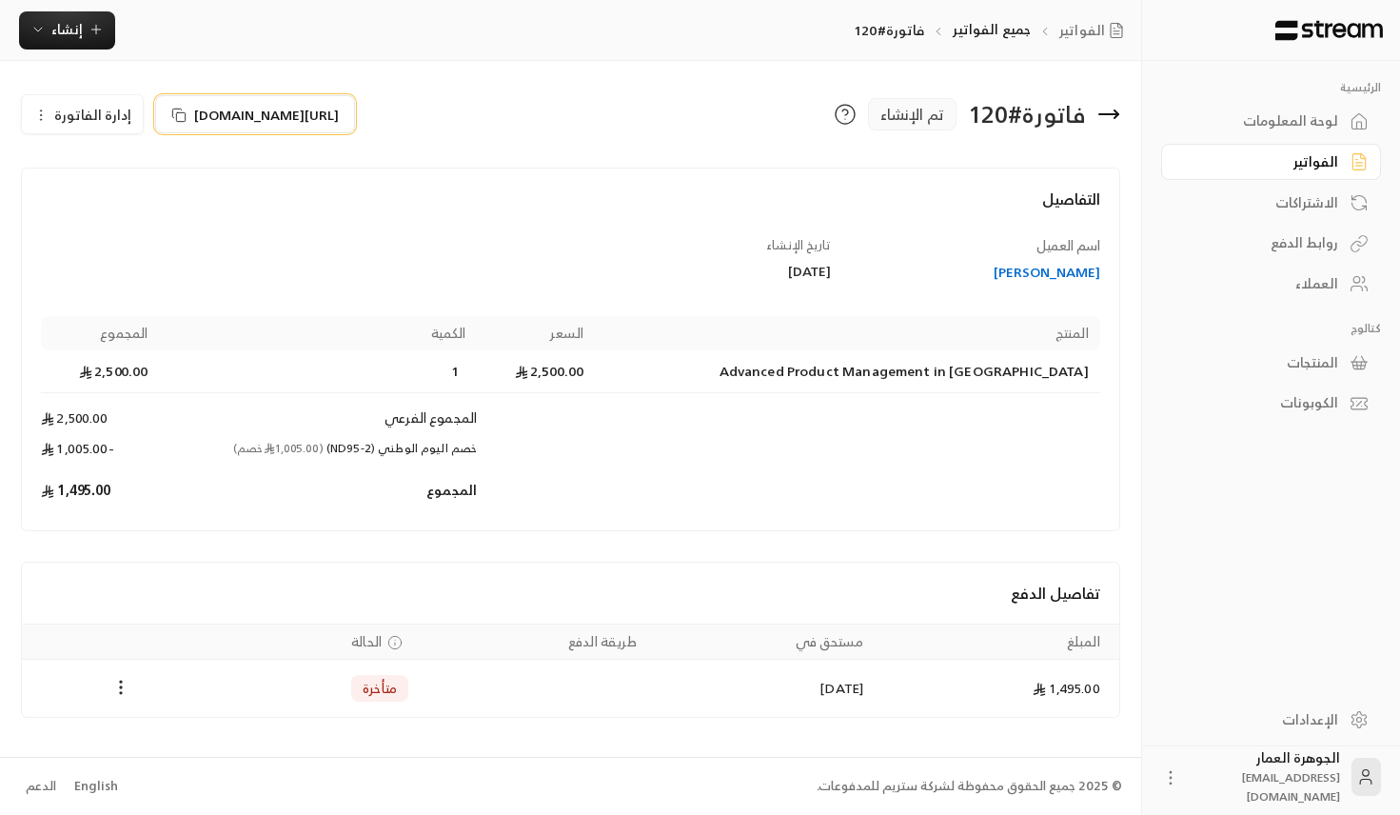
click at [216, 115] on span "[URL][DOMAIN_NAME]" at bounding box center [266, 115] width 145 height 20
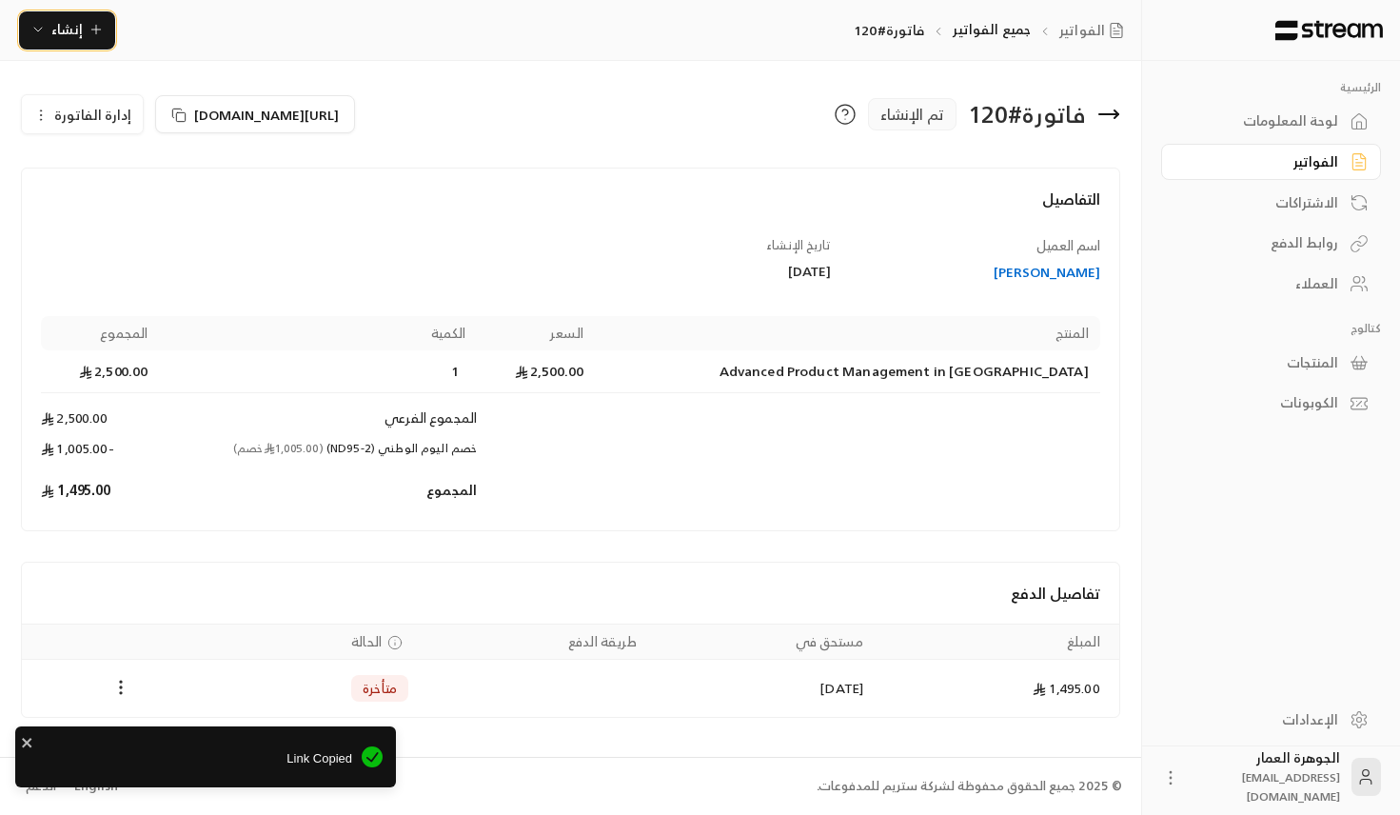
click at [109, 22] on button "إنشاء" at bounding box center [67, 30] width 96 height 38
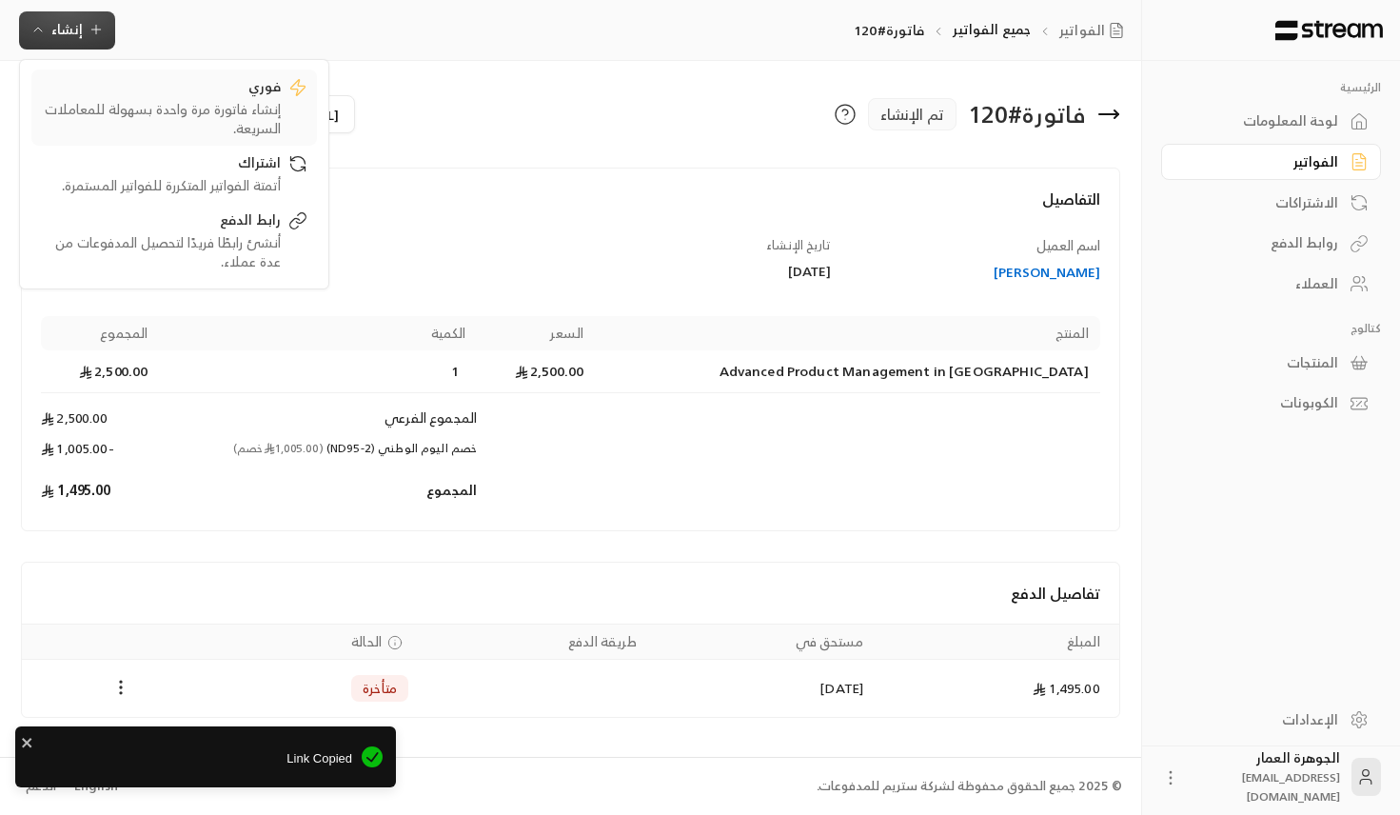
click at [194, 128] on div "إنشاء فاتورة مرة واحدة بسهولة للمعاملات السريعة." at bounding box center [161, 119] width 240 height 38
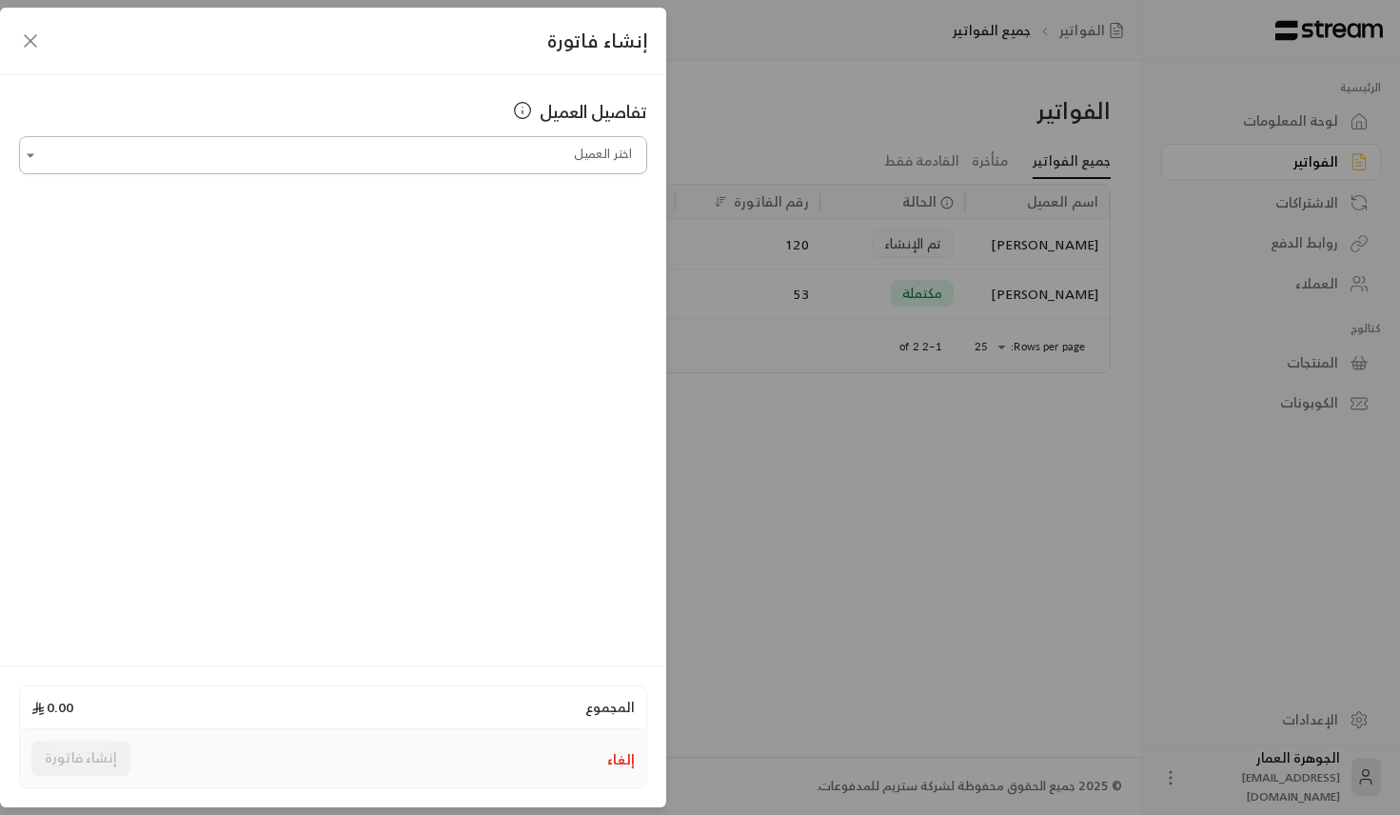
click at [387, 149] on input "اختر العميل" at bounding box center [333, 155] width 628 height 33
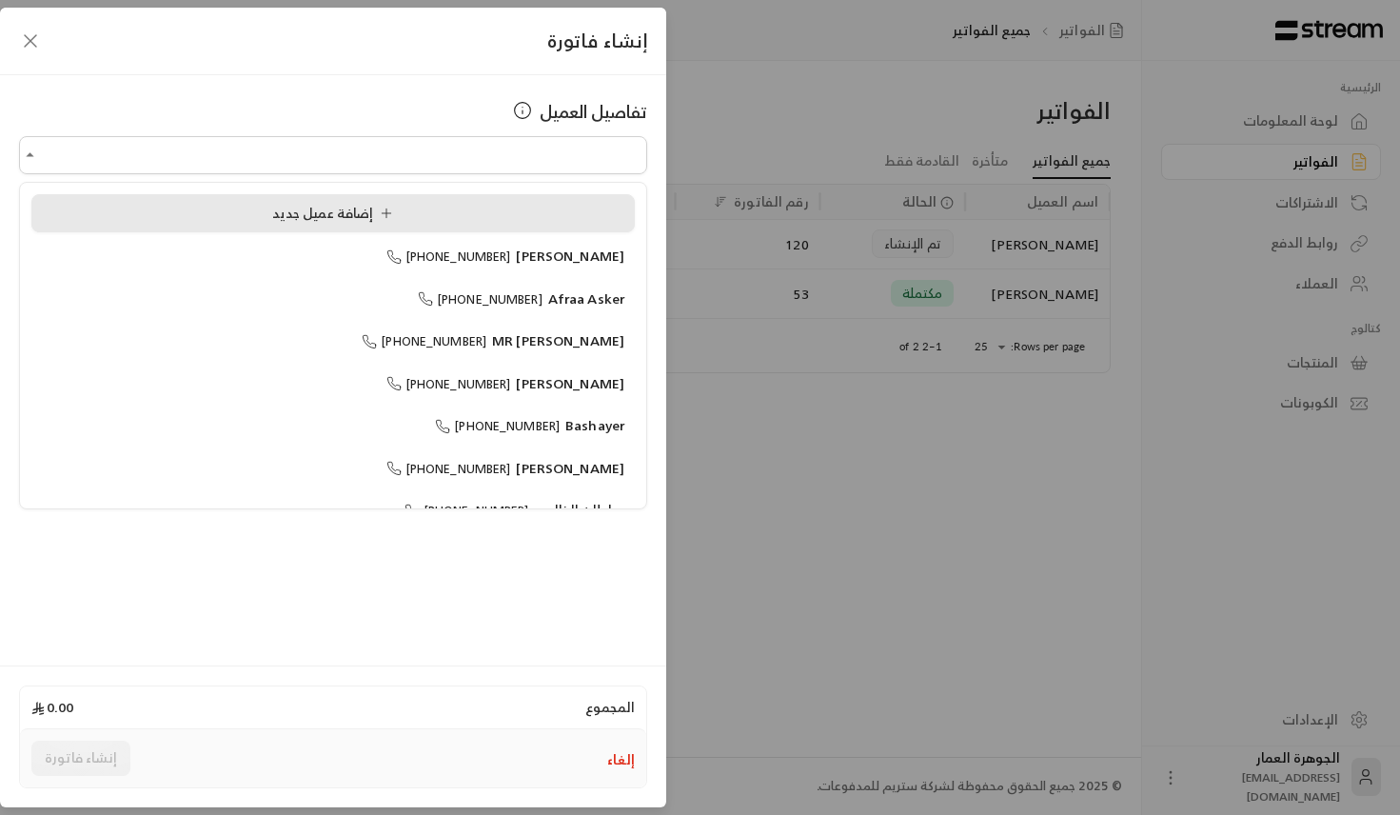
click at [276, 218] on span "إضافة عميل جديد" at bounding box center [336, 213] width 129 height 24
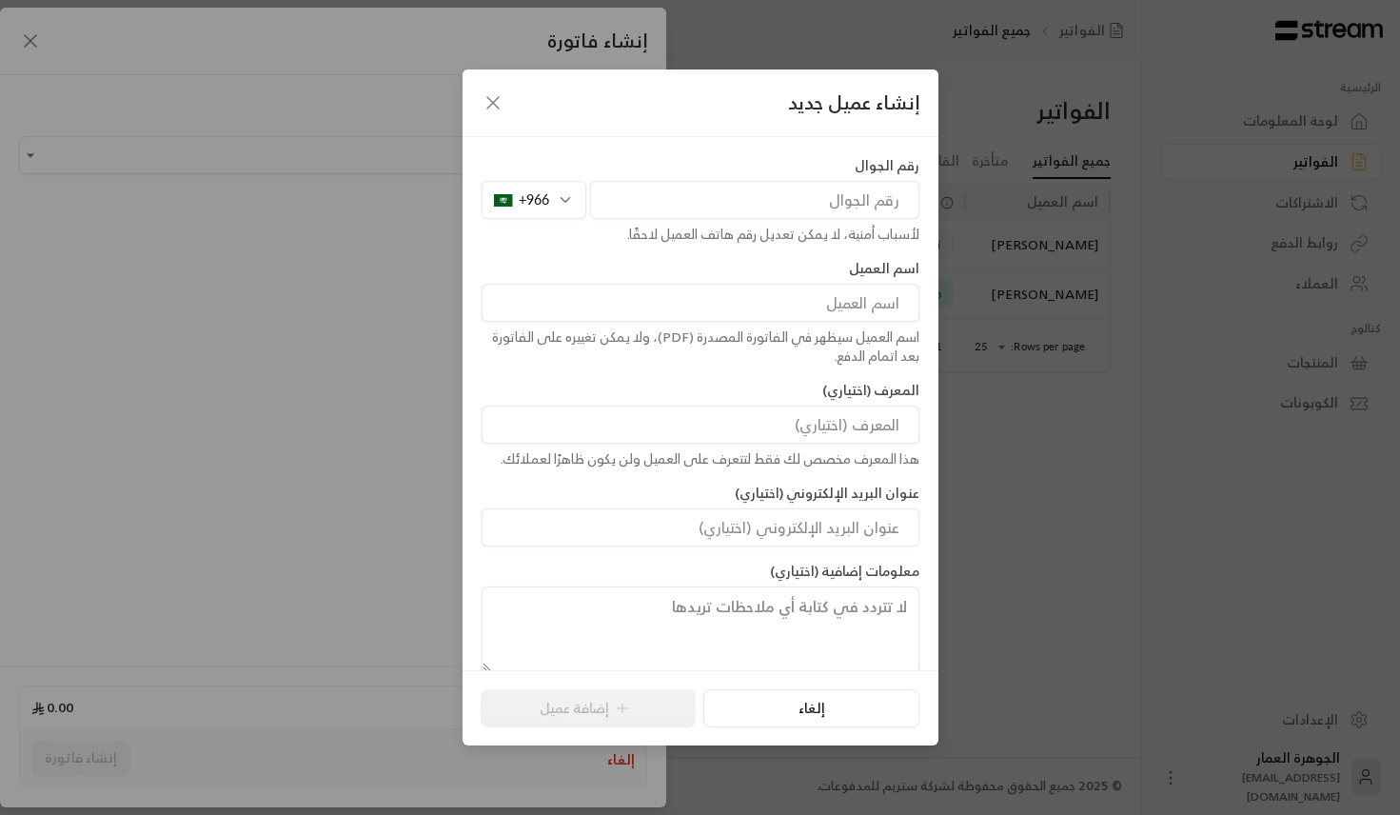
click at [624, 207] on input "tel" at bounding box center [754, 200] width 329 height 38
paste input "530742097"
type input "530742097"
click at [801, 336] on div "اسم العميل سيظهر في الفاتورة المصدرة (PDF)، ولا يمكن تغييره على الفاتورة بعد ات…" at bounding box center [701, 346] width 438 height 38
click at [809, 291] on input at bounding box center [701, 303] width 438 height 38
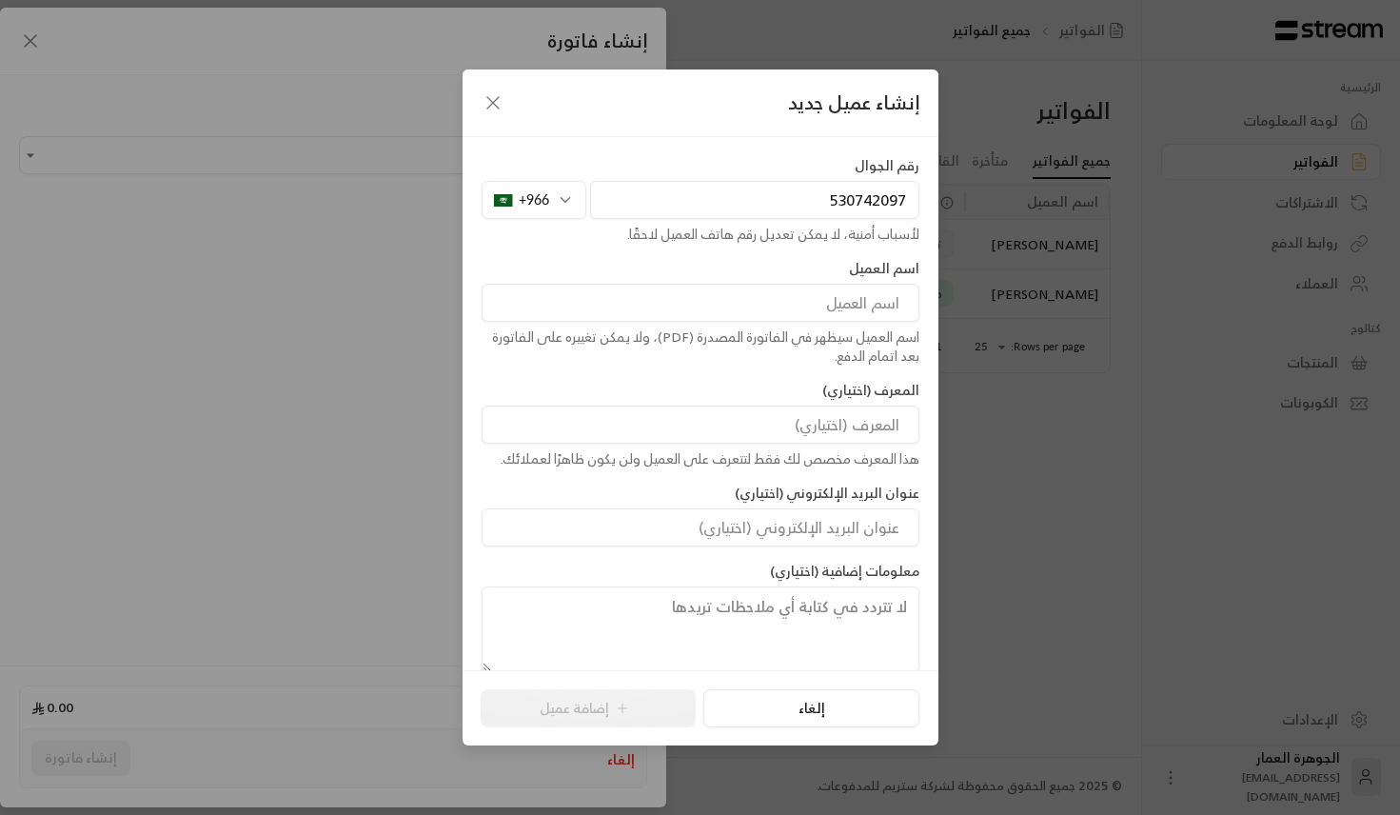
click at [623, 308] on input at bounding box center [701, 303] width 438 height 38
paste input "Alhanouf"
paste input "Albalawi"
type input "[PERSON_NAME]"
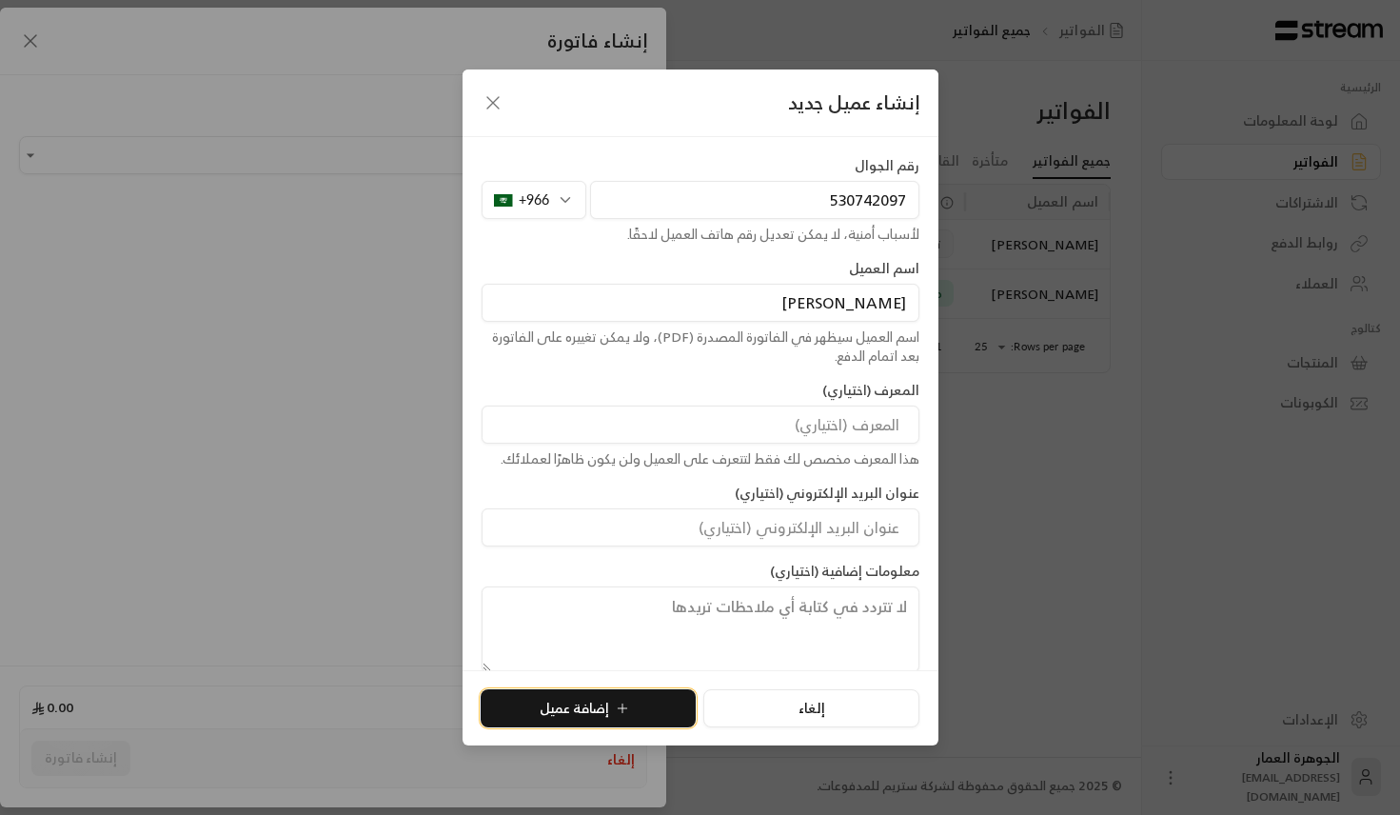
click at [611, 701] on button "إضافة عميل" at bounding box center [588, 708] width 215 height 38
type input "**********"
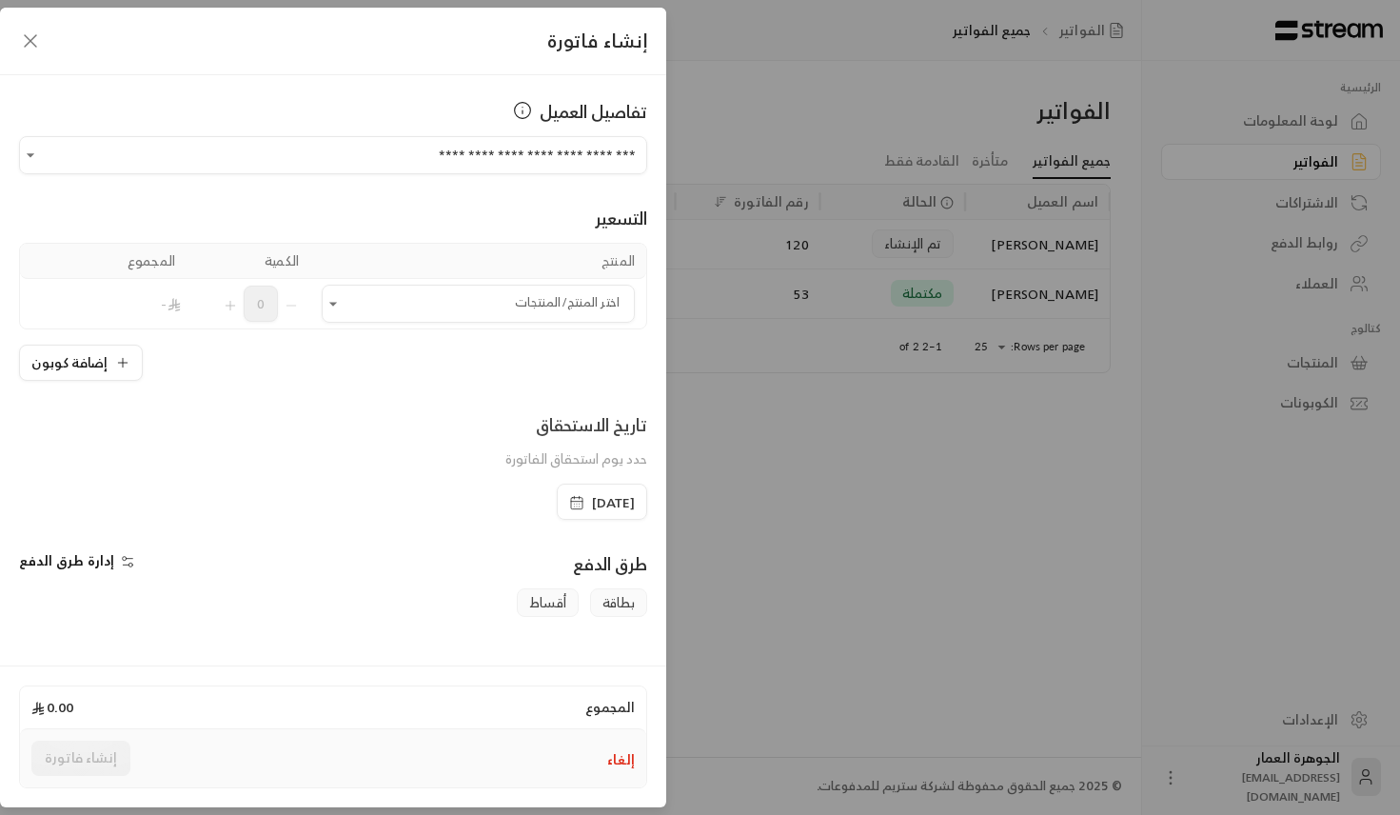
click at [569, 507] on icon "button" at bounding box center [576, 502] width 15 height 15
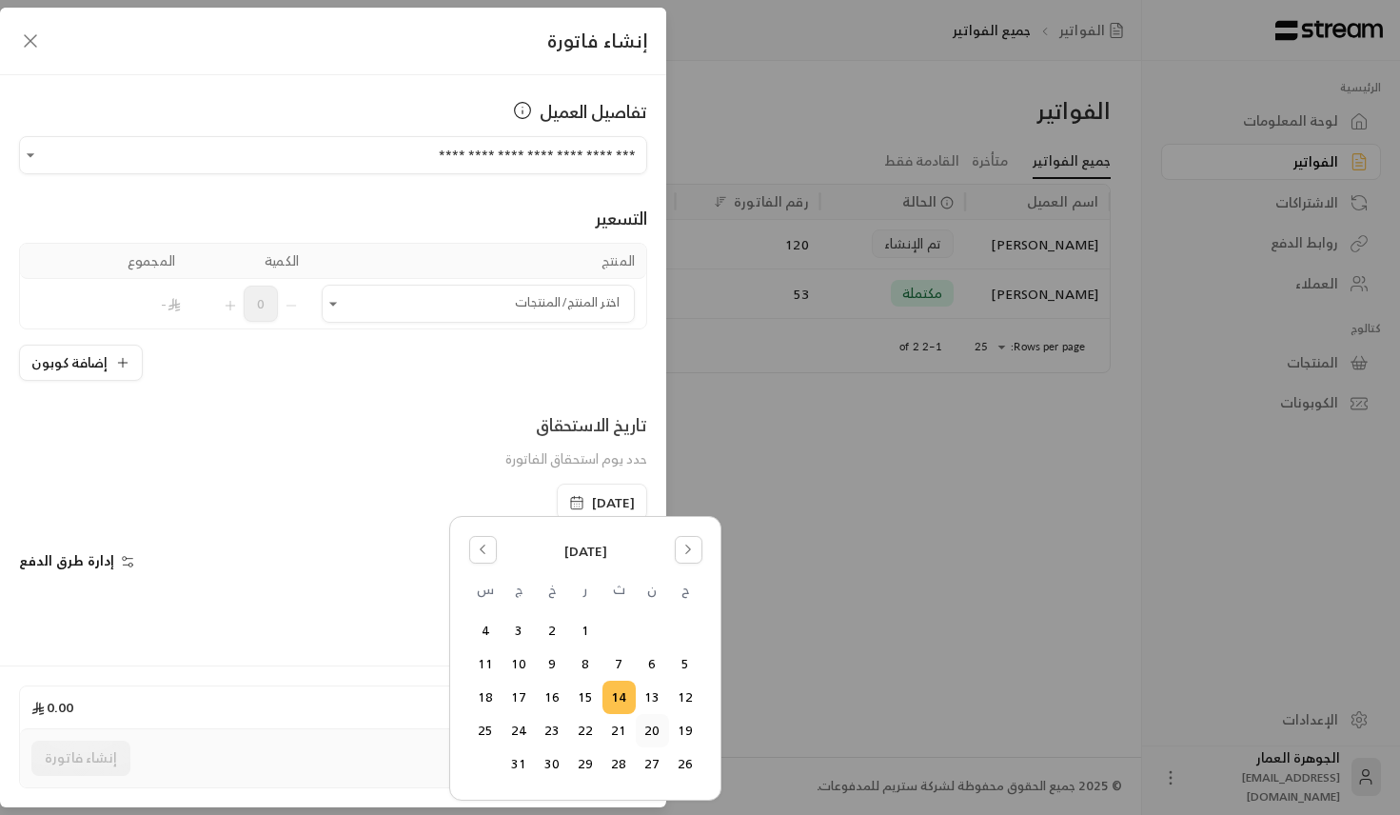
click at [653, 728] on button "20" at bounding box center [652, 730] width 31 height 31
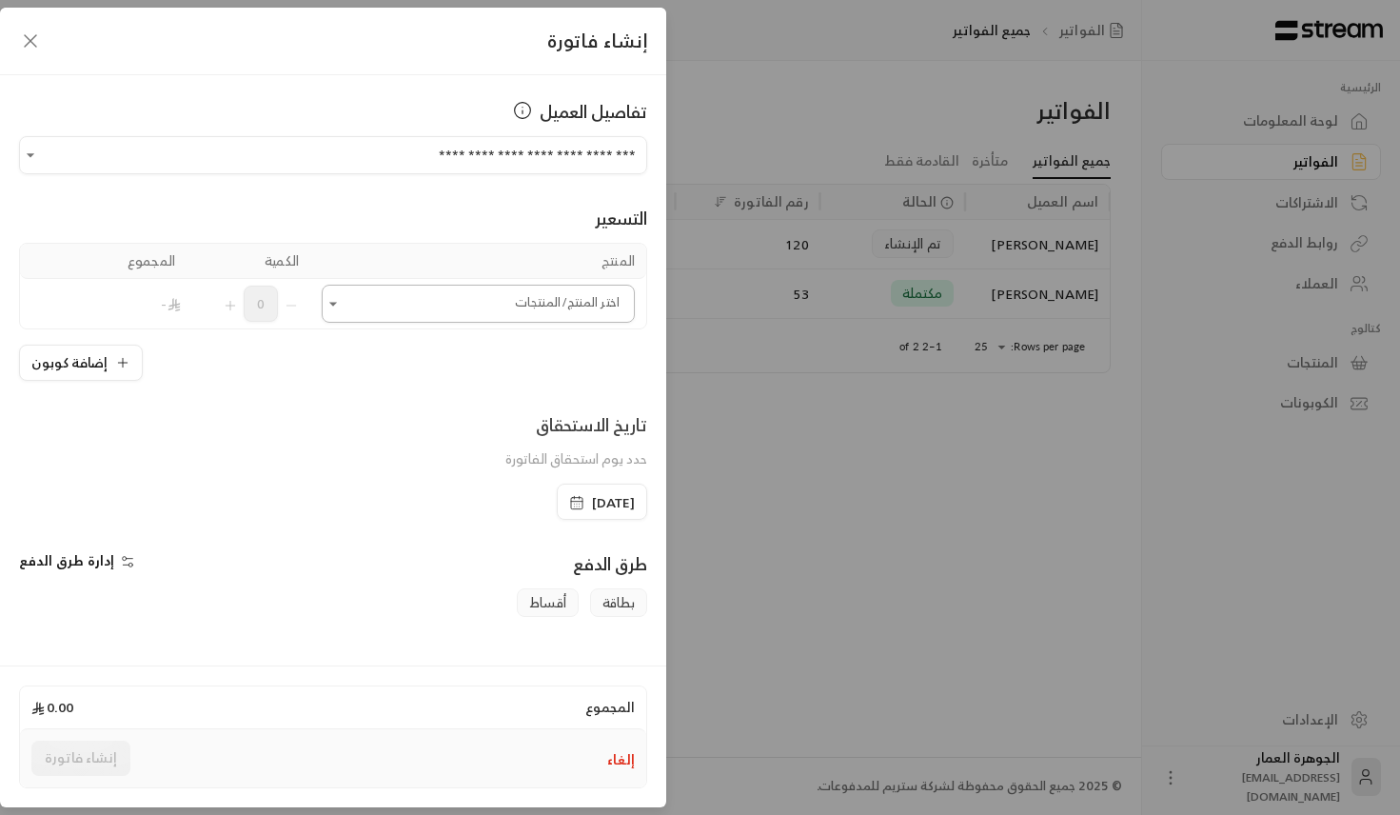
click at [395, 311] on input "اختر العميل" at bounding box center [478, 303] width 313 height 33
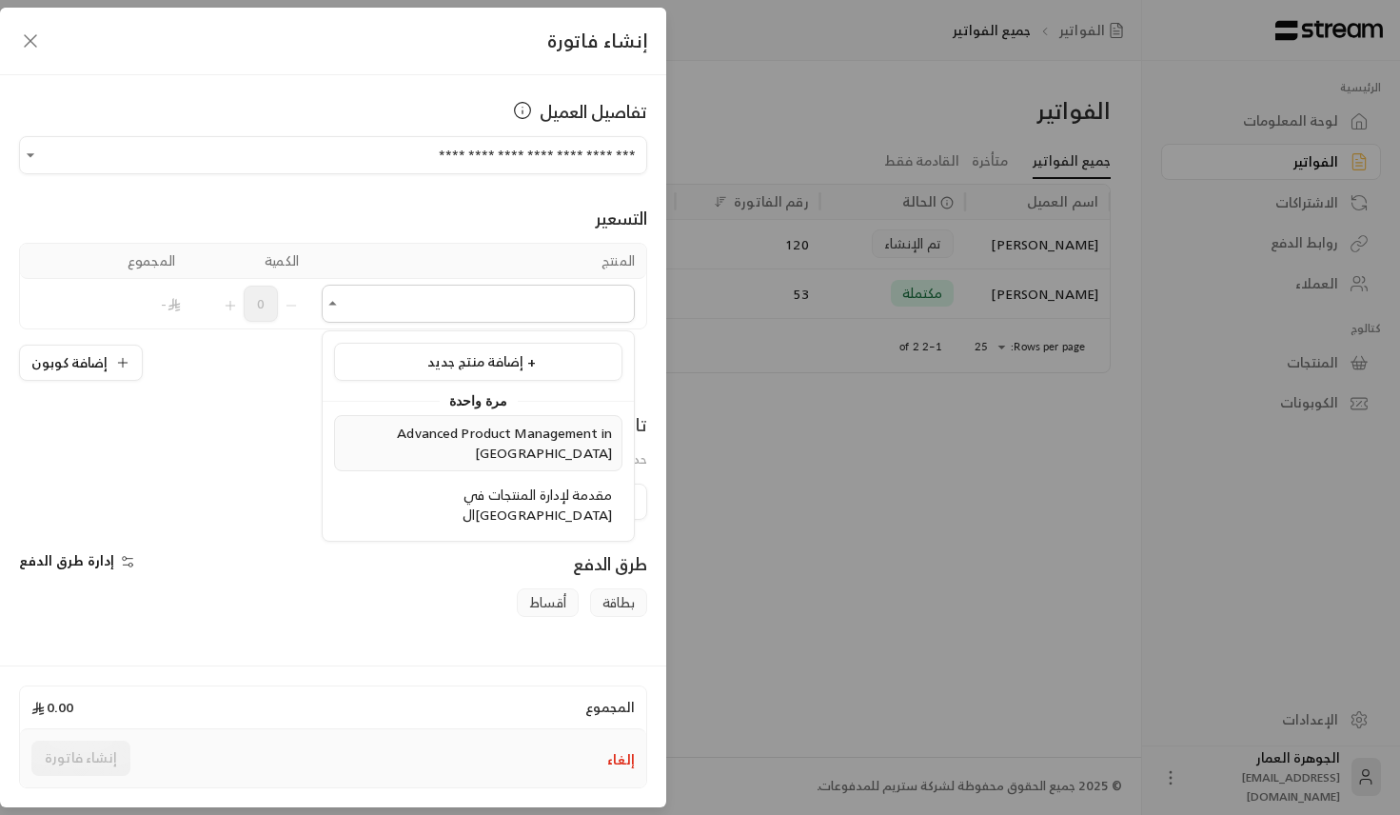
click at [397, 425] on span "Advanced Product Management in [GEOGRAPHIC_DATA]" at bounding box center [504, 443] width 215 height 44
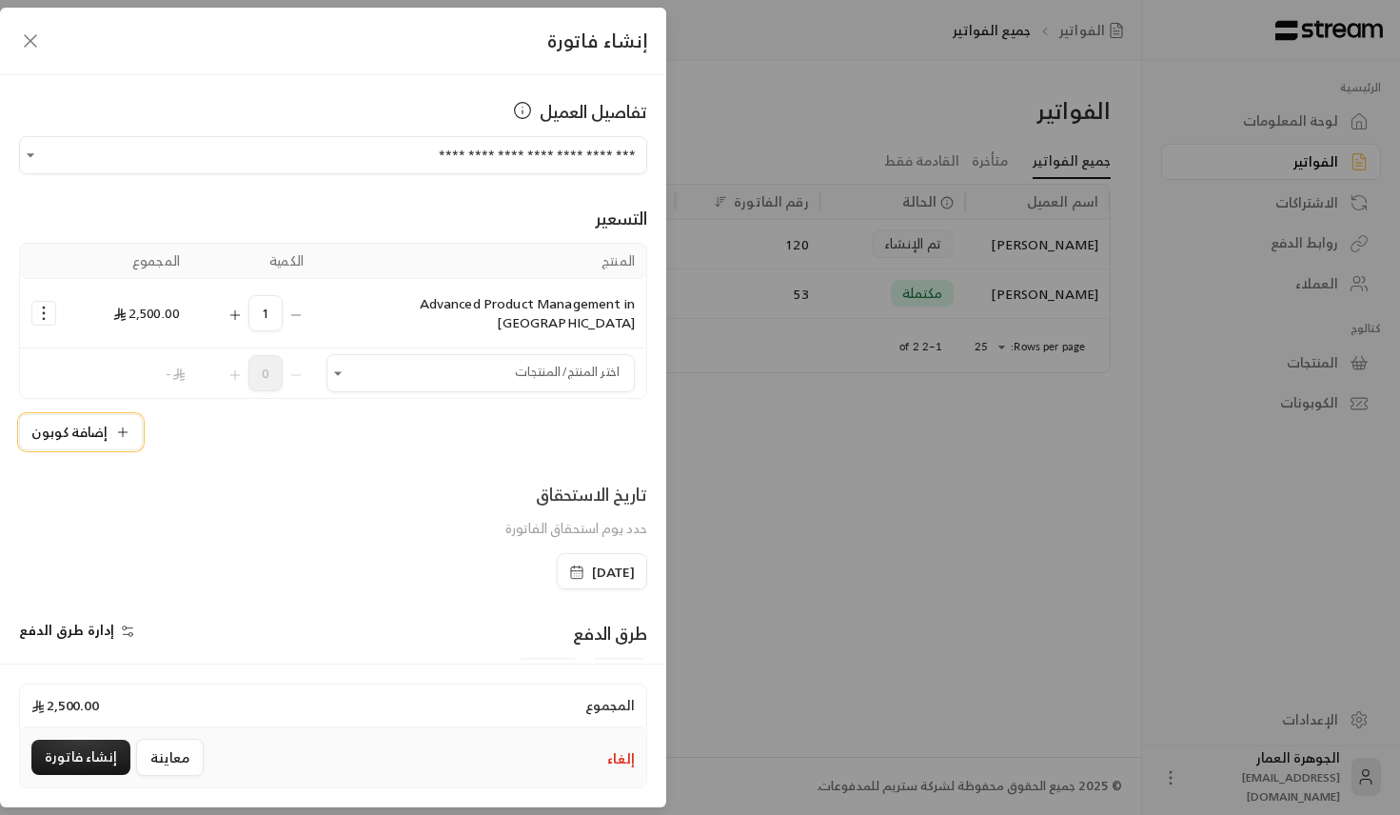
click at [86, 414] on button "إضافة كوبون" at bounding box center [81, 432] width 124 height 36
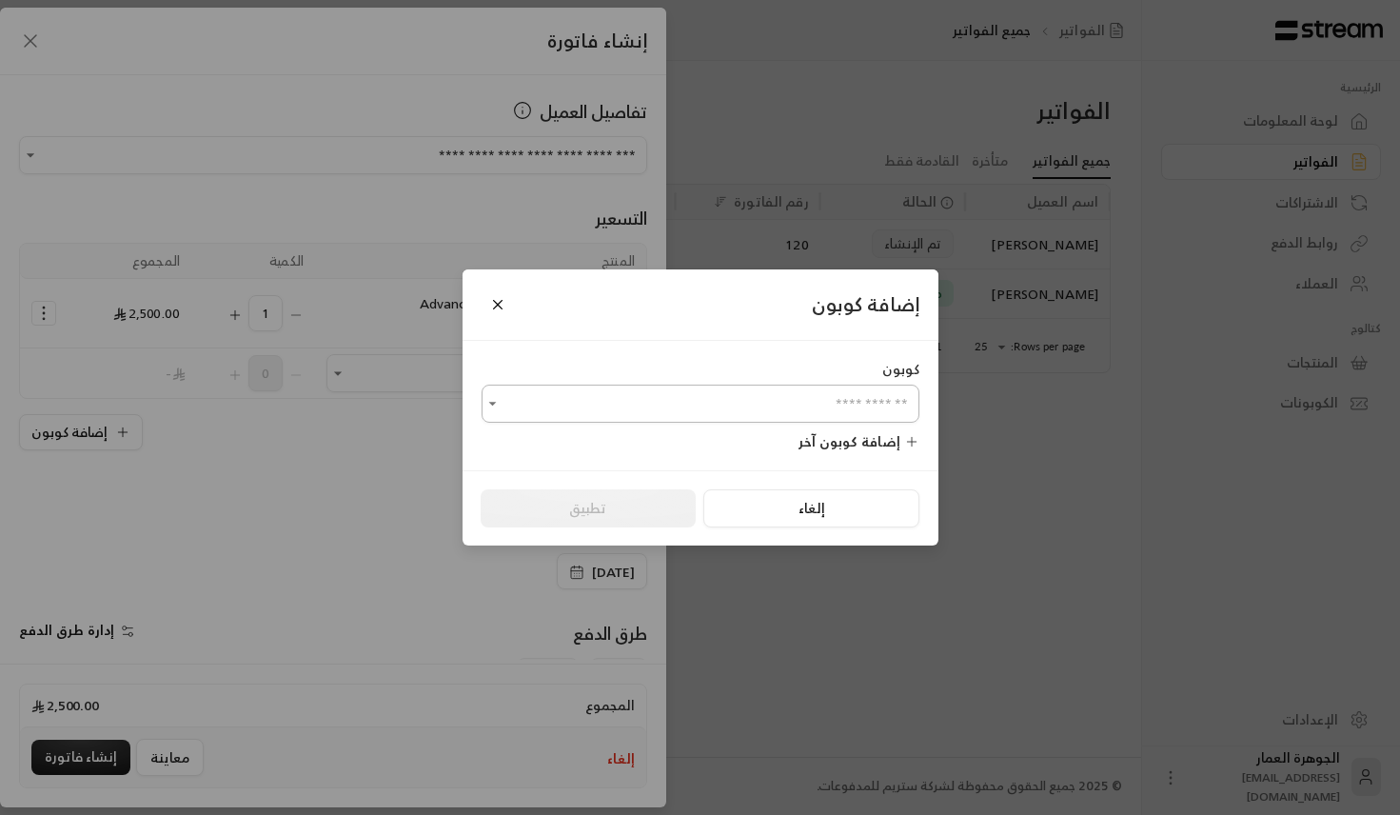
click at [697, 392] on input "اختر العميل" at bounding box center [701, 403] width 438 height 33
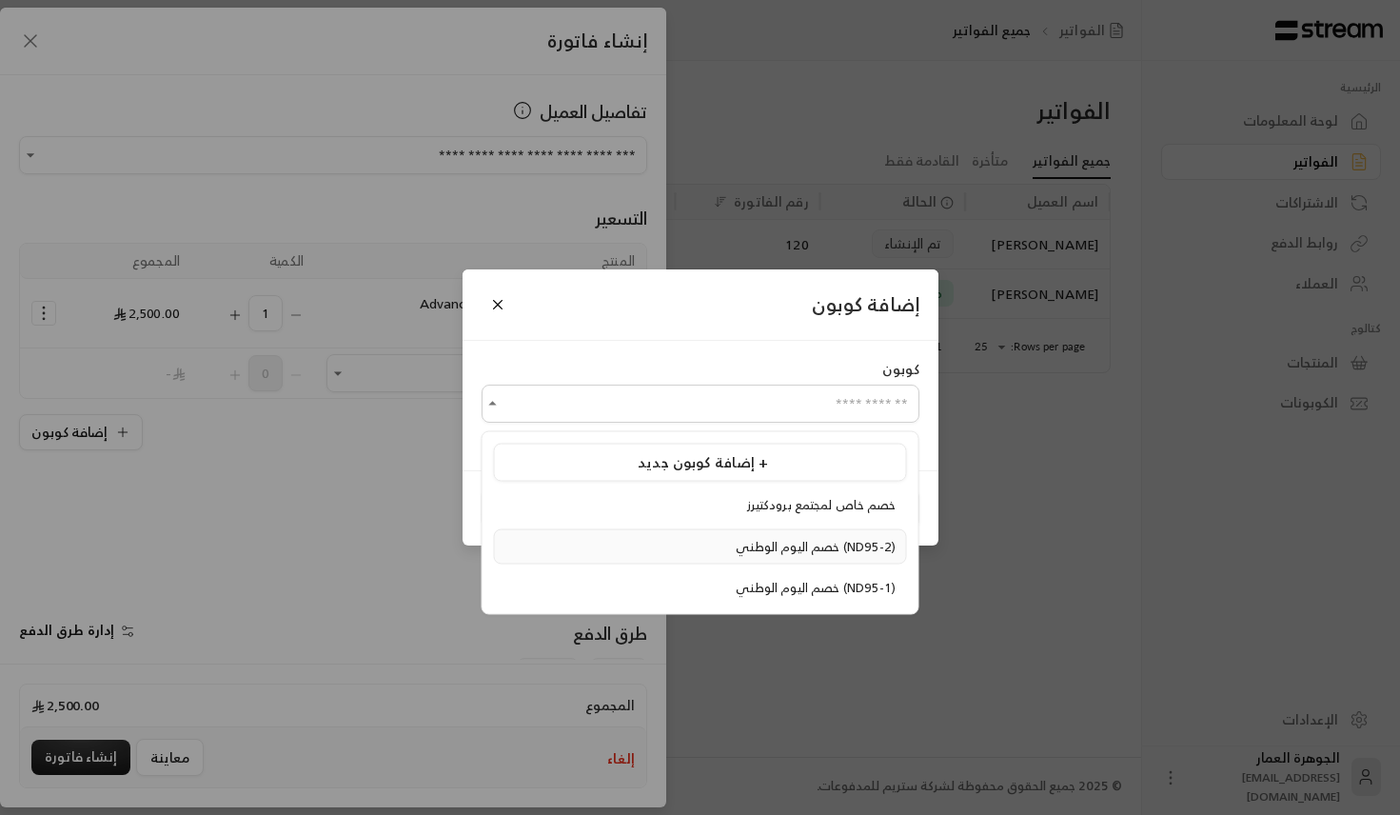
click at [736, 540] on span "خصم اليوم الوطني (ND95-2)" at bounding box center [816, 546] width 160 height 22
type input "**********"
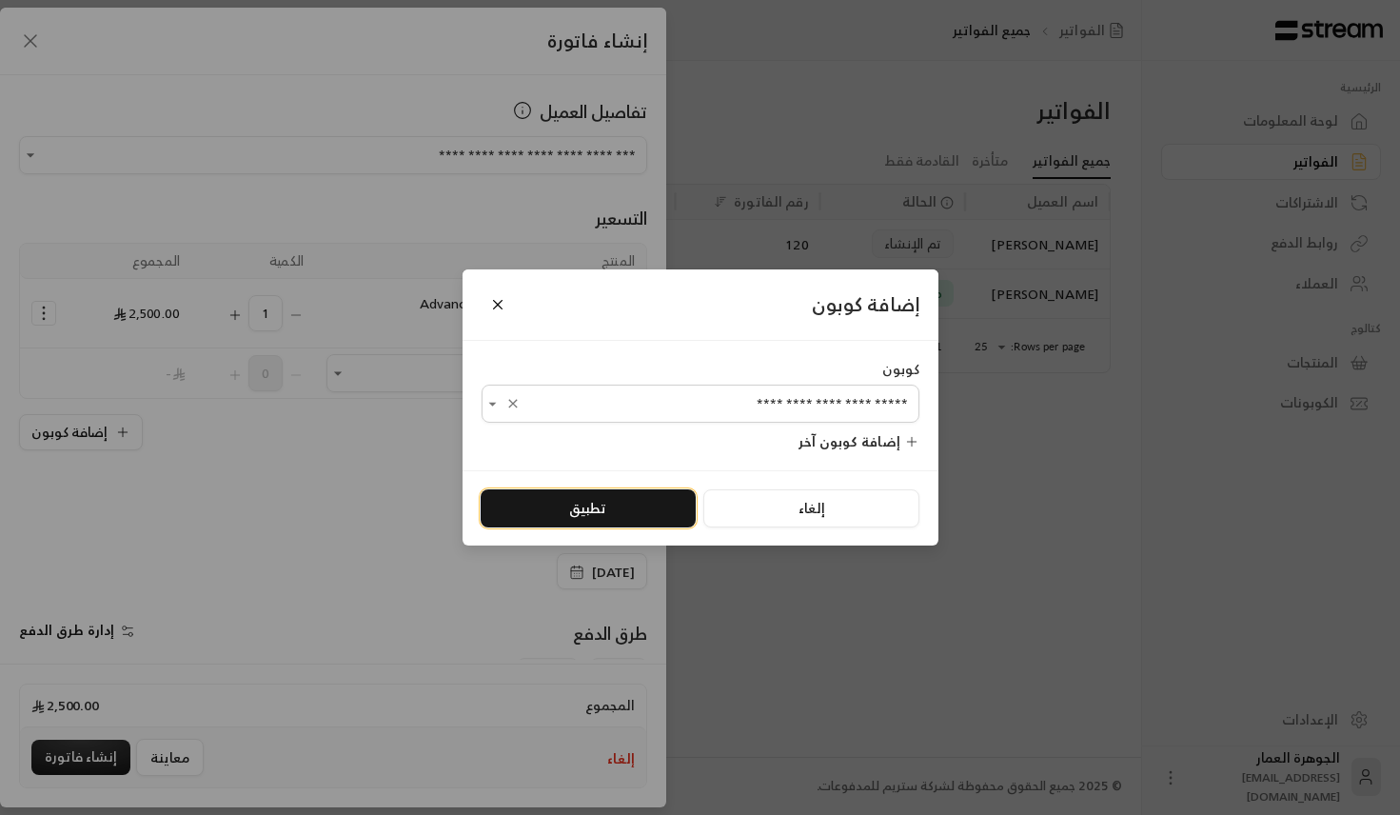
click at [565, 519] on button "تطبيق" at bounding box center [588, 508] width 215 height 38
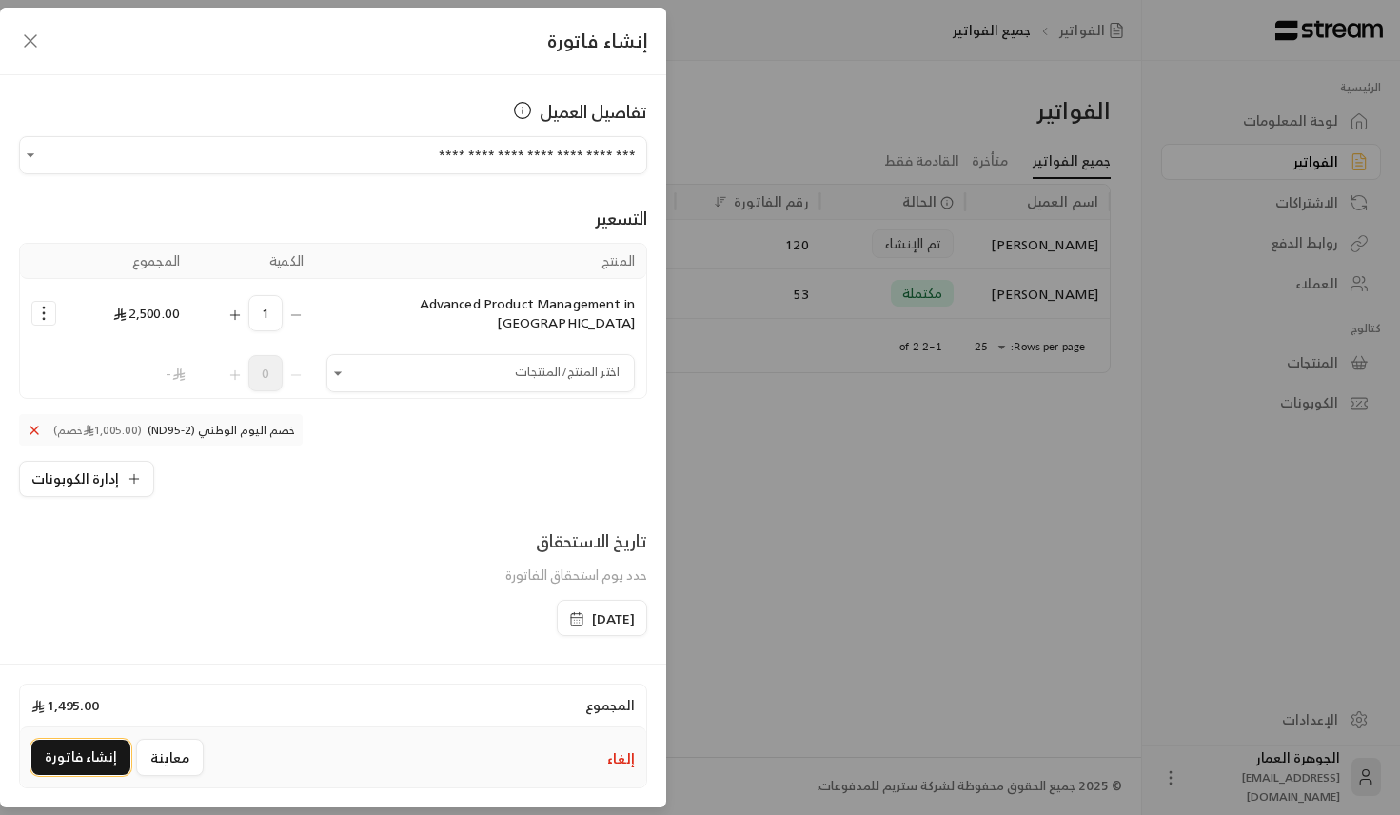
click at [48, 759] on button "إنشاء فاتورة" at bounding box center [80, 757] width 99 height 35
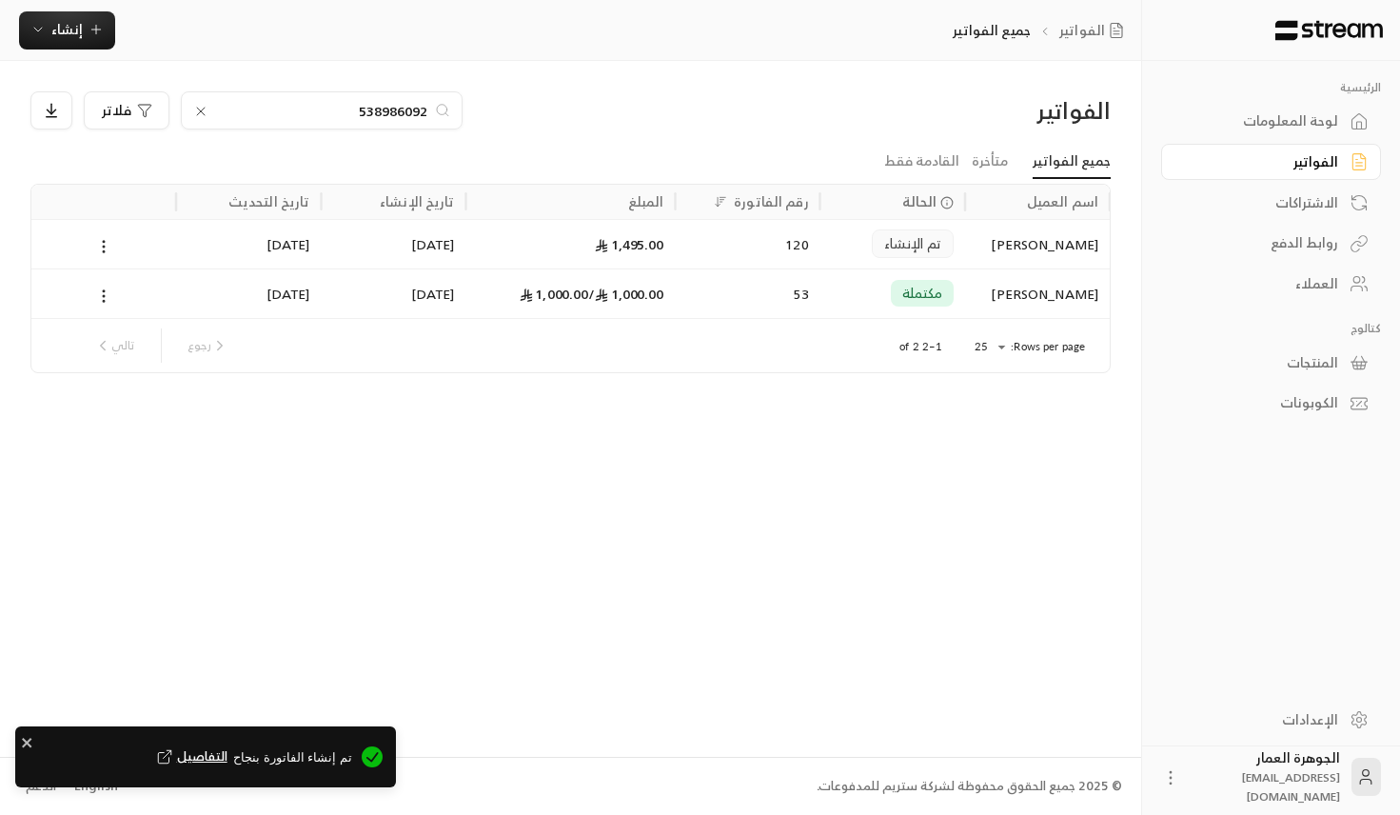
click at [219, 747] on span "التفاصيل" at bounding box center [190, 756] width 74 height 19
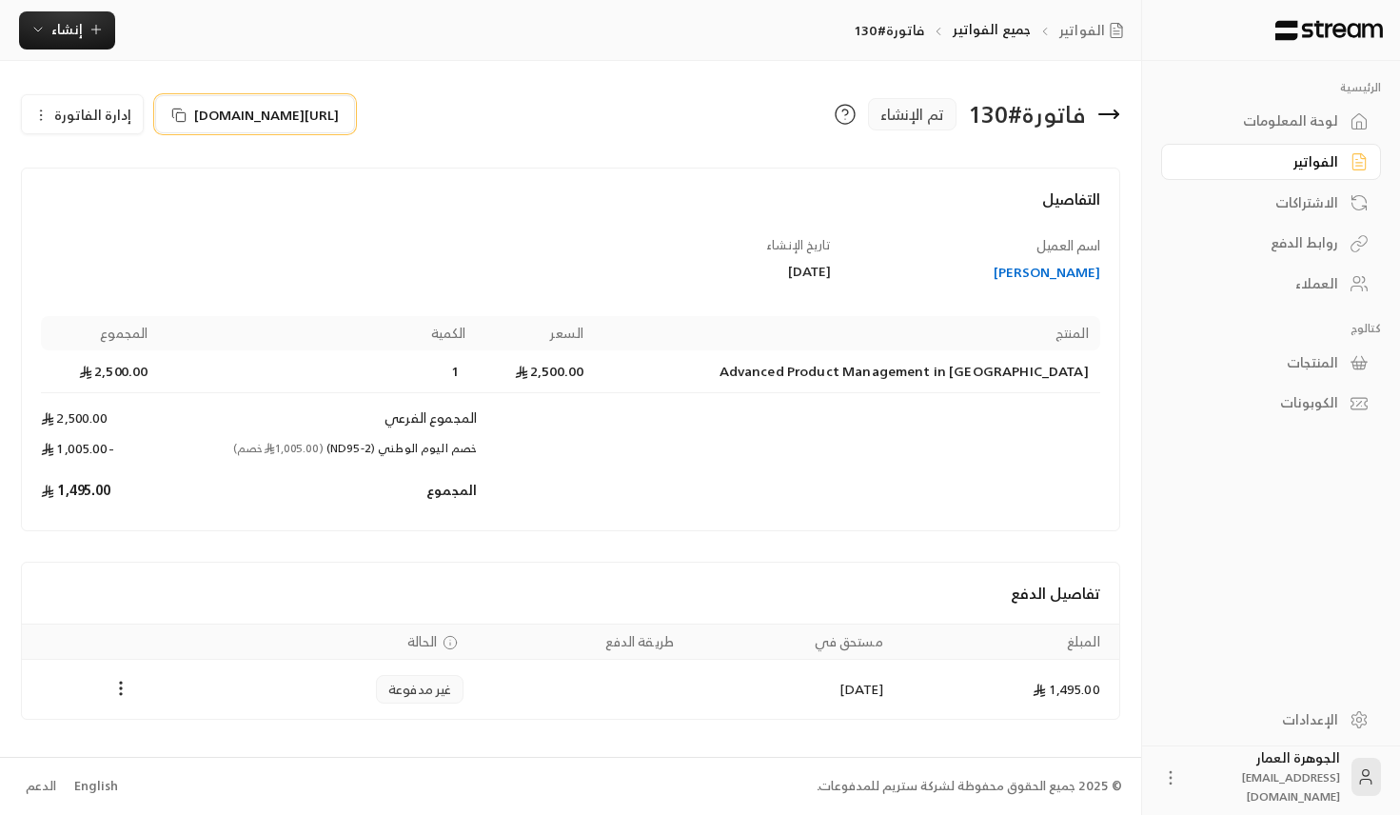
click at [339, 117] on span "[URL][DOMAIN_NAME]" at bounding box center [266, 115] width 145 height 20
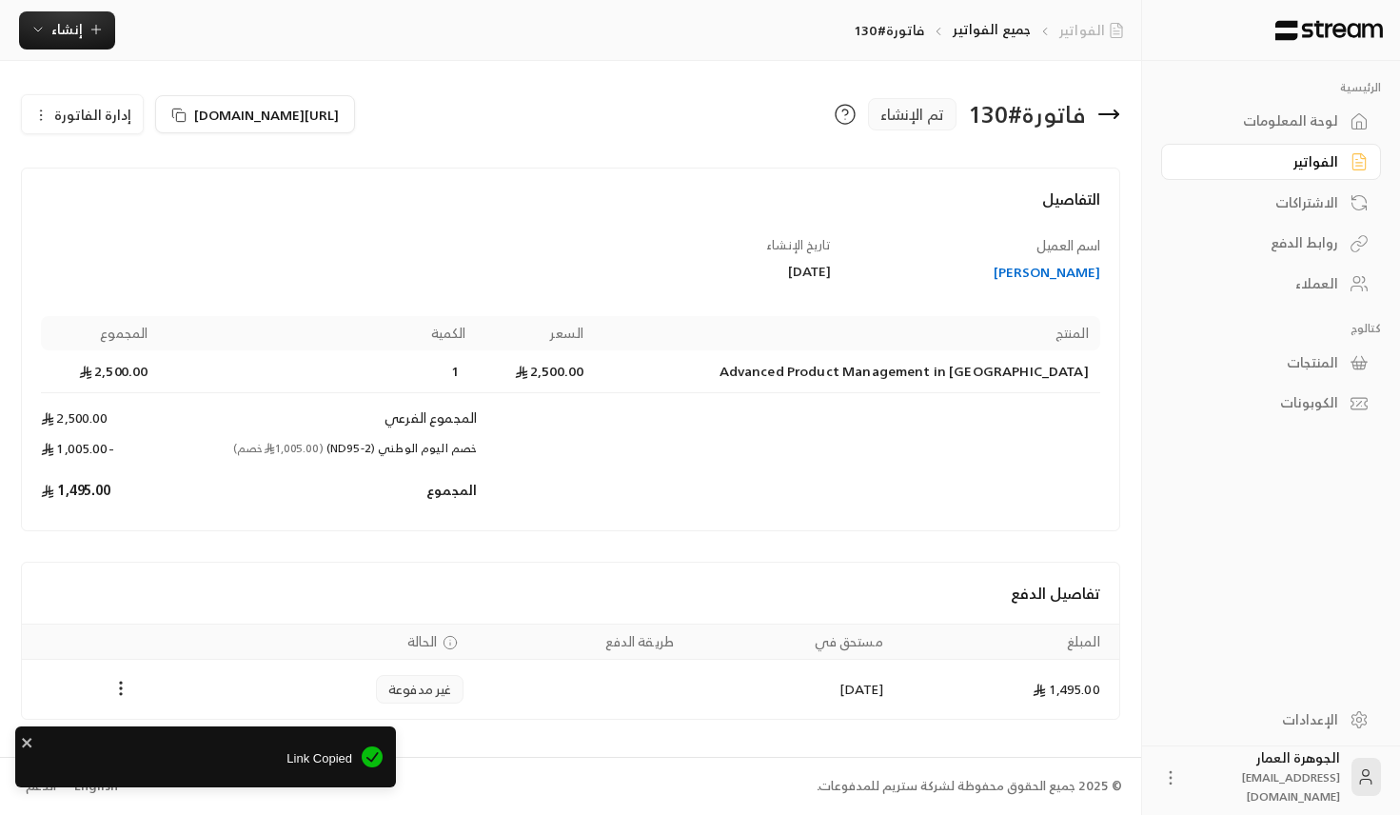
click at [1090, 27] on link "الفواتير" at bounding box center [1096, 30] width 72 height 19
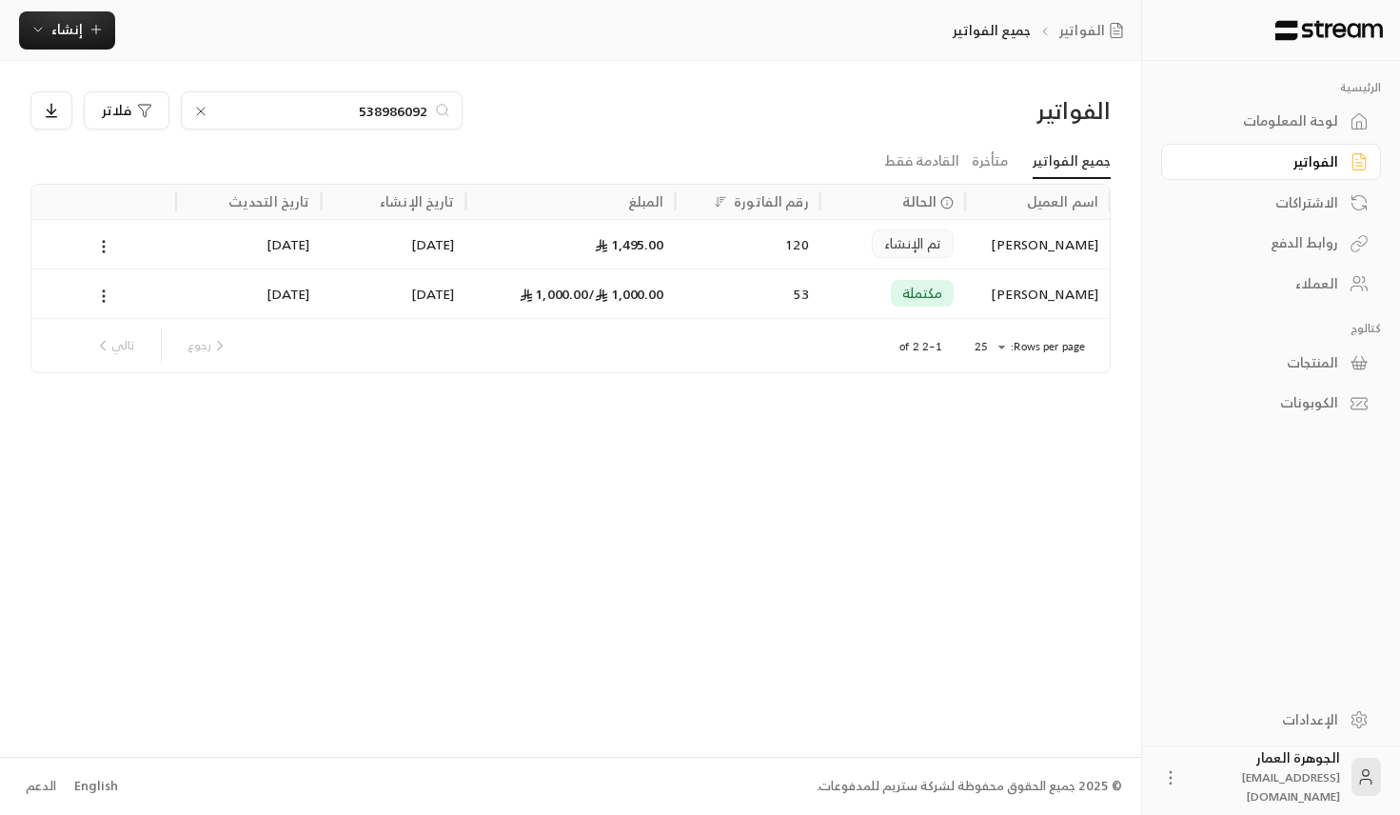
click at [1069, 158] on link "جميع الفواتير" at bounding box center [1072, 162] width 78 height 34
click at [194, 114] on icon at bounding box center [200, 111] width 15 height 15
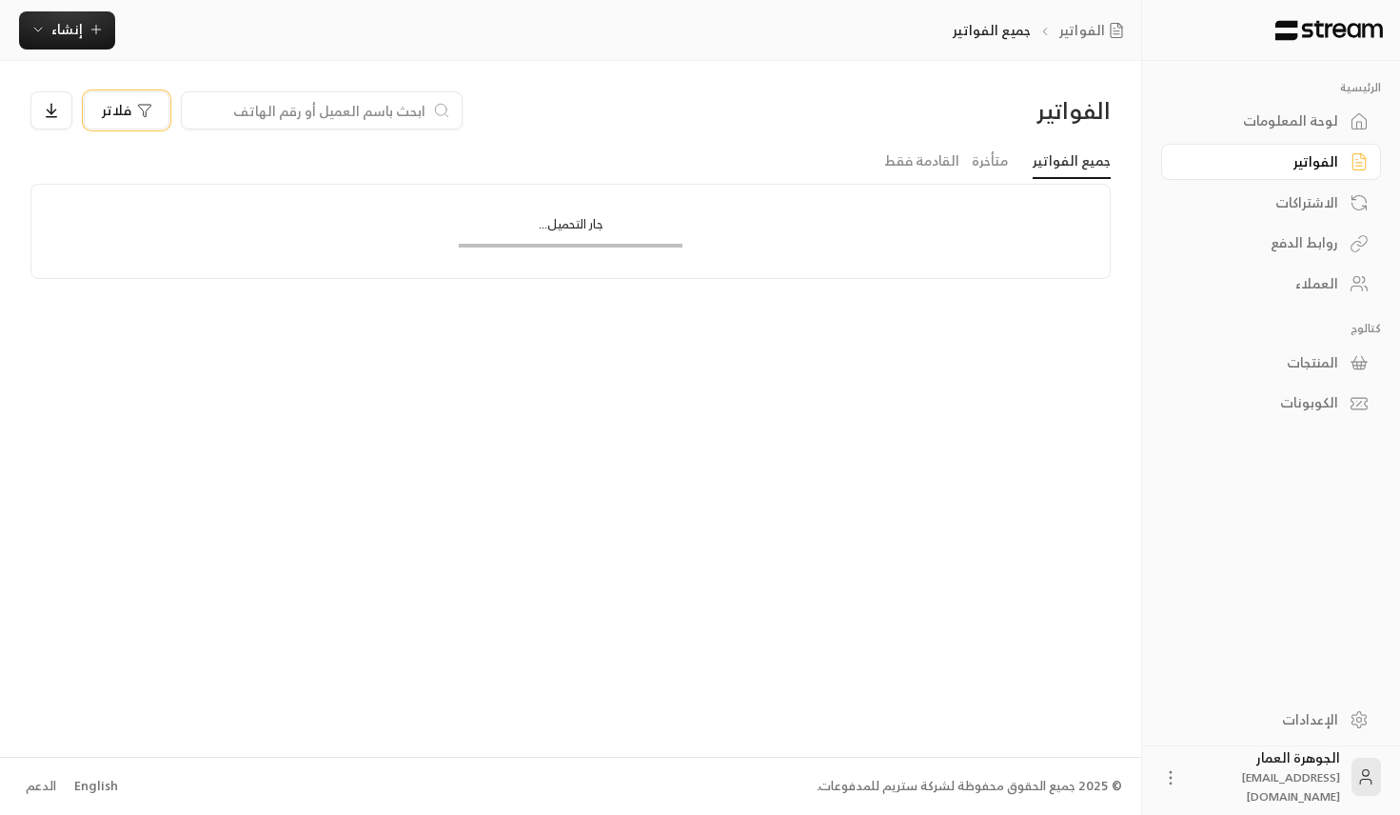
click at [121, 113] on span "فلاتر" at bounding box center [117, 110] width 30 height 13
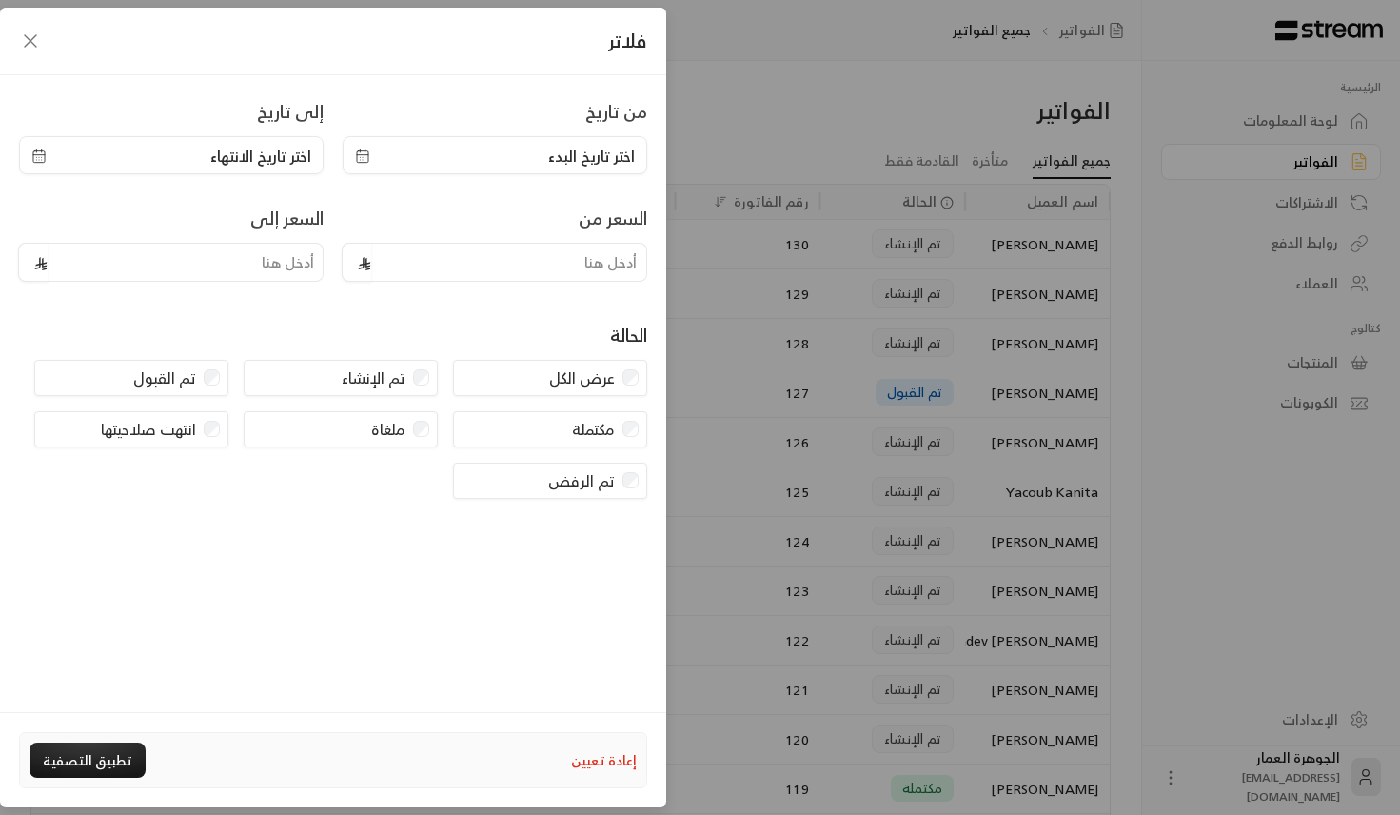
click at [828, 195] on div "فلاتر من تاريخ اختر تاريخ البدء إلى تاريخ اختر تاريخ الانتهاء السعر من السعر إل…" at bounding box center [700, 407] width 1400 height 815
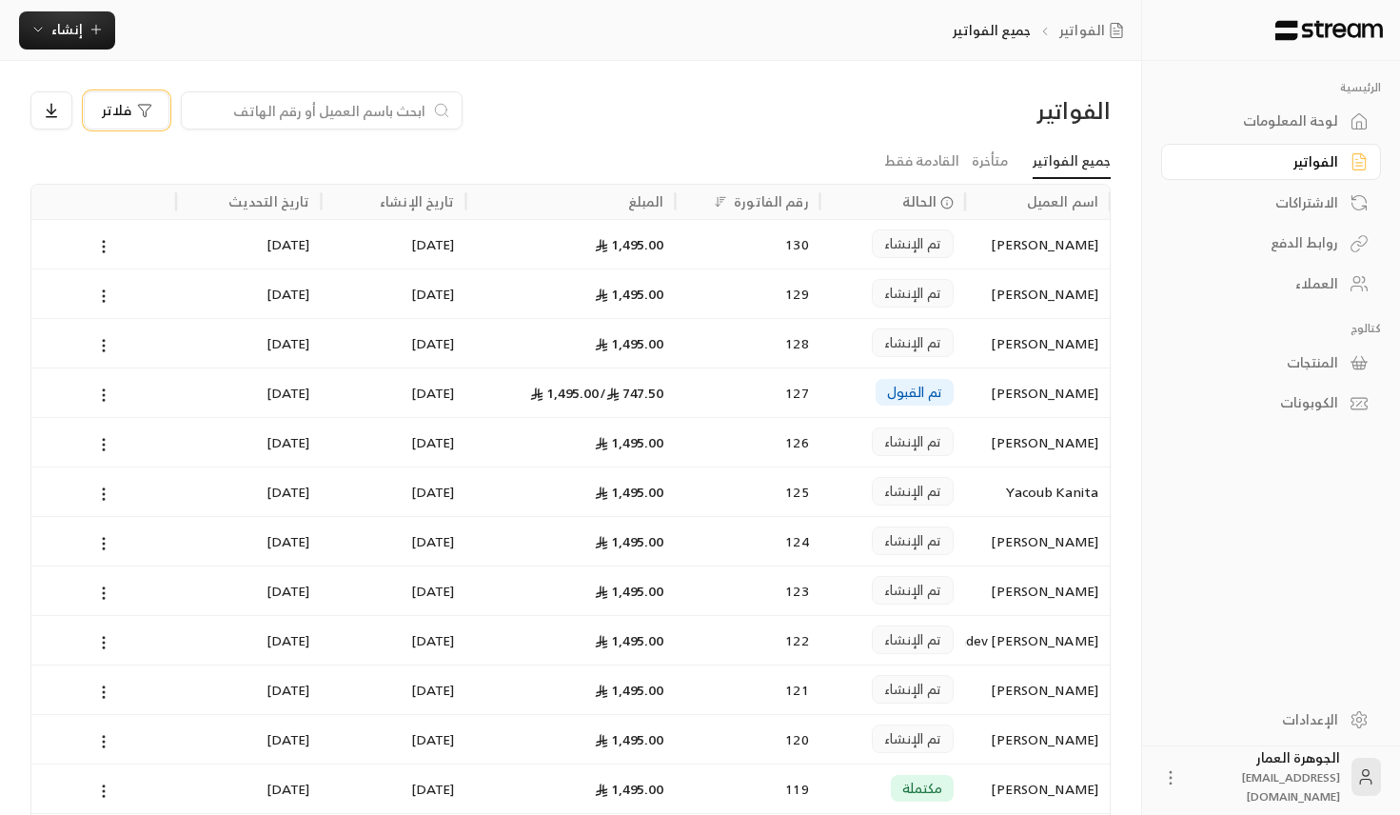
click at [123, 104] on span "فلاتر" at bounding box center [117, 110] width 30 height 13
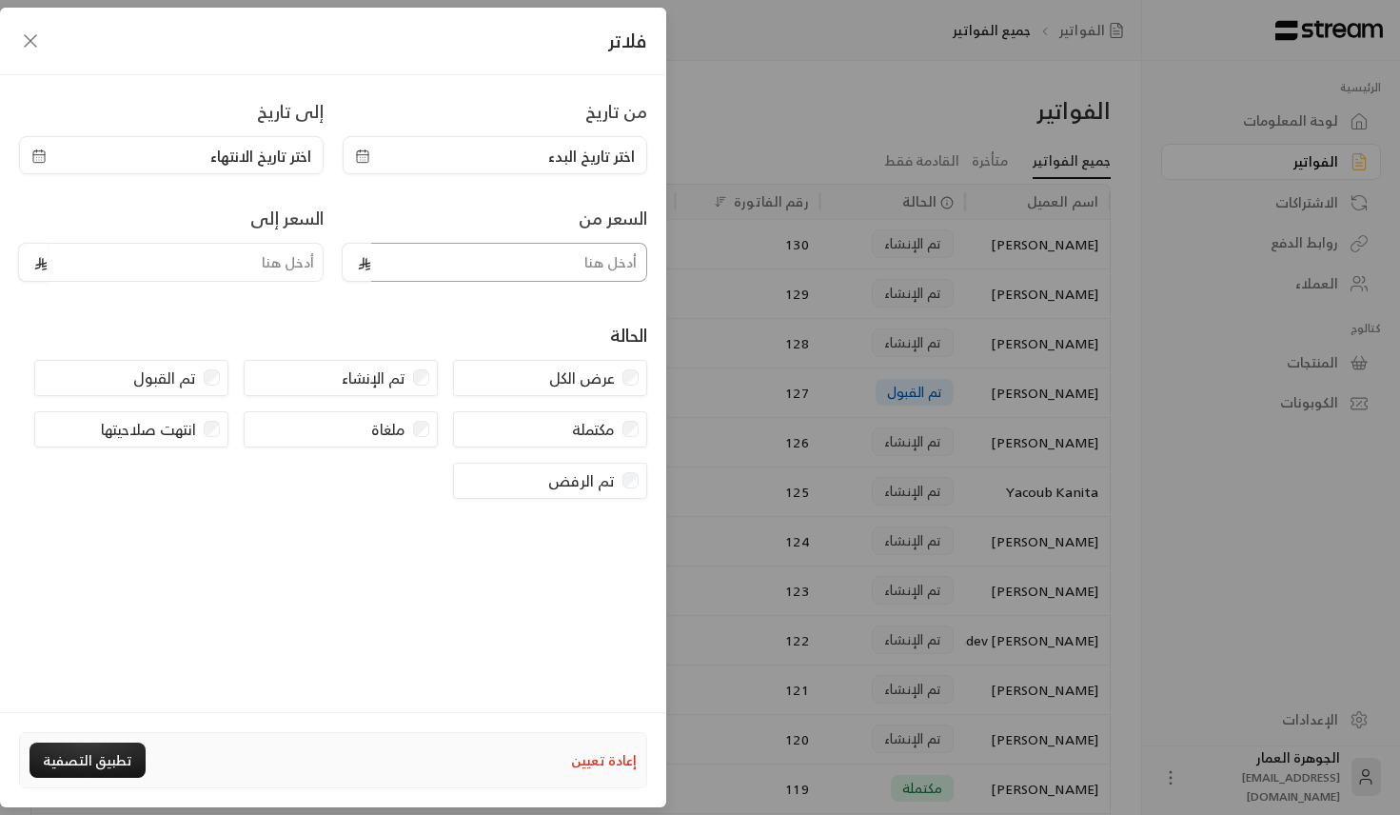
click at [468, 259] on input "tel" at bounding box center [509, 262] width 276 height 39
type input "950"
click at [288, 268] on input "tel" at bounding box center [186, 262] width 276 height 39
type input "950"
click at [625, 446] on div "مكتملة" at bounding box center [550, 429] width 194 height 36
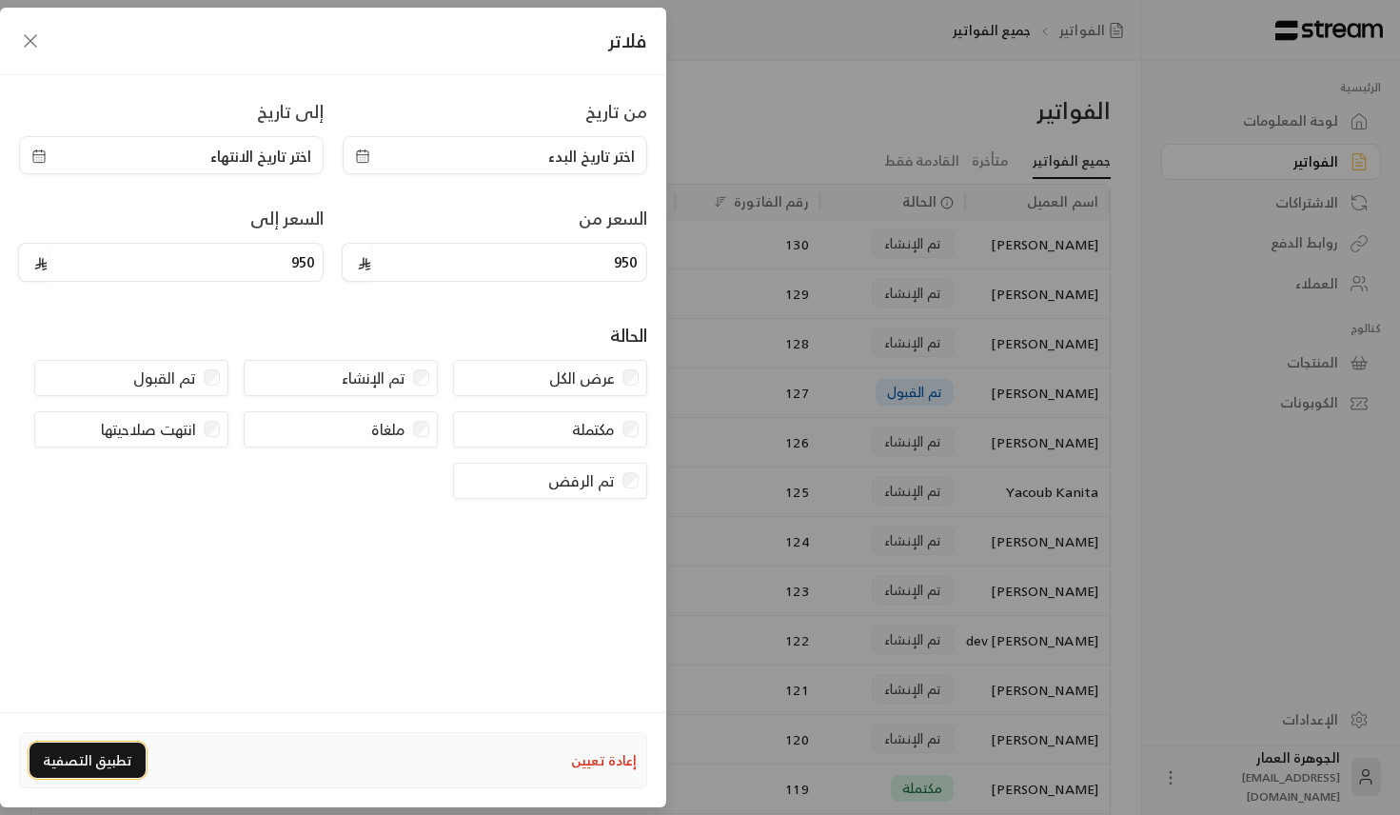
click at [96, 763] on button "تطبيق التصفية" at bounding box center [88, 760] width 116 height 35
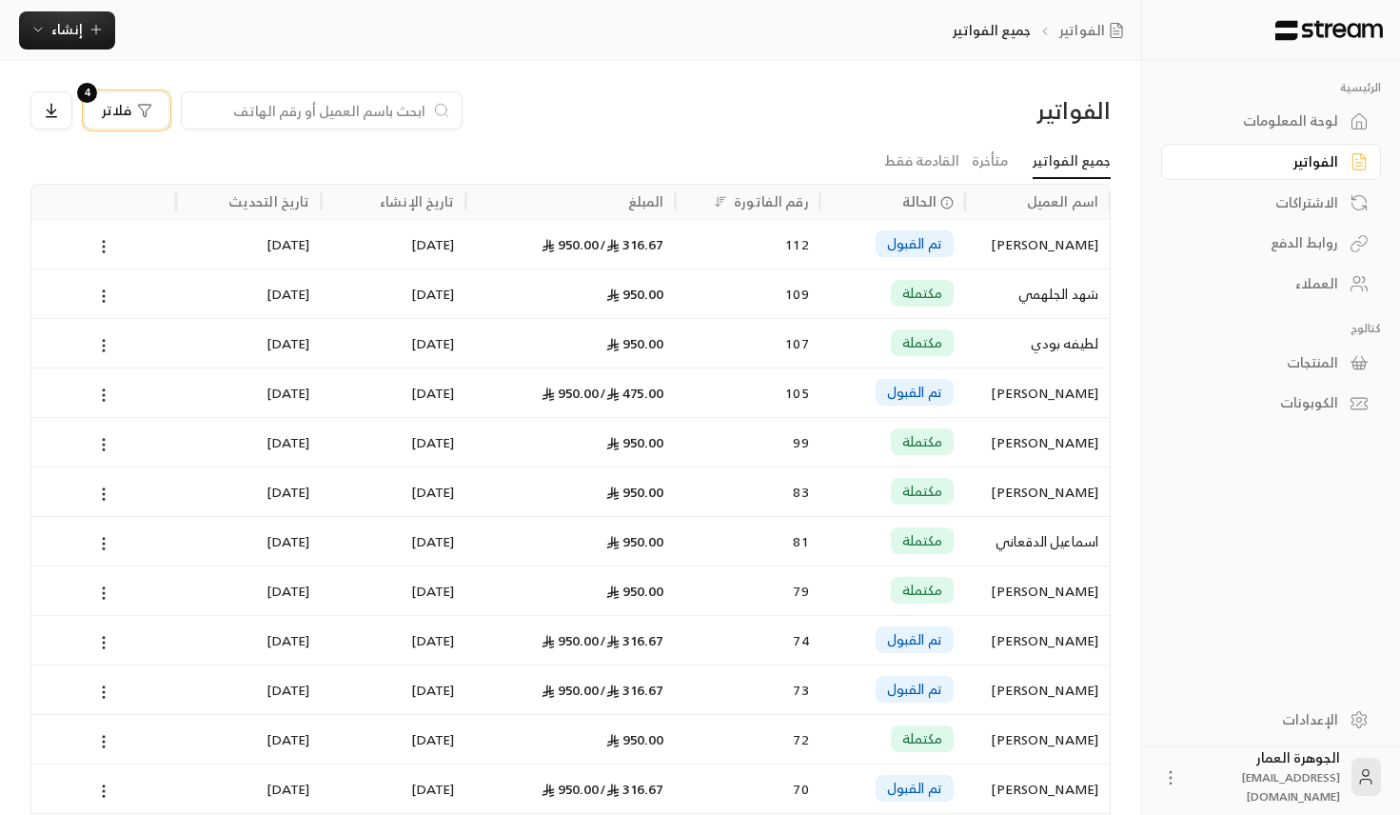
scroll to position [388, 0]
